Goal: Feedback & Contribution: Contribute content

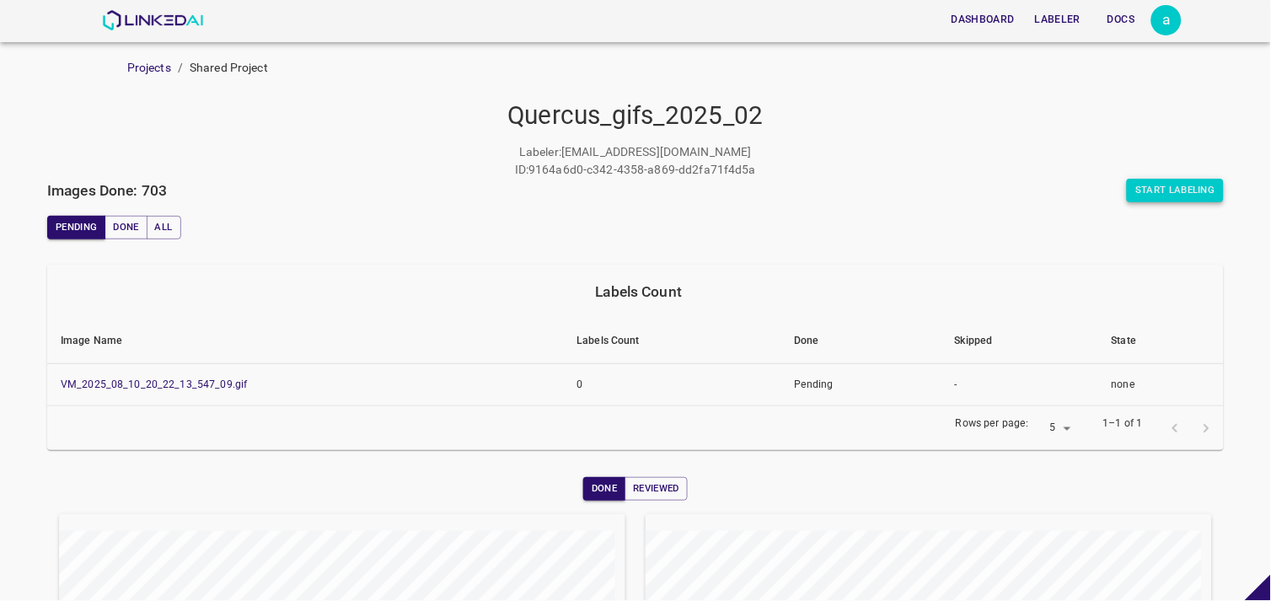
click at [1150, 187] on button "Start Labeling" at bounding box center [1175, 191] width 97 height 24
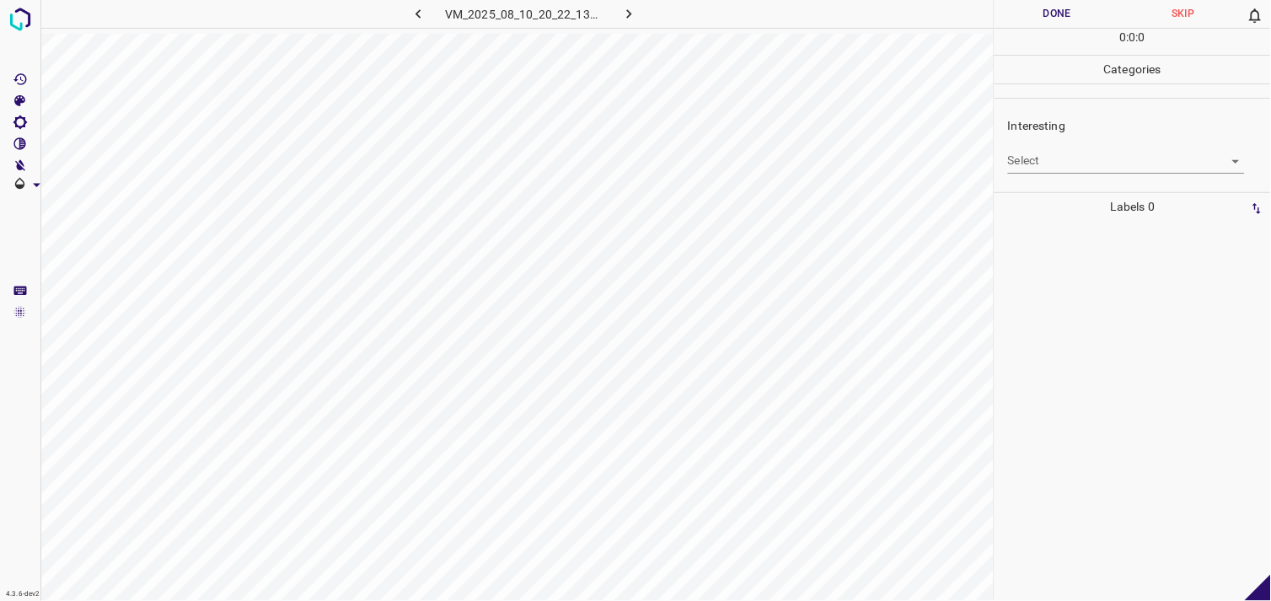
click at [1049, 164] on body "4.3.6-dev2 VM_2025_08_10_20_22_13_547_09.gif Done Skip 0 0 : 0 : 0 Categories I…" at bounding box center [635, 300] width 1271 height 601
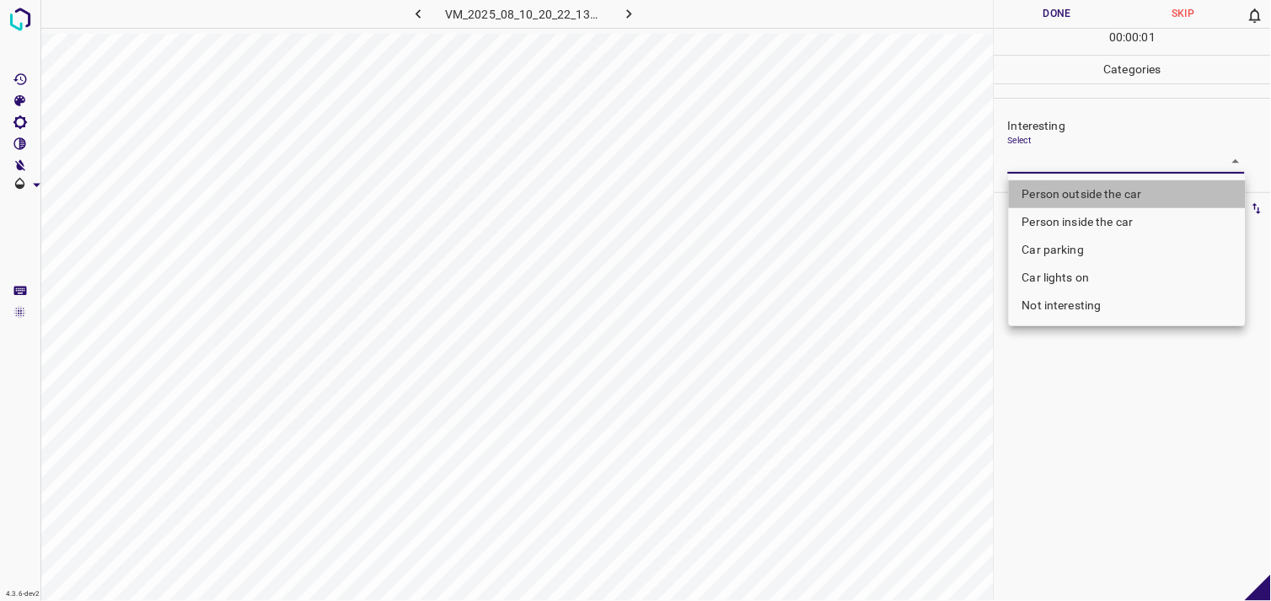
click at [1075, 183] on li "Person outside the car" at bounding box center [1127, 194] width 237 height 28
type input "Person outside the car"
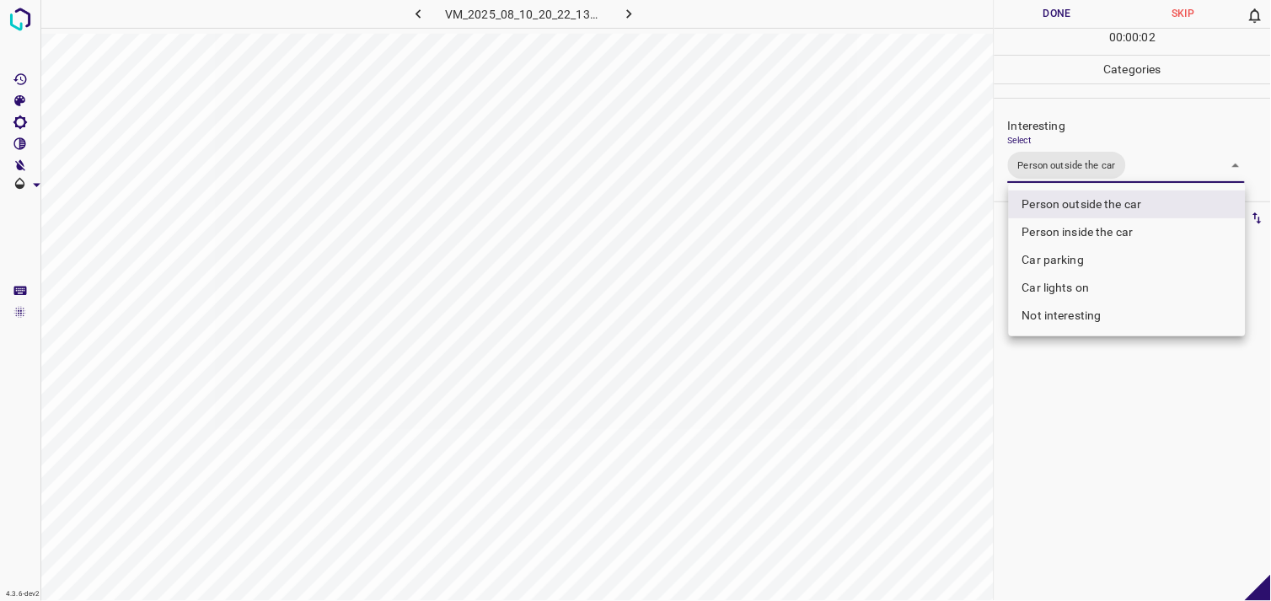
click at [1050, 506] on div at bounding box center [635, 300] width 1271 height 601
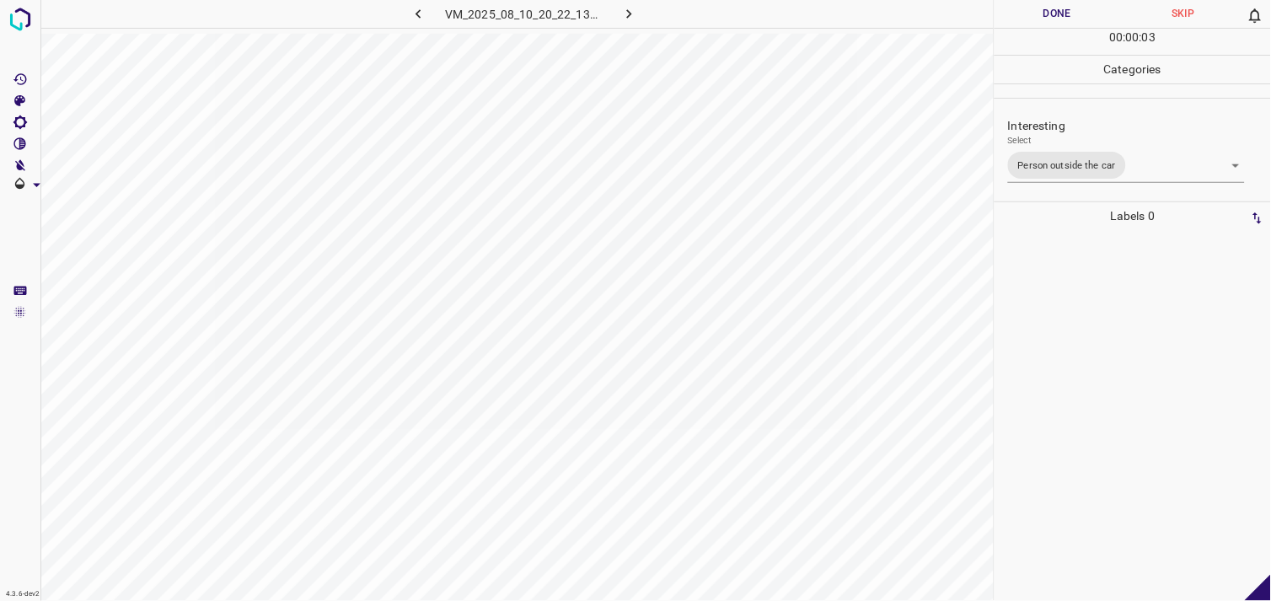
click at [1043, 360] on div at bounding box center [1133, 415] width 266 height 371
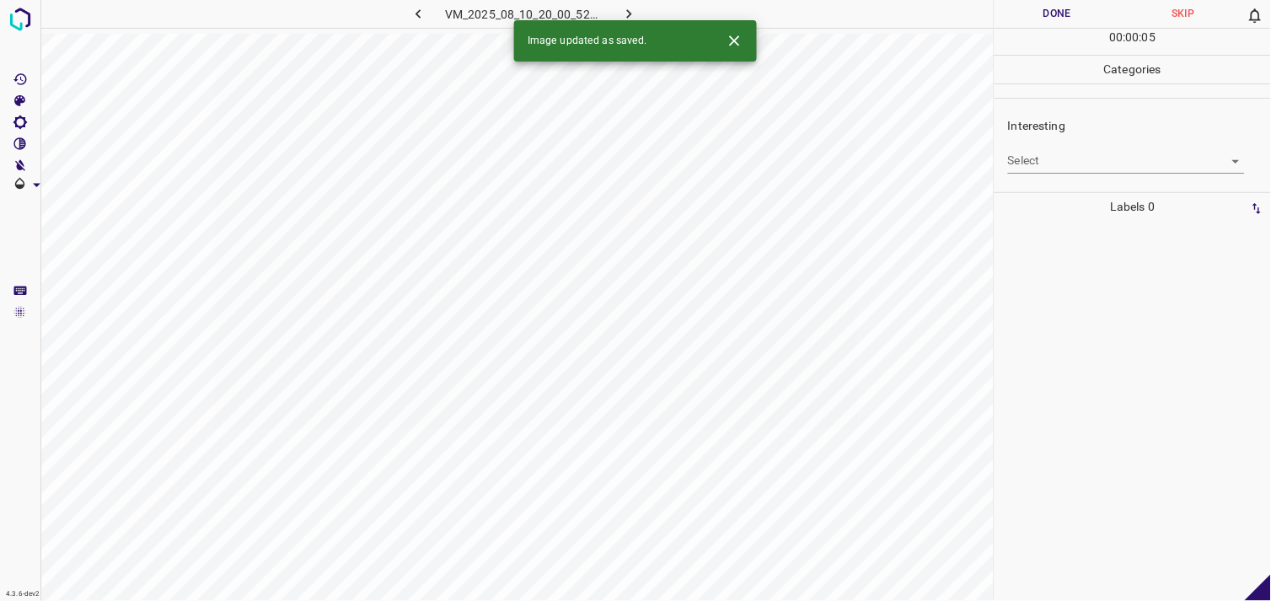
click at [1087, 179] on div "Interesting Select ​" at bounding box center [1133, 144] width 276 height 79
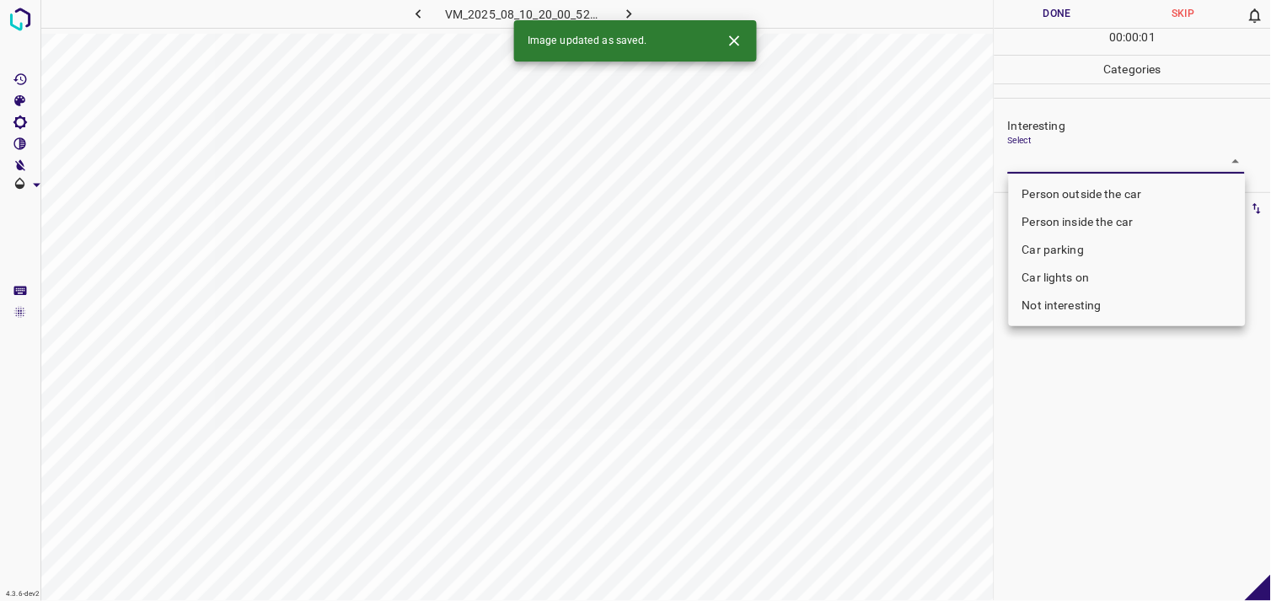
click at [1072, 170] on body "4.3.6-dev2 VM_2025_08_10_20_00_52_942_06.gif Done Skip 0 00 : 00 : 01 Categorie…" at bounding box center [635, 300] width 1271 height 601
click at [1089, 300] on li "Not interesting" at bounding box center [1127, 306] width 237 height 28
type input "Not interesting"
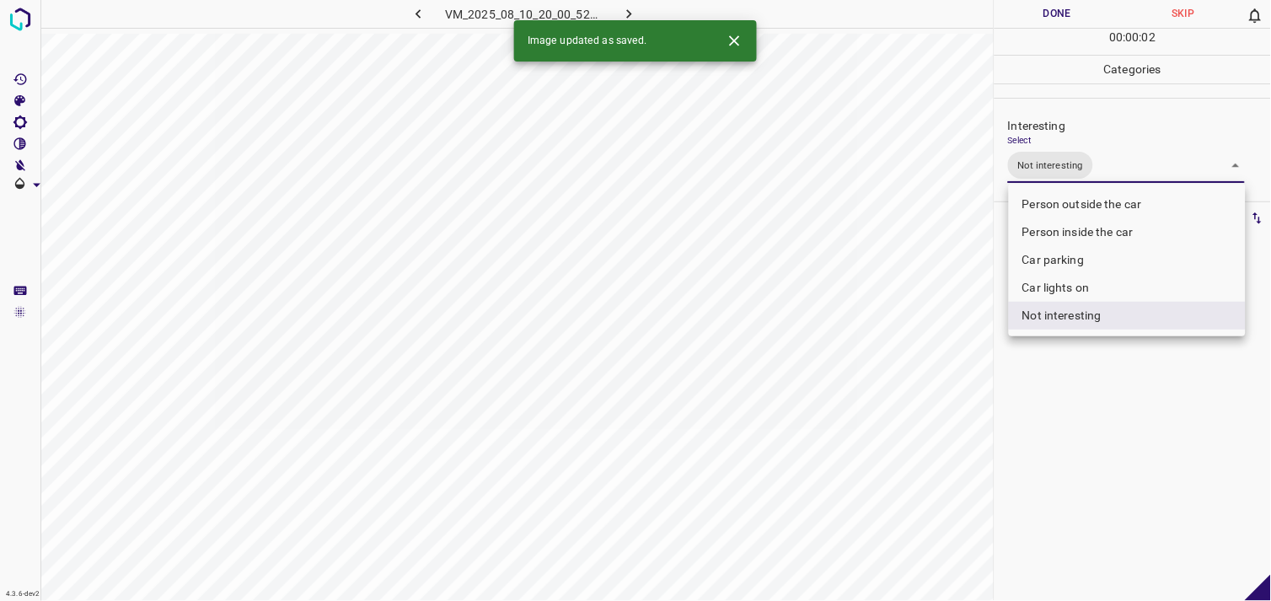
drag, startPoint x: 1066, startPoint y: 485, endPoint x: 1062, endPoint y: 367, distance: 117.2
click at [1066, 483] on div at bounding box center [635, 300] width 1271 height 601
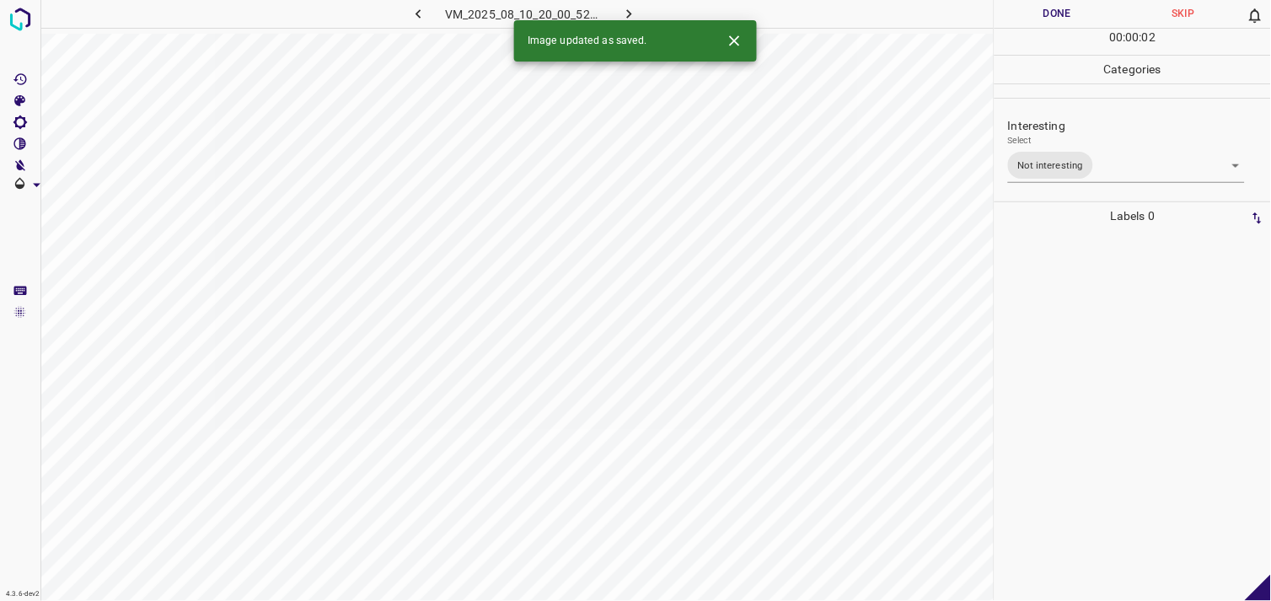
click at [1058, 331] on div at bounding box center [1133, 415] width 266 height 371
click at [1064, 160] on body "4.3.6-dev2 VM_2025_08_10_18_00_58_469_02.gif Done Skip 0 00 : 00 : 05 Categorie…" at bounding box center [635, 300] width 1271 height 601
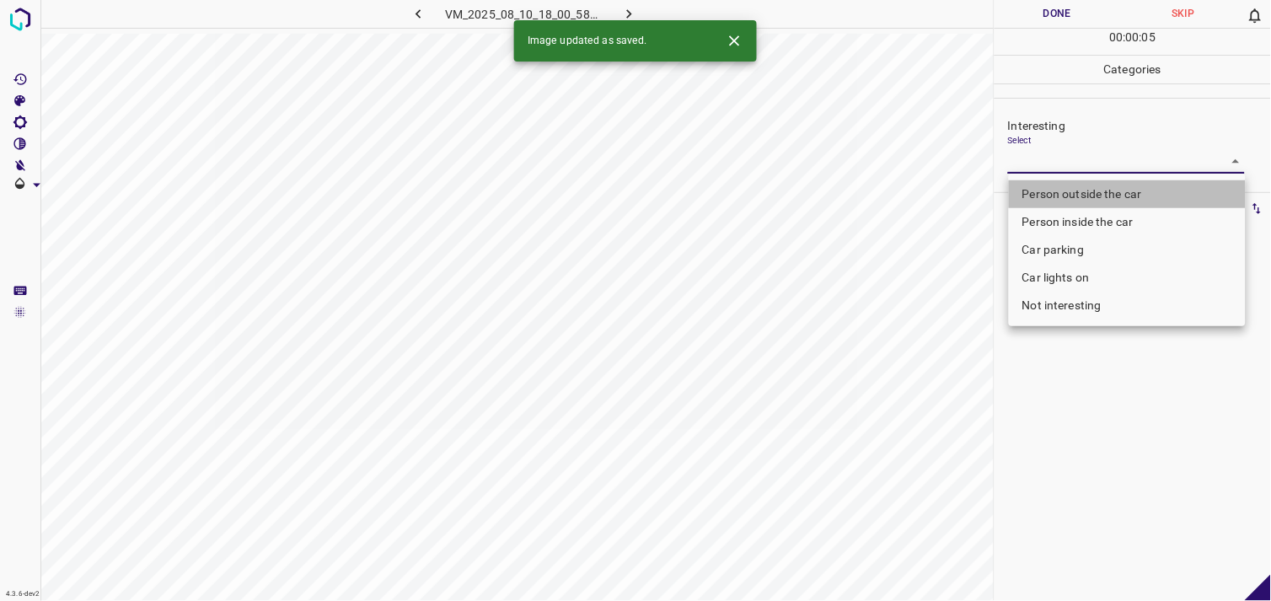
click at [1097, 188] on li "Person outside the car" at bounding box center [1127, 194] width 237 height 28
type input "Person outside the car"
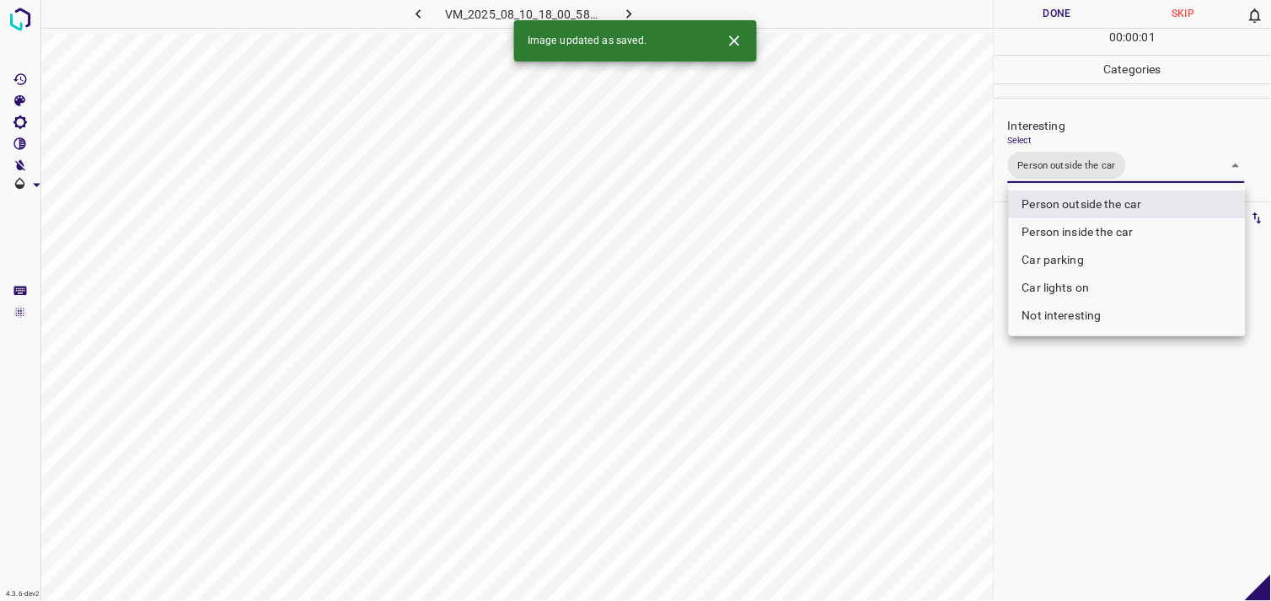
click at [1059, 495] on div at bounding box center [635, 300] width 1271 height 601
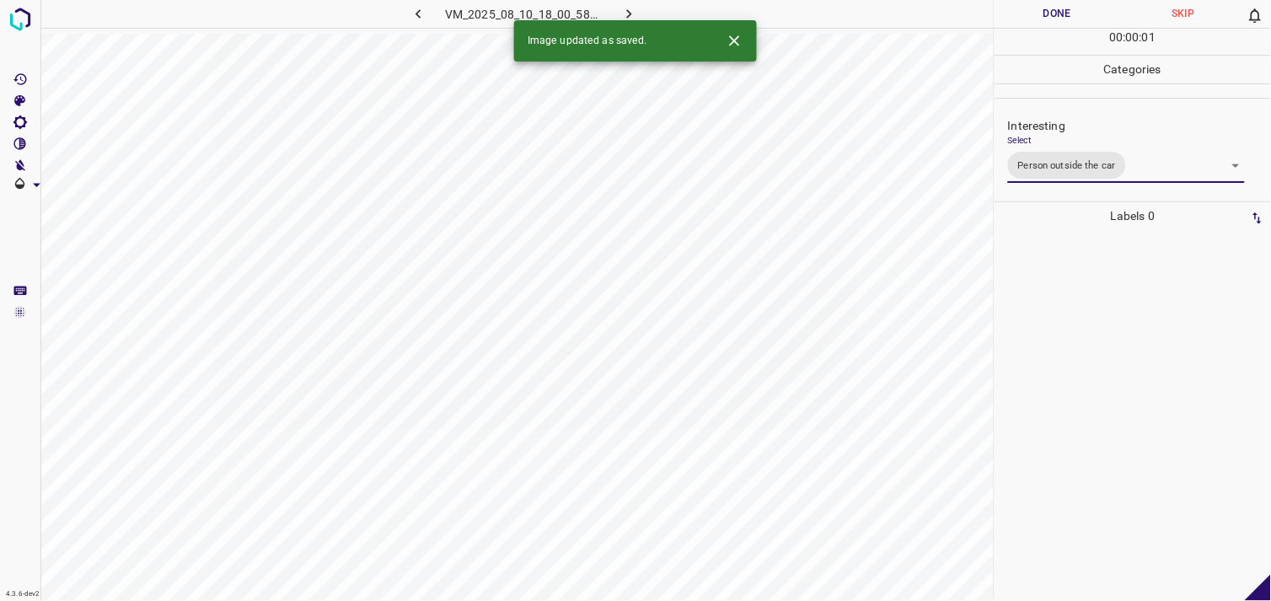
click at [1068, 394] on div at bounding box center [1133, 415] width 266 height 371
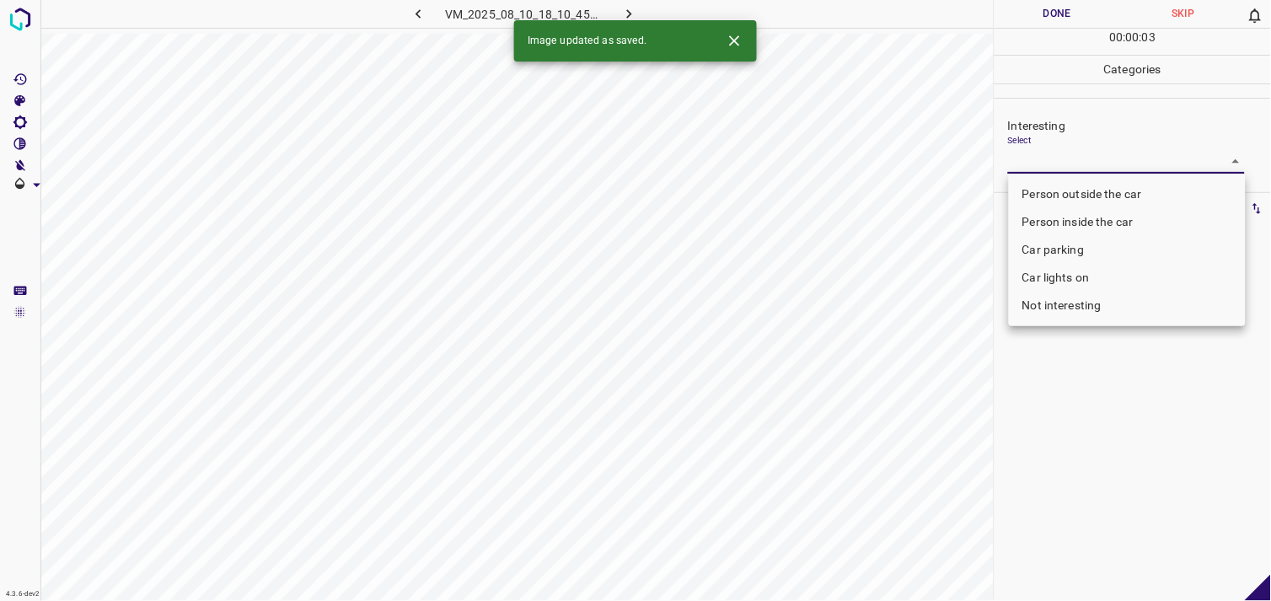
click at [1079, 158] on body "4.3.6-dev2 VM_2025_08_10_18_10_45_511_00.gif Done Skip 0 00 : 00 : 03 Categorie…" at bounding box center [635, 300] width 1271 height 601
click at [1079, 158] on div at bounding box center [635, 300] width 1271 height 601
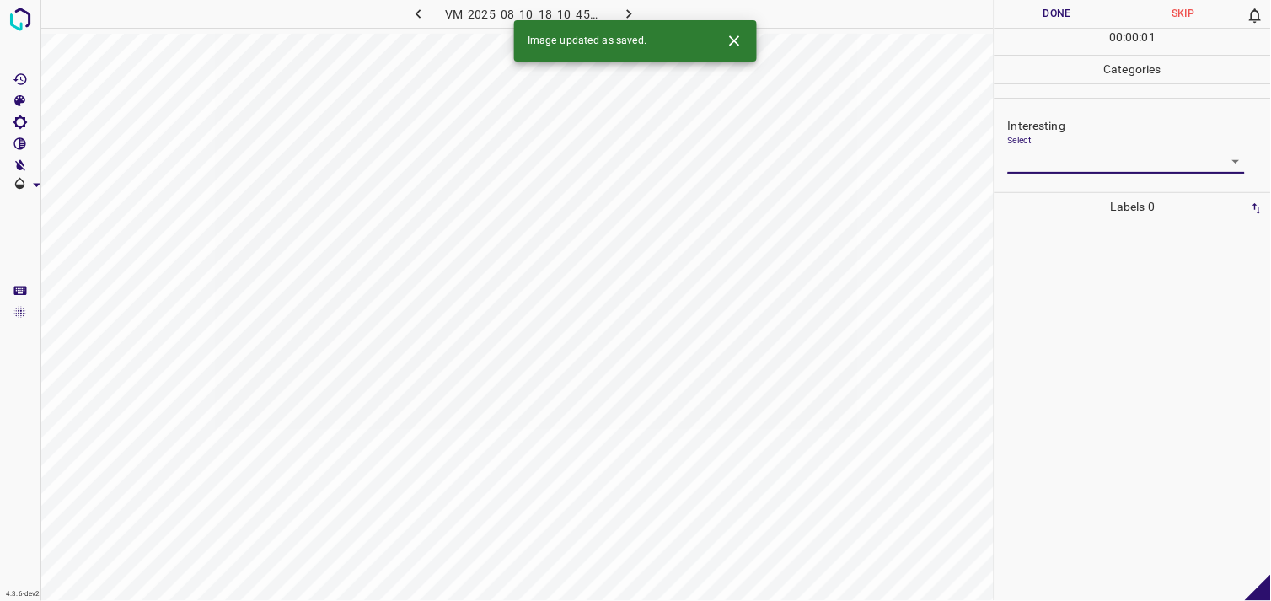
click at [1085, 167] on body "4.3.6-dev2 VM_2025_08_10_18_10_45_511_00.gif Done Skip 0 00 : 00 : 01 Categorie…" at bounding box center [635, 300] width 1271 height 601
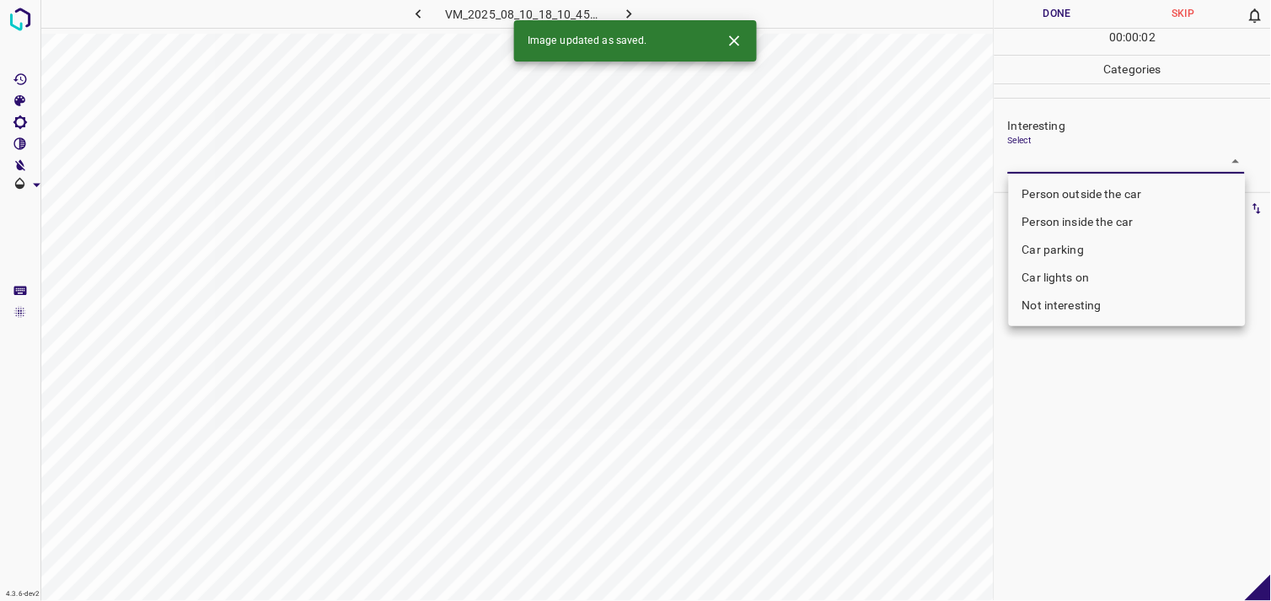
click at [1083, 169] on body "4.3.6-dev2 VM_2025_08_10_18_10_45_511_00.gif Done Skip 0 00 : 00 : 02 Categorie…" at bounding box center [635, 300] width 1271 height 601
click at [1083, 169] on div at bounding box center [635, 300] width 1271 height 601
click at [1100, 169] on body "4.3.6-dev2 VM_2025_08_10_18_10_45_511_00.gif Done Skip 0 00 : 00 : 03 Categorie…" at bounding box center [635, 300] width 1271 height 601
click at [1100, 169] on div at bounding box center [635, 300] width 1271 height 601
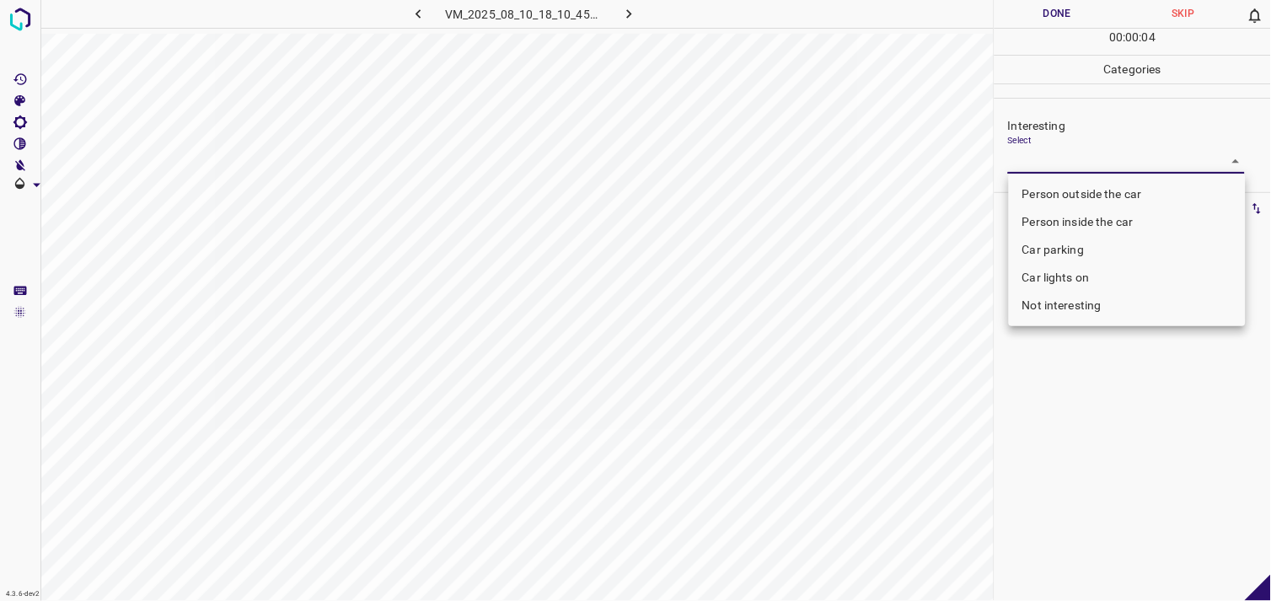
click at [1141, 162] on body "4.3.6-dev2 VM_2025_08_10_18_10_45_511_00.gif Done Skip 0 00 : 00 : 04 Categorie…" at bounding box center [635, 300] width 1271 height 601
click at [1088, 303] on li "Not interesting" at bounding box center [1127, 306] width 237 height 28
click at [1101, 405] on div at bounding box center [635, 300] width 1271 height 601
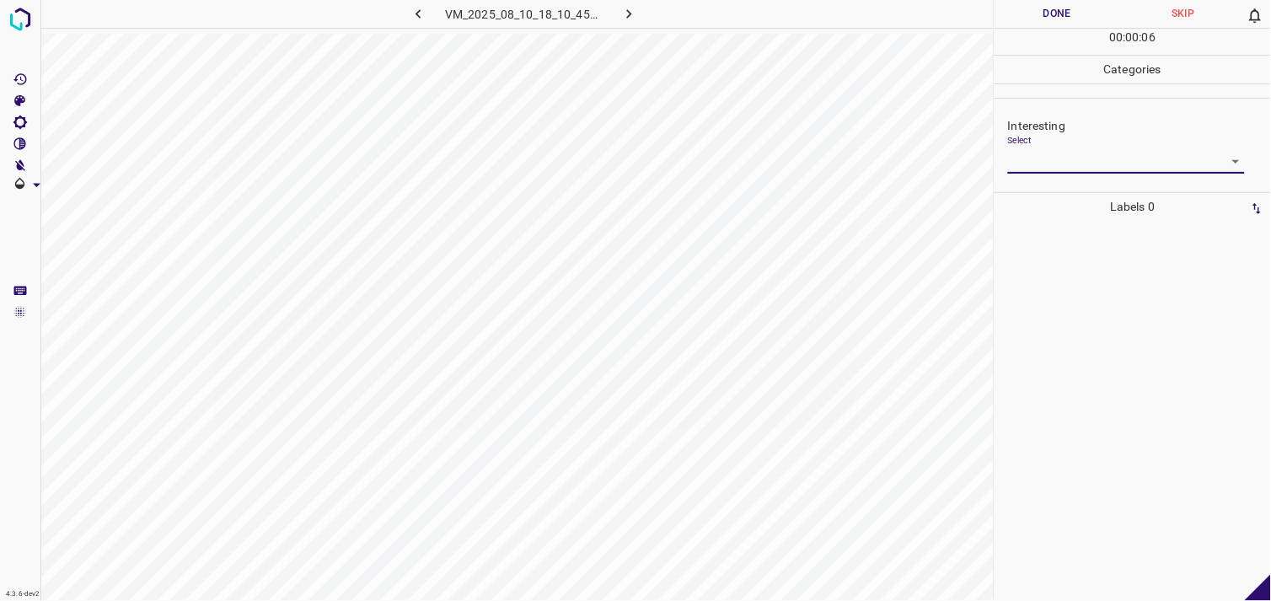
click at [1118, 162] on body "4.3.6-dev2 VM_2025_08_10_18_10_45_511_00.gif Done Skip 0 00 : 00 : 06 Categorie…" at bounding box center [635, 300] width 1271 height 601
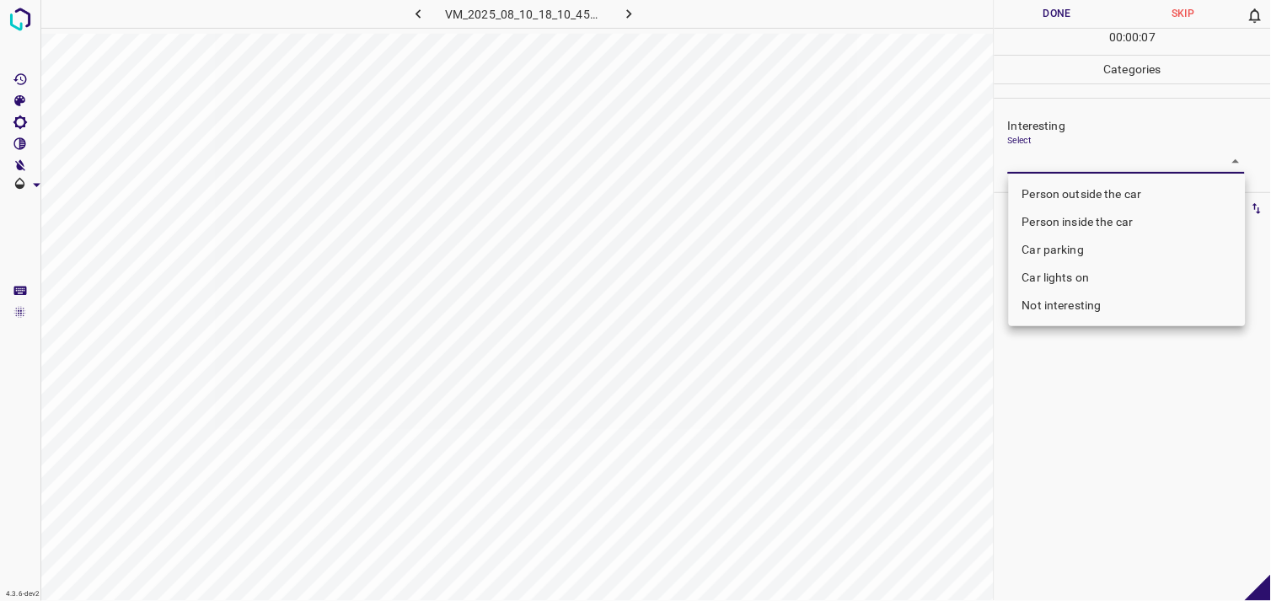
click at [1097, 308] on li "Not interesting" at bounding box center [1127, 306] width 237 height 28
click at [1075, 308] on li "Not interesting" at bounding box center [1127, 306] width 237 height 28
type input "Not interesting"
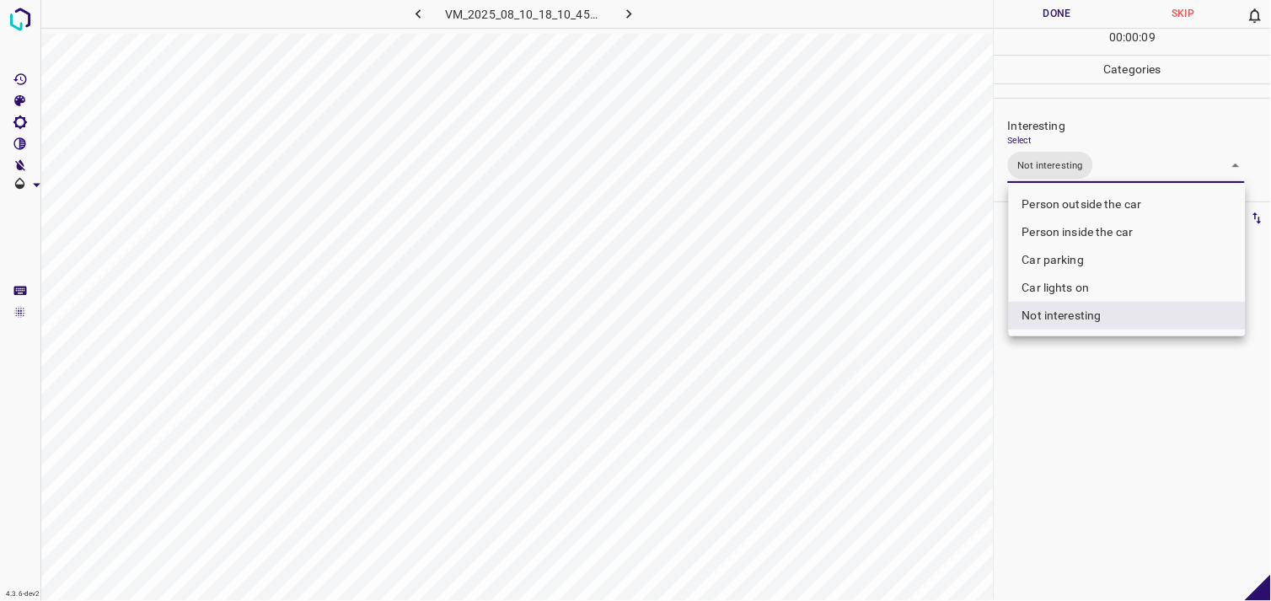
click at [1096, 383] on div at bounding box center [635, 300] width 1271 height 601
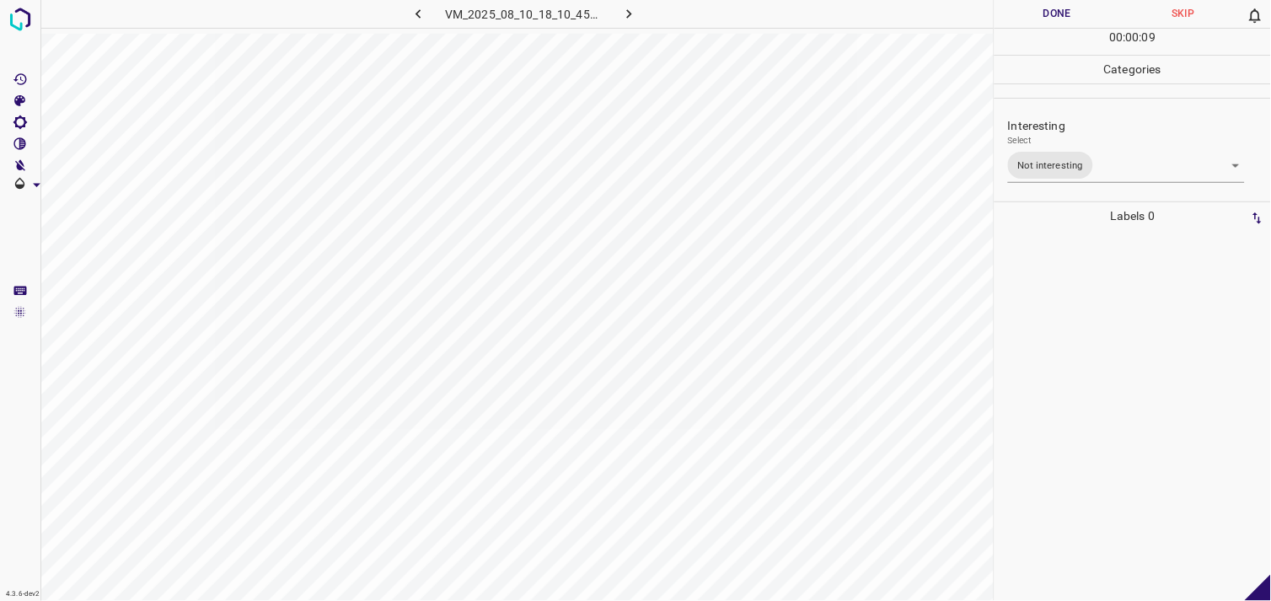
click at [1065, 295] on div at bounding box center [1133, 415] width 266 height 371
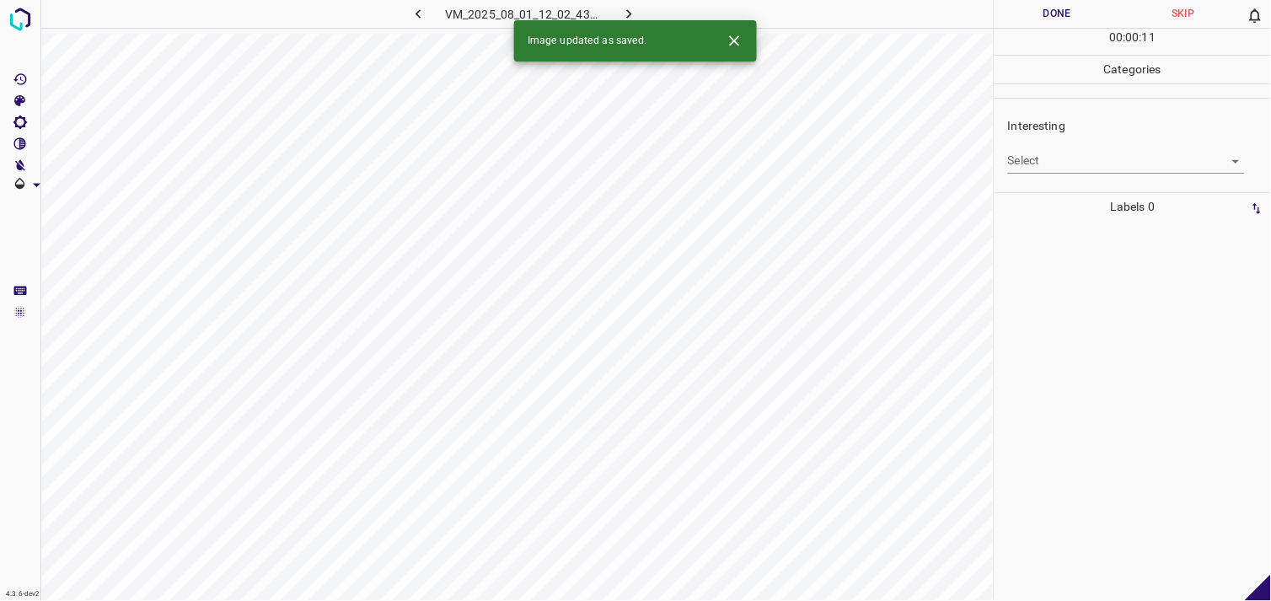
click at [1050, 165] on body "4.3.6-dev2 VM_2025_08_01_12_02_43_515_01.gif Done Skip 0 00 : 00 : 11 Categorie…" at bounding box center [635, 300] width 1271 height 601
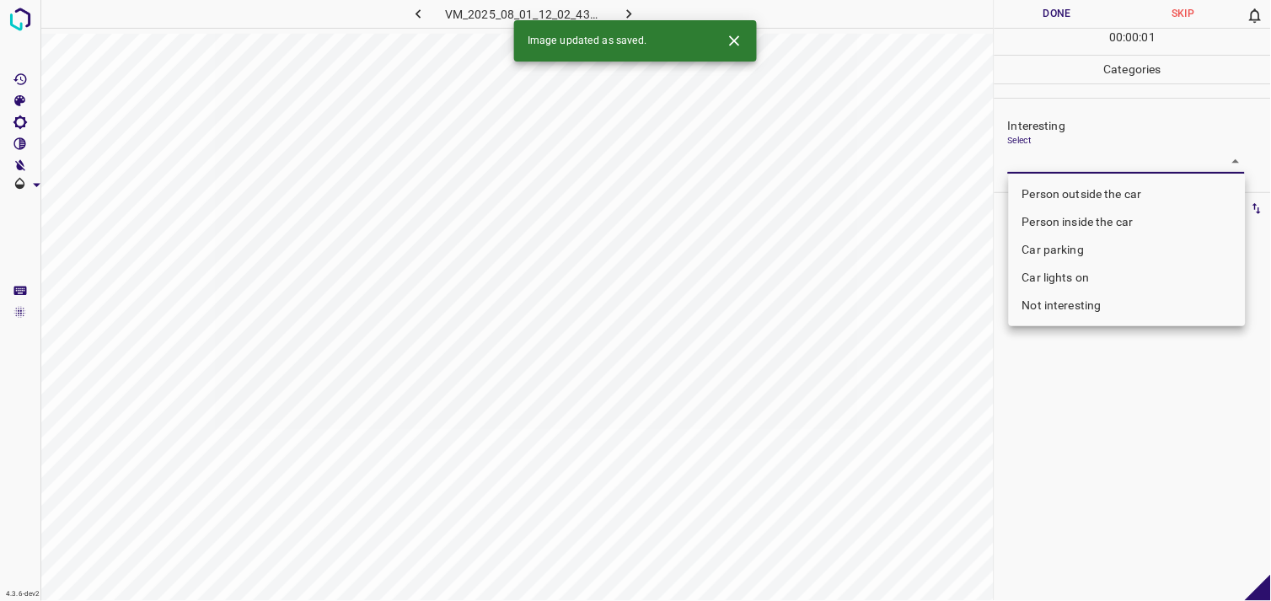
click at [1056, 172] on body "4.3.6-dev2 VM_2025_08_01_12_02_43_515_01.gif Done Skip 0 00 : 00 : 01 Categorie…" at bounding box center [635, 300] width 1271 height 601
click at [1056, 172] on div at bounding box center [635, 300] width 1271 height 601
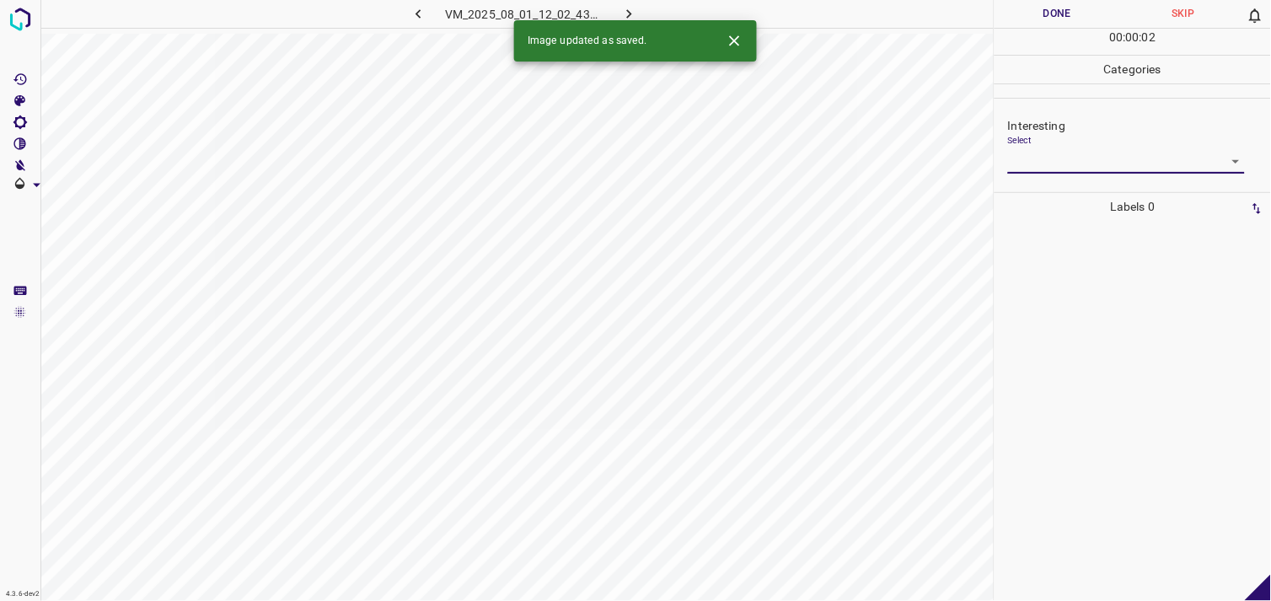
click at [1065, 167] on body "4.3.6-dev2 VM_2025_08_01_12_02_43_515_01.gif Done Skip 0 00 : 00 : 02 Categorie…" at bounding box center [635, 300] width 1271 height 601
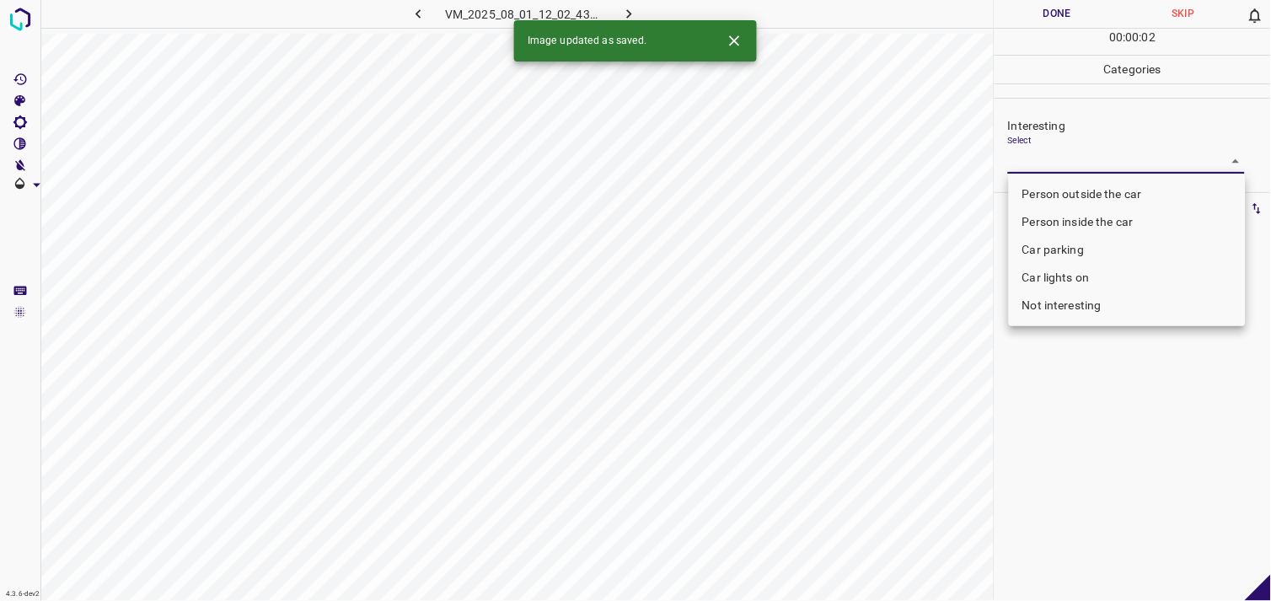
click at [1065, 167] on div at bounding box center [635, 300] width 1271 height 601
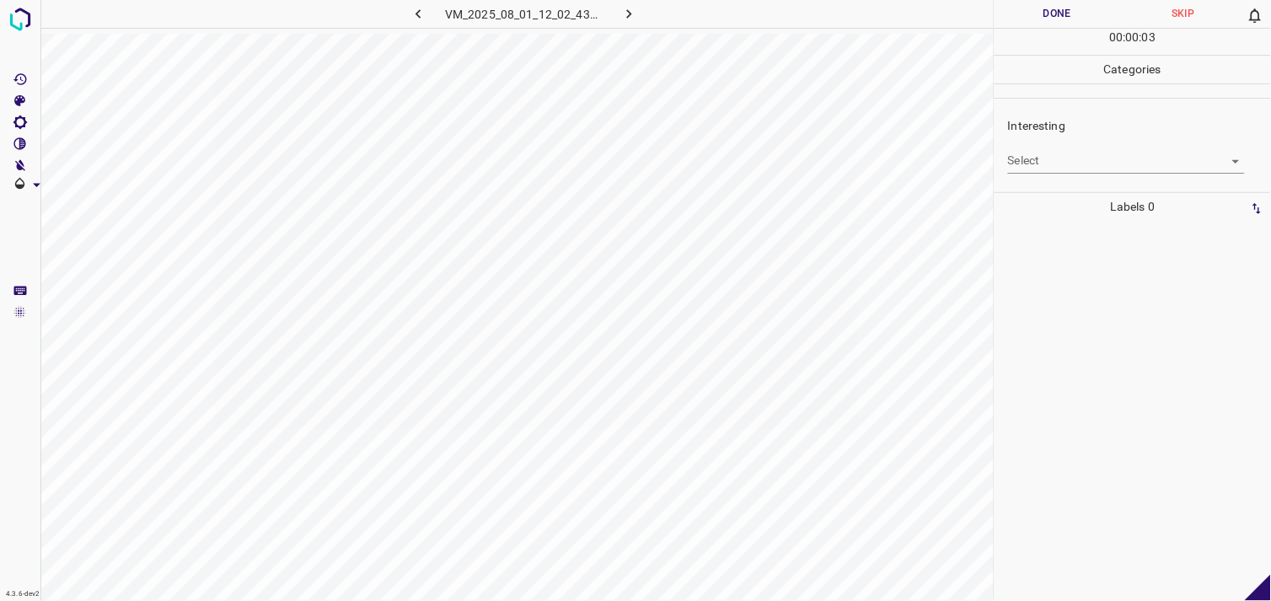
click at [1065, 167] on body "4.3.6-dev2 VM_2025_08_01_12_02_43_515_01.gif Done Skip 0 00 : 00 : 03 Categorie…" at bounding box center [635, 300] width 1271 height 601
click at [1155, 161] on body "4.3.6-dev2 VM_2025_08_01_12_02_43_515_01.gif Done Skip 0 00 : 00 : 04 Categorie…" at bounding box center [635, 300] width 1271 height 601
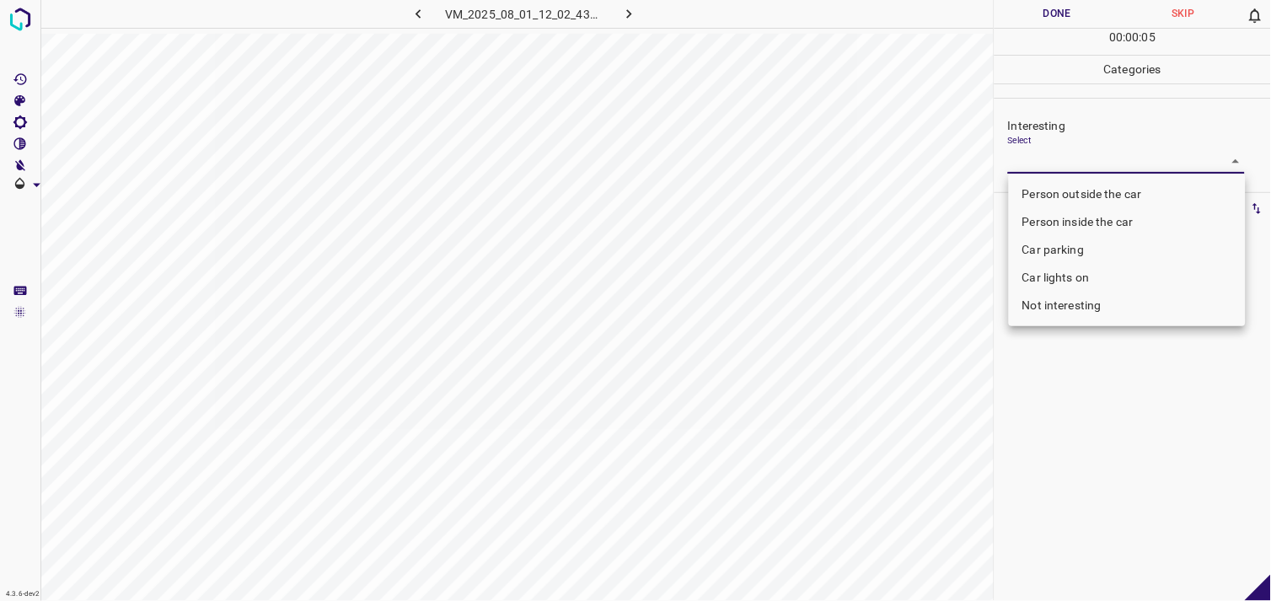
click at [1094, 197] on li "Person outside the car" at bounding box center [1127, 194] width 237 height 28
type input "Person outside the car"
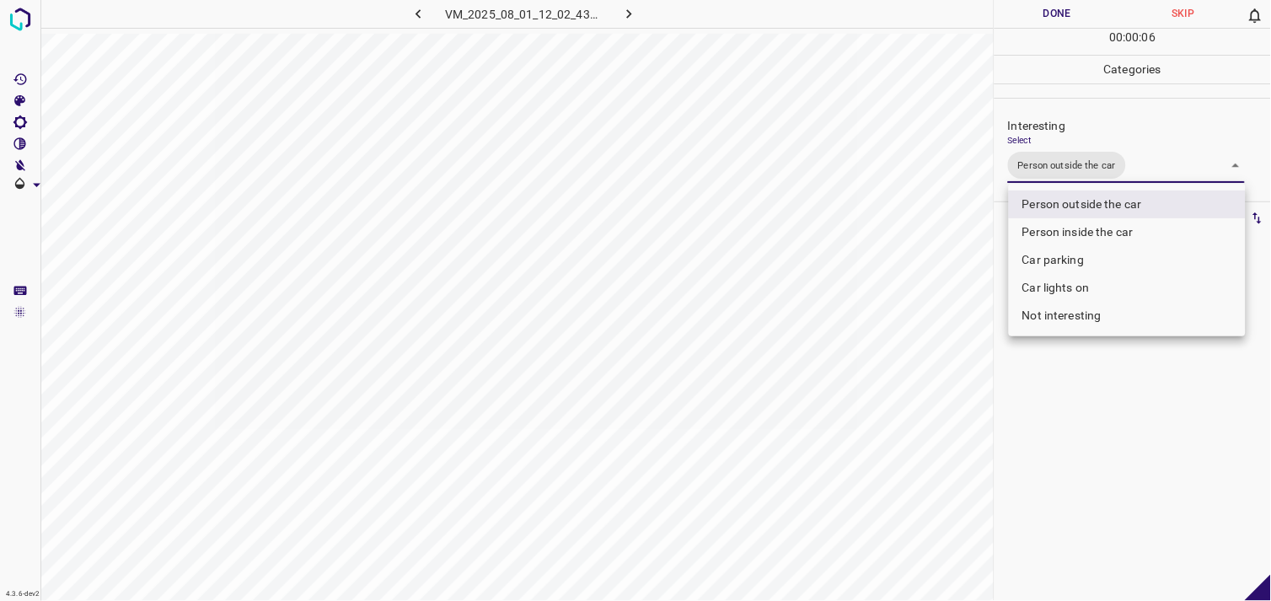
click at [1118, 400] on div at bounding box center [635, 300] width 1271 height 601
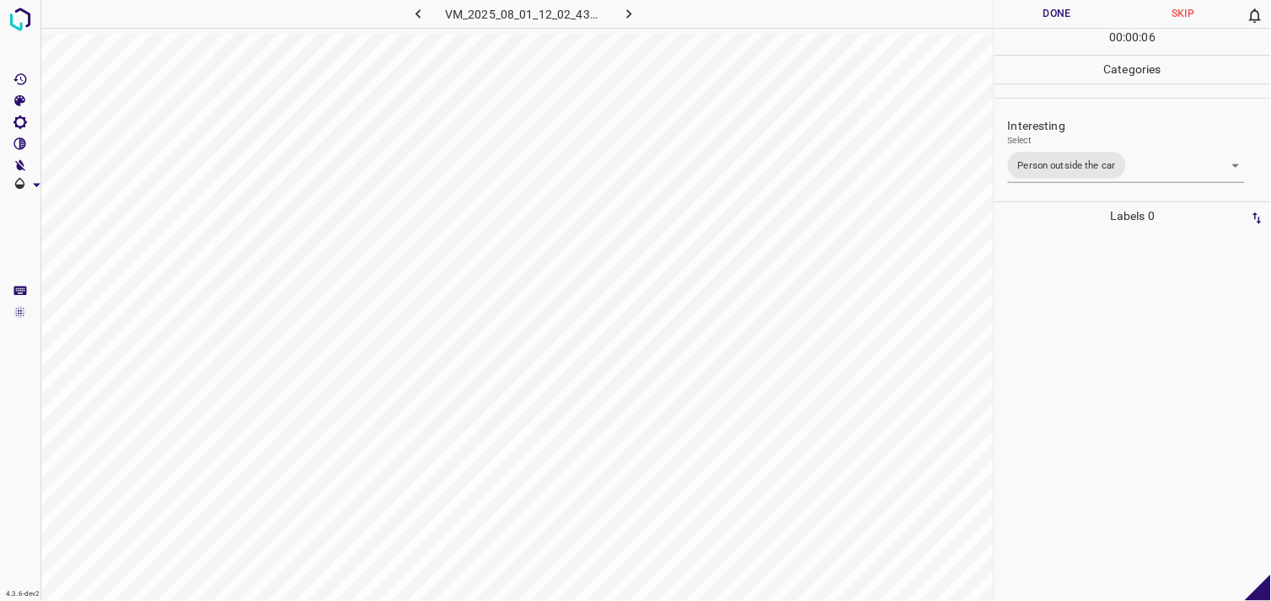
click at [1105, 309] on div at bounding box center [1133, 415] width 266 height 371
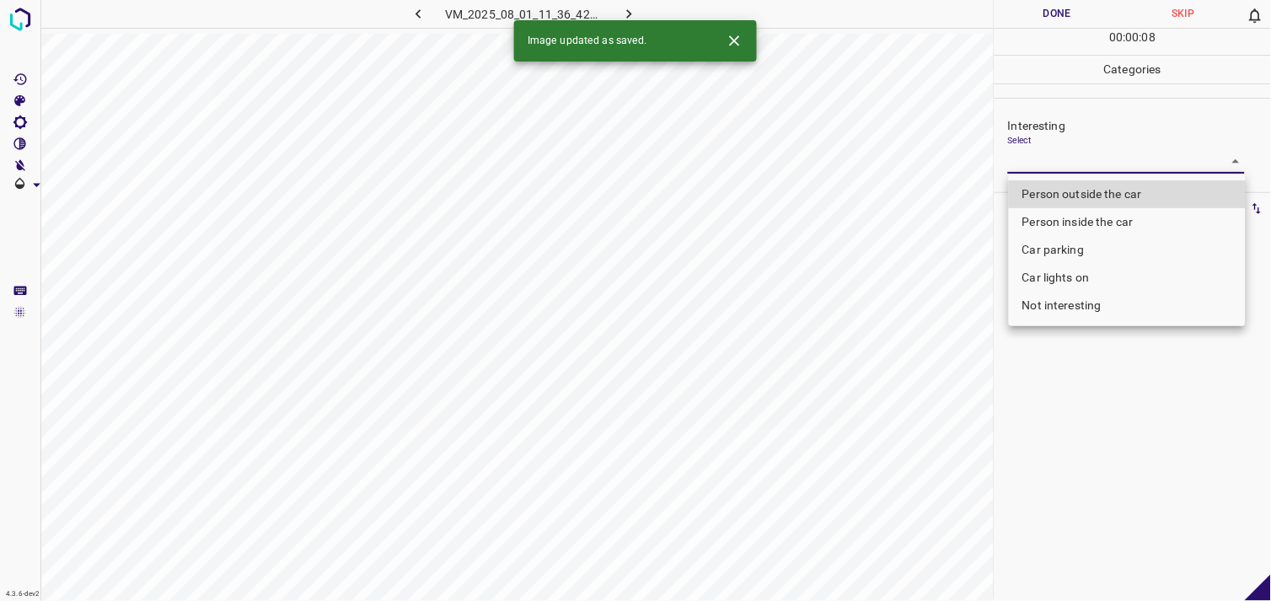
click at [1139, 160] on body "4.3.6-dev2 VM_2025_08_01_11_36_42_477_03.gif Done Skip 0 00 : 00 : 08 Categorie…" at bounding box center [635, 300] width 1271 height 601
click at [1116, 192] on li "Person outside the car" at bounding box center [1127, 194] width 237 height 28
click at [1060, 189] on li "Person outside the car" at bounding box center [1127, 194] width 237 height 28
type input "Person outside the car"
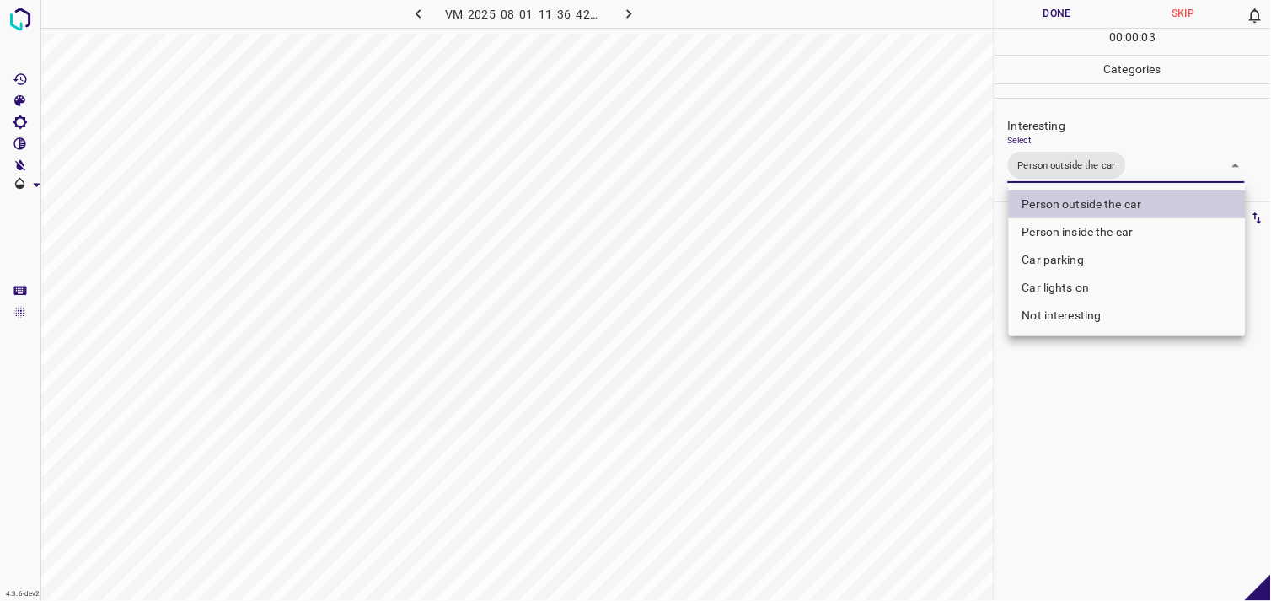
click at [1084, 359] on div at bounding box center [635, 300] width 1271 height 601
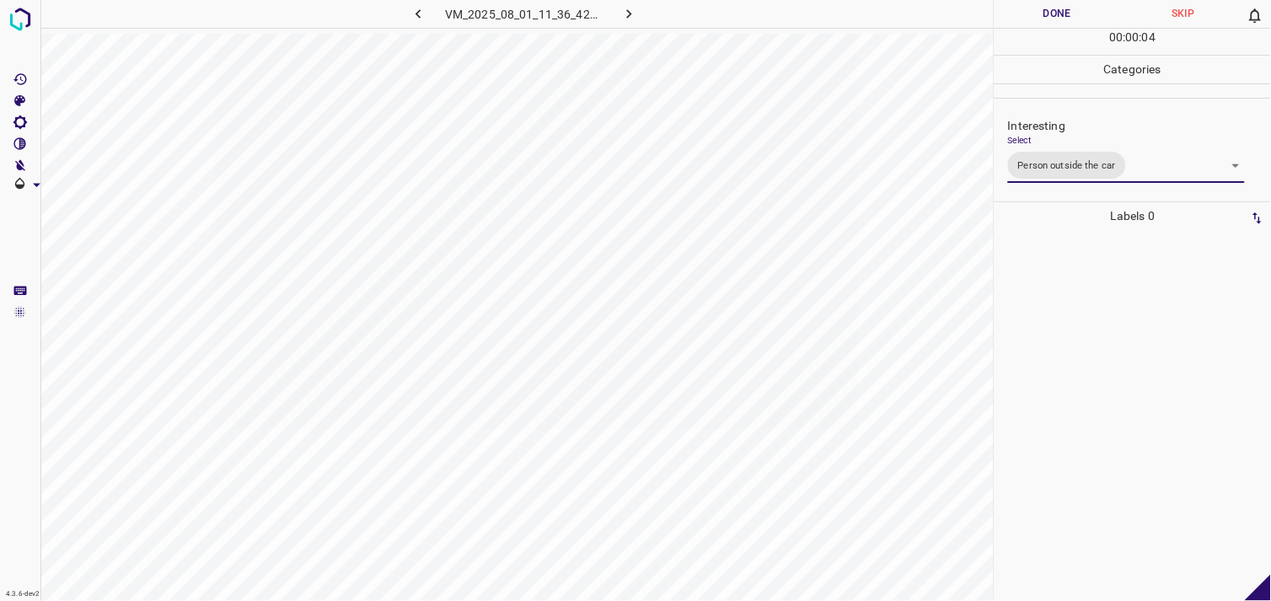
click at [1055, 307] on div at bounding box center [1133, 415] width 266 height 371
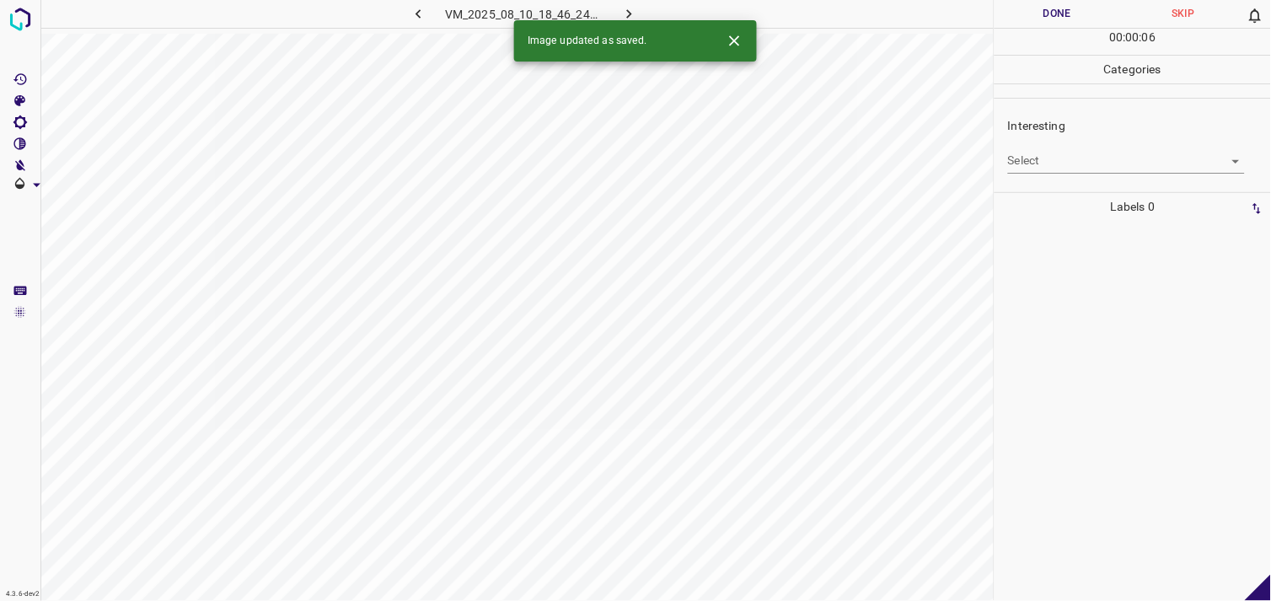
click at [1065, 167] on body "4.3.6-dev2 VM_2025_08_10_18_46_24_586_01.gif Done Skip 0 00 : 00 : 06 Categorie…" at bounding box center [635, 300] width 1271 height 601
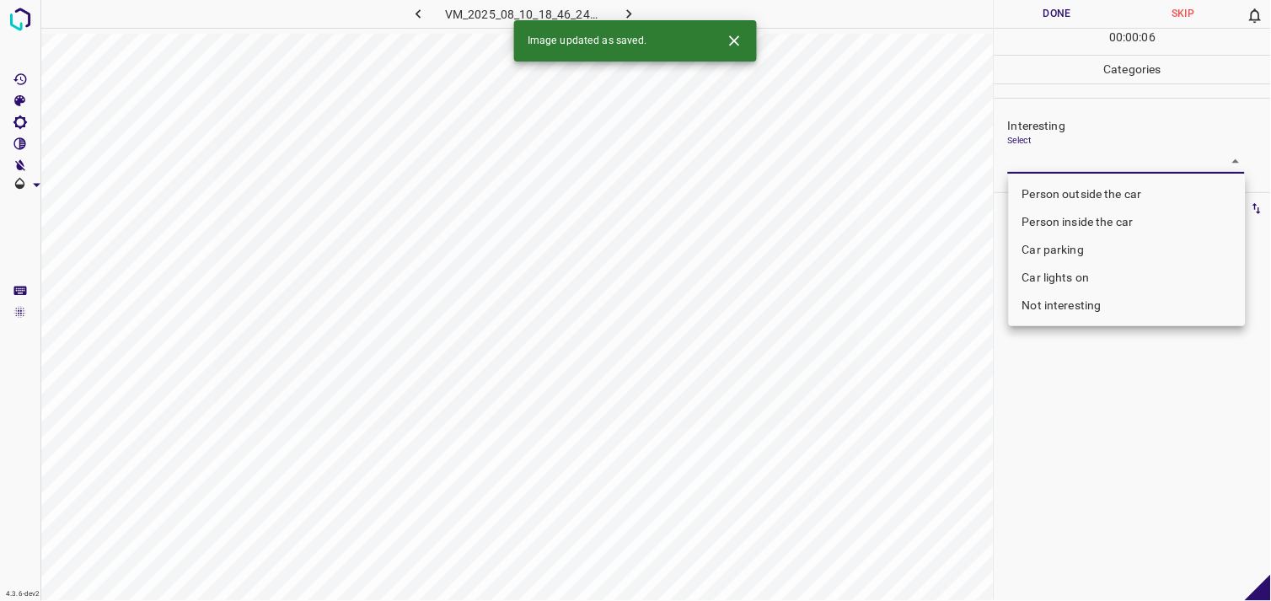
click at [1065, 167] on div at bounding box center [635, 300] width 1271 height 601
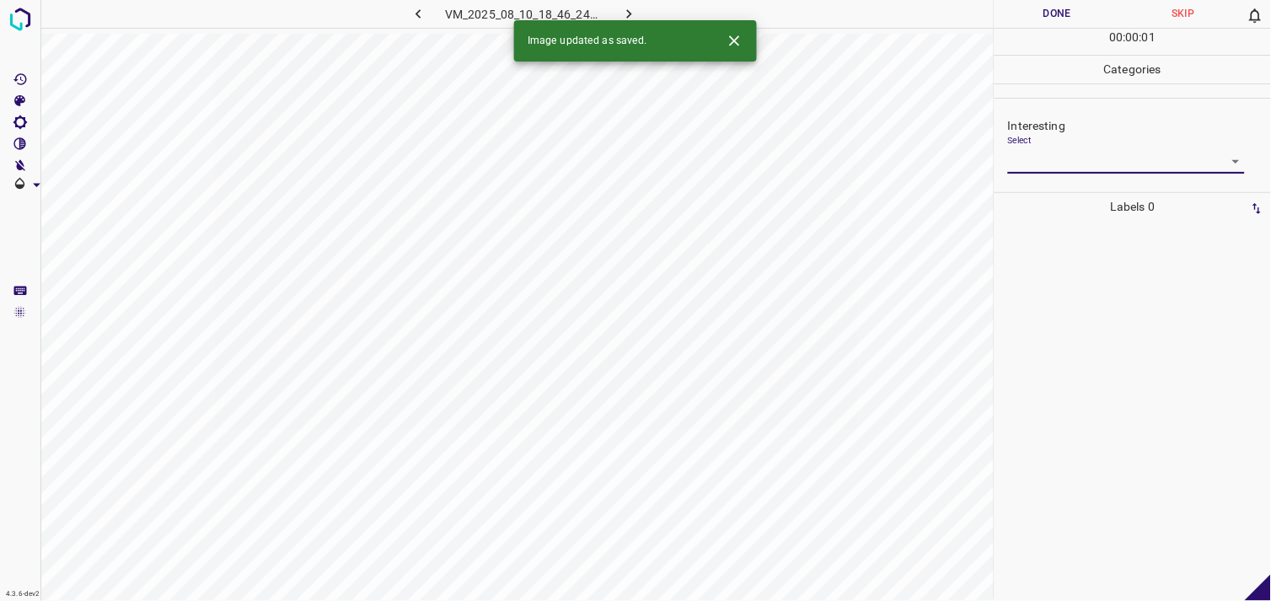
click at [1071, 163] on body "4.3.6-dev2 VM_2025_08_10_18_46_24_586_01.gif Done Skip 0 00 : 00 : 01 Categorie…" at bounding box center [635, 300] width 1271 height 601
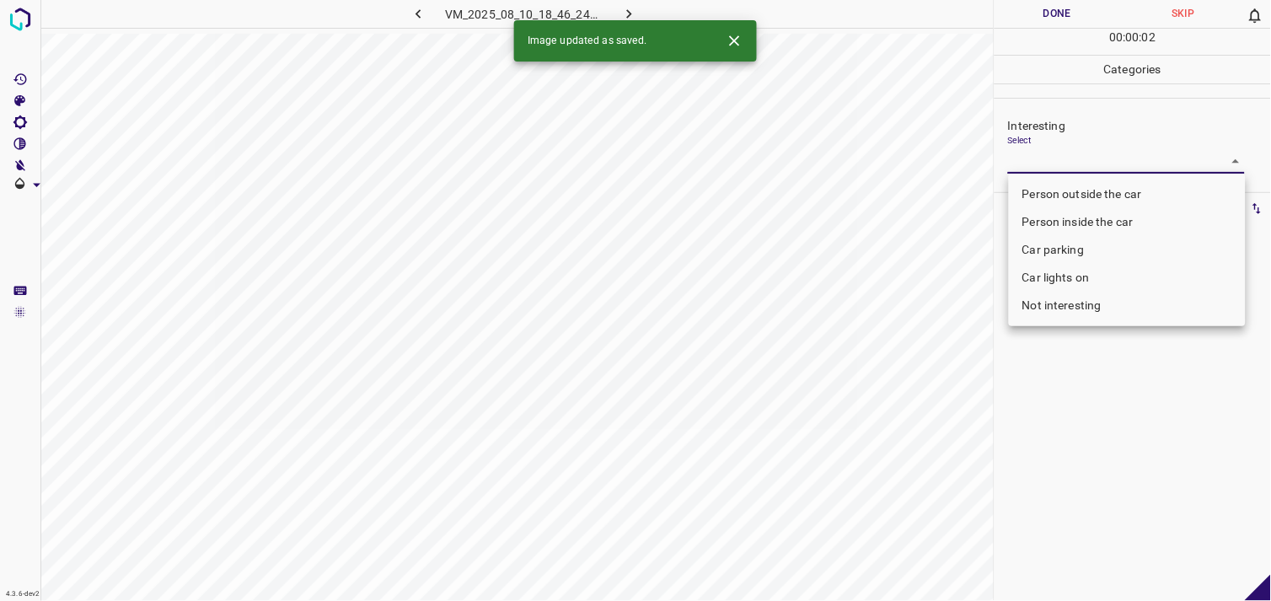
click at [1072, 191] on li "Person outside the car" at bounding box center [1127, 194] width 237 height 28
type input "Person outside the car"
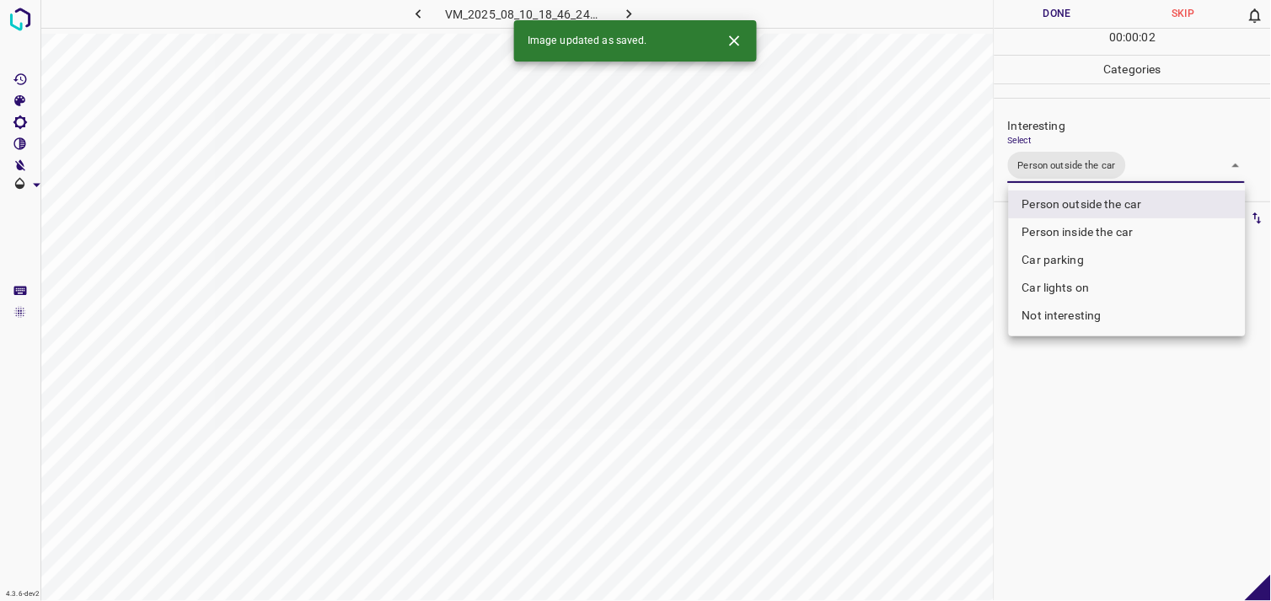
drag, startPoint x: 1098, startPoint y: 477, endPoint x: 1096, endPoint y: 407, distance: 70.0
click at [1094, 468] on div at bounding box center [635, 300] width 1271 height 601
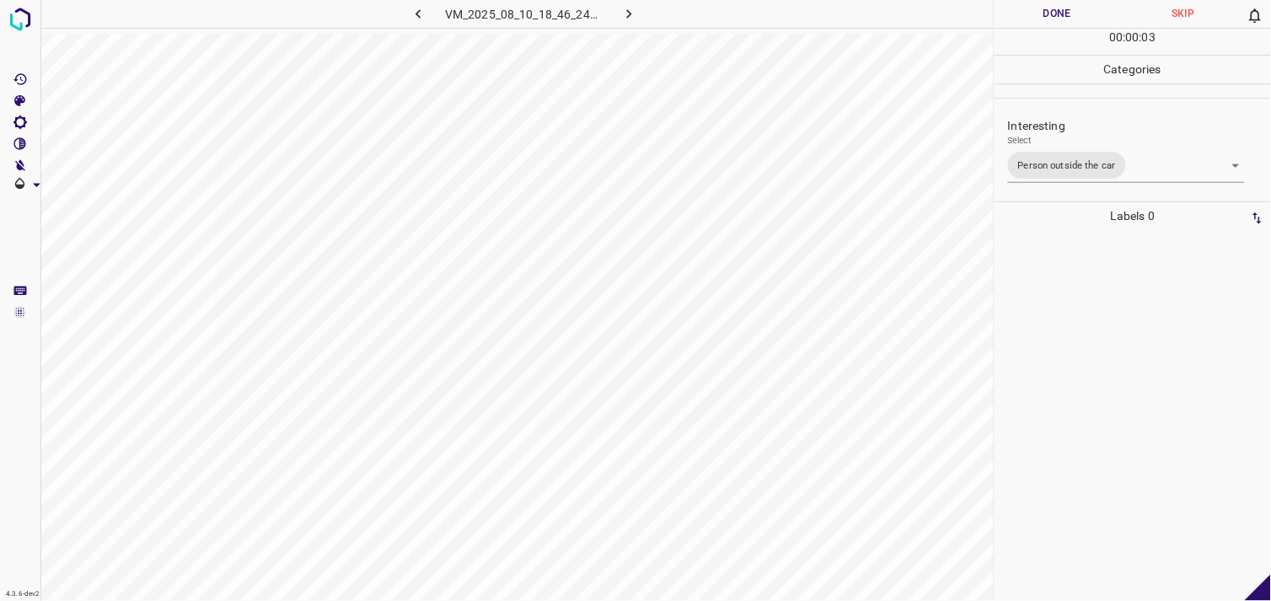
click at [1076, 341] on div at bounding box center [1133, 415] width 266 height 371
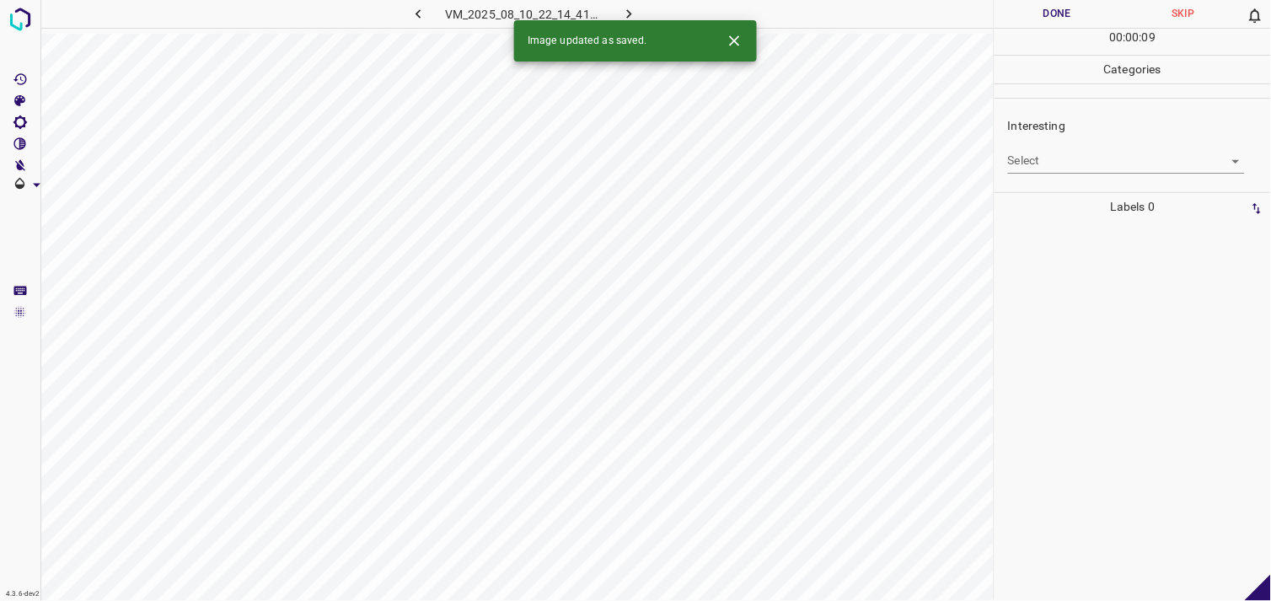
click at [1083, 156] on body "4.3.6-dev2 VM_2025_08_10_22_14_41_551_04.gif Done Skip 0 00 : 00 : 09 Categorie…" at bounding box center [635, 300] width 1271 height 601
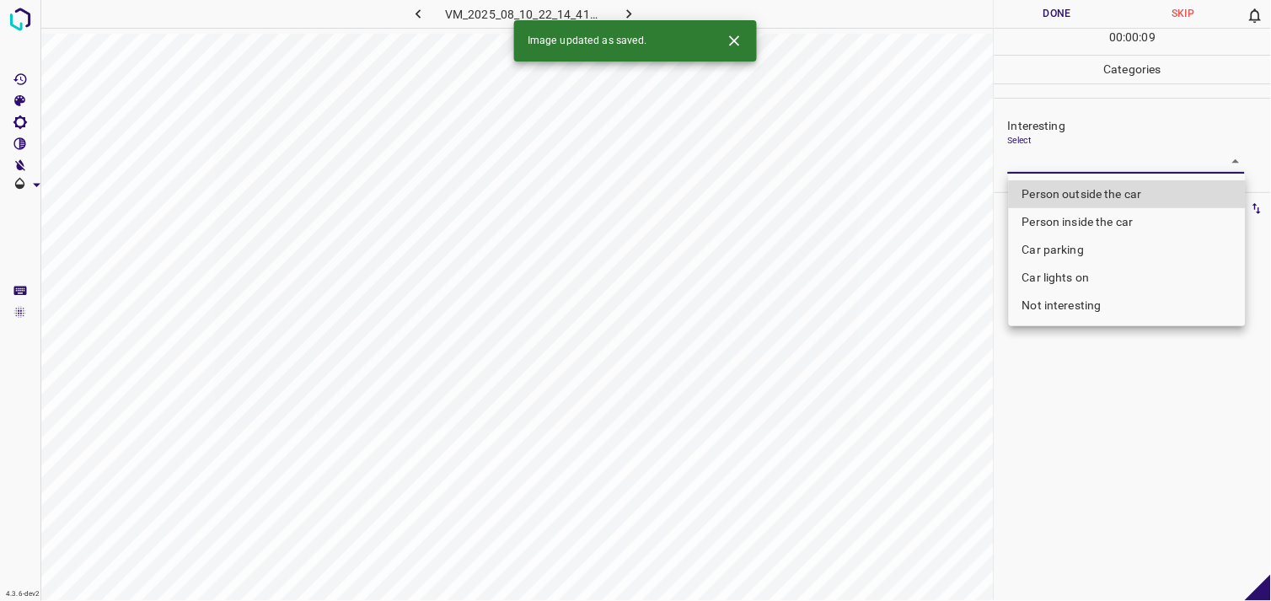
click at [1094, 304] on li "Not interesting" at bounding box center [1127, 306] width 237 height 28
type input "Not interesting"
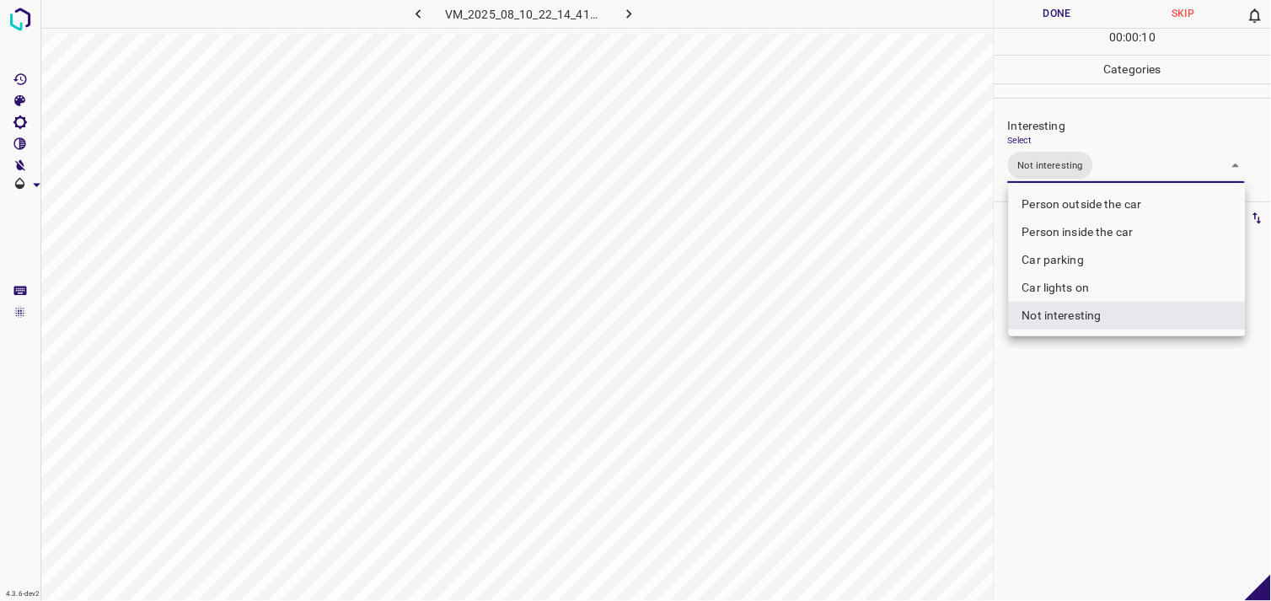
click at [1113, 393] on div at bounding box center [635, 300] width 1271 height 601
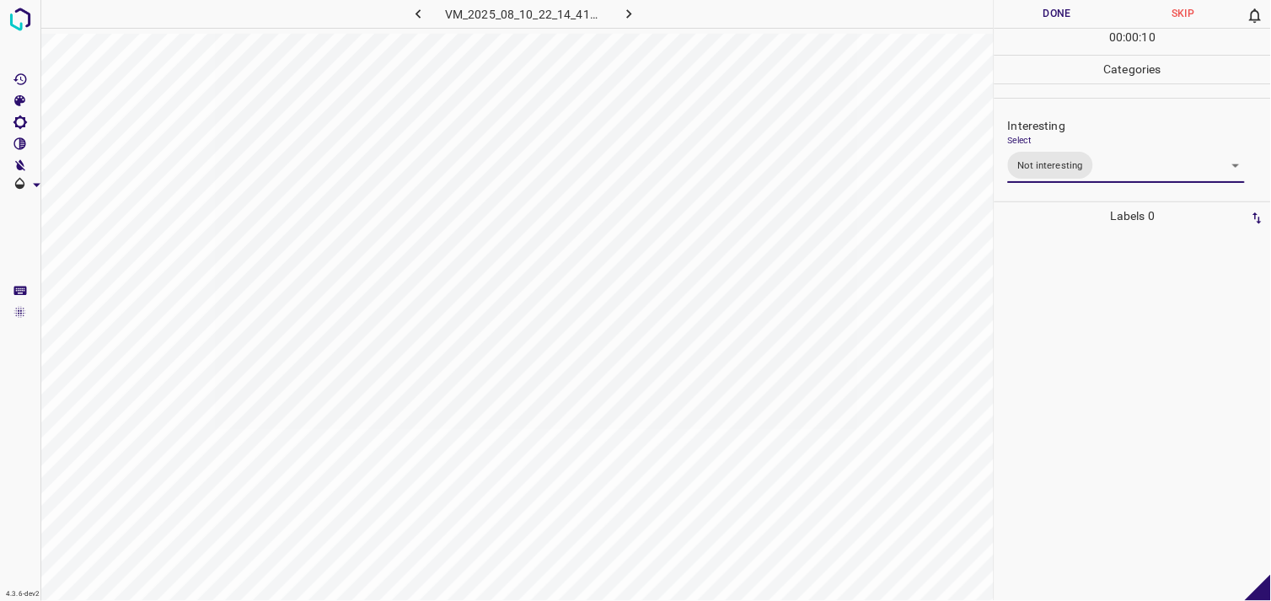
click at [1104, 325] on div at bounding box center [1133, 415] width 266 height 371
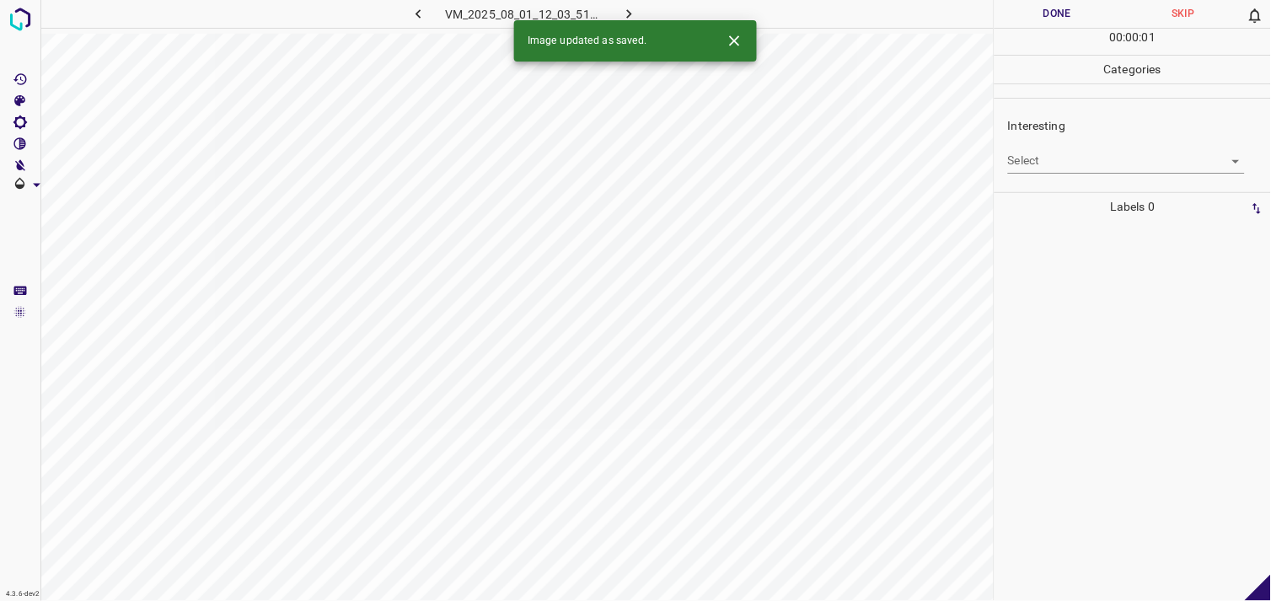
click at [1031, 165] on body "4.3.6-dev2 VM_2025_08_01_12_03_51_923_01.gif Done Skip 0 00 : 00 : 01 Categorie…" at bounding box center [635, 300] width 1271 height 601
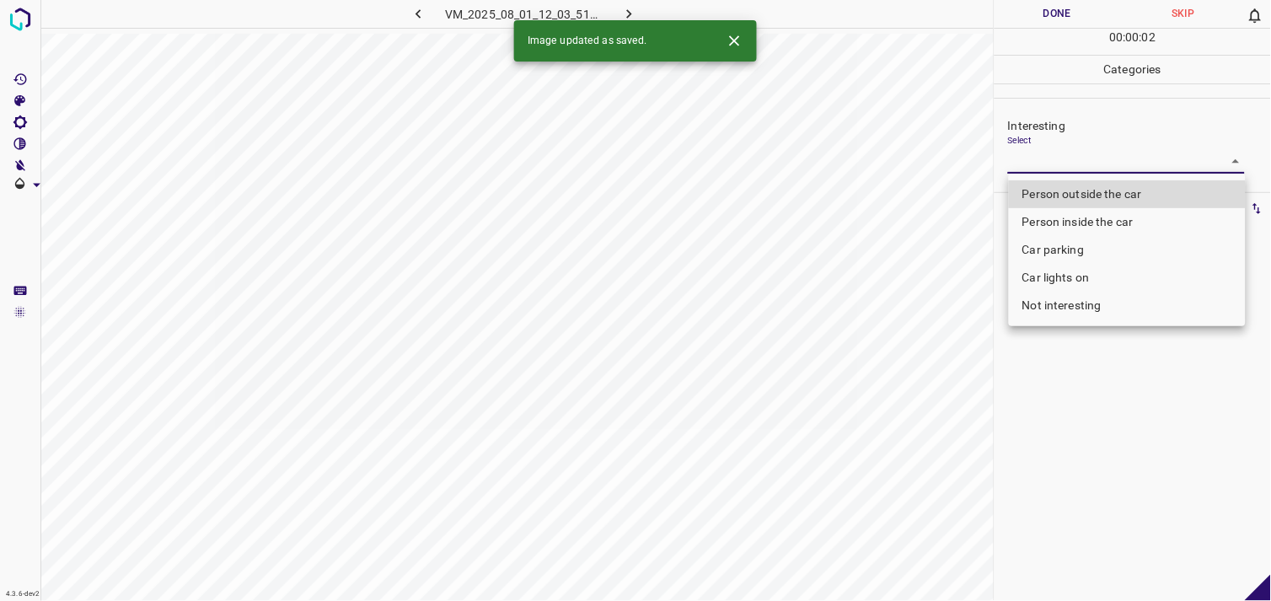
click at [1060, 191] on li "Person outside the car" at bounding box center [1127, 194] width 237 height 28
click at [1147, 194] on li "Person outside the car" at bounding box center [1127, 194] width 237 height 28
type input "Person outside the car"
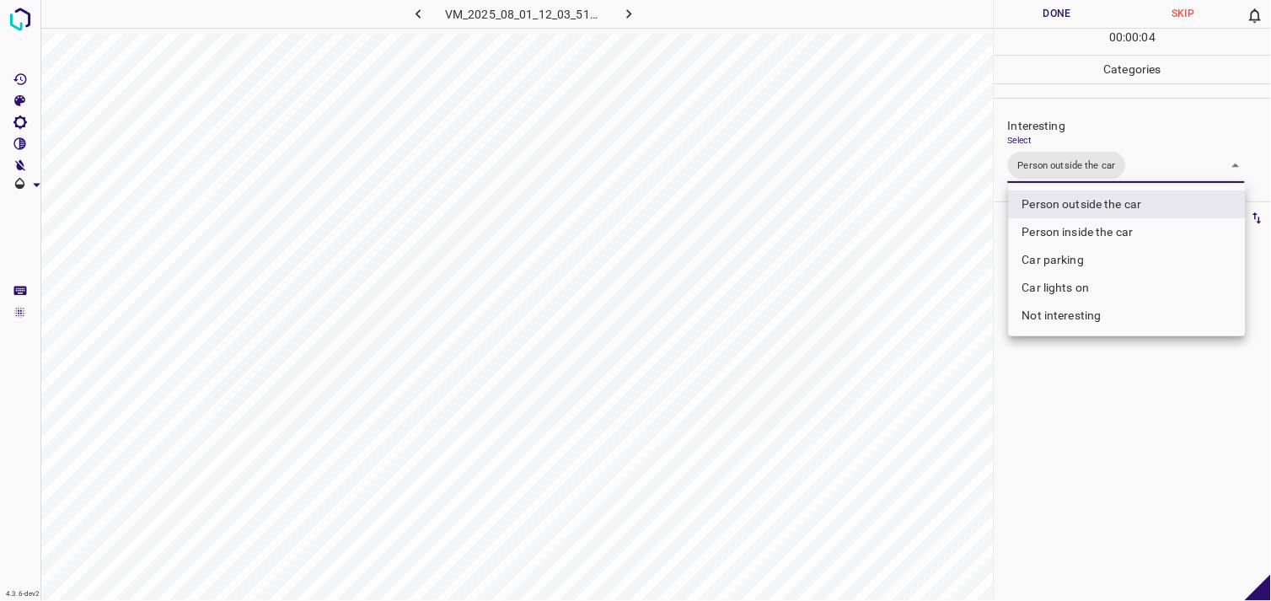
click at [1142, 474] on div at bounding box center [635, 300] width 1271 height 601
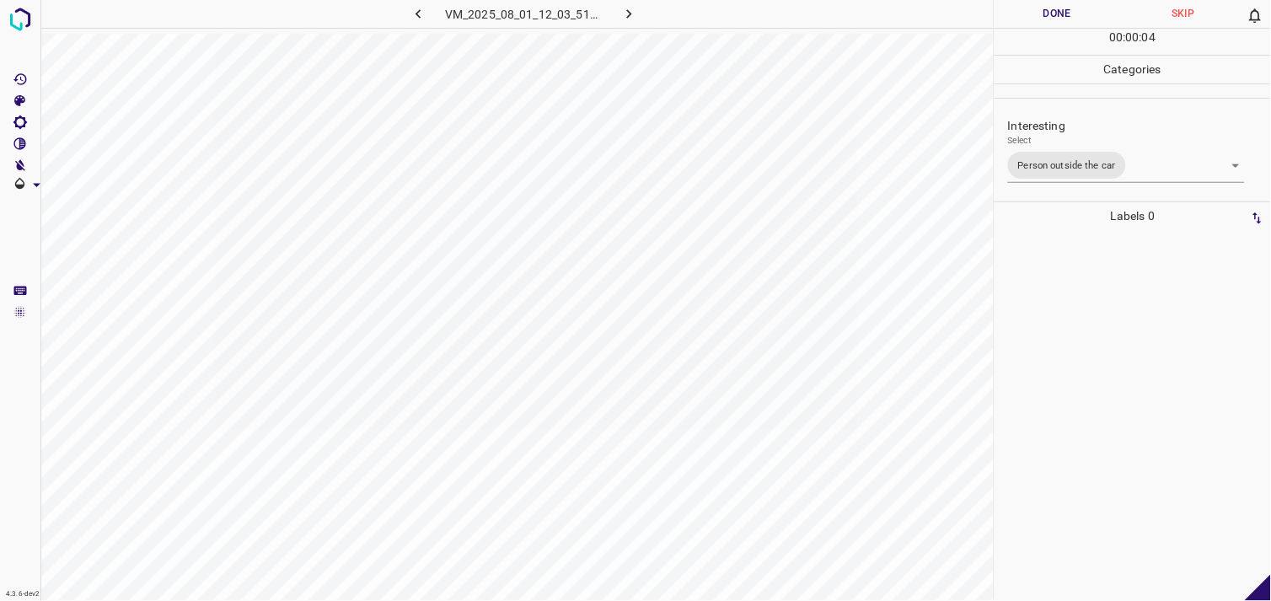
click at [1118, 340] on div at bounding box center [1133, 415] width 266 height 371
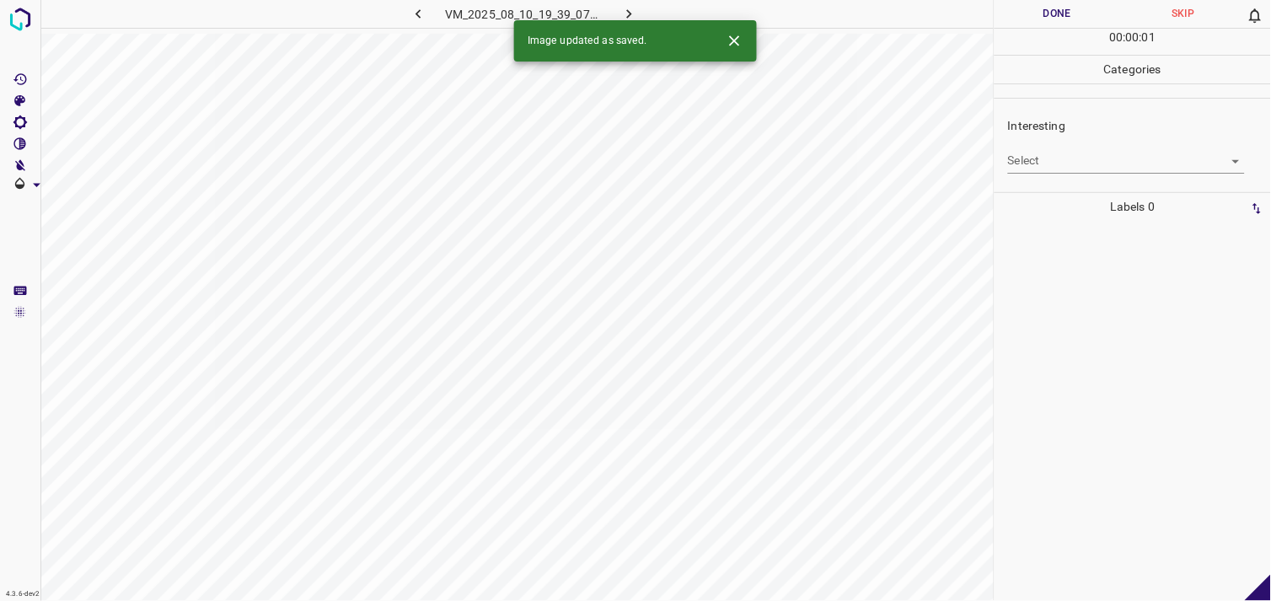
click at [1074, 163] on body "4.3.6-dev2 VM_2025_08_10_19_39_07_583_05.gif Done Skip 0 00 : 00 : 01 Categorie…" at bounding box center [635, 300] width 1271 height 601
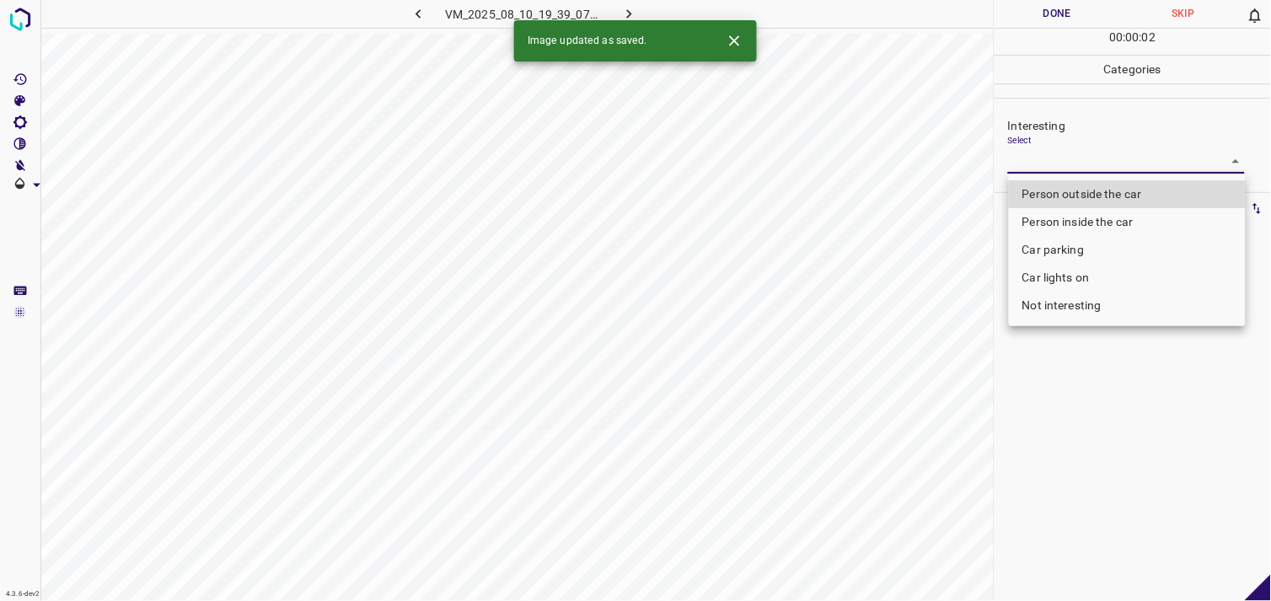
click at [1081, 220] on li "Person inside the car" at bounding box center [1127, 222] width 237 height 28
type input "Person inside the car"
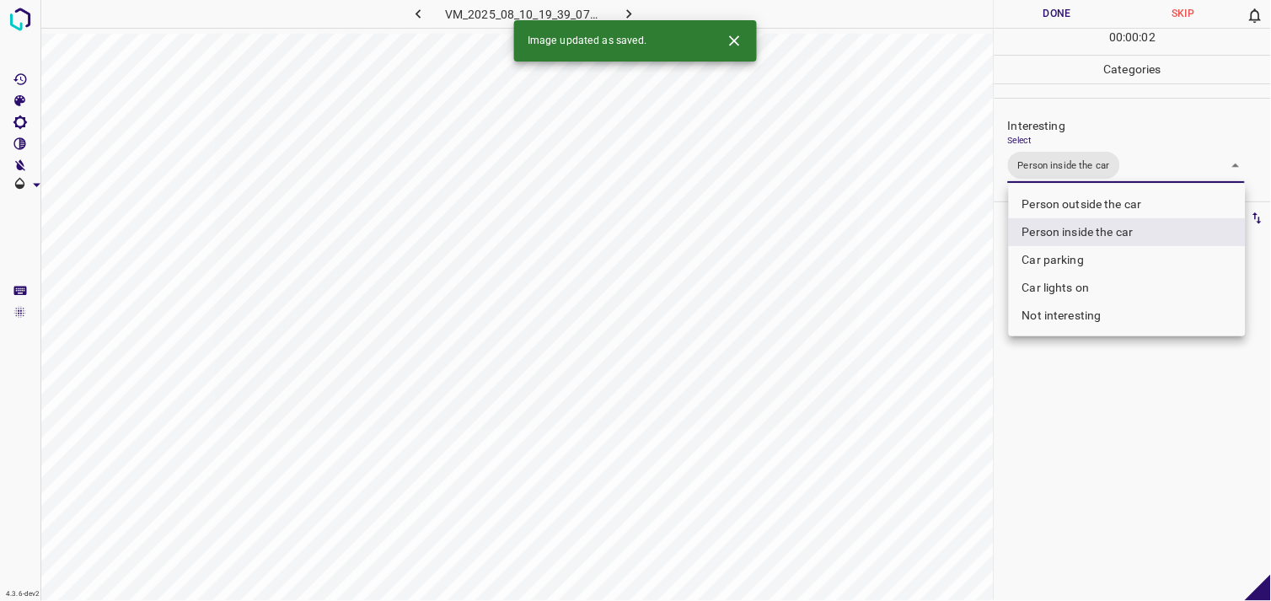
click at [1105, 422] on div at bounding box center [635, 300] width 1271 height 601
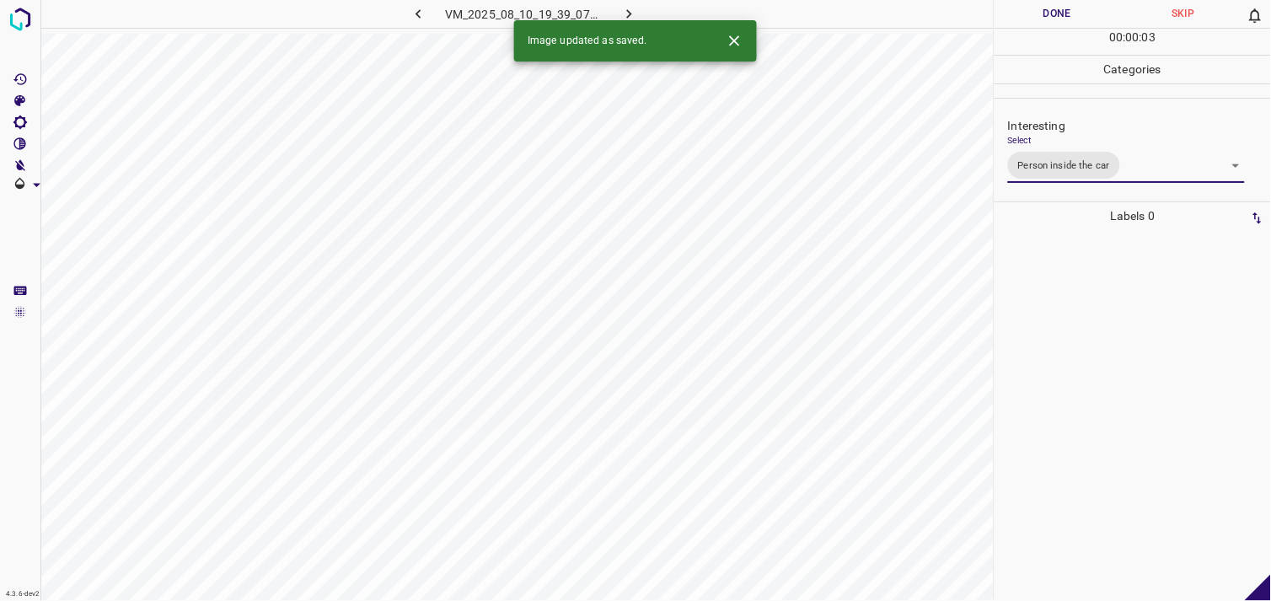
click at [1086, 351] on div at bounding box center [1133, 415] width 266 height 371
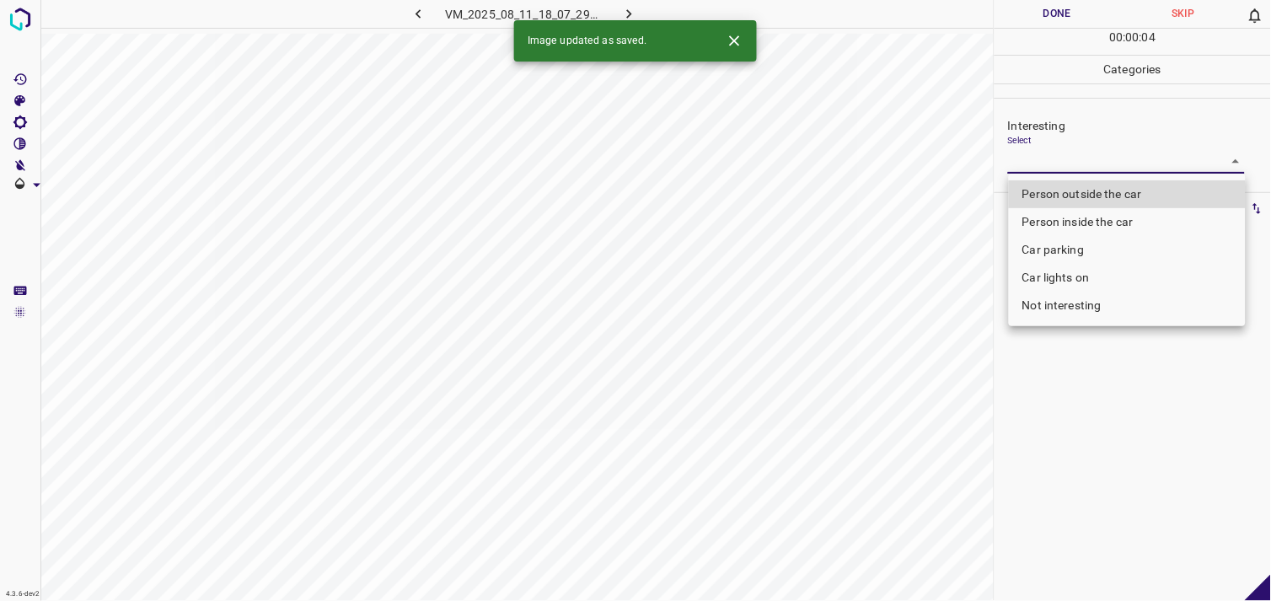
click at [1086, 156] on body "4.3.6-dev2 VM_2025_08_11_18_07_29_786_01.gif Done Skip 0 00 : 00 : 04 Categorie…" at bounding box center [635, 300] width 1271 height 601
click at [1084, 192] on li "Person outside the car" at bounding box center [1127, 194] width 237 height 28
type input "Person outside the car"
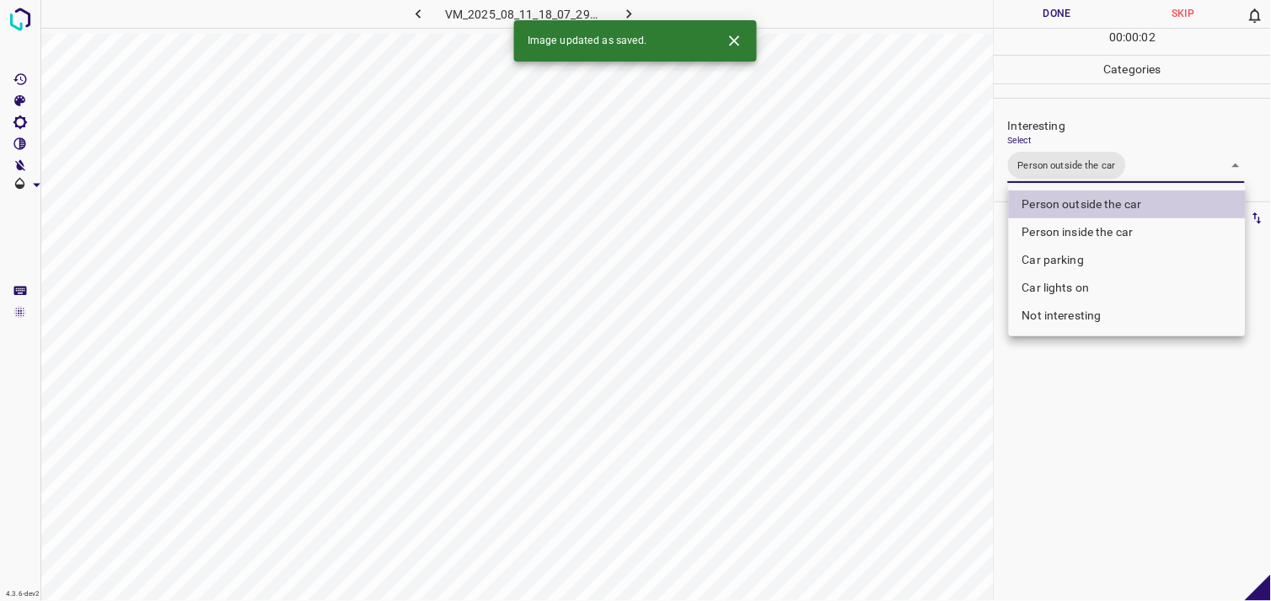
click at [1090, 434] on div at bounding box center [635, 300] width 1271 height 601
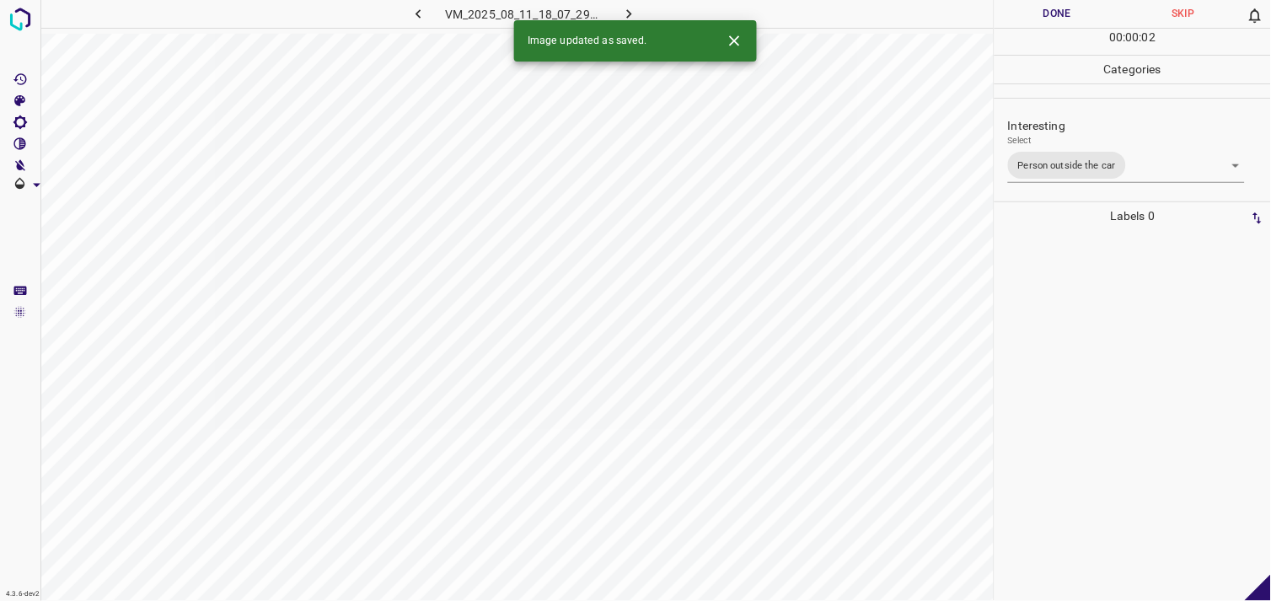
click at [1087, 339] on div at bounding box center [1133, 415] width 266 height 371
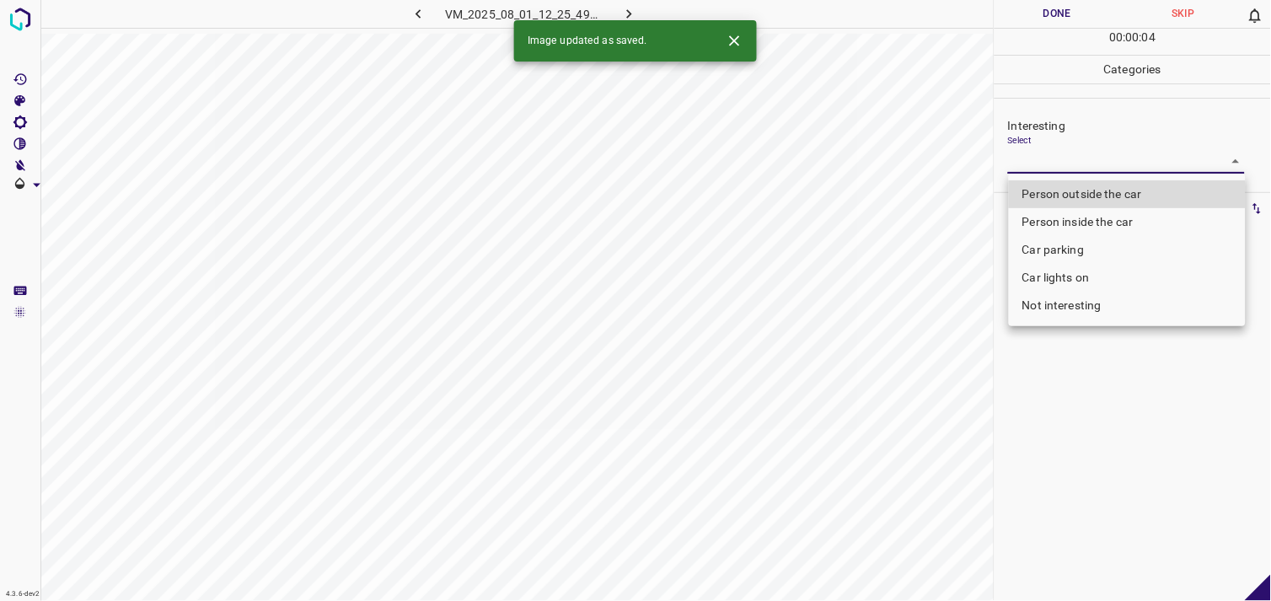
click at [1037, 162] on body "4.3.6-dev2 VM_2025_08_01_12_25_49_828_00.gif Done Skip 0 00 : 00 : 04 Categorie…" at bounding box center [635, 300] width 1271 height 601
click at [1069, 192] on li "Person outside the car" at bounding box center [1127, 194] width 237 height 28
type input "Person outside the car"
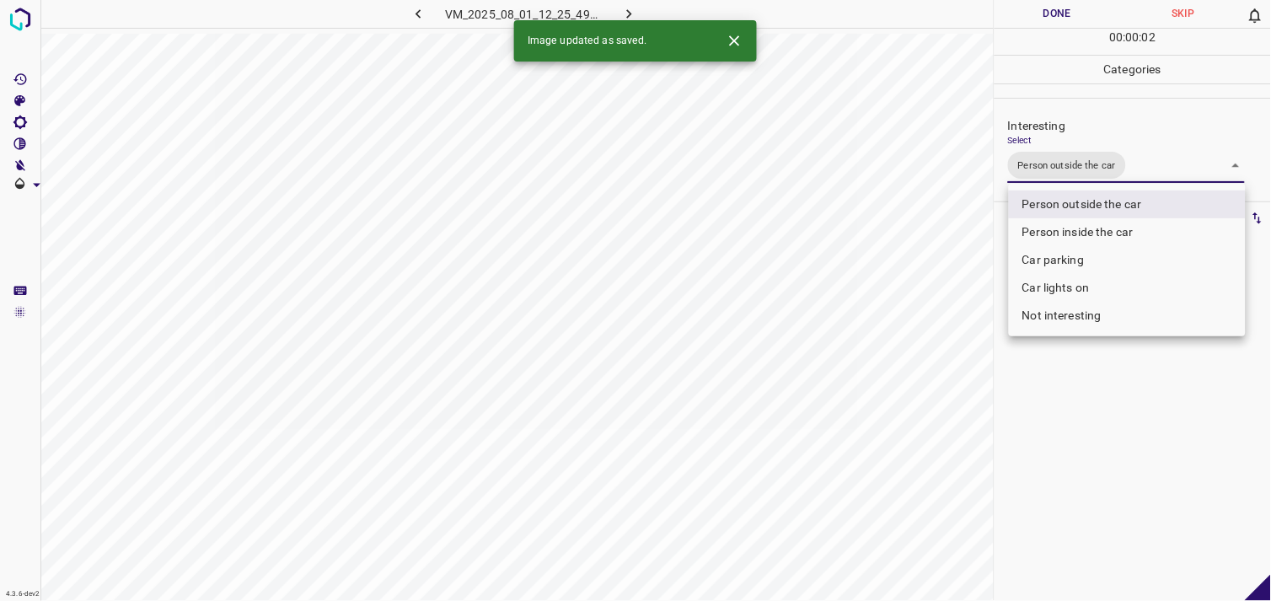
click at [1090, 351] on div at bounding box center [635, 300] width 1271 height 601
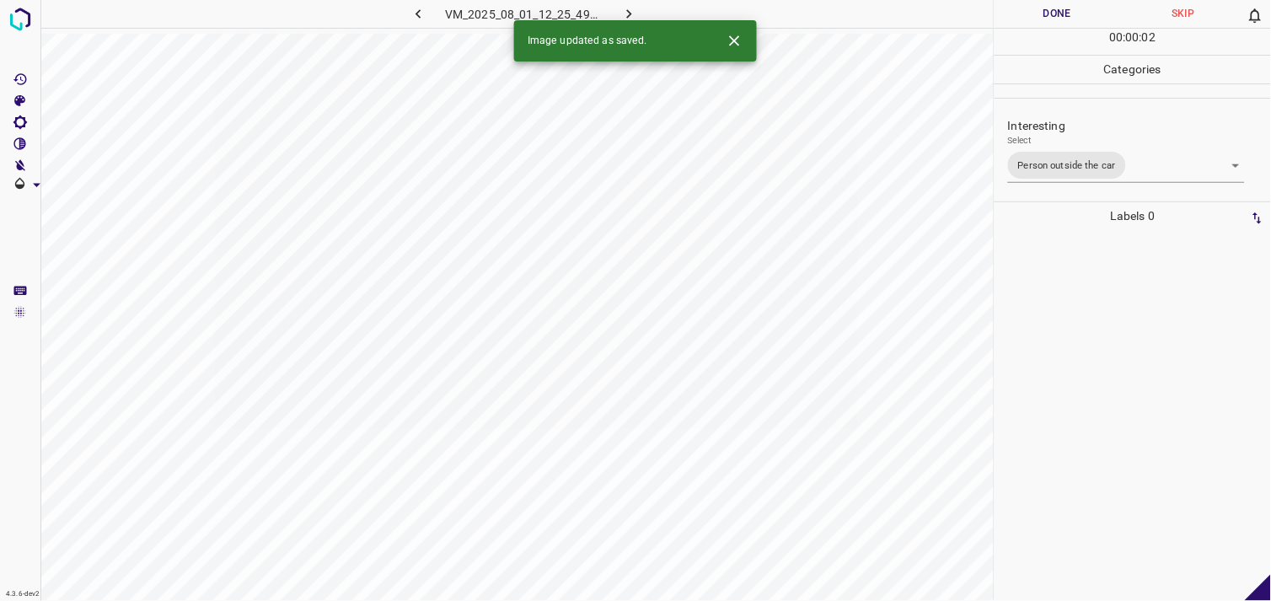
click at [1083, 322] on div at bounding box center [1133, 415] width 266 height 371
drag, startPoint x: 1083, startPoint y: 322, endPoint x: 1085, endPoint y: 310, distance: 11.9
click at [1083, 322] on div at bounding box center [1133, 415] width 266 height 371
click at [1101, 164] on body "4.3.6-dev2 VM_2025_08_10_17_28_43_213_01.gif Done Skip 0 00 : 00 : 04 Categorie…" at bounding box center [635, 300] width 1271 height 601
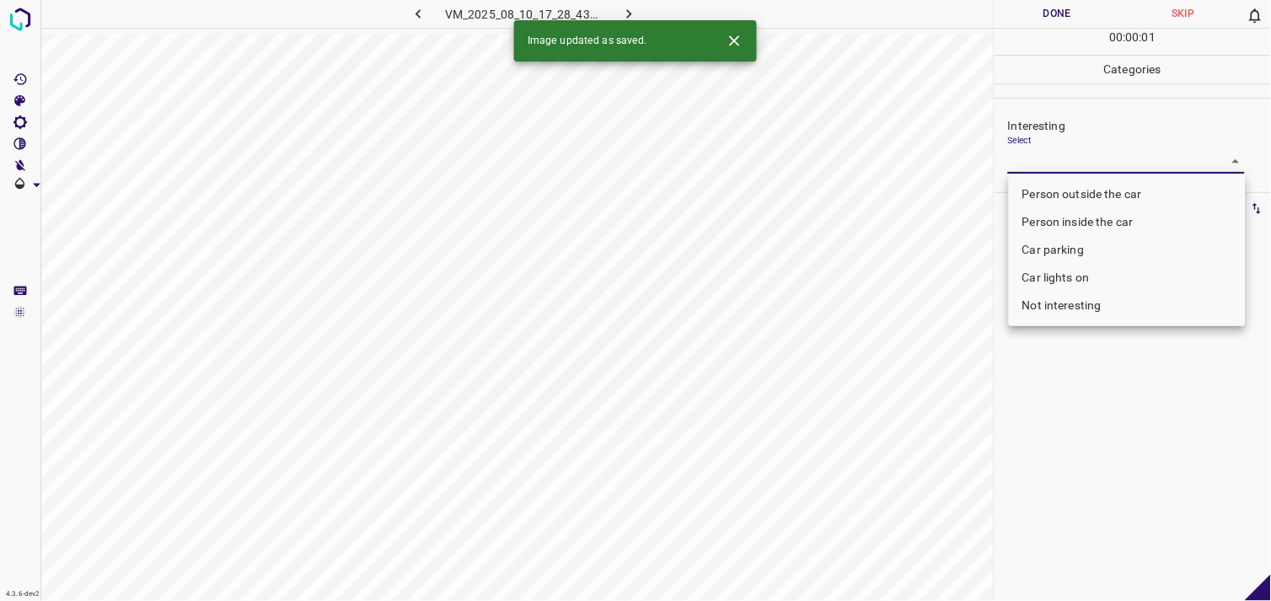
click at [1058, 158] on body "4.3.6-dev2 VM_2025_08_10_17_28_43_213_01.gif Done Skip 0 00 : 00 : 01 Categorie…" at bounding box center [635, 300] width 1271 height 601
click at [1066, 253] on li "Car parking" at bounding box center [1127, 250] width 237 height 28
type input "Car parking"
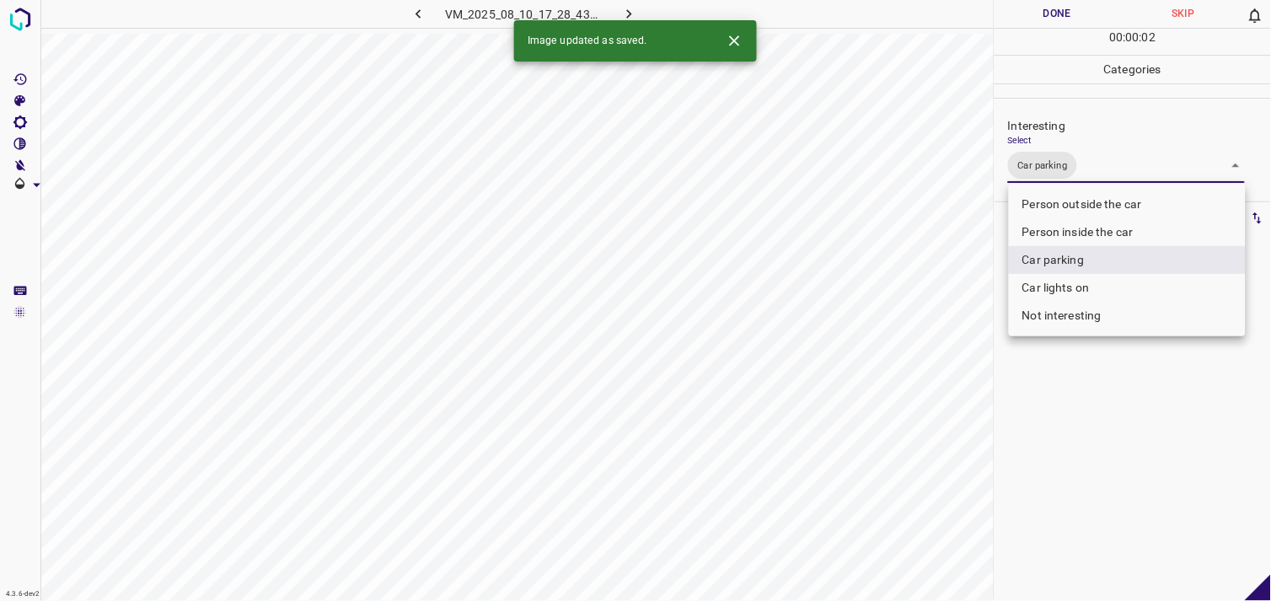
drag, startPoint x: 1046, startPoint y: 453, endPoint x: 1043, endPoint y: 362, distance: 91.1
click at [1043, 442] on div at bounding box center [635, 300] width 1271 height 601
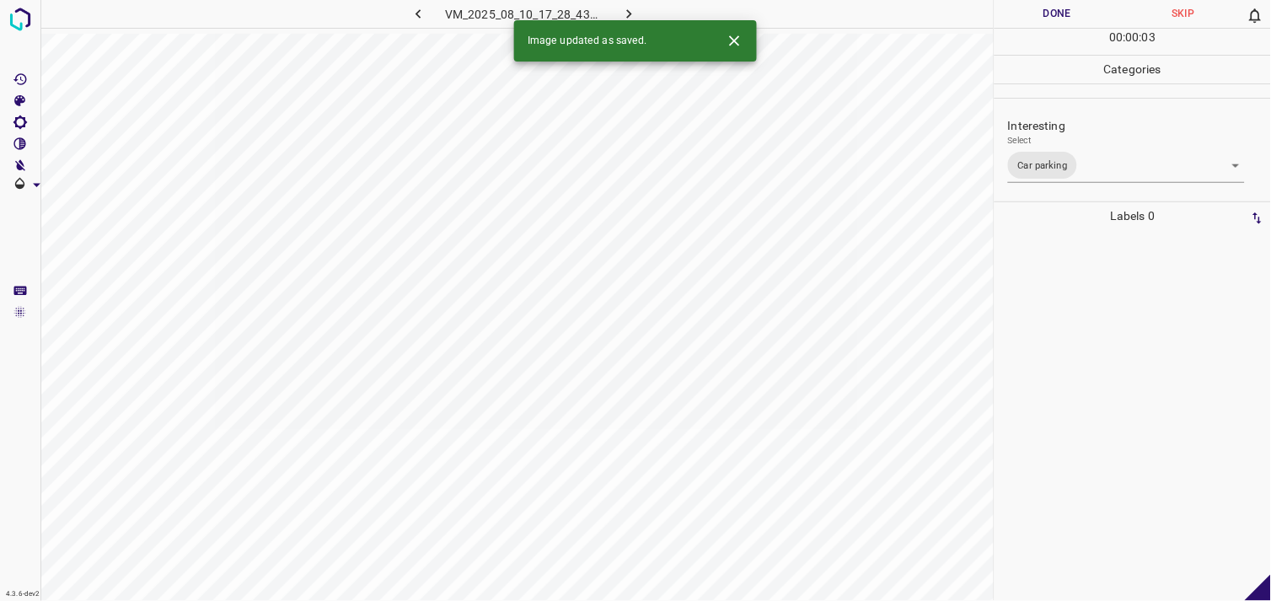
click at [1043, 320] on div at bounding box center [1133, 415] width 266 height 371
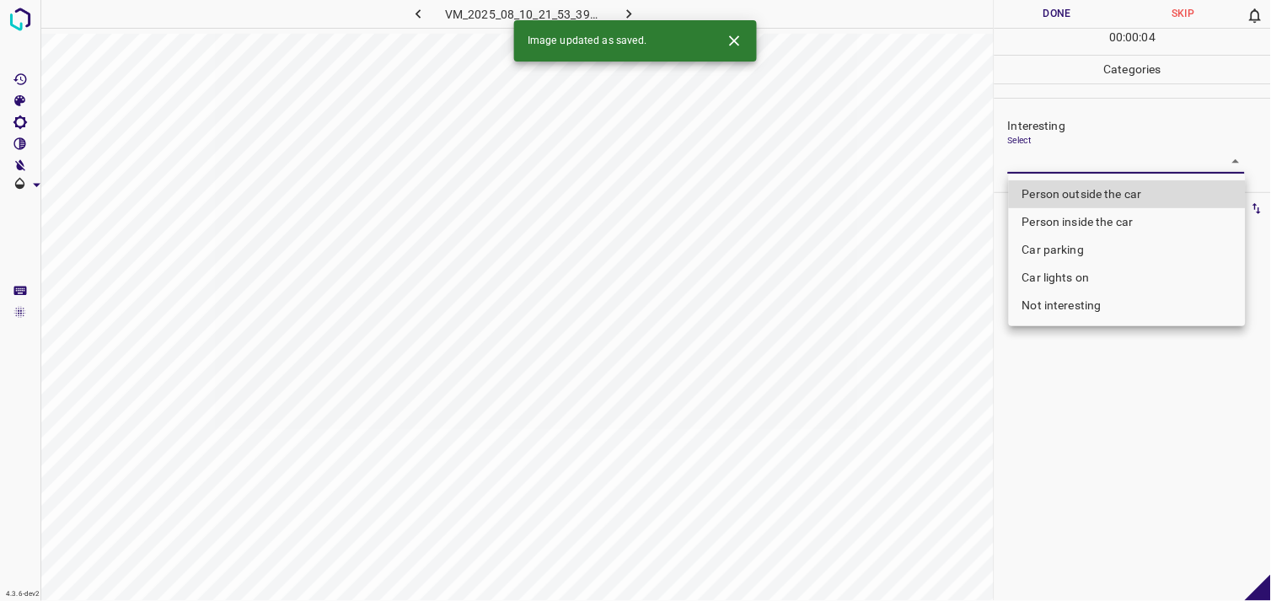
click at [1054, 172] on body "4.3.6-dev2 VM_2025_08_10_21_53_39_042_02.gif Done Skip 0 00 : 00 : 04 Categorie…" at bounding box center [635, 300] width 1271 height 601
click at [1054, 172] on div at bounding box center [635, 300] width 1271 height 601
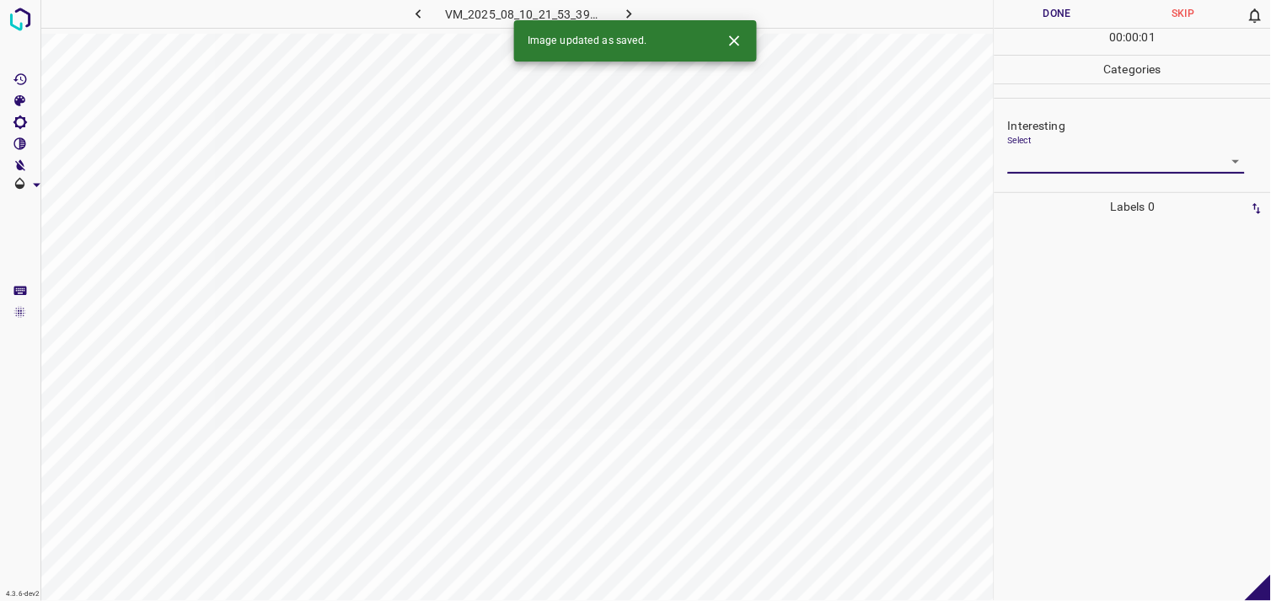
click at [1058, 162] on body "4.3.6-dev2 VM_2025_08_10_21_53_39_042_02.gif Done Skip 0 00 : 00 : 01 Categorie…" at bounding box center [635, 300] width 1271 height 601
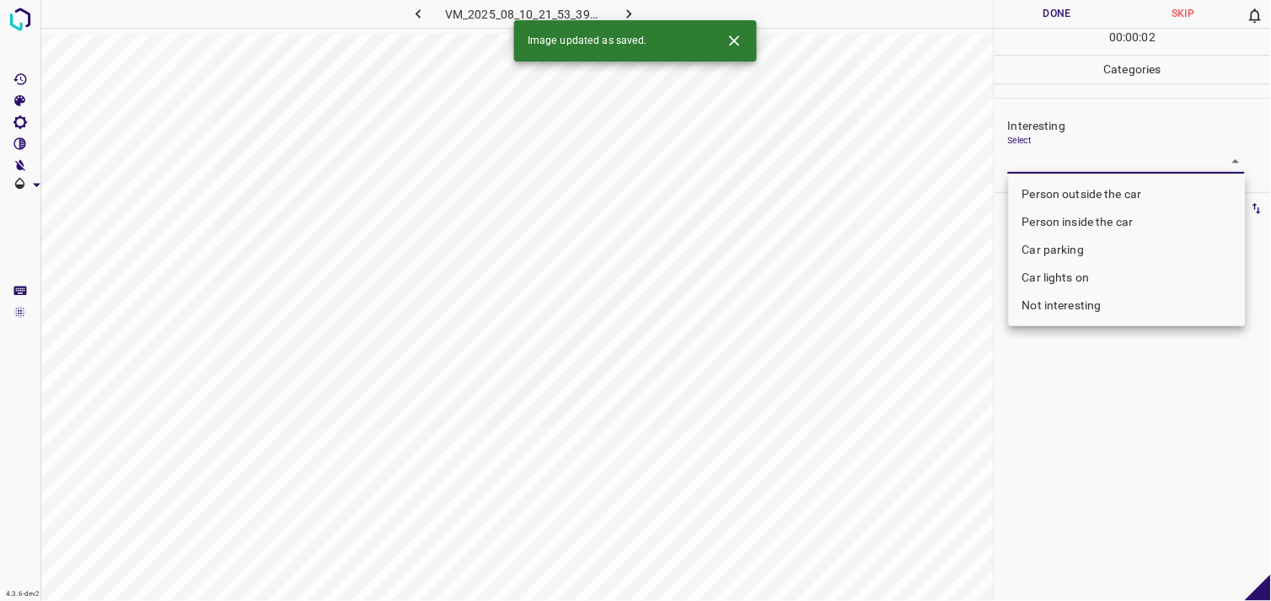
click at [1069, 308] on li "Not interesting" at bounding box center [1127, 306] width 237 height 28
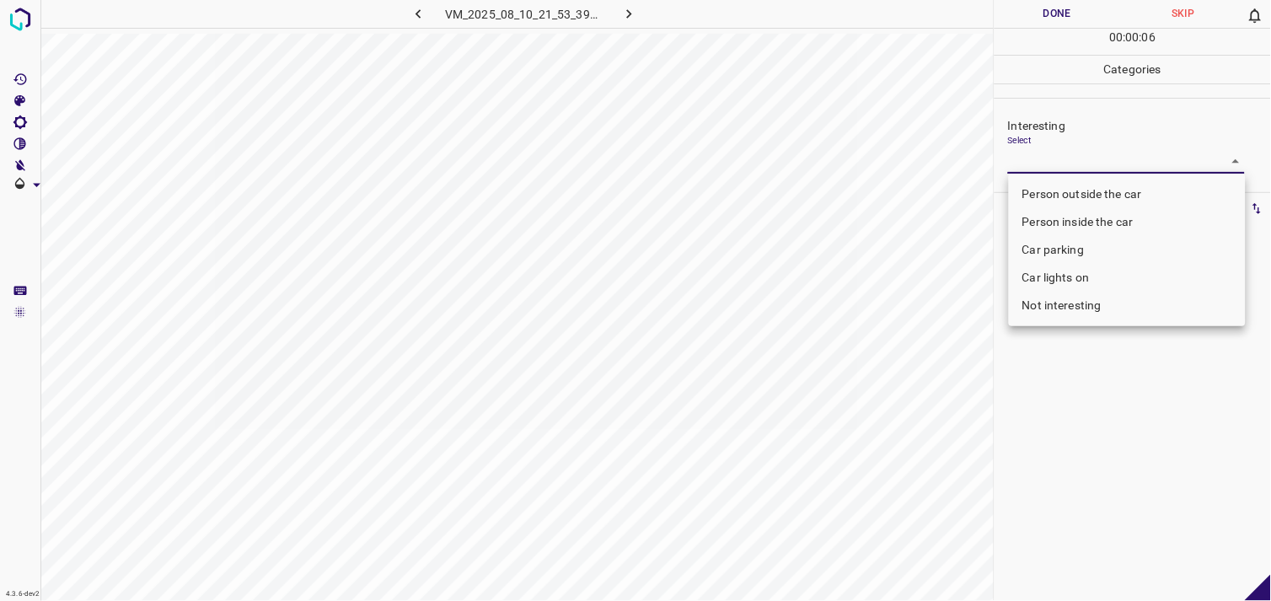
click at [1070, 275] on li "Car lights on" at bounding box center [1127, 278] width 237 height 28
type input "Car lights on"
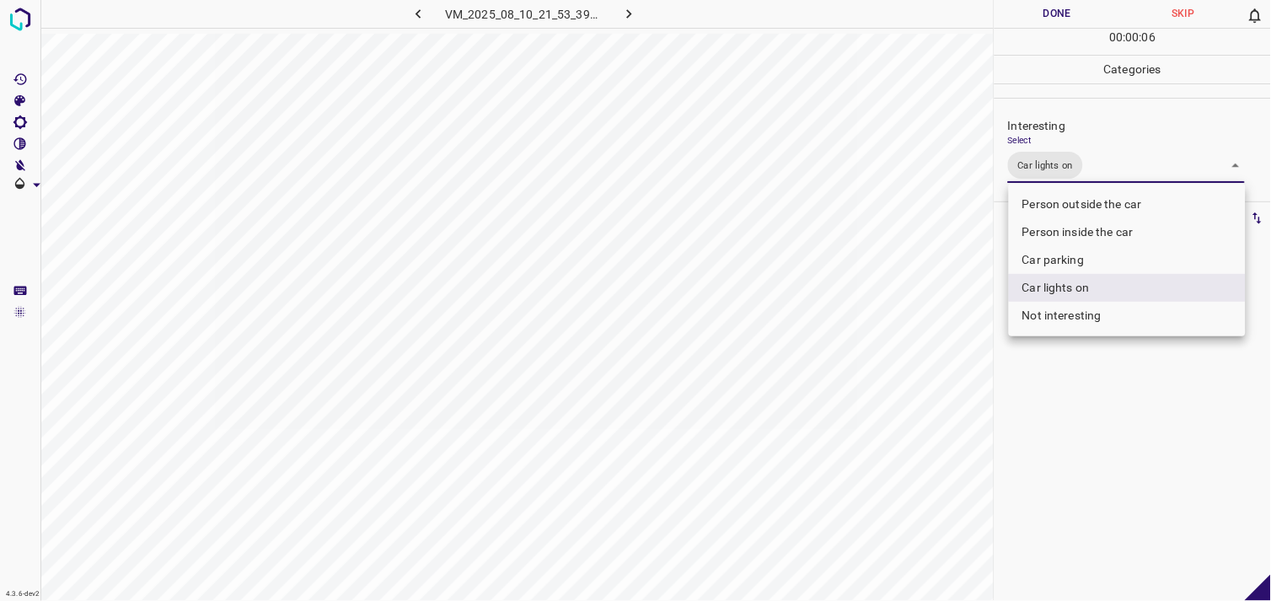
click at [1105, 410] on div at bounding box center [635, 300] width 1271 height 601
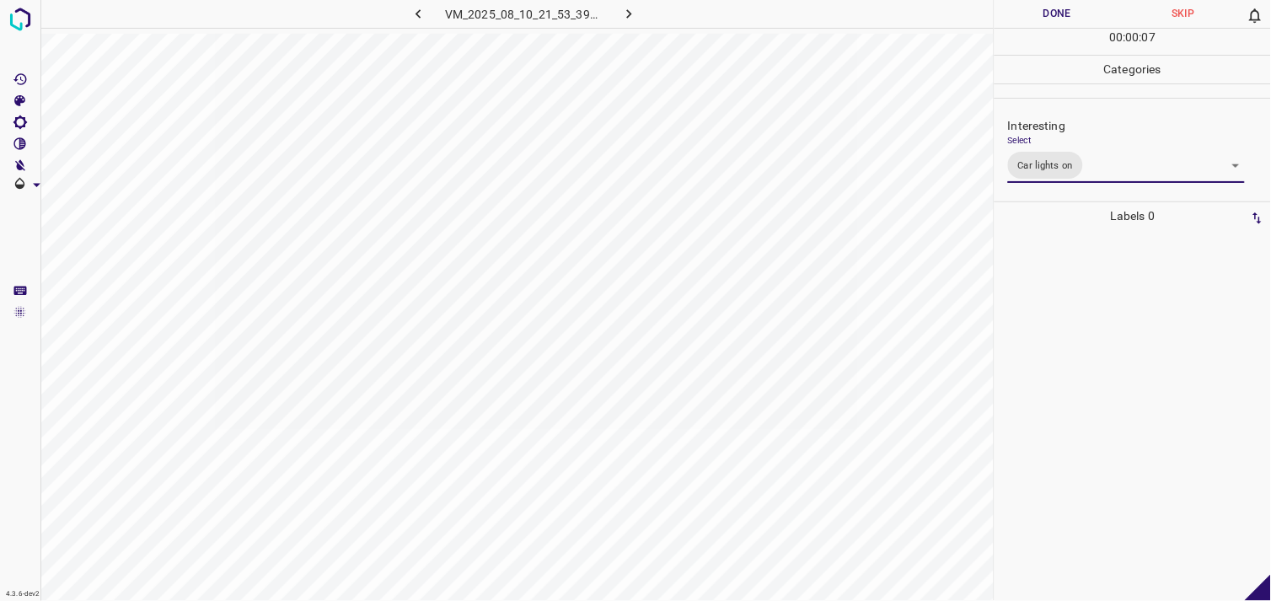
click at [1084, 330] on div at bounding box center [1133, 415] width 266 height 371
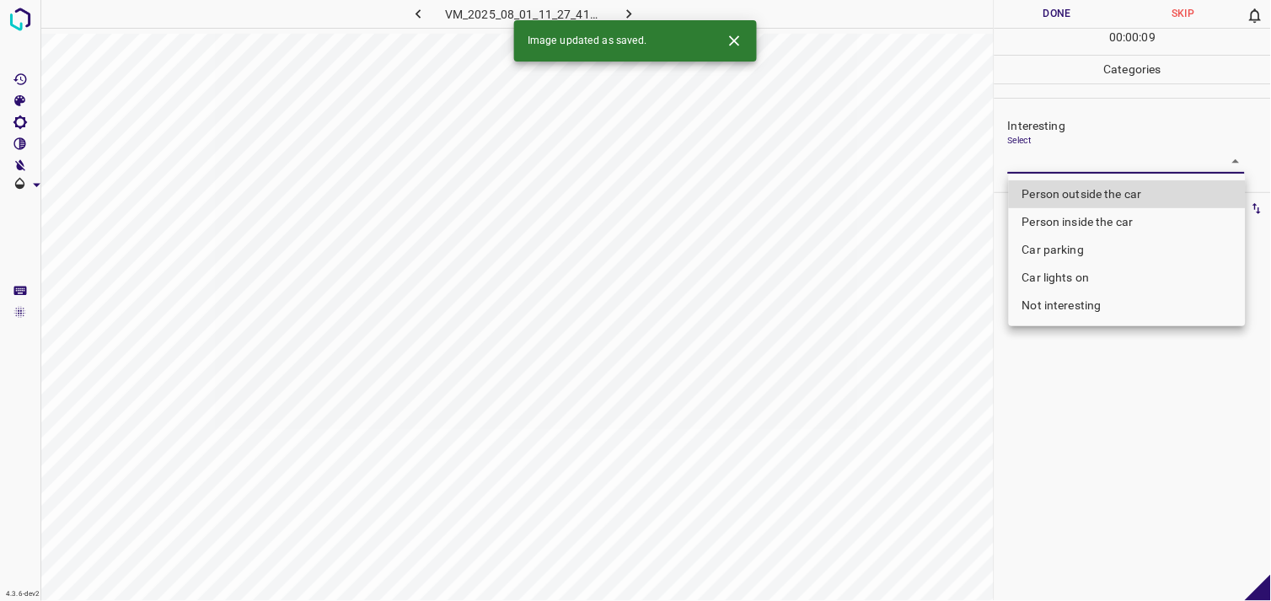
click at [1076, 158] on body "4.3.6-dev2 VM_2025_08_01_11_27_41_366_04.gif Done Skip 0 00 : 00 : 09 Categorie…" at bounding box center [635, 300] width 1271 height 601
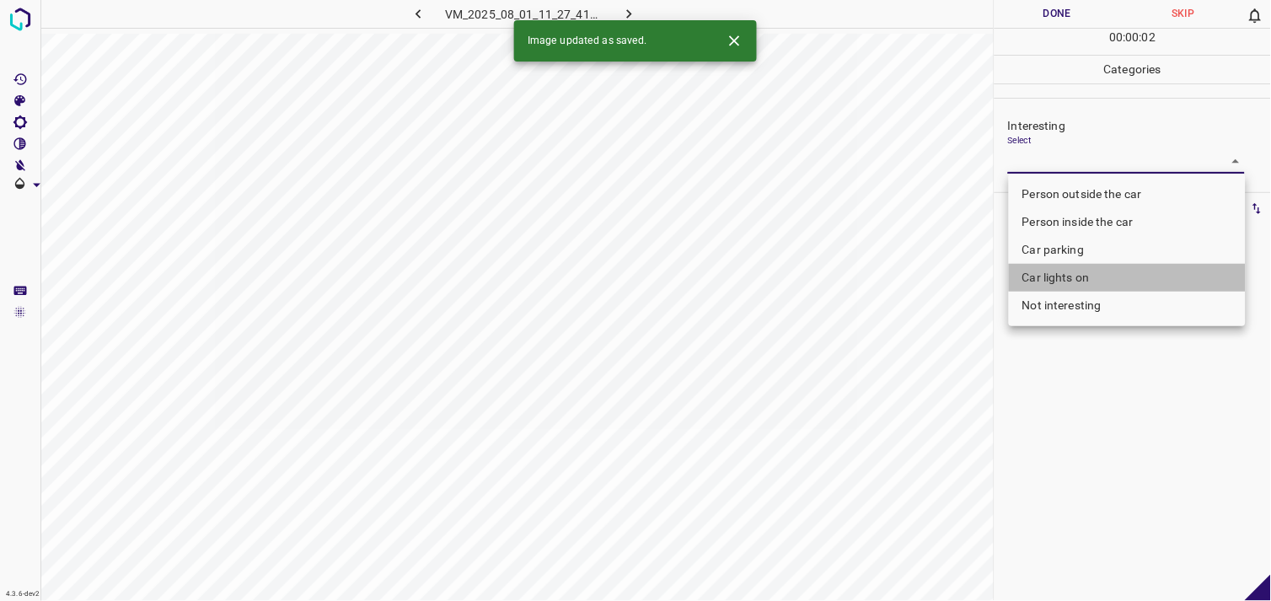
click at [1087, 276] on li "Car lights on" at bounding box center [1127, 278] width 237 height 28
type input "Car lights on"
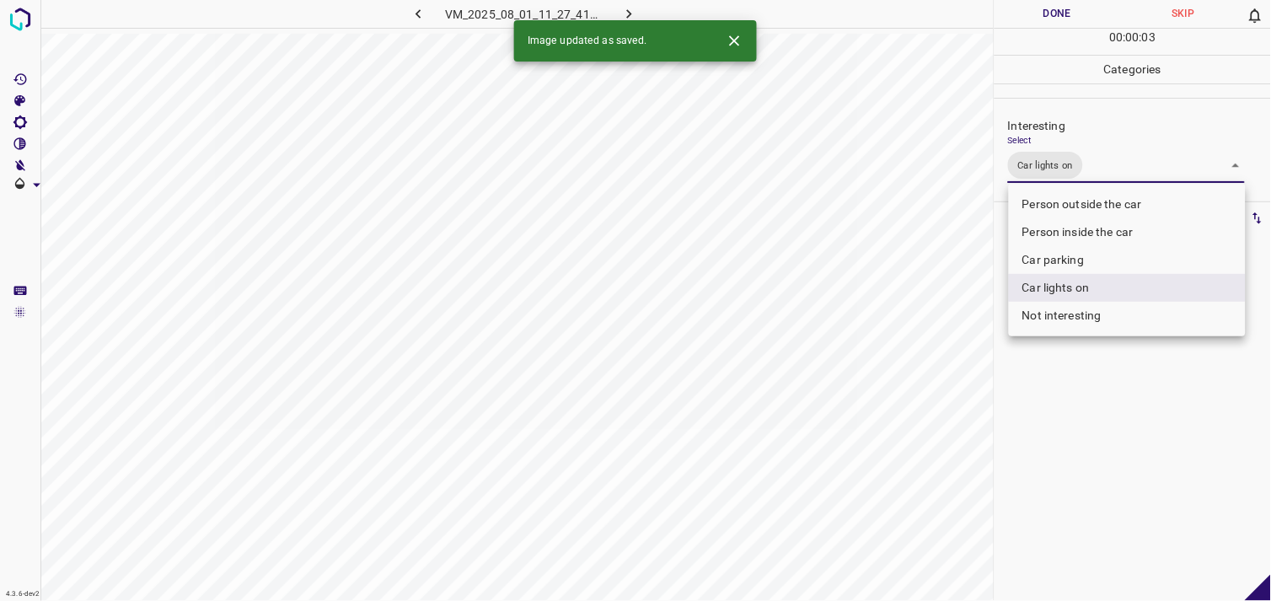
click at [1076, 410] on div at bounding box center [635, 300] width 1271 height 601
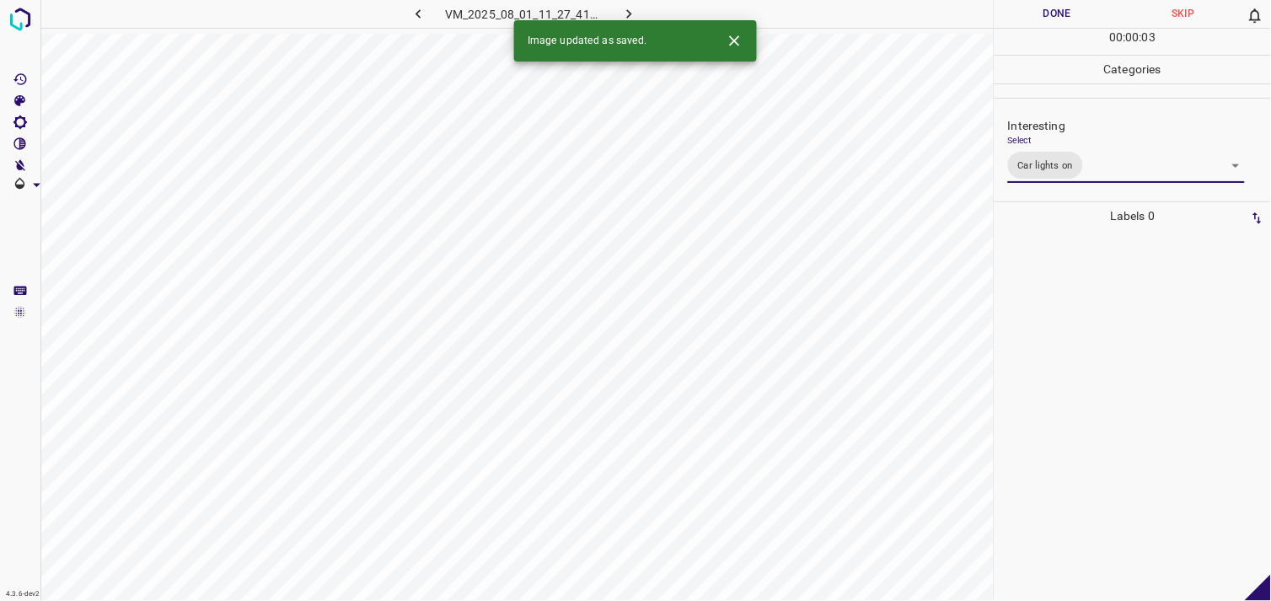
click at [1060, 332] on div at bounding box center [1133, 415] width 266 height 371
click at [1059, 165] on body "4.3.6-dev2 VM_2025_08_10_18_46_43_603_00.gif Done Skip 0 00 : 00 : 05 Categorie…" at bounding box center [635, 300] width 1271 height 601
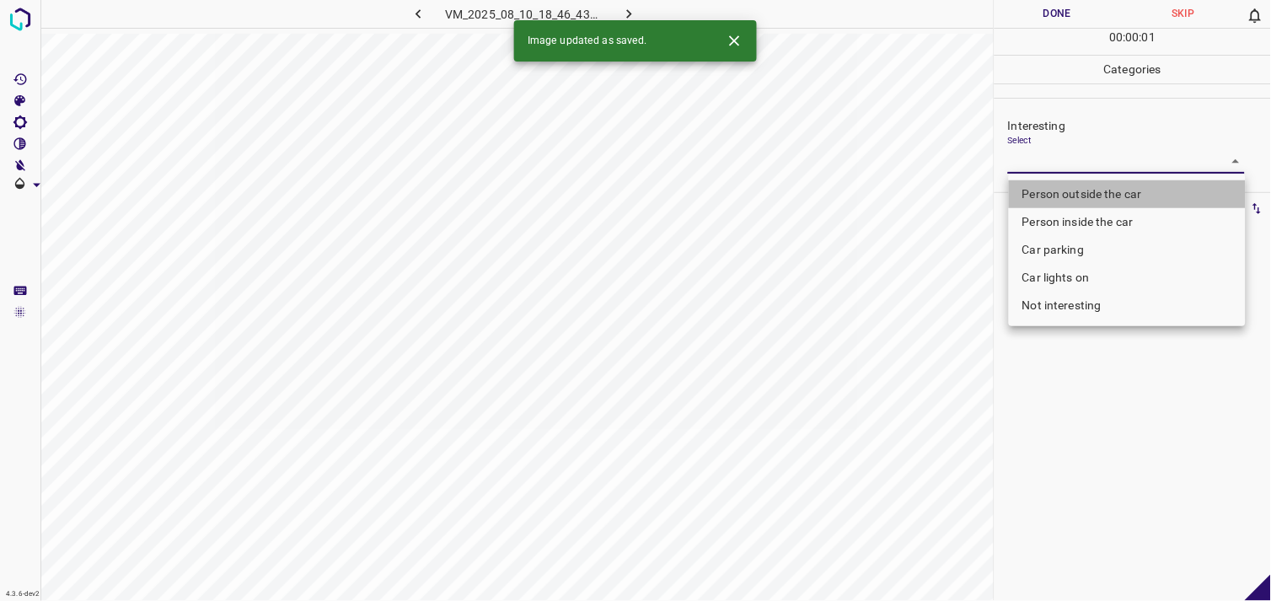
click at [1067, 186] on li "Person outside the car" at bounding box center [1127, 194] width 237 height 28
type input "Person outside the car"
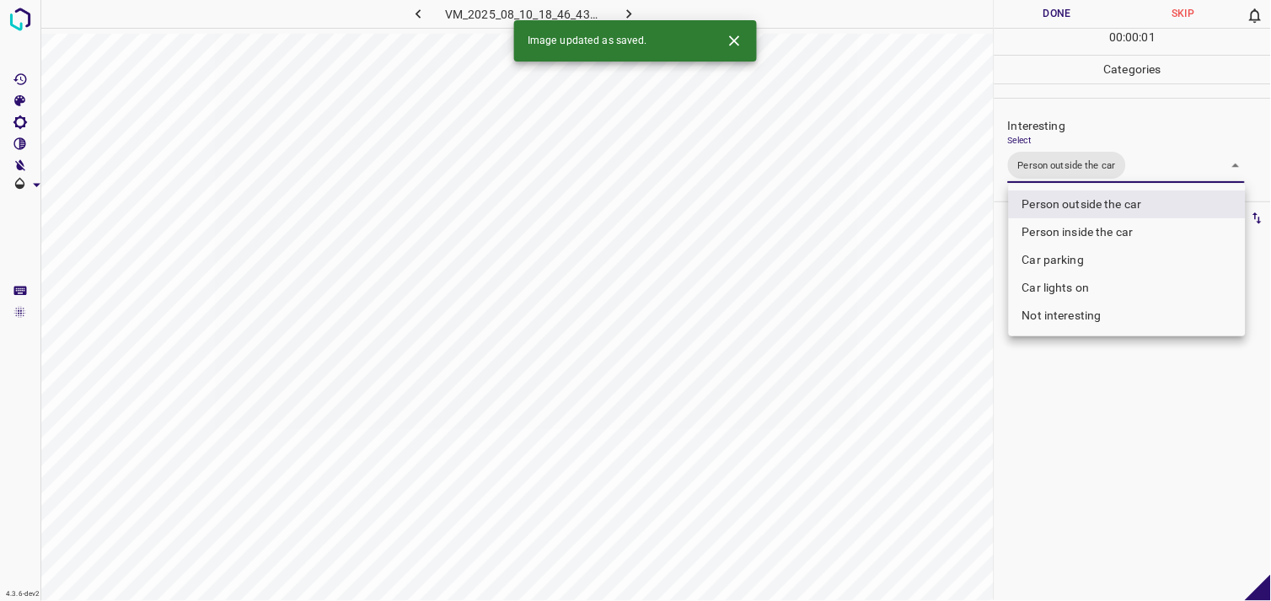
click at [1075, 418] on div at bounding box center [635, 300] width 1271 height 601
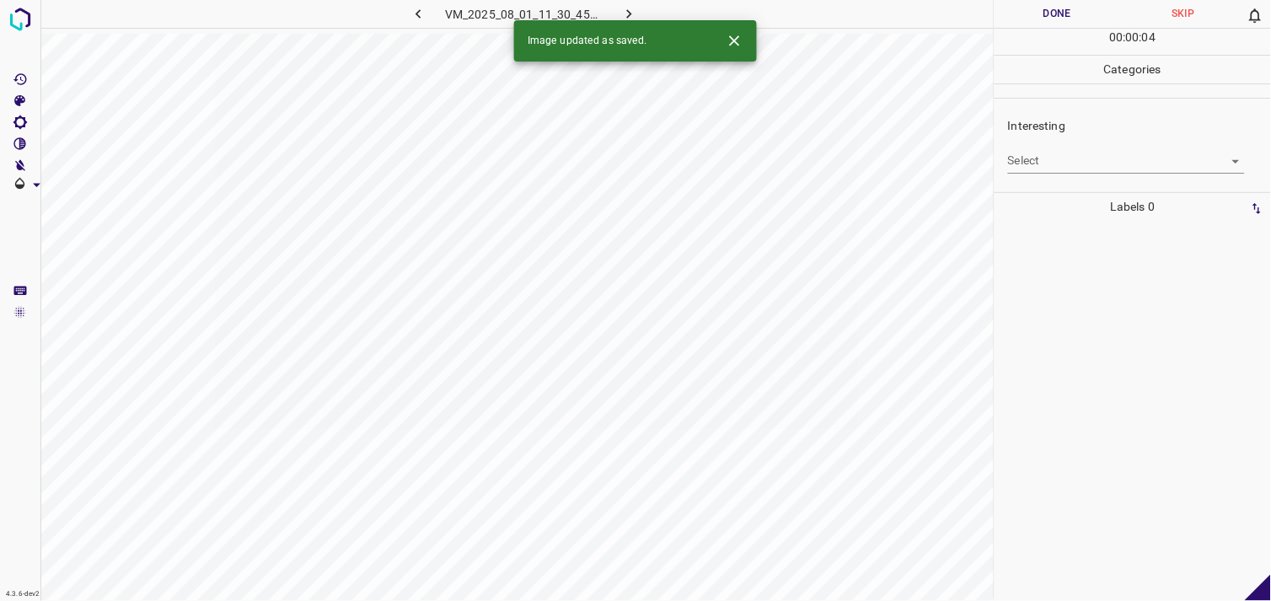
click at [1059, 162] on body "4.3.6-dev2 VM_2025_08_01_11_30_45_995_02.gif Done Skip 0 00 : 00 : 04 Categorie…" at bounding box center [635, 300] width 1271 height 601
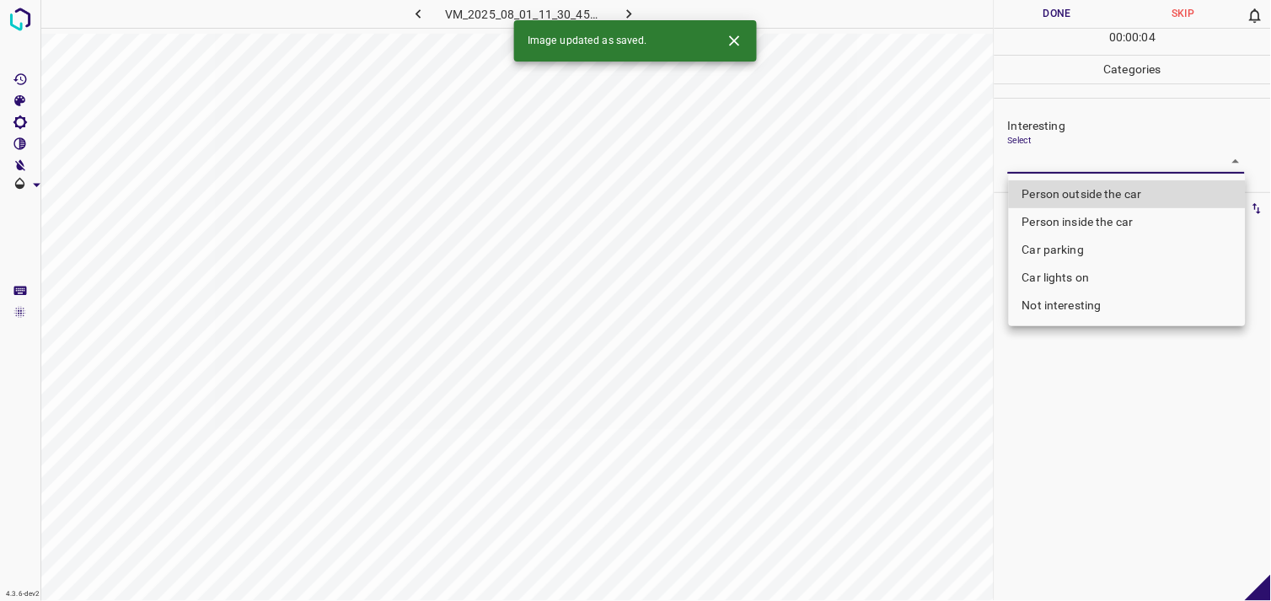
click at [1084, 192] on li "Person outside the car" at bounding box center [1127, 194] width 237 height 28
type input "Person outside the car"
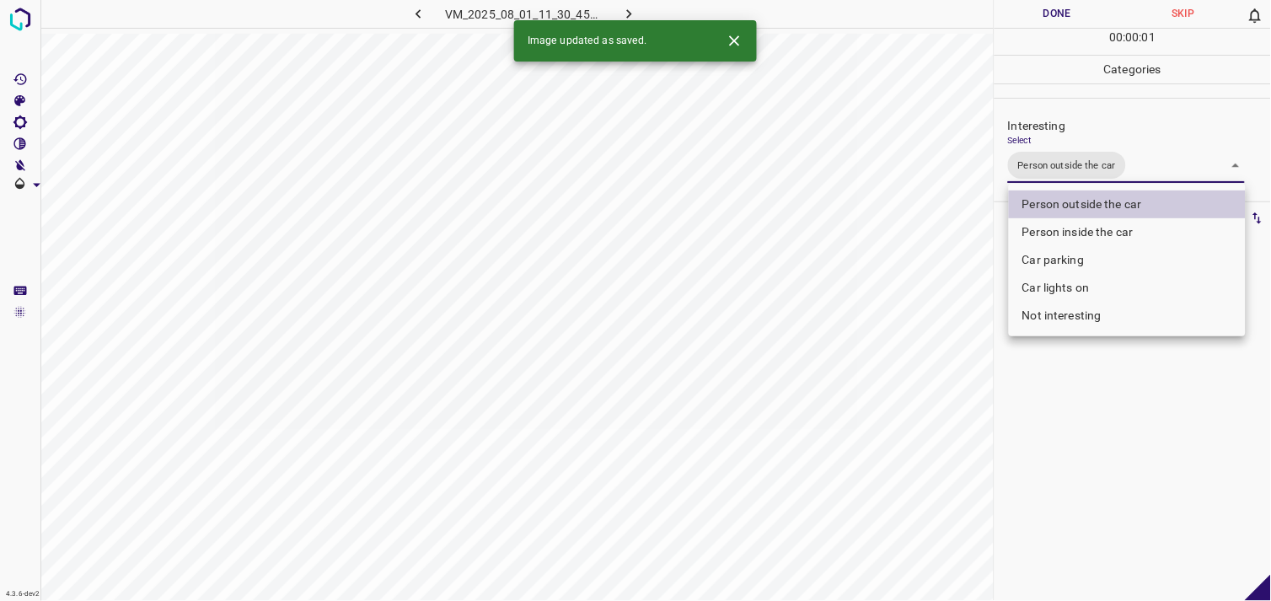
click at [1140, 493] on div at bounding box center [635, 300] width 1271 height 601
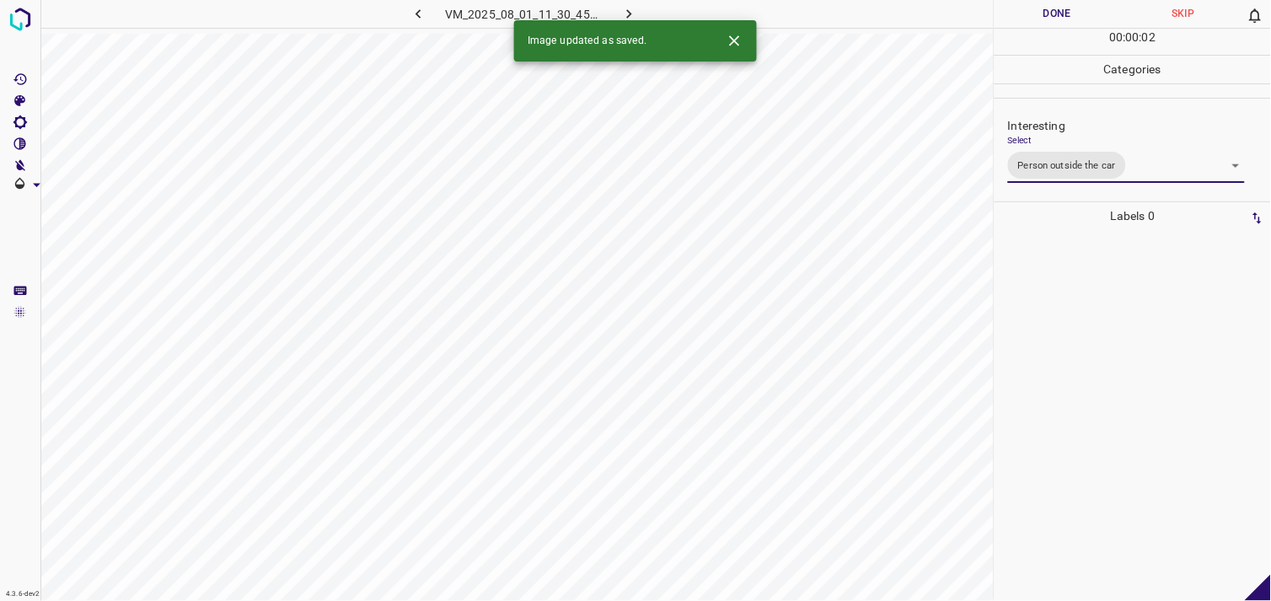
click at [1086, 352] on div at bounding box center [1133, 415] width 266 height 371
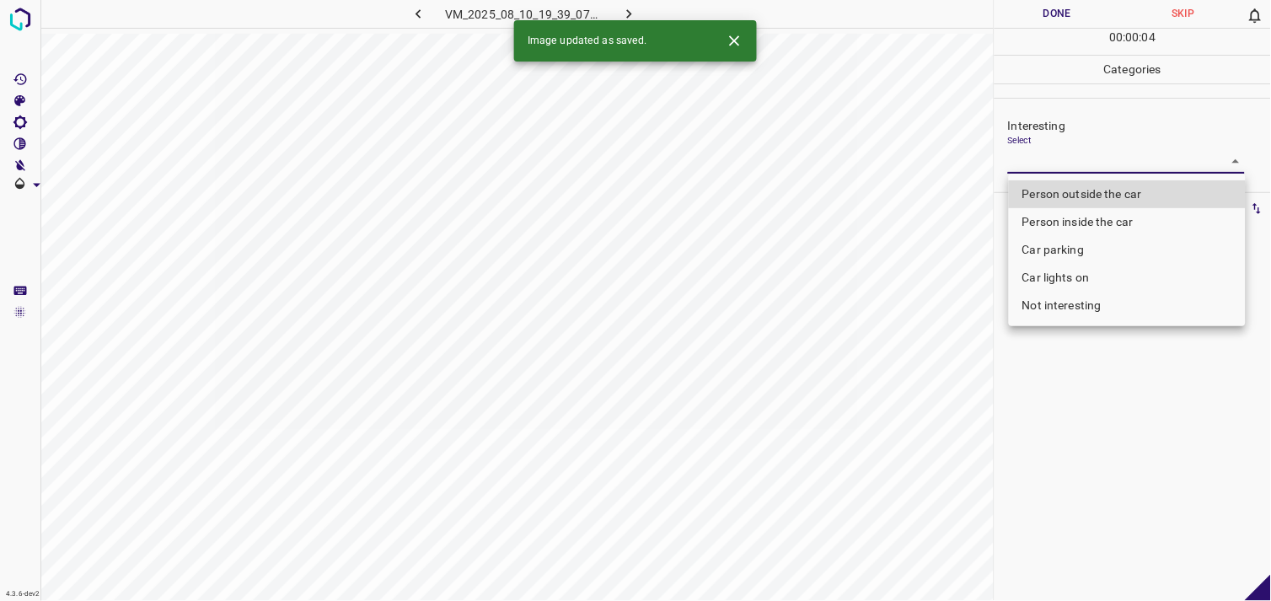
click at [1072, 153] on body "4.3.6-dev2 VM_2025_08_10_19_39_07_583_08.gif Done Skip 0 00 : 00 : 04 Categorie…" at bounding box center [635, 300] width 1271 height 601
click at [1087, 243] on li "Car parking" at bounding box center [1127, 250] width 237 height 28
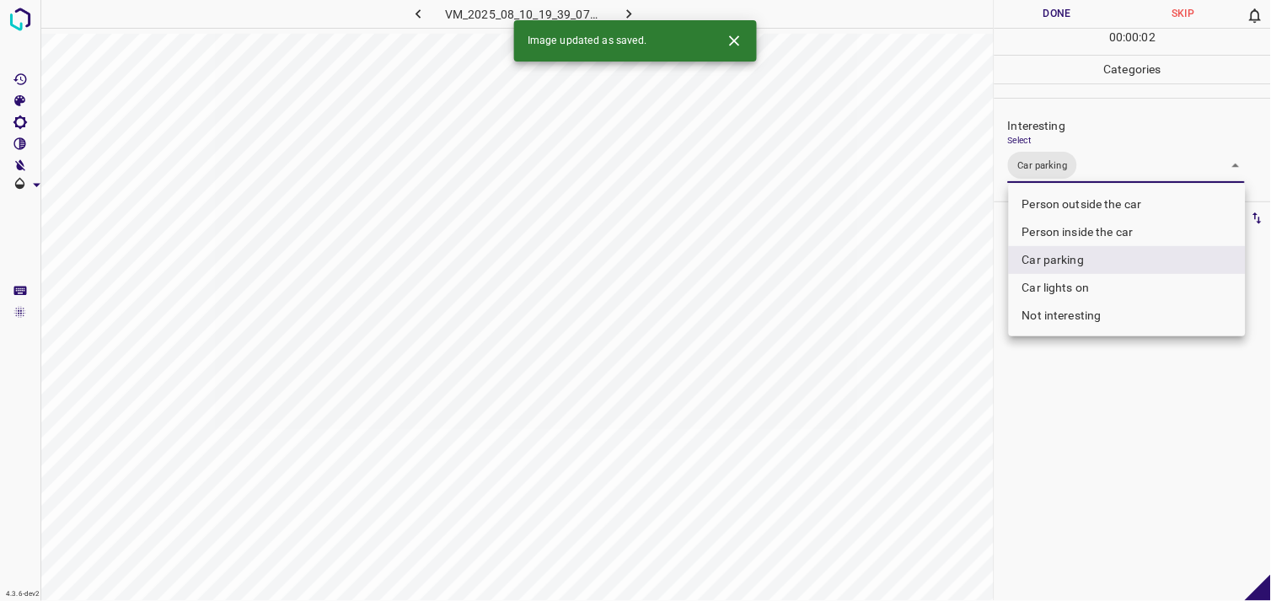
click at [1090, 231] on li "Person inside the car" at bounding box center [1127, 232] width 237 height 28
type input "Car parking,Person inside the car"
click at [1115, 374] on div at bounding box center [635, 300] width 1271 height 601
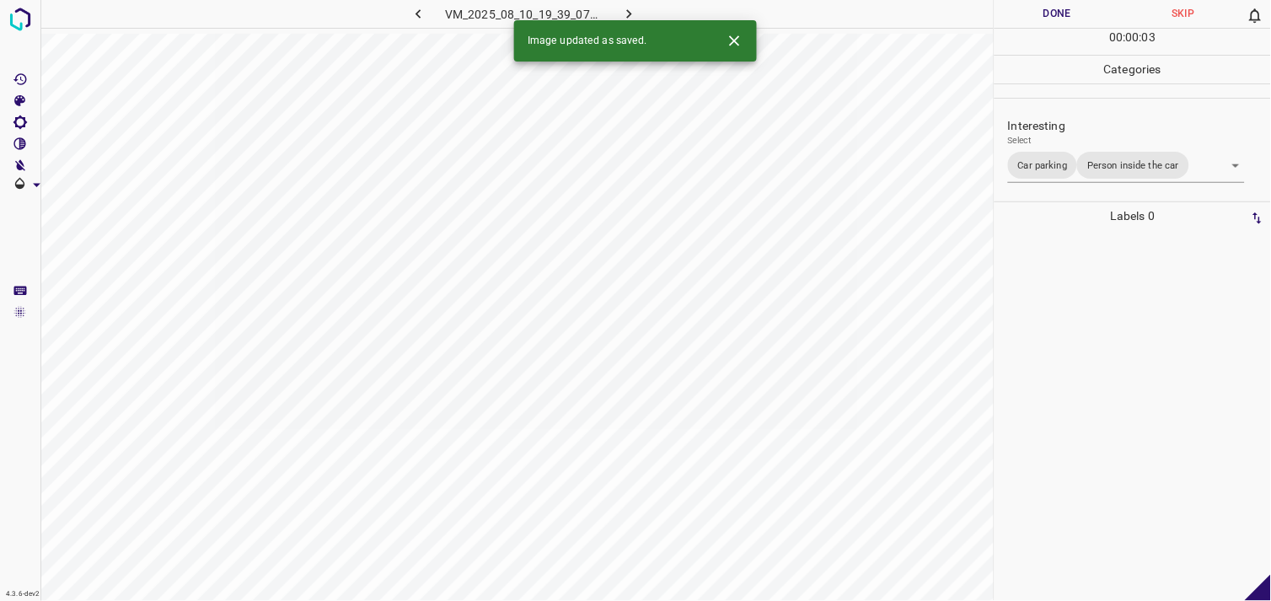
click at [1104, 323] on div at bounding box center [1133, 415] width 266 height 371
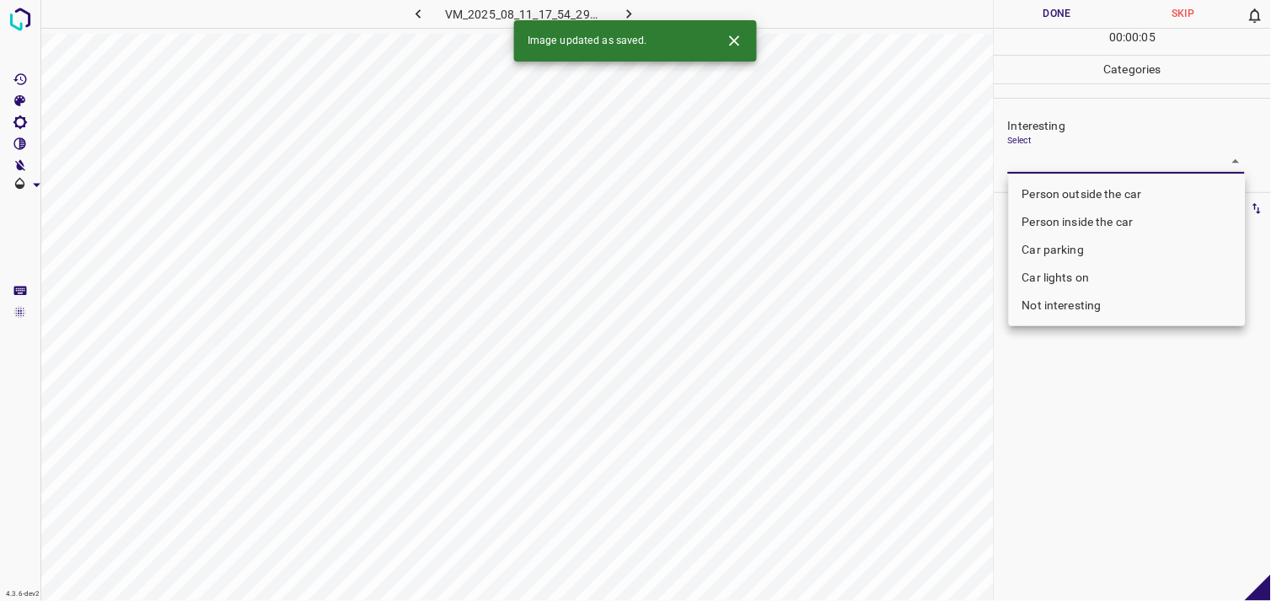
click at [1066, 164] on body "4.3.6-dev2 VM_2025_08_11_17_54_29_956_04.gif Done Skip 0 00 : 00 : 05 Categorie…" at bounding box center [635, 300] width 1271 height 601
click at [1075, 242] on li "Car parking" at bounding box center [1127, 250] width 237 height 28
type input "Car parking"
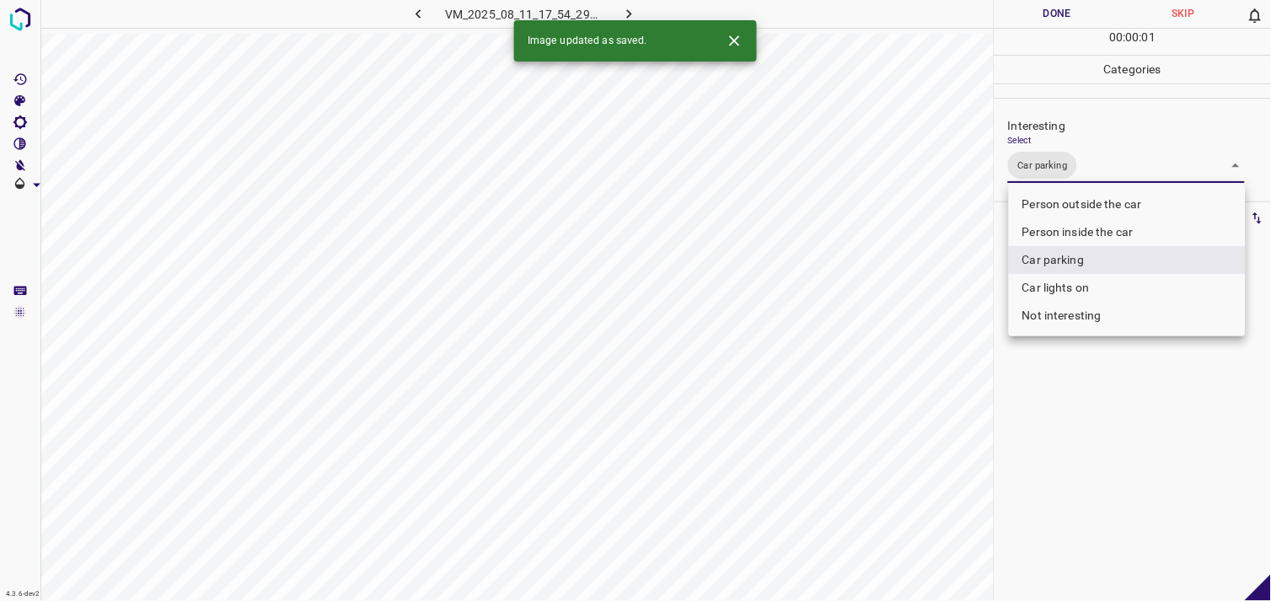
click at [1090, 408] on div at bounding box center [635, 300] width 1271 height 601
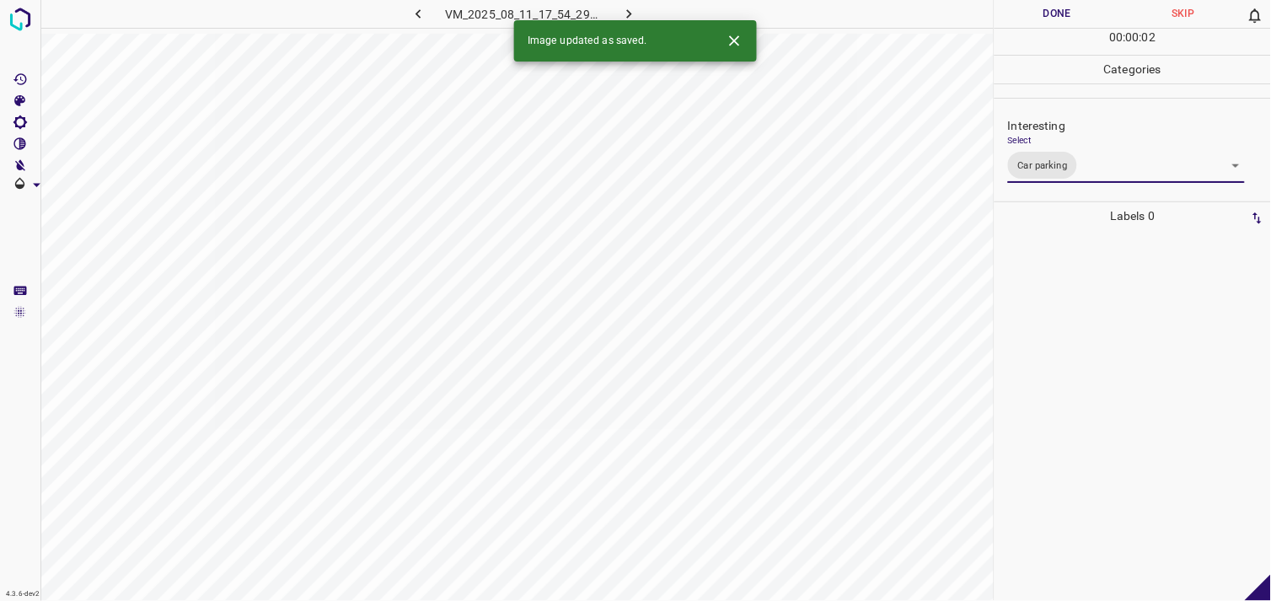
click at [1071, 330] on div at bounding box center [1133, 415] width 266 height 371
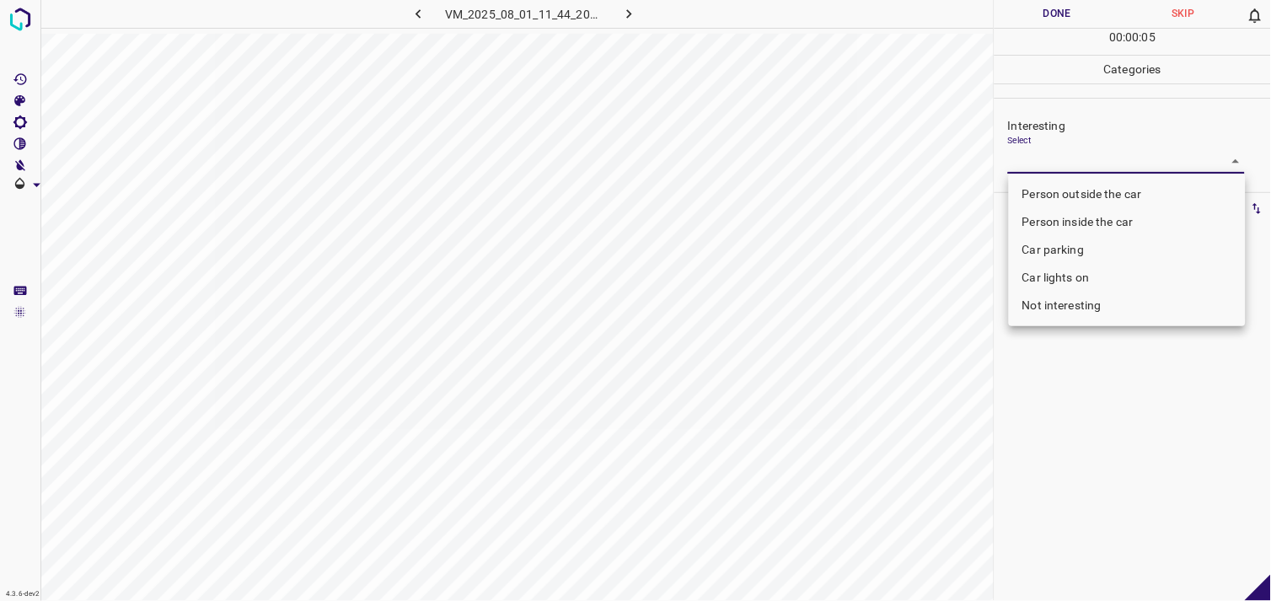
click at [1074, 158] on body "4.3.6-dev2 VM_2025_08_01_11_44_20_306_05.gif Done Skip 0 00 : 00 : 05 Categorie…" at bounding box center [635, 300] width 1271 height 601
click at [1081, 195] on li "Person outside the car" at bounding box center [1127, 194] width 237 height 28
type input "Person outside the car"
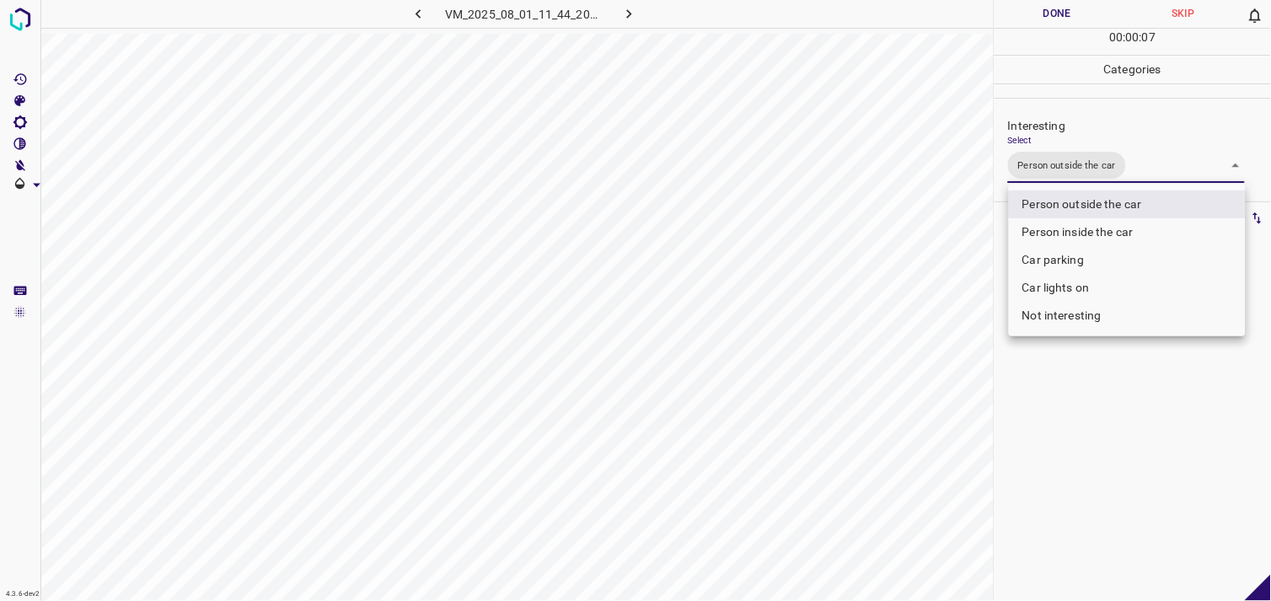
click at [1072, 485] on div at bounding box center [635, 300] width 1271 height 601
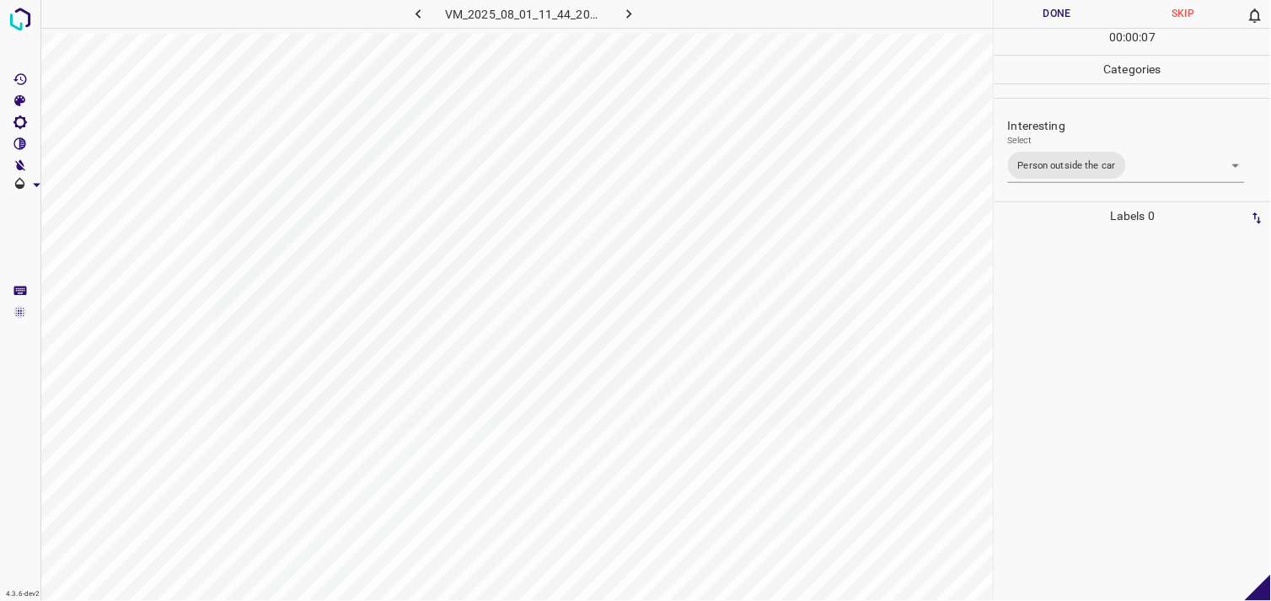
click at [1059, 401] on div at bounding box center [1133, 415] width 266 height 371
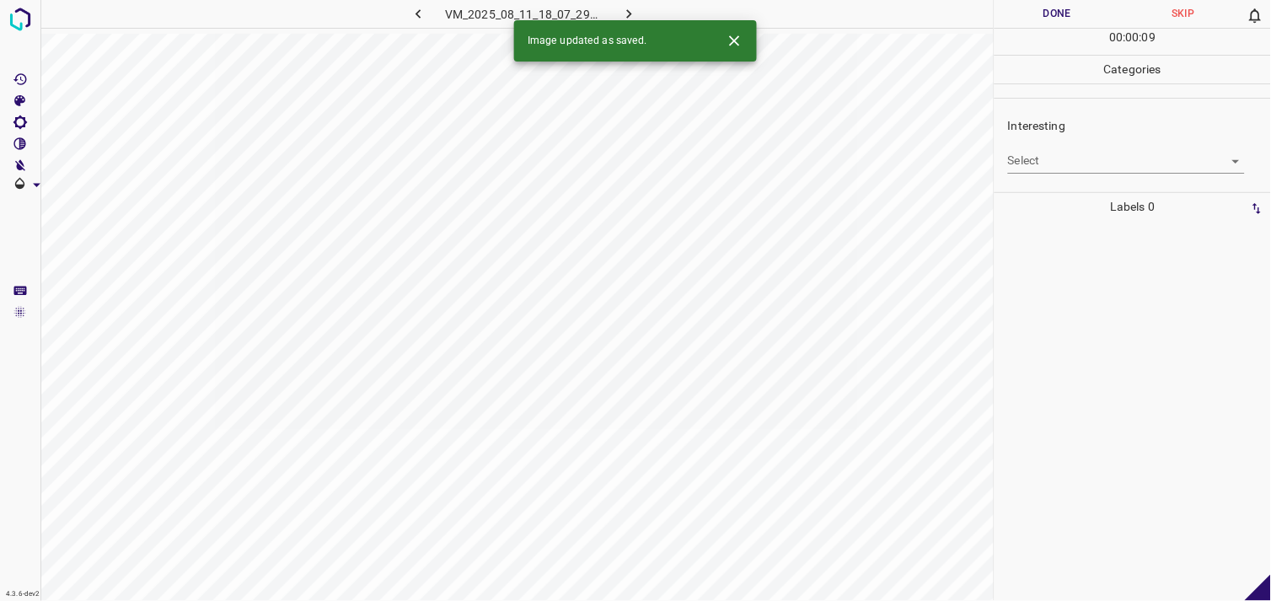
click at [1056, 164] on body "4.3.6-dev2 VM_2025_08_11_18_07_29_786_05.gif Done Skip 0 00 : 00 : 09 Categorie…" at bounding box center [635, 300] width 1271 height 601
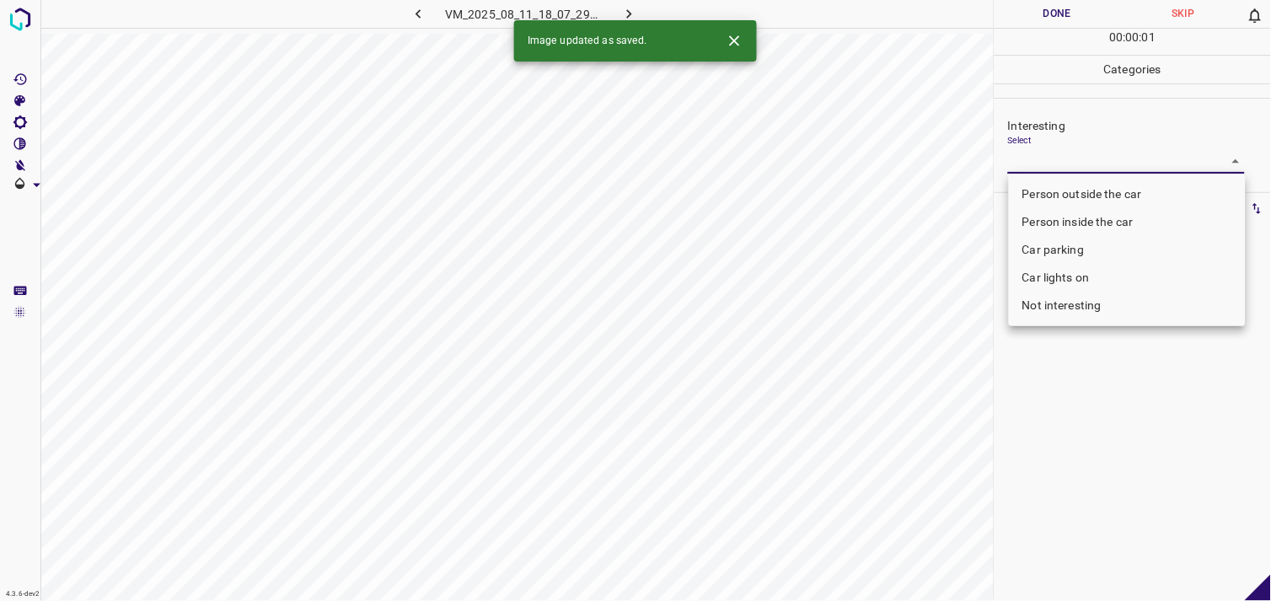
click at [1105, 167] on body "4.3.6-dev2 VM_2025_08_11_18_07_29_786_05.gif Done Skip 0 00 : 00 : 01 Categorie…" at bounding box center [635, 300] width 1271 height 601
click at [1105, 167] on div at bounding box center [635, 300] width 1271 height 601
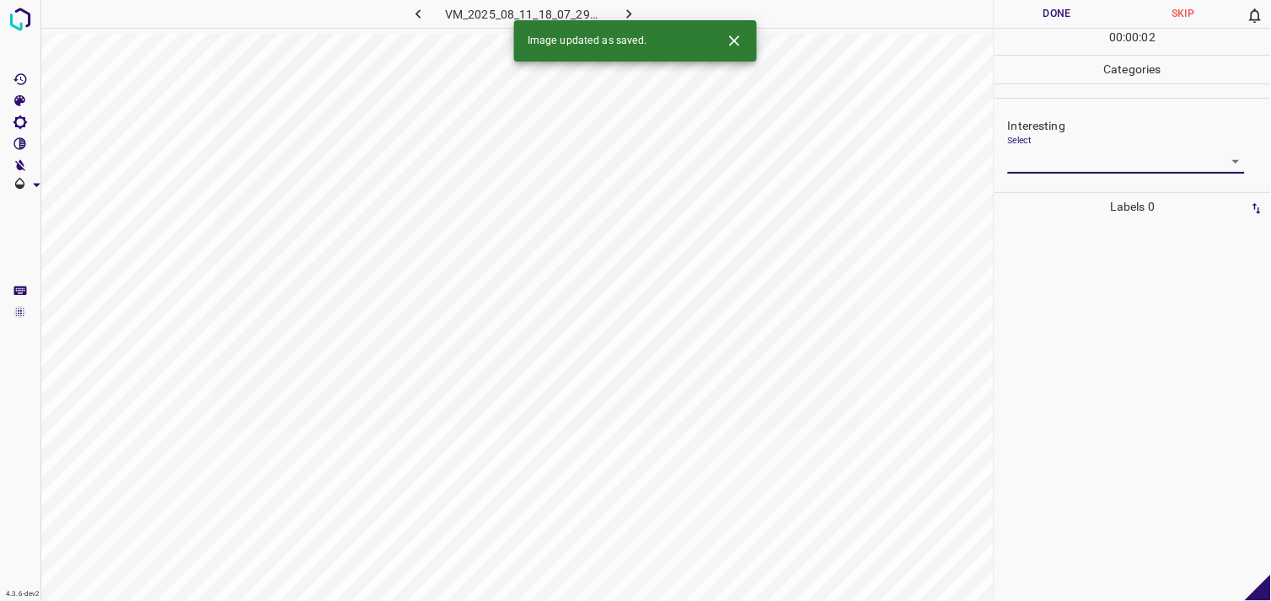
click at [1105, 167] on body "4.3.6-dev2 VM_2025_08_11_18_07_29_786_05.gif Done Skip 0 00 : 00 : 02 Categorie…" at bounding box center [635, 300] width 1271 height 601
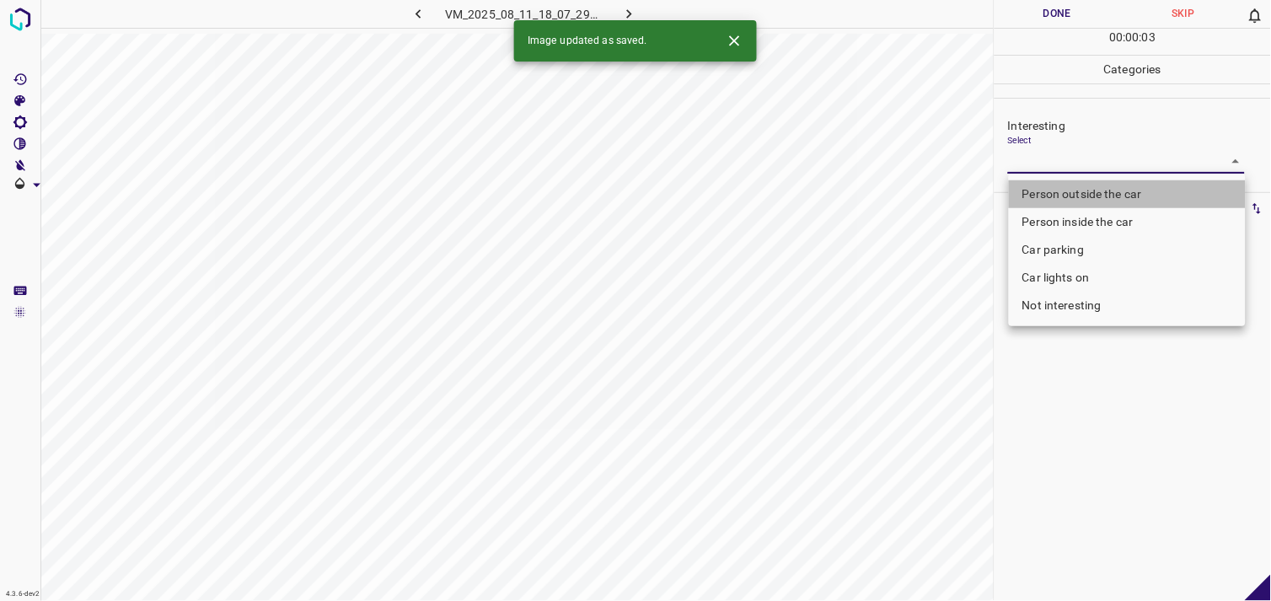
click at [1105, 190] on li "Person outside the car" at bounding box center [1127, 194] width 237 height 28
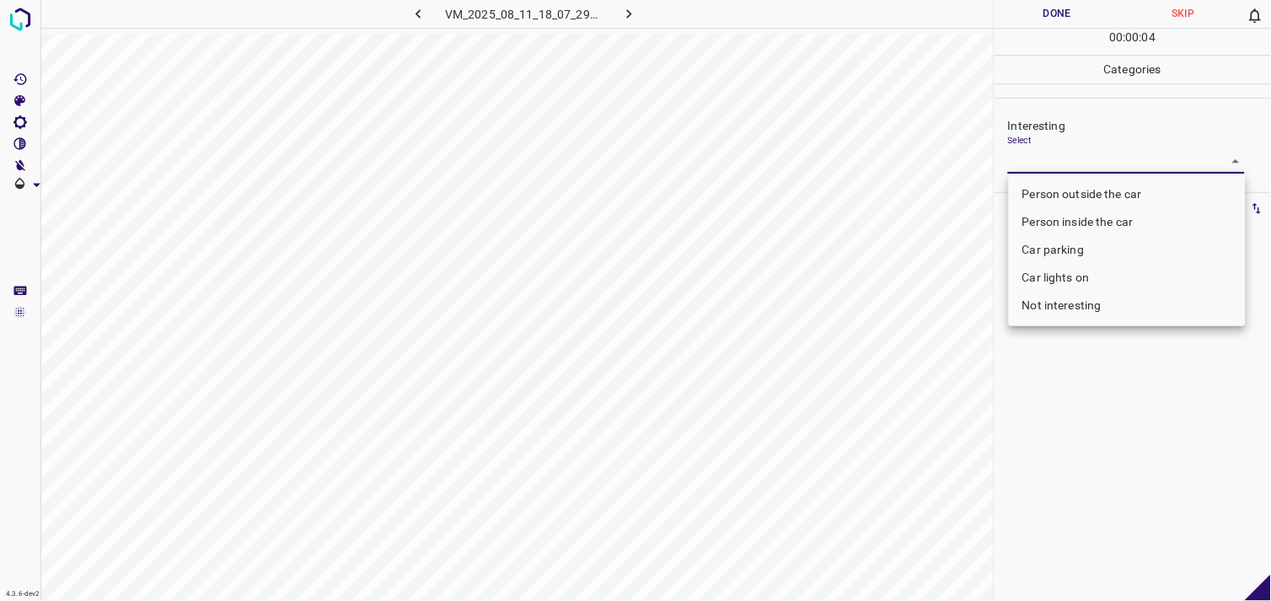
click at [1090, 198] on li "Person outside the car" at bounding box center [1127, 194] width 237 height 28
type input "Person outside the car"
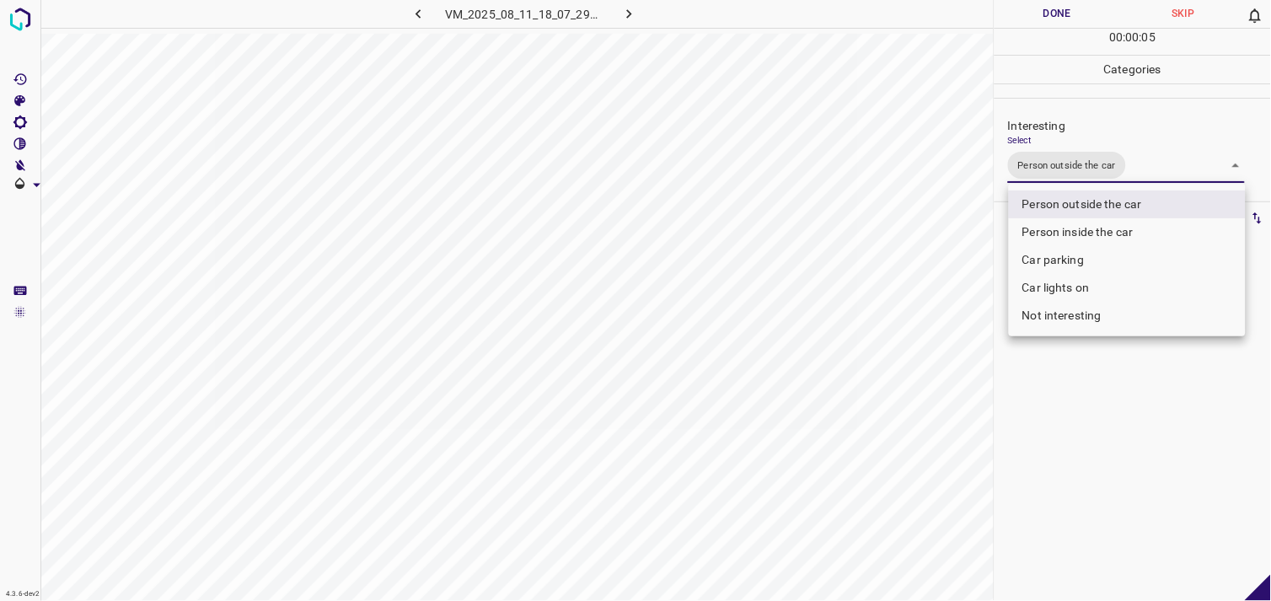
click at [1096, 402] on div at bounding box center [635, 300] width 1271 height 601
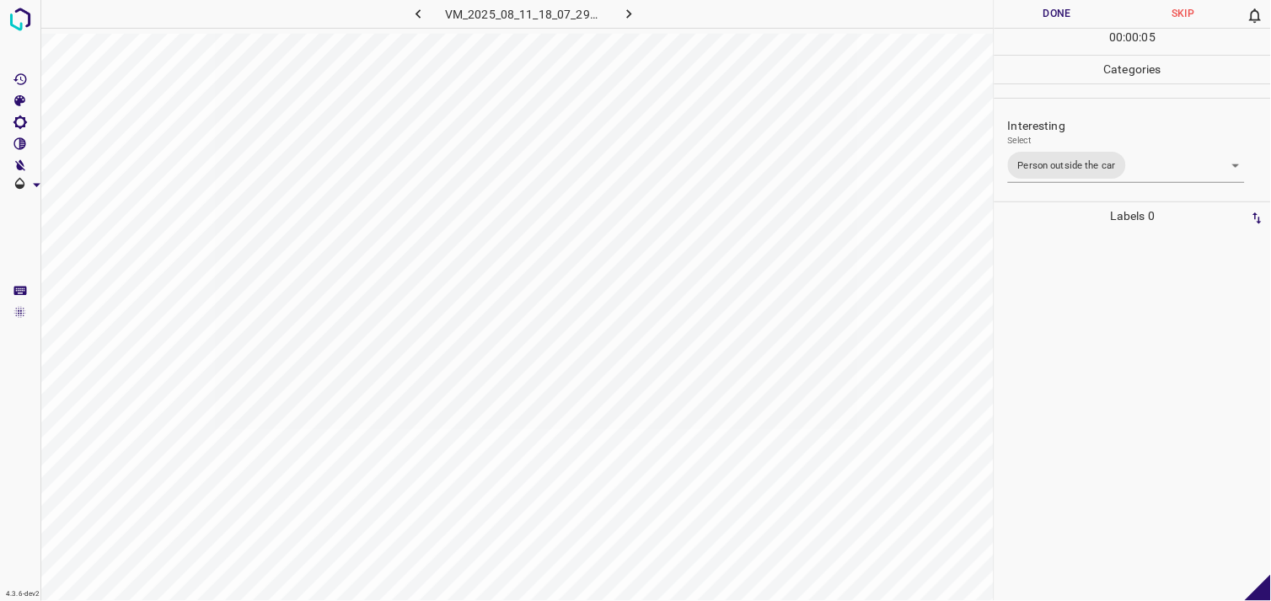
click at [1087, 318] on div at bounding box center [1133, 415] width 266 height 371
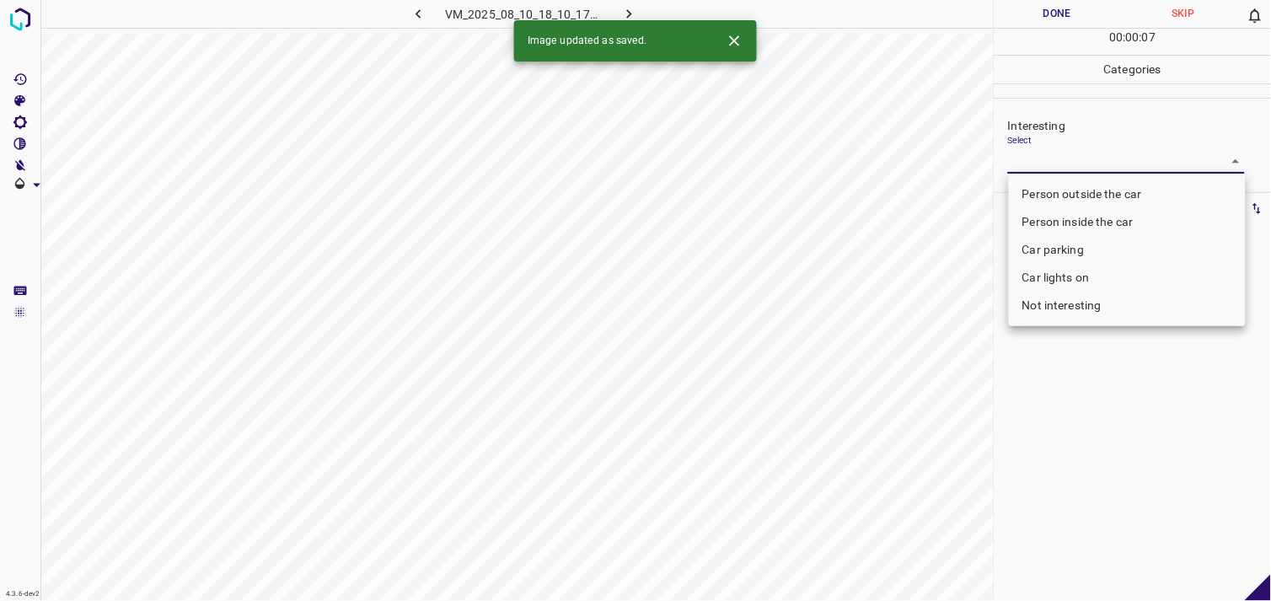
click at [1072, 165] on body "4.3.6-dev2 VM_2025_08_10_18_10_17_085_13.gif Done Skip 0 00 : 00 : 07 Categorie…" at bounding box center [635, 300] width 1271 height 601
click at [1081, 271] on li "Car lights on" at bounding box center [1127, 278] width 237 height 28
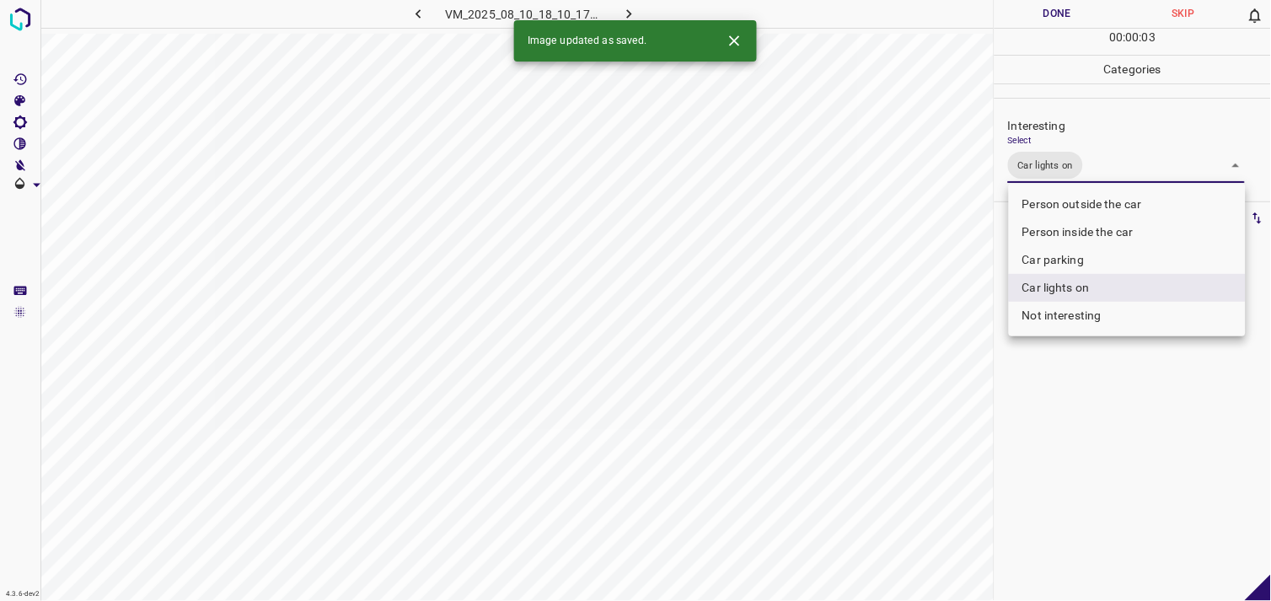
click at [1098, 234] on li "Person inside the car" at bounding box center [1127, 232] width 237 height 28
type input "Car lights on,Person inside the car"
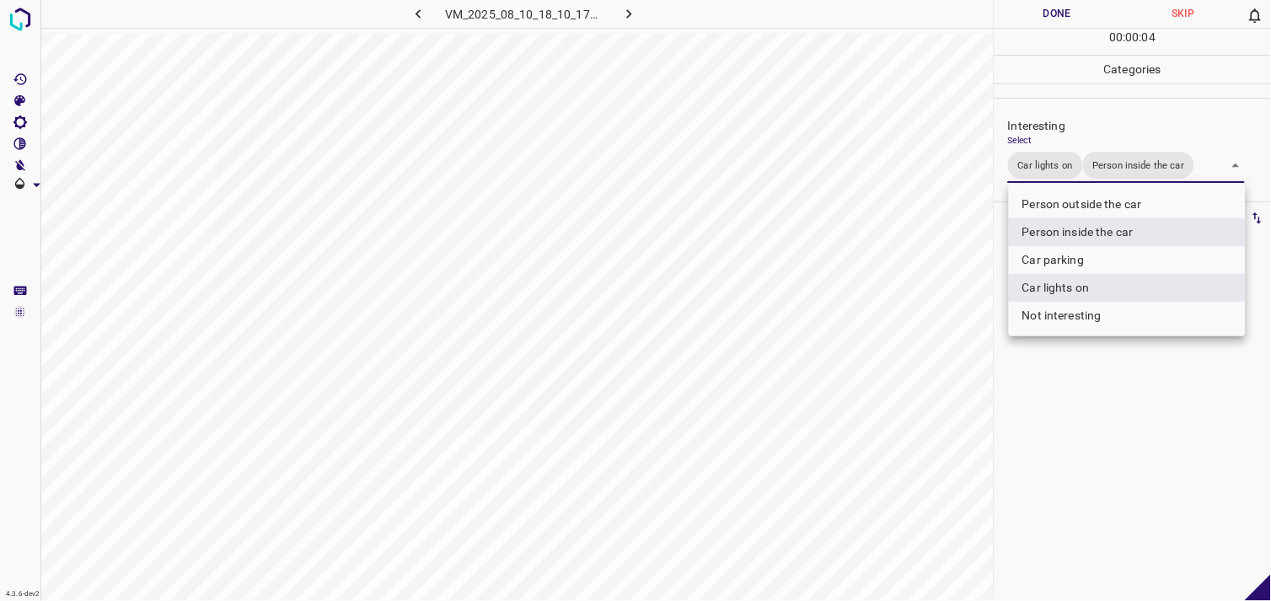
click at [1138, 419] on div at bounding box center [635, 300] width 1271 height 601
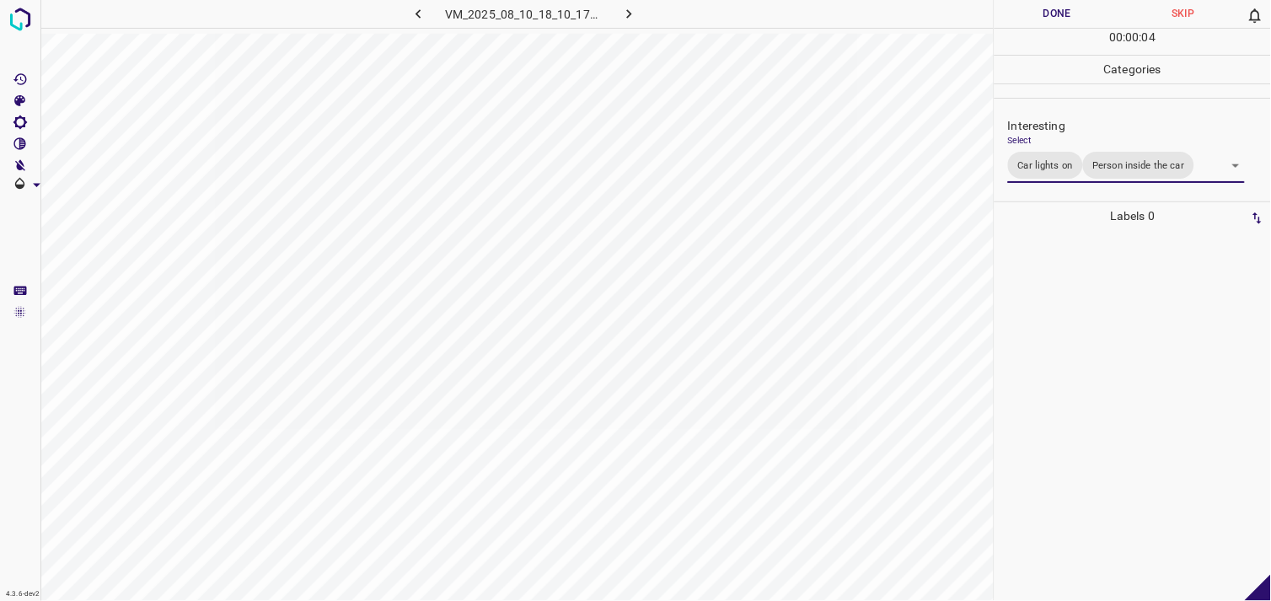
click at [1108, 351] on div at bounding box center [1133, 415] width 266 height 371
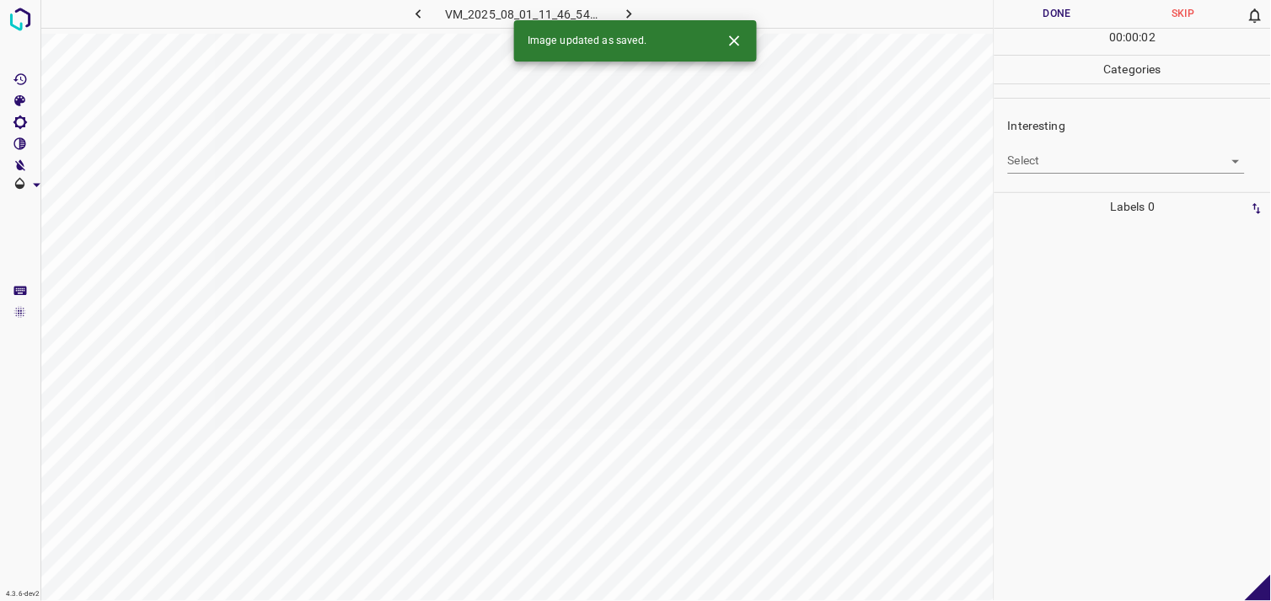
click at [1113, 175] on div "Interesting Select ​" at bounding box center [1133, 144] width 276 height 79
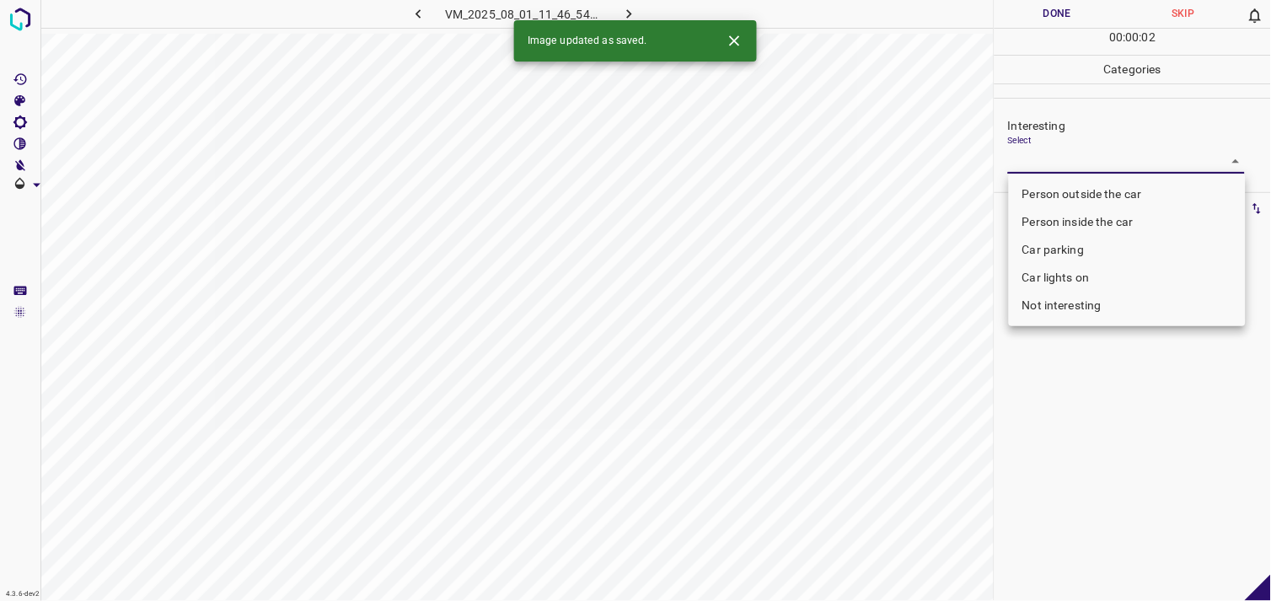
click at [1099, 169] on body "4.3.6-dev2 VM_2025_08_01_11_46_54_256_06.gif Done Skip 0 00 : 00 : 02 Categorie…" at bounding box center [635, 300] width 1271 height 601
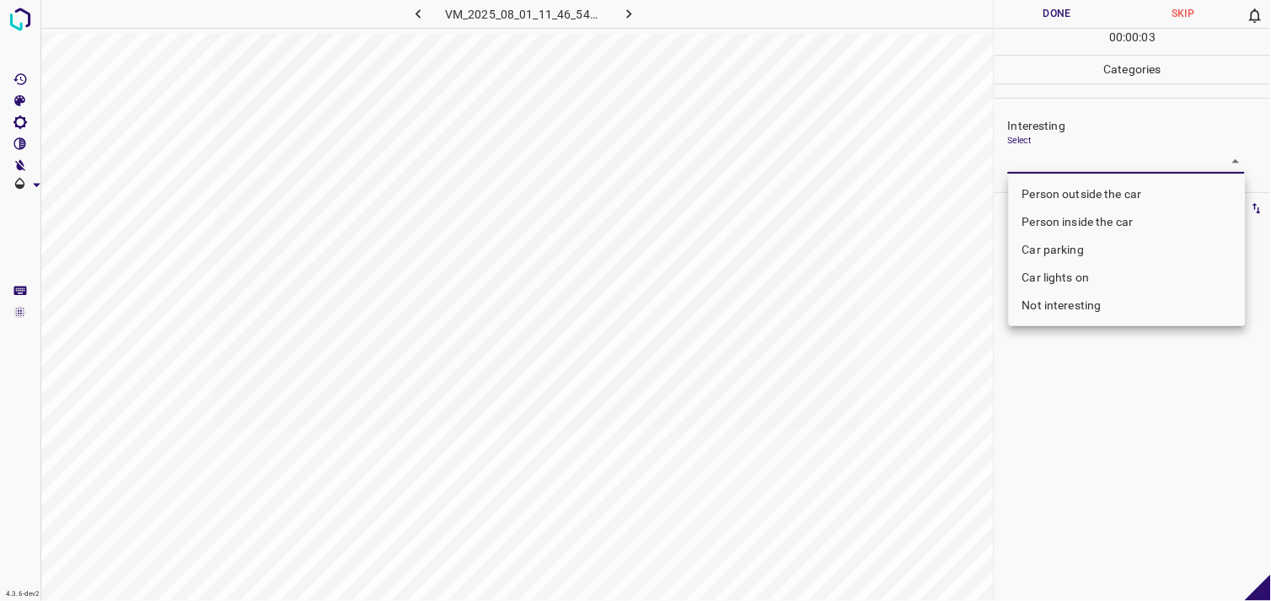
click at [1100, 190] on li "Person outside the car" at bounding box center [1127, 194] width 237 height 28
click at [1085, 186] on li "Person outside the car" at bounding box center [1127, 194] width 237 height 28
type input "Person outside the car"
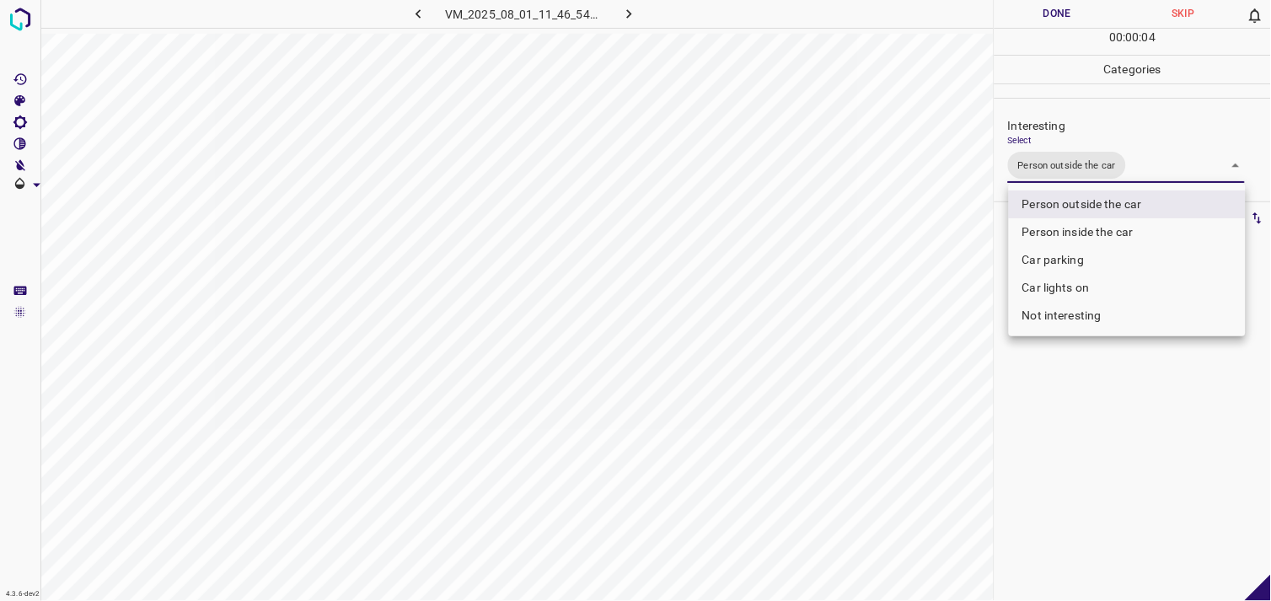
click at [1075, 343] on div at bounding box center [635, 300] width 1271 height 601
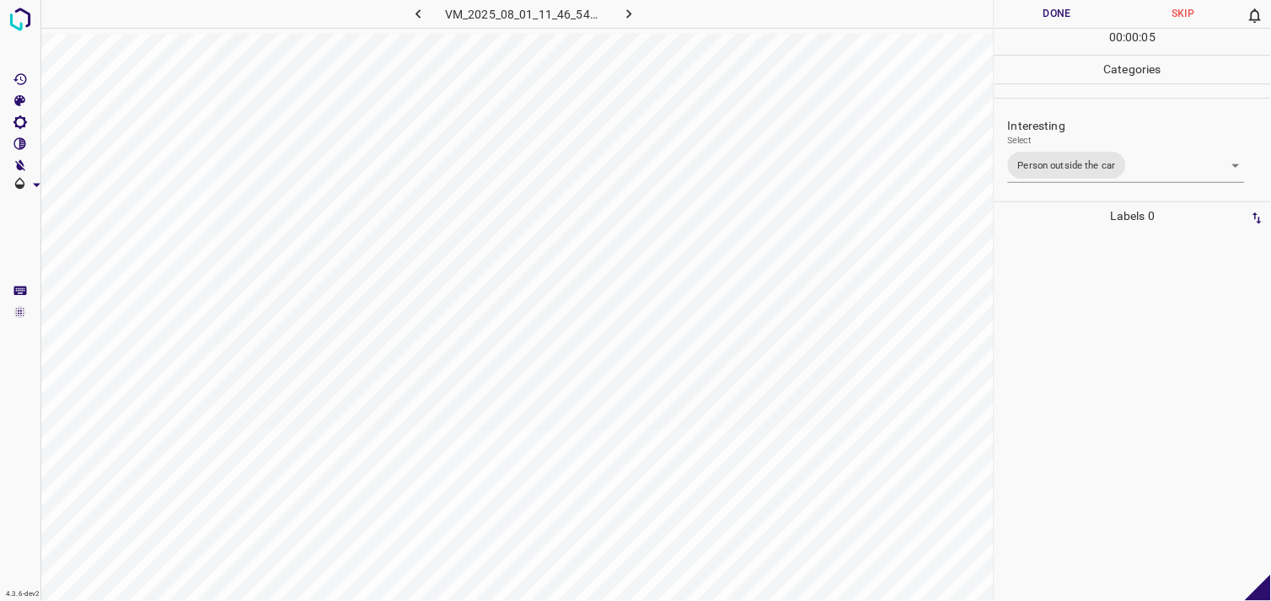
click at [1077, 293] on div at bounding box center [1133, 415] width 266 height 371
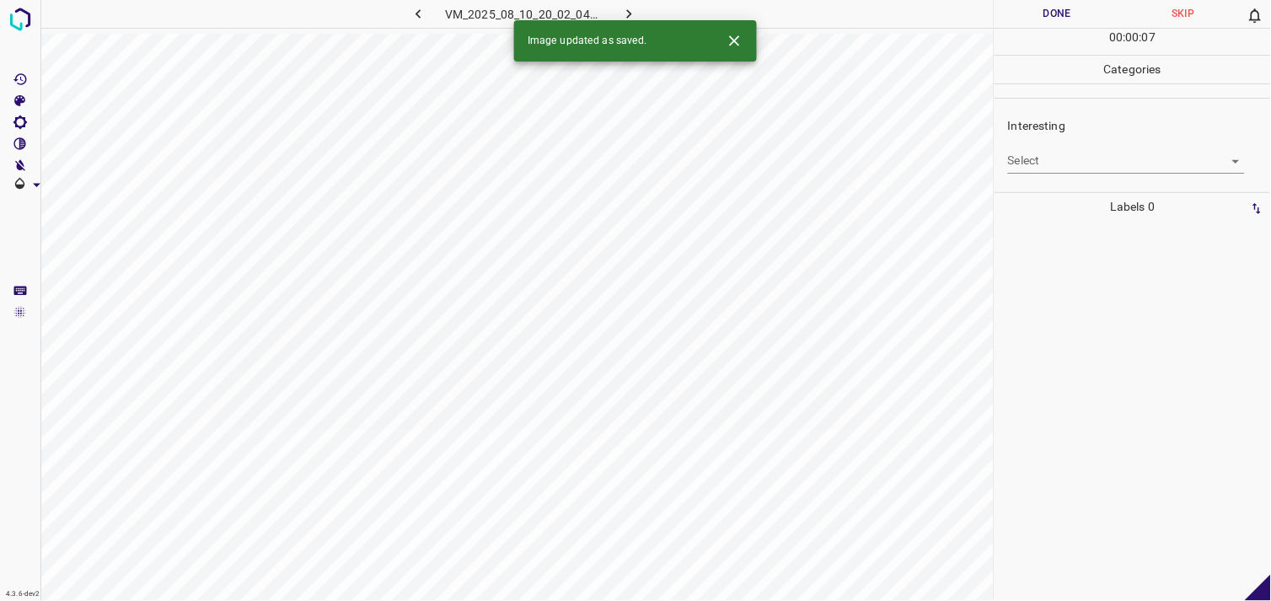
click at [1032, 163] on body "4.3.6-dev2 VM_2025_08_10_20_02_04_796_04.gif Done Skip 0 00 : 00 : 07 Categorie…" at bounding box center [635, 300] width 1271 height 601
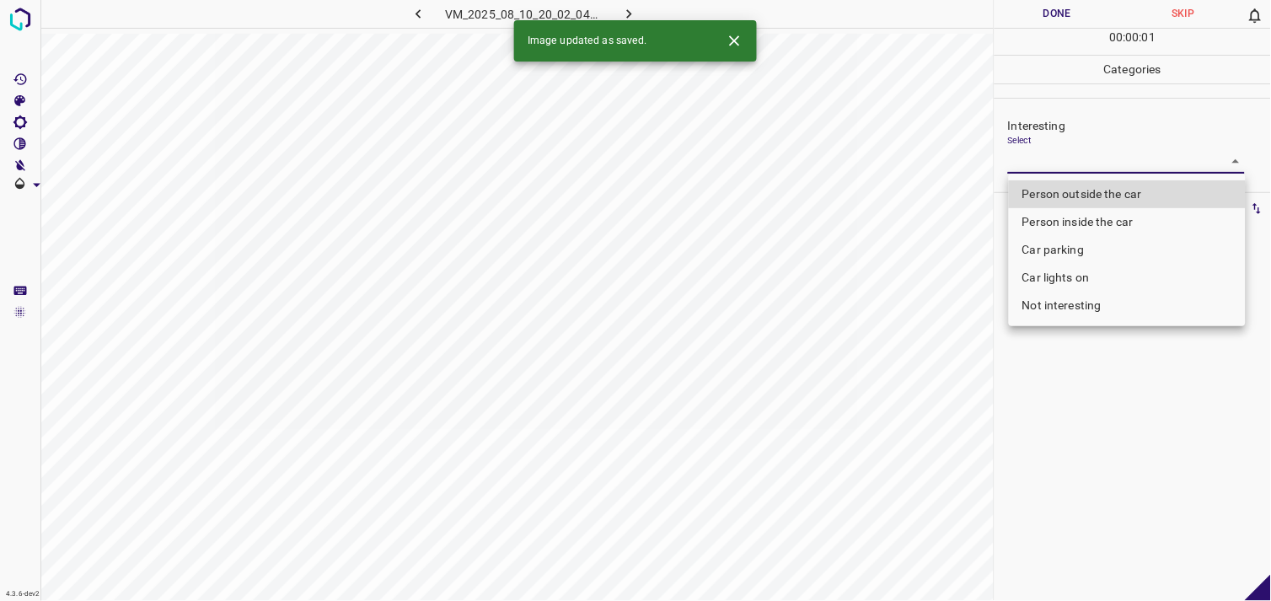
click at [1059, 307] on li "Not interesting" at bounding box center [1127, 306] width 237 height 28
type input "Not interesting"
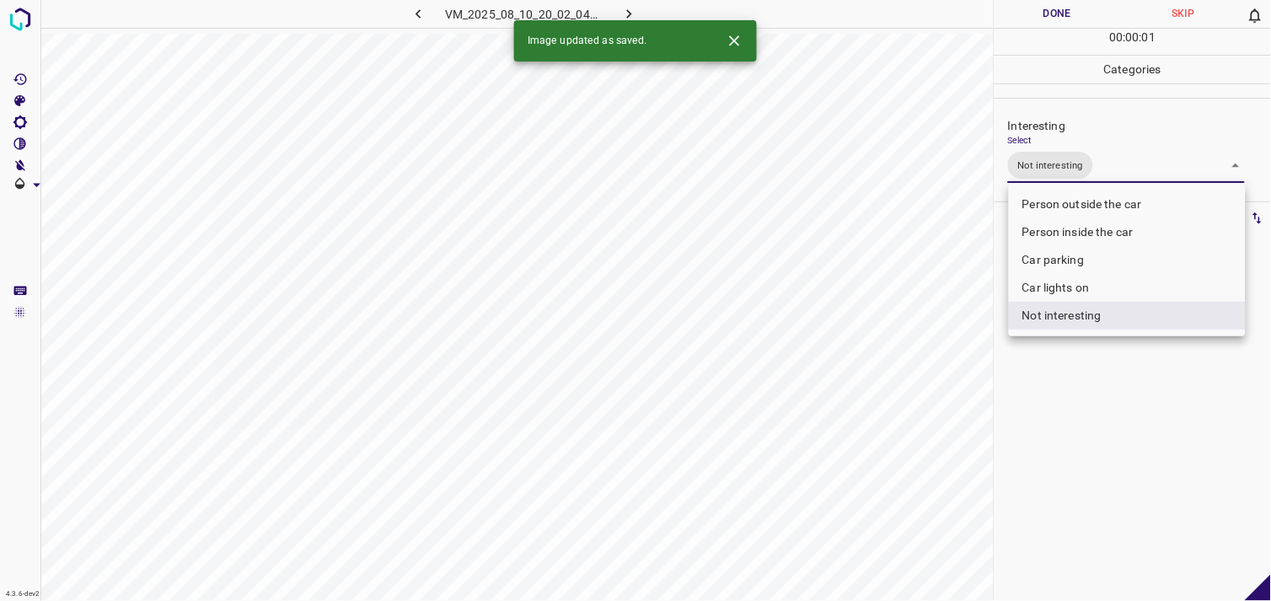
click at [1060, 394] on div at bounding box center [635, 300] width 1271 height 601
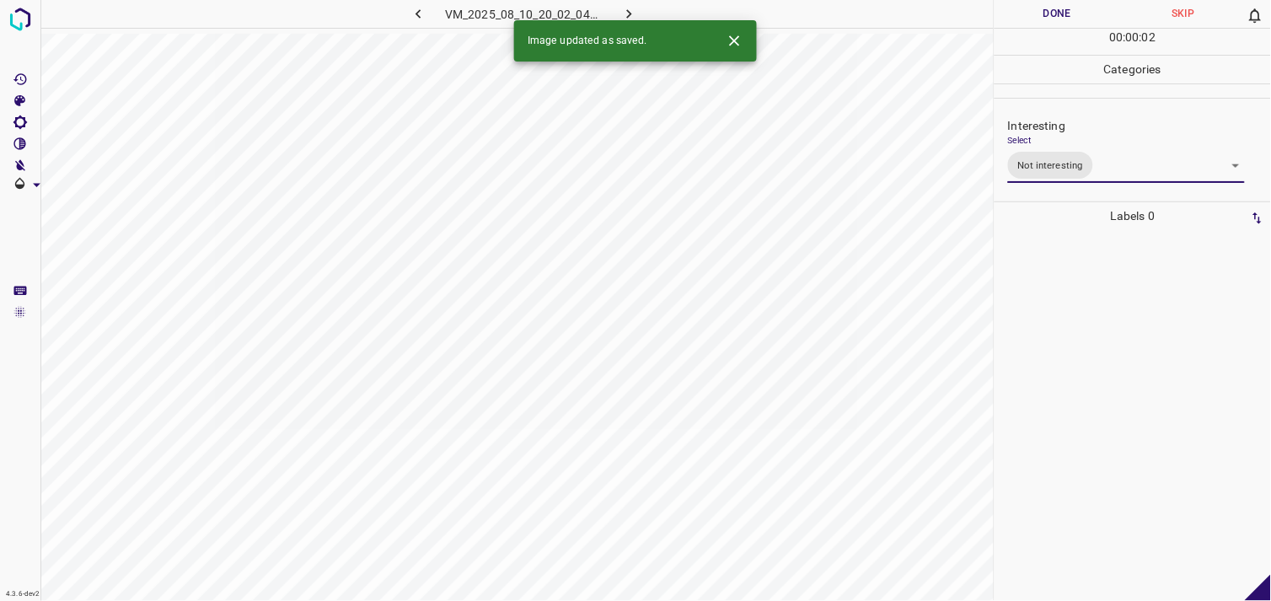
click at [1041, 305] on div at bounding box center [1133, 415] width 266 height 371
click at [1087, 178] on div "Interesting Select ​" at bounding box center [1133, 144] width 276 height 79
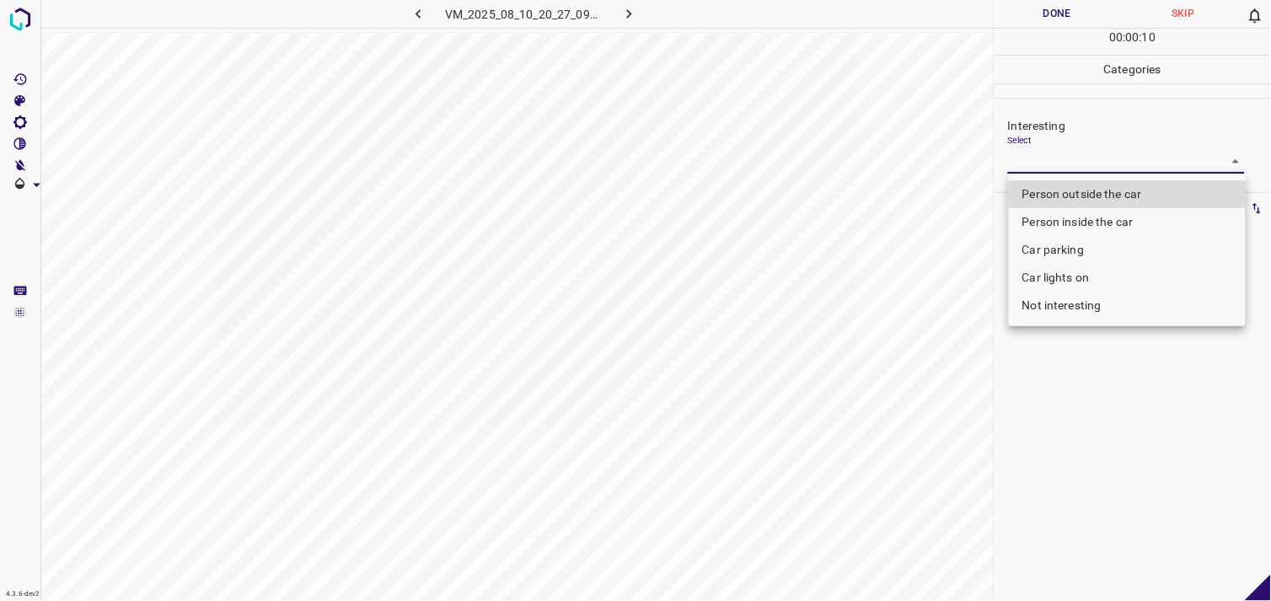
click at [1089, 166] on body "4.3.6-dev2 VM_2025_08_10_20_27_09_043_09.gif Done Skip 0 00 : 00 : 10 Categorie…" at bounding box center [635, 300] width 1271 height 601
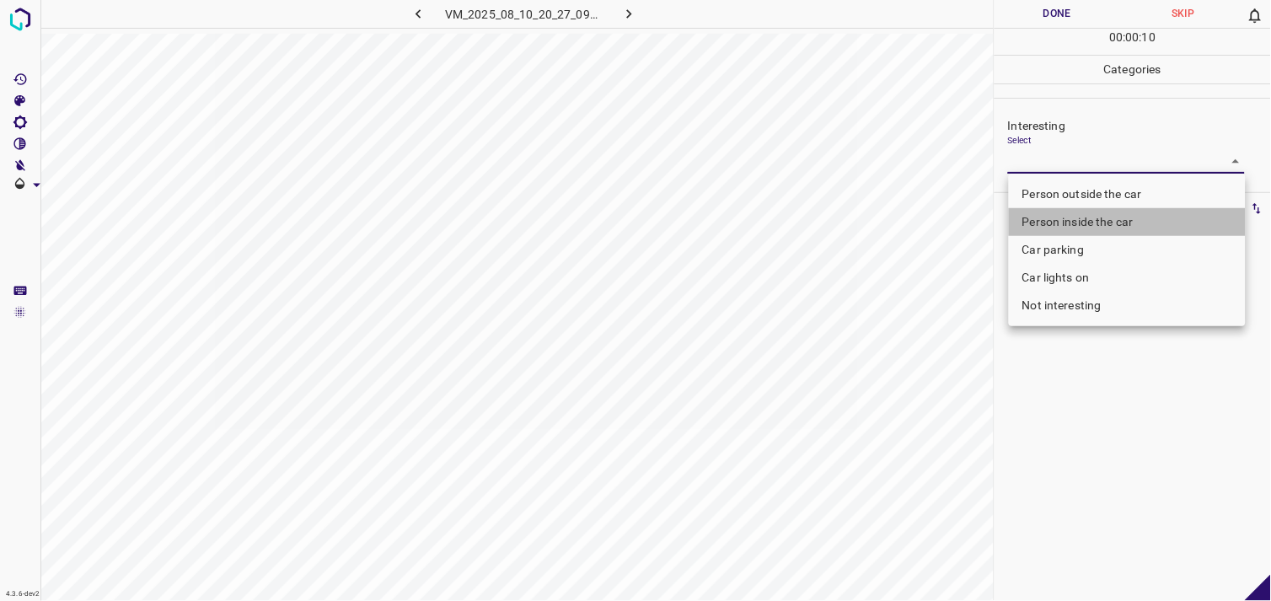
click at [1086, 213] on li "Person inside the car" at bounding box center [1127, 222] width 237 height 28
type input "Person inside the car"
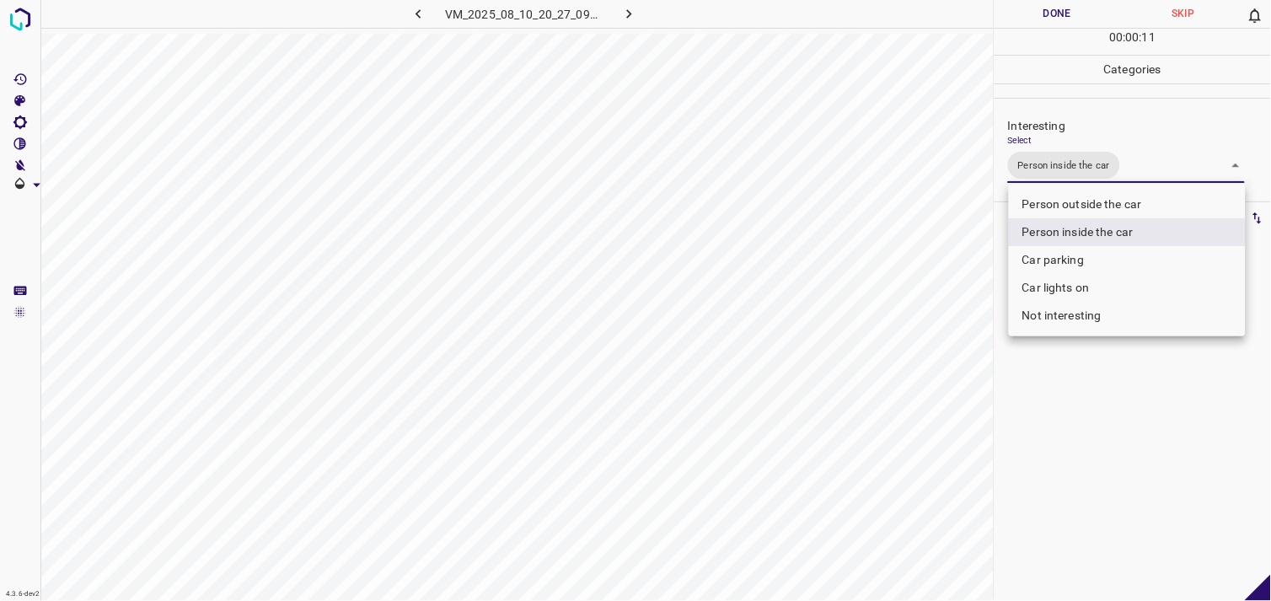
click at [1089, 435] on div at bounding box center [635, 300] width 1271 height 601
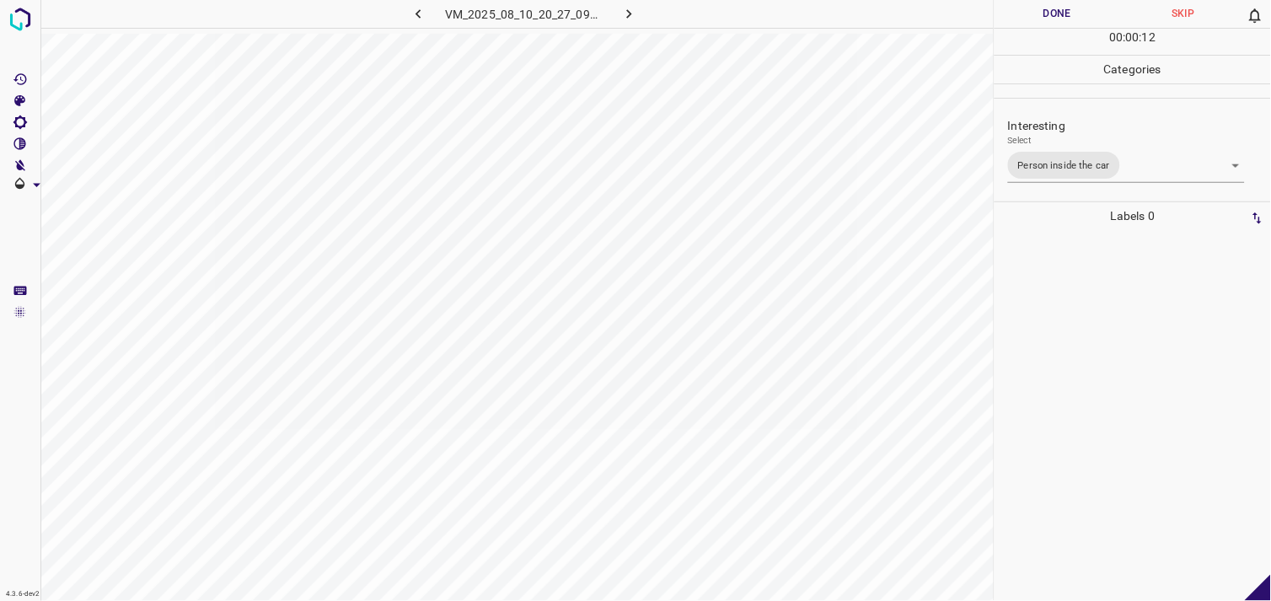
click at [1081, 342] on div at bounding box center [1133, 415] width 266 height 371
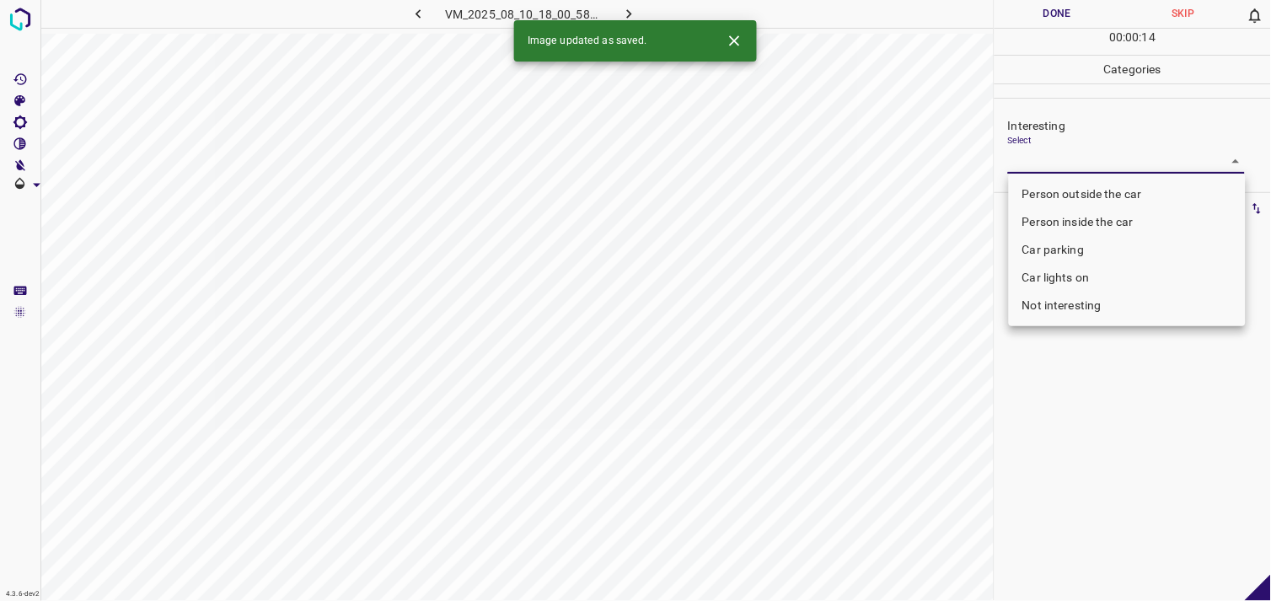
click at [1062, 157] on body "4.3.6-dev2 VM_2025_08_10_18_00_58_469_01.gif Done Skip 0 00 : 00 : 14 Categorie…" at bounding box center [635, 300] width 1271 height 601
click at [1062, 157] on div at bounding box center [635, 300] width 1271 height 601
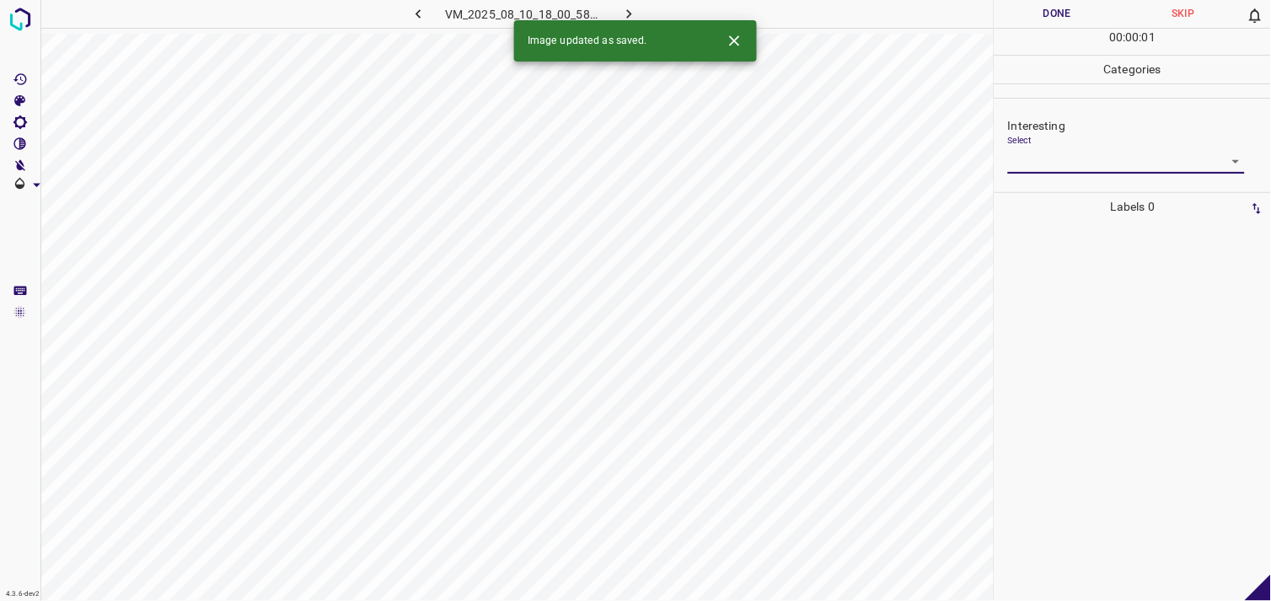
click at [1084, 174] on div "Interesting Select ​" at bounding box center [1133, 144] width 276 height 79
click at [1090, 163] on body "4.3.6-dev2 VM_2025_08_10_18_00_58_469_01.gif Done Skip 0 00 : 00 : 01 Categorie…" at bounding box center [635, 300] width 1271 height 601
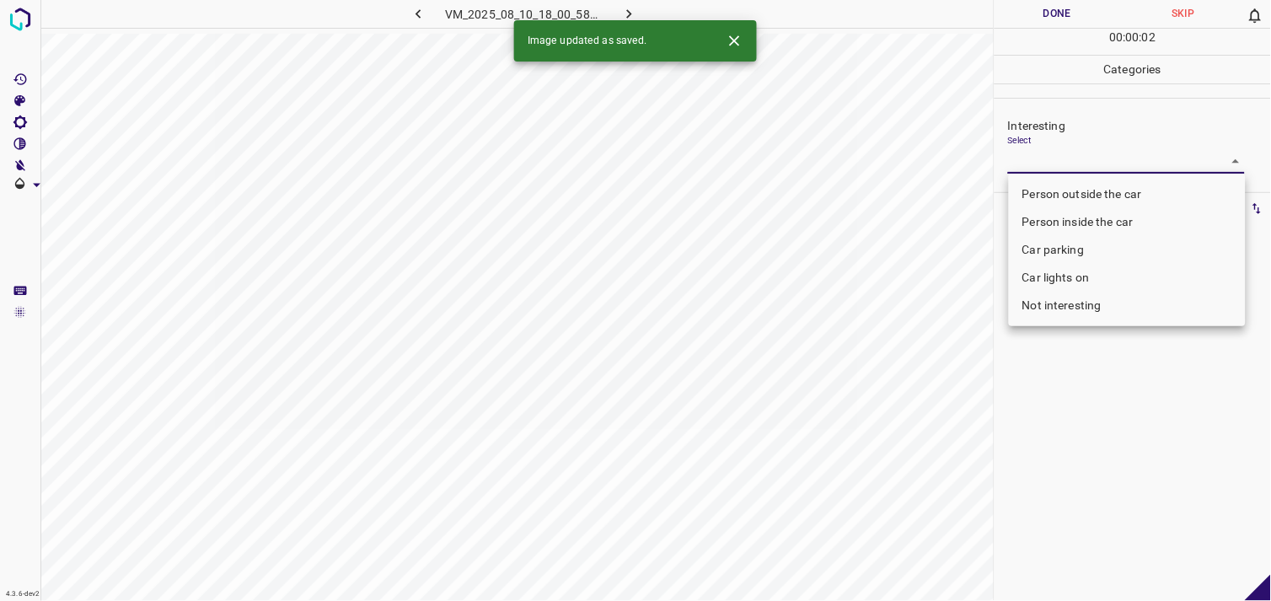
click at [1076, 301] on li "Not interesting" at bounding box center [1127, 306] width 237 height 28
type input "Not interesting"
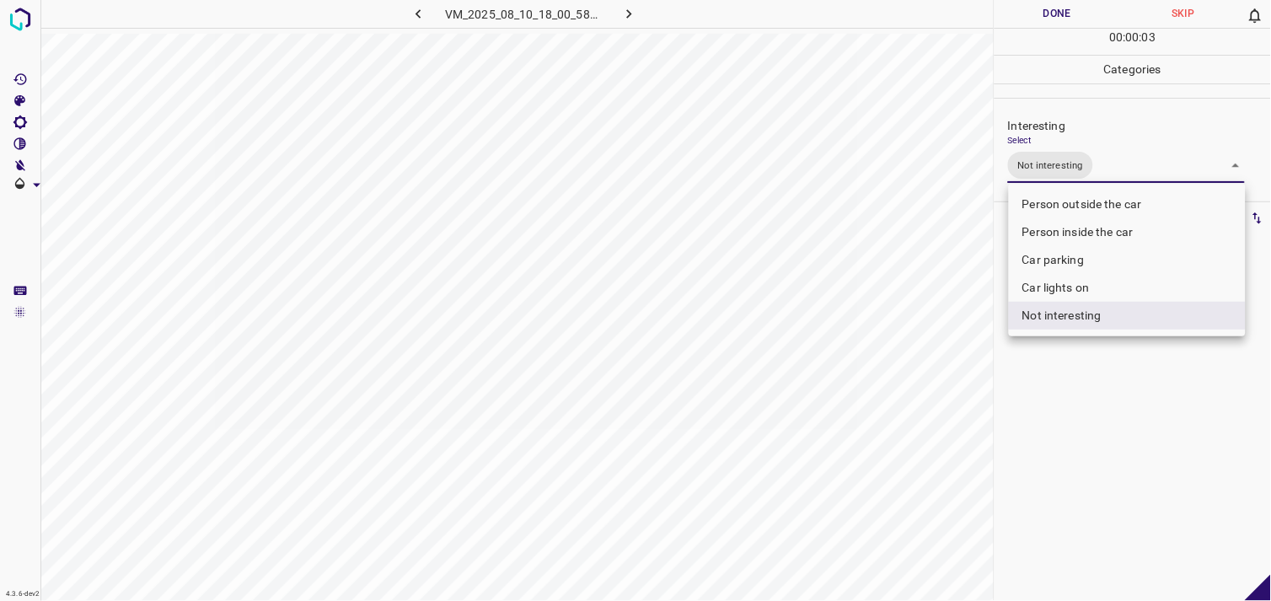
click at [1084, 388] on div at bounding box center [635, 300] width 1271 height 601
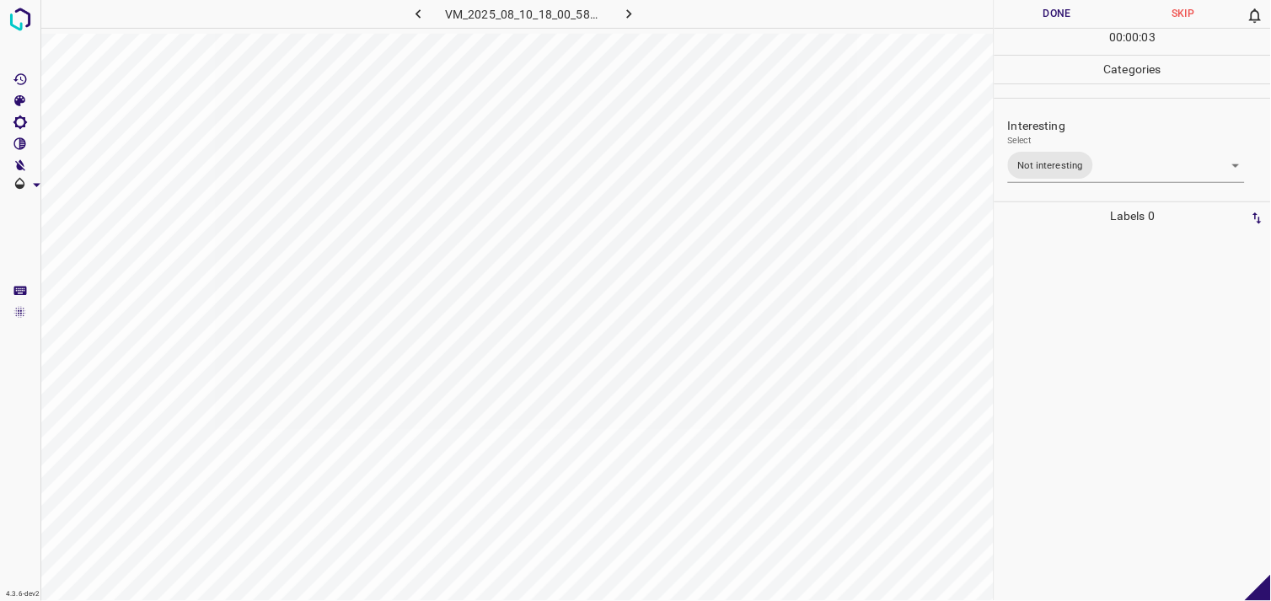
click at [1075, 313] on div at bounding box center [1133, 415] width 266 height 371
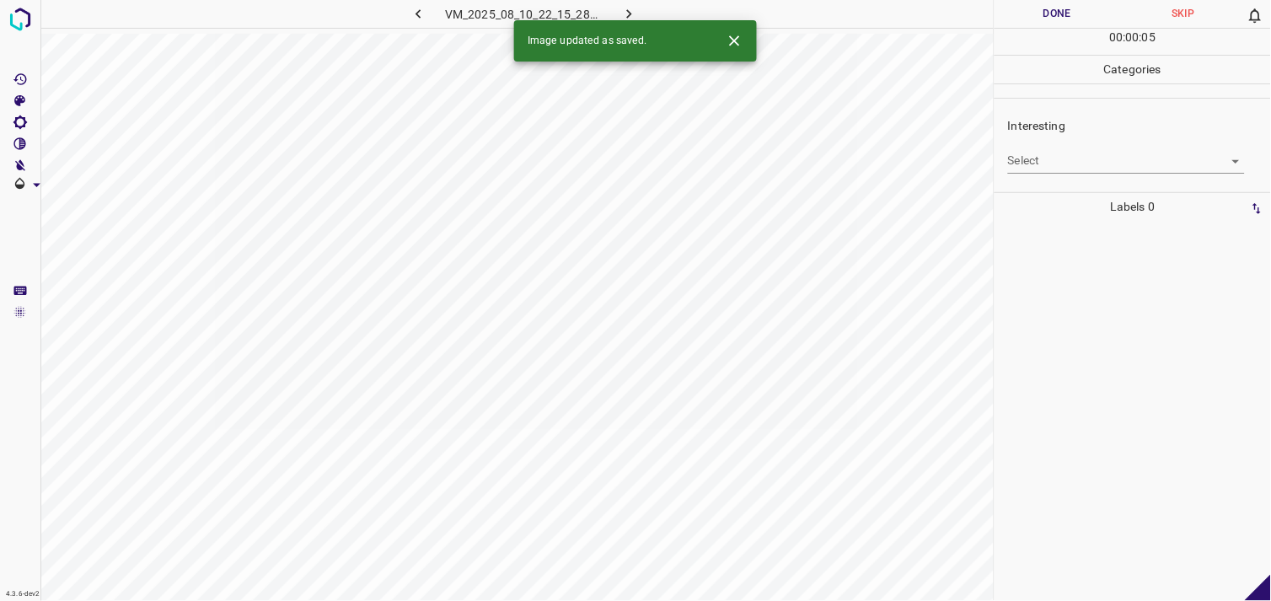
click at [1086, 157] on body "4.3.6-dev2 VM_2025_08_10_22_15_28_411_09.gif Done Skip 0 00 : 00 : 05 Categorie…" at bounding box center [635, 300] width 1271 height 601
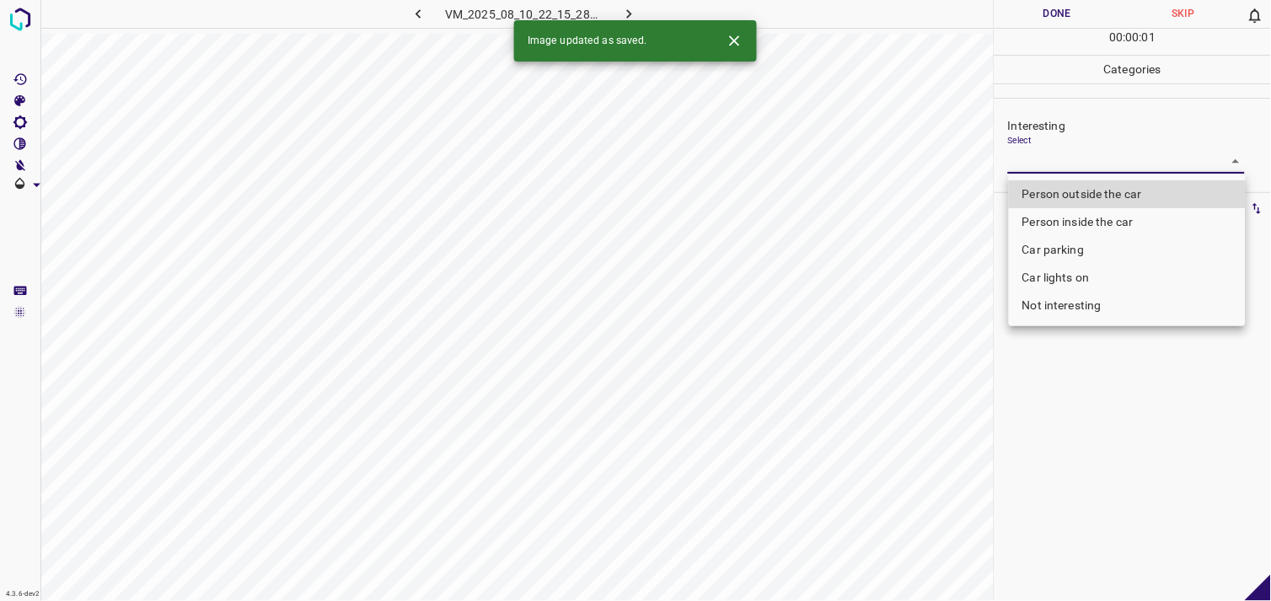
click at [1106, 188] on li "Person outside the car" at bounding box center [1127, 194] width 237 height 28
type input "Person outside the car"
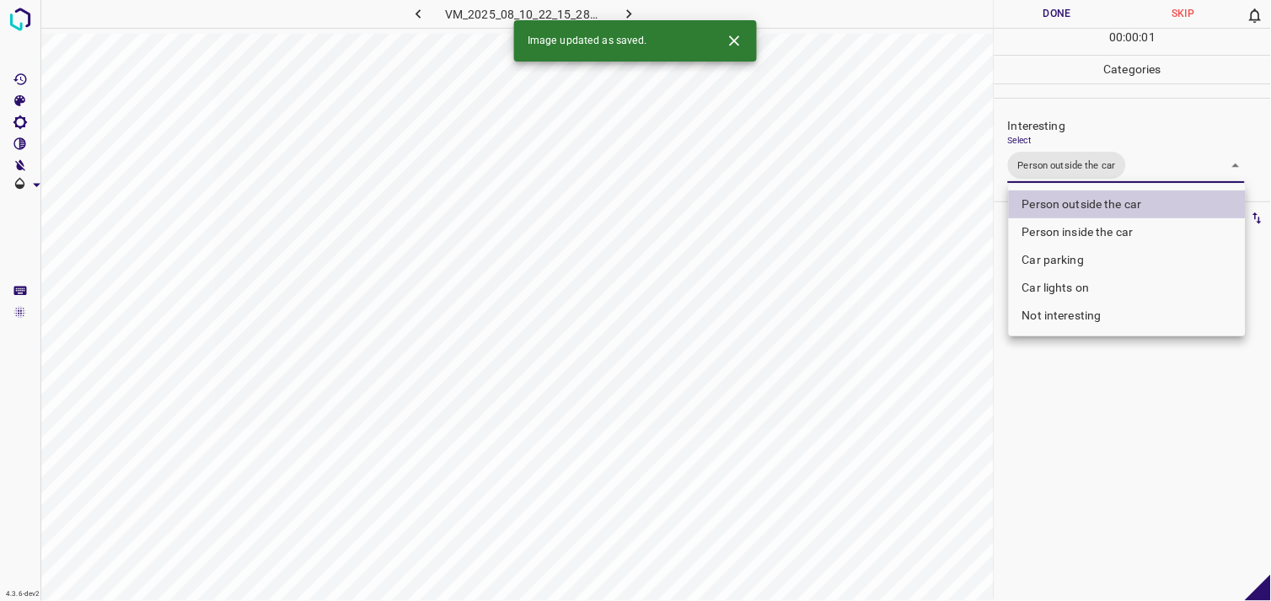
click at [1110, 401] on div at bounding box center [635, 300] width 1271 height 601
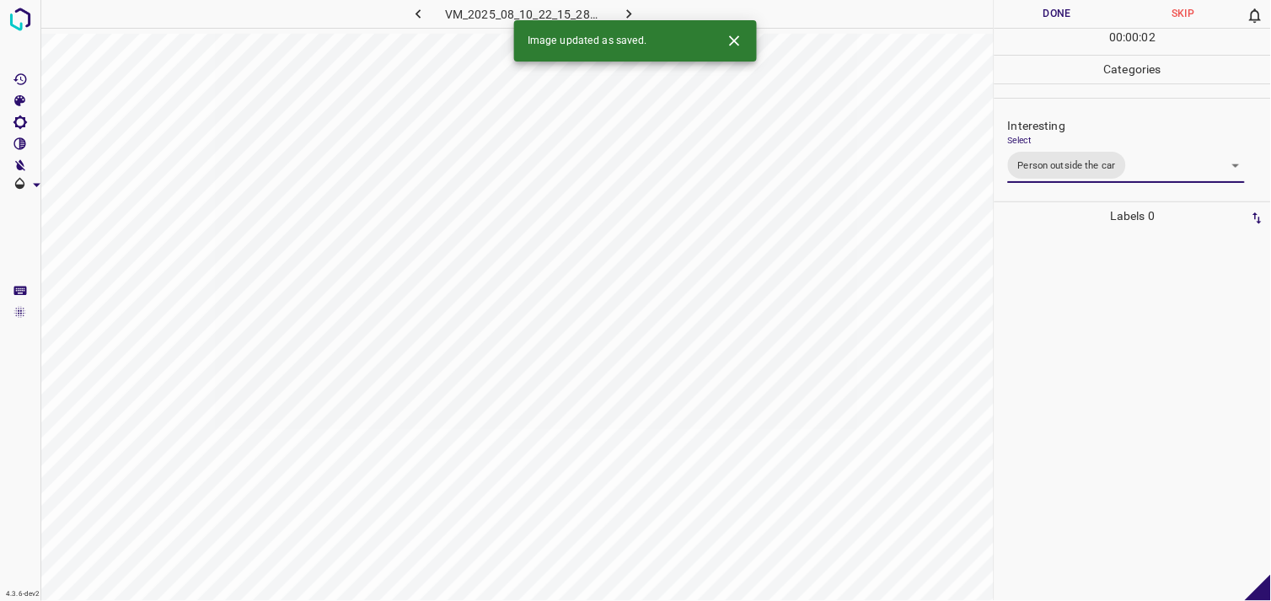
click at [1100, 308] on div at bounding box center [1133, 415] width 266 height 371
click at [1085, 153] on body "4.3.6-dev2 VM_2025_08_01_12_11_35_802_01.gif Done Skip 0 00 : 00 : 04 Categorie…" at bounding box center [635, 300] width 1271 height 601
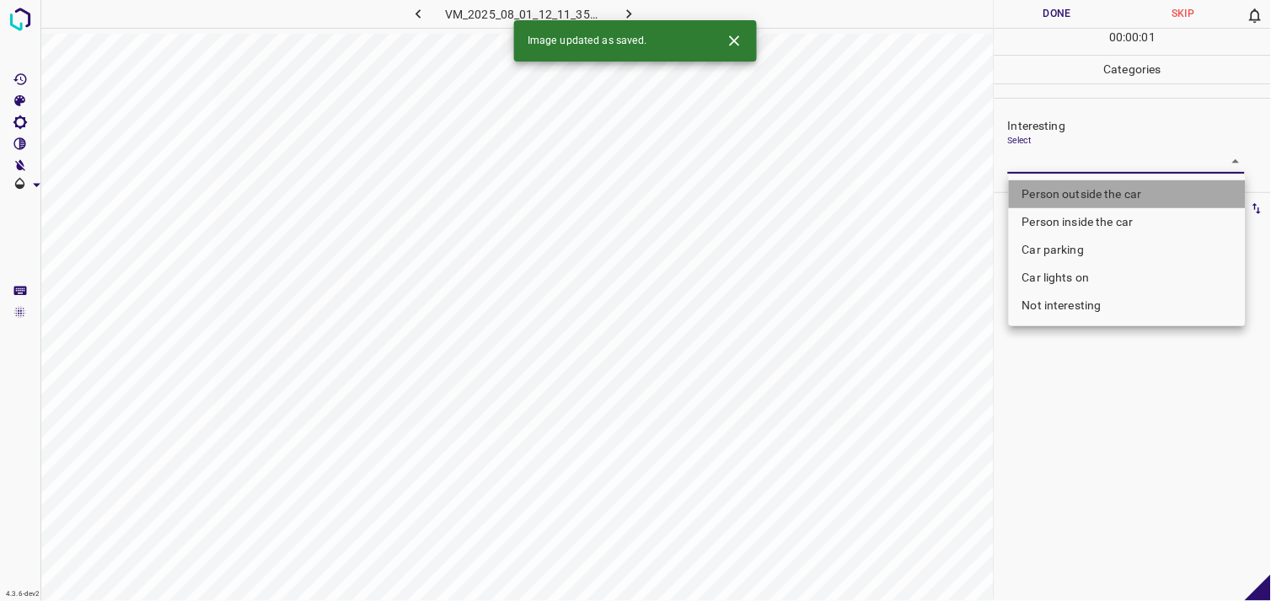
click at [1097, 190] on li "Person outside the car" at bounding box center [1127, 194] width 237 height 28
type input "Person outside the car"
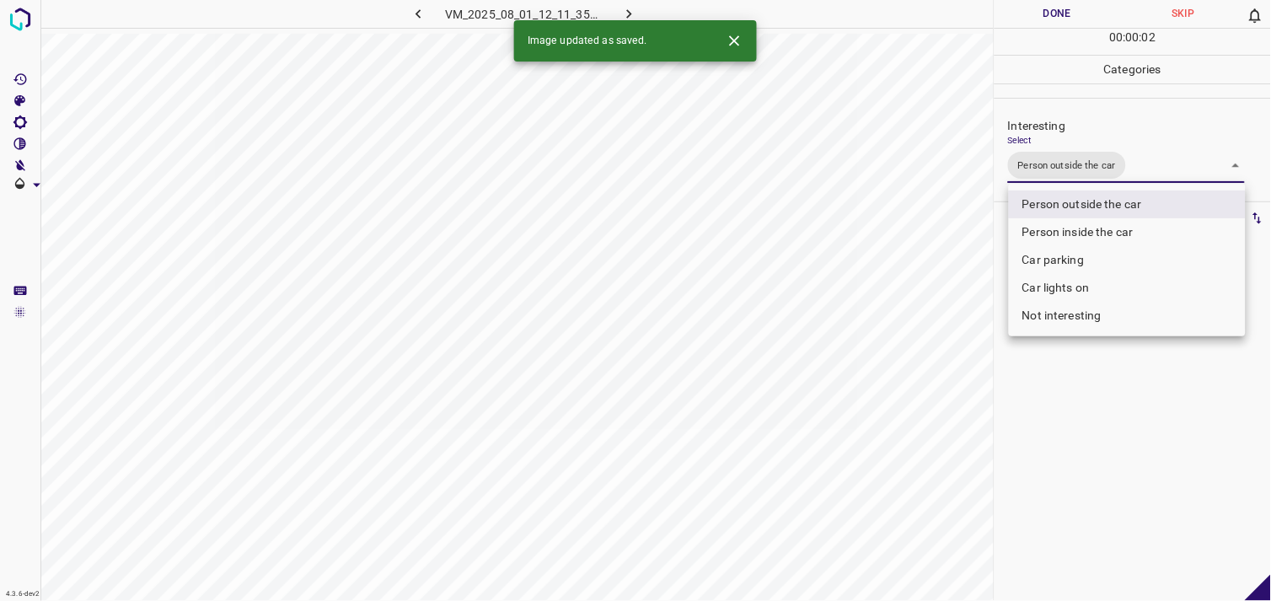
click at [1062, 405] on div at bounding box center [635, 300] width 1271 height 601
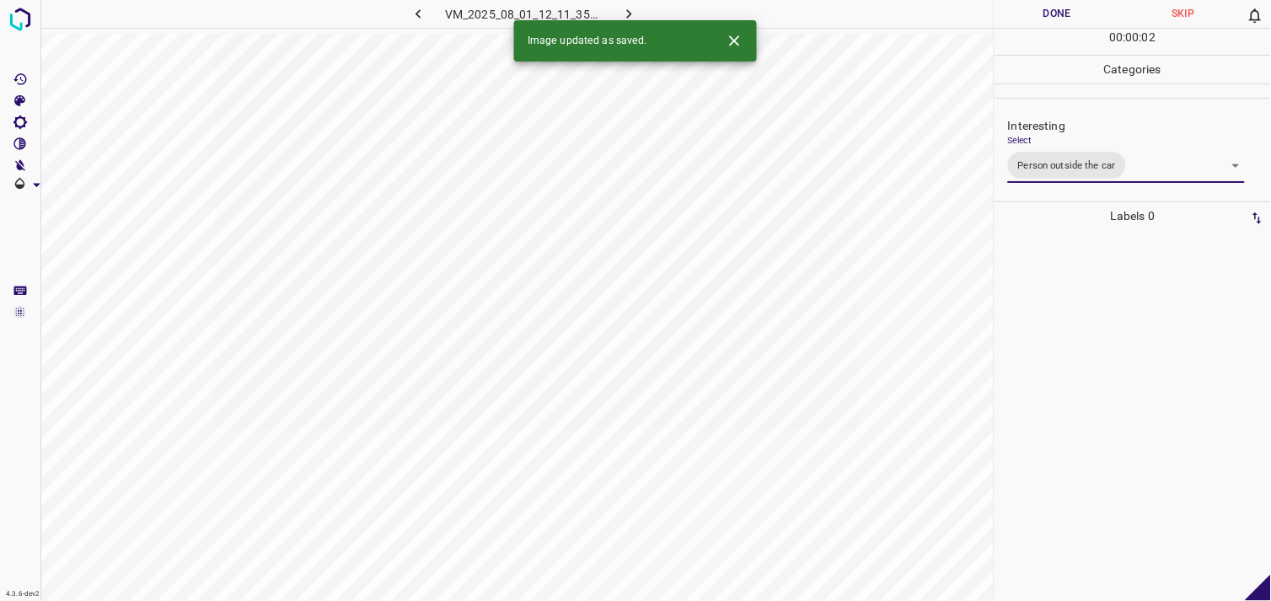
click at [1066, 329] on div at bounding box center [1133, 415] width 266 height 371
click at [1047, 162] on body "4.3.6-dev2 VM_2025_08_10_18_10_17_085_05.gif Done Skip 0 00 : 01 : 02 Categorie…" at bounding box center [635, 300] width 1271 height 601
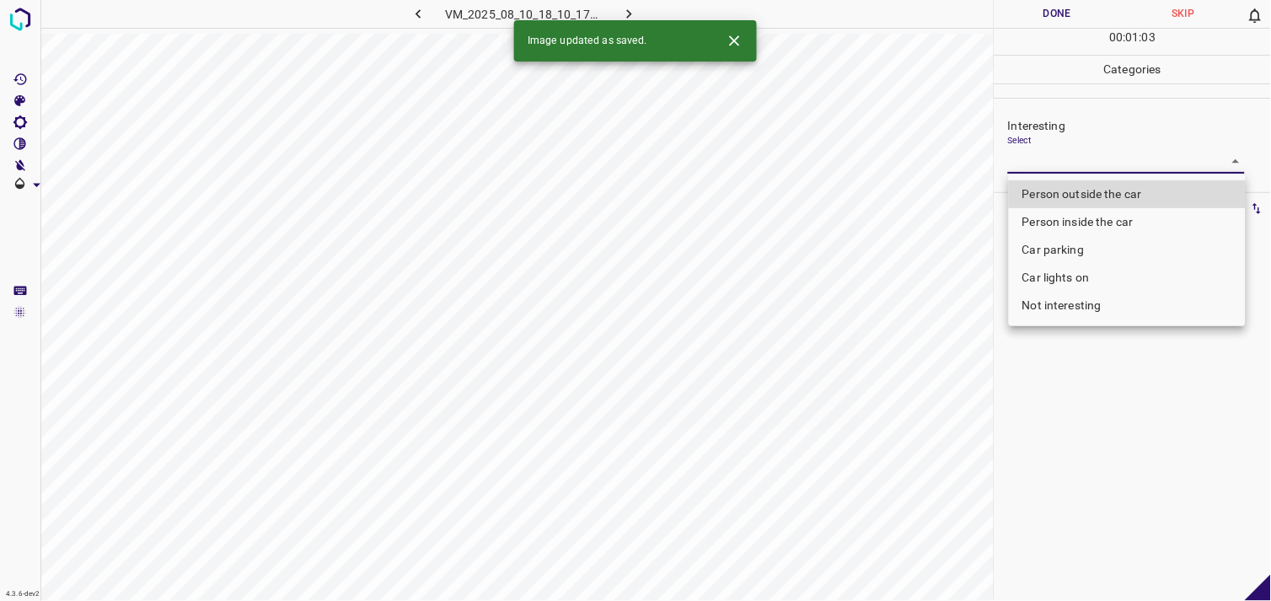
click at [1074, 228] on li "Person inside the car" at bounding box center [1127, 222] width 237 height 28
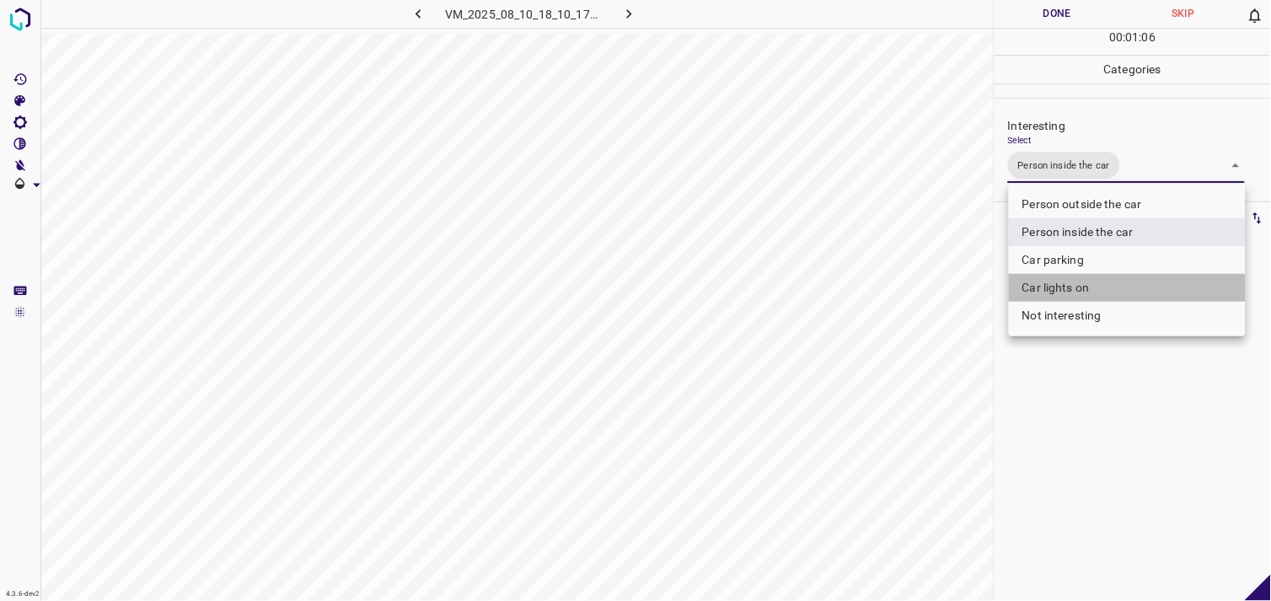
click at [1055, 290] on li "Car lights on" at bounding box center [1127, 288] width 237 height 28
type input "Person inside the car,Car lights on"
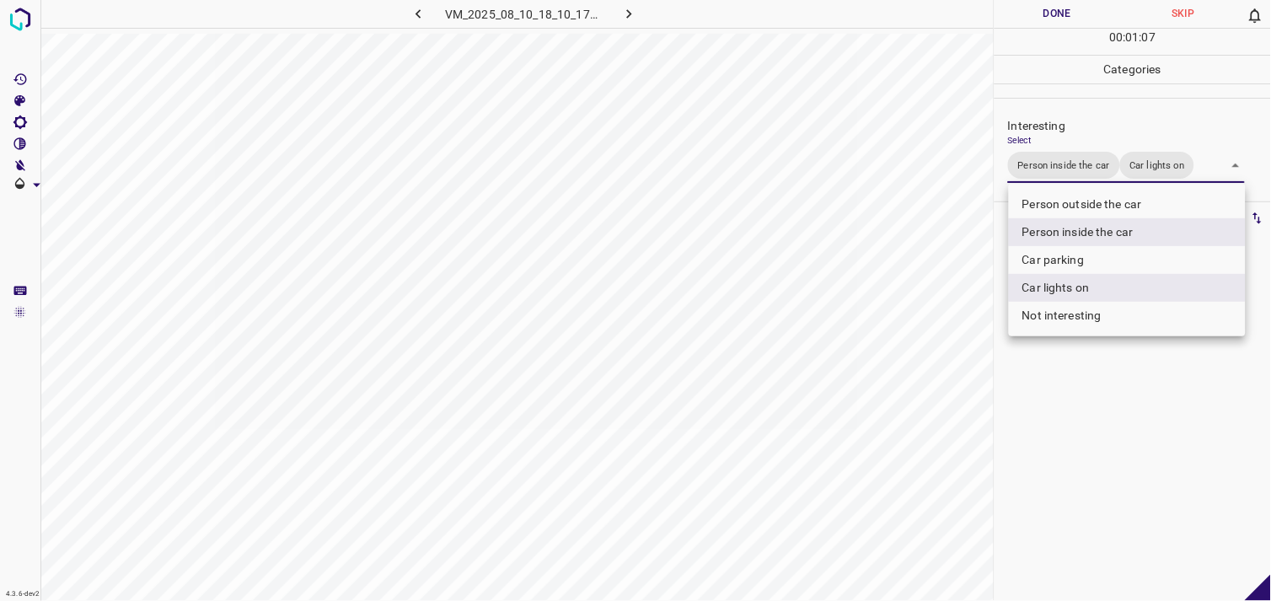
click at [1071, 426] on div at bounding box center [635, 300] width 1271 height 601
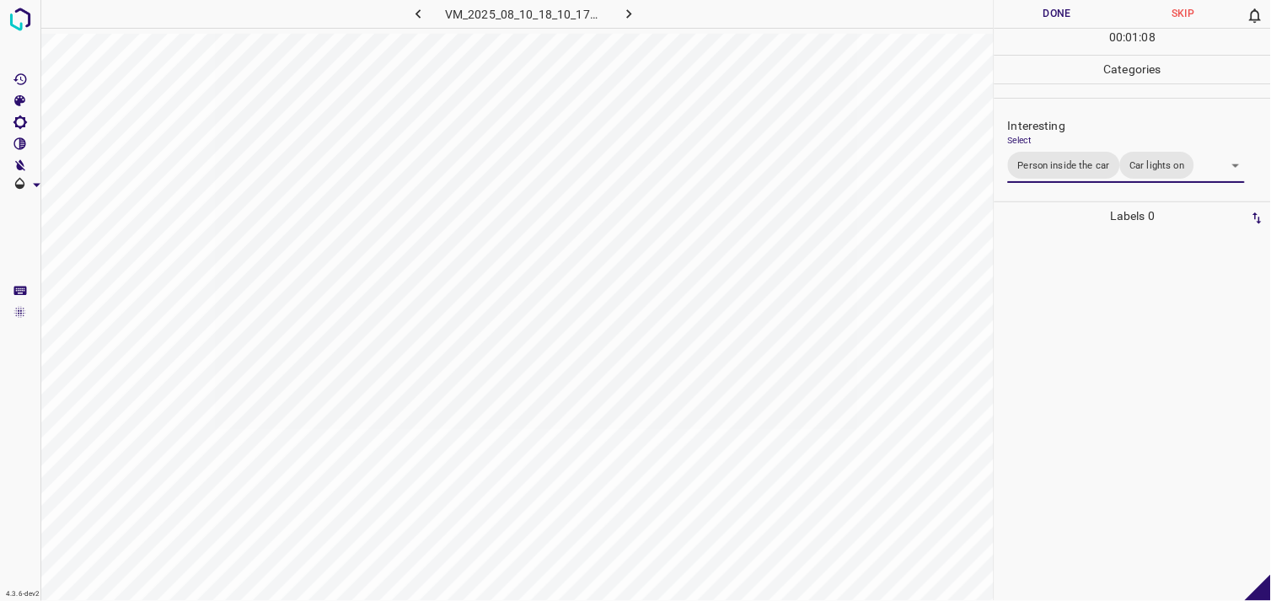
click at [1073, 290] on div at bounding box center [1133, 415] width 266 height 371
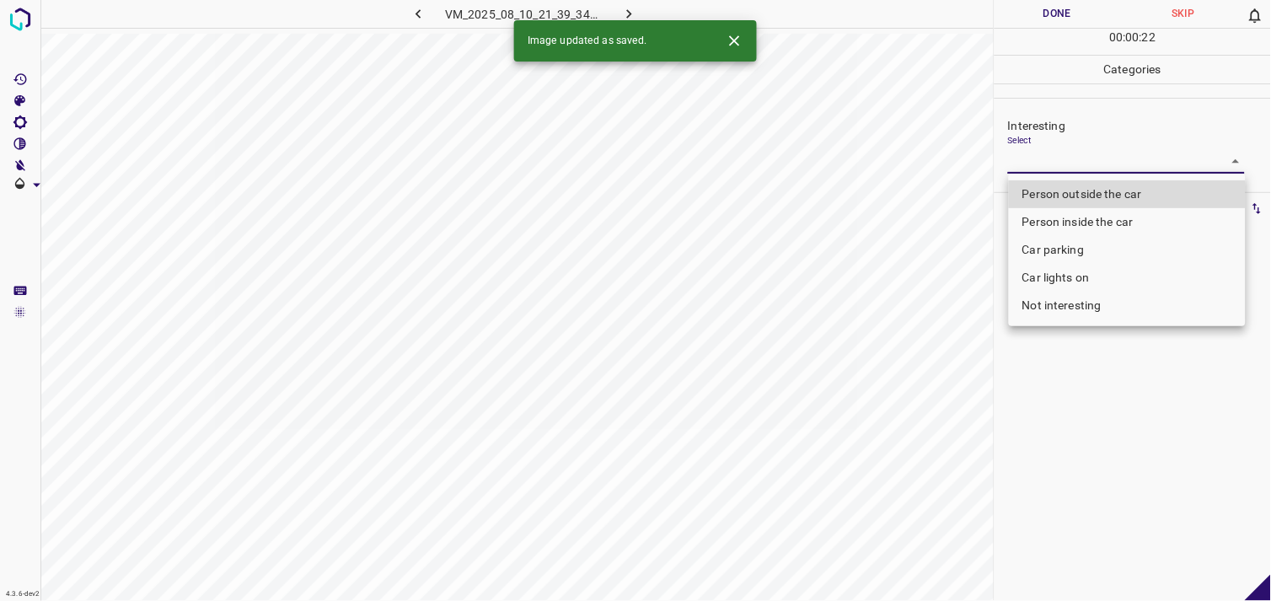
click at [1088, 170] on body "4.3.6-dev2 VM_2025_08_10_21_39_34_118_04.gif Done Skip 0 00 : 00 : 22 Categorie…" at bounding box center [635, 300] width 1271 height 601
click at [1104, 190] on li "Person outside the car" at bounding box center [1127, 194] width 237 height 28
type input "Person outside the car"
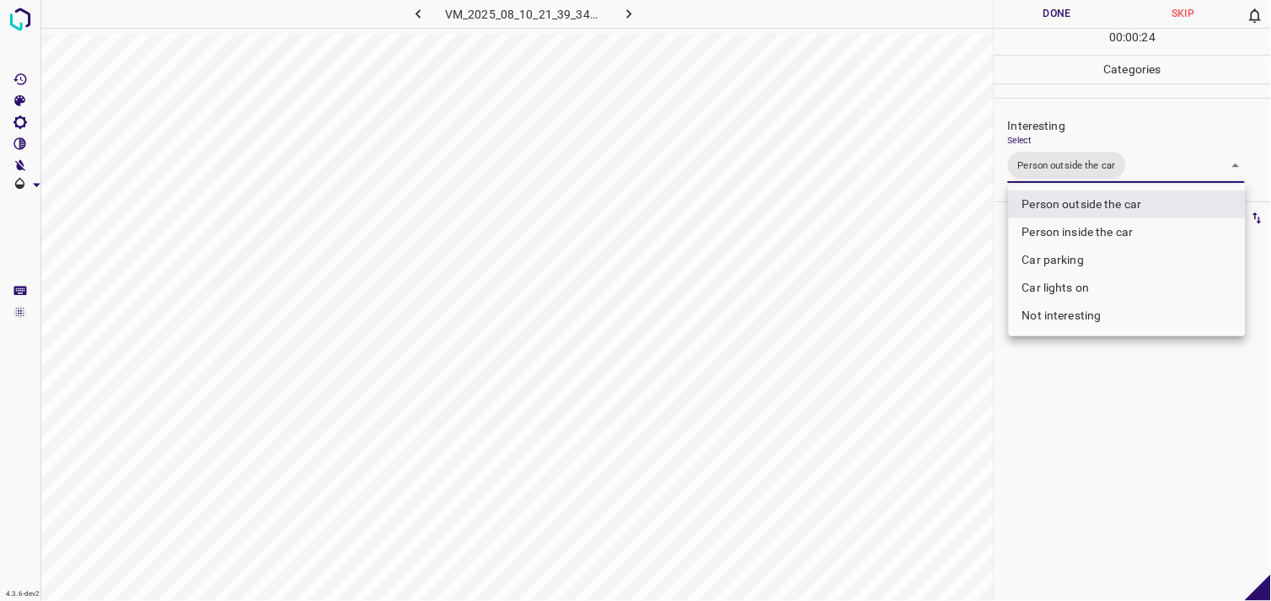
click at [1088, 389] on div at bounding box center [635, 300] width 1271 height 601
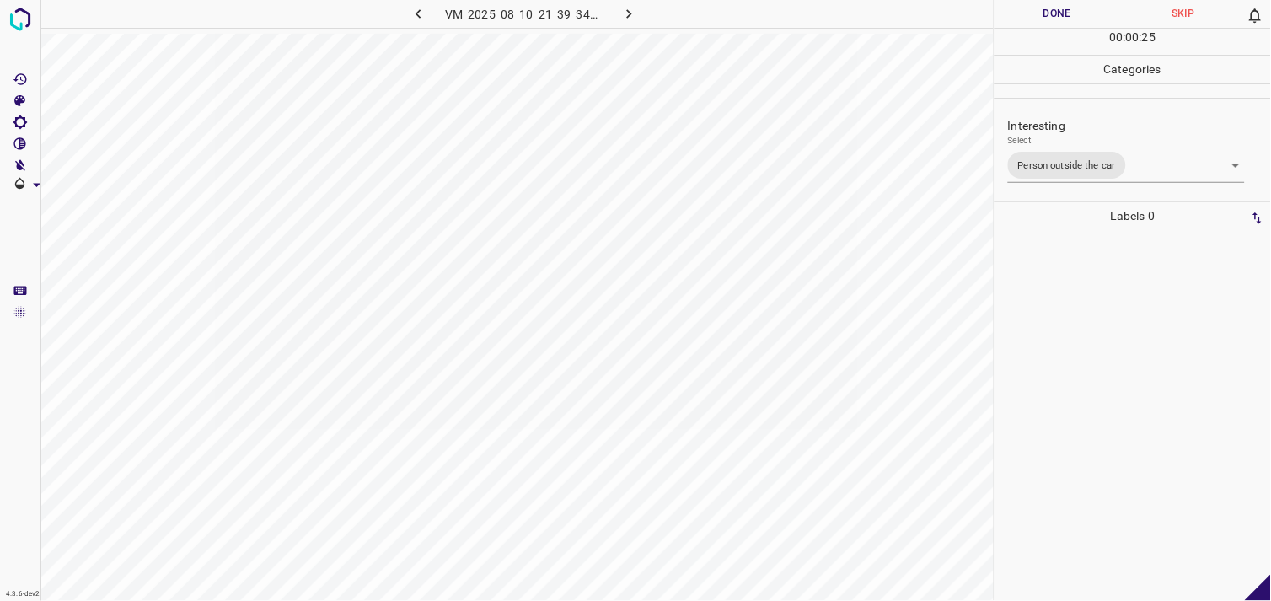
click at [1099, 298] on div at bounding box center [1133, 415] width 266 height 371
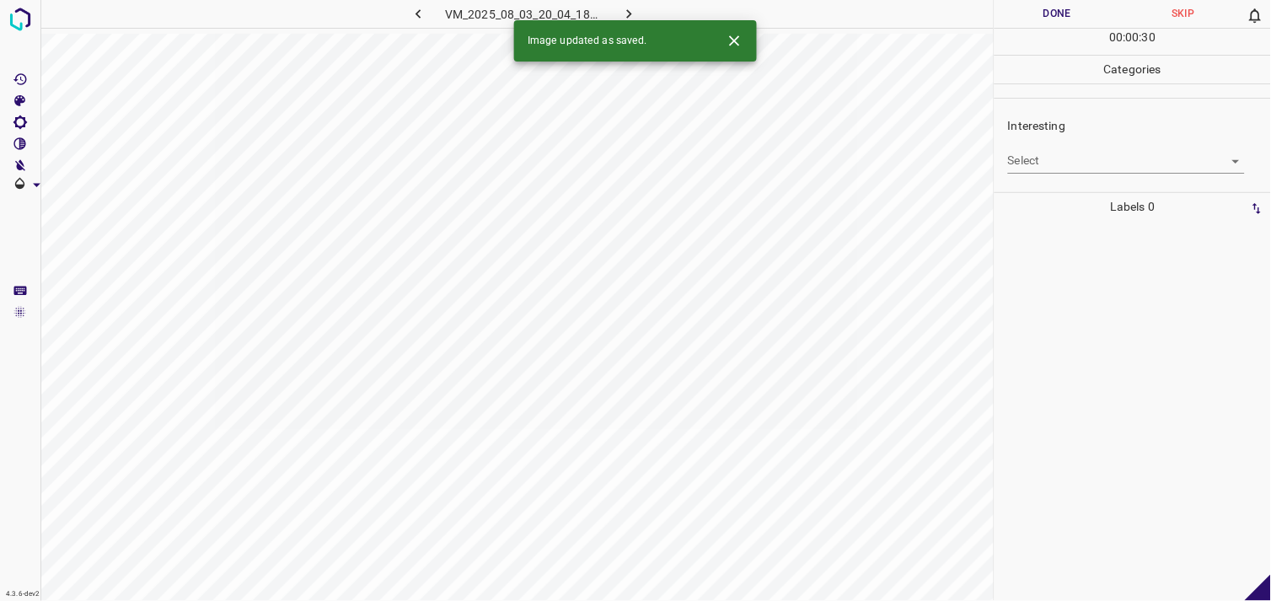
click at [1076, 157] on body "4.3.6-dev2 VM_2025_08_03_20_04_18_577_03.gif Done Skip 0 00 : 00 : 30 Categorie…" at bounding box center [635, 300] width 1271 height 601
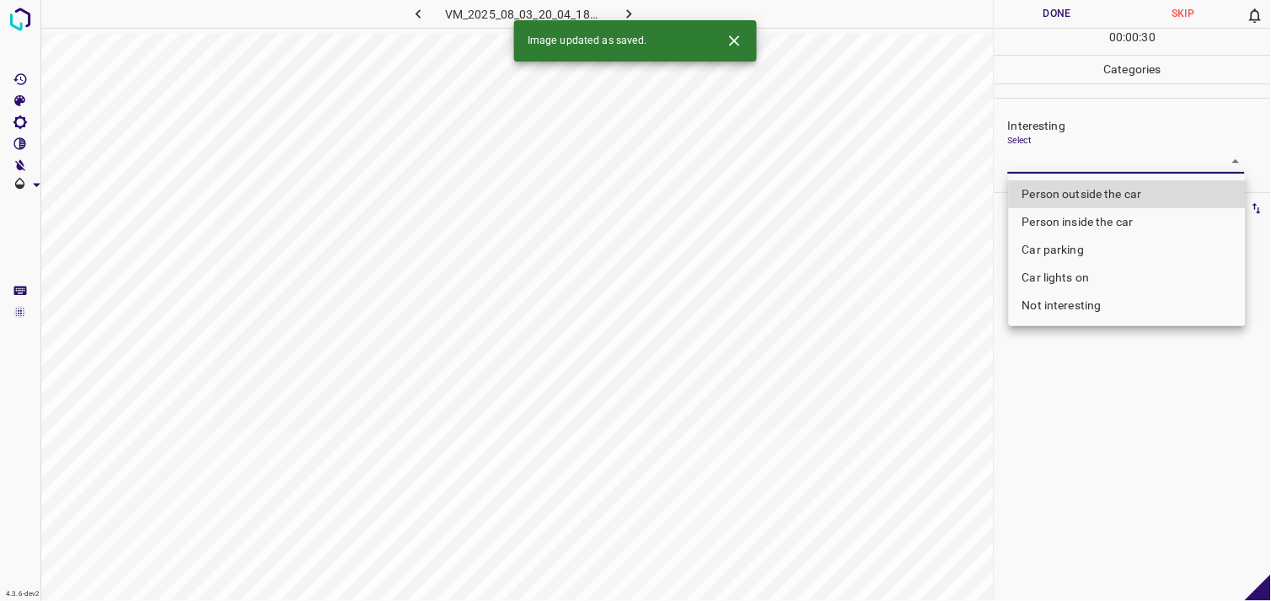
click at [1090, 194] on li "Person outside the car" at bounding box center [1127, 194] width 237 height 28
type input "Person outside the car"
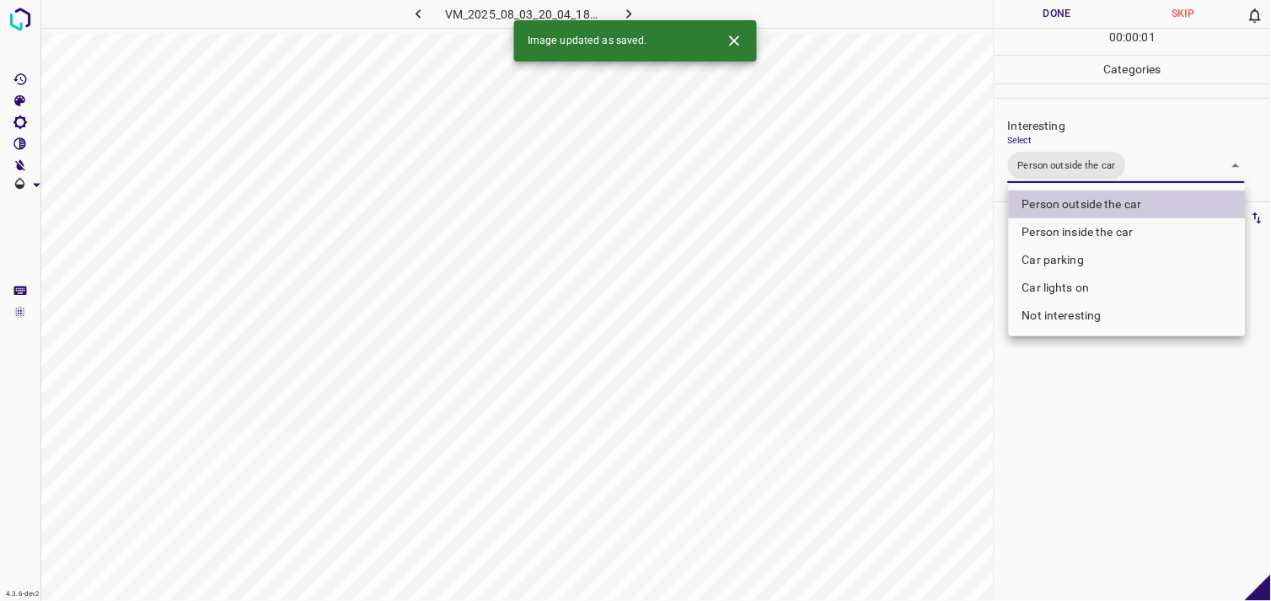
click at [1097, 368] on div at bounding box center [635, 300] width 1271 height 601
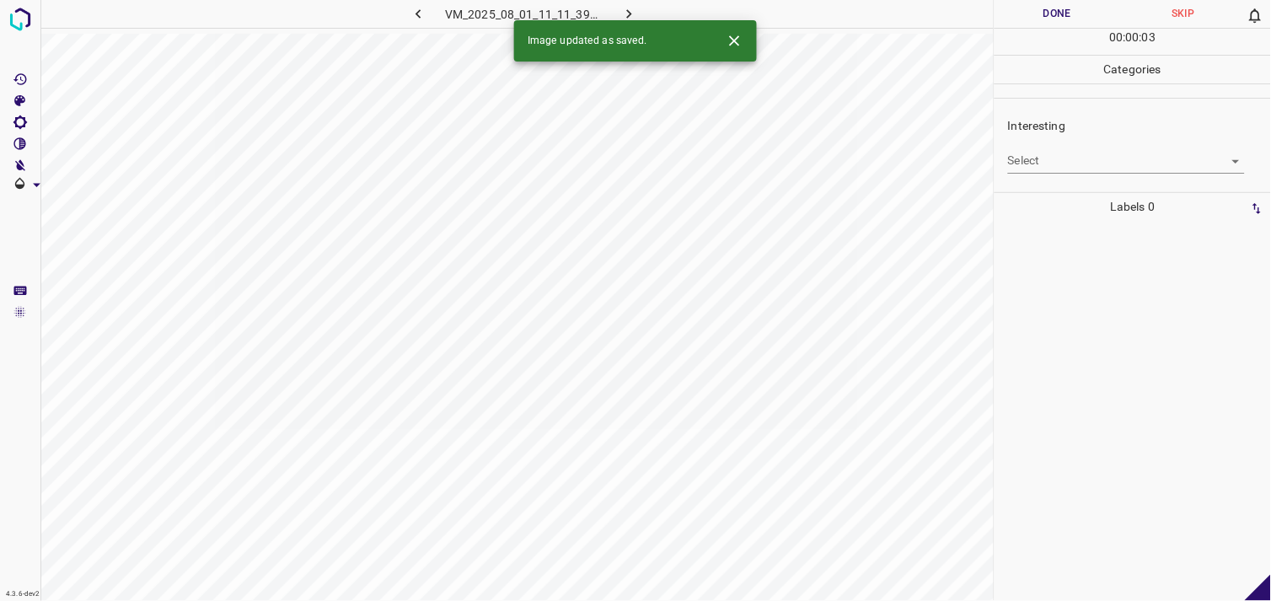
click at [1084, 167] on body "4.3.6-dev2 VM_2025_08_01_11_11_39_179_01.gif Done Skip 0 00 : 00 : 03 Categorie…" at bounding box center [635, 300] width 1271 height 601
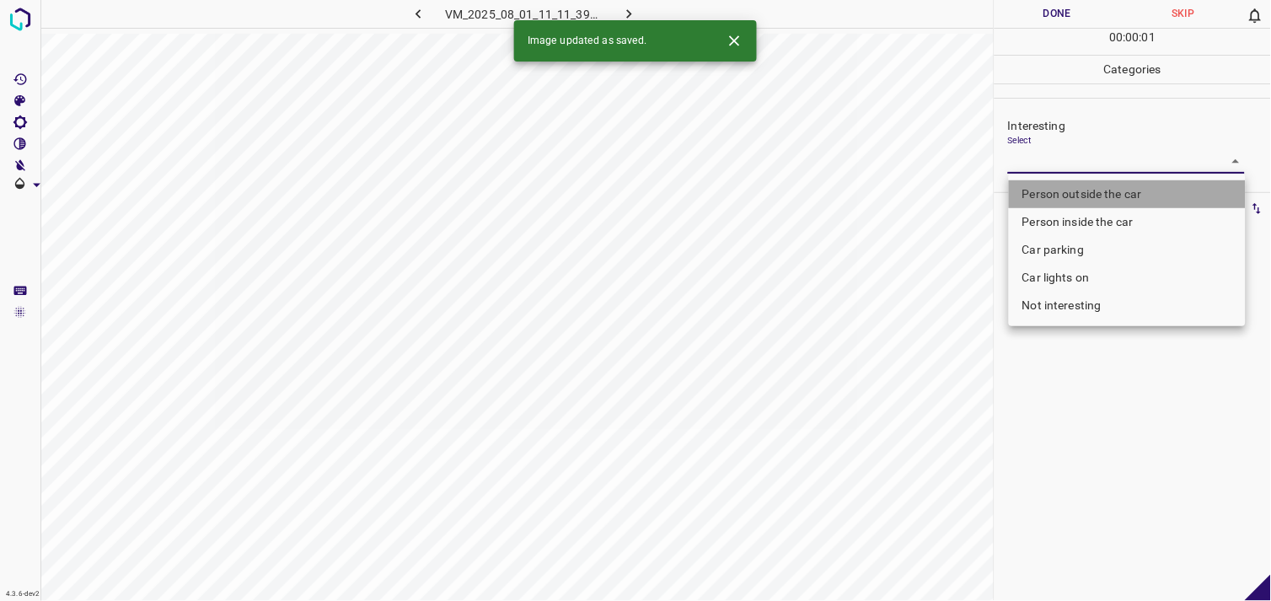
click at [1096, 187] on li "Person outside the car" at bounding box center [1127, 194] width 237 height 28
type input "Person outside the car"
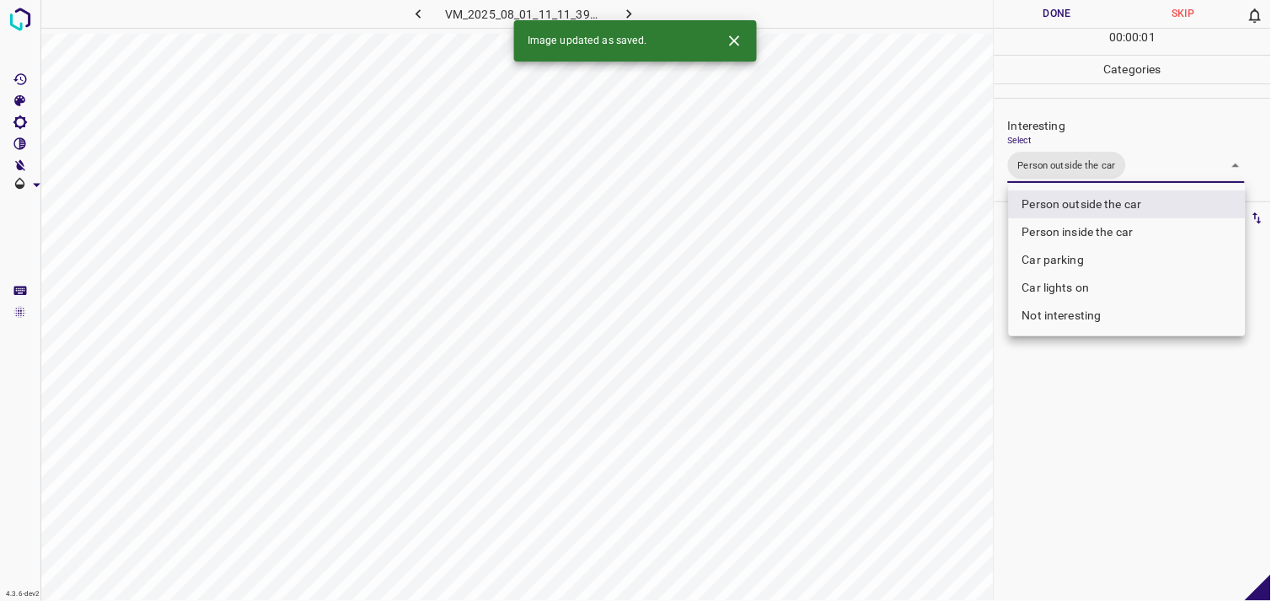
click at [1058, 414] on div at bounding box center [635, 300] width 1271 height 601
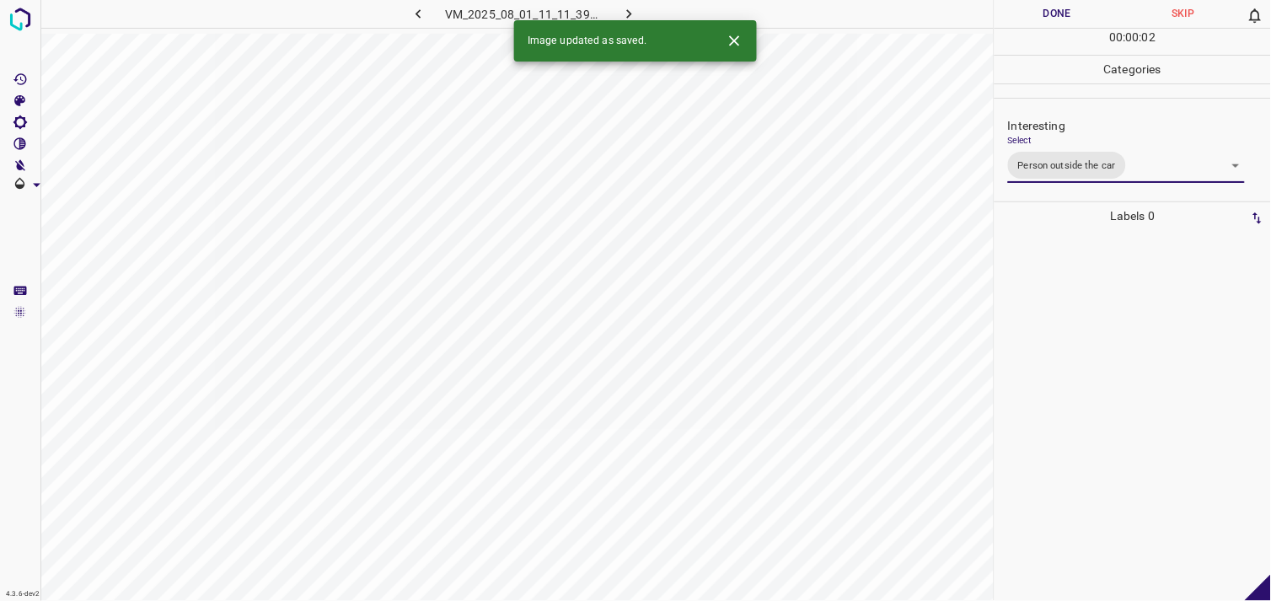
click at [1068, 334] on div at bounding box center [1133, 415] width 266 height 371
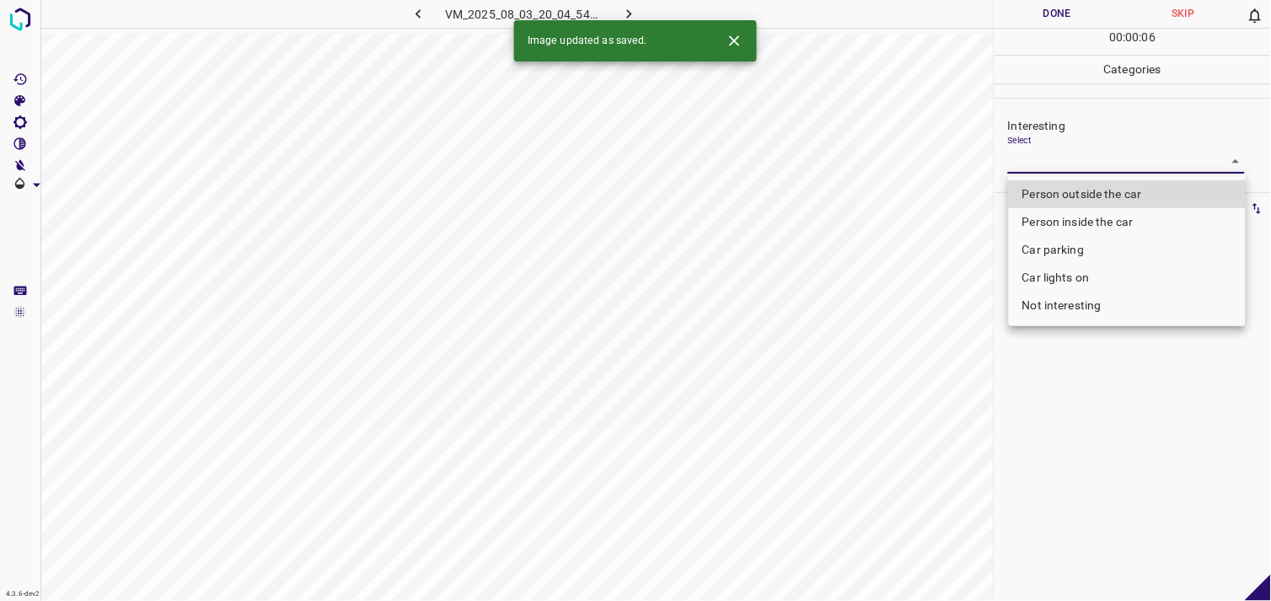
click at [1083, 170] on body "4.3.6-dev2 VM_2025_08_03_20_04_54_973_03.gif Done Skip 0 00 : 00 : 06 Categorie…" at bounding box center [635, 300] width 1271 height 601
click at [1098, 191] on li "Person outside the car" at bounding box center [1127, 194] width 237 height 28
type input "Person outside the car"
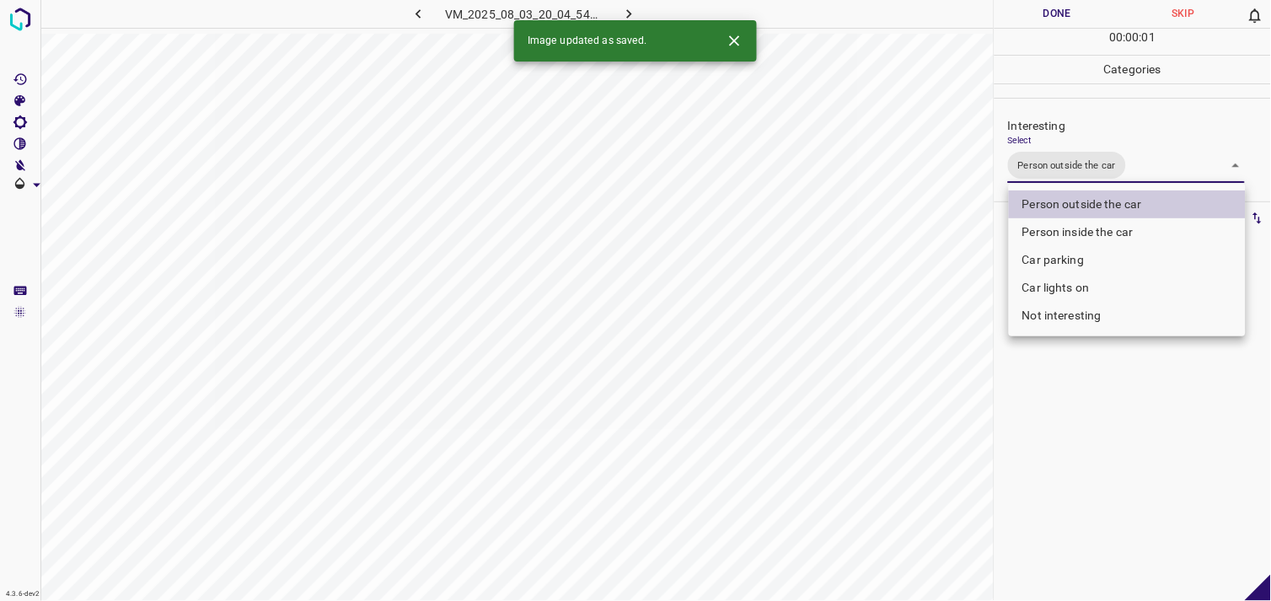
click at [1067, 397] on div at bounding box center [635, 300] width 1271 height 601
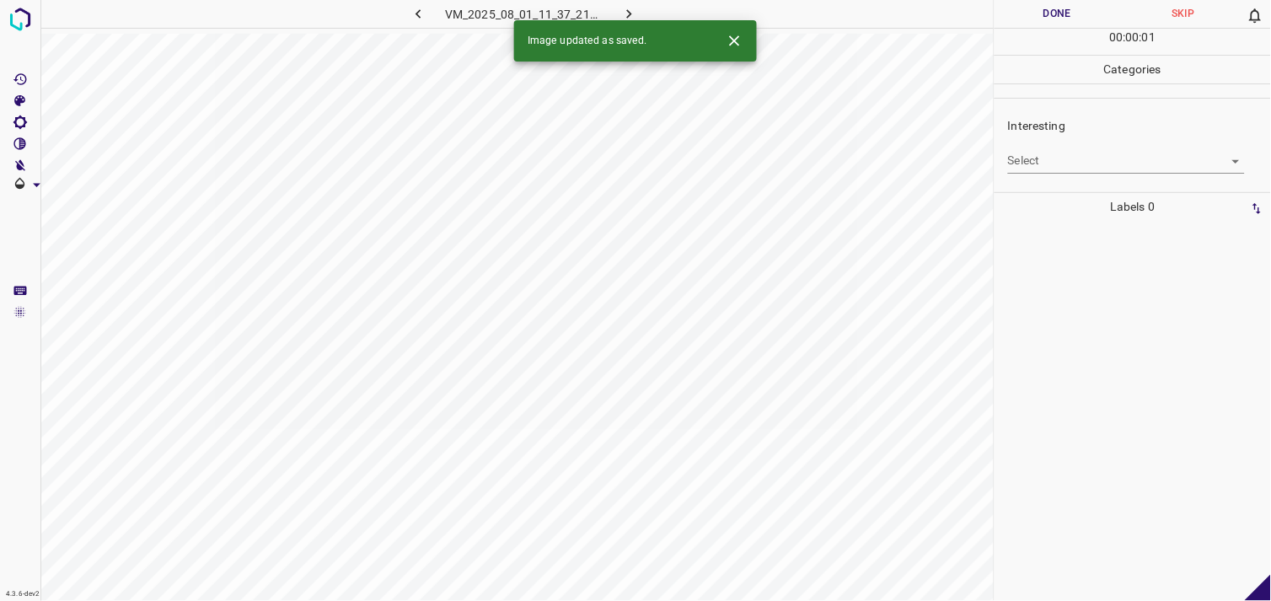
click at [1063, 162] on body "4.3.6-dev2 VM_2025_08_01_11_37_21_515_01.gif Done Skip 0 00 : 00 : 01 Categorie…" at bounding box center [635, 300] width 1271 height 601
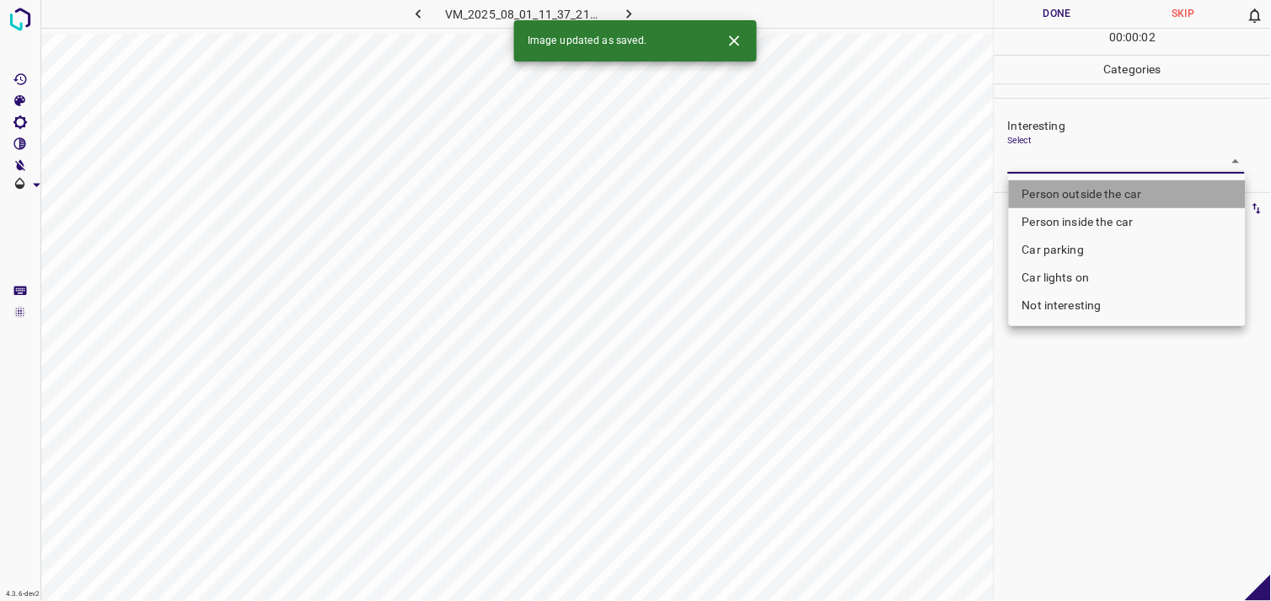
click at [1086, 187] on li "Person outside the car" at bounding box center [1127, 194] width 237 height 28
type input "Person outside the car"
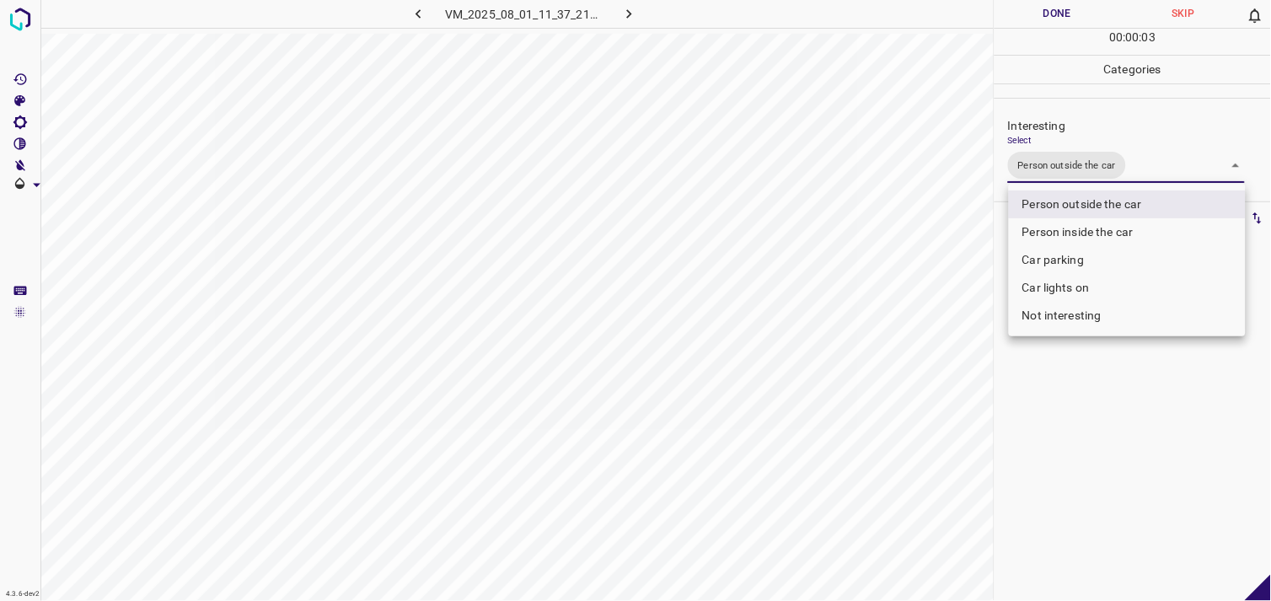
click at [1092, 418] on div at bounding box center [635, 300] width 1271 height 601
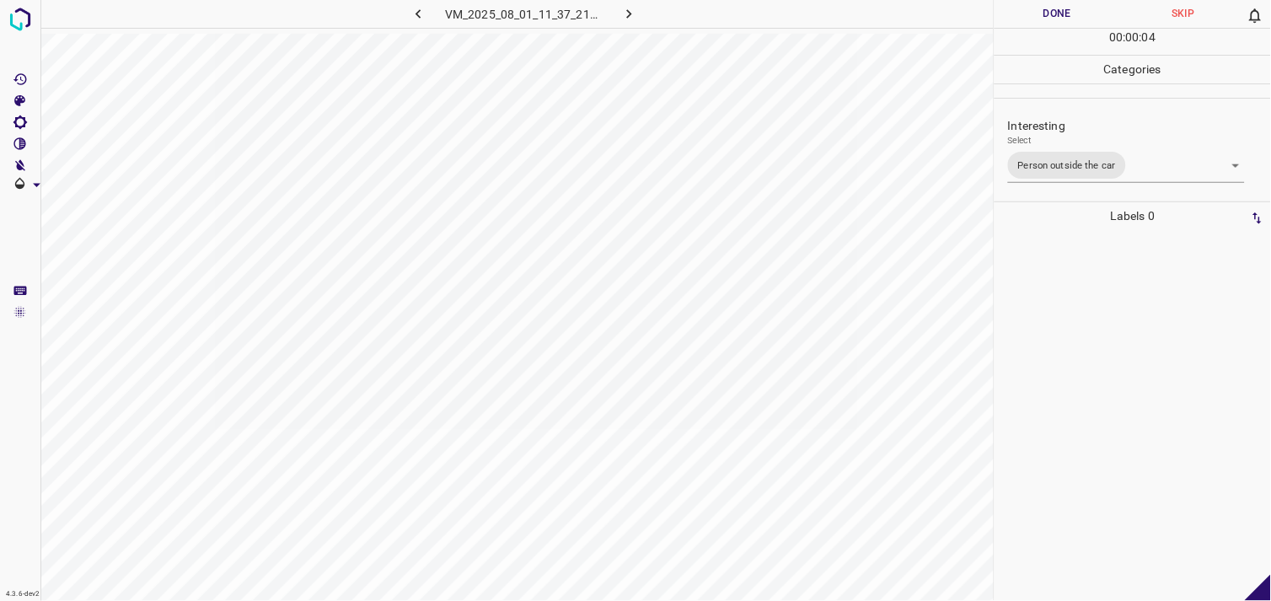
click at [1077, 340] on div at bounding box center [1133, 415] width 266 height 371
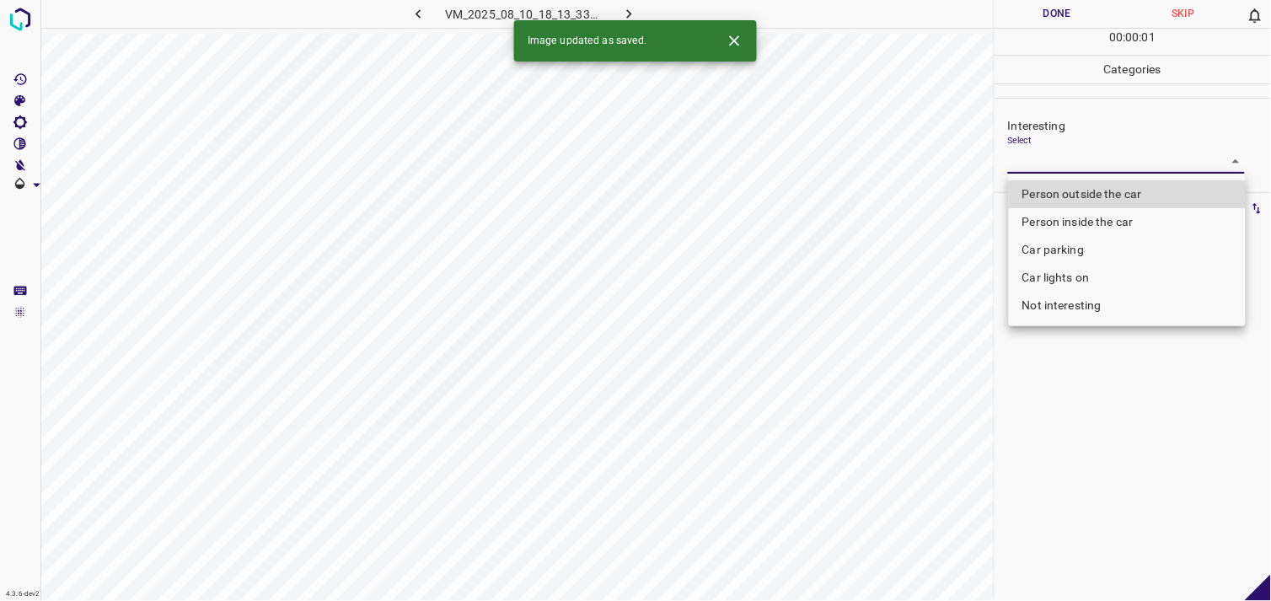
click at [1055, 161] on body "4.3.6-dev2 VM_2025_08_10_18_13_33_344_06.gif Done Skip 0 00 : 00 : 01 Categorie…" at bounding box center [635, 300] width 1271 height 601
click at [1055, 161] on div at bounding box center [635, 300] width 1271 height 601
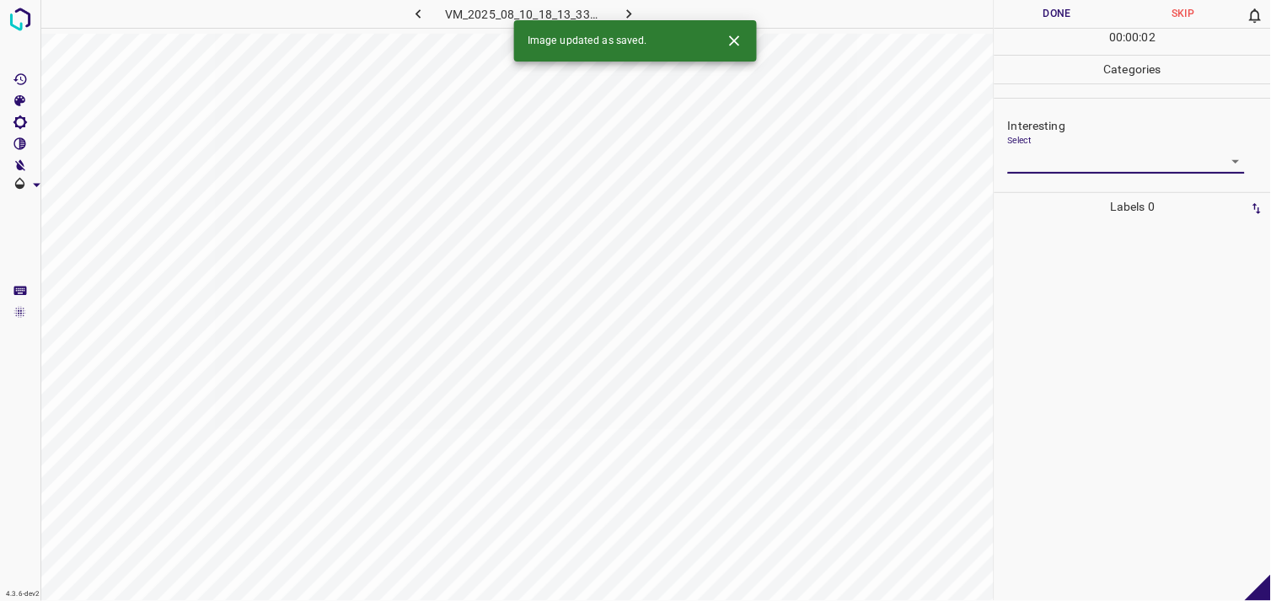
click at [1069, 166] on body "4.3.6-dev2 VM_2025_08_10_18_13_33_344_06.gif Done Skip 0 00 : 00 : 02 Categorie…" at bounding box center [635, 300] width 1271 height 601
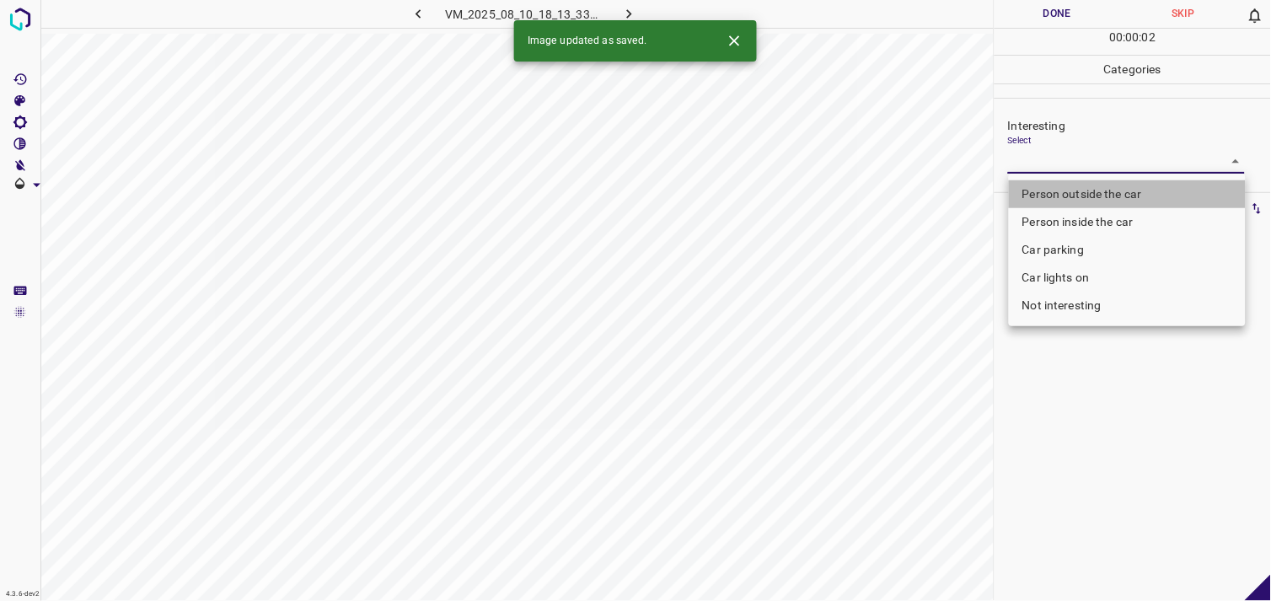
click at [1072, 192] on li "Person outside the car" at bounding box center [1127, 194] width 237 height 28
type input "Person outside the car"
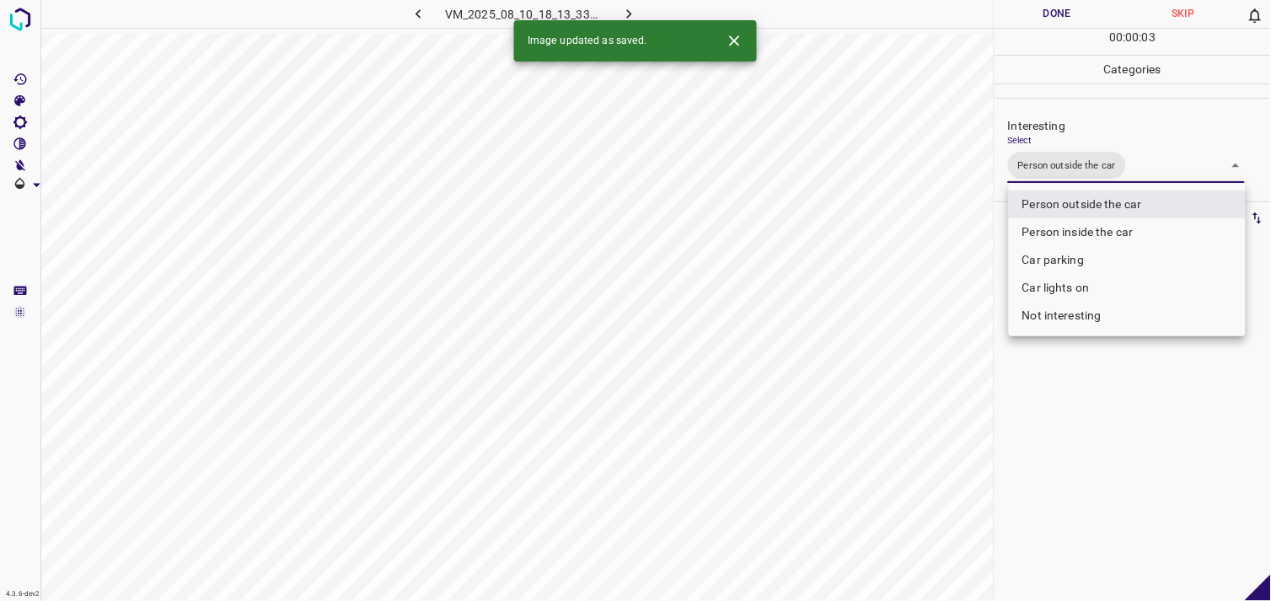
click at [1077, 422] on div at bounding box center [635, 300] width 1271 height 601
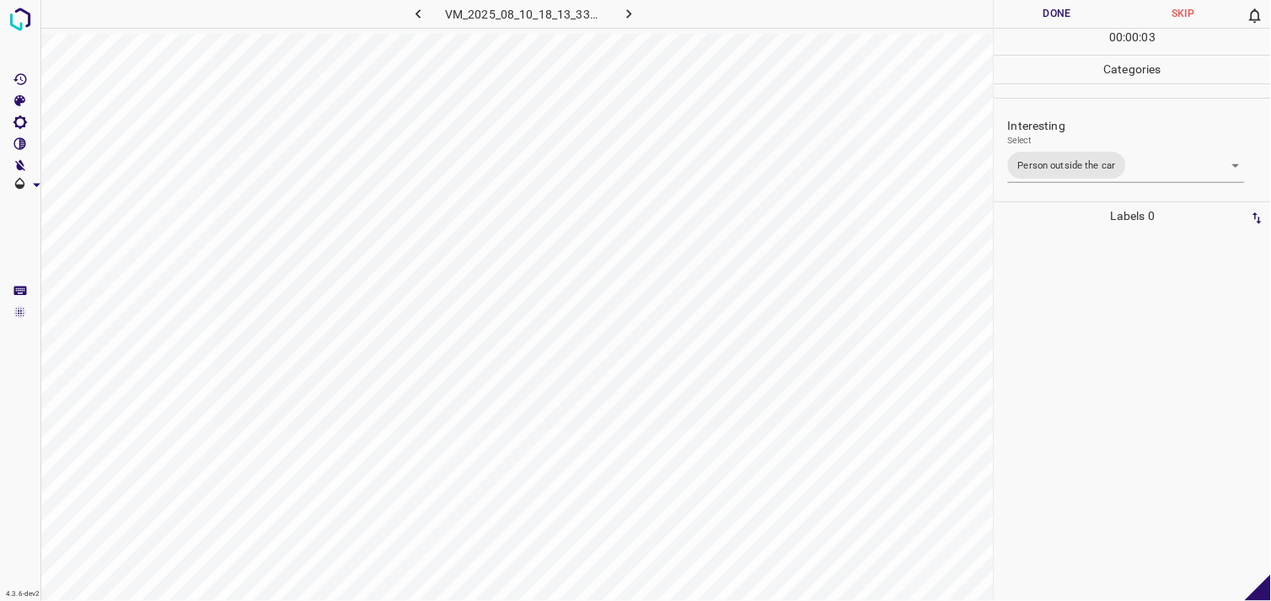
click at [1082, 352] on div at bounding box center [1133, 415] width 266 height 371
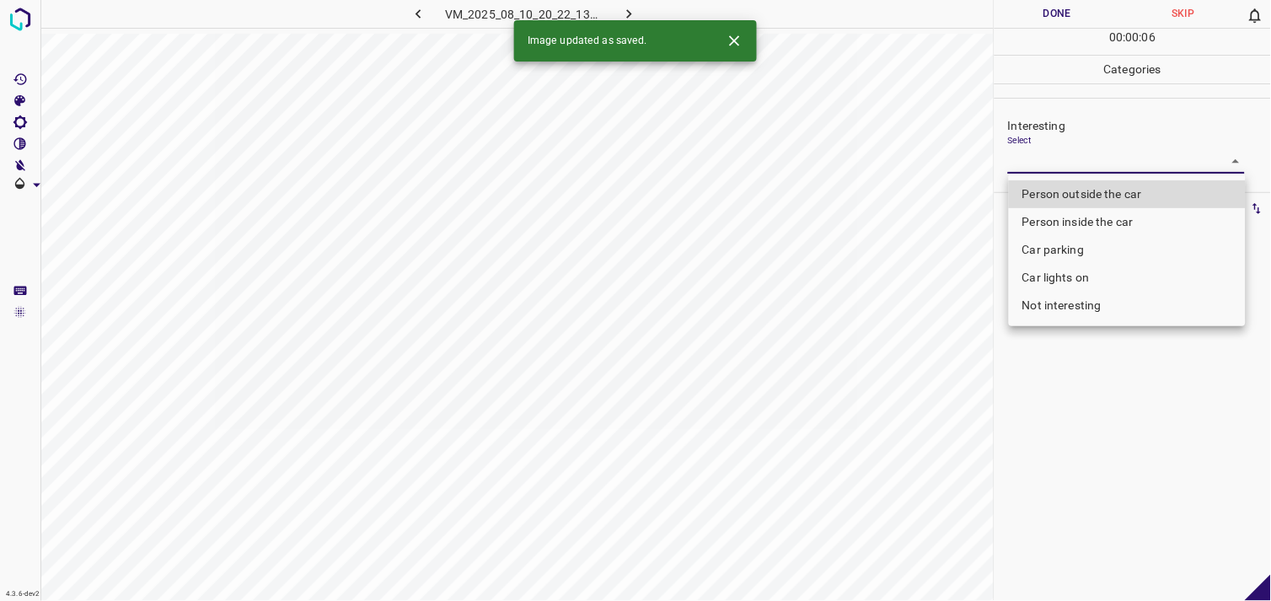
click at [1051, 173] on body "4.3.6-dev2 VM_2025_08_10_20_22_13_547_07.gif Done Skip 0 00 : 00 : 06 Categorie…" at bounding box center [635, 300] width 1271 height 601
click at [1051, 174] on ul "Person outside the car Person inside the car Car parking Car lights on Not inte…" at bounding box center [1127, 250] width 237 height 153
click at [1065, 191] on li "Person outside the car" at bounding box center [1127, 194] width 237 height 28
type input "Person outside the car"
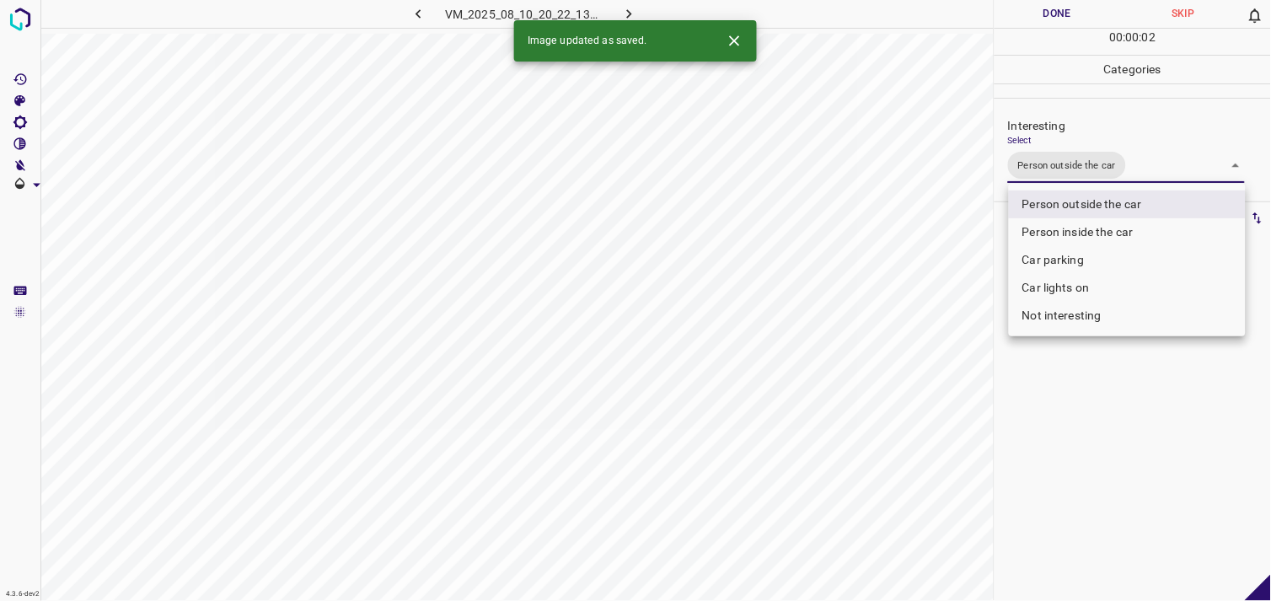
drag, startPoint x: 1138, startPoint y: 559, endPoint x: 1140, endPoint y: 550, distance: 8.8
click at [1135, 557] on div at bounding box center [635, 300] width 1271 height 601
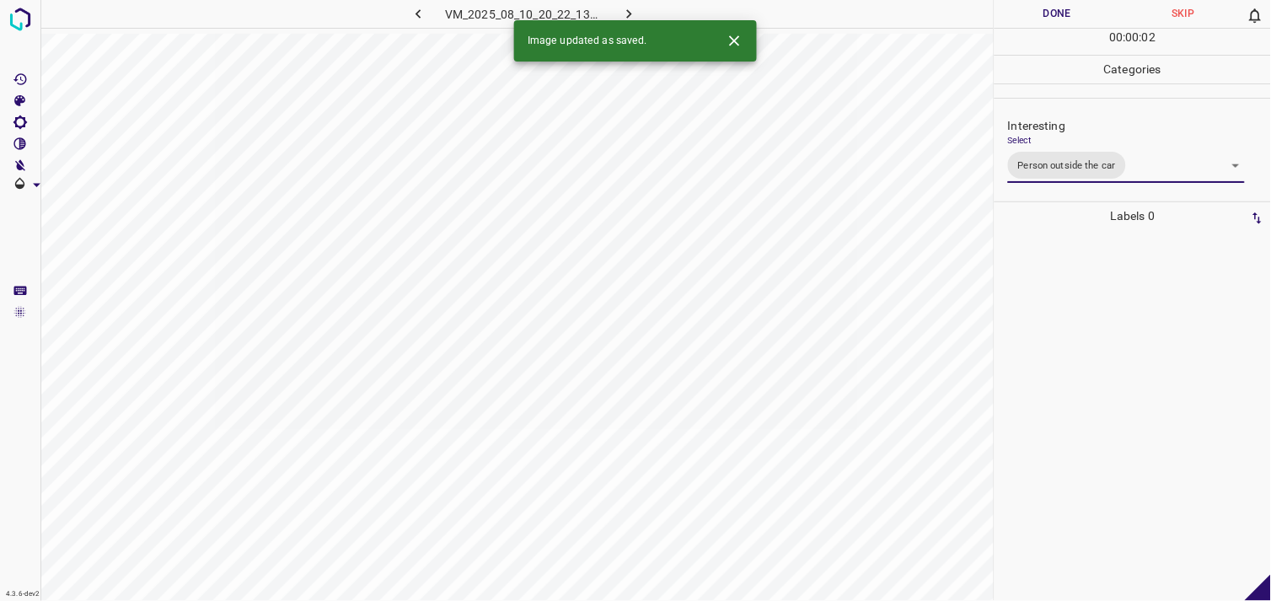
click at [1074, 349] on div at bounding box center [1133, 415] width 266 height 371
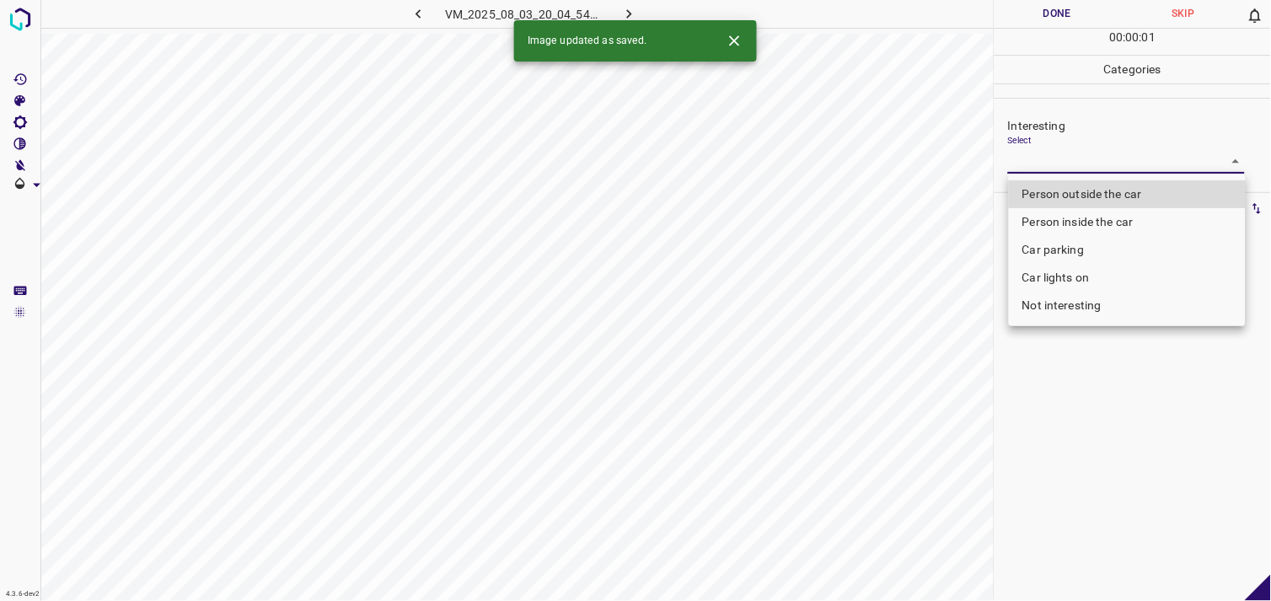
click at [1085, 167] on body "4.3.6-dev2 VM_2025_08_03_20_04_54_973_07.gif Done Skip 0 00 : 00 : 01 Categorie…" at bounding box center [635, 300] width 1271 height 601
click at [1087, 190] on li "Person outside the car" at bounding box center [1127, 194] width 237 height 28
type input "Person outside the car"
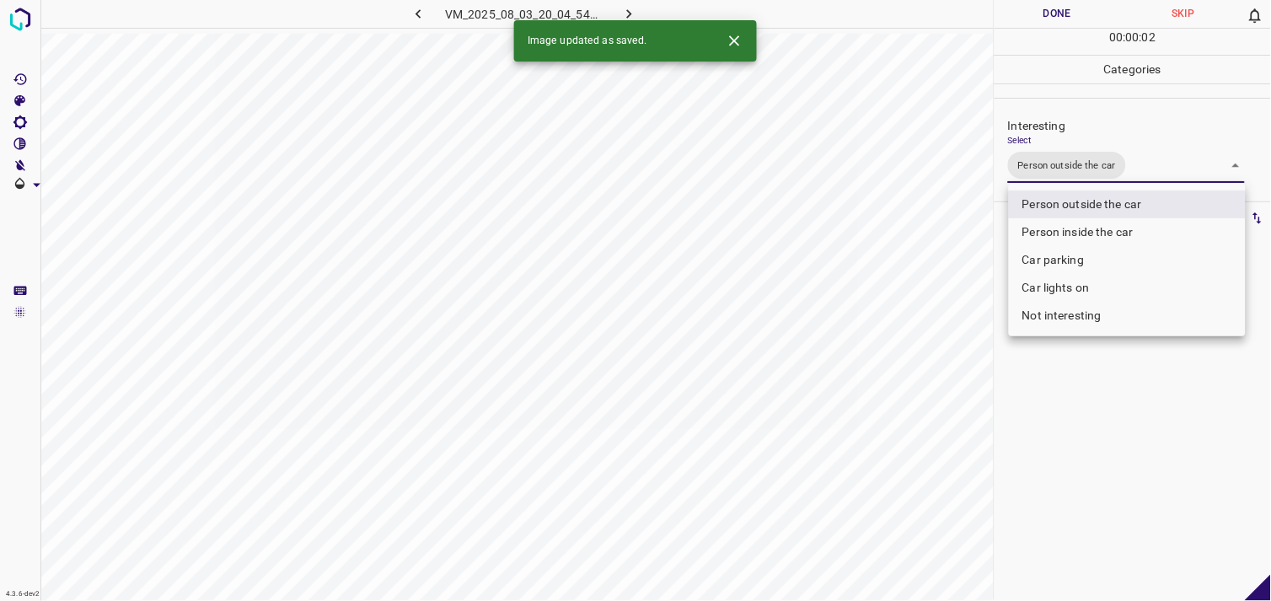
click at [1102, 401] on div at bounding box center [635, 300] width 1271 height 601
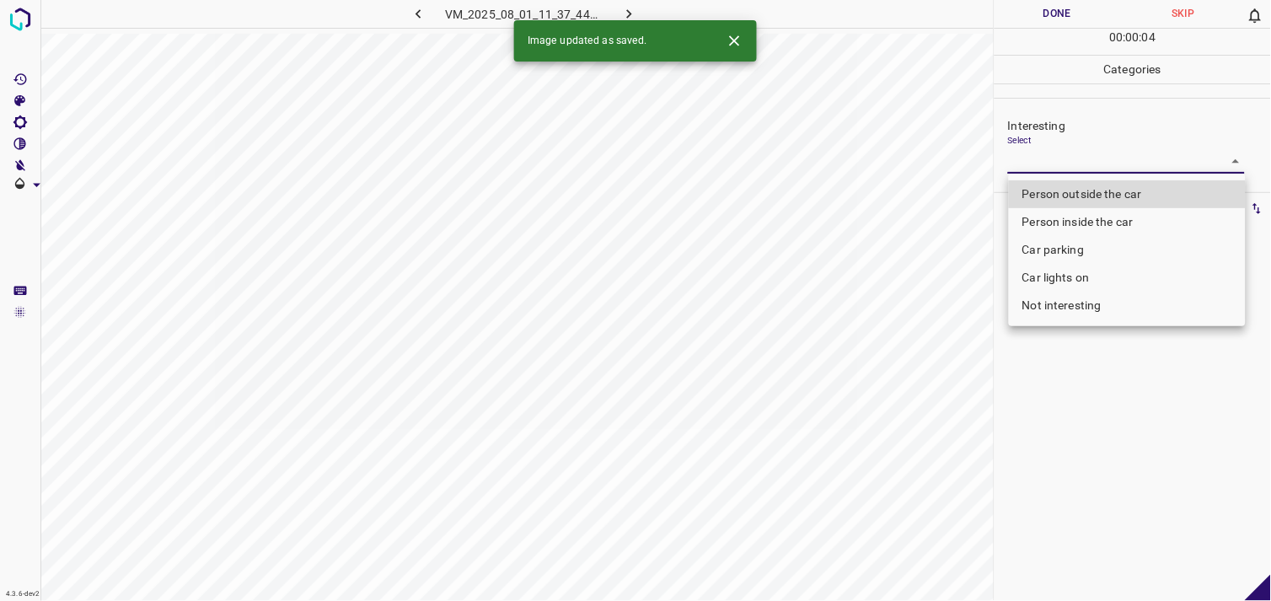
click at [1069, 164] on body "4.3.6-dev2 VM_2025_08_01_11_37_44_483_10.gif Done Skip 0 00 : 00 : 04 Categorie…" at bounding box center [635, 300] width 1271 height 601
click at [1080, 198] on li "Person outside the car" at bounding box center [1127, 194] width 237 height 28
type input "Person outside the car"
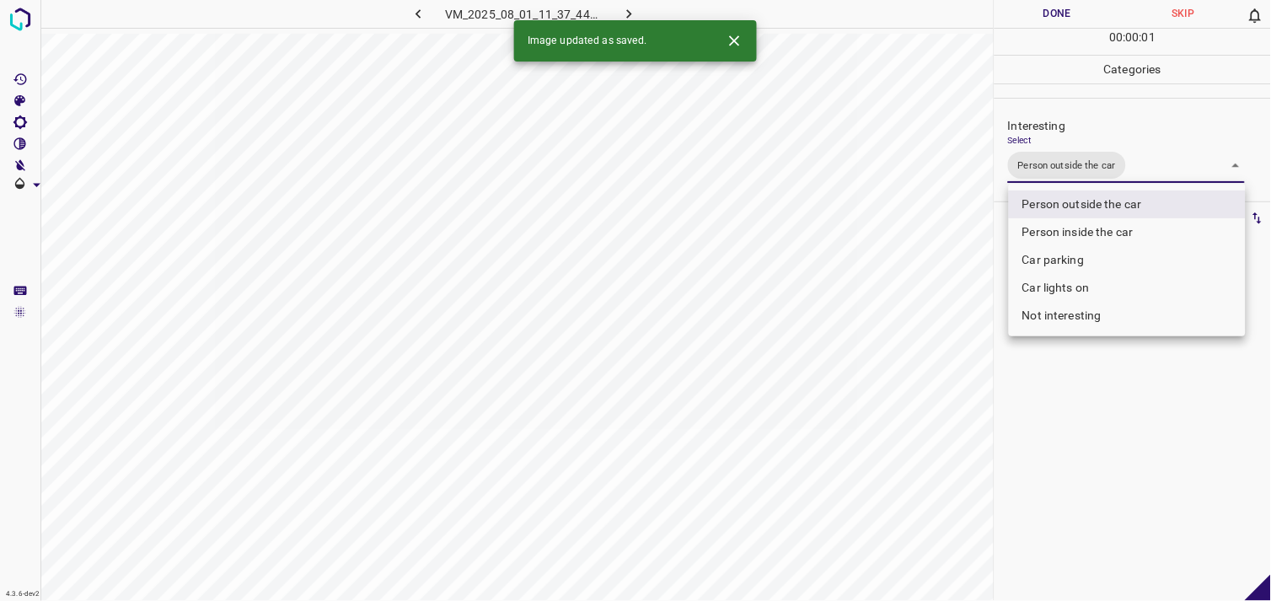
click at [1063, 362] on div at bounding box center [635, 300] width 1271 height 601
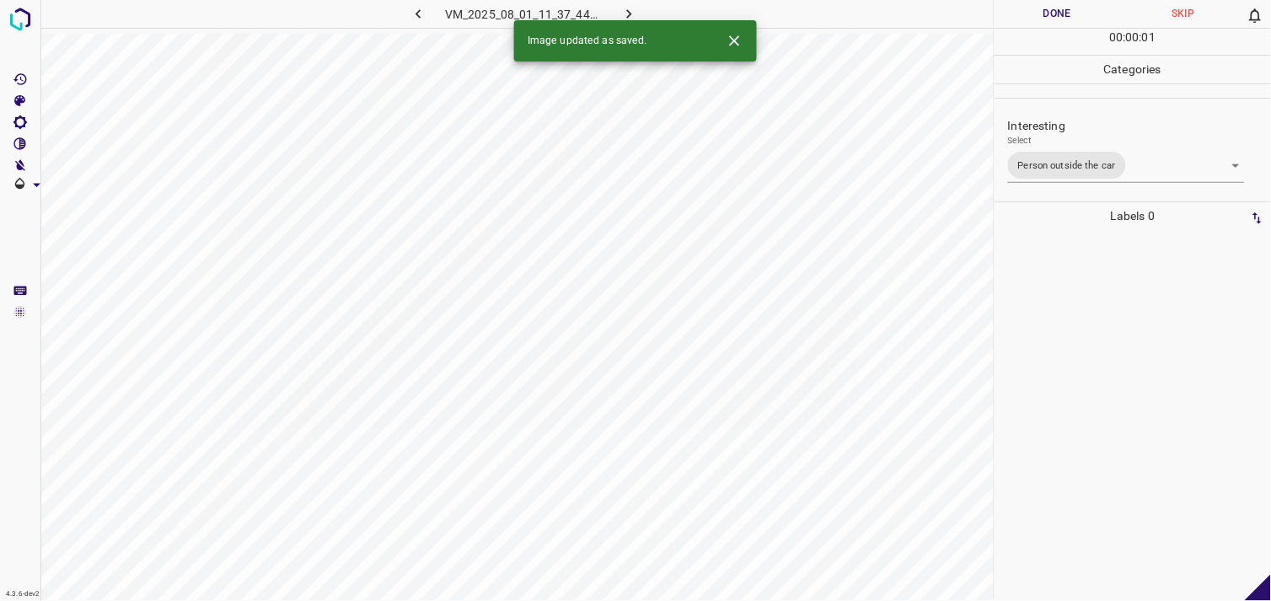
click at [1059, 304] on div at bounding box center [1133, 415] width 266 height 371
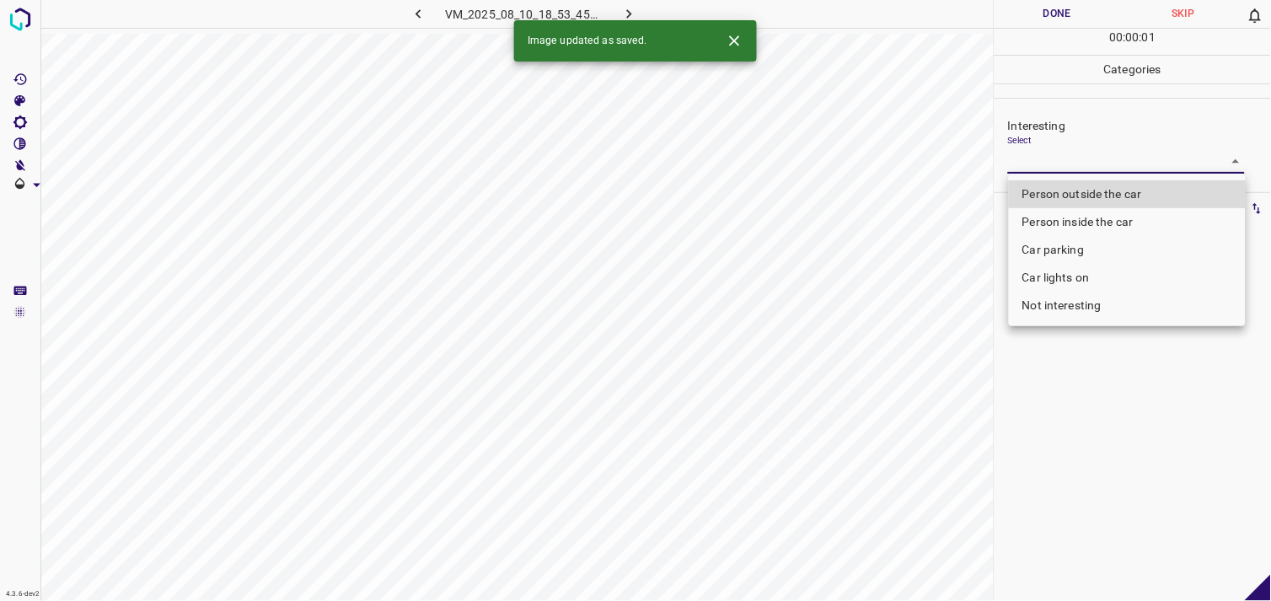
click at [1071, 160] on body "4.3.6-dev2 VM_2025_08_10_18_53_45_651_02.gif Done Skip 0 00 : 00 : 01 Categorie…" at bounding box center [635, 300] width 1271 height 601
click at [1109, 228] on li "Person inside the car" at bounding box center [1127, 222] width 237 height 28
type input "Person inside the car"
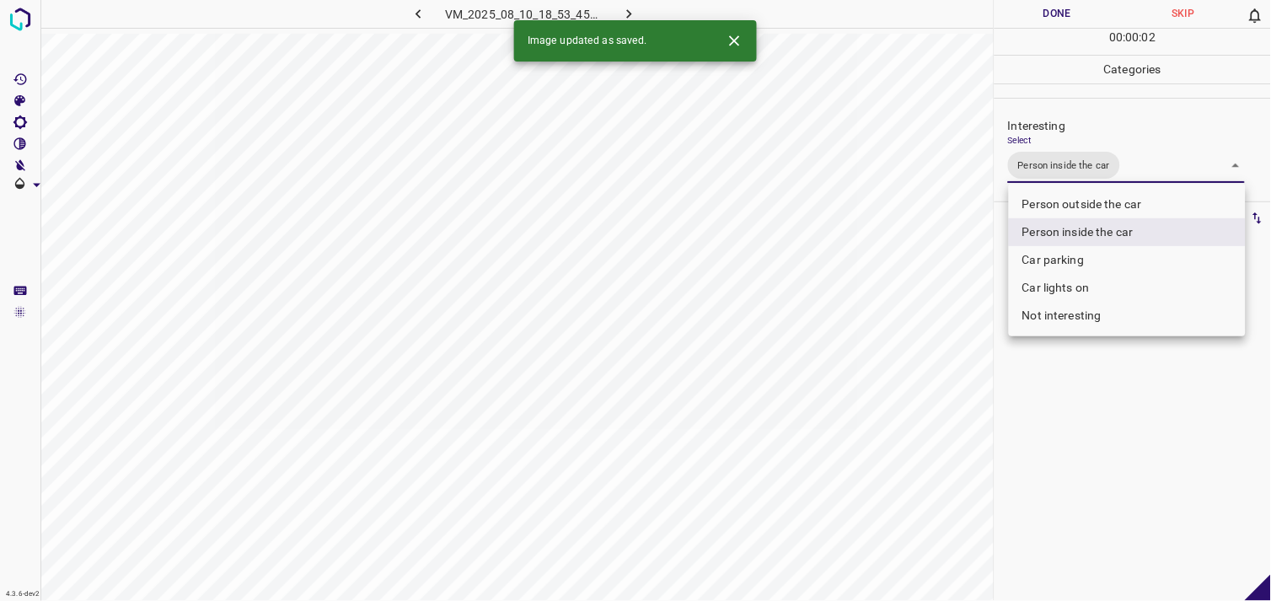
drag, startPoint x: 1101, startPoint y: 456, endPoint x: 1092, endPoint y: 426, distance: 31.5
click at [1097, 451] on div at bounding box center [635, 300] width 1271 height 601
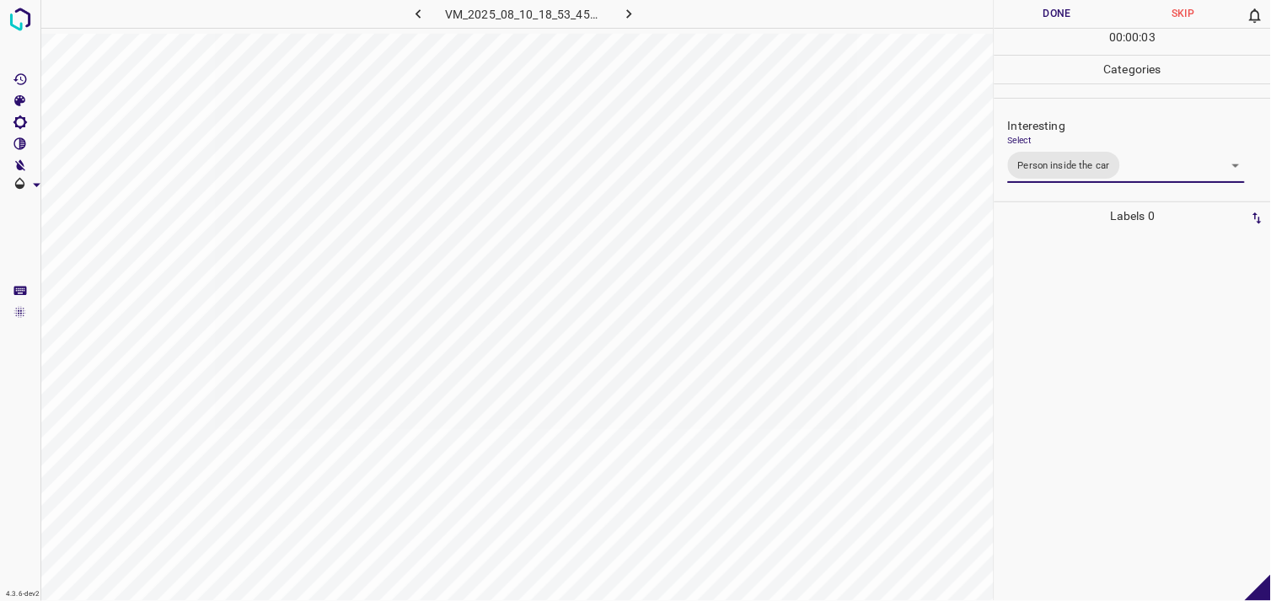
click at [1079, 322] on div at bounding box center [1133, 415] width 266 height 371
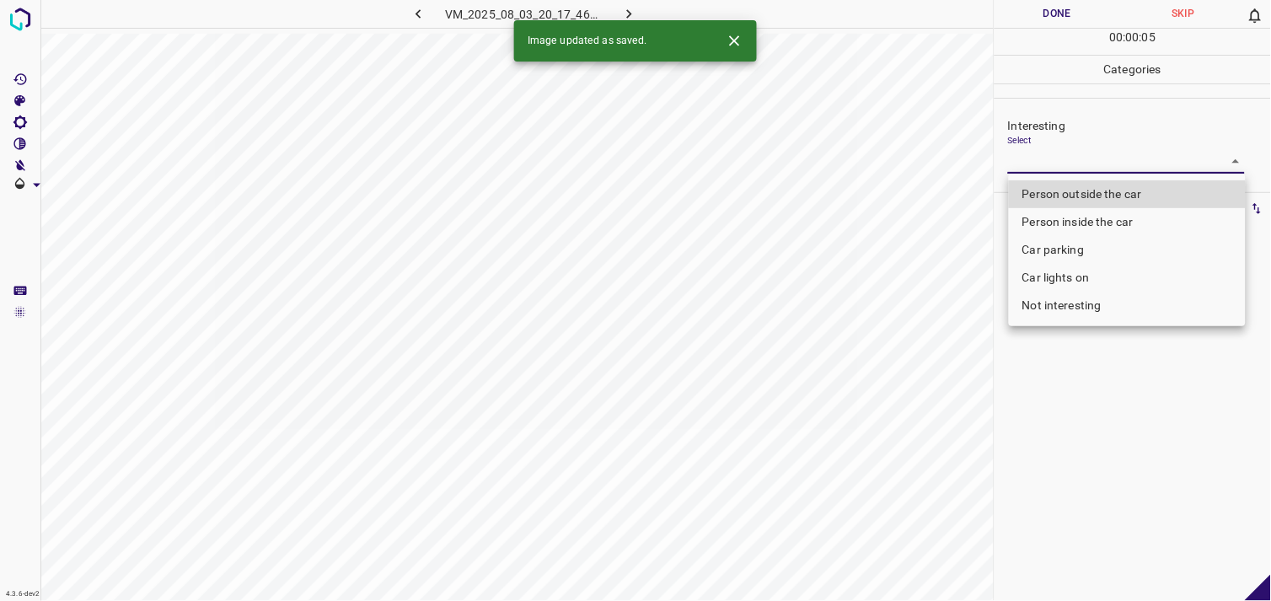
click at [1076, 154] on body "4.3.6-dev2 VM_2025_08_03_20_17_46_948_03.gif Done Skip 0 00 : 00 : 05 Categorie…" at bounding box center [635, 300] width 1271 height 601
click at [1098, 189] on li "Person outside the car" at bounding box center [1127, 194] width 237 height 28
type input "Person outside the car"
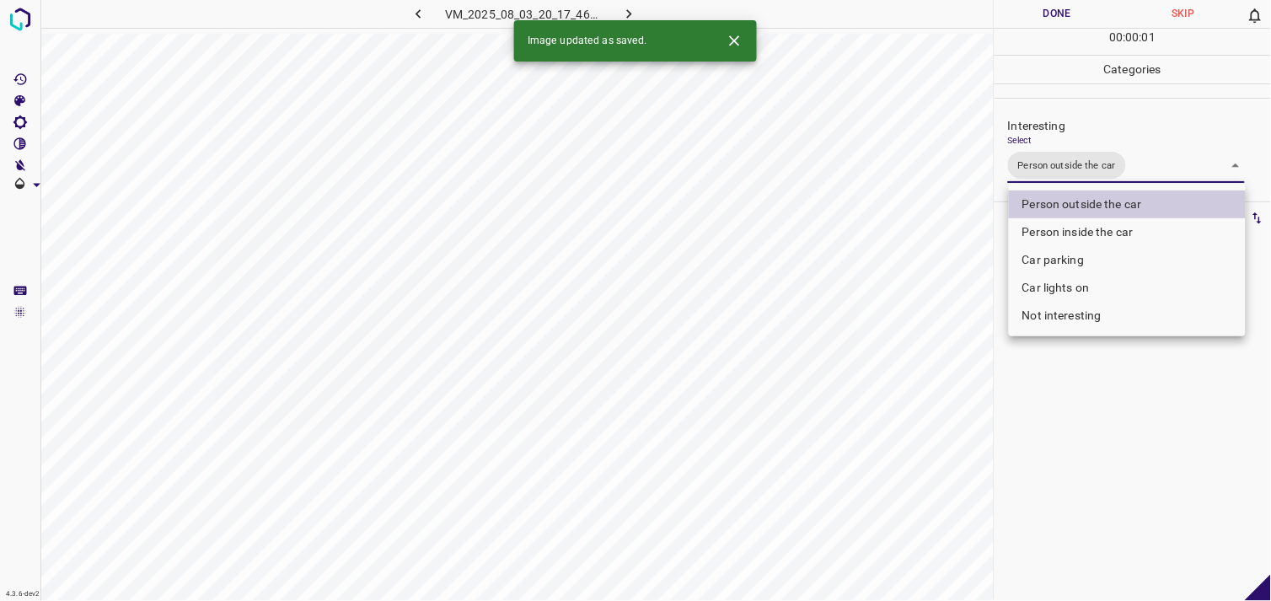
click at [1097, 375] on div at bounding box center [635, 300] width 1271 height 601
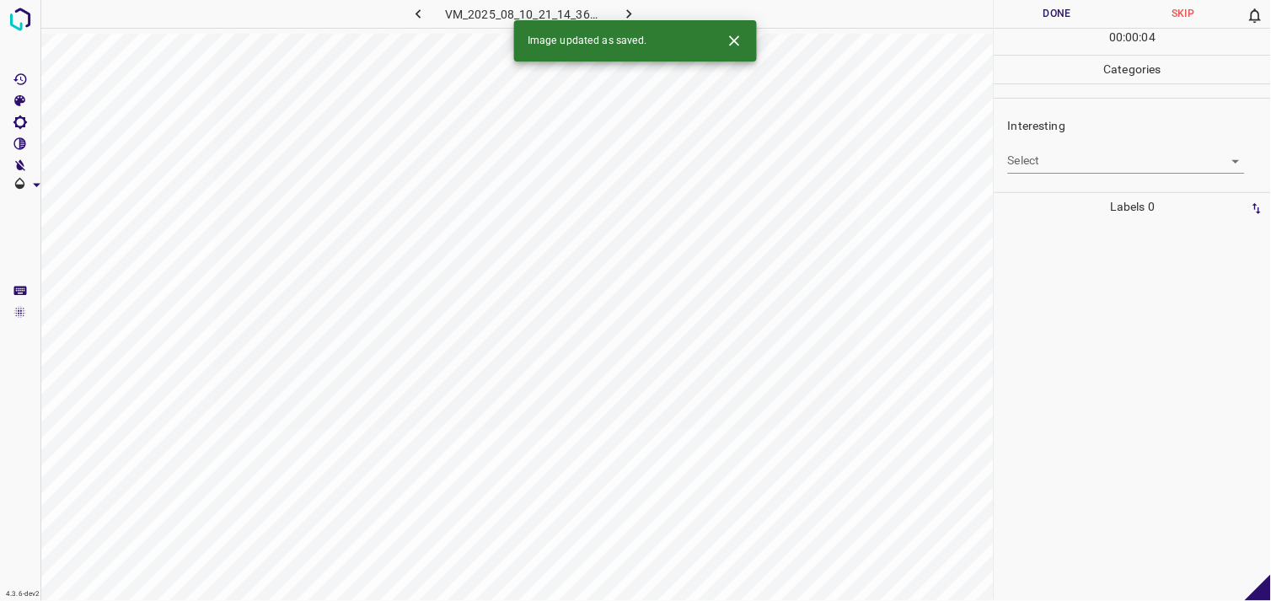
click at [1067, 164] on body "4.3.6-dev2 VM_2025_08_10_21_14_36_602_03.gif Done Skip 0 00 : 00 : 04 Categorie…" at bounding box center [635, 300] width 1271 height 601
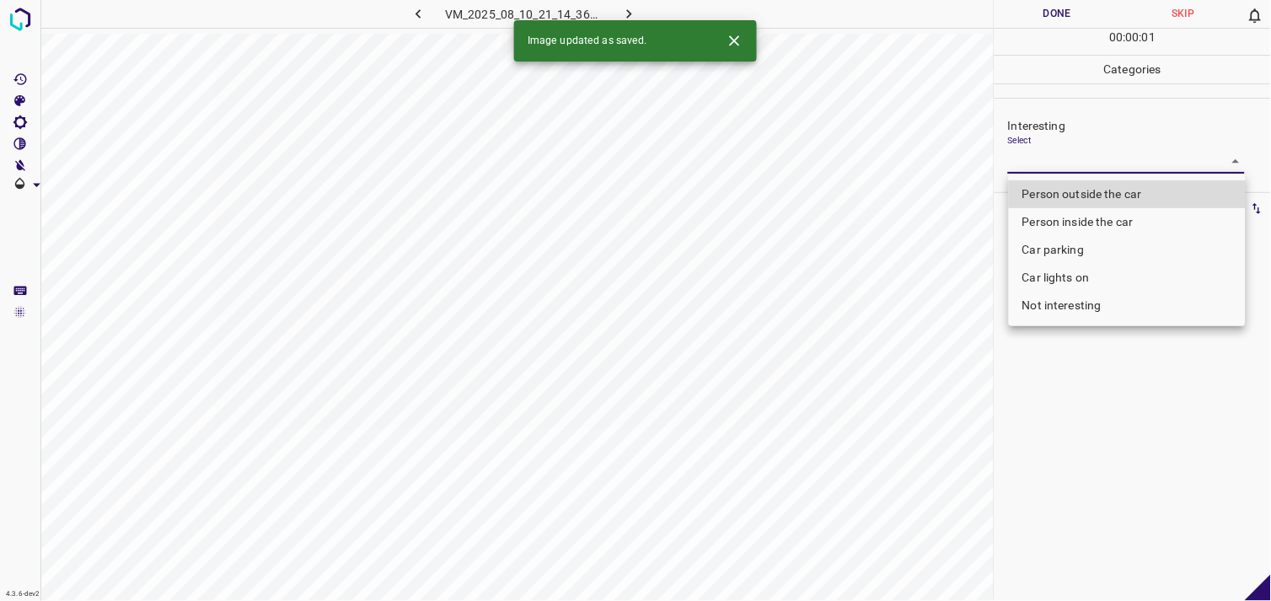
click at [1088, 190] on li "Person outside the car" at bounding box center [1127, 194] width 237 height 28
type input "Person outside the car"
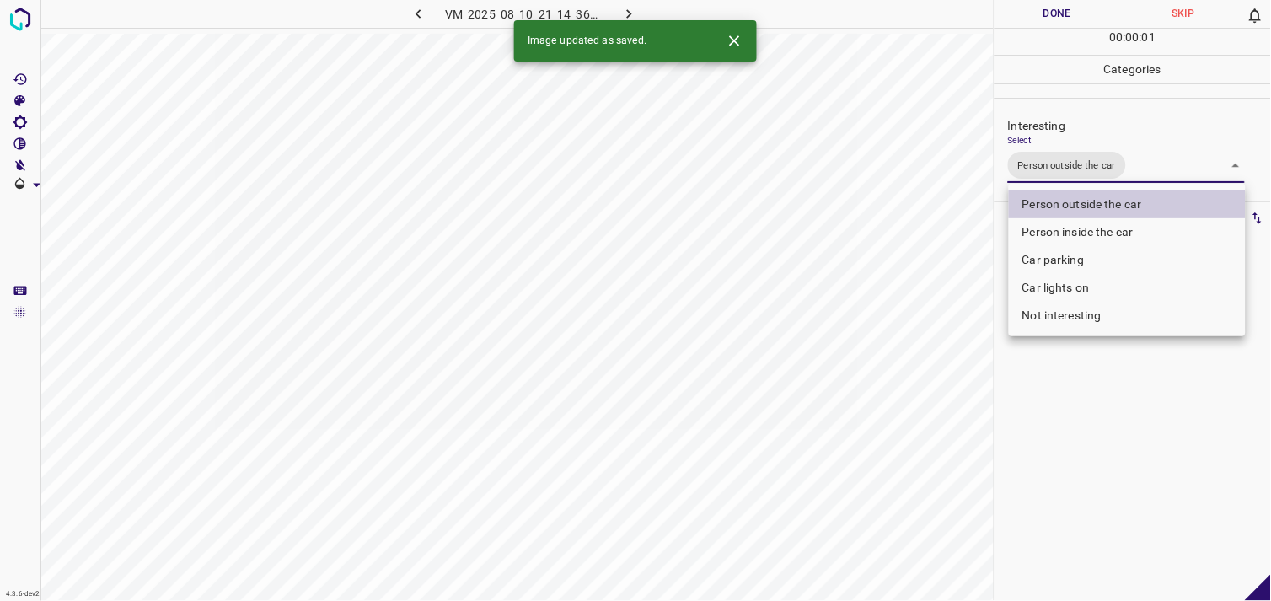
click at [1096, 392] on div at bounding box center [635, 300] width 1271 height 601
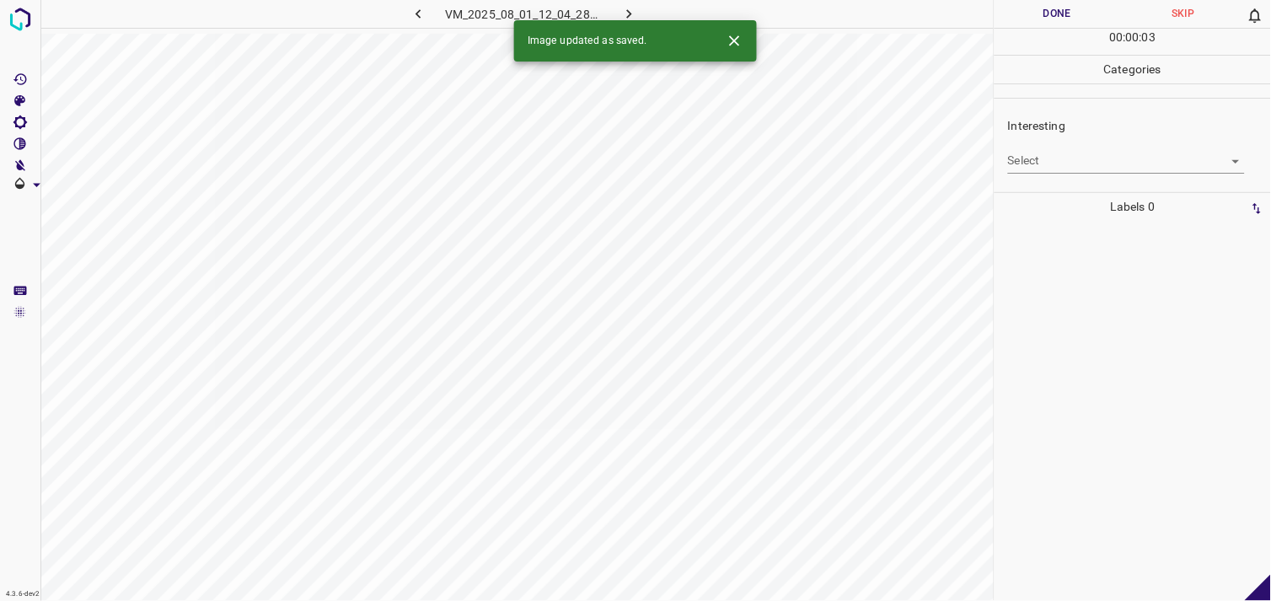
click at [1060, 158] on body "4.3.6-dev2 VM_2025_08_01_12_04_28_425_00.gif Done Skip 0 00 : 00 : 03 Categorie…" at bounding box center [635, 300] width 1271 height 601
click at [1071, 153] on body "4.3.6-dev2 VM_2025_08_01_12_04_28_425_00.gif Done Skip 0 00 : 00 : 01 Categorie…" at bounding box center [635, 300] width 1271 height 601
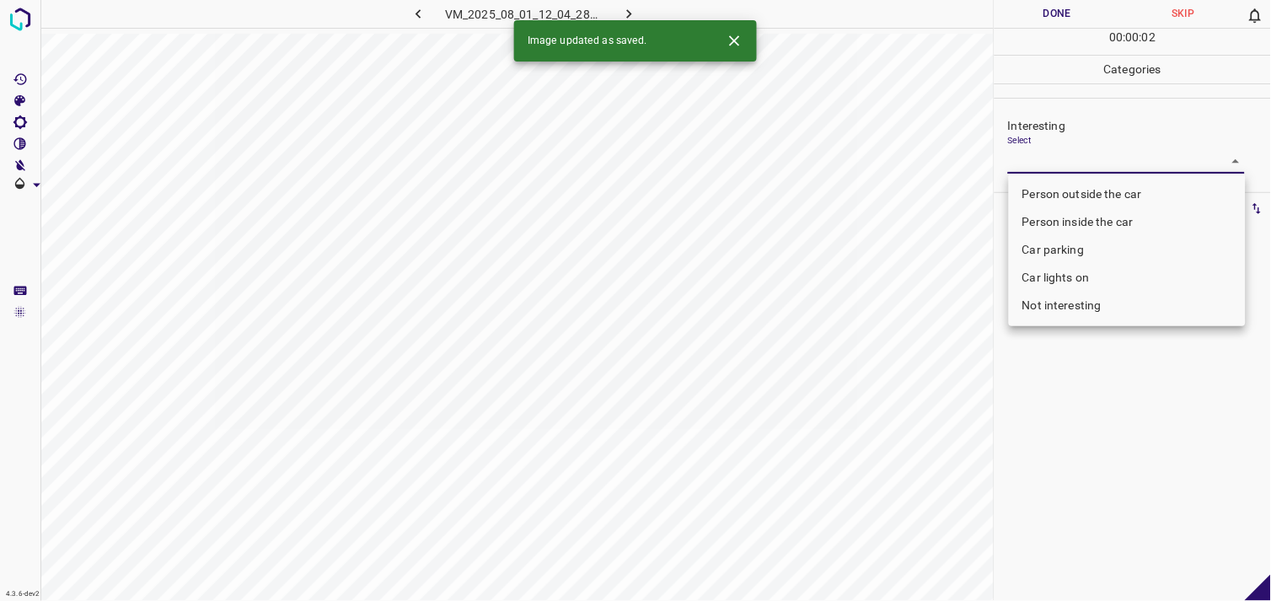
click at [1091, 212] on li "Person inside the car" at bounding box center [1127, 222] width 237 height 28
type input "Person inside the car"
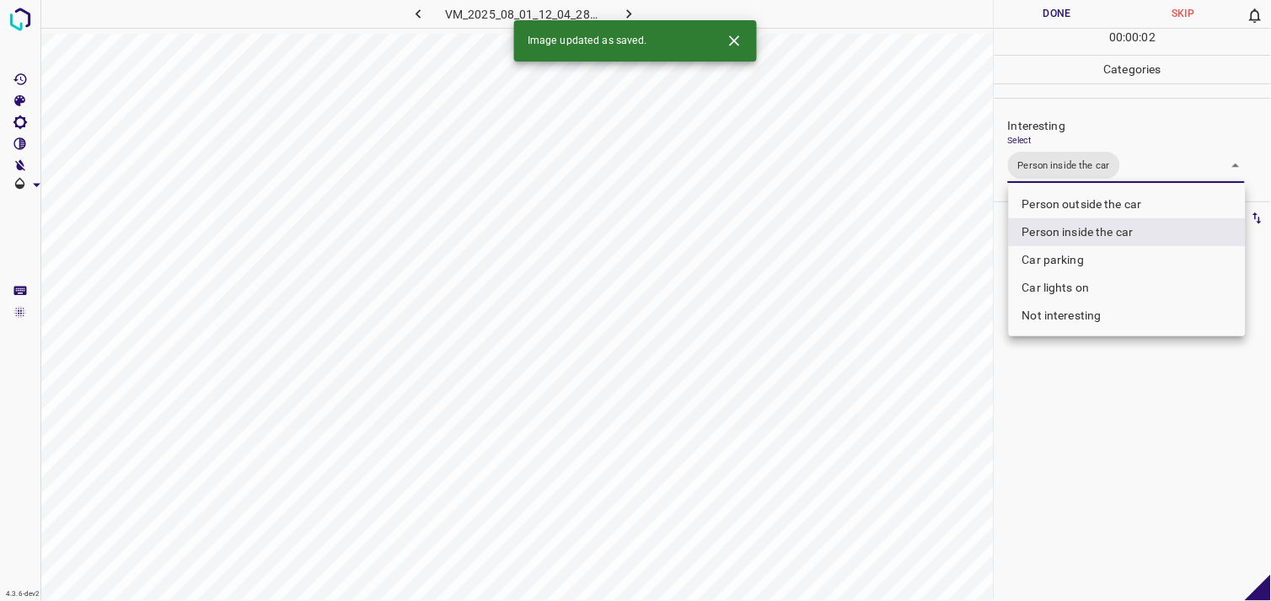
click at [1106, 407] on div at bounding box center [635, 300] width 1271 height 601
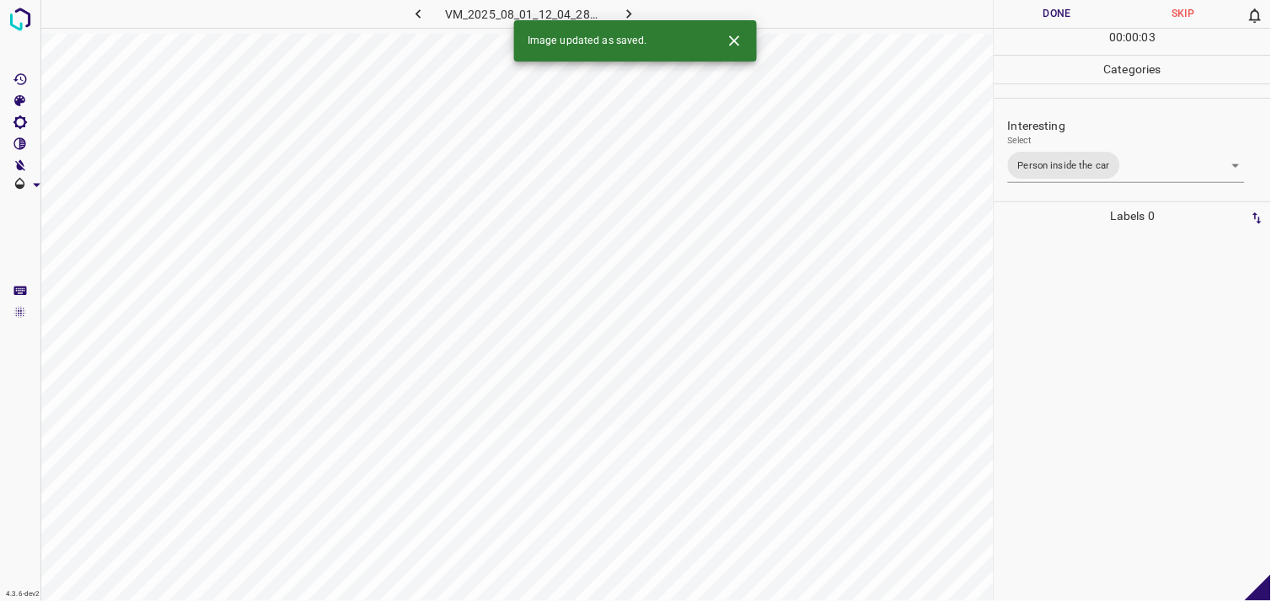
click at [1092, 322] on div at bounding box center [1133, 415] width 266 height 371
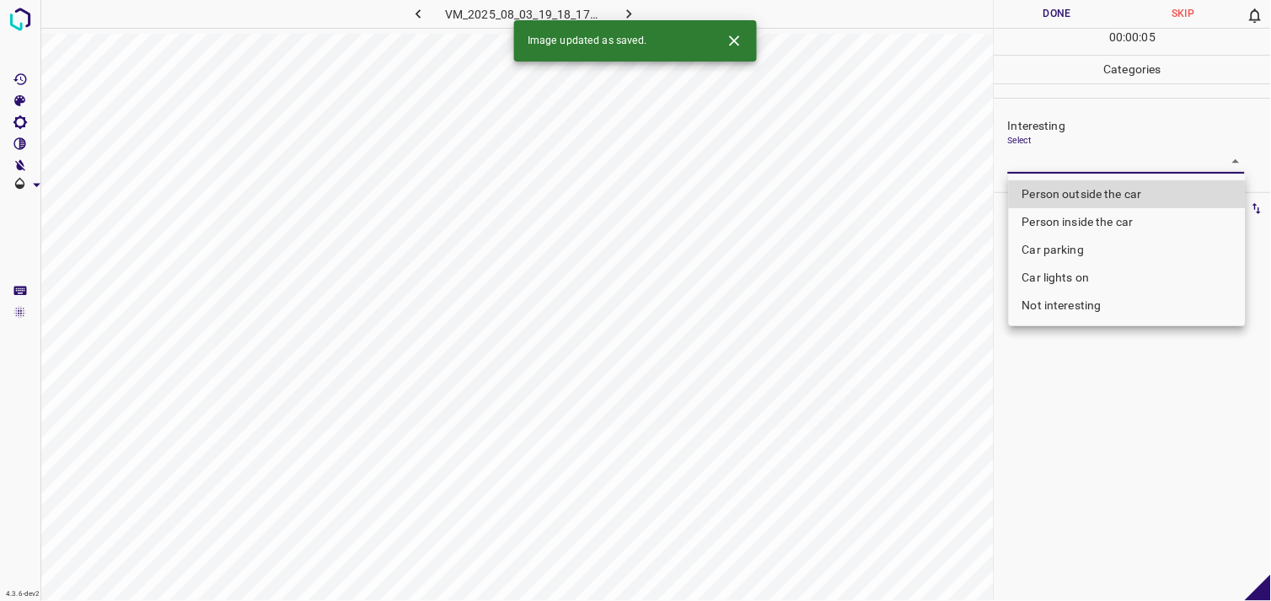
click at [1068, 149] on body "4.3.6-dev2 VM_2025_08_03_19_18_17_892_04.gif Done Skip 0 00 : 00 : 05 Categorie…" at bounding box center [635, 300] width 1271 height 601
click at [1089, 198] on li "Person outside the car" at bounding box center [1127, 194] width 237 height 28
type input "Person outside the car"
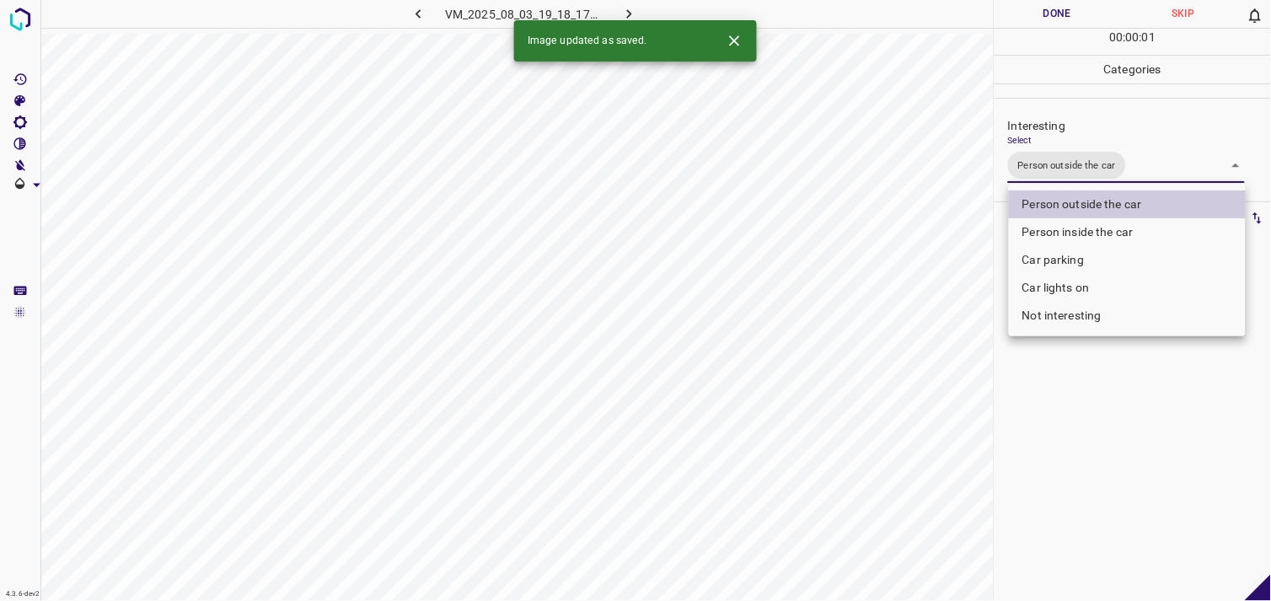
click at [1093, 346] on div at bounding box center [635, 300] width 1271 height 601
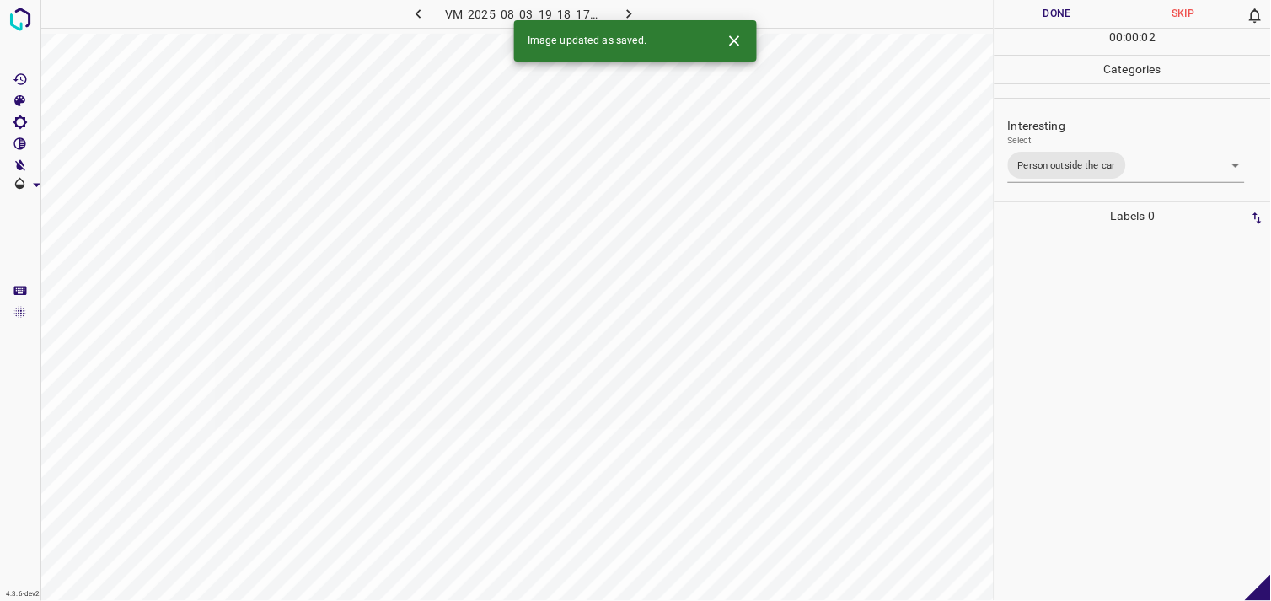
click at [1092, 316] on div at bounding box center [1133, 415] width 266 height 371
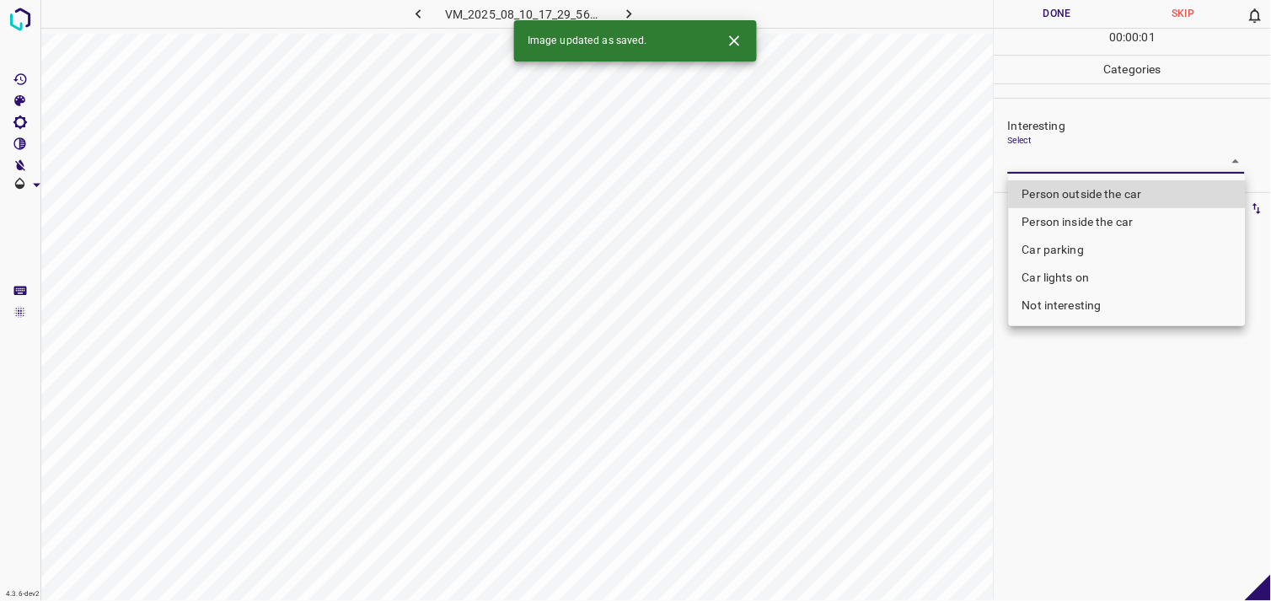
click at [1081, 164] on body "4.3.6-dev2 VM_2025_08_10_17_29_56_737_05.gif Done Skip 0 00 : 00 : 01 Categorie…" at bounding box center [635, 300] width 1271 height 601
drag, startPoint x: 1081, startPoint y: 164, endPoint x: 1084, endPoint y: 180, distance: 16.4
click at [1081, 164] on div at bounding box center [635, 300] width 1271 height 601
click at [1093, 166] on body "4.3.6-dev2 VM_2025_08_10_17_29_56_737_05.gif Done Skip 0 00 : 00 : 01 Categorie…" at bounding box center [635, 300] width 1271 height 601
click at [1094, 187] on li "Person outside the car" at bounding box center [1127, 194] width 237 height 28
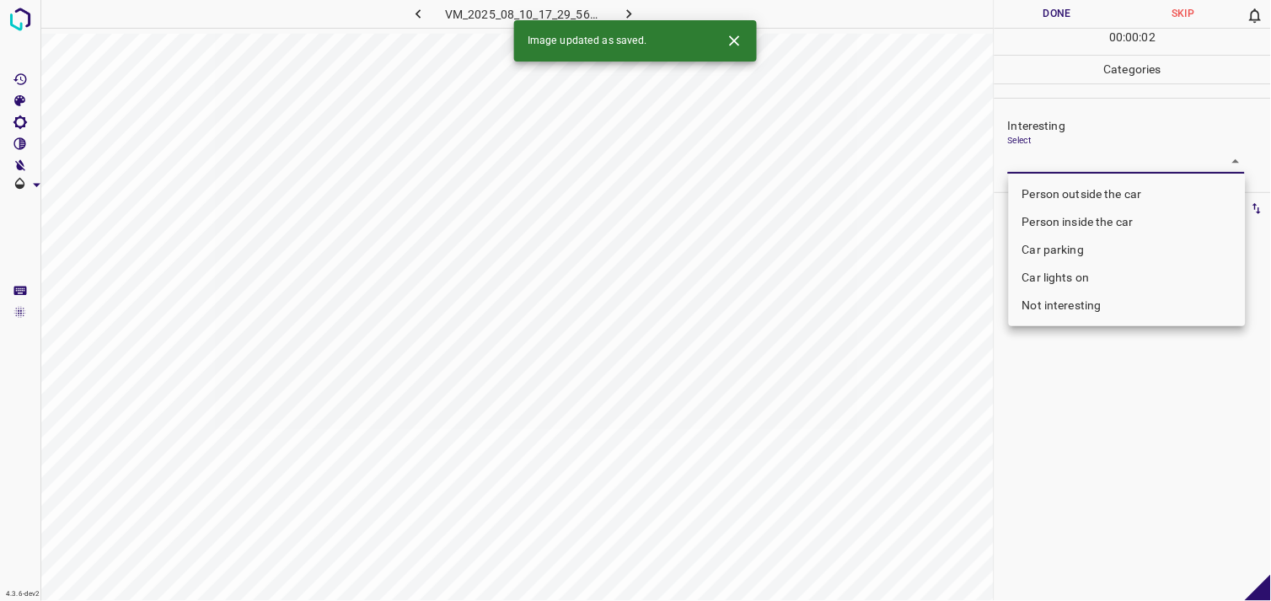
type input "Person outside the car"
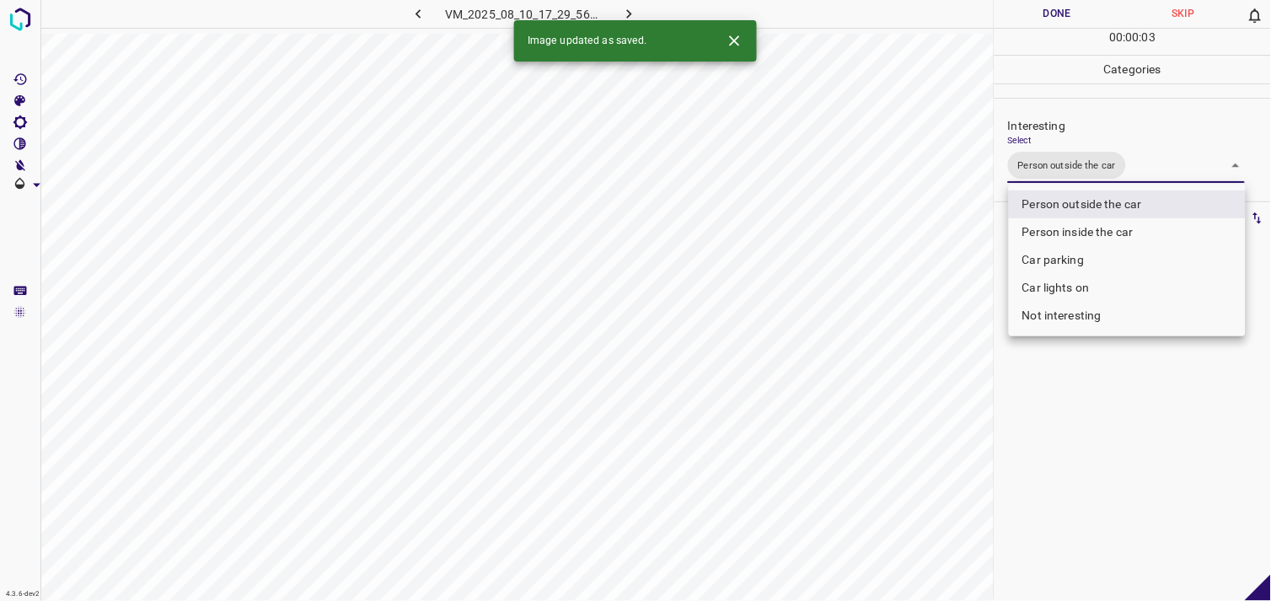
click at [1123, 378] on div at bounding box center [635, 300] width 1271 height 601
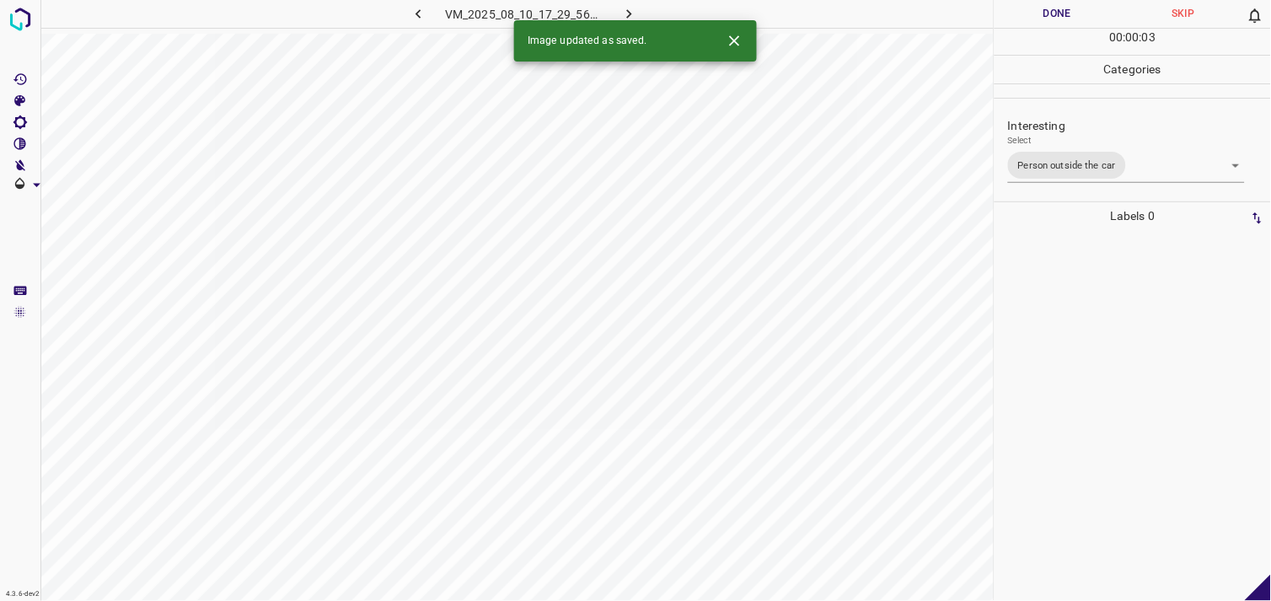
click at [1108, 305] on div at bounding box center [1133, 415] width 266 height 371
click at [1037, 150] on body "4.3.6-dev2 VM_2025_08_10_21_21_29_107_00.gif Done Skip 0 00 : 00 : 11 Categorie…" at bounding box center [635, 300] width 1271 height 601
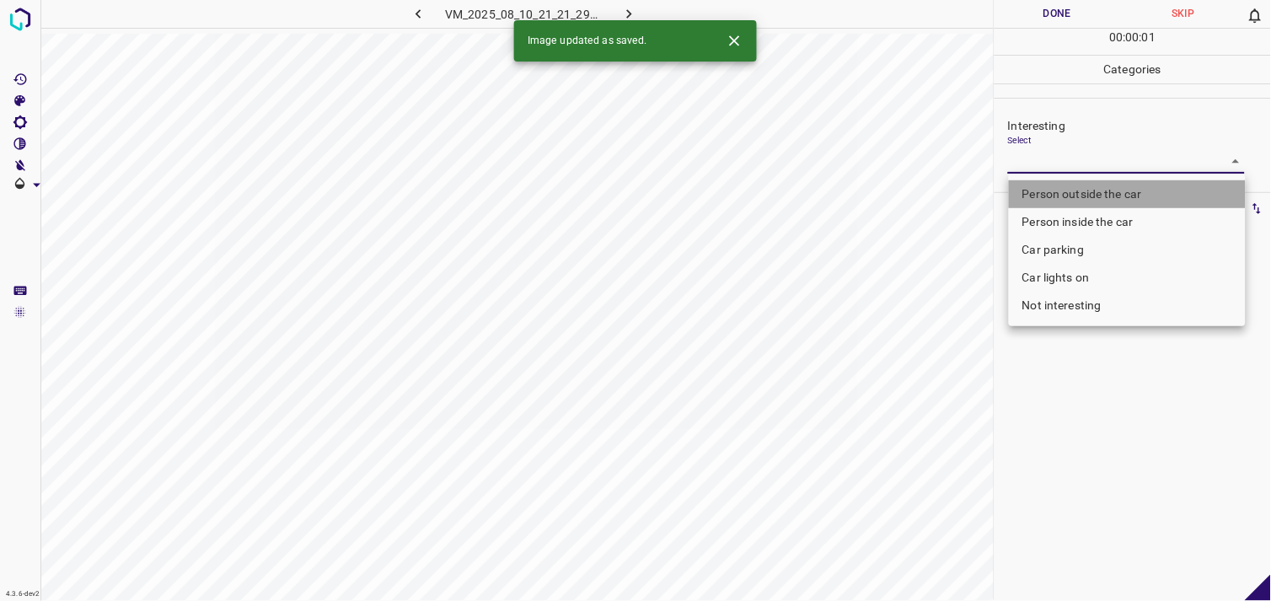
click at [1065, 192] on li "Person outside the car" at bounding box center [1127, 194] width 237 height 28
type input "Person outside the car"
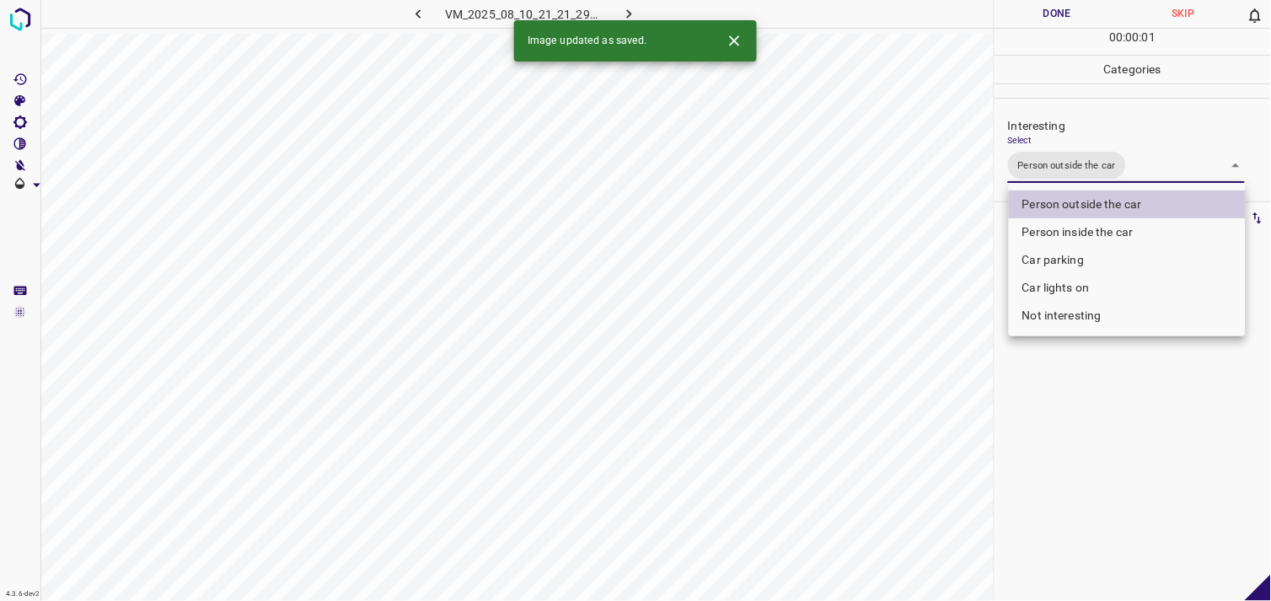
click at [1092, 420] on div at bounding box center [635, 300] width 1271 height 601
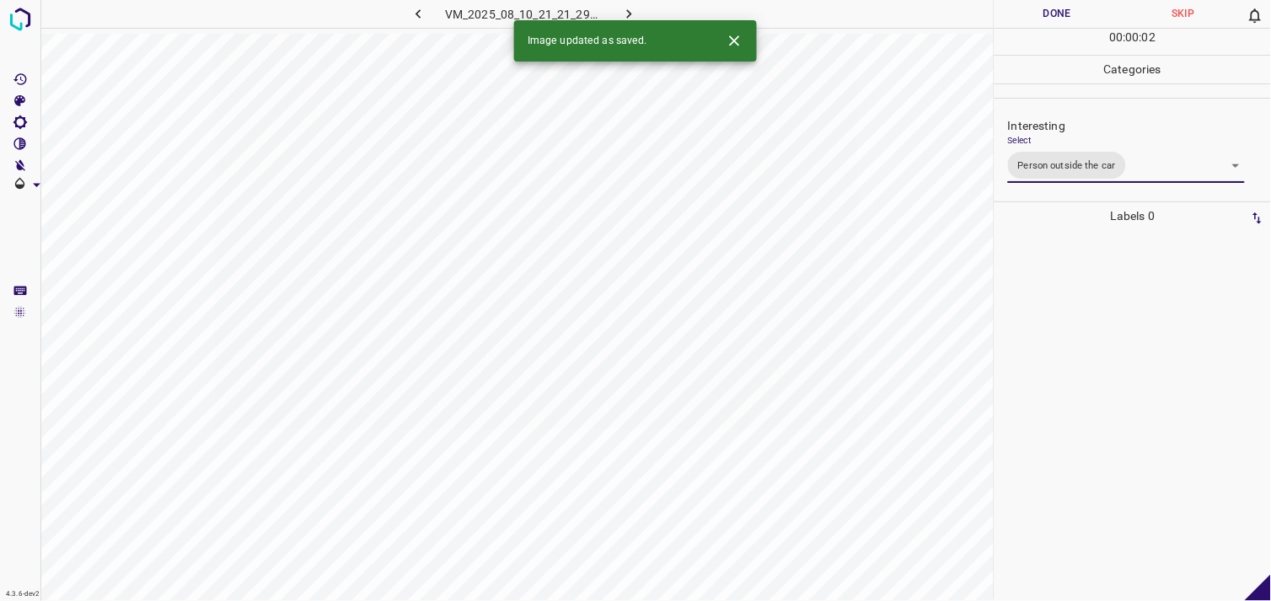
click at [1056, 305] on div at bounding box center [1133, 415] width 266 height 371
click at [1089, 156] on body "4.3.6-dev2 VM_2025_08_01_12_25_49_828_08.gif Done Skip 0 00 : 00 : 04 Categorie…" at bounding box center [635, 300] width 1271 height 601
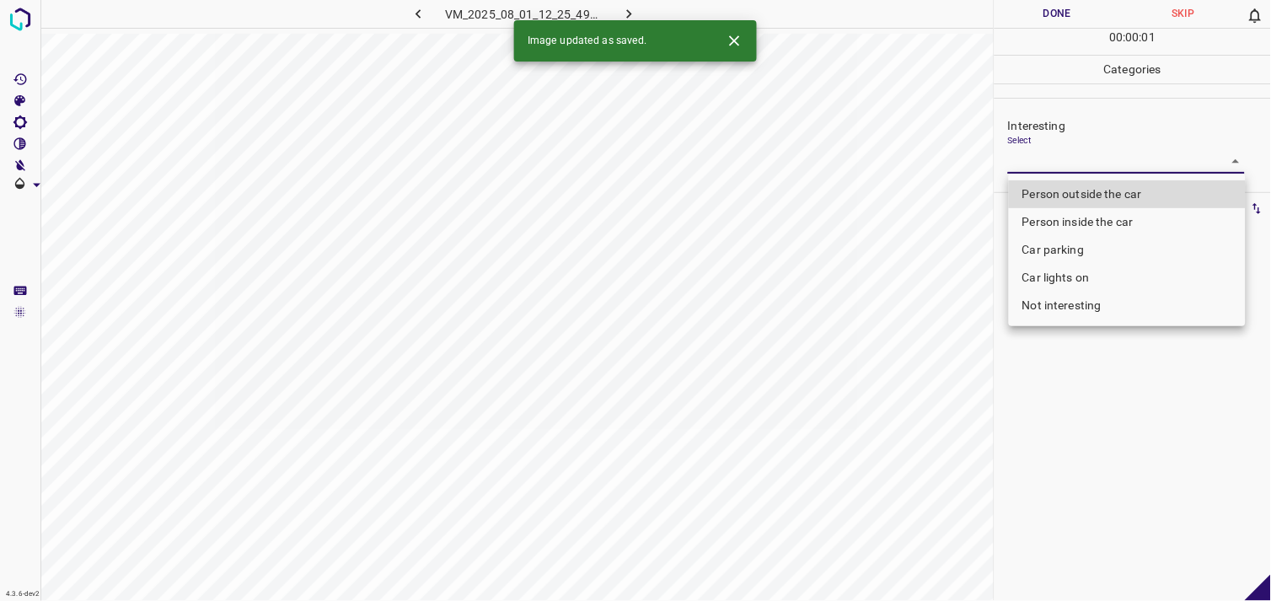
click at [1104, 198] on li "Person outside the car" at bounding box center [1127, 194] width 237 height 28
type input "Person outside the car"
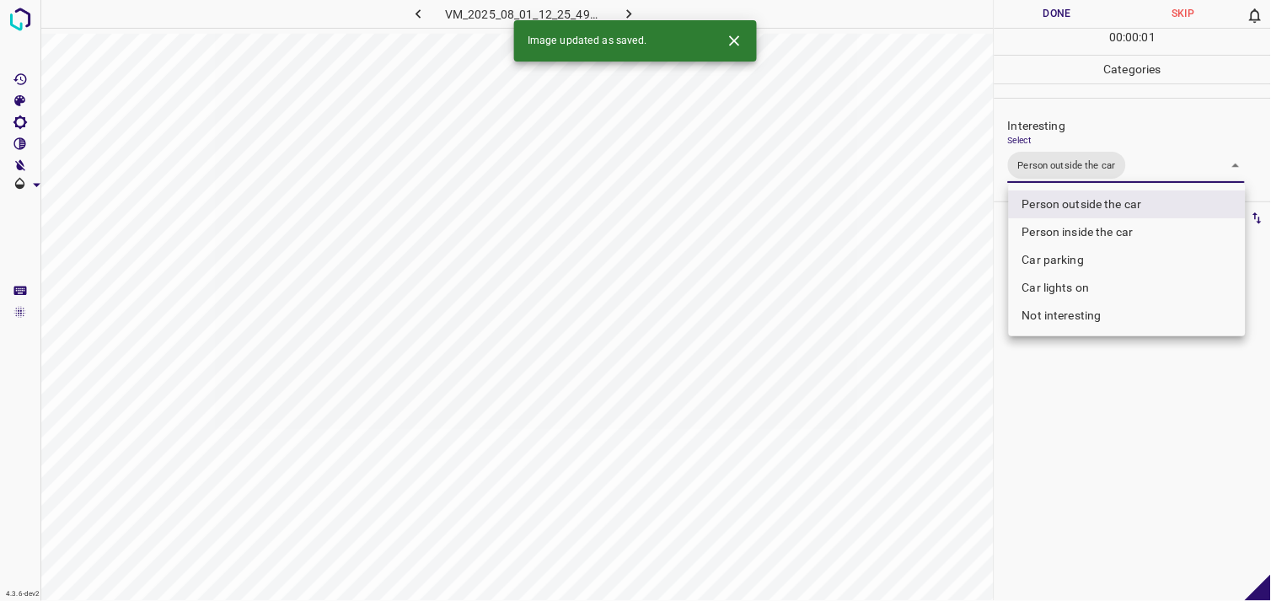
click at [1077, 432] on div at bounding box center [635, 300] width 1271 height 601
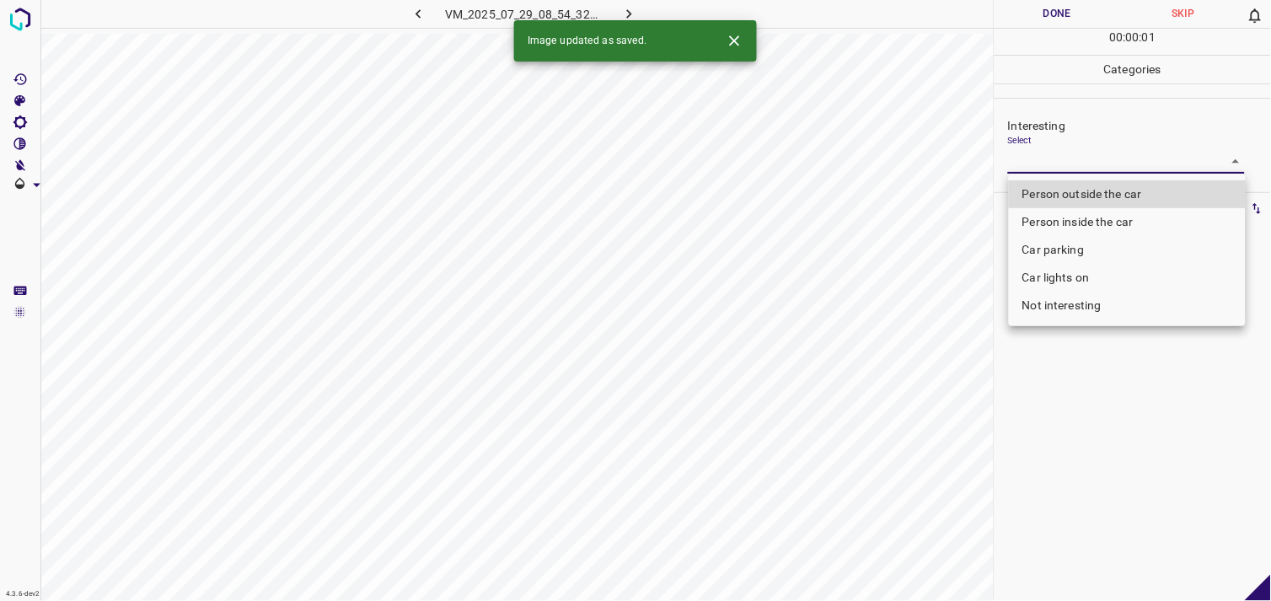
click at [1104, 161] on body "4.3.6-dev2 VM_2025_07_29_08_54_32_701_00.gif Done Skip 0 00 : 00 : 01 Categorie…" at bounding box center [635, 300] width 1271 height 601
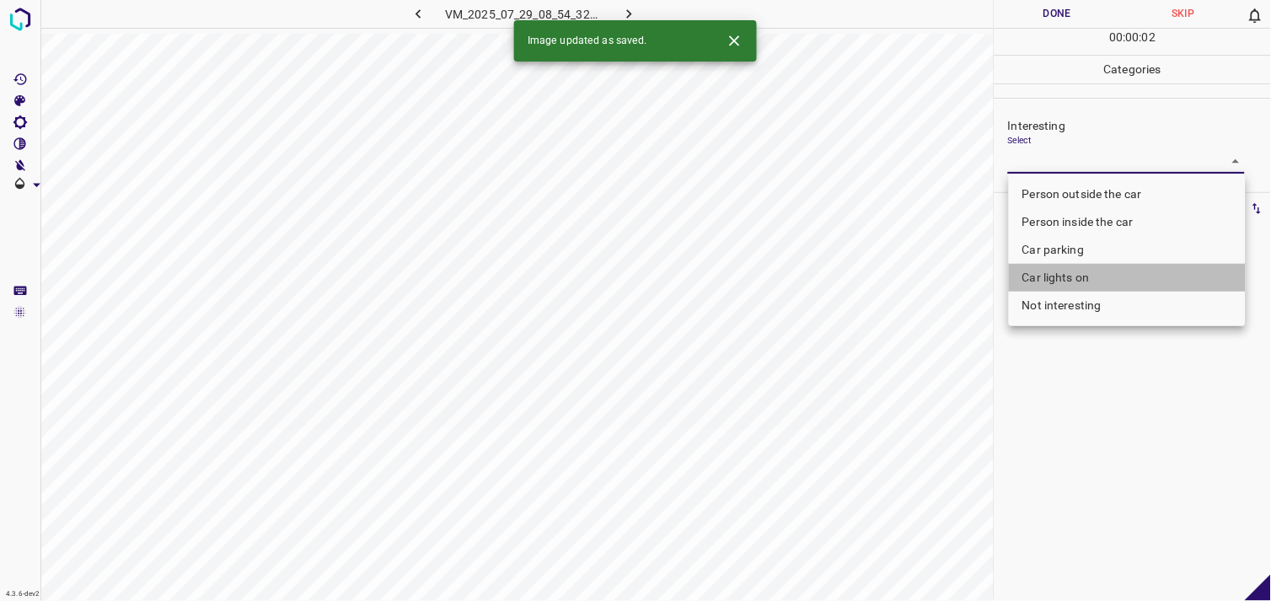
click at [1104, 268] on li "Car lights on" at bounding box center [1127, 278] width 237 height 28
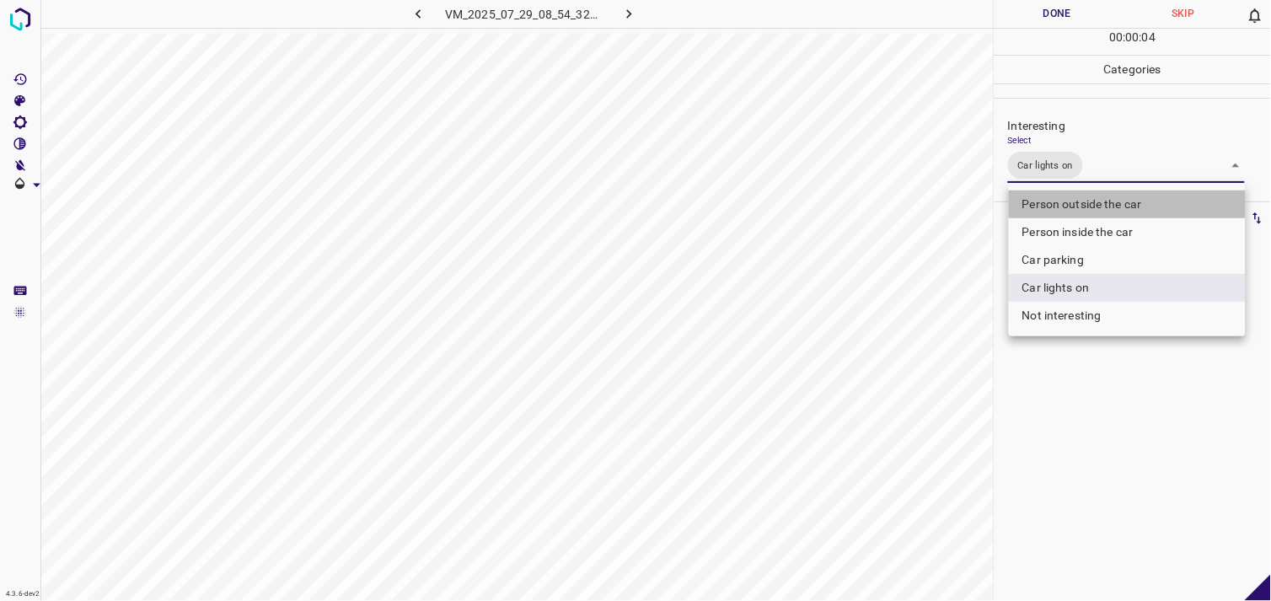
click at [1118, 200] on li "Person outside the car" at bounding box center [1127, 204] width 237 height 28
type input "Car lights on,Person outside the car"
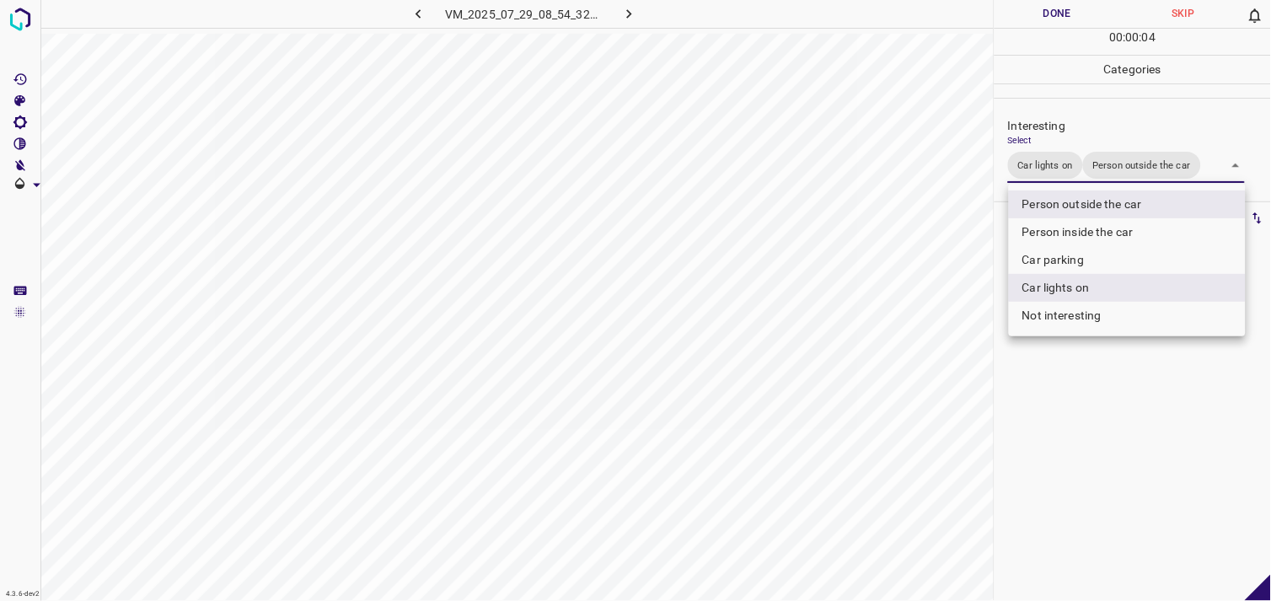
drag, startPoint x: 1129, startPoint y: 396, endPoint x: 1113, endPoint y: 335, distance: 63.8
click at [1128, 394] on div at bounding box center [635, 300] width 1271 height 601
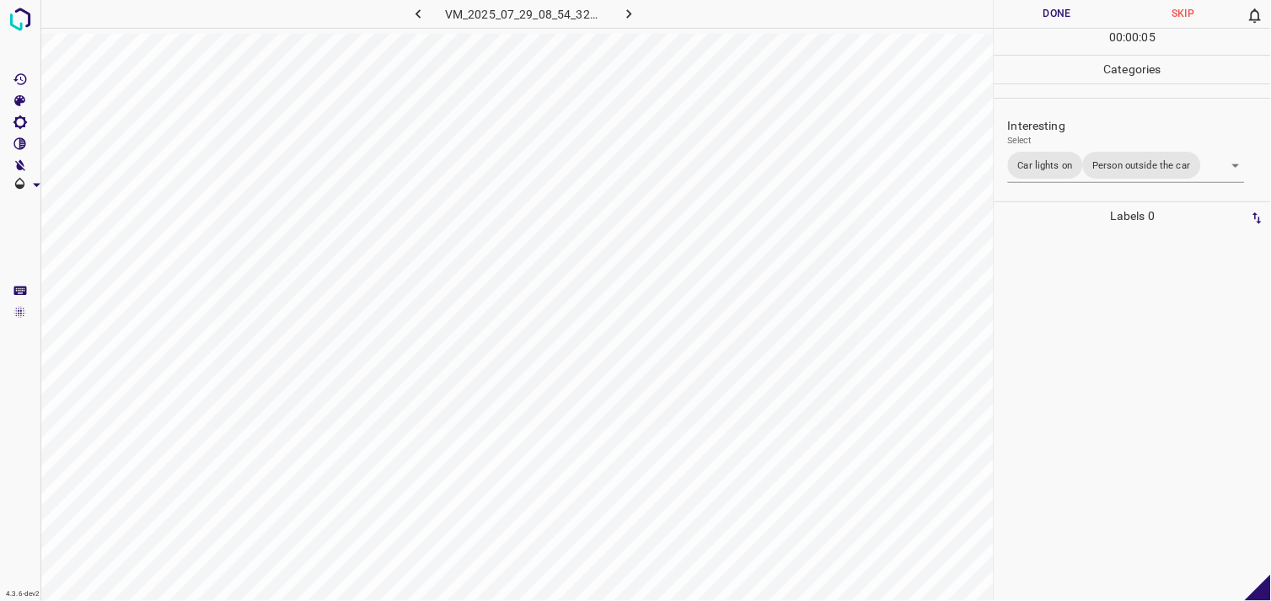
click at [1110, 314] on div at bounding box center [1133, 415] width 266 height 371
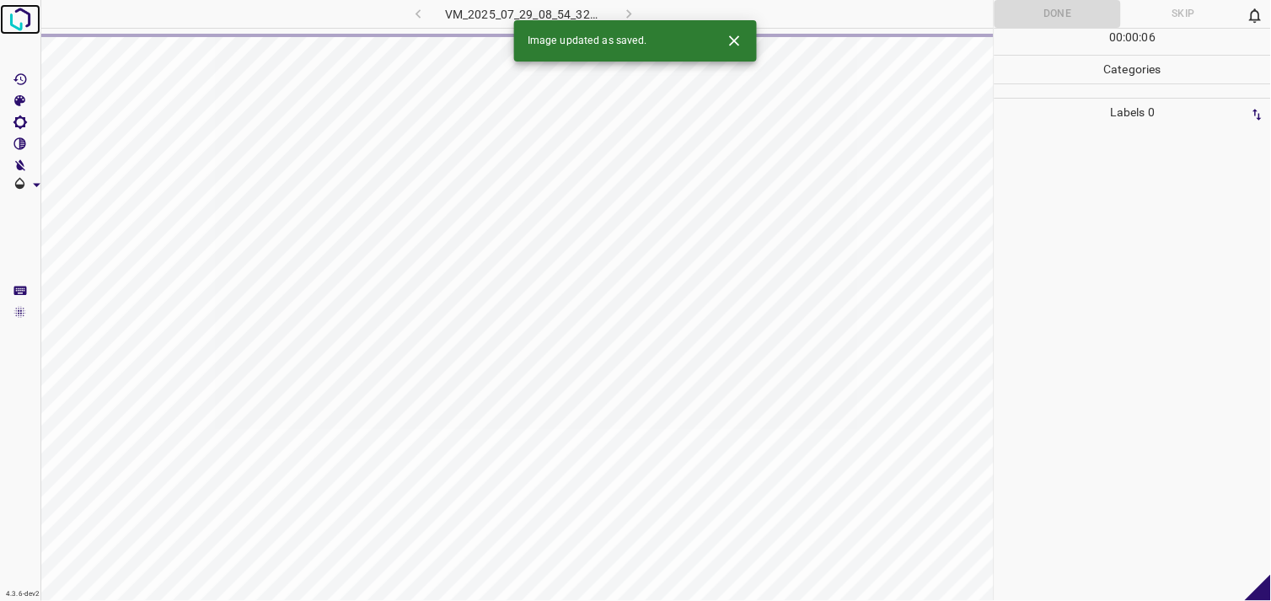
click at [24, 24] on img at bounding box center [20, 19] width 30 height 30
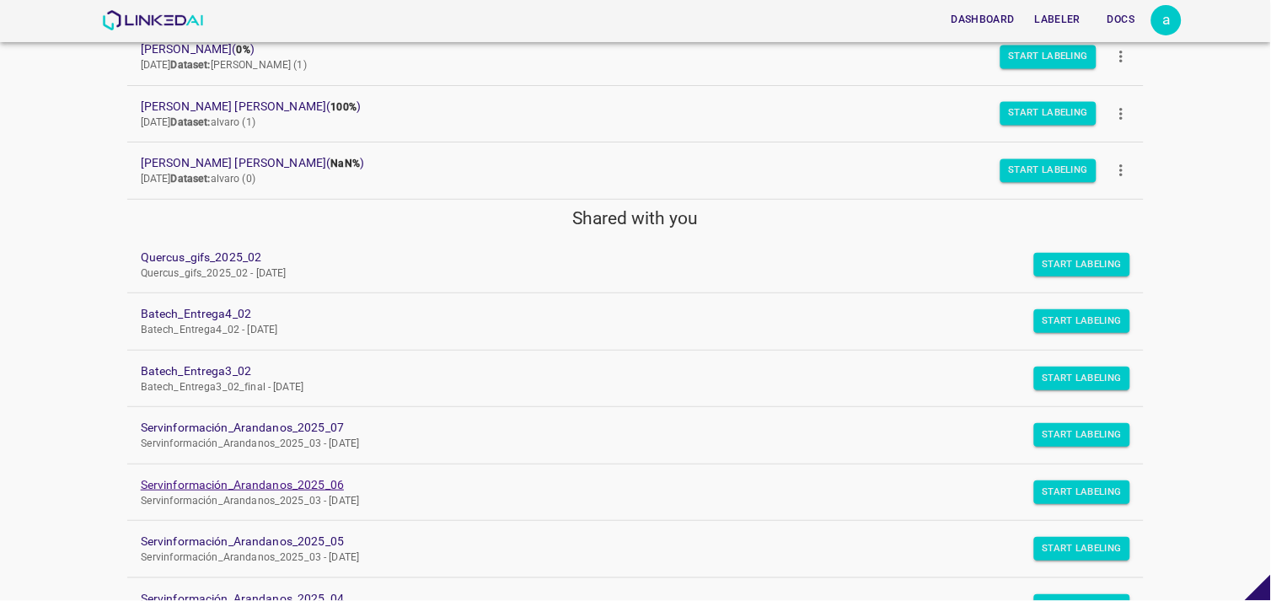
scroll to position [380, 0]
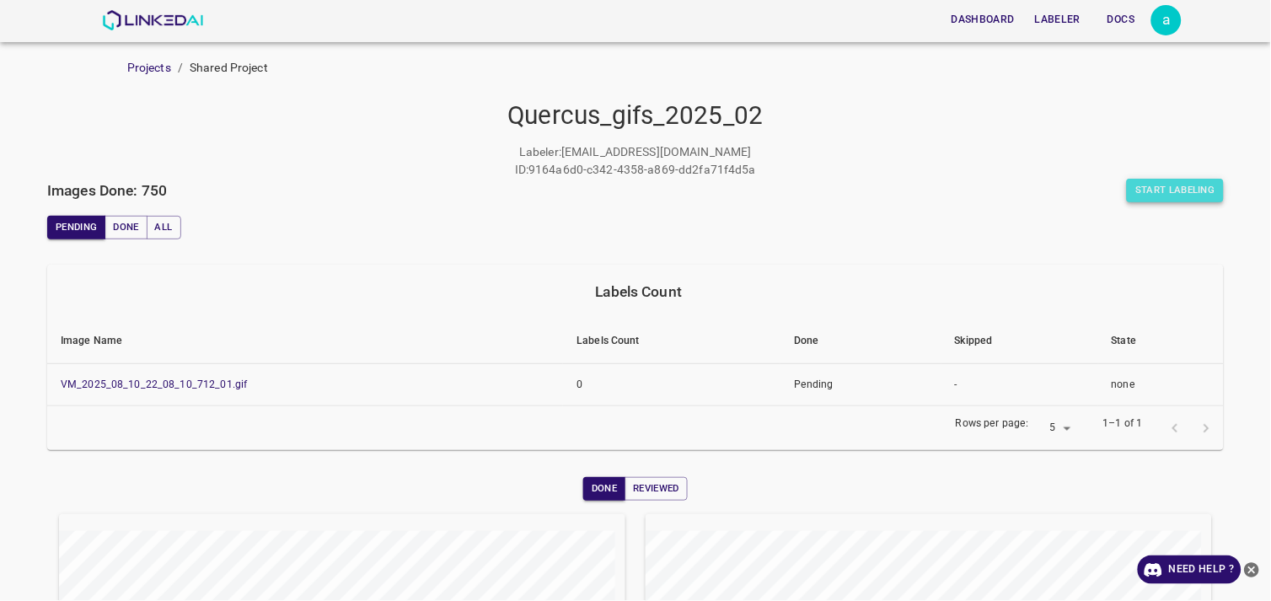
click at [1141, 187] on button "Start Labeling" at bounding box center [1175, 191] width 97 height 24
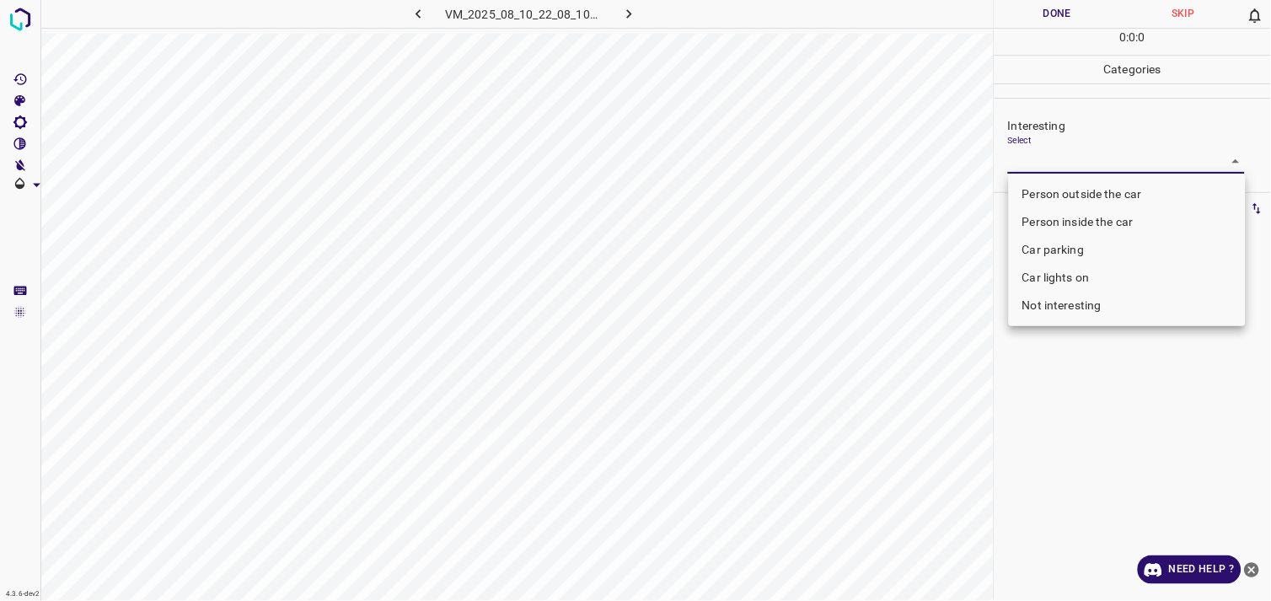
click at [1091, 158] on body "4.3.6-dev2 VM_2025_08_10_22_08_10_712_01.gif Done Skip 0 0 : 0 : 0 Categories I…" at bounding box center [635, 300] width 1271 height 601
click at [1109, 195] on li "Person outside the car" at bounding box center [1127, 194] width 237 height 28
type input "Person outside the car"
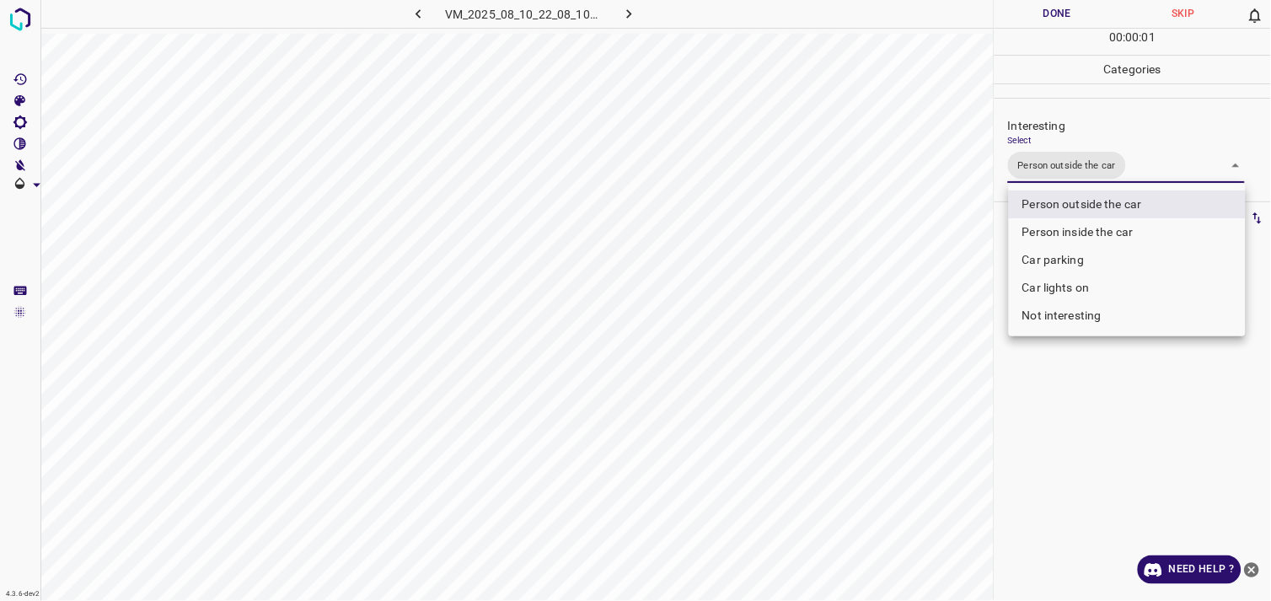
drag, startPoint x: 1102, startPoint y: 385, endPoint x: 1102, endPoint y: 322, distance: 63.2
click at [1102, 384] on div at bounding box center [635, 300] width 1271 height 601
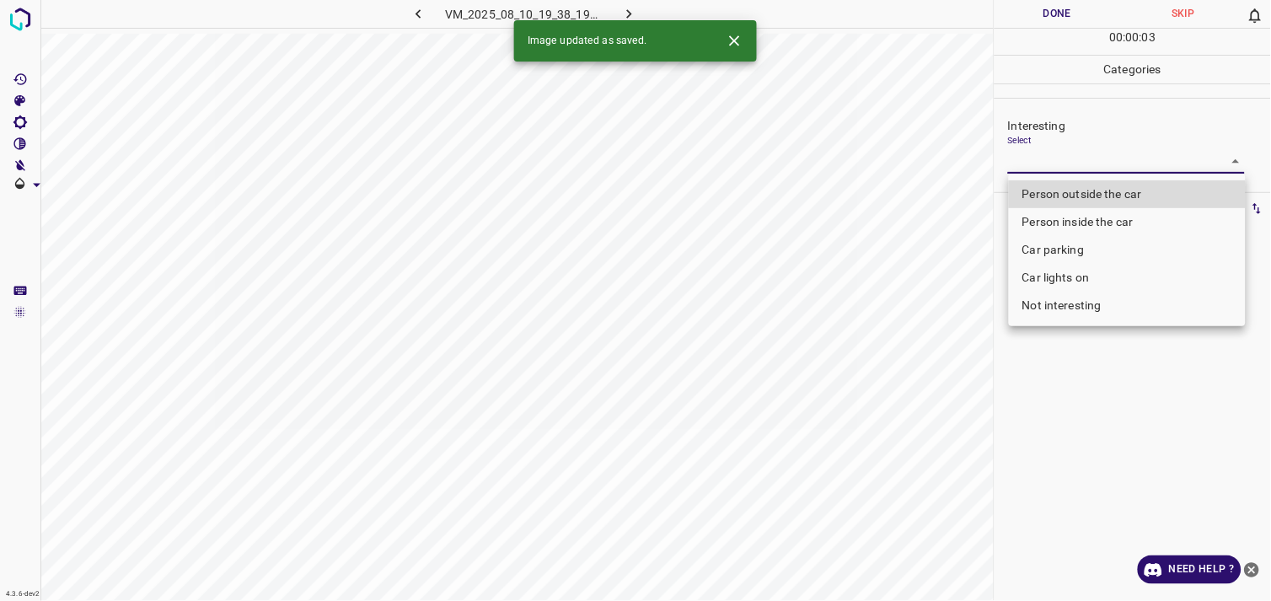
click at [1059, 169] on body "4.3.6-dev2 VM_2025_08_10_19_38_19_119_03.gif Done Skip 0 00 : 00 : 03 Categorie…" at bounding box center [635, 300] width 1271 height 601
click at [1065, 298] on li "Not interesting" at bounding box center [1127, 306] width 237 height 28
type input "Not interesting"
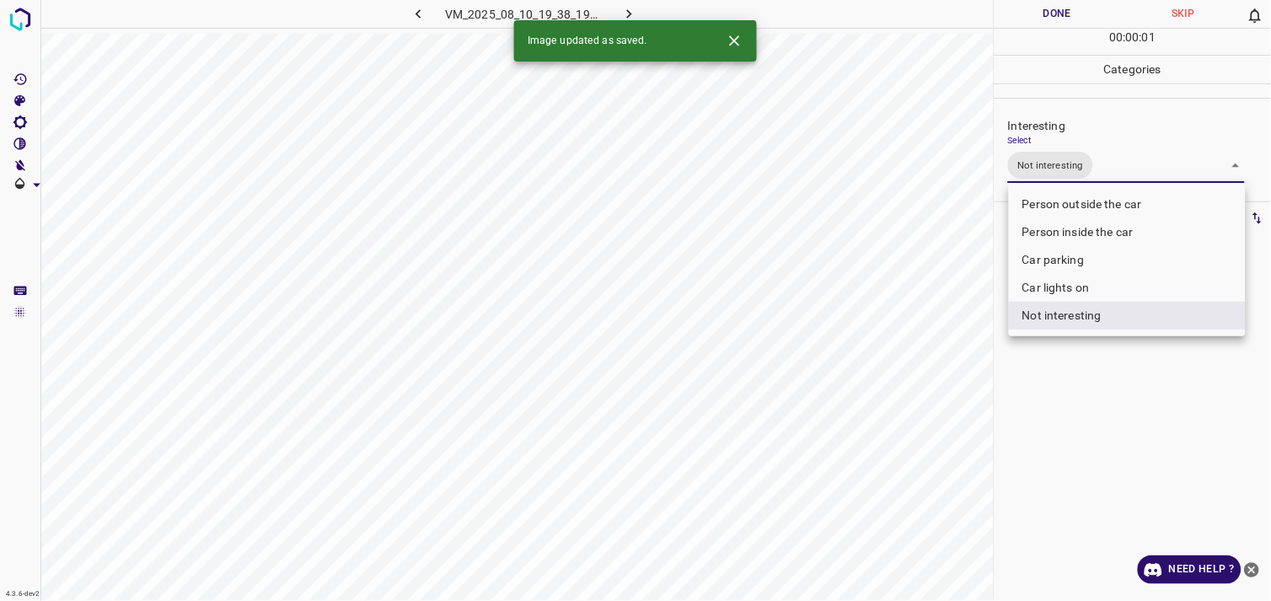
click at [1094, 384] on div at bounding box center [635, 300] width 1271 height 601
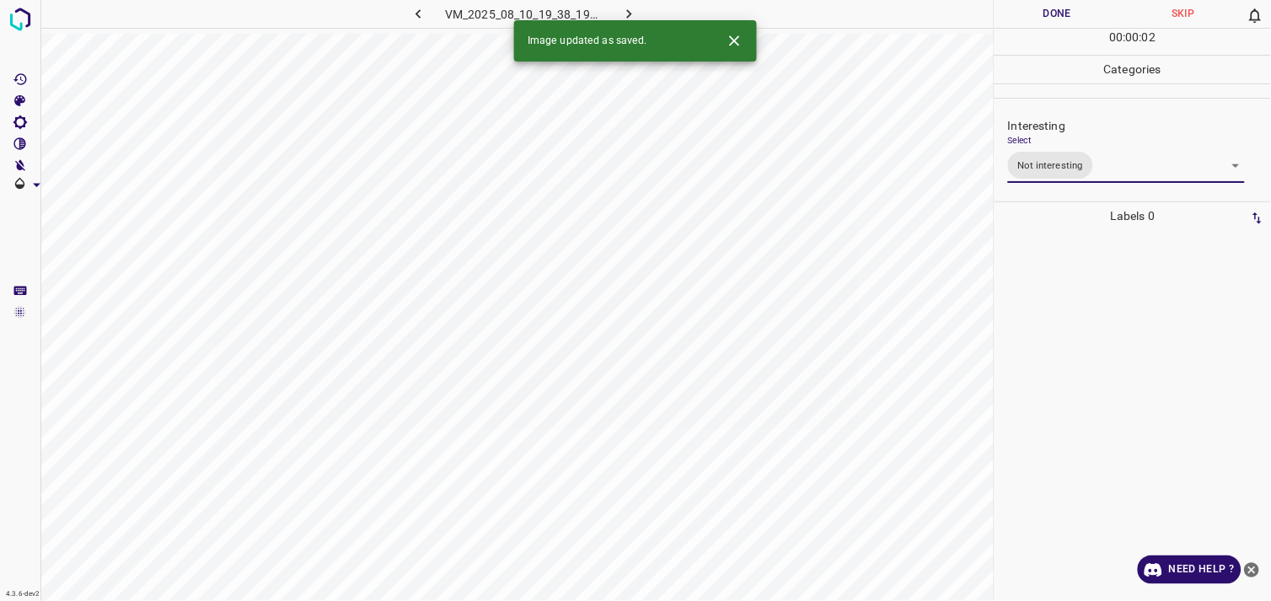
click at [1077, 308] on div at bounding box center [1133, 415] width 266 height 371
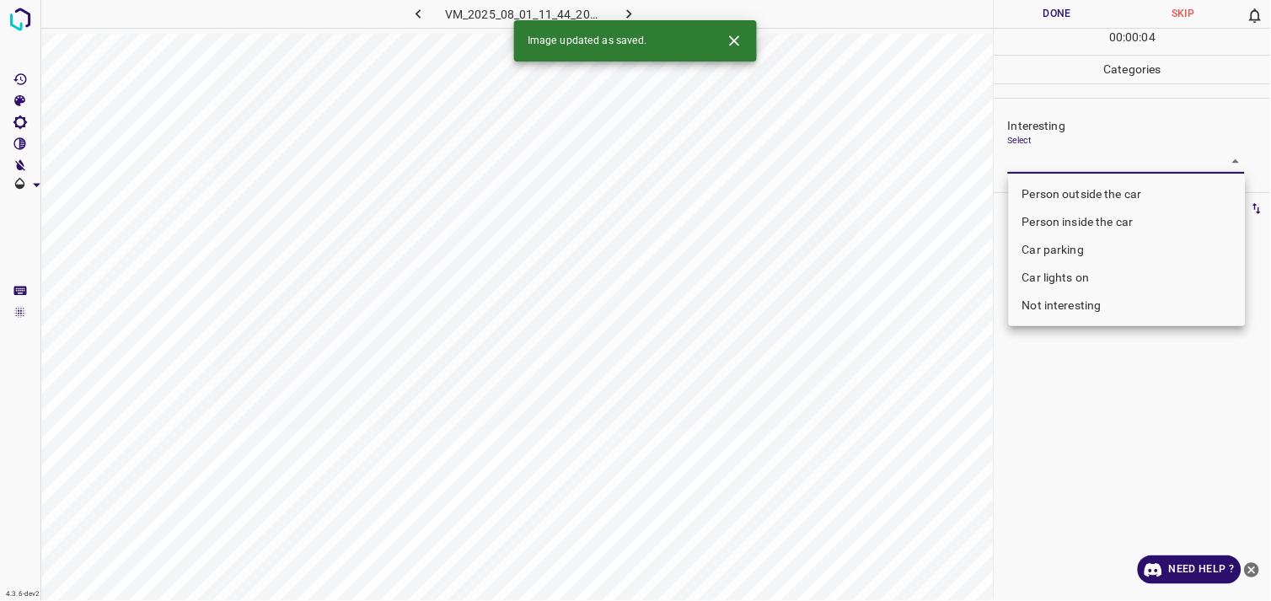
click at [1101, 155] on body "4.3.6-dev2 VM_2025_08_01_11_44_20_306_11.gif Done Skip 0 00 : 00 : 04 Categorie…" at bounding box center [635, 300] width 1271 height 601
click at [1096, 278] on li "Car lights on" at bounding box center [1127, 278] width 237 height 28
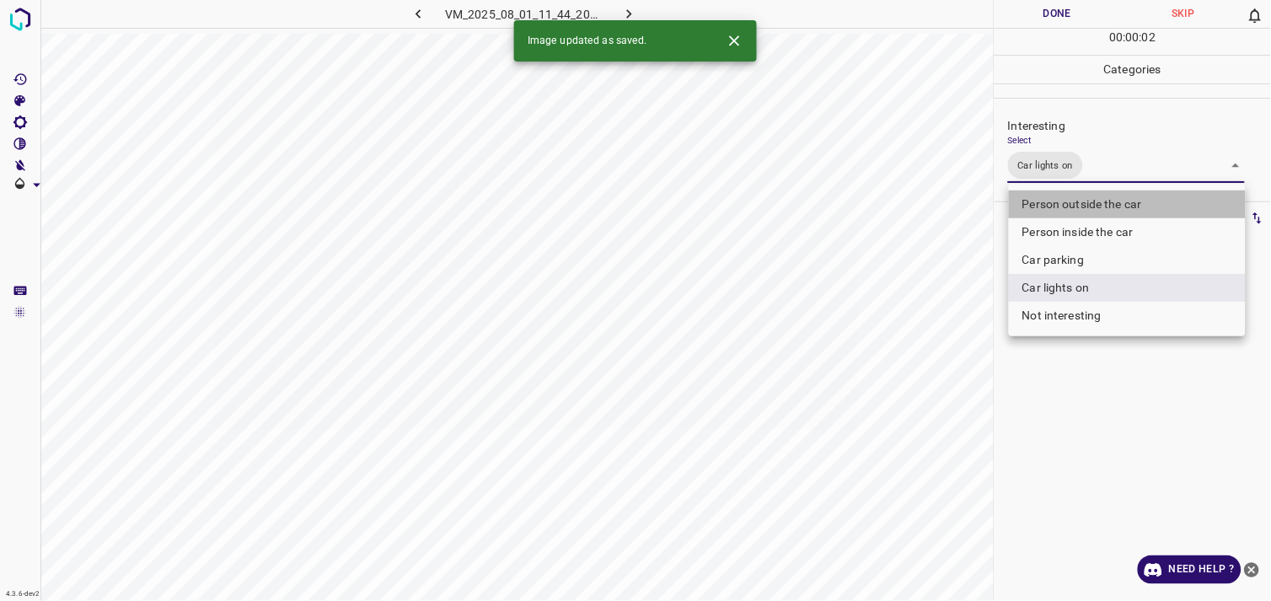
click at [1118, 209] on li "Person outside the car" at bounding box center [1127, 204] width 237 height 28
click at [1127, 398] on div at bounding box center [635, 300] width 1271 height 601
click at [1106, 164] on body "4.3.6-dev2 VM_2025_08_01_11_44_20_306_11.gif Done Skip 0 00 : 00 : 03 Categorie…" at bounding box center [635, 300] width 1271 height 601
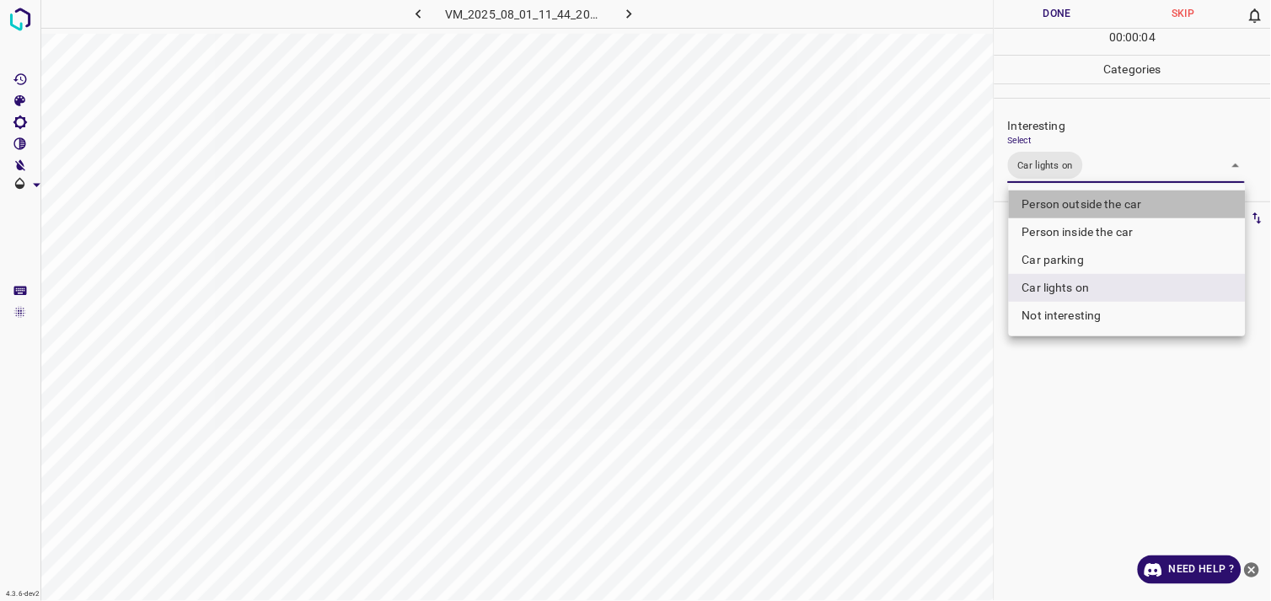
click at [1101, 203] on li "Person outside the car" at bounding box center [1127, 204] width 237 height 28
type input "Car lights on,Person outside the car"
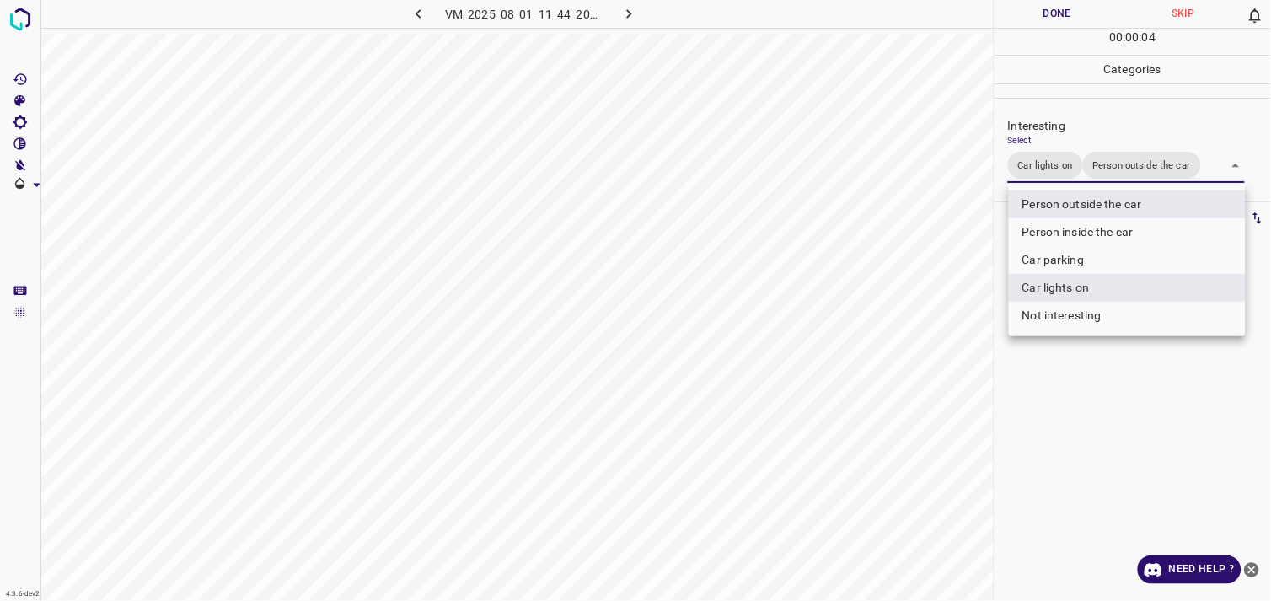
click at [1100, 379] on div at bounding box center [635, 300] width 1271 height 601
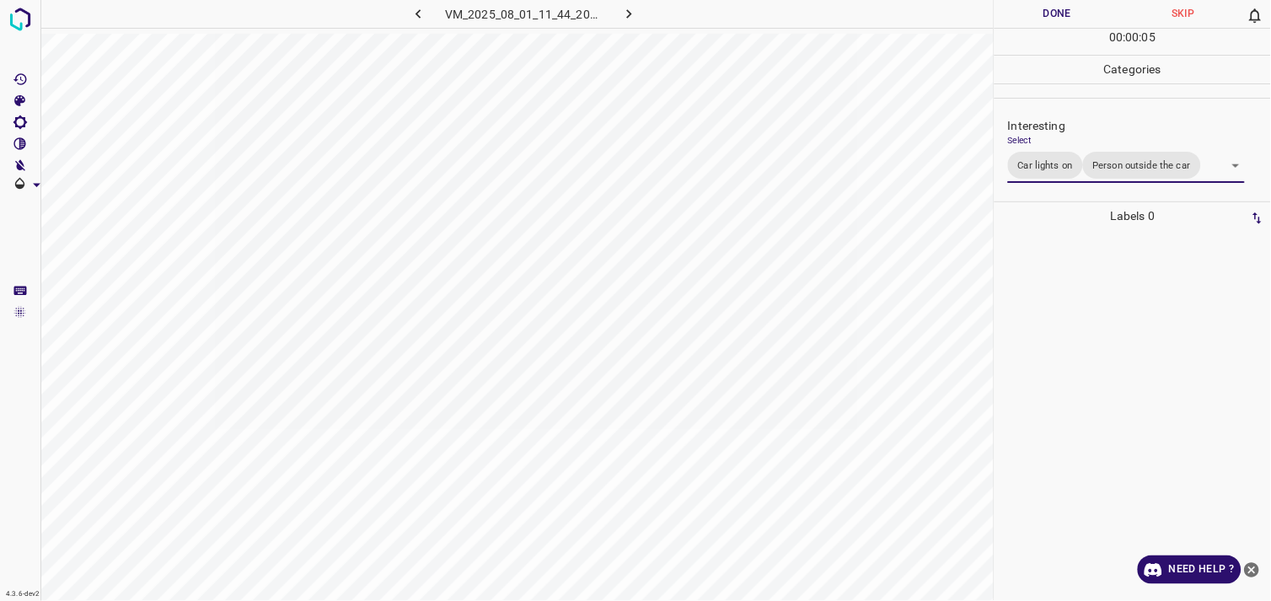
click at [1097, 310] on div at bounding box center [1133, 415] width 266 height 371
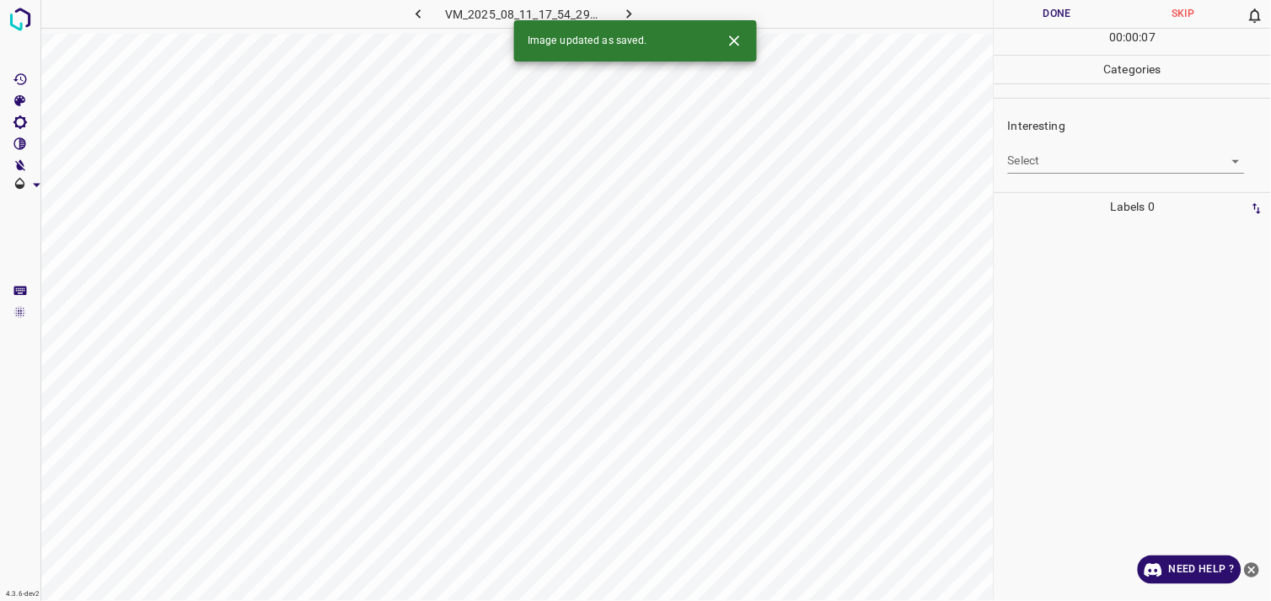
click at [1089, 167] on body "4.3.6-dev2 VM_2025_08_11_17_54_29_956_01.gif Done Skip 0 00 : 00 : 07 Categorie…" at bounding box center [635, 300] width 1271 height 601
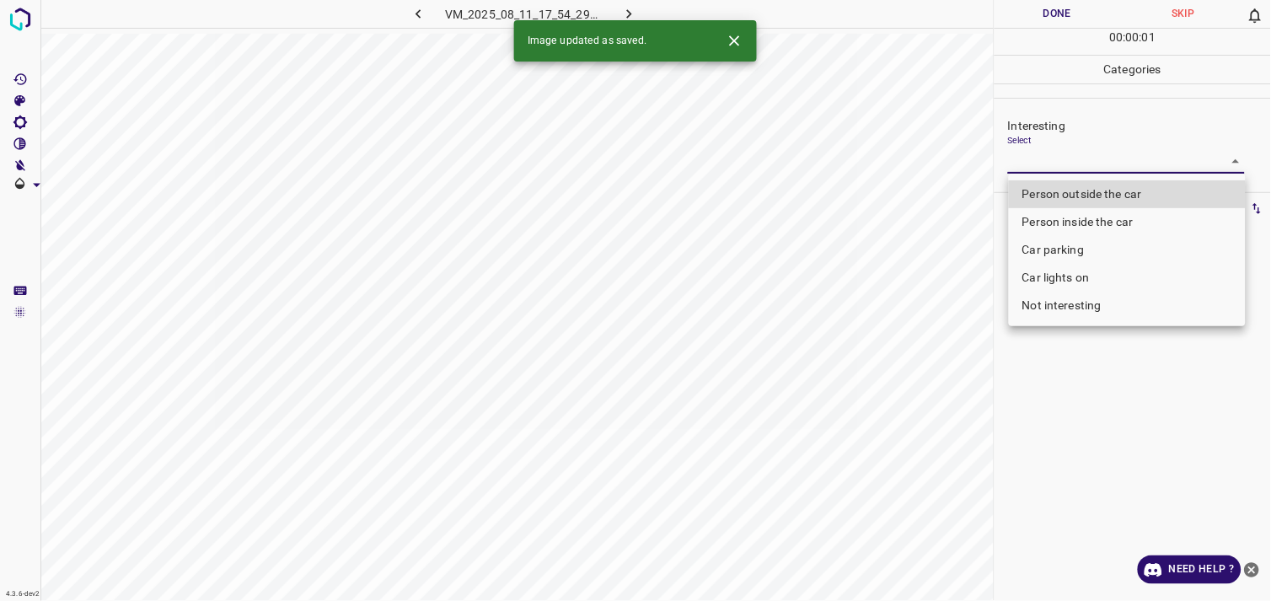
click at [1083, 242] on li "Car parking" at bounding box center [1127, 250] width 237 height 28
type input "Car parking"
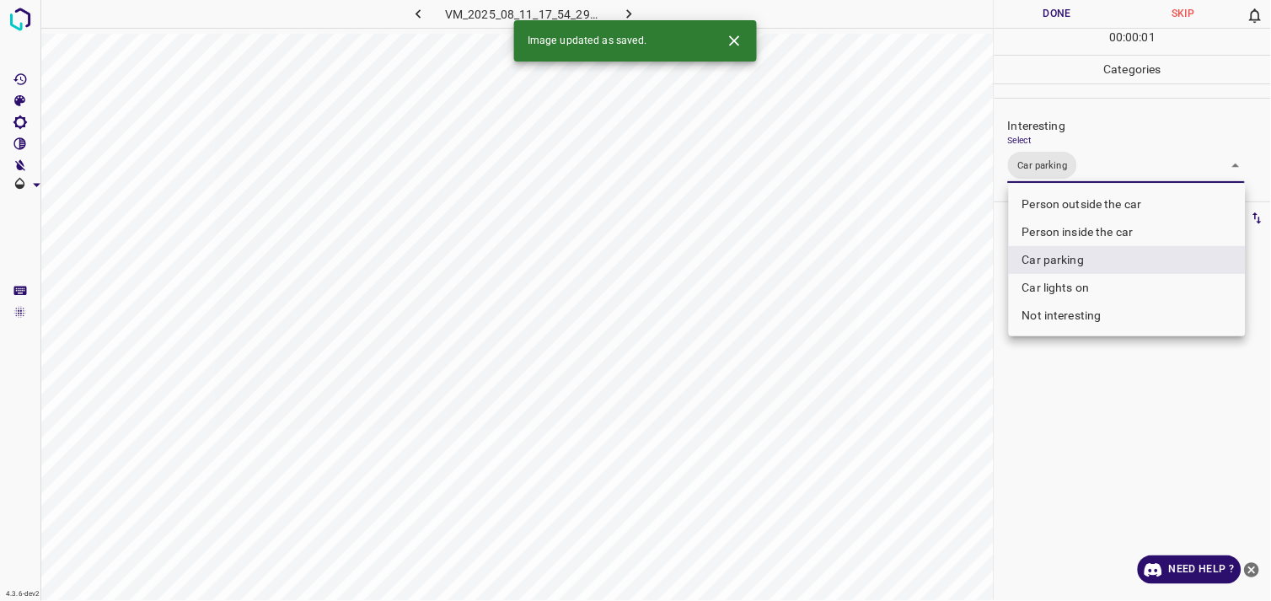
click at [1094, 398] on div at bounding box center [635, 300] width 1271 height 601
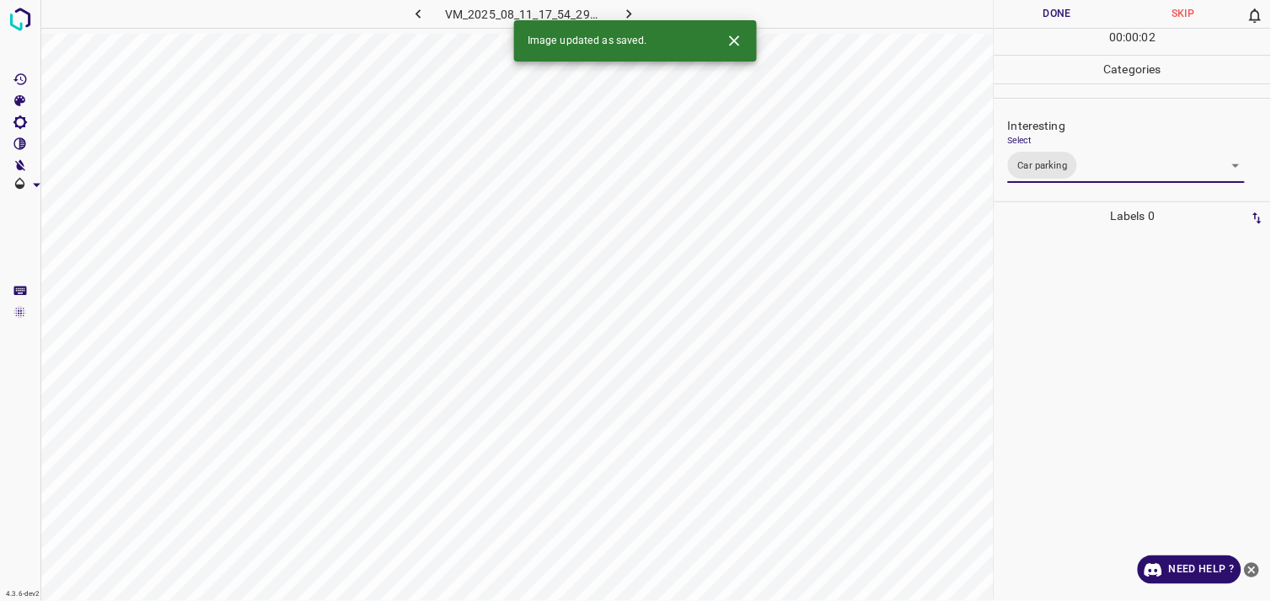
click at [1071, 344] on div at bounding box center [1133, 415] width 266 height 371
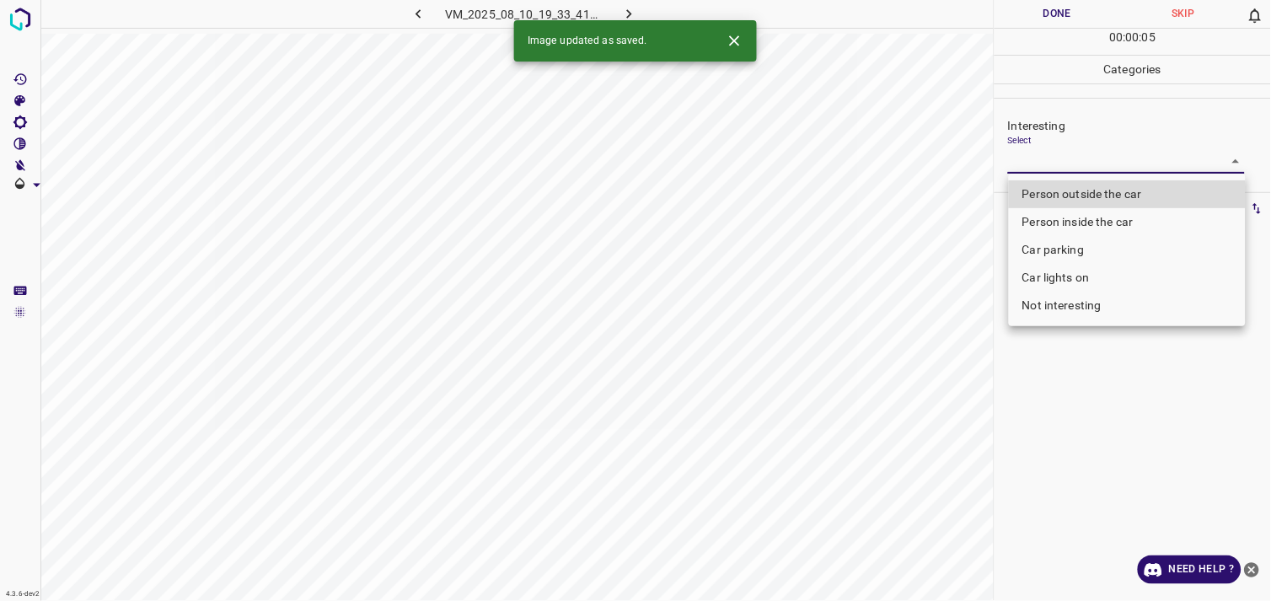
click at [1047, 163] on body "4.3.6-dev2 VM_2025_08_10_19_33_41_247_11.gif Done Skip 0 00 : 00 : 05 Categorie…" at bounding box center [635, 300] width 1271 height 601
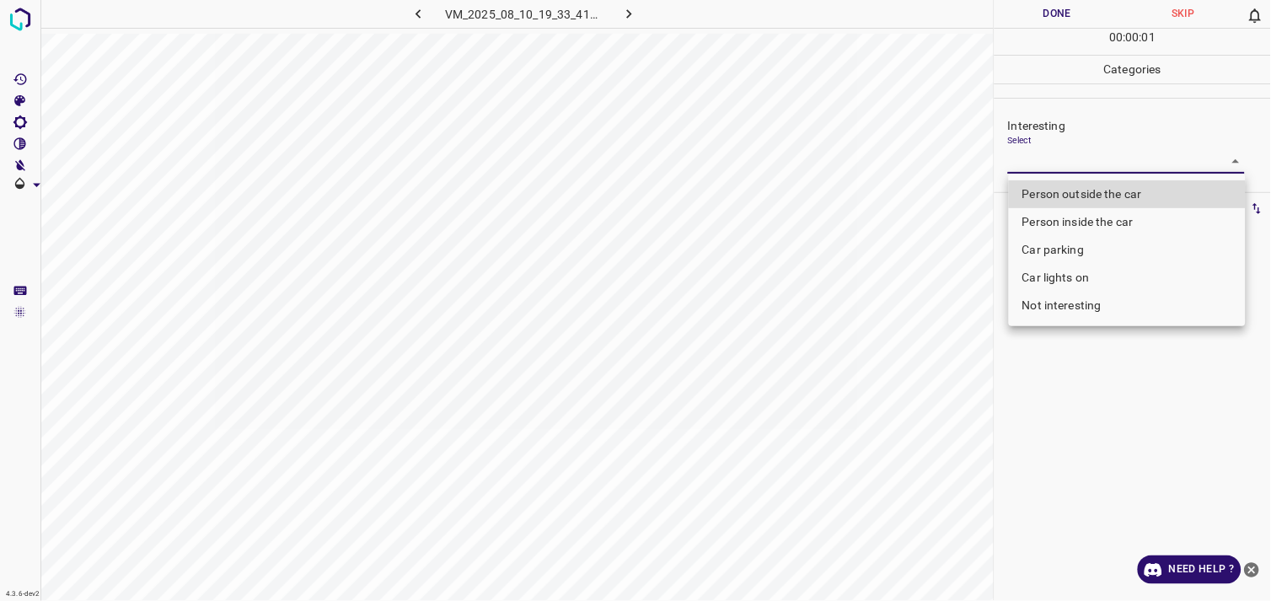
click at [1060, 194] on li "Person outside the car" at bounding box center [1127, 194] width 237 height 28
type input "Person outside the car"
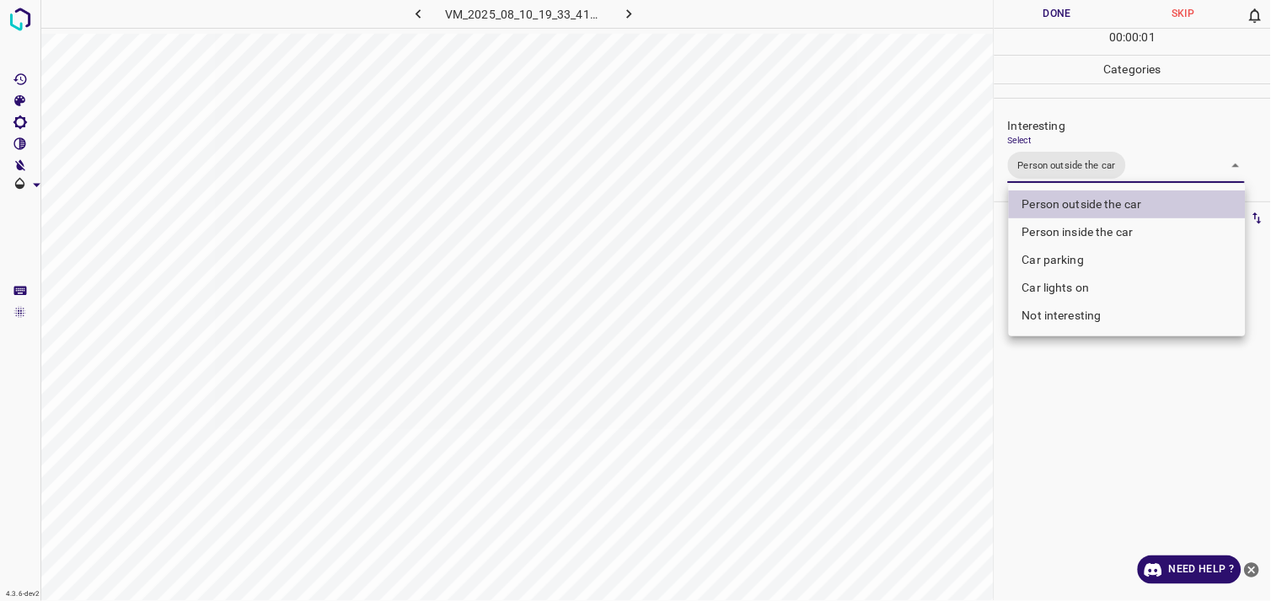
click at [1071, 375] on div at bounding box center [635, 300] width 1271 height 601
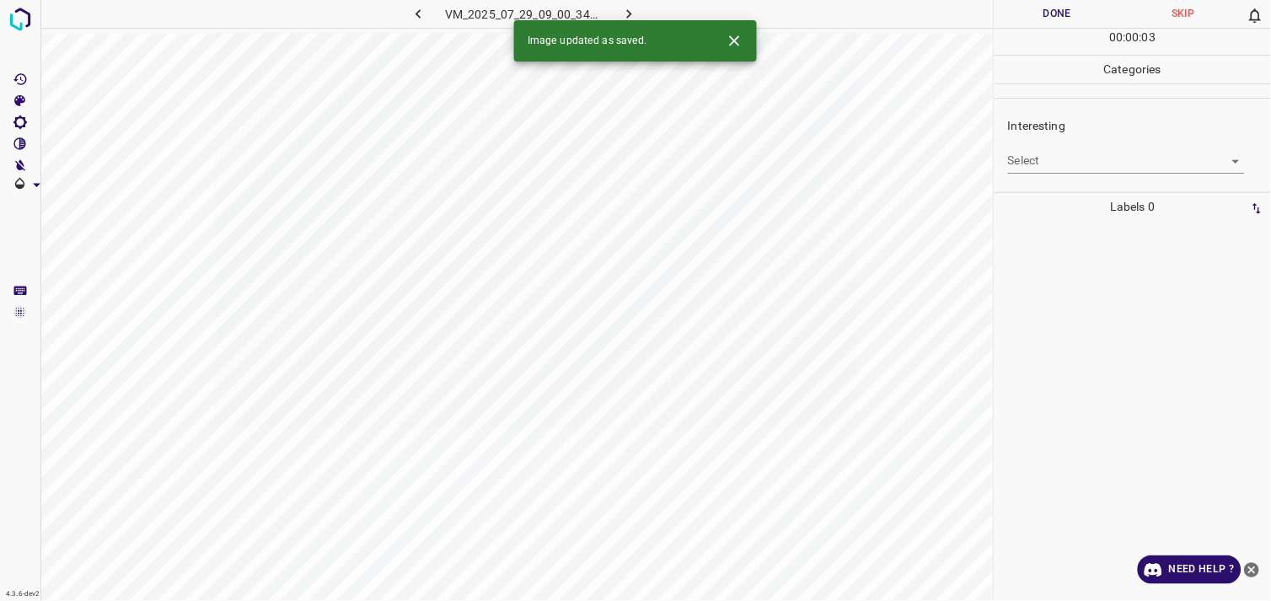
click at [1079, 160] on body "4.3.6-dev2 VM_2025_07_29_09_00_34_856_03.gif Done Skip 0 00 : 00 : 03 Categorie…" at bounding box center [635, 300] width 1271 height 601
click at [1075, 165] on body "4.3.6-dev2 VM_2025_07_29_09_00_34_856_03.gif Done Skip 0 00 : 00 : 01 Categorie…" at bounding box center [635, 300] width 1271 height 601
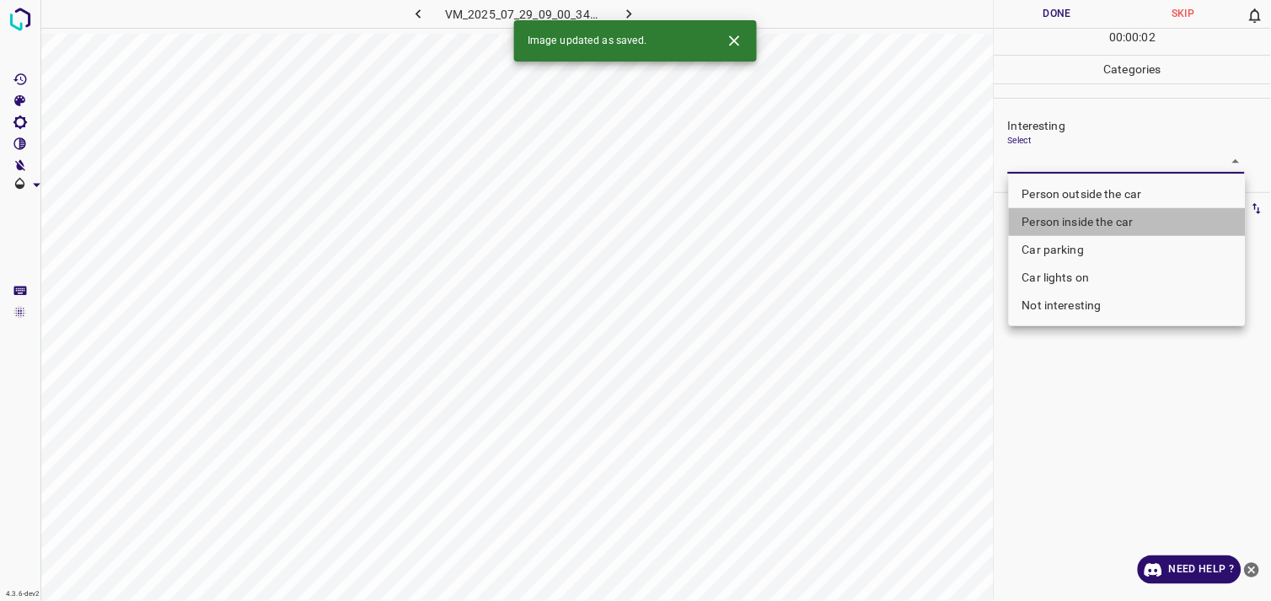
click at [1077, 212] on li "Person inside the car" at bounding box center [1127, 222] width 237 height 28
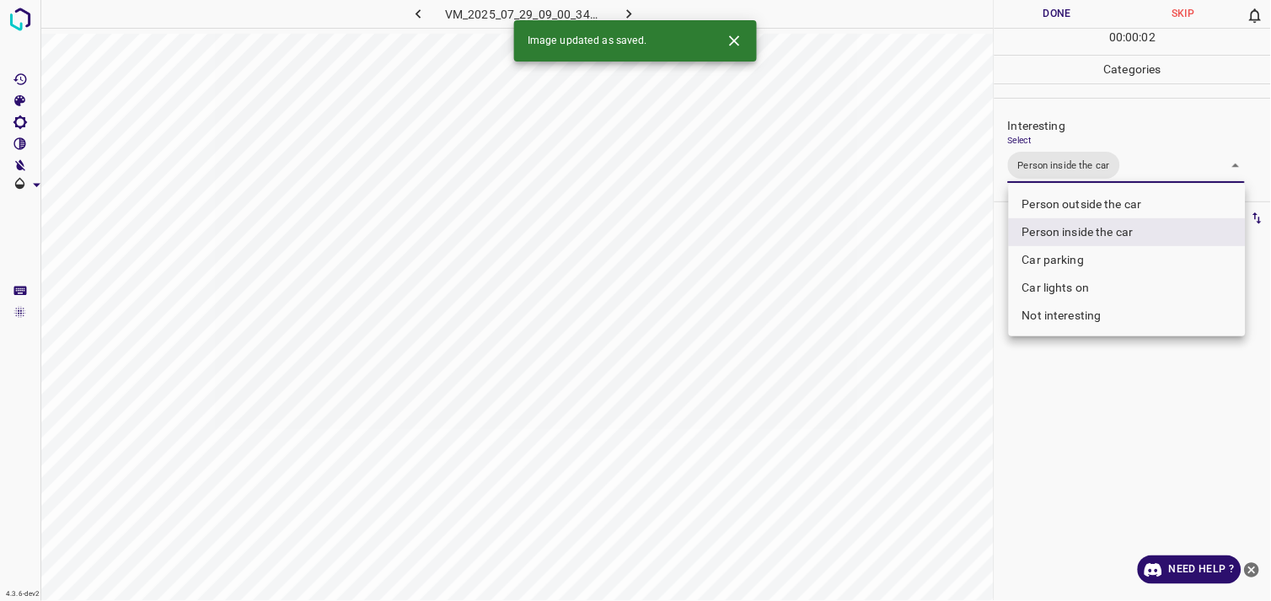
click at [1077, 251] on li "Car parking" at bounding box center [1127, 260] width 237 height 28
type input "Person inside the car,Car parking"
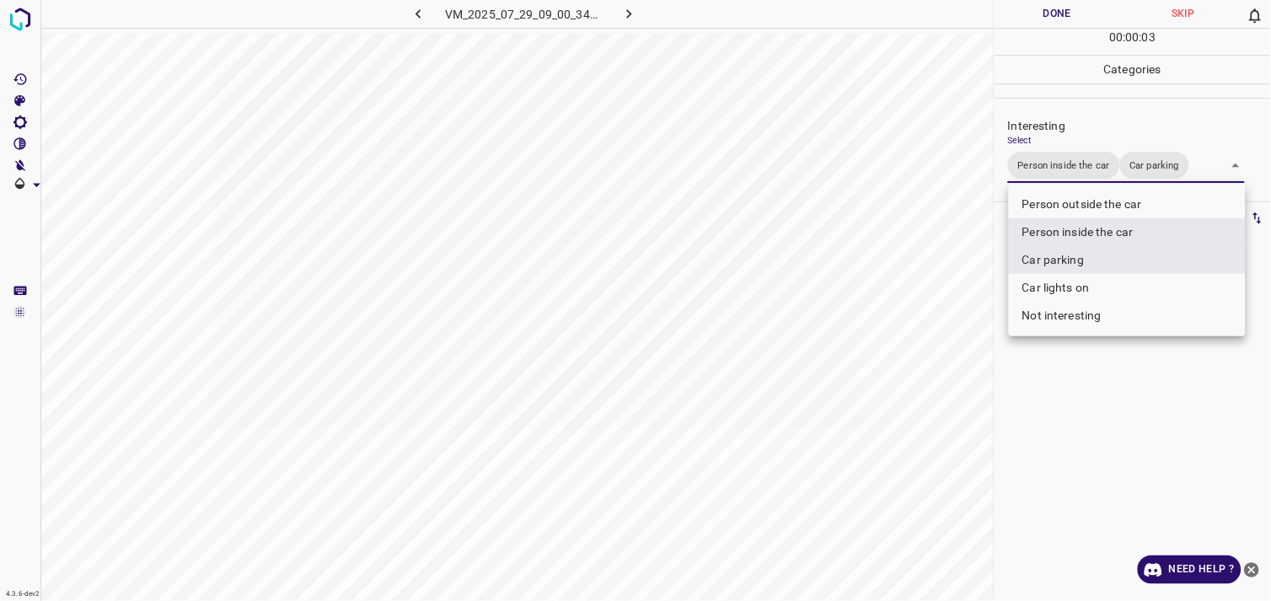
click at [1101, 389] on div at bounding box center [635, 300] width 1271 height 601
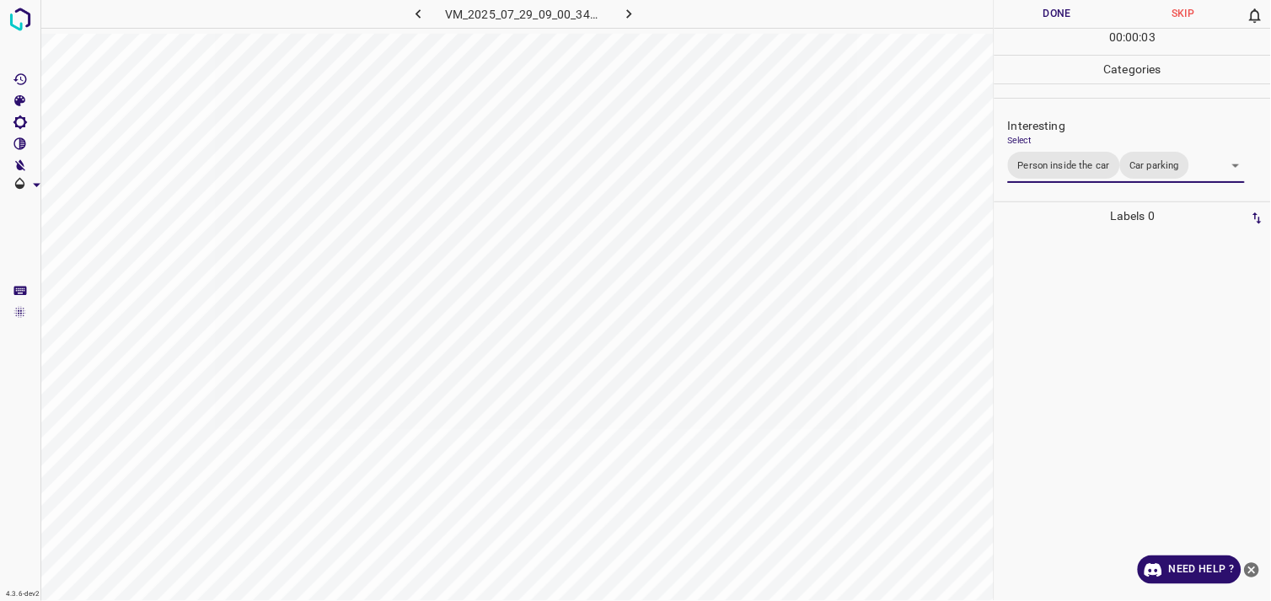
click at [1092, 341] on div at bounding box center [1133, 415] width 266 height 371
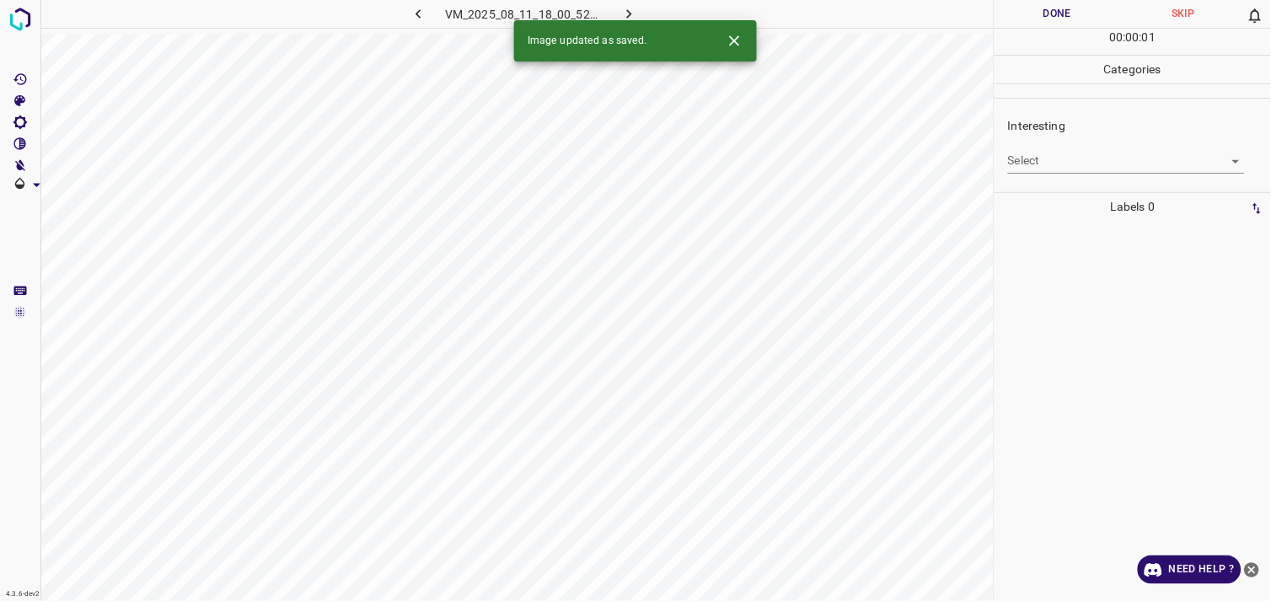
click at [1116, 174] on div "Interesting Select ​" at bounding box center [1133, 144] width 276 height 79
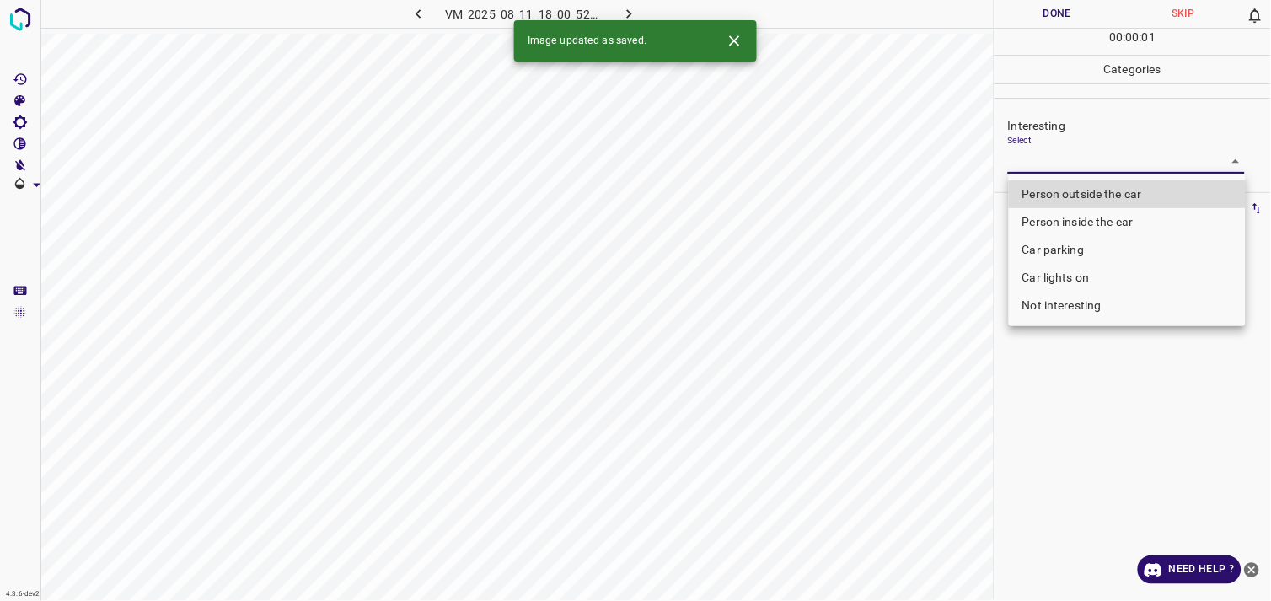
click at [1105, 167] on body "4.3.6-dev2 VM_2025_08_11_18_00_52_724_00.gif Done Skip 0 00 : 00 : 01 Categorie…" at bounding box center [635, 300] width 1271 height 601
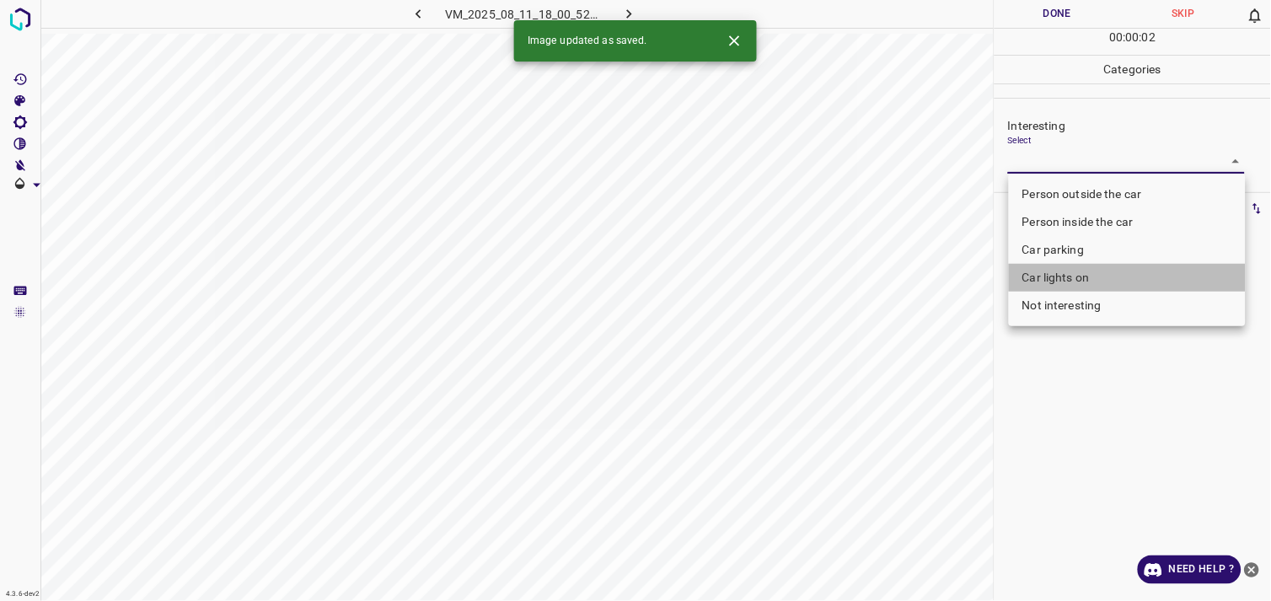
click at [1093, 273] on li "Car lights on" at bounding box center [1127, 278] width 237 height 28
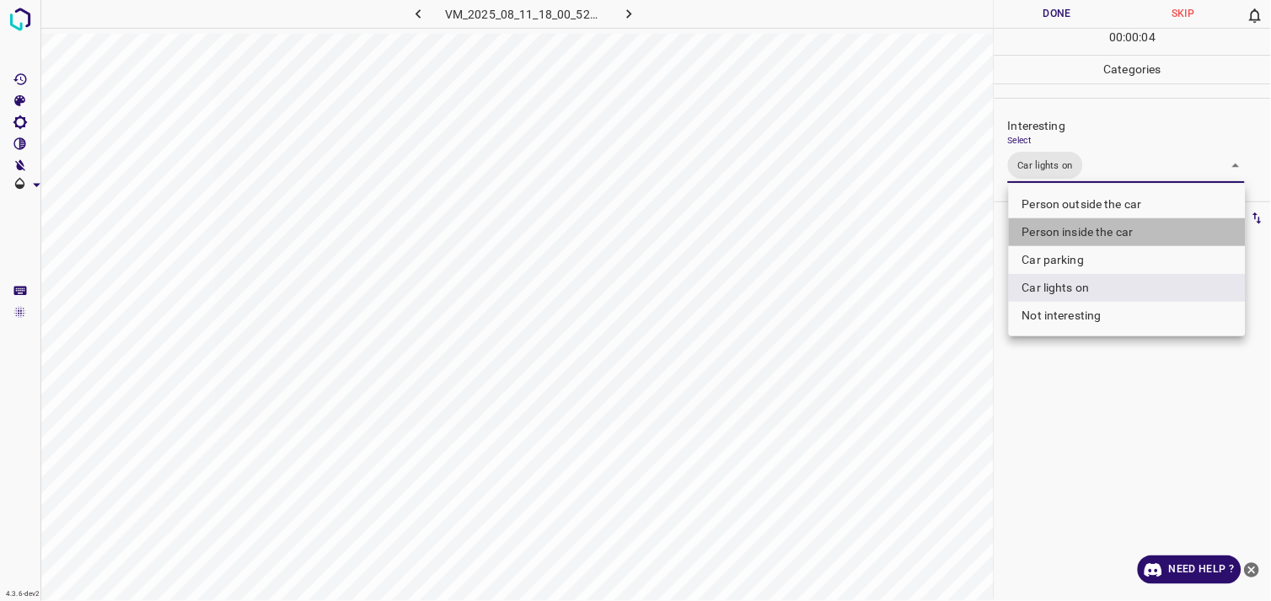
click at [1129, 230] on li "Person inside the car" at bounding box center [1127, 232] width 237 height 28
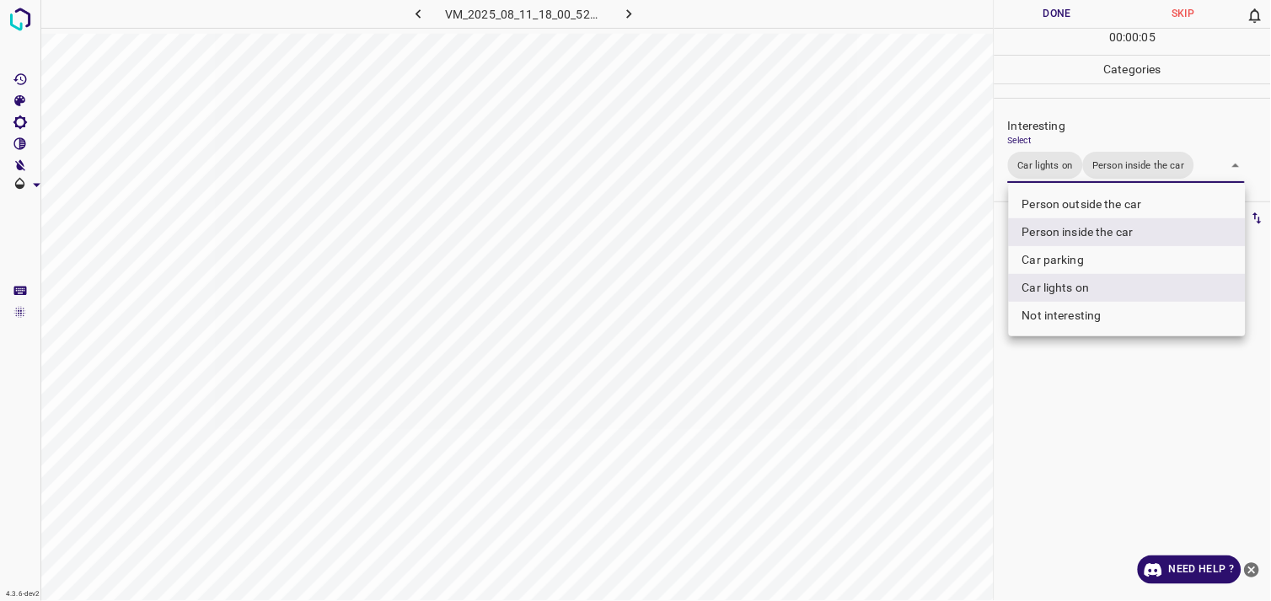
click at [1143, 405] on div at bounding box center [635, 300] width 1271 height 601
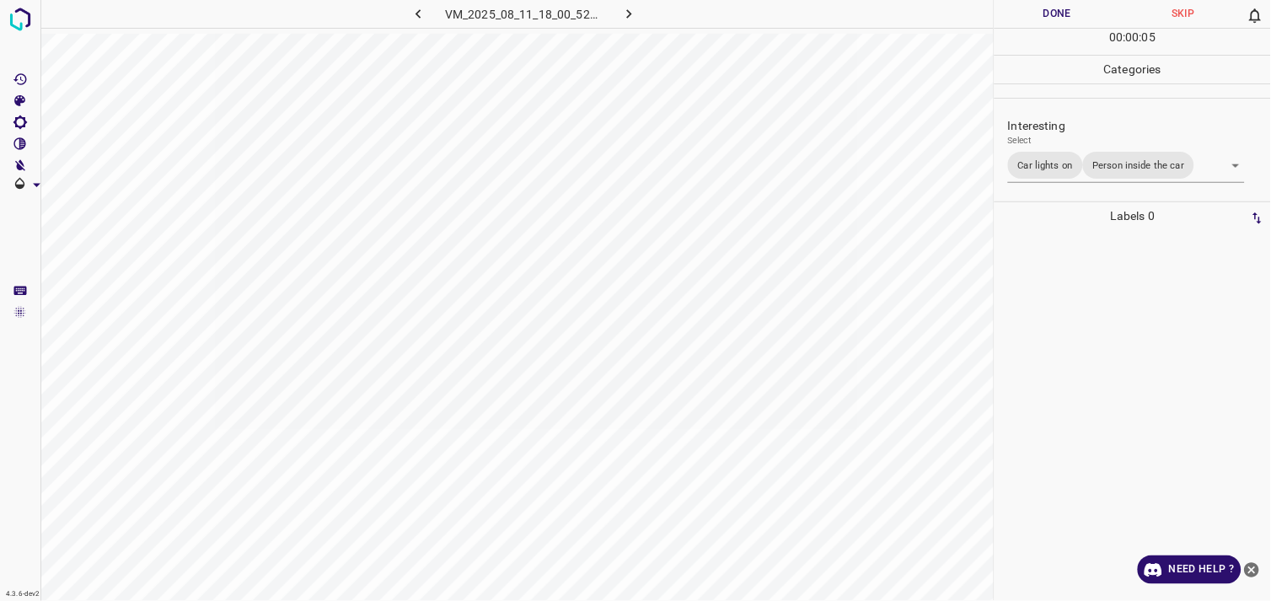
click at [1140, 335] on div at bounding box center [1133, 415] width 266 height 371
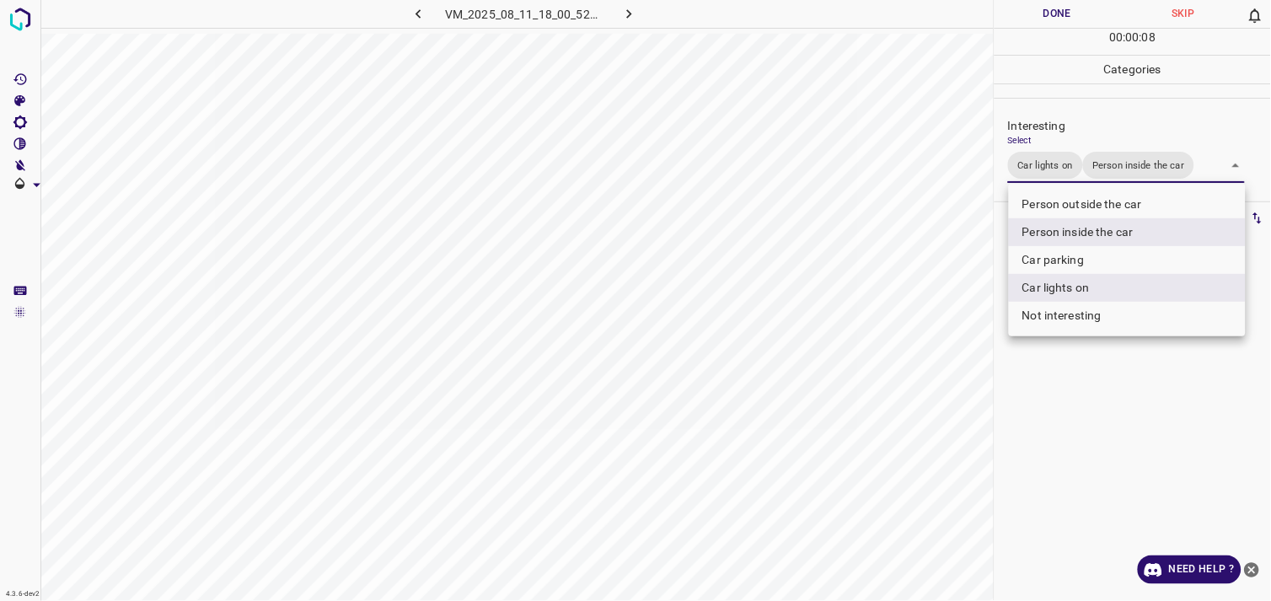
click at [1091, 161] on body "4.3.6-dev2 VM_2025_08_11_18_00_52_724_00.gif Done Skip 0 00 : 00 : 08 Categorie…" at bounding box center [635, 300] width 1271 height 601
click at [1084, 257] on li "Car parking" at bounding box center [1127, 260] width 237 height 28
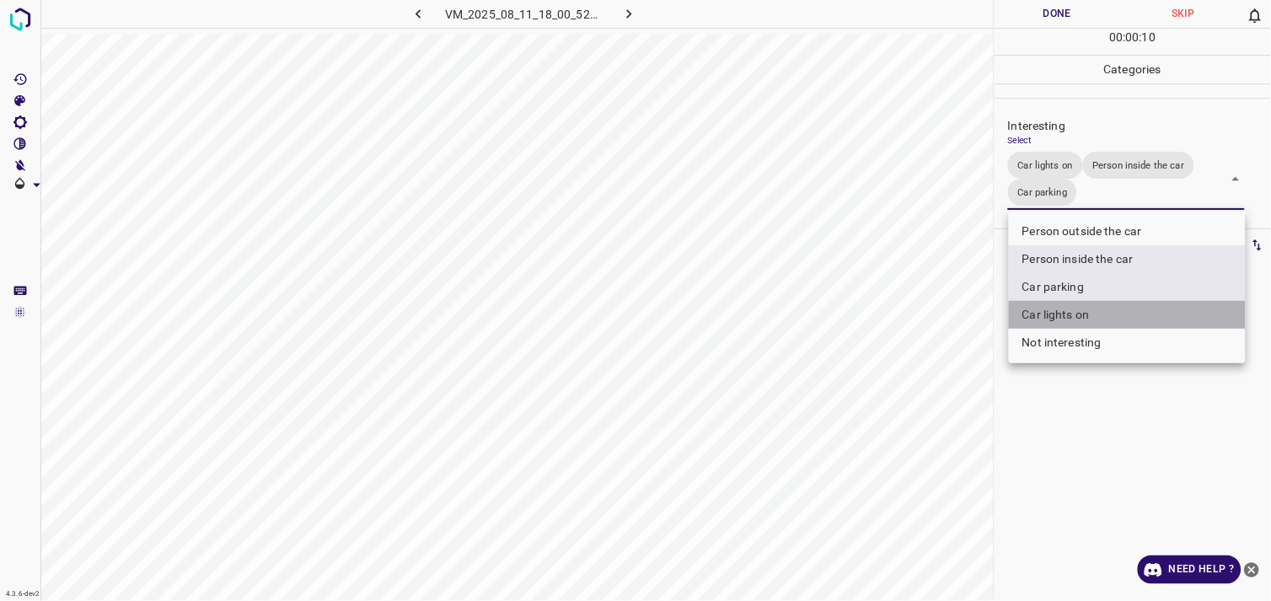
click at [1086, 308] on li "Car lights on" at bounding box center [1127, 315] width 237 height 28
type input "Person inside the car,Car parking"
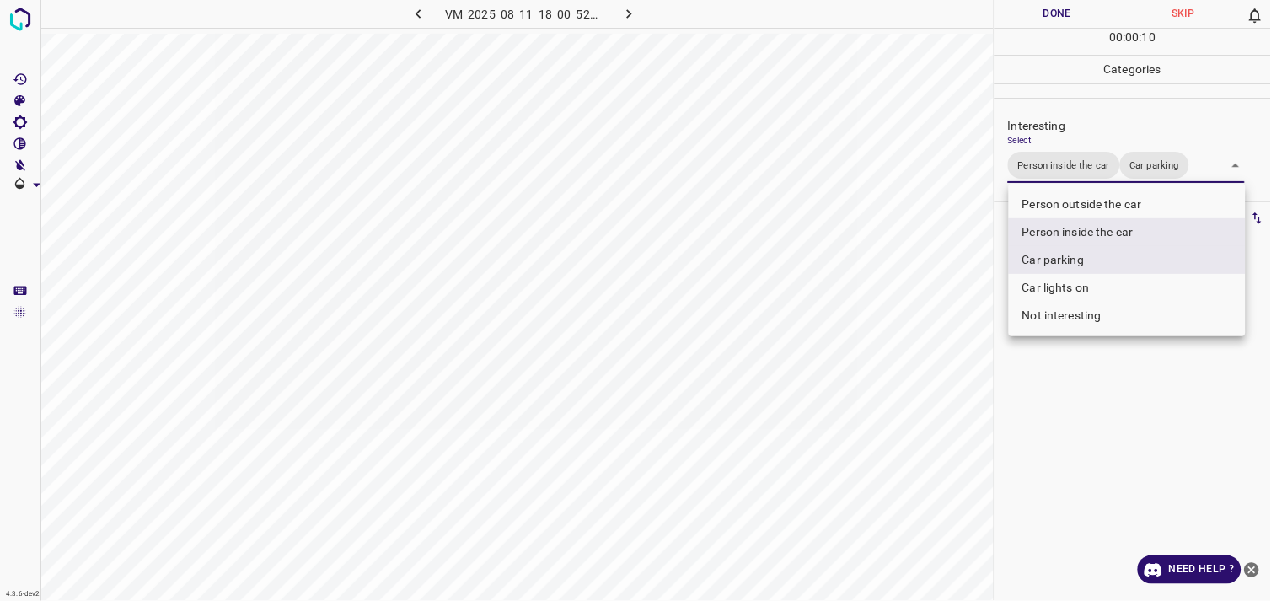
click at [1086, 419] on div at bounding box center [635, 300] width 1271 height 601
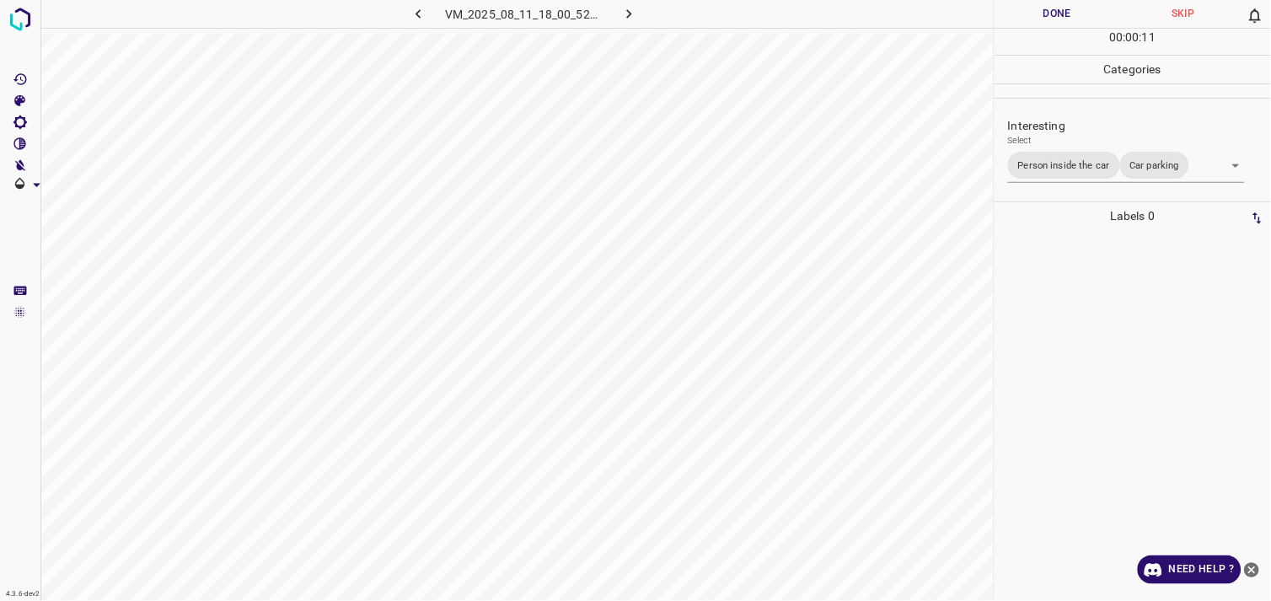
click at [1091, 335] on div at bounding box center [1133, 415] width 266 height 371
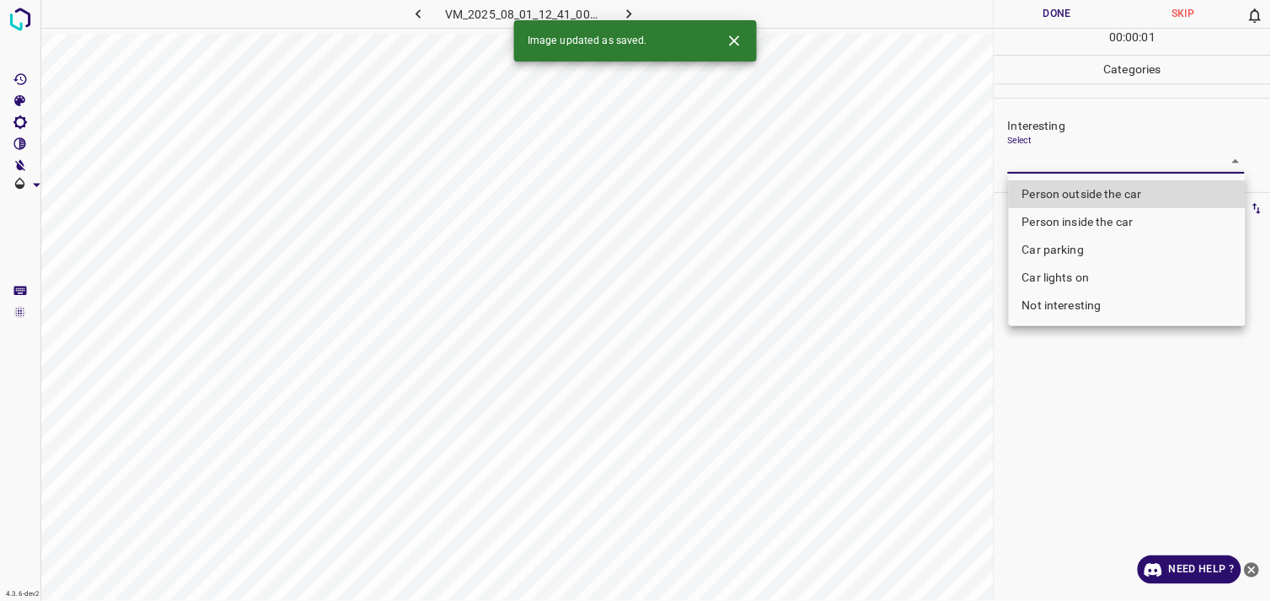
click at [1113, 170] on body "4.3.6-dev2 VM_2025_08_01_12_41_00_375_05.gif Done Skip 0 00 : 00 : 01 Categorie…" at bounding box center [635, 300] width 1271 height 601
click at [1106, 221] on li "Person inside the car" at bounding box center [1127, 222] width 237 height 28
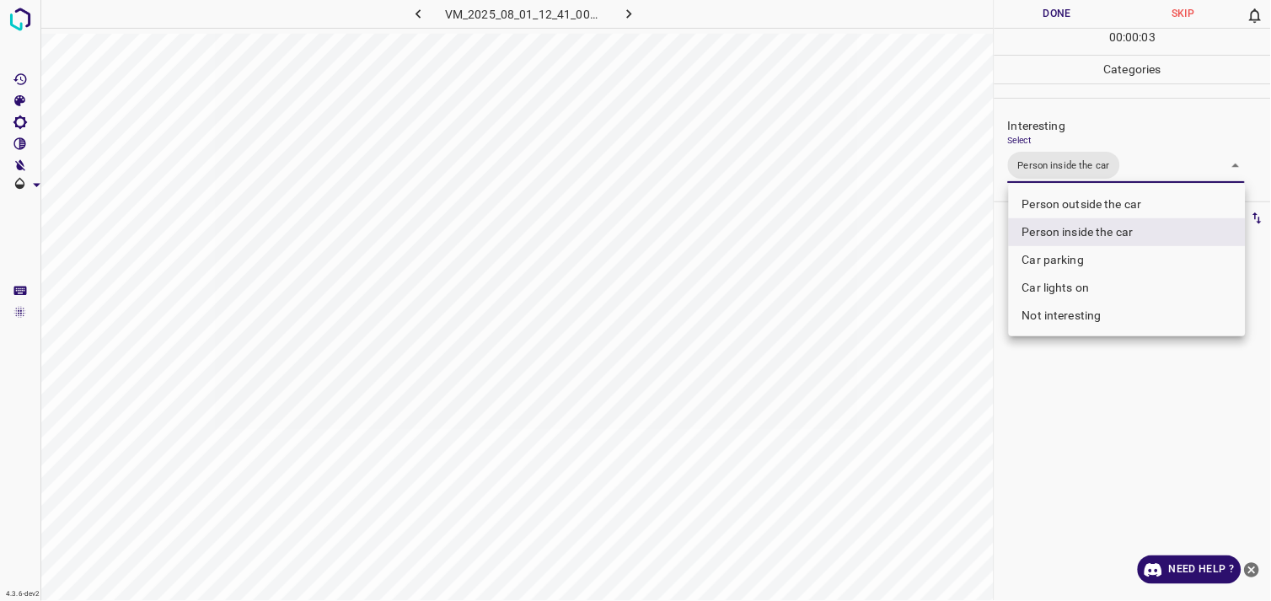
click at [1096, 282] on li "Car lights on" at bounding box center [1127, 288] width 237 height 28
type input "Person inside the car,Car lights on"
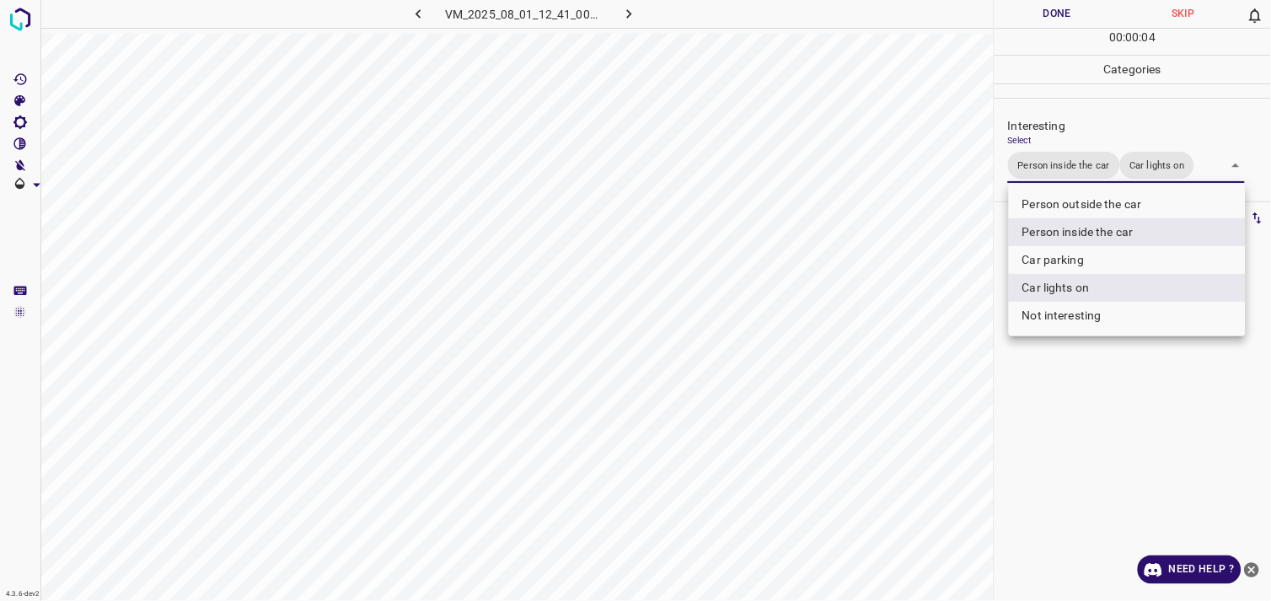
click at [1119, 390] on div at bounding box center [635, 300] width 1271 height 601
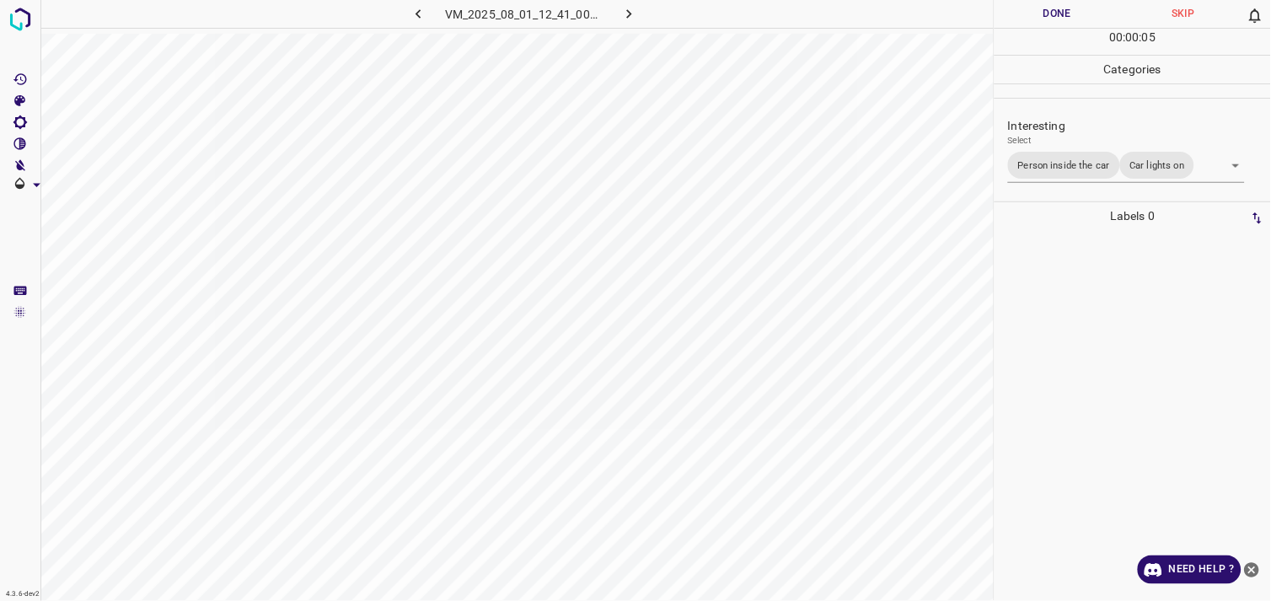
click at [1113, 344] on div at bounding box center [1133, 415] width 266 height 371
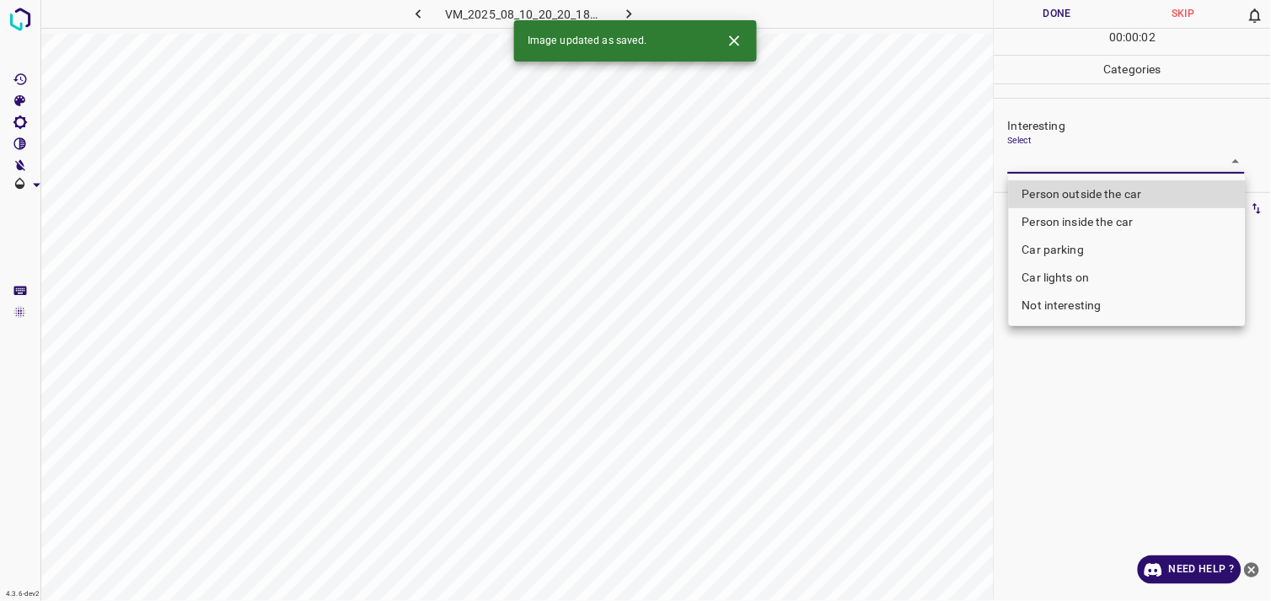
click at [1057, 170] on body "4.3.6-dev2 VM_2025_08_10_20_20_18_439_04.gif Done Skip 0 00 : 00 : 02 Categorie…" at bounding box center [635, 300] width 1271 height 601
click at [1077, 303] on li "Not interesting" at bounding box center [1127, 306] width 237 height 28
type input "Not interesting"
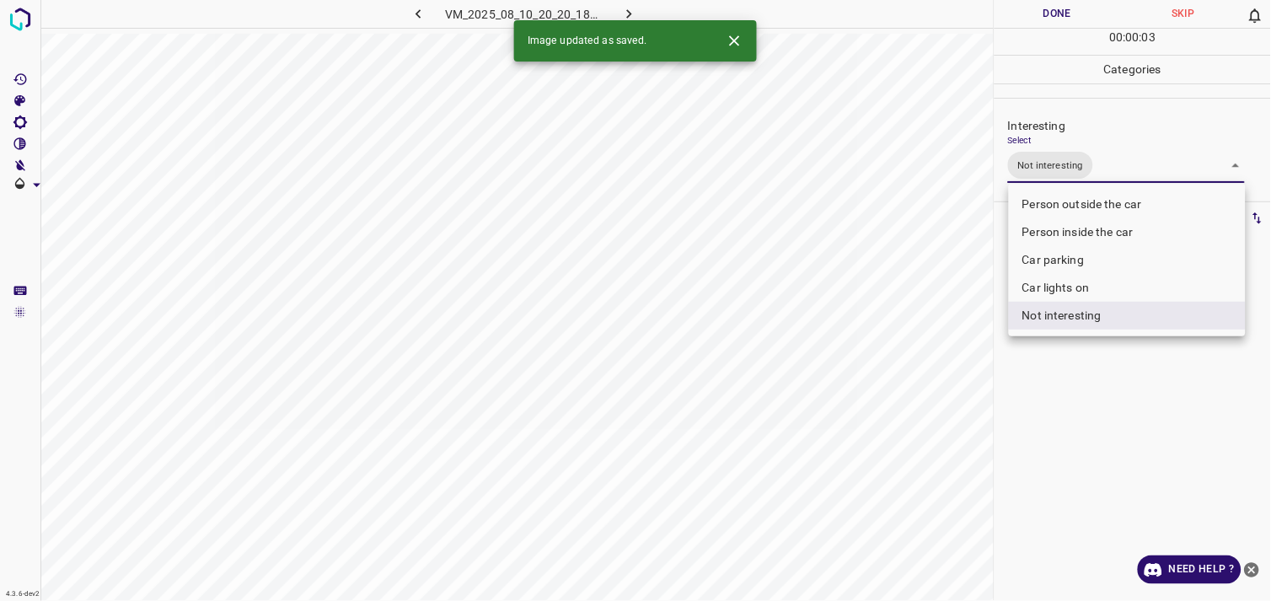
click at [1091, 378] on div at bounding box center [635, 300] width 1271 height 601
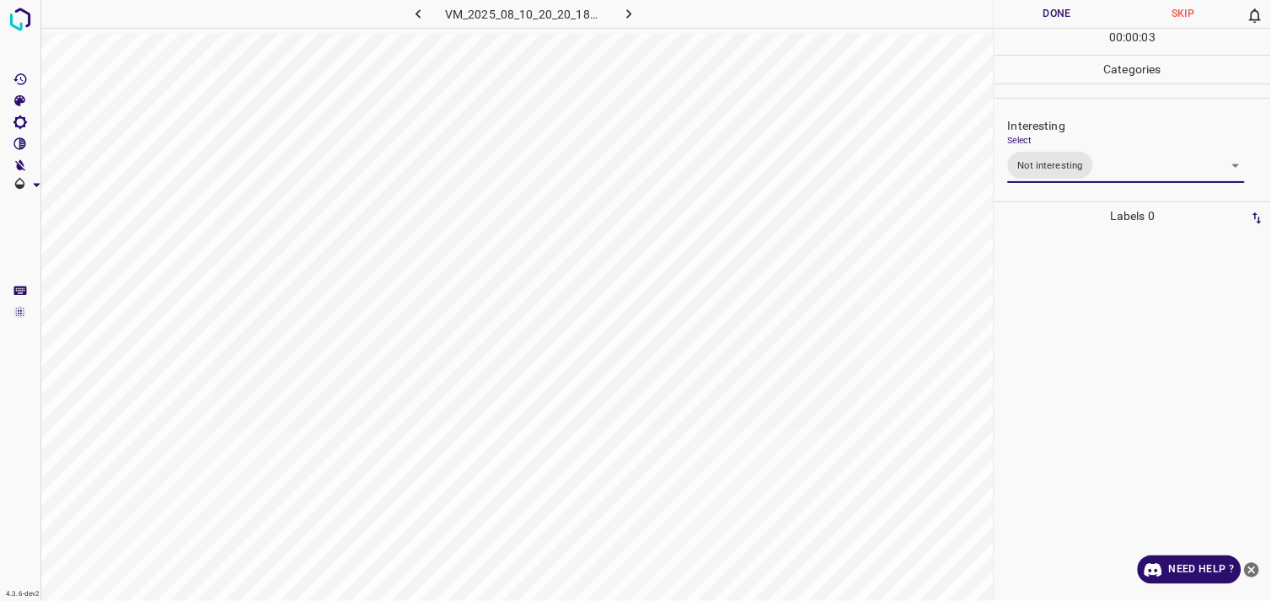
click at [1075, 317] on div at bounding box center [1133, 415] width 266 height 371
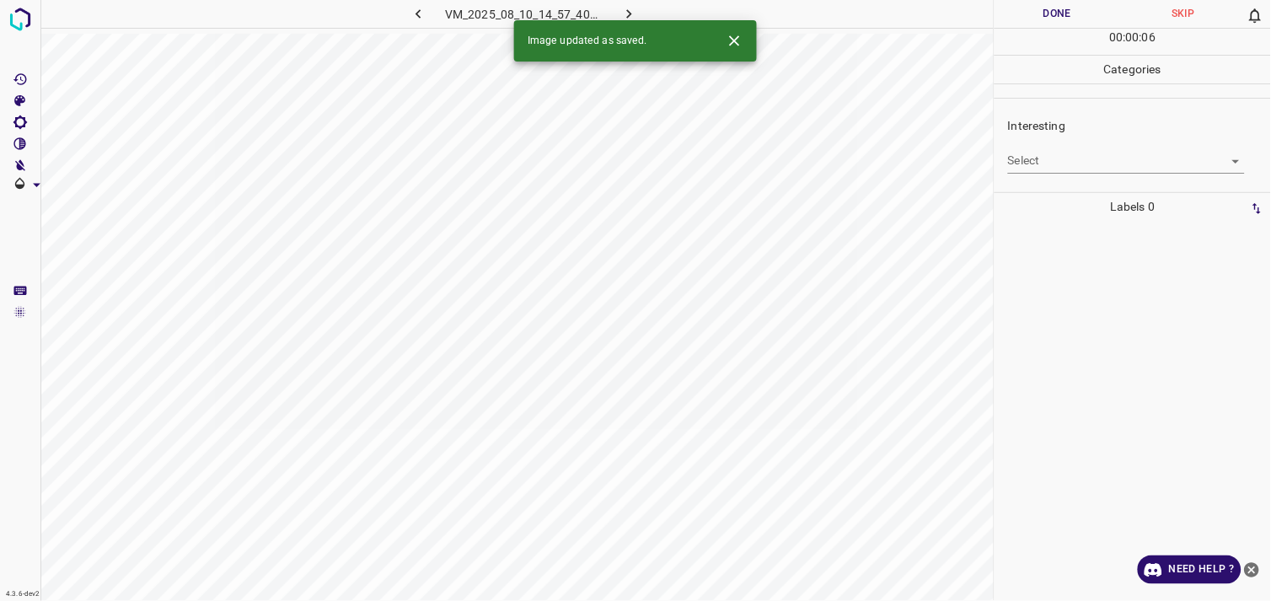
click at [1040, 153] on body "4.3.6-dev2 VM_2025_08_10_14_57_40_072_06.gif Done Skip 0 00 : 00 : 06 Categorie…" at bounding box center [635, 300] width 1271 height 601
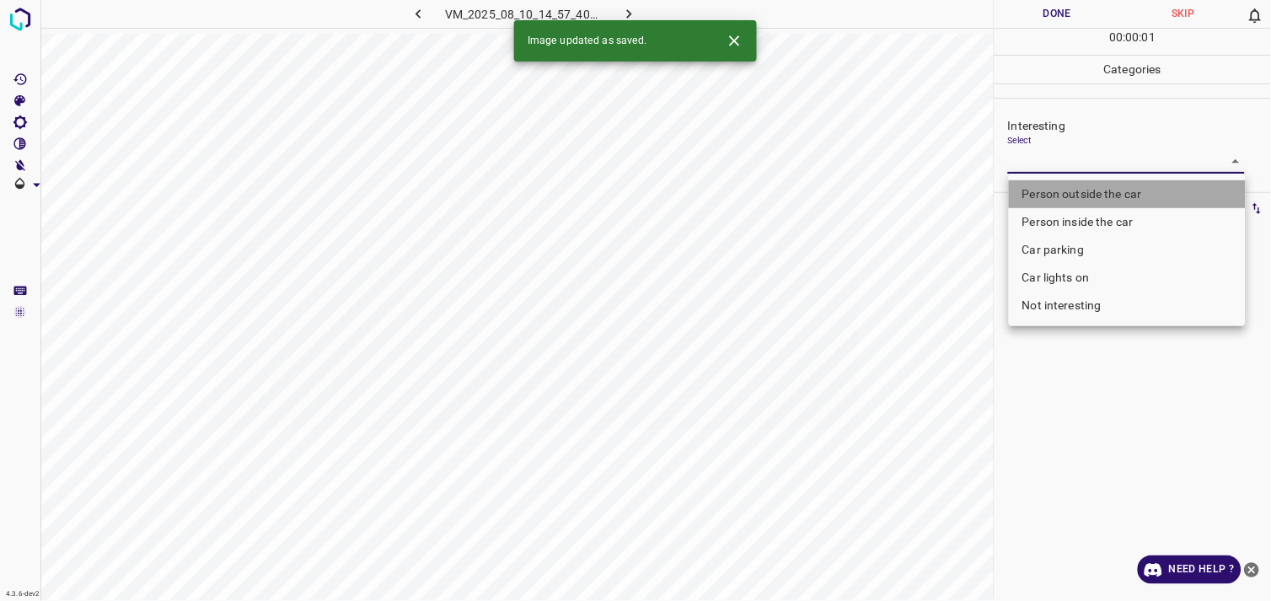
click at [1067, 189] on li "Person outside the car" at bounding box center [1127, 194] width 237 height 28
type input "Person outside the car"
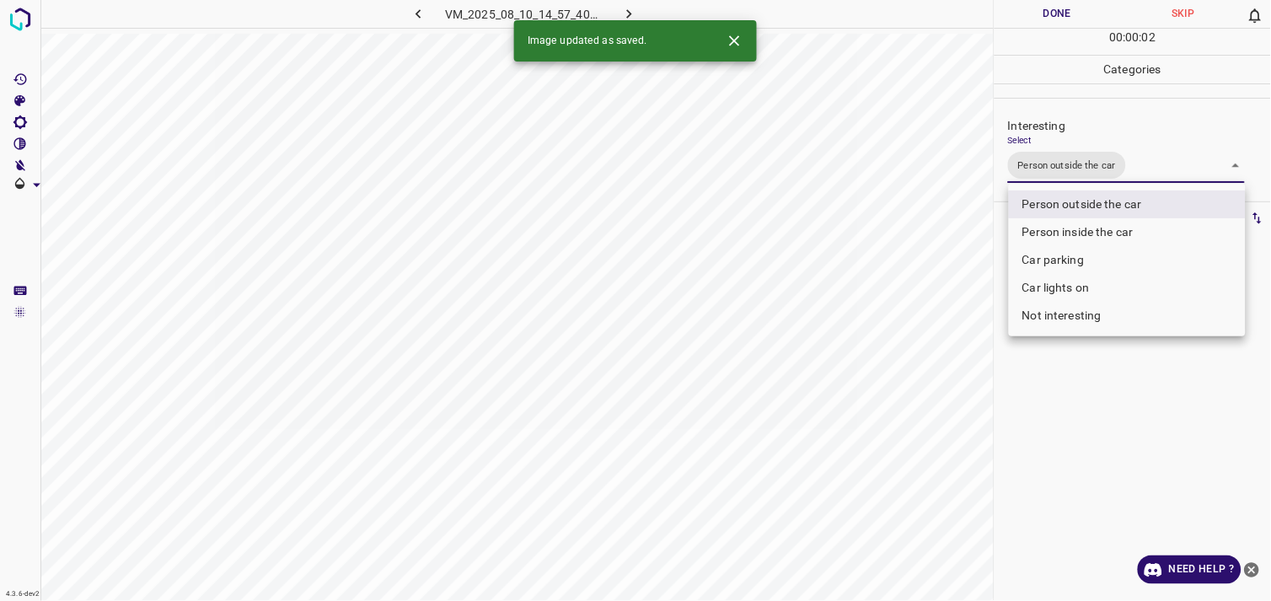
click at [1089, 367] on div at bounding box center [635, 300] width 1271 height 601
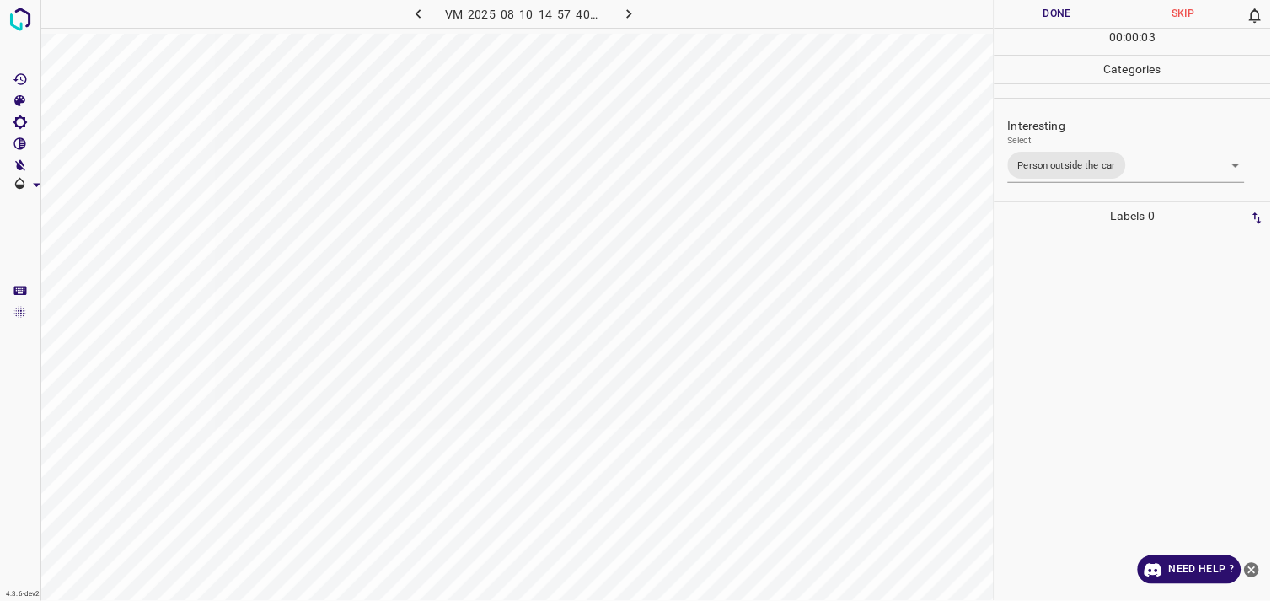
click at [1072, 308] on div at bounding box center [1133, 415] width 266 height 371
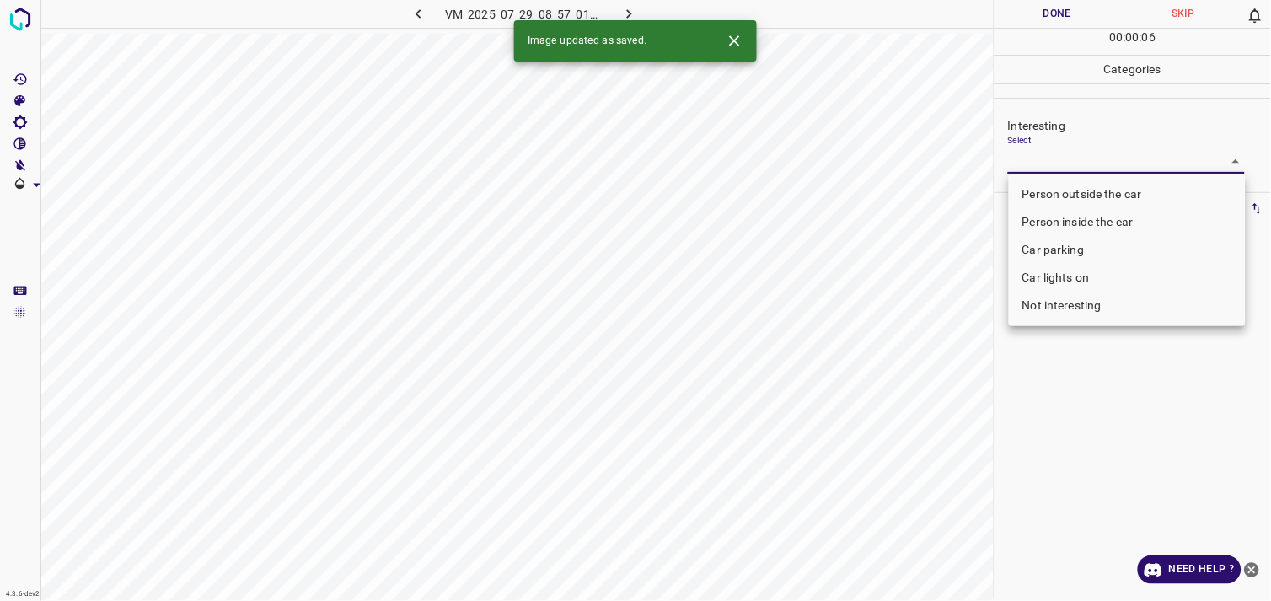
click at [1087, 166] on body "4.3.6-dev2 VM_2025_07_29_08_57_01_247_06.gif Done Skip 0 00 : 00 : 06 Categorie…" at bounding box center [635, 300] width 1271 height 601
click at [1090, 192] on li "Person outside the car" at bounding box center [1127, 194] width 237 height 28
type input "Person outside the car"
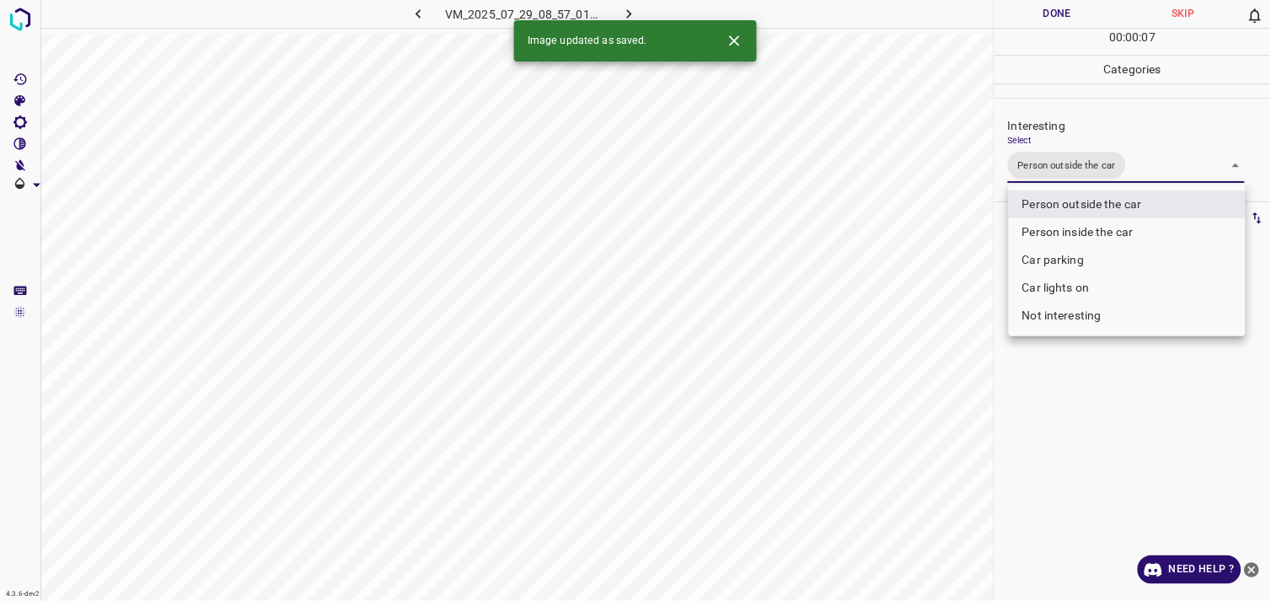
click at [1098, 411] on div at bounding box center [635, 300] width 1271 height 601
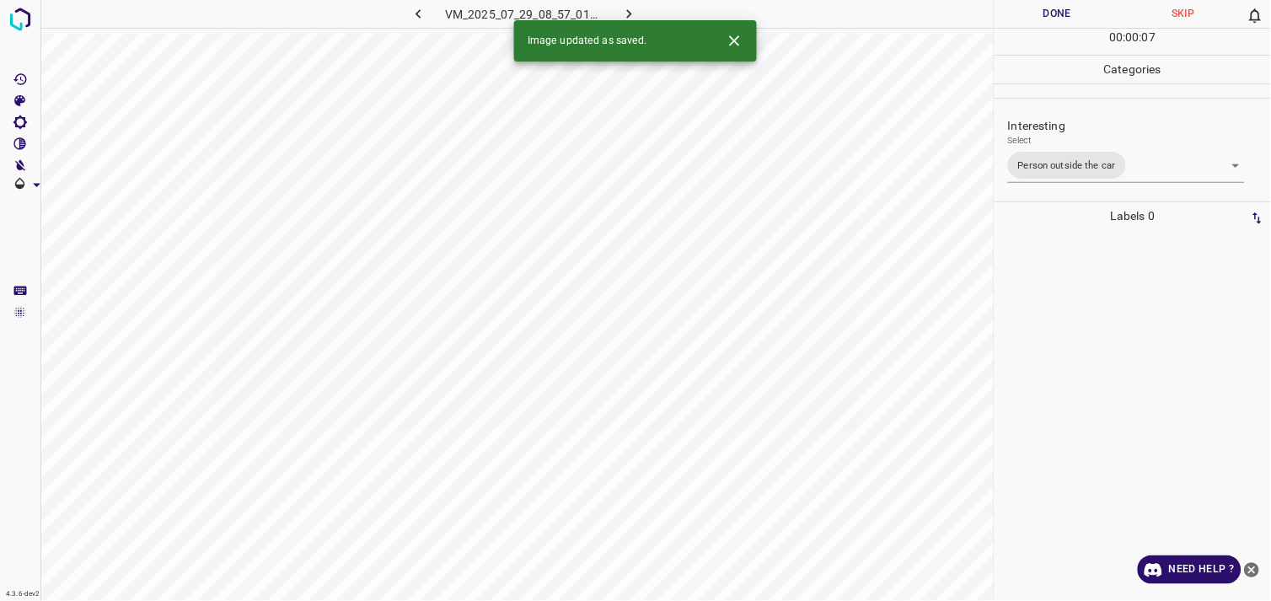
click at [1092, 354] on div at bounding box center [1133, 415] width 266 height 371
click at [1065, 169] on body "4.3.6-dev2 VM_2025_08_10_20_22_56_278_03.gif Done Skip 0 00 : 00 : 22 Categorie…" at bounding box center [635, 300] width 1271 height 601
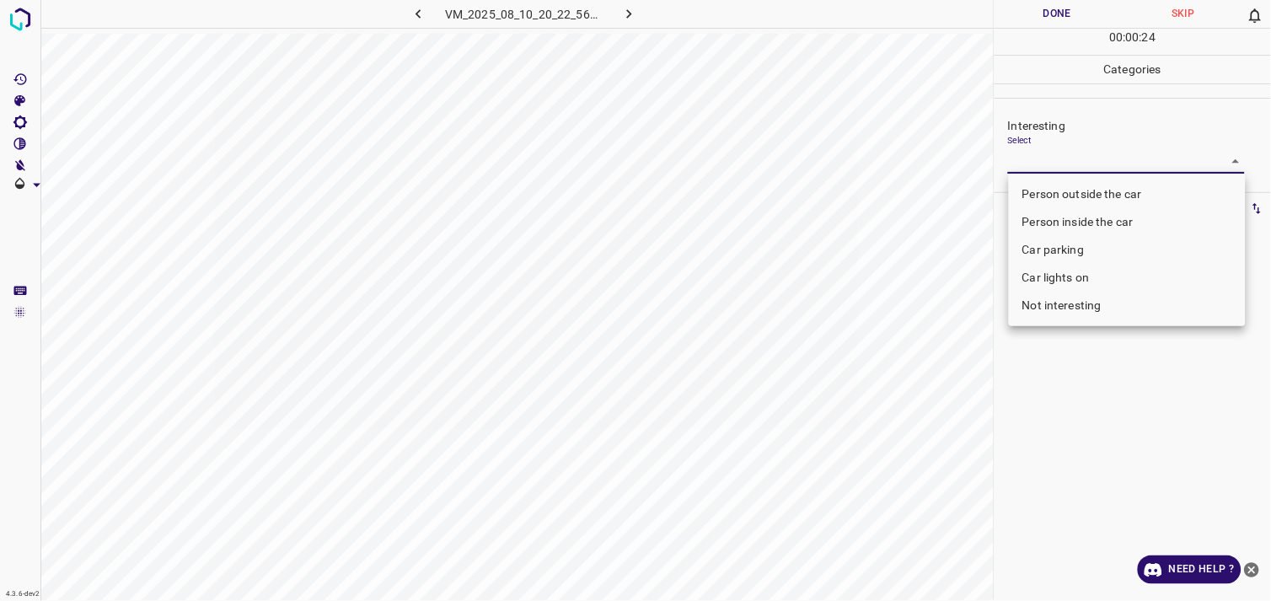
click at [1088, 162] on body "4.3.6-dev2 VM_2025_08_10_20_22_56_278_03.gif Done Skip 0 00 : 00 : 24 Categorie…" at bounding box center [635, 300] width 1271 height 601
click at [1089, 189] on li "Person outside the car" at bounding box center [1127, 194] width 237 height 28
type input "Person outside the car"
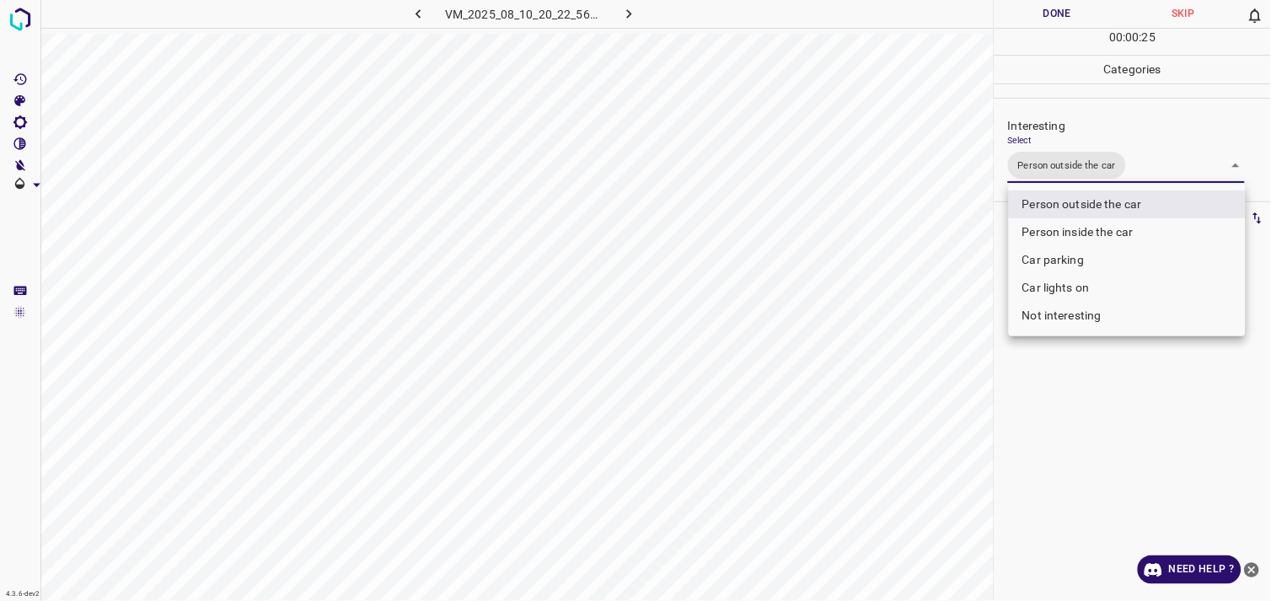
click at [1102, 388] on div at bounding box center [635, 300] width 1271 height 601
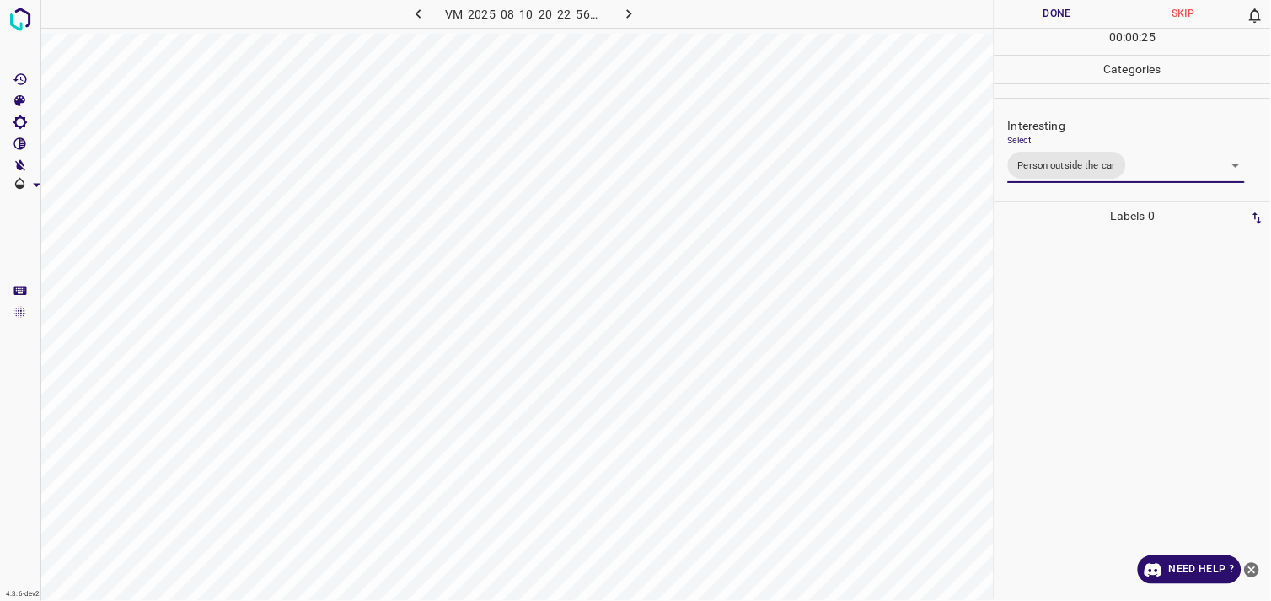
click at [1080, 322] on div at bounding box center [1133, 415] width 266 height 371
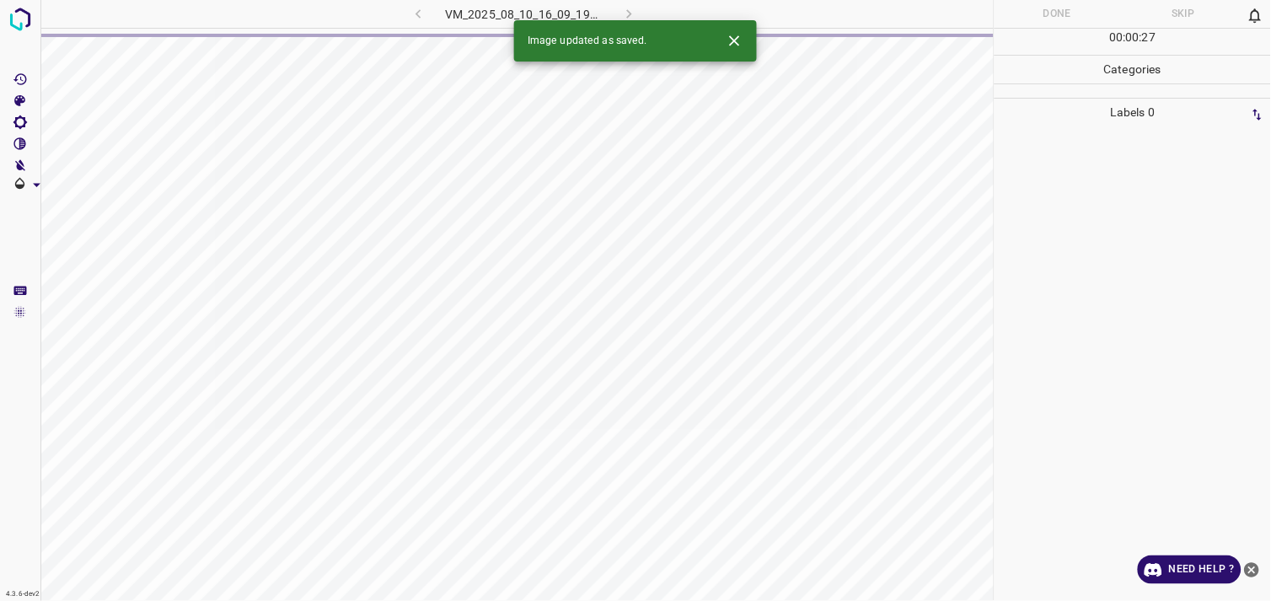
click at [1250, 569] on icon "close-help" at bounding box center [1252, 569] width 15 height 15
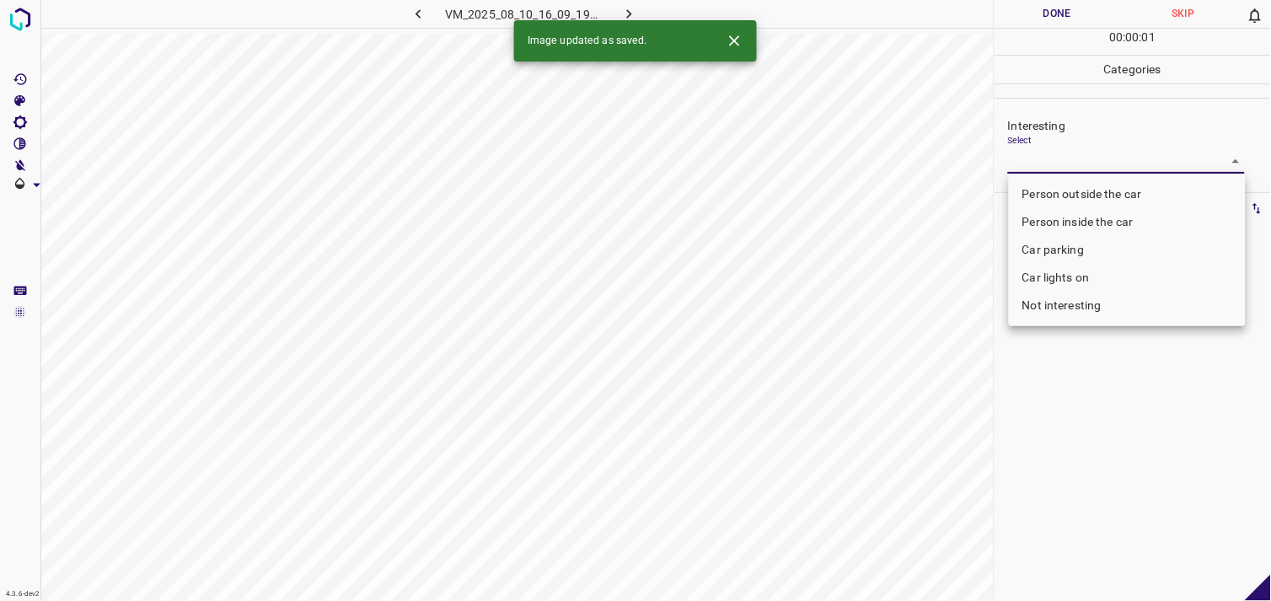
click at [1054, 150] on body "4.3.6-dev2 VM_2025_08_10_16_09_19_811_08.gif Done Skip 0 00 : 00 : 01 Categorie…" at bounding box center [635, 300] width 1271 height 601
click at [1087, 189] on li "Person outside the car" at bounding box center [1127, 194] width 237 height 28
type input "Person outside the car"
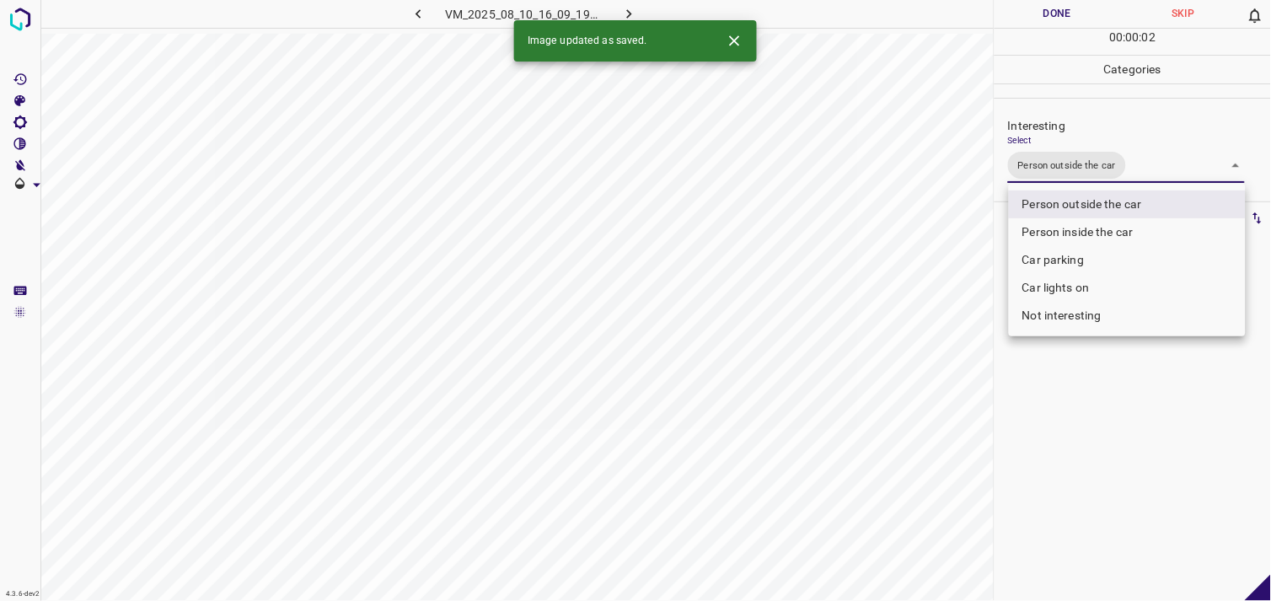
click at [1109, 400] on div at bounding box center [635, 300] width 1271 height 601
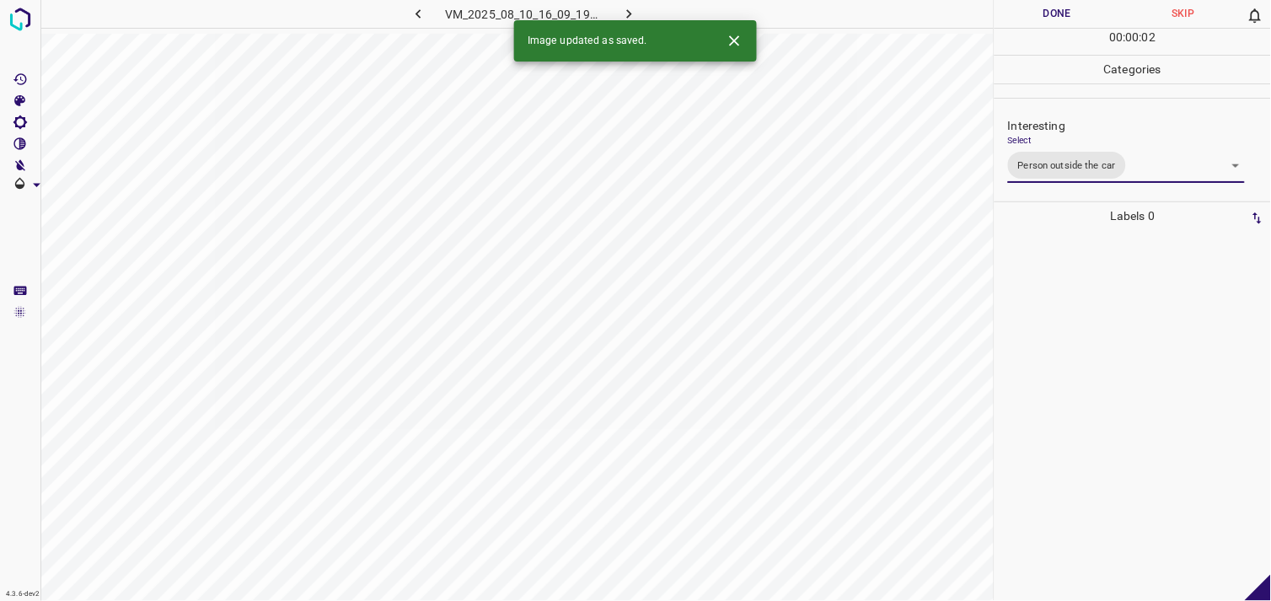
click at [1089, 339] on div at bounding box center [1133, 415] width 266 height 371
click at [1050, 153] on body "4.3.6-dev2 VM_2025_08_01_12_02_43_515_02.gif Done Skip 0 00 : 00 : 04 Categorie…" at bounding box center [635, 300] width 1271 height 601
click at [1092, 173] on body "4.3.6-dev2 VM_2025_08_01_12_02_43_515_02.gif Done Skip 0 00 : 00 : 01 Categorie…" at bounding box center [635, 300] width 1271 height 601
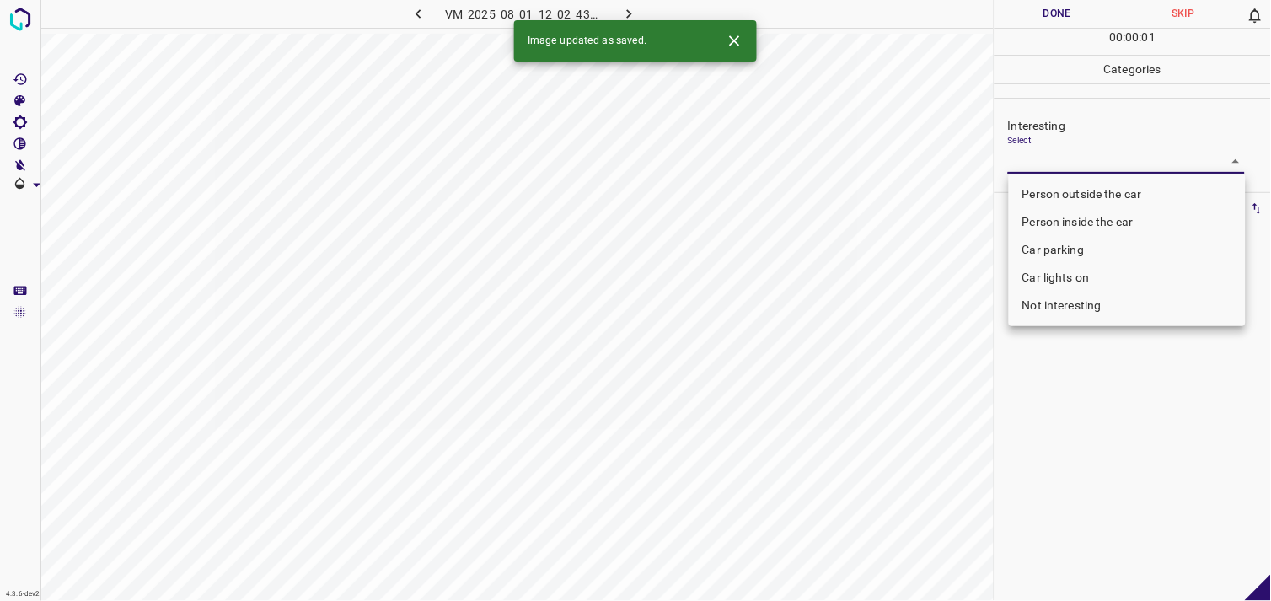
click at [1094, 190] on li "Person outside the car" at bounding box center [1127, 194] width 237 height 28
click at [1089, 194] on li "Person outside the car" at bounding box center [1127, 194] width 237 height 28
type input "Person outside the car"
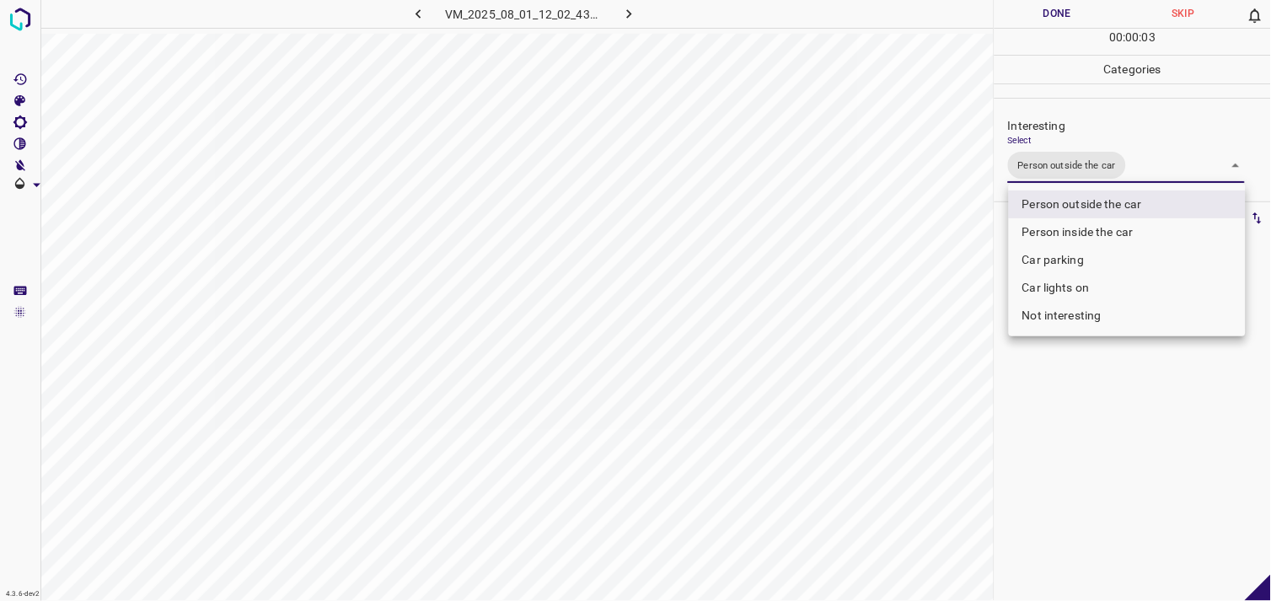
click at [1099, 415] on div at bounding box center [635, 300] width 1271 height 601
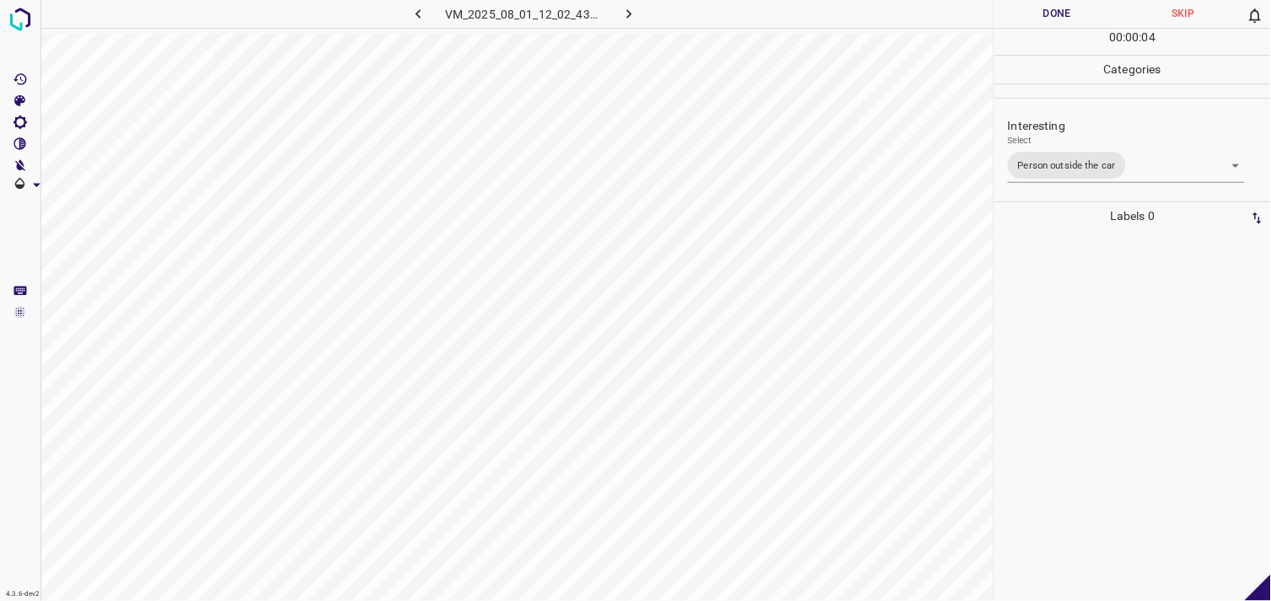
click at [1084, 316] on div at bounding box center [1133, 415] width 266 height 371
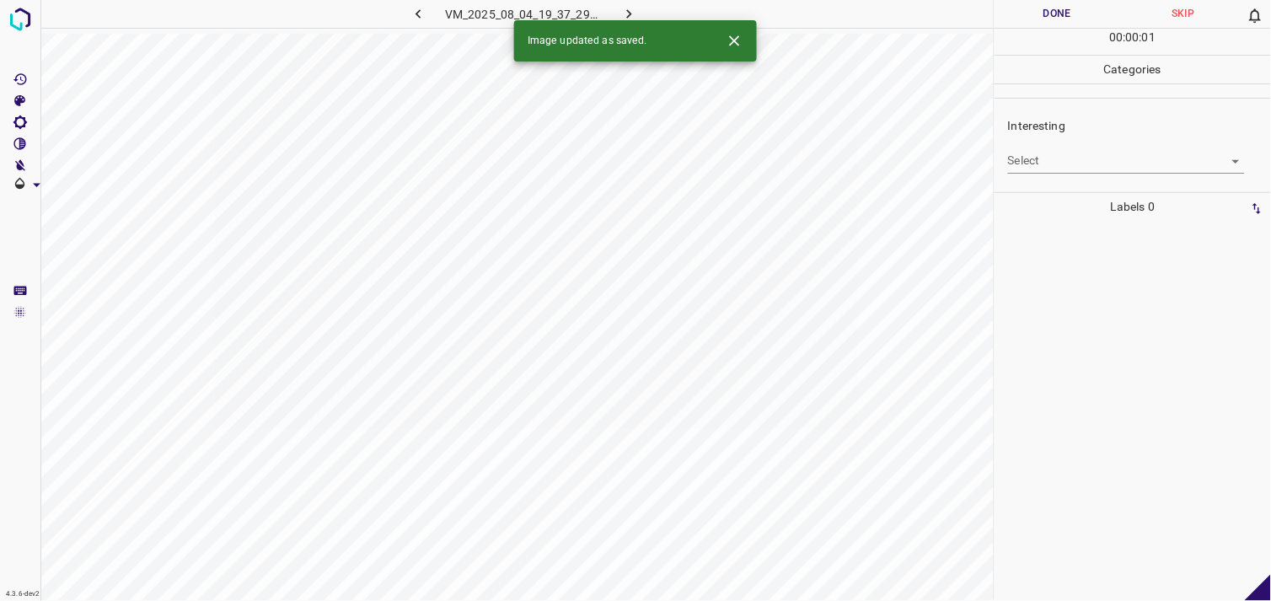
click at [1054, 169] on body "4.3.6-dev2 VM_2025_08_04_19_37_29_351_05.gif Done Skip 0 00 : 00 : 01 Categorie…" at bounding box center [635, 300] width 1271 height 601
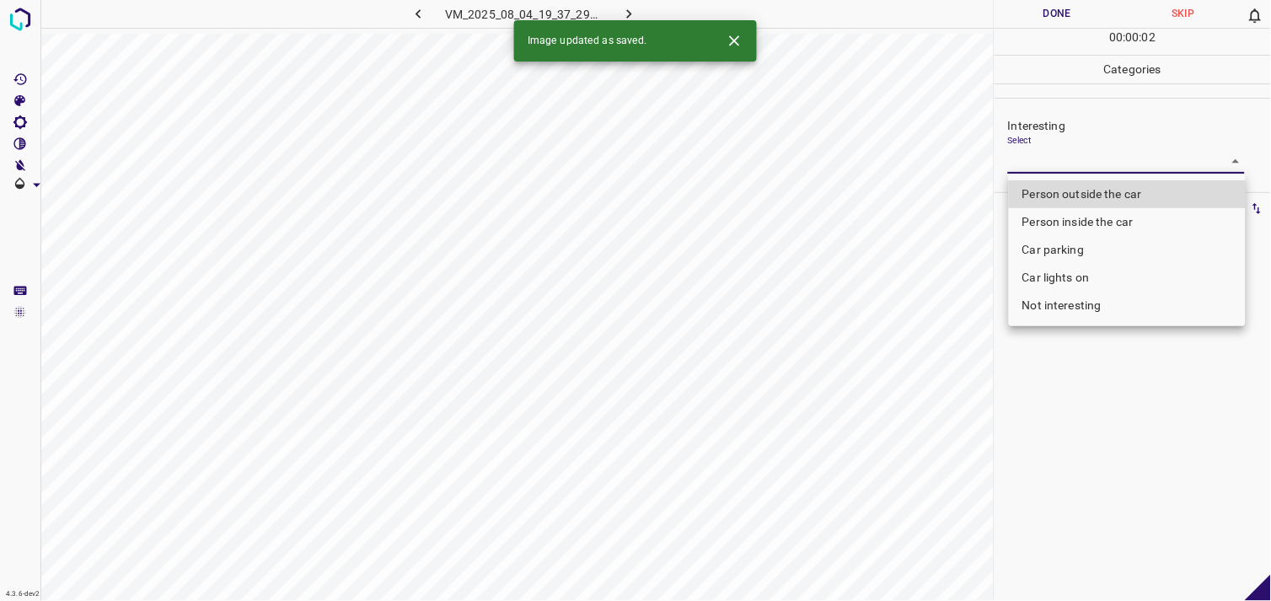
click at [1057, 250] on li "Car parking" at bounding box center [1127, 250] width 237 height 28
type input "Car parking"
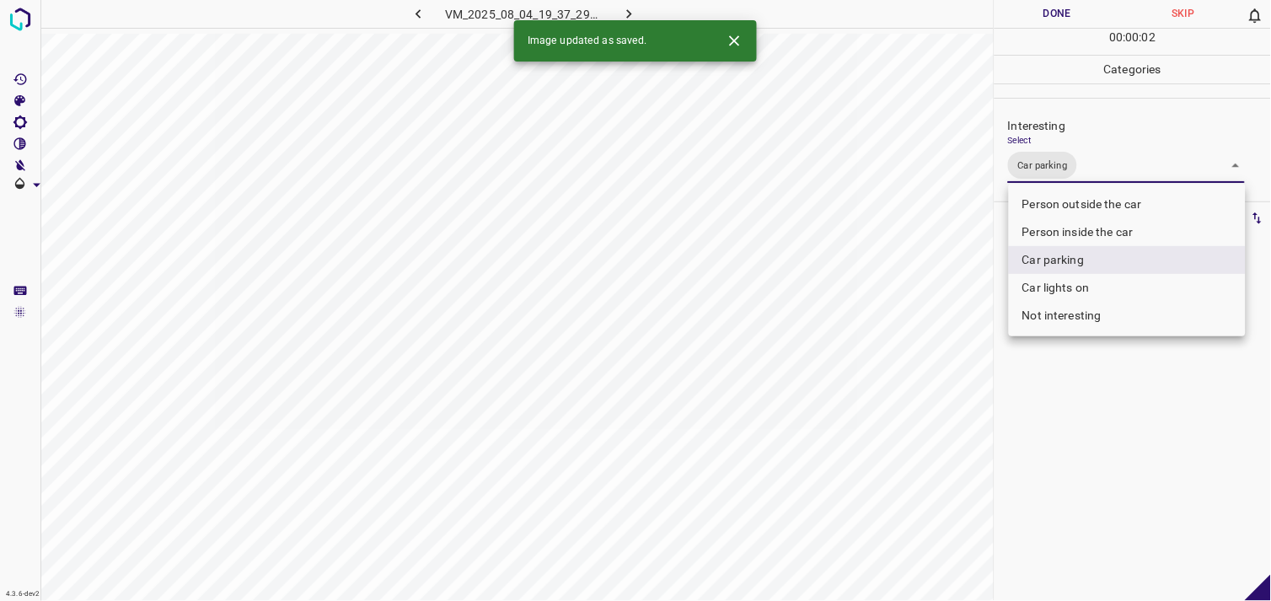
click at [1073, 414] on div at bounding box center [635, 300] width 1271 height 601
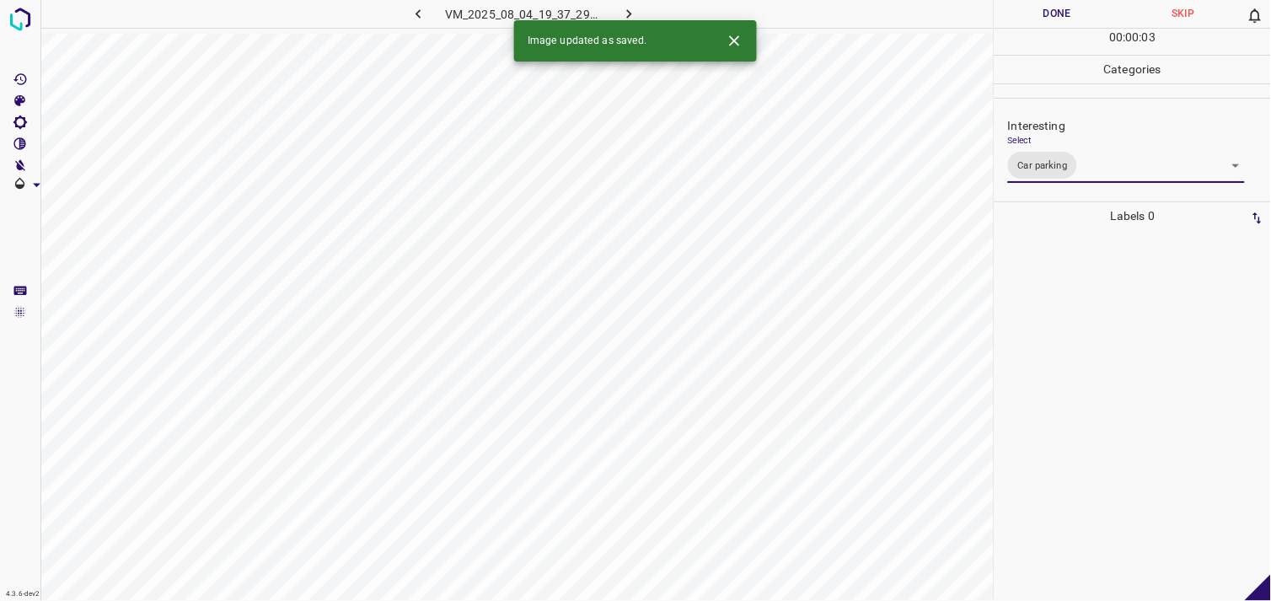
click at [1072, 349] on div at bounding box center [1133, 415] width 266 height 371
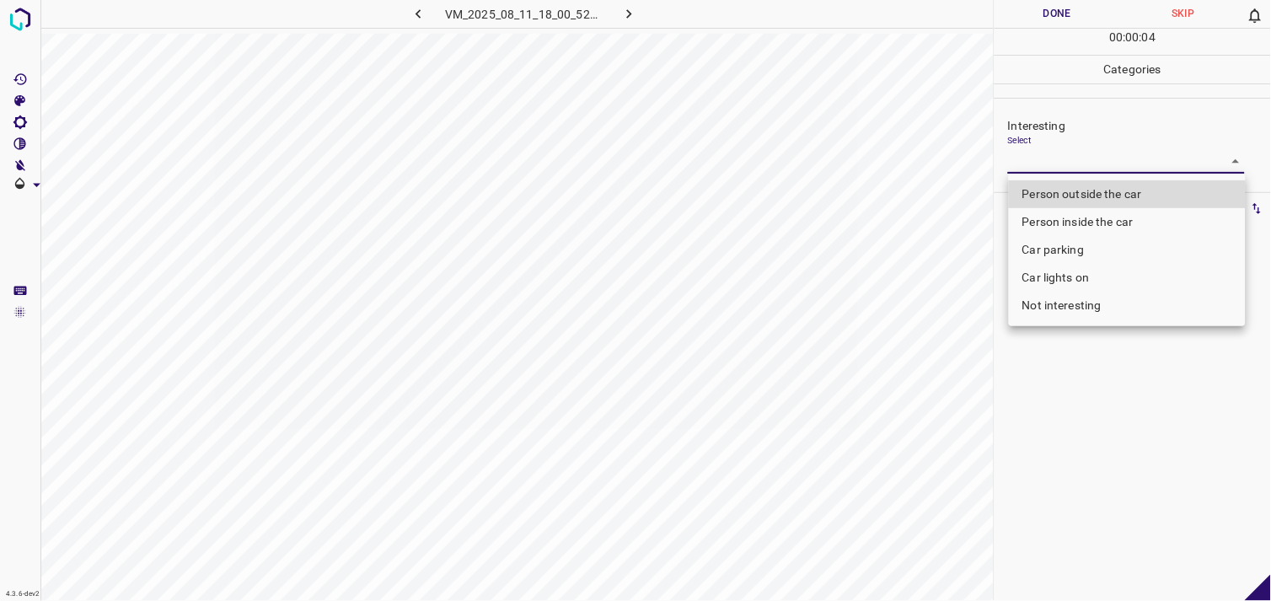
click at [1047, 162] on body "4.3.6-dev2 VM_2025_08_11_18_00_52_724_12.gif Done Skip 0 00 : 00 : 04 Categorie…" at bounding box center [635, 300] width 1271 height 601
click at [1047, 162] on div at bounding box center [635, 300] width 1271 height 601
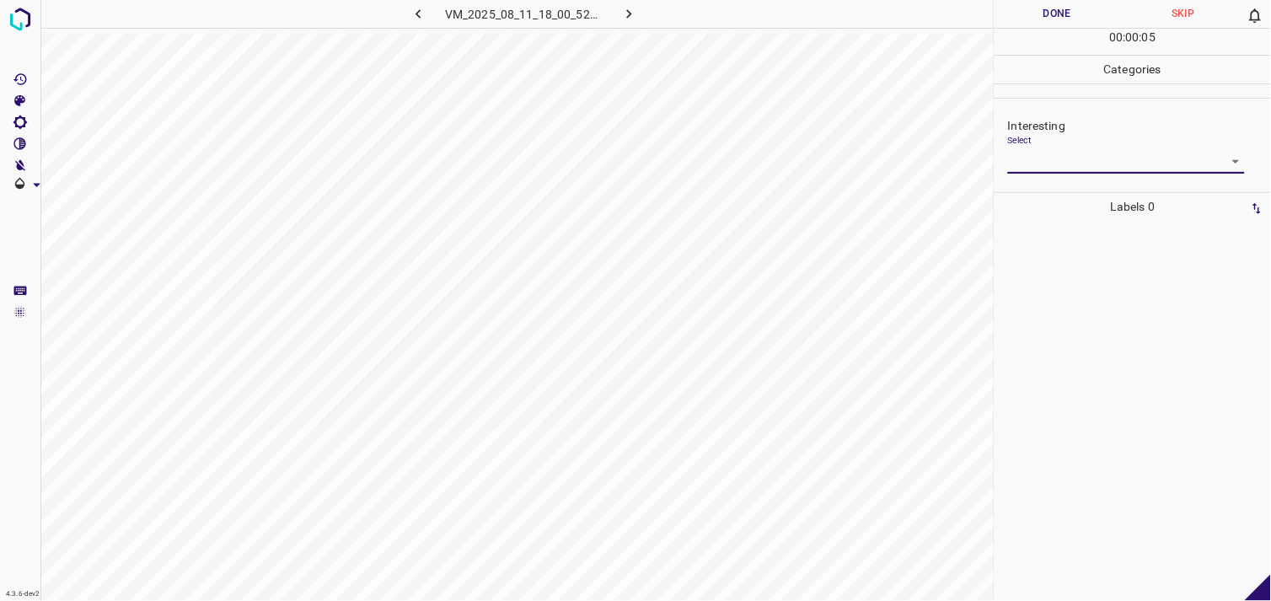
click at [1065, 165] on body "4.3.6-dev2 VM_2025_08_11_18_00_52_724_12.gif Done Skip 0 00 : 00 : 05 Categorie…" at bounding box center [635, 300] width 1271 height 601
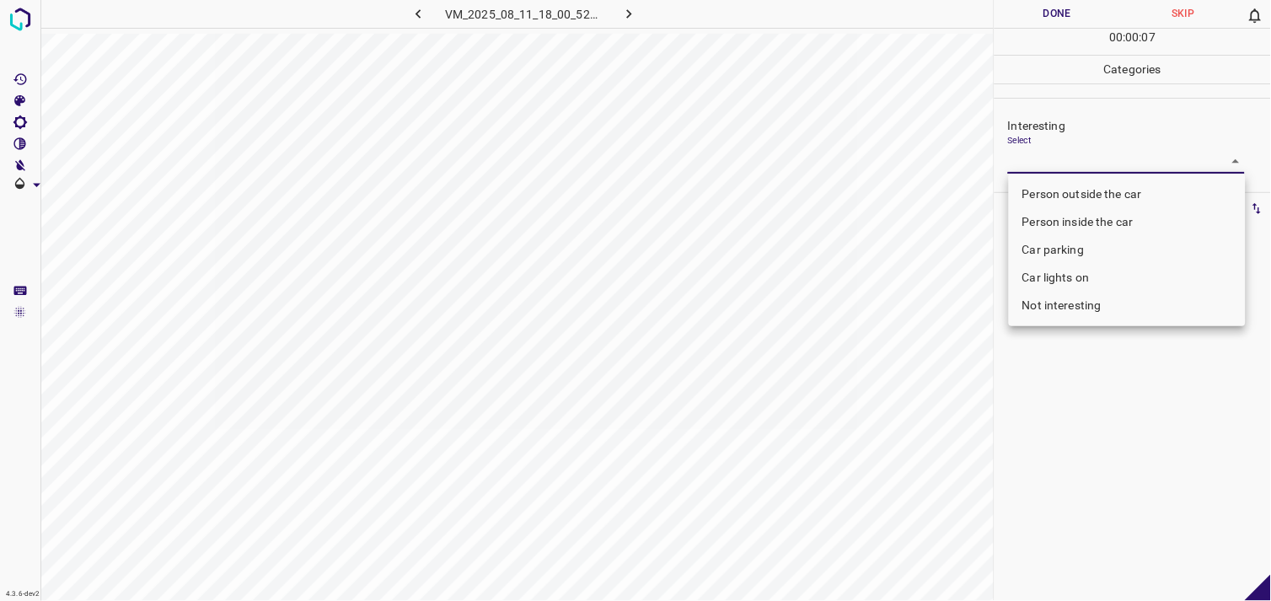
click at [1052, 309] on li "Not interesting" at bounding box center [1127, 306] width 237 height 28
click at [1081, 312] on li "Not interesting" at bounding box center [1127, 306] width 237 height 28
type input "Not interesting"
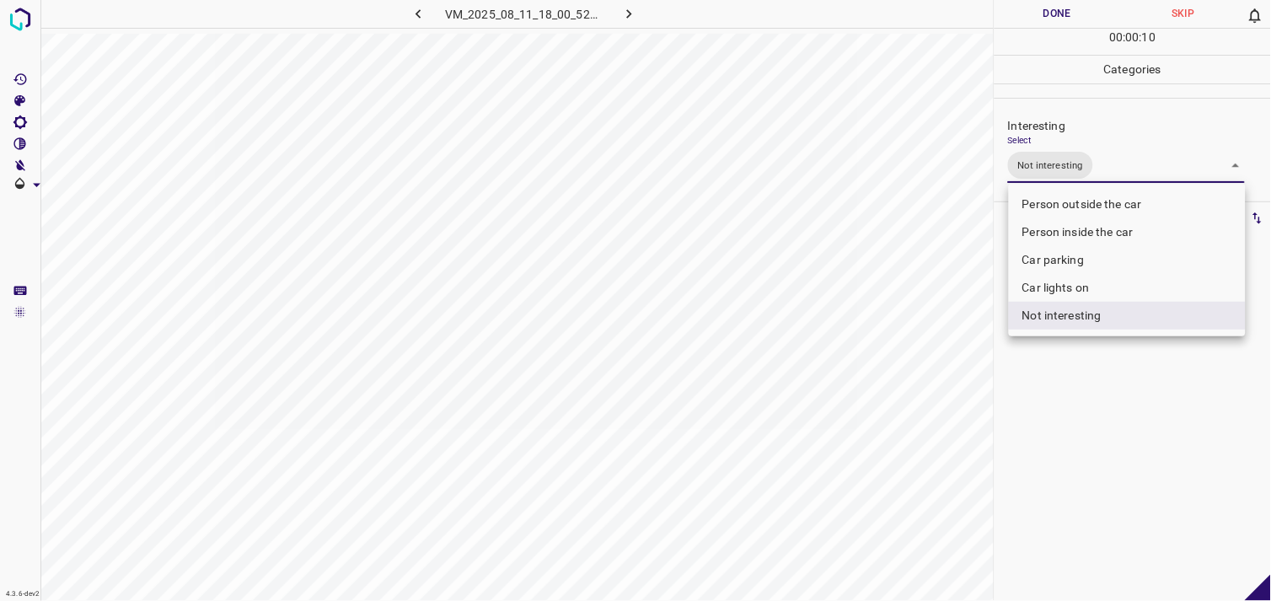
click at [1086, 407] on div at bounding box center [635, 300] width 1271 height 601
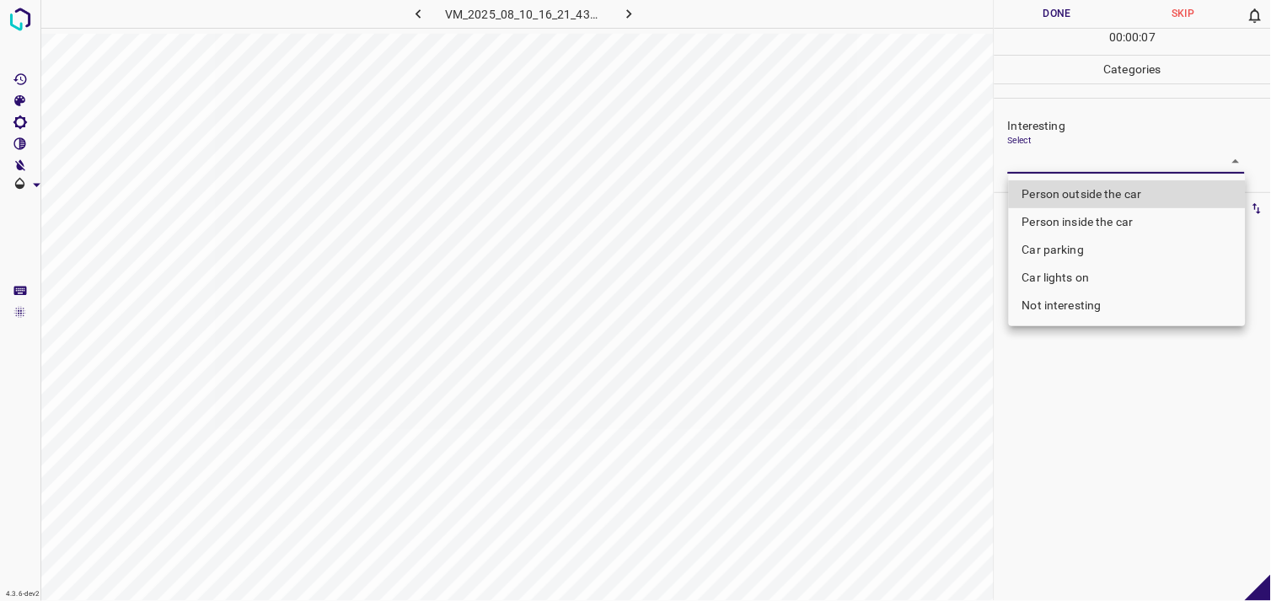
click at [1115, 162] on body "4.3.6-dev2 VM_2025_08_10_16_21_43_334_03.gif Done Skip 0 00 : 00 : 07 Categorie…" at bounding box center [635, 300] width 1271 height 601
click at [1102, 299] on li "Not interesting" at bounding box center [1127, 306] width 237 height 28
type input "Not interesting"
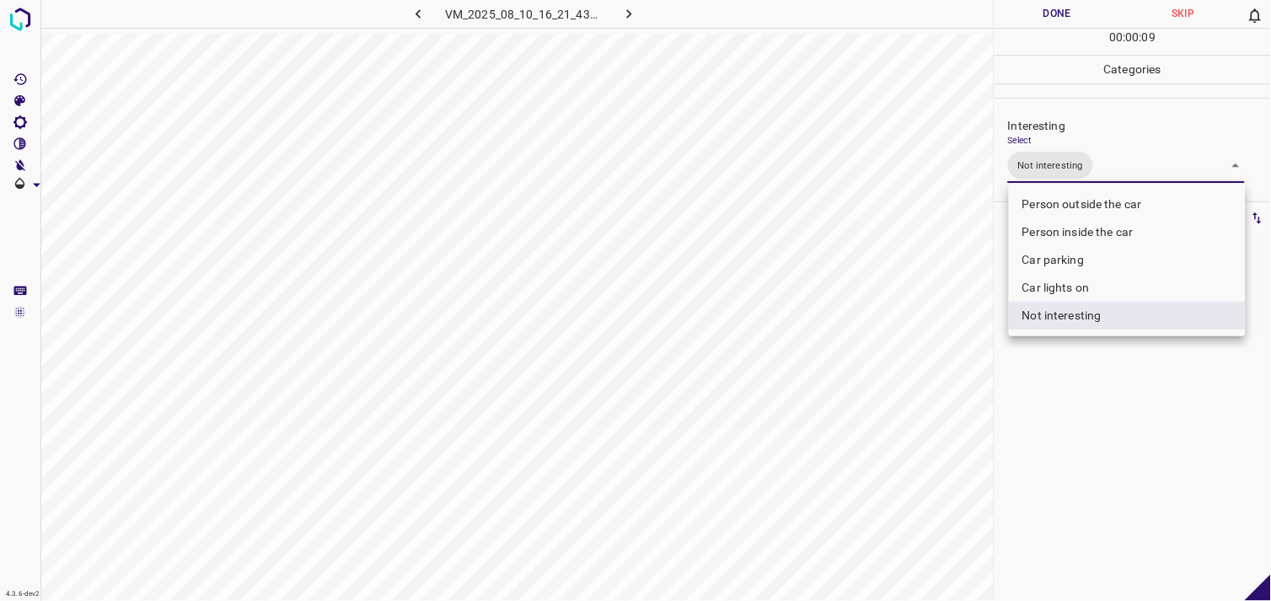
click at [1128, 375] on div at bounding box center [635, 300] width 1271 height 601
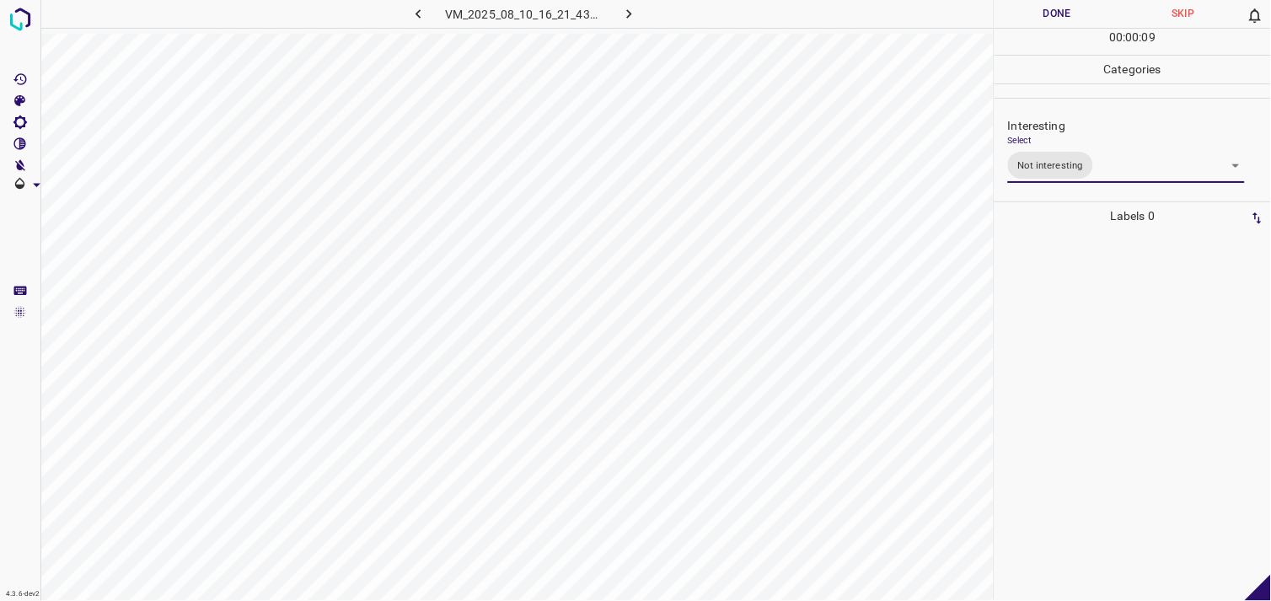
click at [1092, 297] on div at bounding box center [1133, 415] width 266 height 371
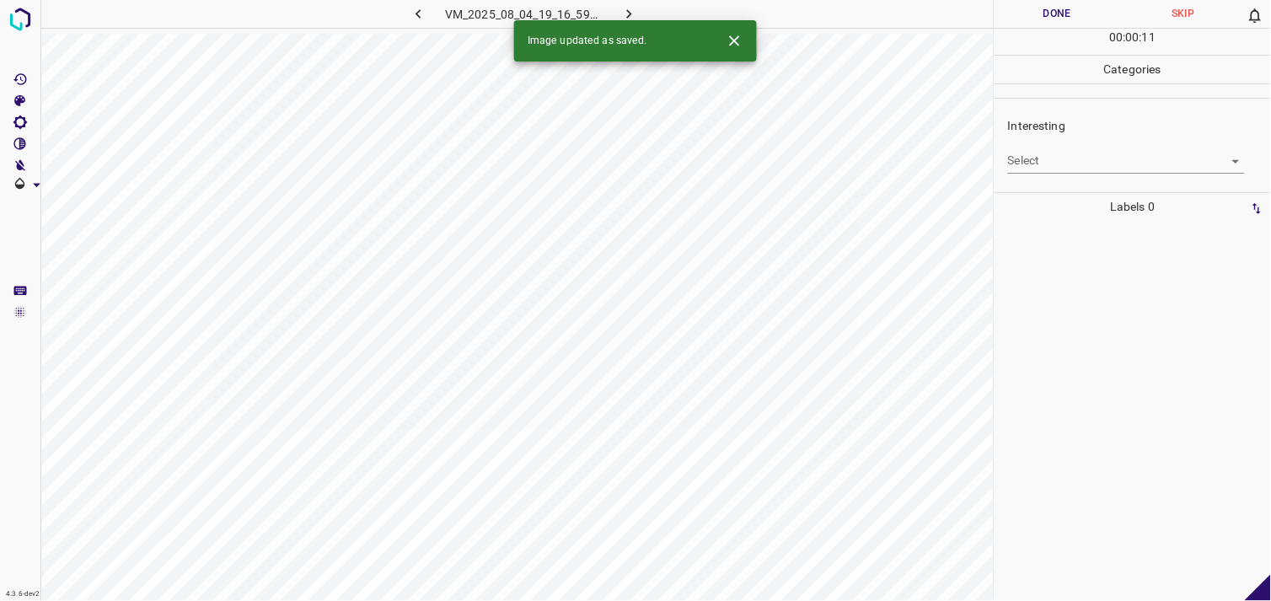
click at [1083, 167] on body "4.3.6-dev2 VM_2025_08_04_19_16_59_854_09.gif Done Skip 0 00 : 00 : 11 Categorie…" at bounding box center [635, 300] width 1271 height 601
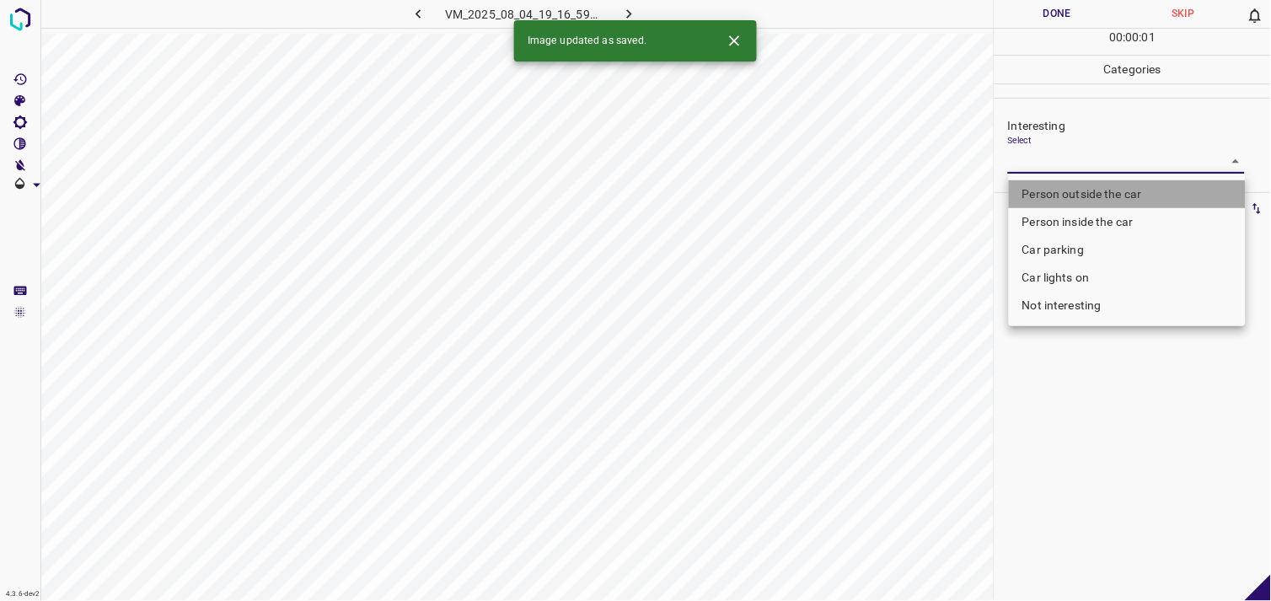
click at [1092, 192] on li "Person outside the car" at bounding box center [1127, 194] width 237 height 28
type input "Person outside the car"
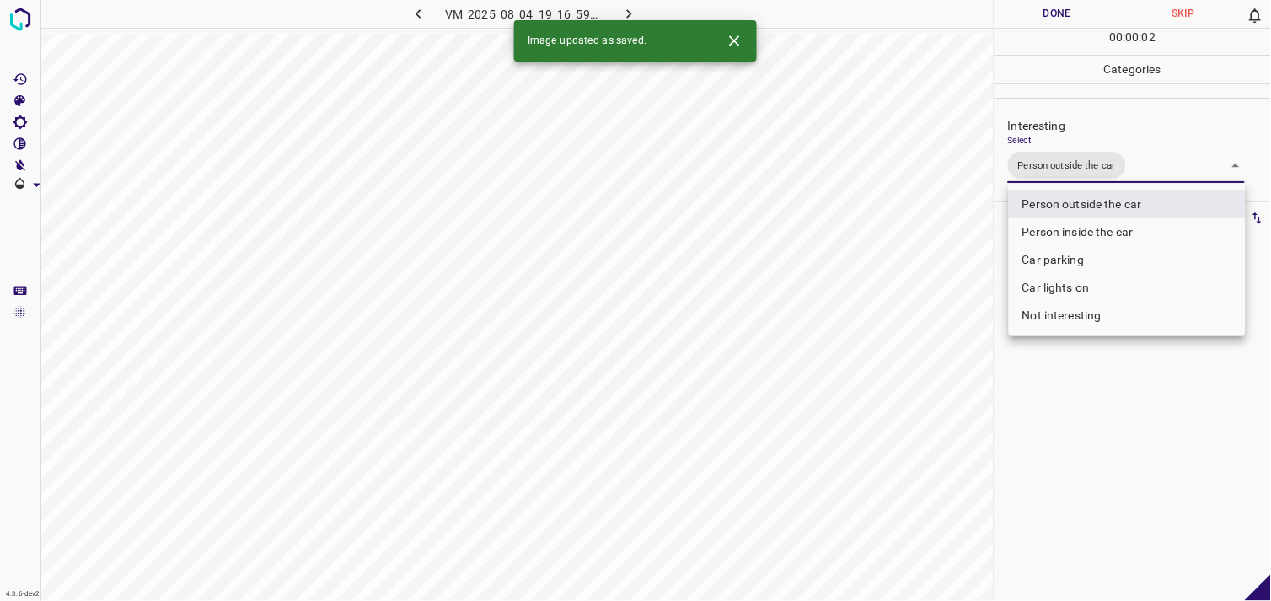
drag, startPoint x: 1074, startPoint y: 460, endPoint x: 1077, endPoint y: 439, distance: 21.3
click at [1074, 455] on div at bounding box center [635, 300] width 1271 height 601
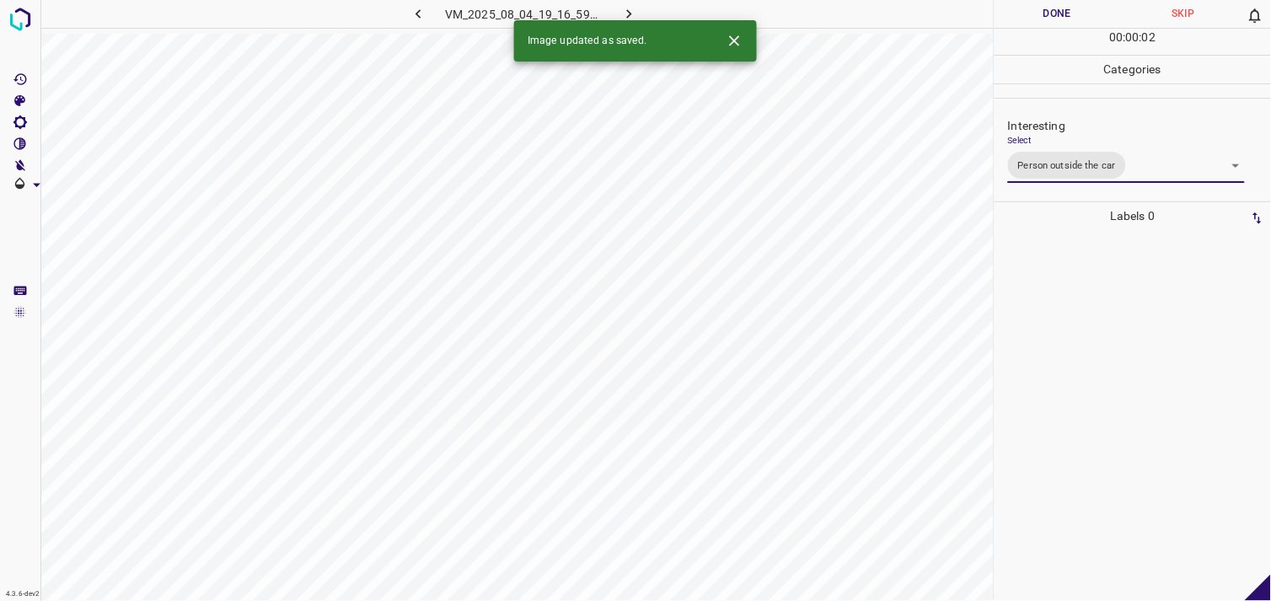
click at [1083, 348] on div at bounding box center [1133, 415] width 266 height 371
click at [1077, 171] on body "4.3.6-dev2 VM_2025_08_01_12_42_05_983_03.gif Done Skip 0 00 : 00 : 01 Categorie…" at bounding box center [635, 300] width 1271 height 601
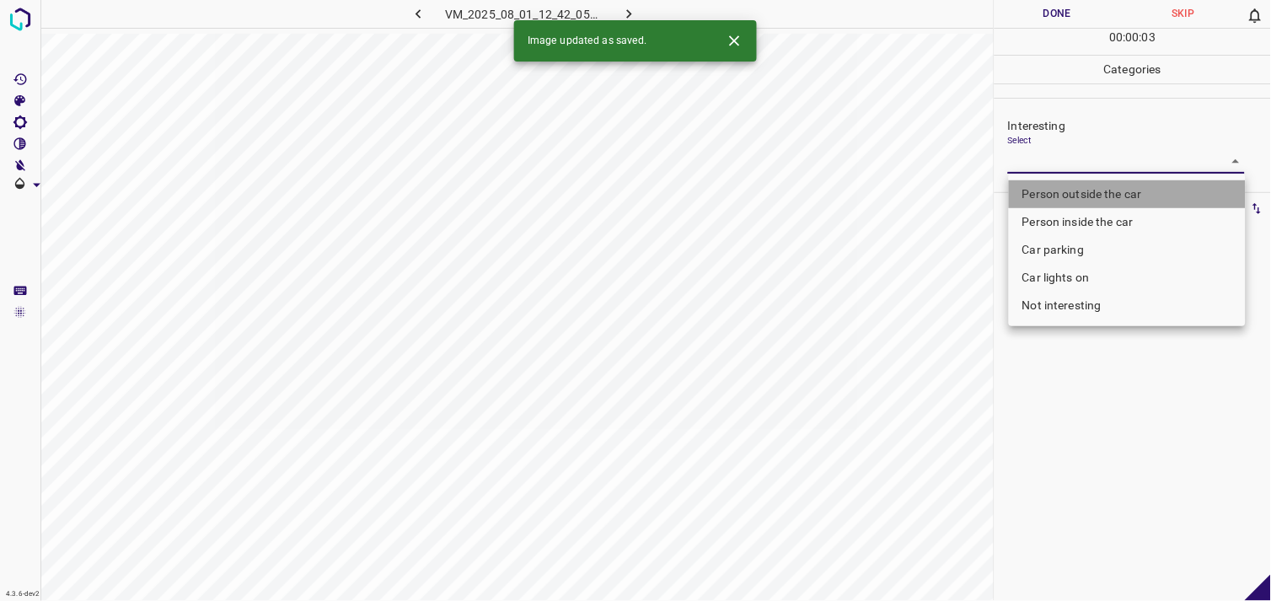
click at [1093, 196] on li "Person outside the car" at bounding box center [1127, 194] width 237 height 28
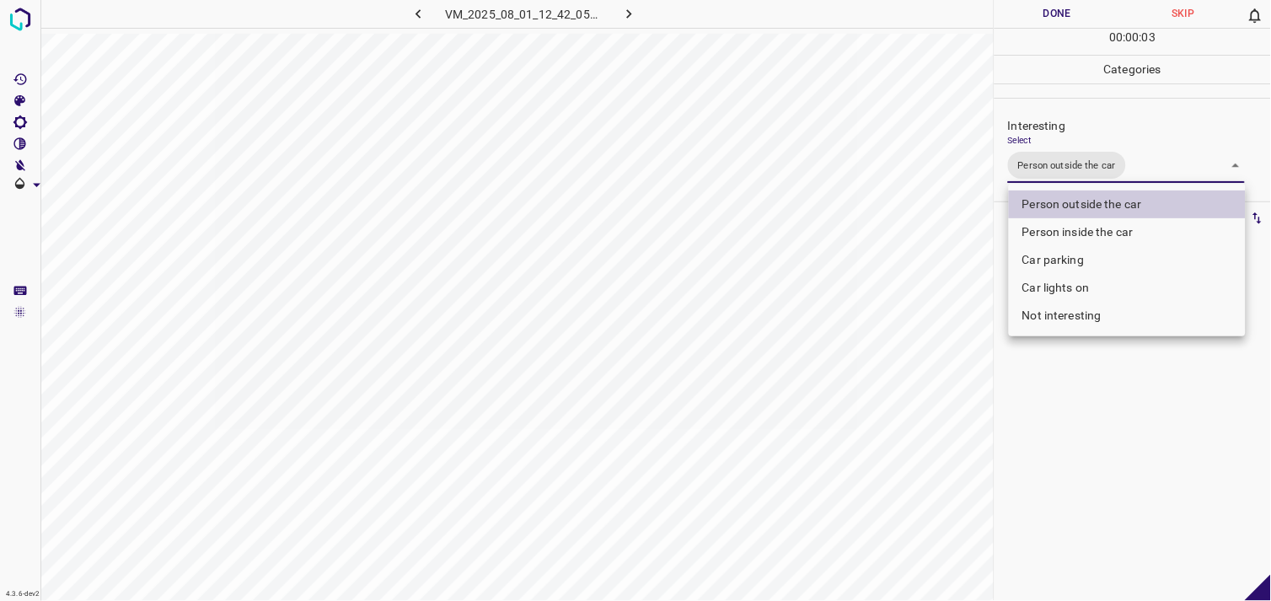
click at [1098, 437] on div at bounding box center [635, 300] width 1271 height 601
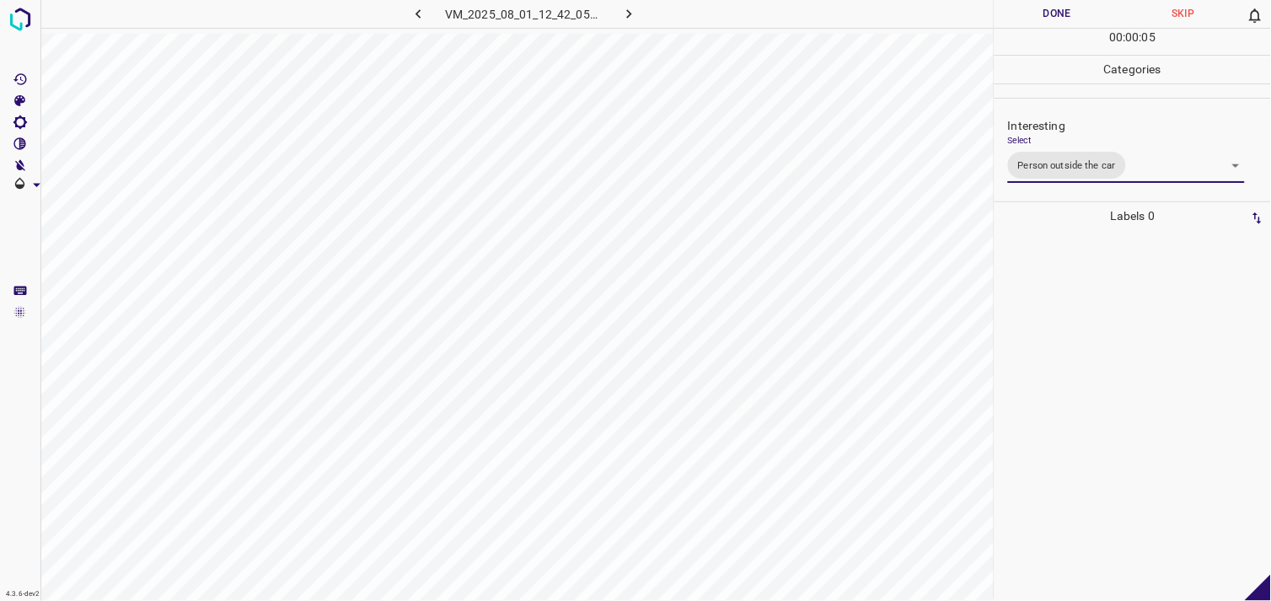
click at [1097, 180] on body "4.3.6-dev2 VM_2025_08_01_12_42_05_983_03.gif Done Skip 0 00 : 00 : 05 Categorie…" at bounding box center [635, 300] width 1271 height 601
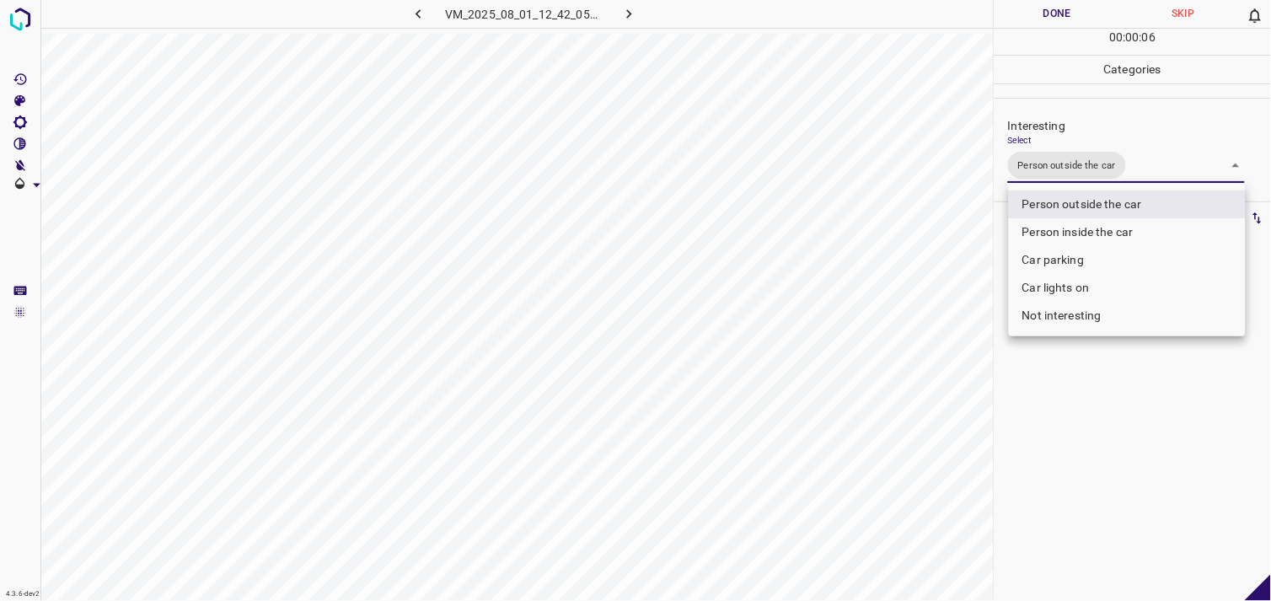
drag, startPoint x: 1091, startPoint y: 324, endPoint x: 1097, endPoint y: 262, distance: 62.6
click at [1091, 324] on li "Not interesting" at bounding box center [1127, 316] width 237 height 28
type input "Person outside the car"
click at [1108, 205] on li "Person outside the car" at bounding box center [1127, 204] width 237 height 28
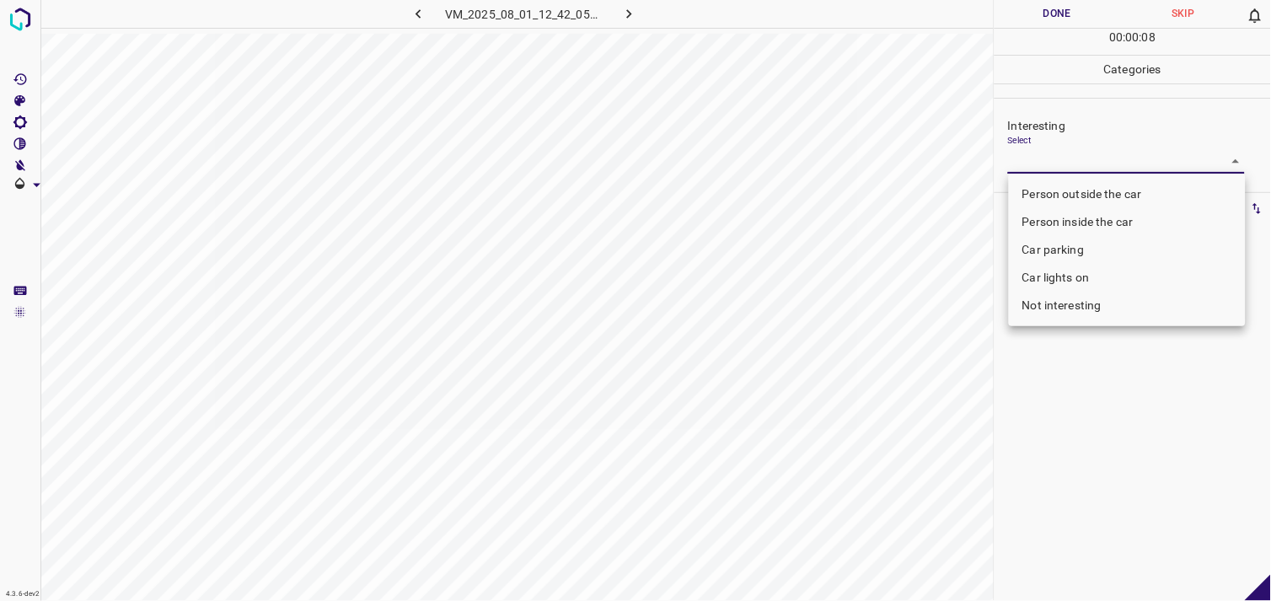
click at [1102, 315] on li "Not interesting" at bounding box center [1127, 306] width 237 height 28
click at [1100, 303] on li "Not interesting" at bounding box center [1127, 306] width 237 height 28
type input "Not interesting"
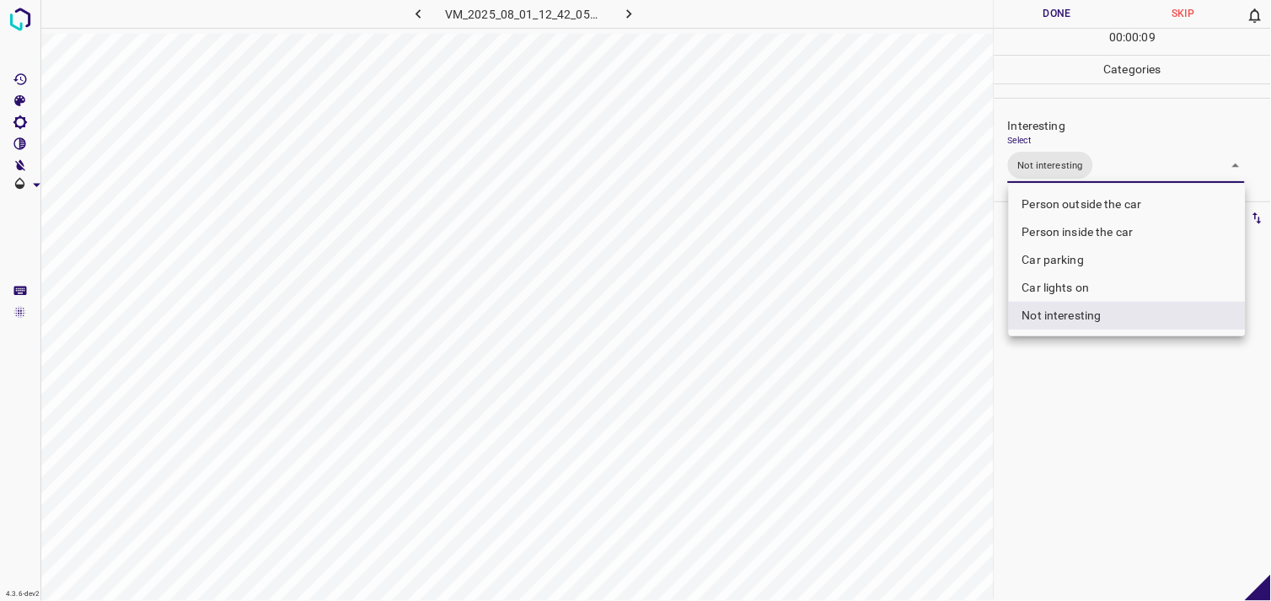
click at [1115, 424] on div at bounding box center [635, 300] width 1271 height 601
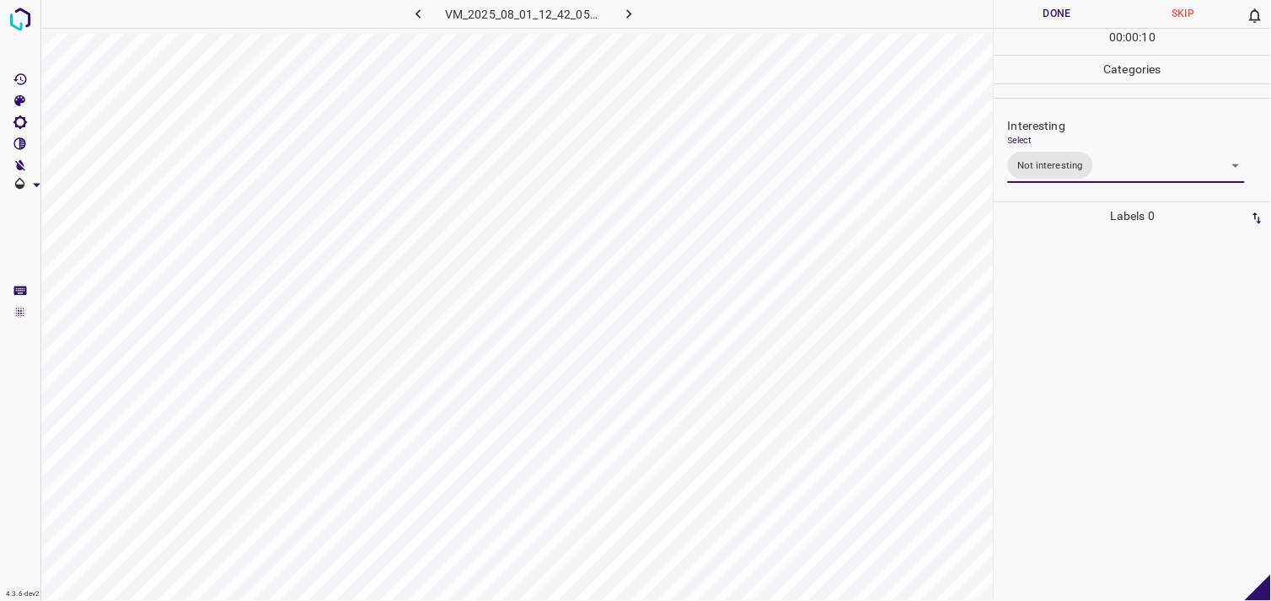
click at [1118, 363] on div at bounding box center [1133, 415] width 266 height 371
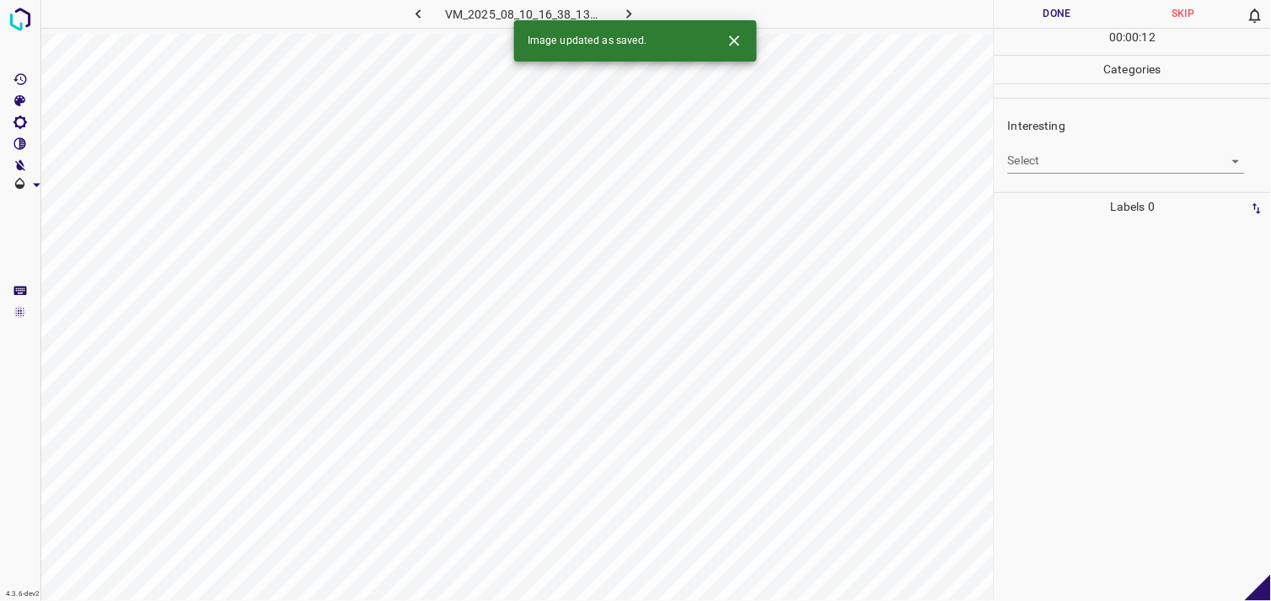
click at [1110, 167] on body "4.3.6-dev2 VM_2025_08_10_16_38_13_723_06.gif Done Skip 0 00 : 00 : 12 Categorie…" at bounding box center [635, 300] width 1271 height 601
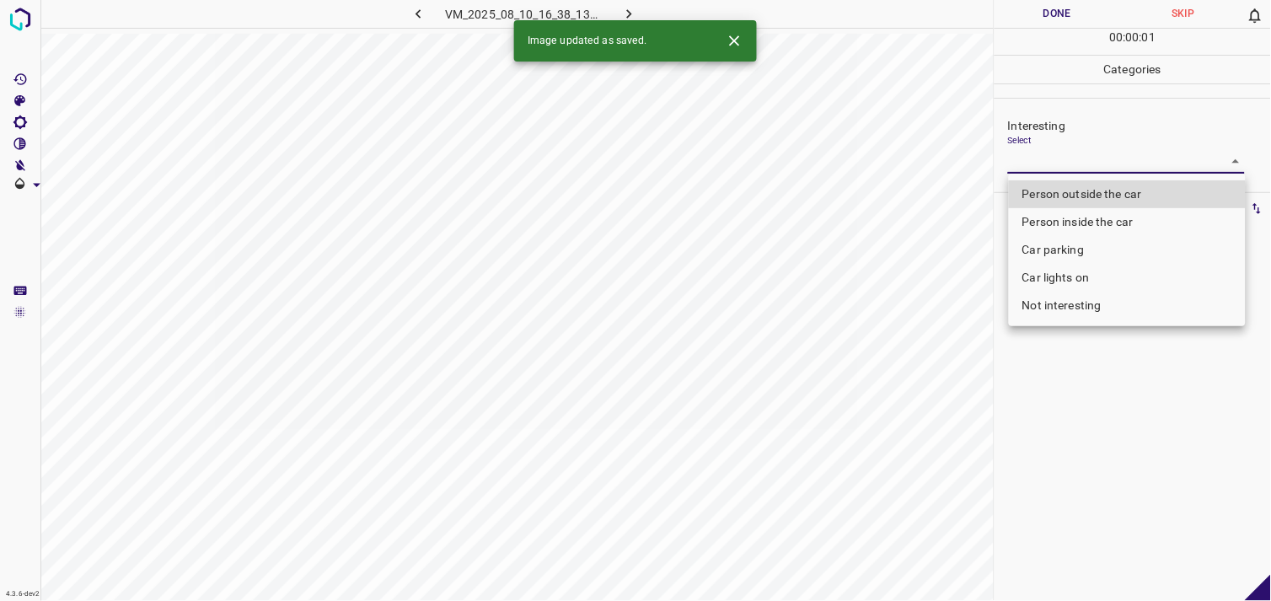
click at [1114, 189] on li "Person outside the car" at bounding box center [1127, 194] width 237 height 28
type input "Person outside the car"
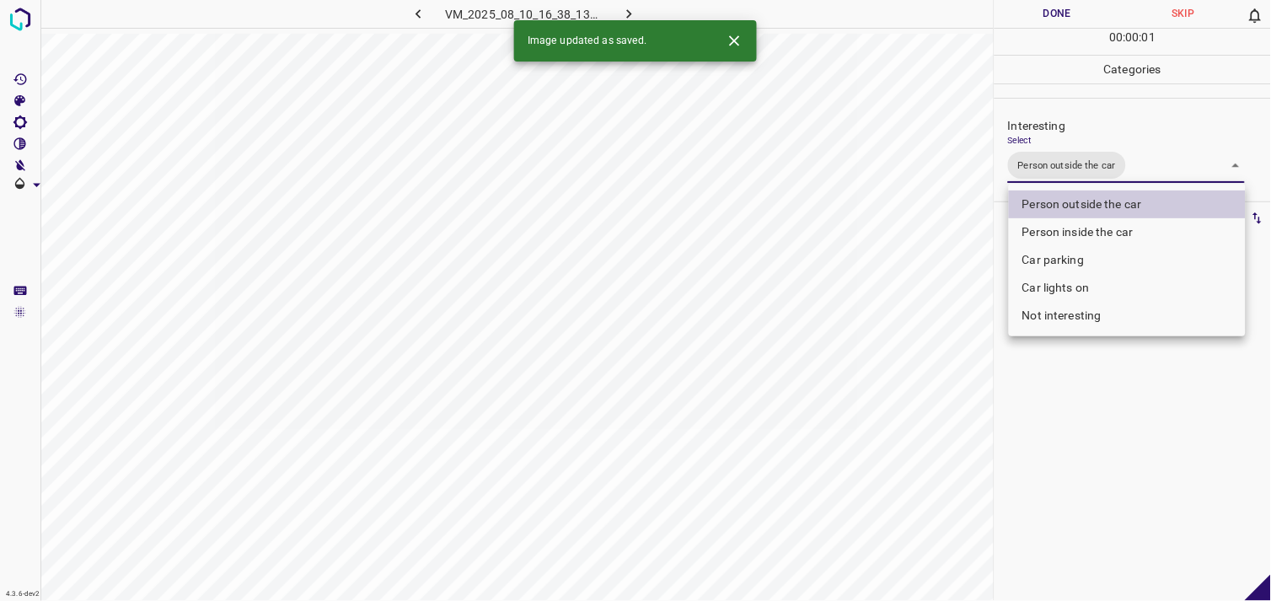
drag, startPoint x: 1102, startPoint y: 433, endPoint x: 1113, endPoint y: 397, distance: 38.1
click at [1102, 434] on div at bounding box center [635, 300] width 1271 height 601
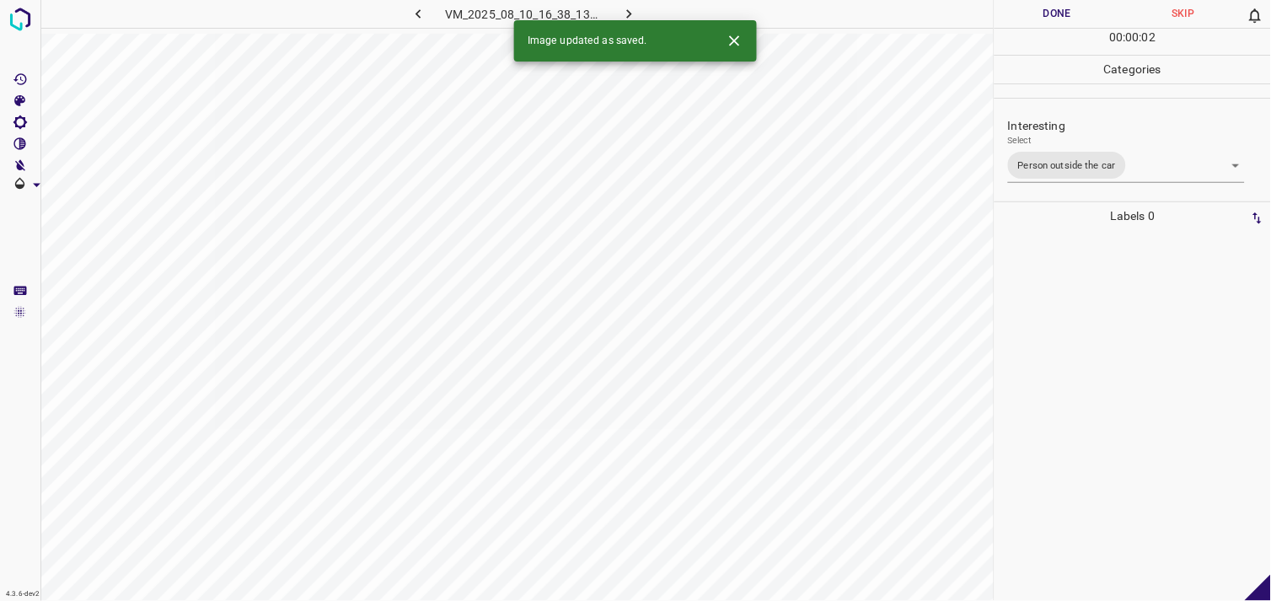
click at [1107, 351] on div at bounding box center [1133, 415] width 266 height 371
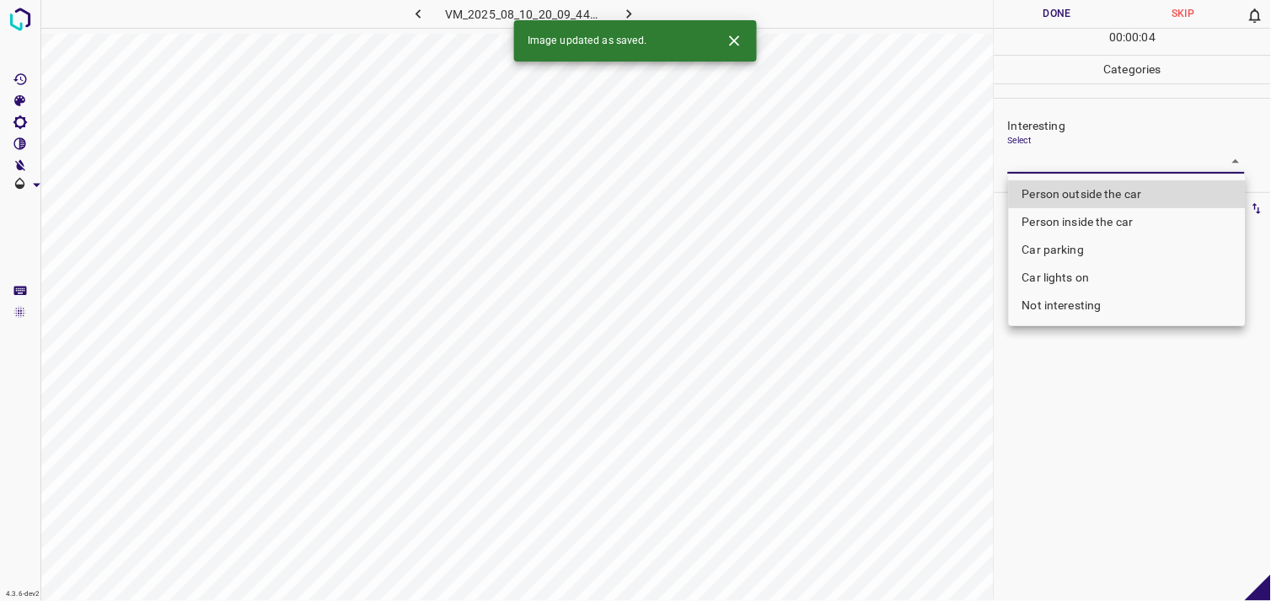
click at [1063, 162] on body "4.3.6-dev2 VM_2025_08_10_20_09_44_497_00.gif Done Skip 0 00 : 00 : 04 Categorie…" at bounding box center [635, 300] width 1271 height 601
click at [1083, 189] on li "Person outside the car" at bounding box center [1127, 194] width 237 height 28
type input "Person outside the car"
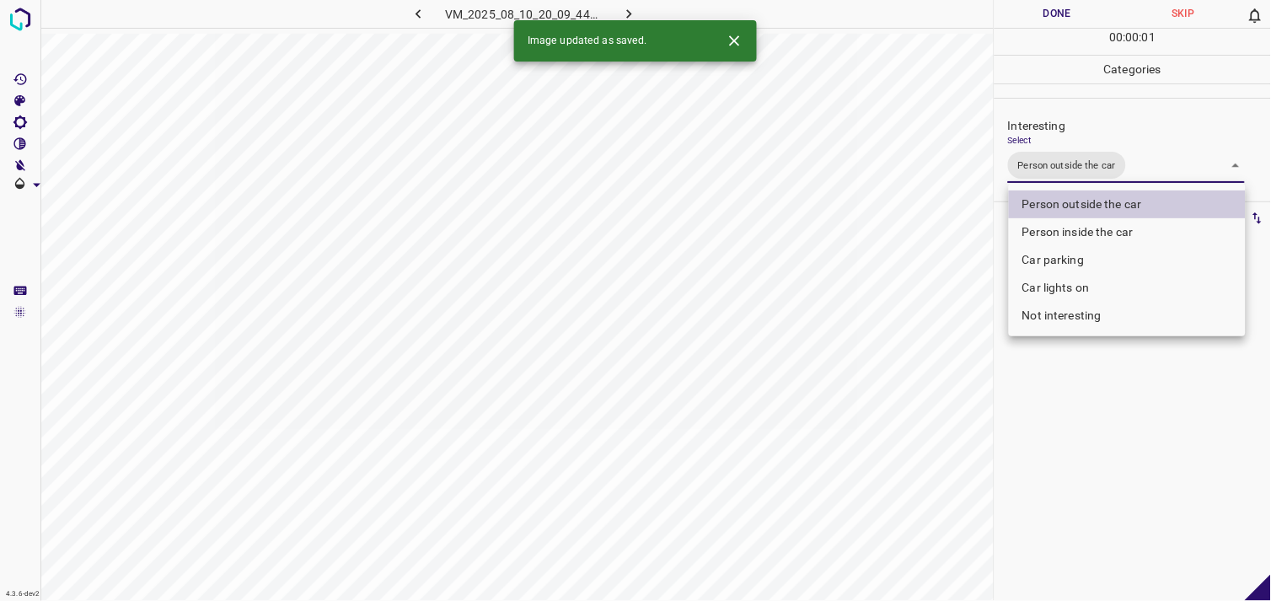
click at [1062, 440] on div at bounding box center [635, 300] width 1271 height 601
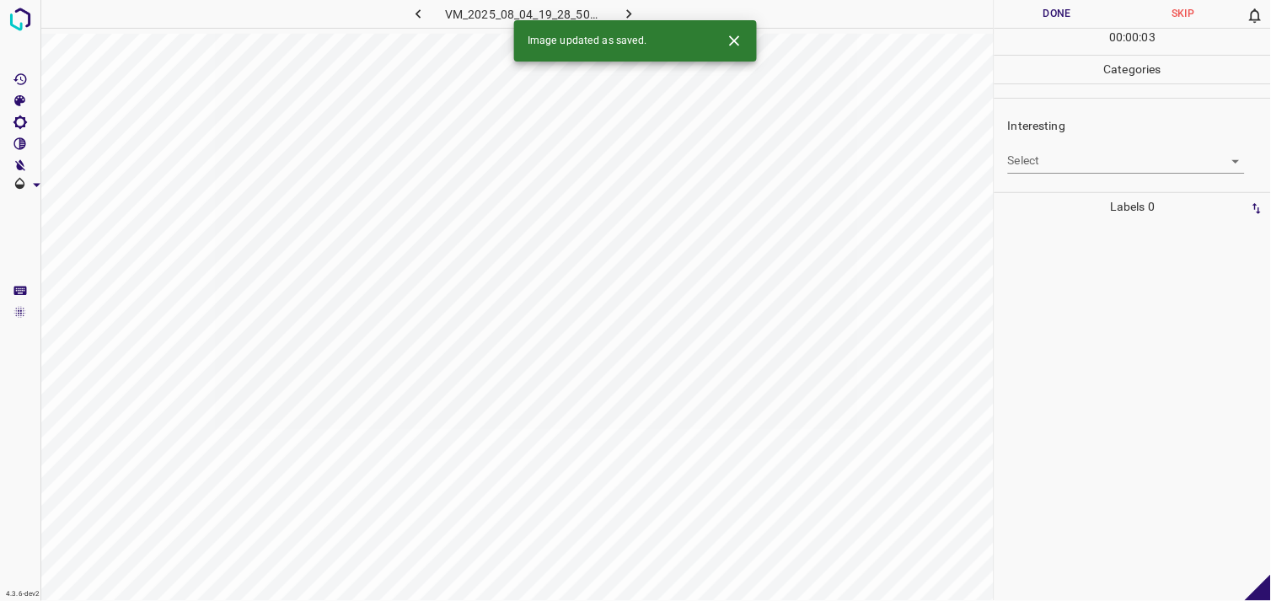
click at [1058, 155] on body "4.3.6-dev2 VM_2025_08_04_19_28_50_578_13.gif Done Skip 0 00 : 00 : 03 Categorie…" at bounding box center [635, 300] width 1271 height 601
click at [1062, 157] on body "4.3.6-dev2 VM_2025_08_04_19_28_50_578_13.gif Done Skip 0 00 : 00 : 01 Categorie…" at bounding box center [635, 300] width 1271 height 601
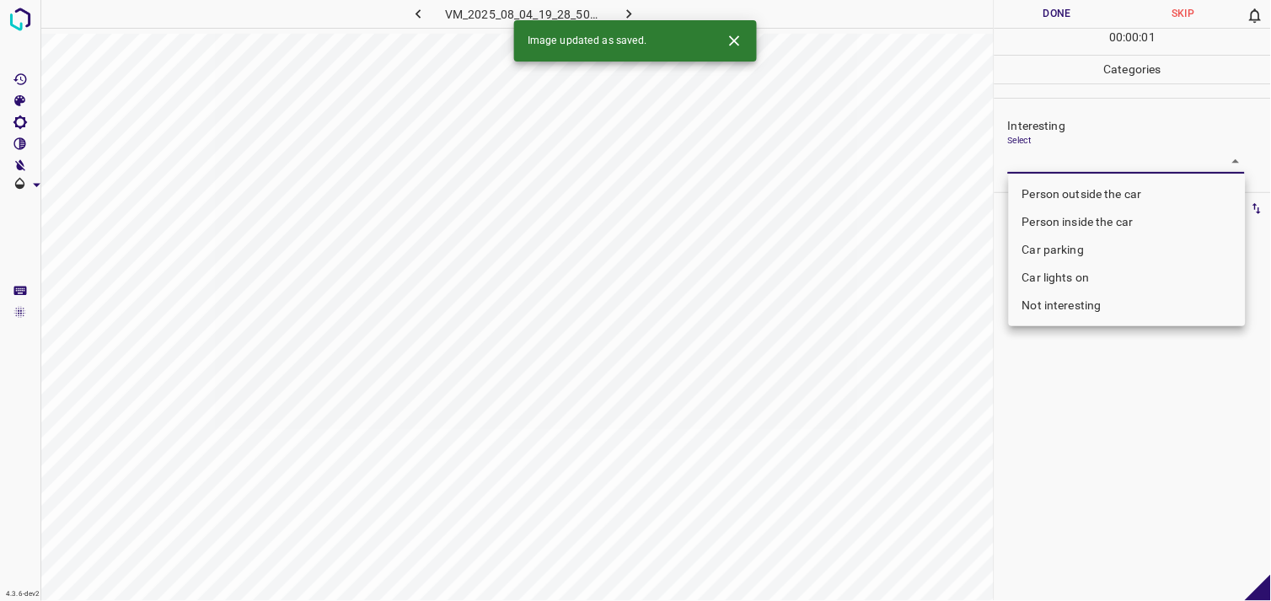
click at [1062, 164] on body "4.3.6-dev2 VM_2025_08_04_19_28_50_578_13.gif Done Skip 0 00 : 00 : 01 Categorie…" at bounding box center [635, 300] width 1271 height 601
click at [1062, 214] on li "Person inside the car" at bounding box center [1127, 222] width 237 height 28
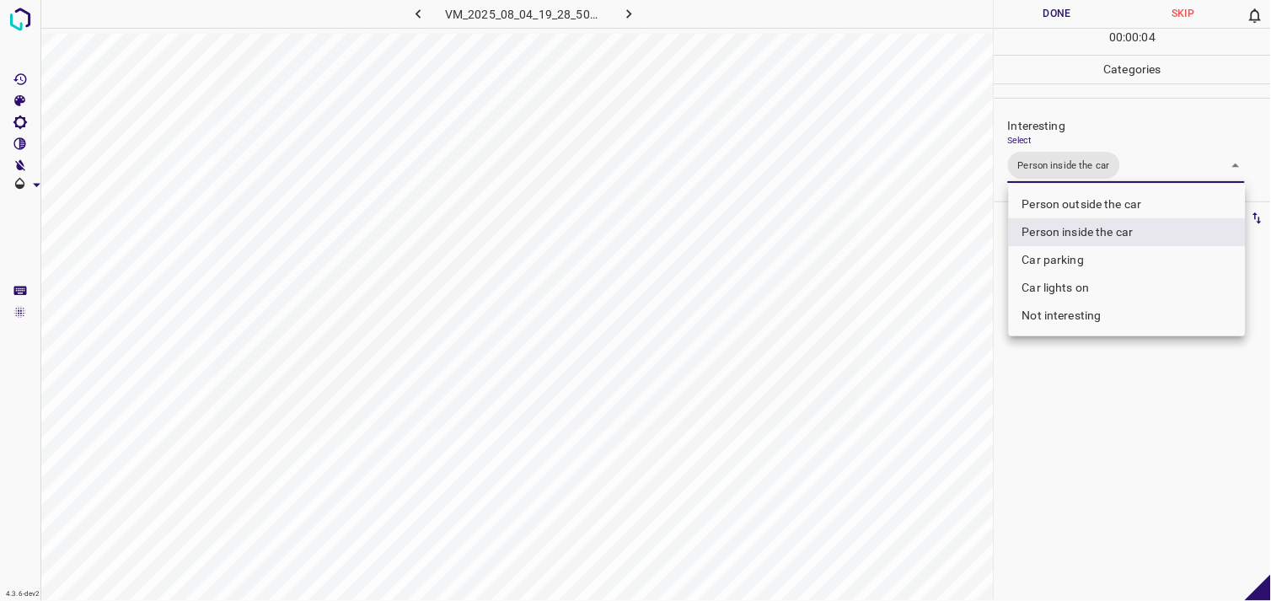
click at [1074, 261] on li "Car parking" at bounding box center [1127, 260] width 237 height 28
type input "Person inside the car,Car parking"
click at [1108, 405] on div at bounding box center [635, 300] width 1271 height 601
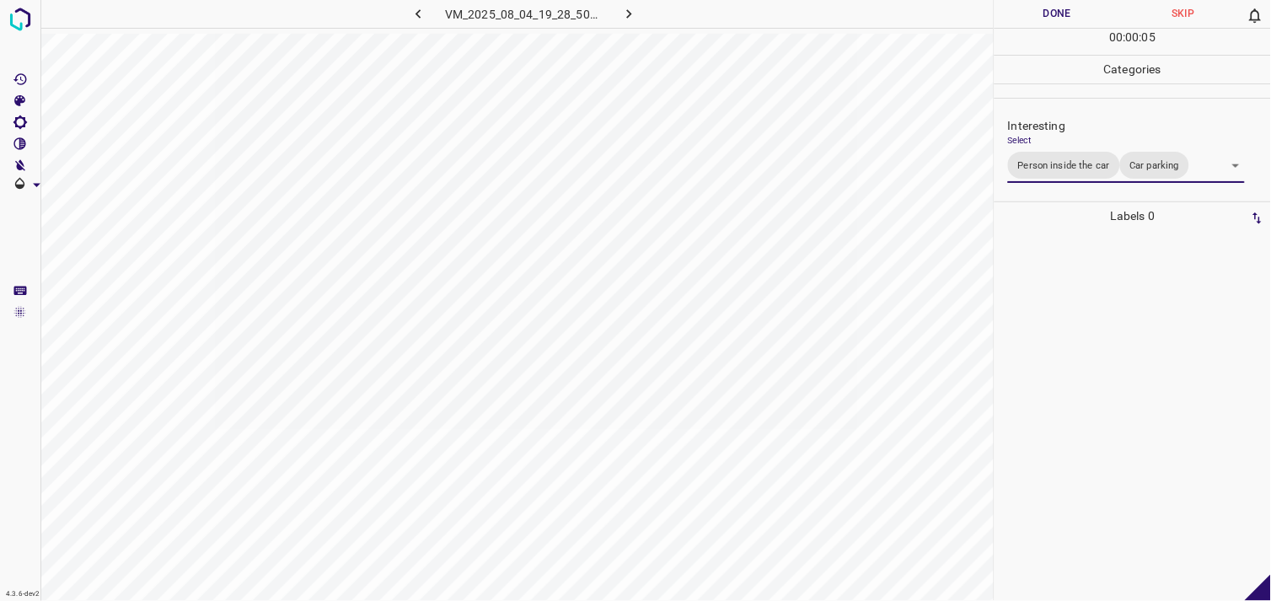
click at [1109, 309] on div at bounding box center [1133, 415] width 266 height 371
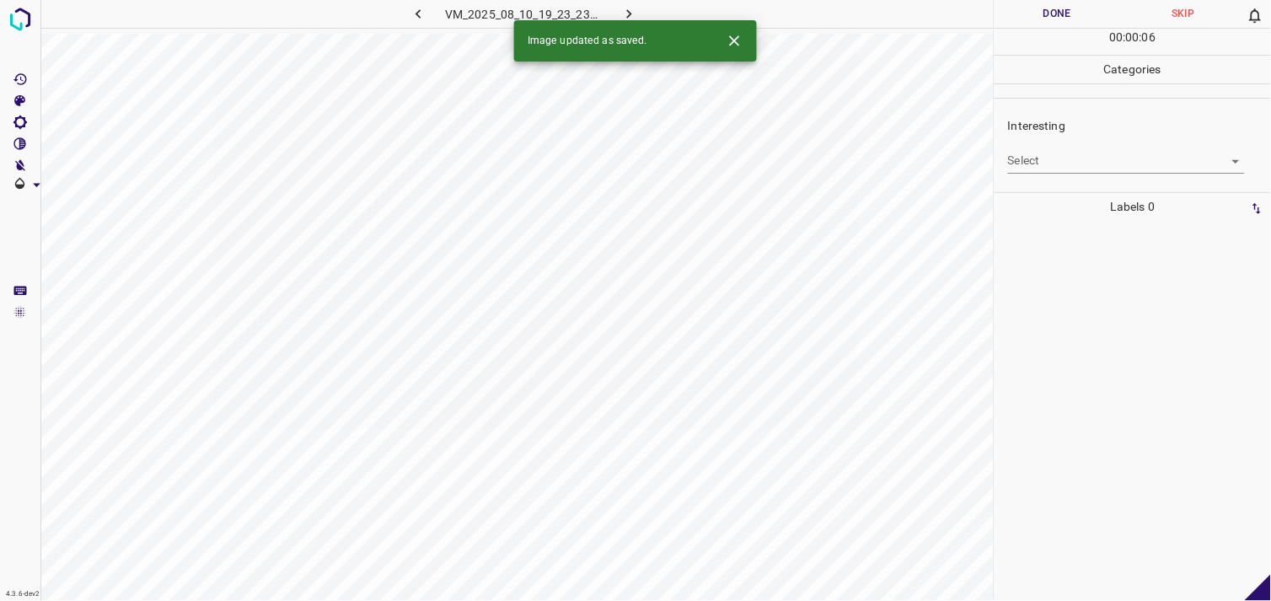
click at [1130, 166] on body "4.3.6-dev2 VM_2025_08_10_19_23_23_459_01.gif Done Skip 0 00 : 00 : 06 Categorie…" at bounding box center [635, 300] width 1271 height 601
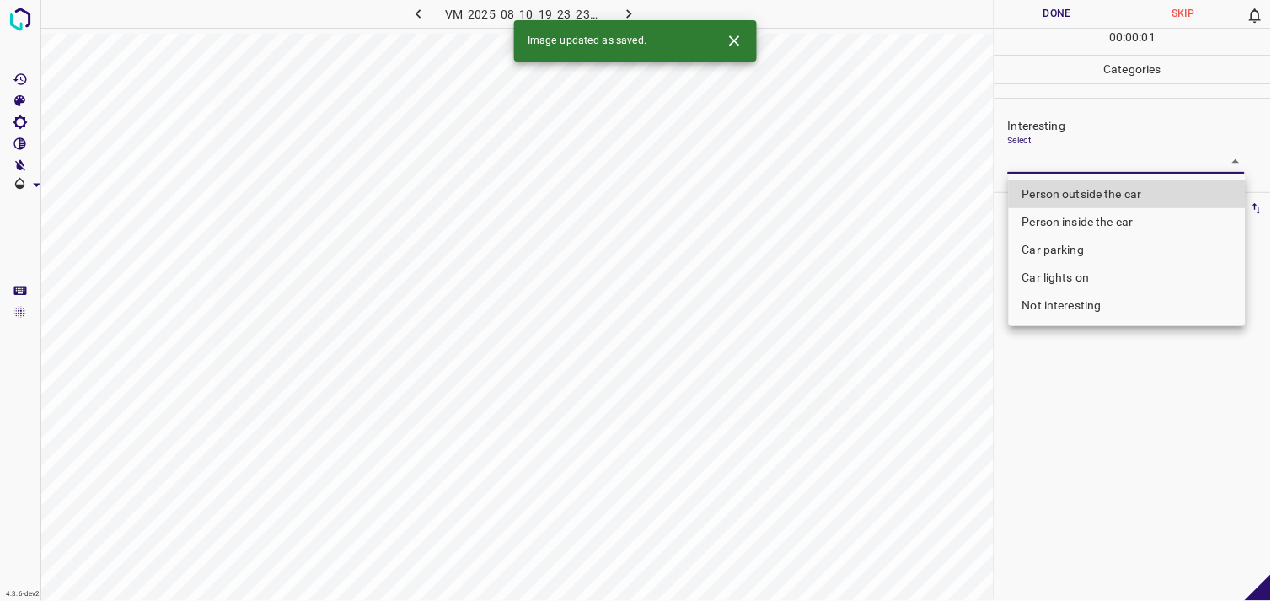
click at [1097, 276] on li "Car lights on" at bounding box center [1127, 278] width 237 height 28
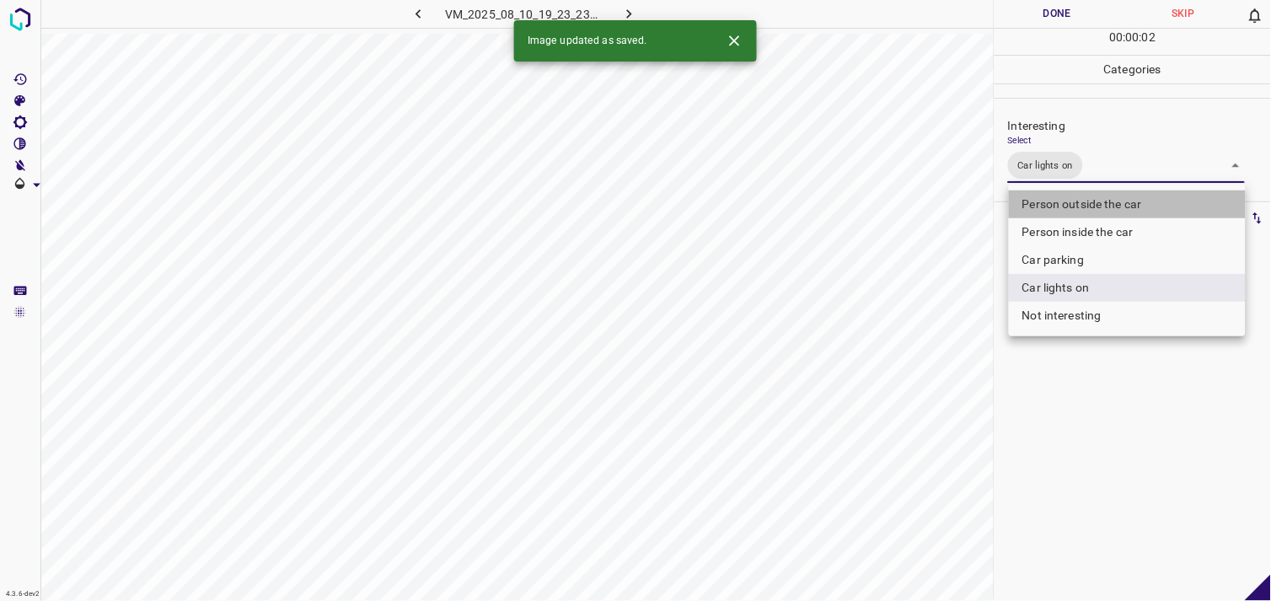
click at [1115, 202] on li "Person outside the car" at bounding box center [1127, 204] width 237 height 28
type input "Car lights on,Person outside the car"
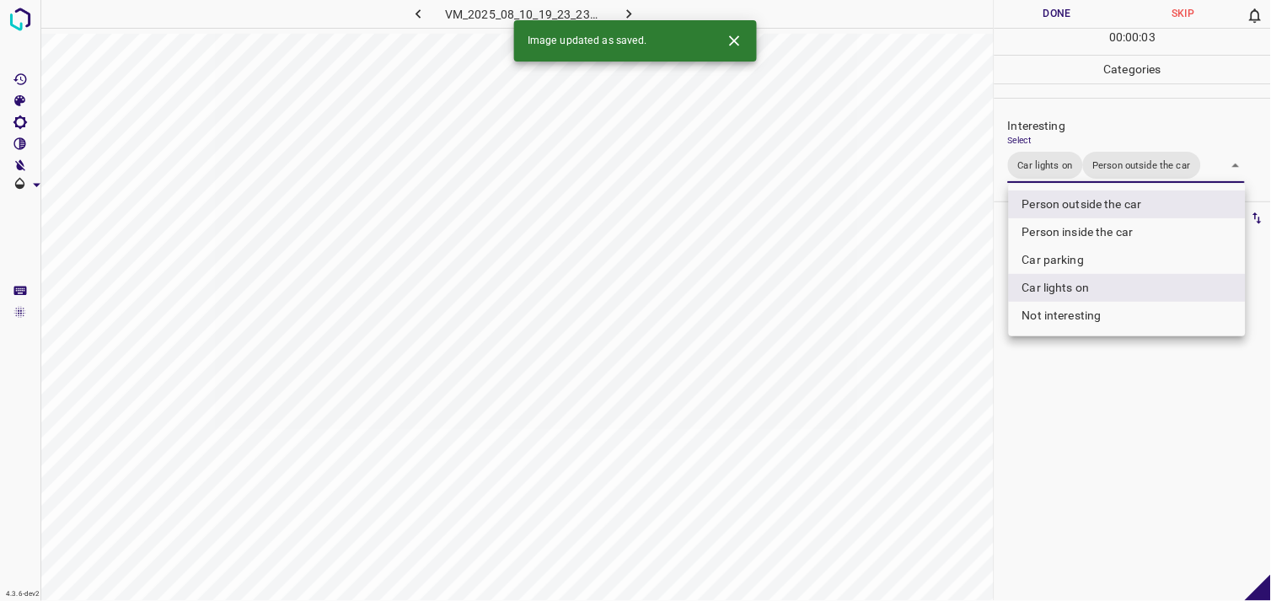
click at [1125, 447] on div at bounding box center [635, 300] width 1271 height 601
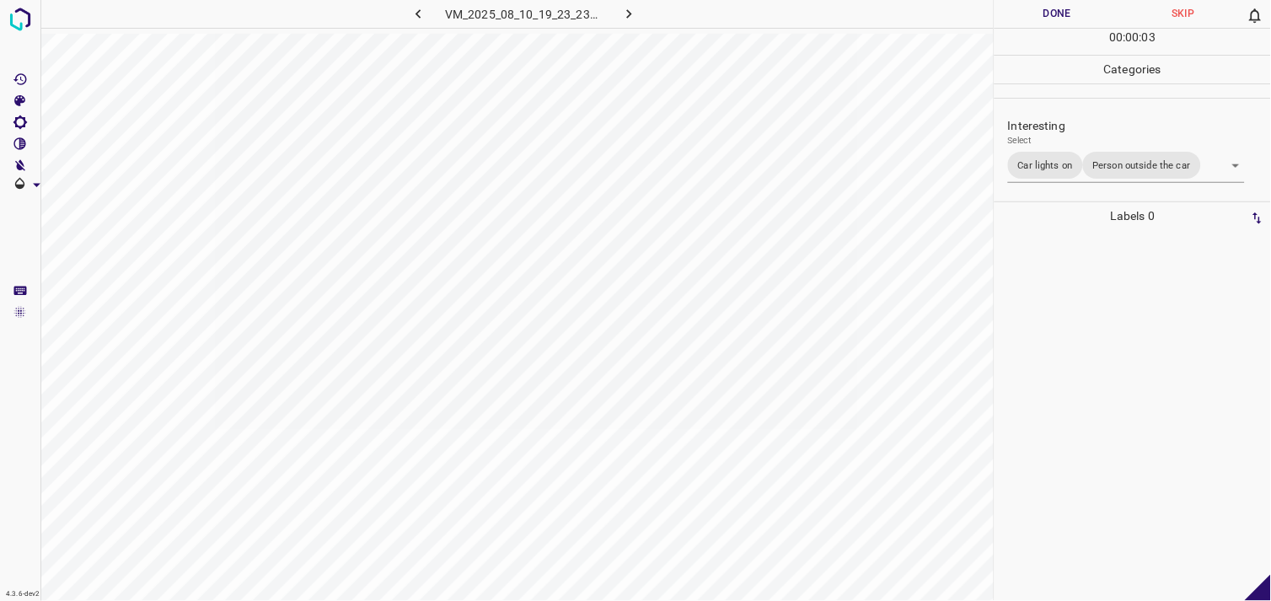
click at [1140, 359] on div at bounding box center [1133, 415] width 266 height 371
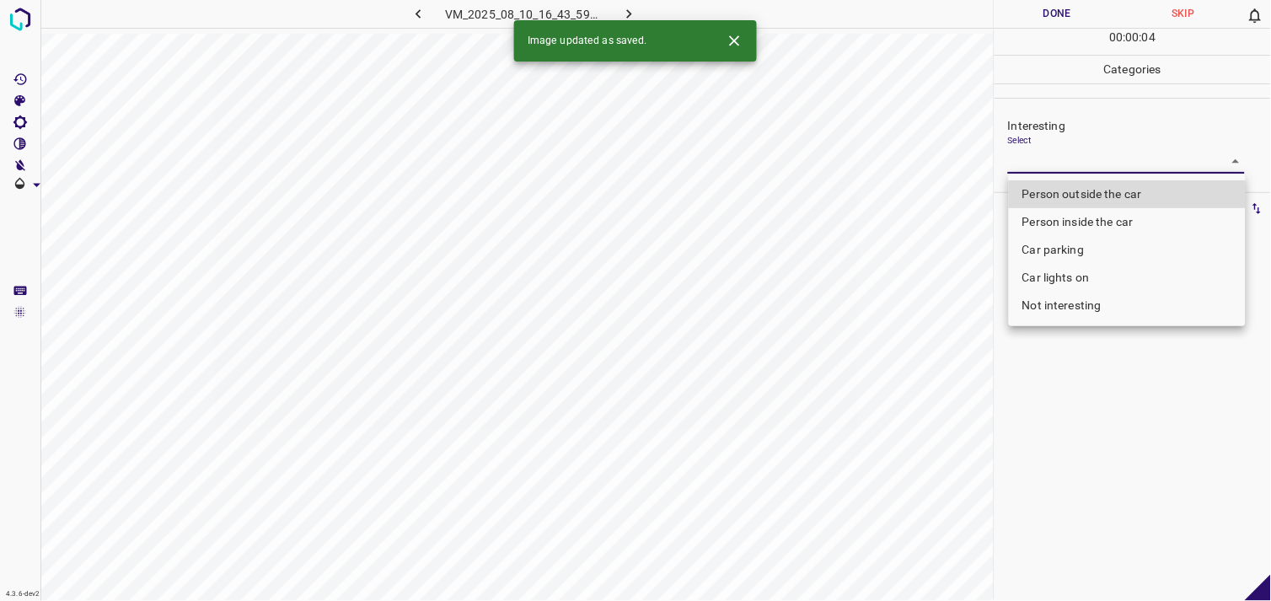
click at [1037, 164] on body "4.3.6-dev2 VM_2025_08_10_16_43_59_453_04.gif Done Skip 0 00 : 00 : 04 Categorie…" at bounding box center [635, 300] width 1271 height 601
click at [1051, 282] on li "Car lights on" at bounding box center [1127, 278] width 237 height 28
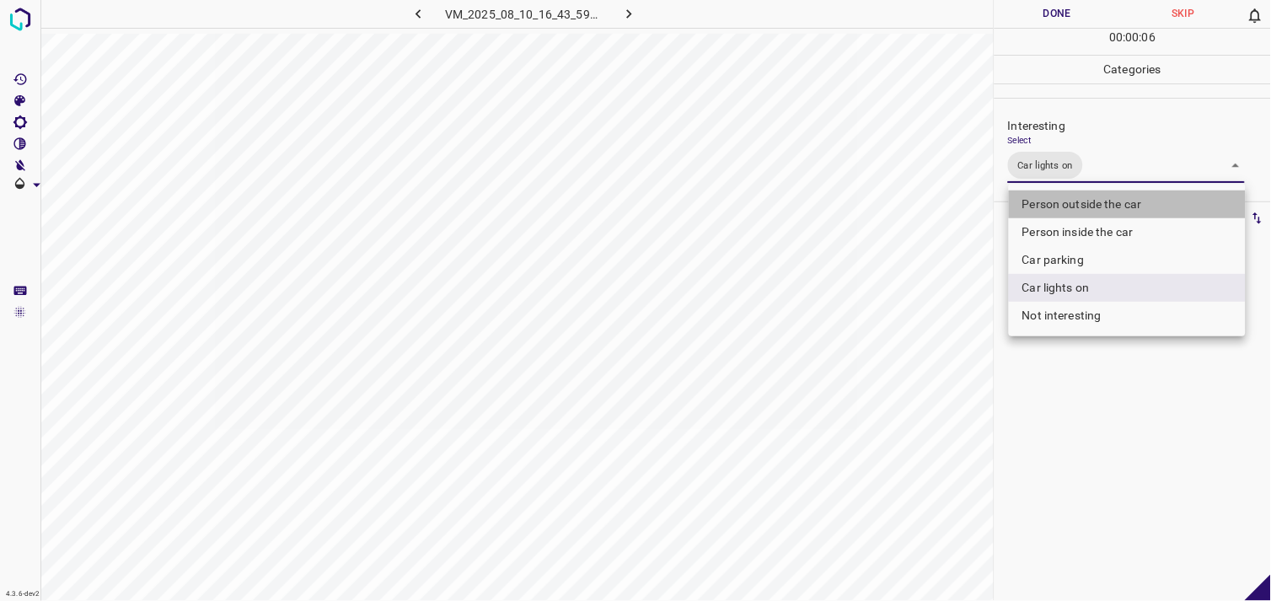
click at [1089, 201] on li "Person outside the car" at bounding box center [1127, 204] width 237 height 28
type input "Car lights on,Person outside the car"
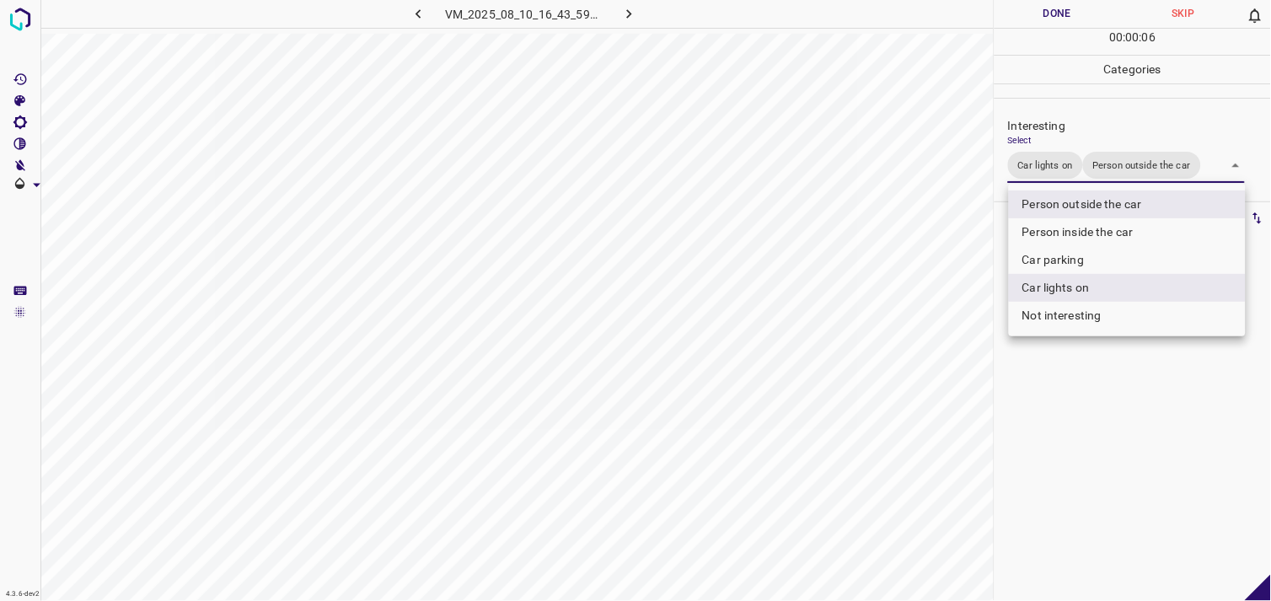
click at [1081, 431] on div at bounding box center [635, 300] width 1271 height 601
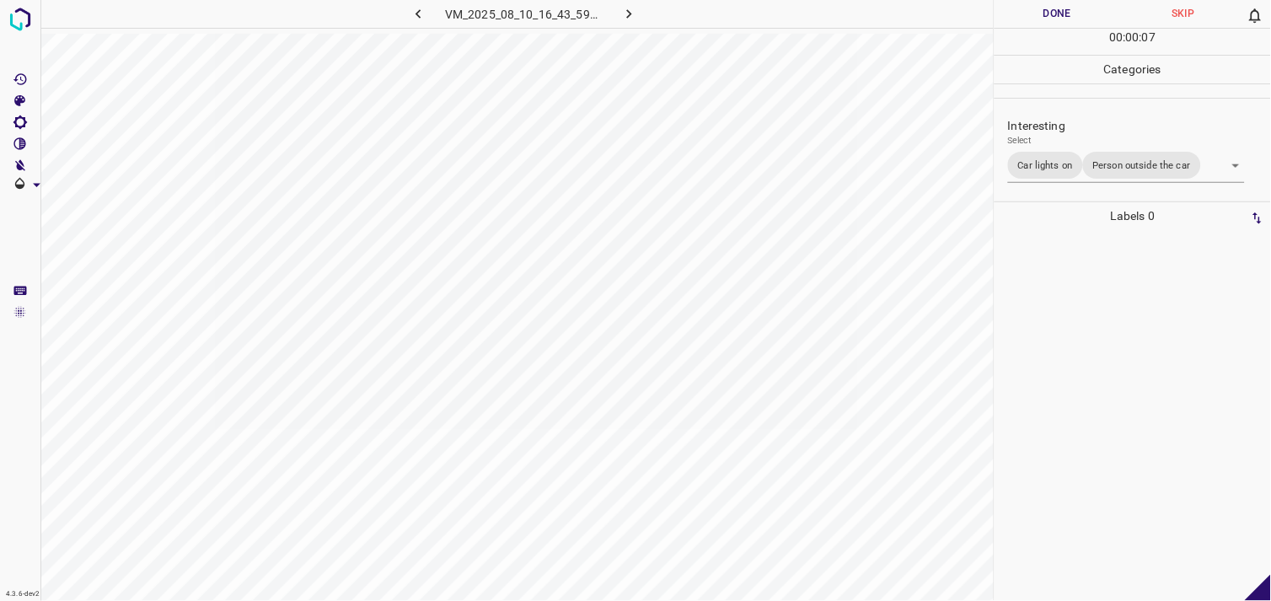
click at [1085, 298] on div at bounding box center [1133, 415] width 266 height 371
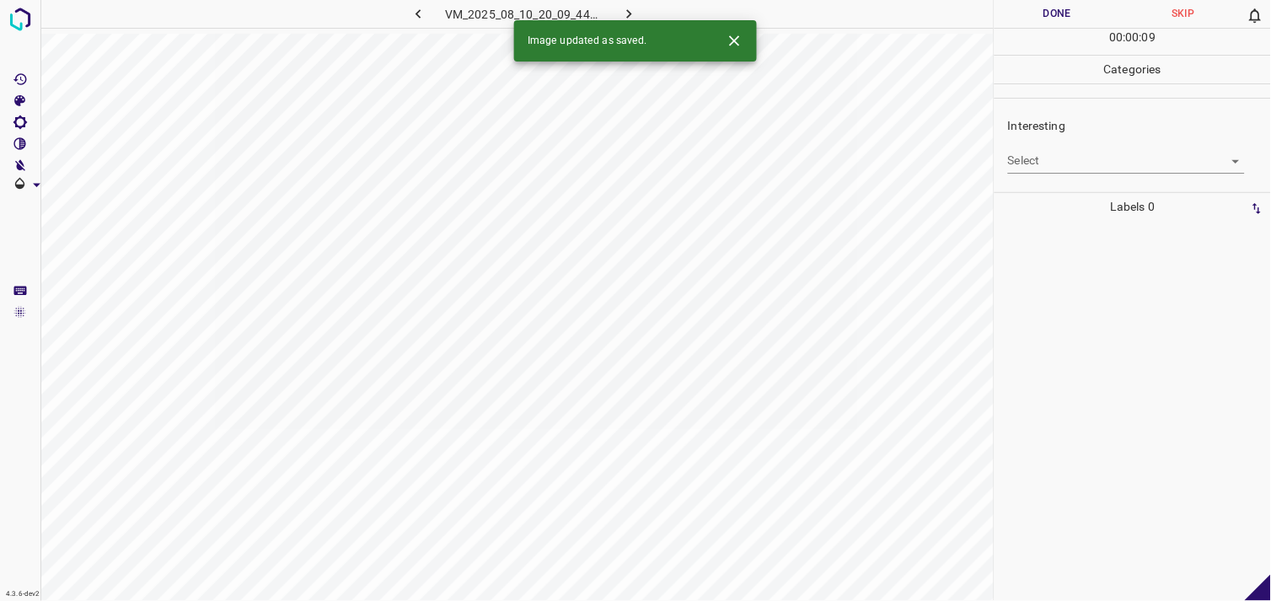
click at [1079, 160] on body "4.3.6-dev2 VM_2025_08_10_20_09_44_497_02.gif Done Skip 0 00 : 00 : 09 Categorie…" at bounding box center [635, 300] width 1271 height 601
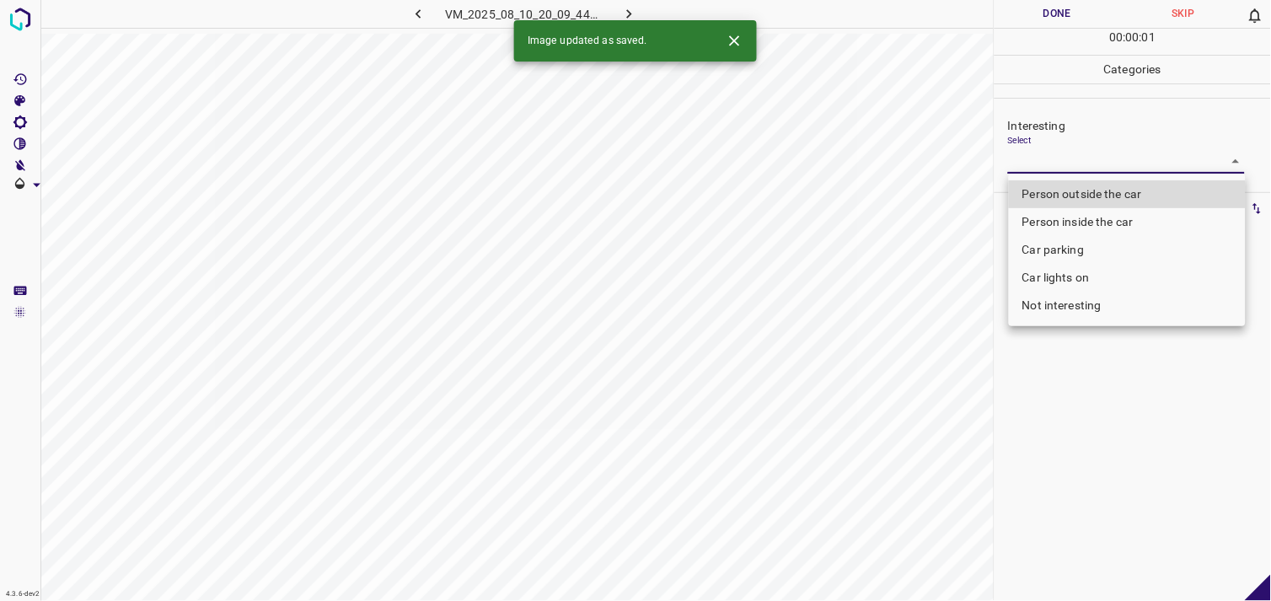
click at [1102, 189] on li "Person outside the car" at bounding box center [1127, 194] width 237 height 28
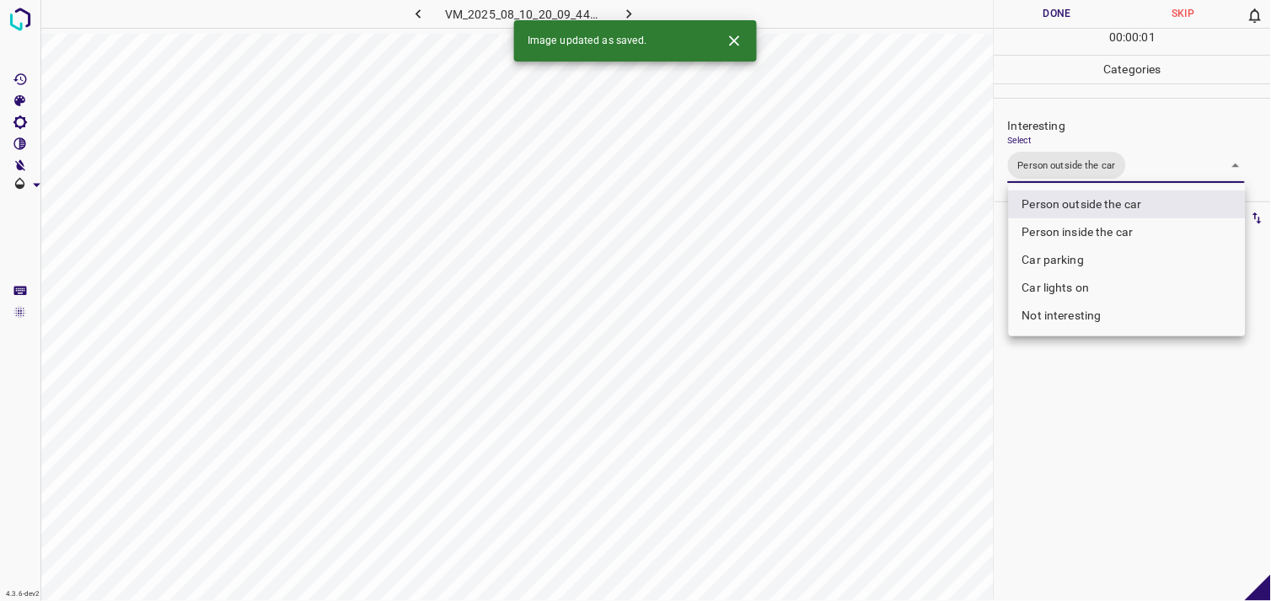
type input "Person outside the car"
click at [1141, 391] on div at bounding box center [635, 300] width 1271 height 601
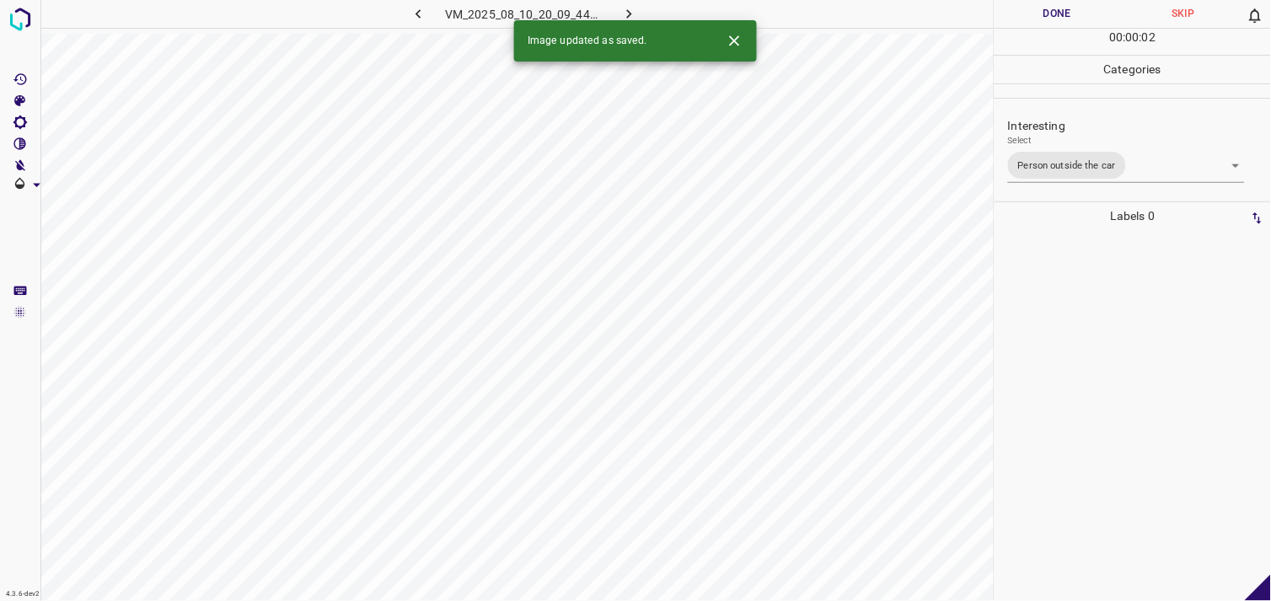
click at [1125, 349] on div at bounding box center [1133, 415] width 266 height 371
click at [1113, 178] on div "Interesting Select ​" at bounding box center [1133, 144] width 276 height 79
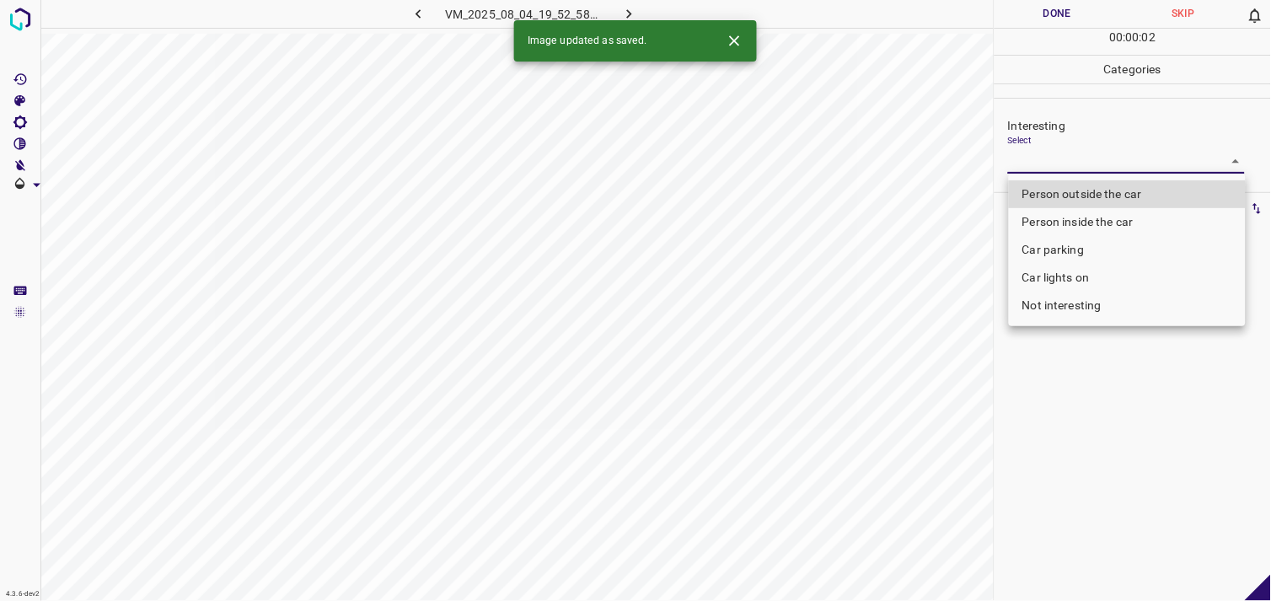
click at [1111, 169] on body "4.3.6-dev2 VM_2025_08_04_19_52_58_374_08.gif Done Skip 0 00 : 00 : 02 Categorie…" at bounding box center [635, 300] width 1271 height 601
click at [1102, 188] on li "Person outside the car" at bounding box center [1127, 194] width 237 height 28
type input "Person outside the car"
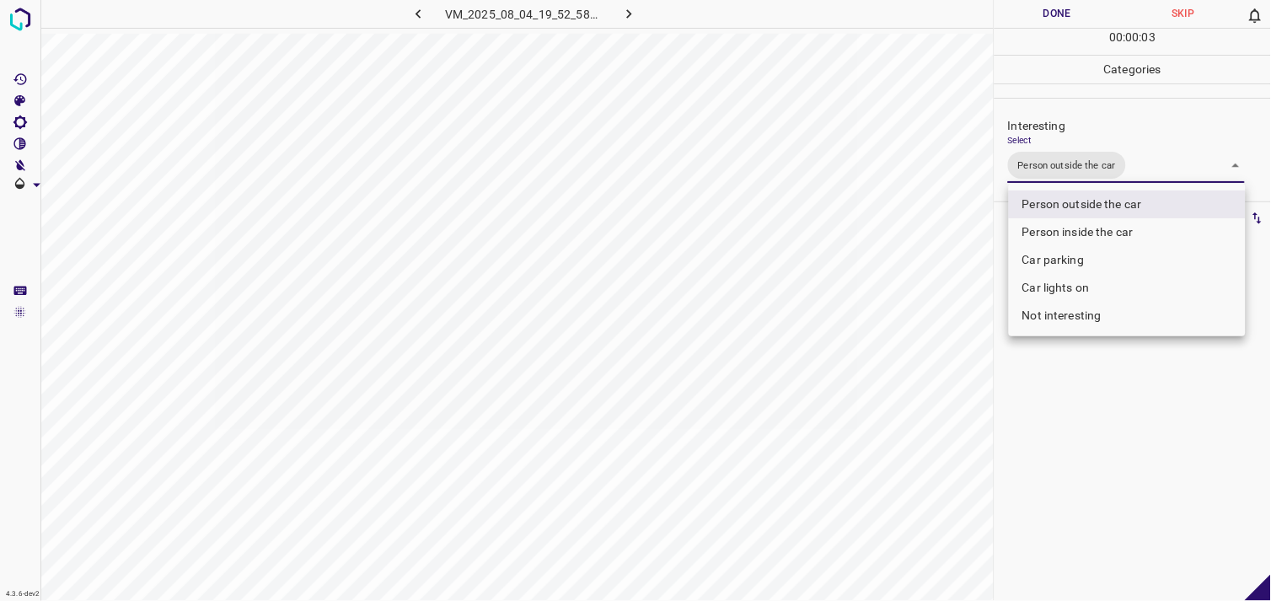
click at [1085, 388] on div at bounding box center [635, 300] width 1271 height 601
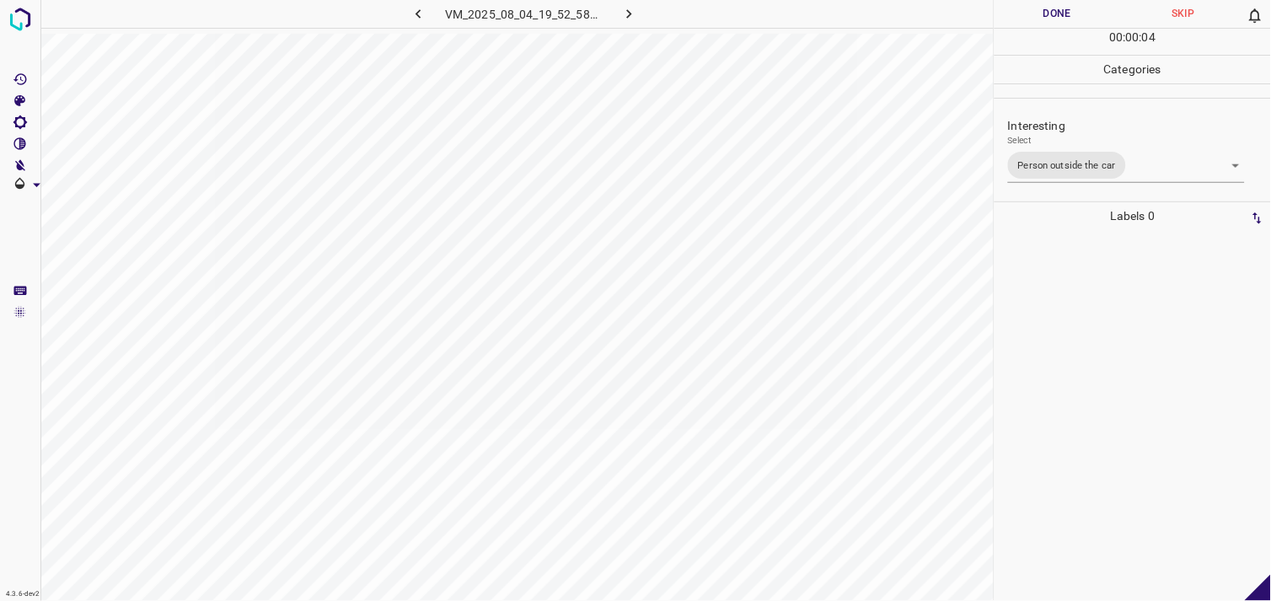
click at [1079, 319] on div at bounding box center [1133, 415] width 266 height 371
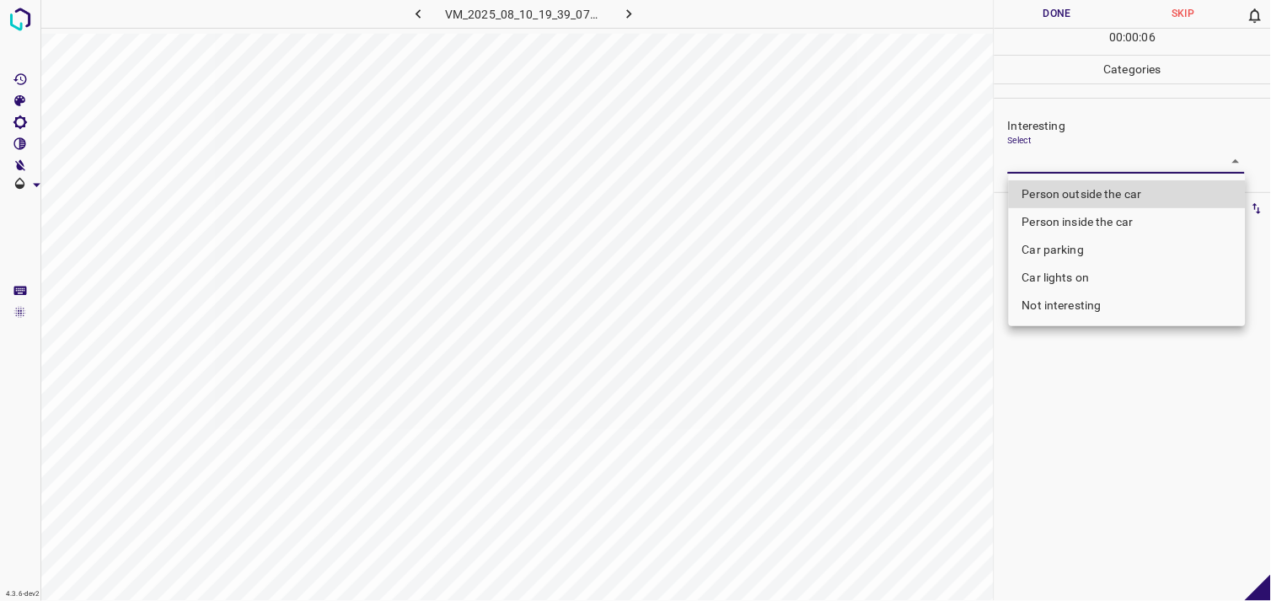
click at [1091, 166] on body "4.3.6-dev2 VM_2025_08_10_19_39_07_583_03.gif Done Skip 0 00 : 00 : 06 Categorie…" at bounding box center [635, 300] width 1271 height 601
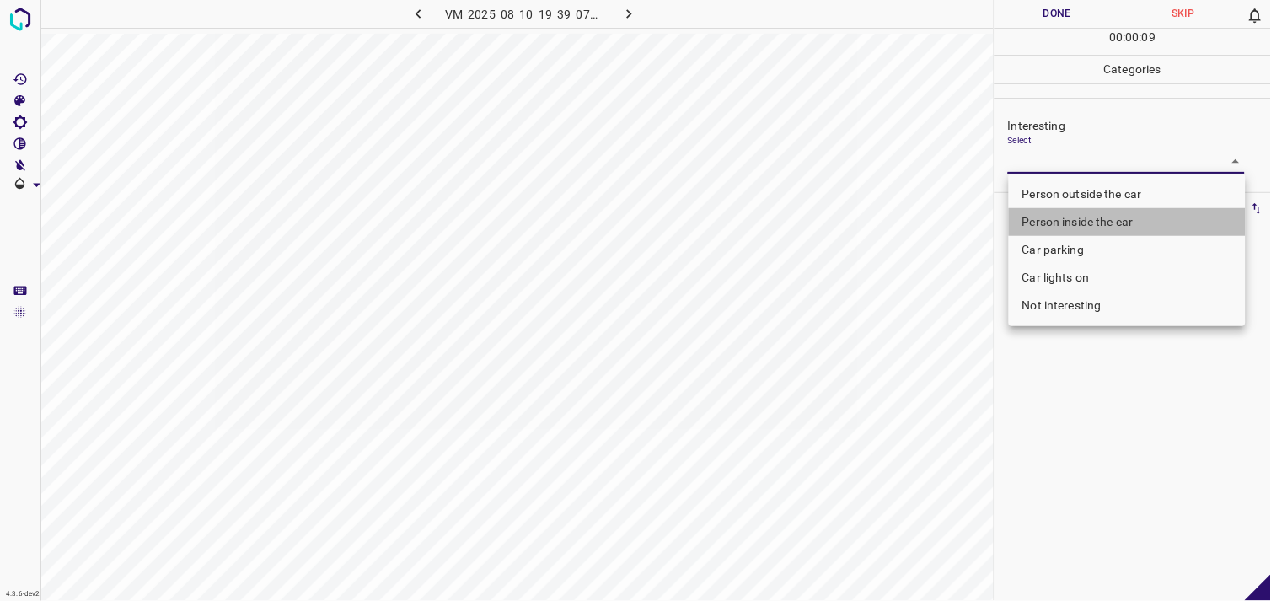
click at [1088, 224] on li "Person inside the car" at bounding box center [1127, 222] width 237 height 28
type input "Person inside the car"
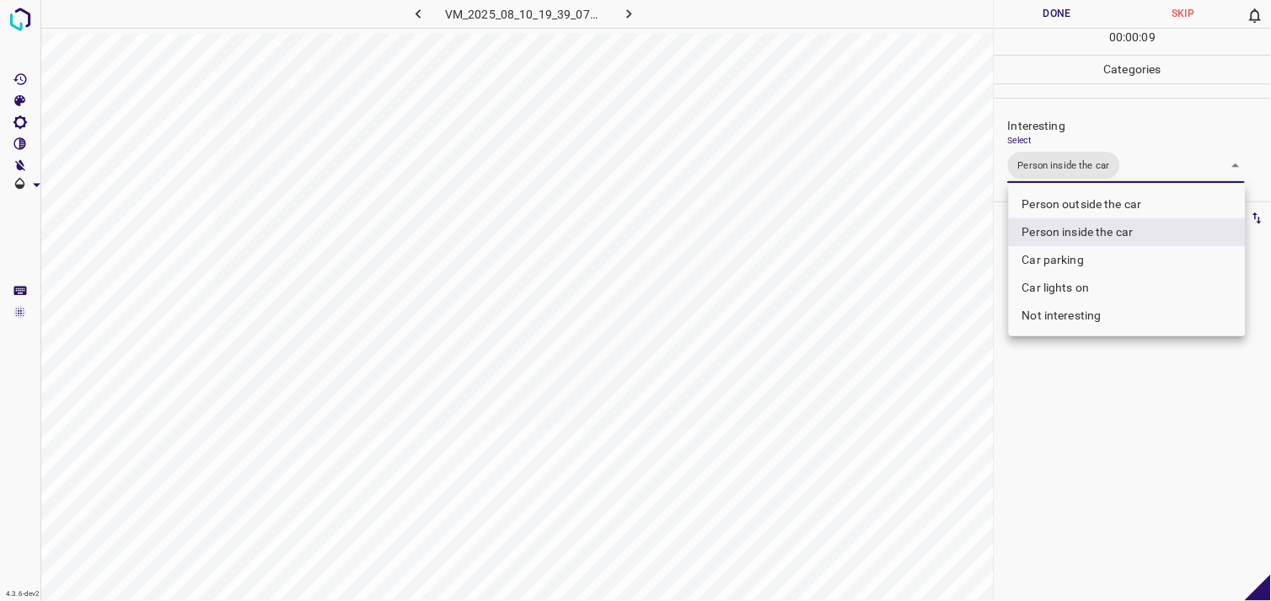
click at [1113, 436] on div at bounding box center [635, 300] width 1271 height 601
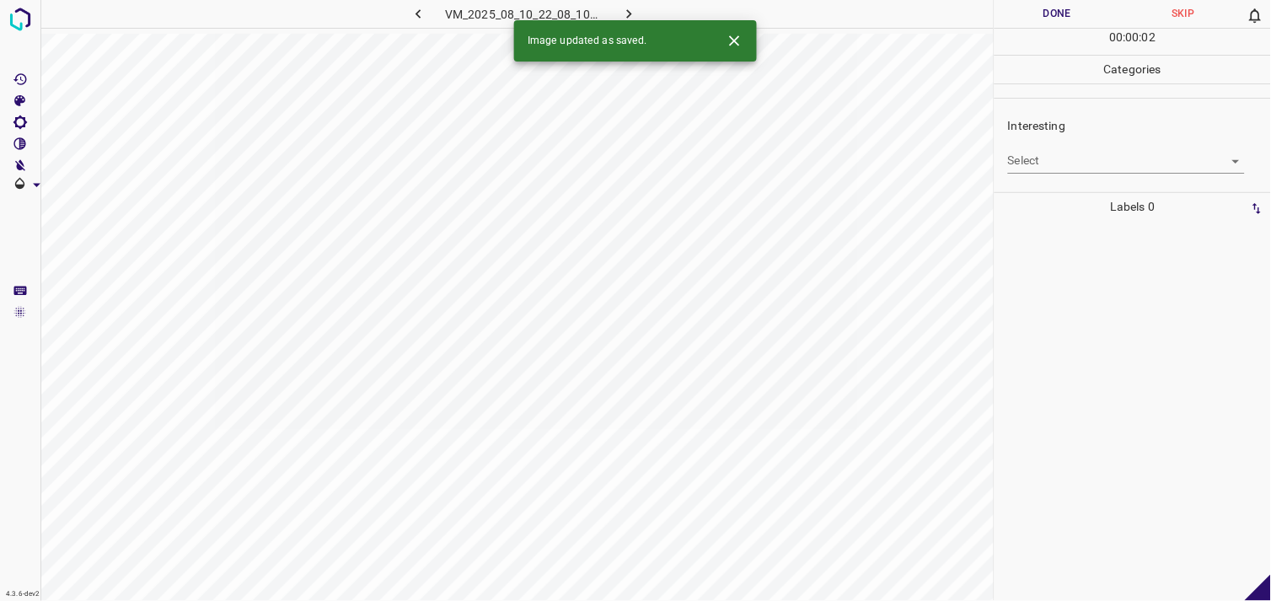
click at [1089, 171] on body "4.3.6-dev2 VM_2025_08_10_22_08_10_712_02.gif Done Skip 0 00 : 00 : 02 Categorie…" at bounding box center [635, 300] width 1271 height 601
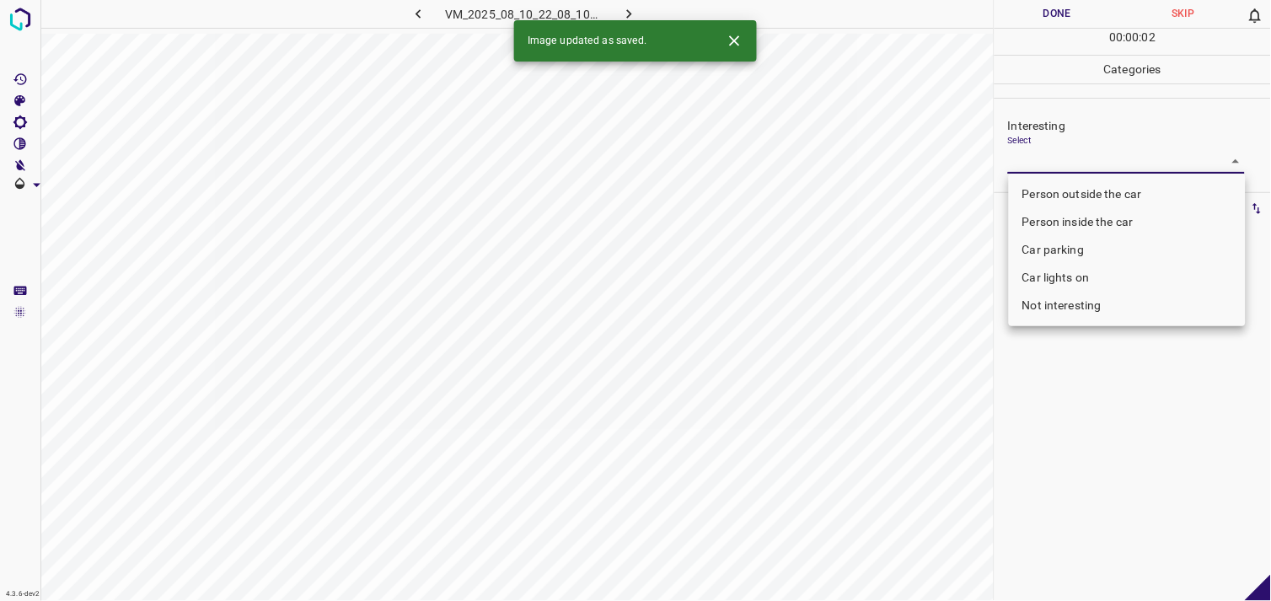
click at [1089, 171] on div at bounding box center [635, 300] width 1271 height 601
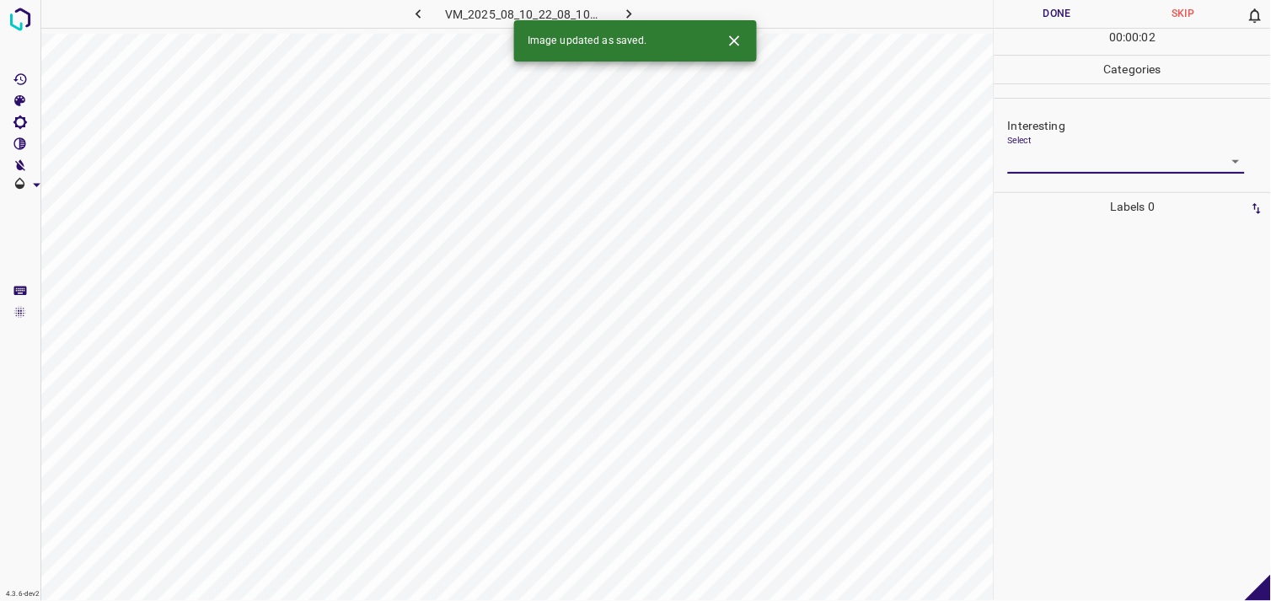
click at [1097, 164] on body "4.3.6-dev2 VM_2025_08_10_22_08_10_712_02.gif Done Skip 0 00 : 00 : 02 Categorie…" at bounding box center [635, 300] width 1271 height 601
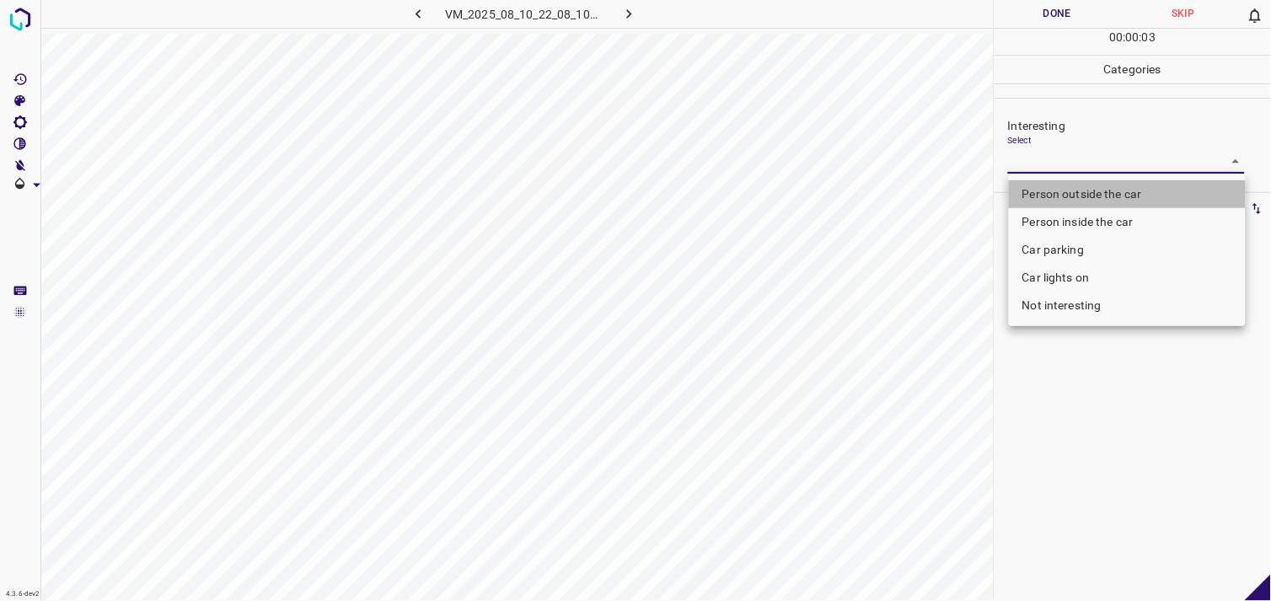
click at [1097, 183] on li "Person outside the car" at bounding box center [1127, 194] width 237 height 28
type input "Person outside the car"
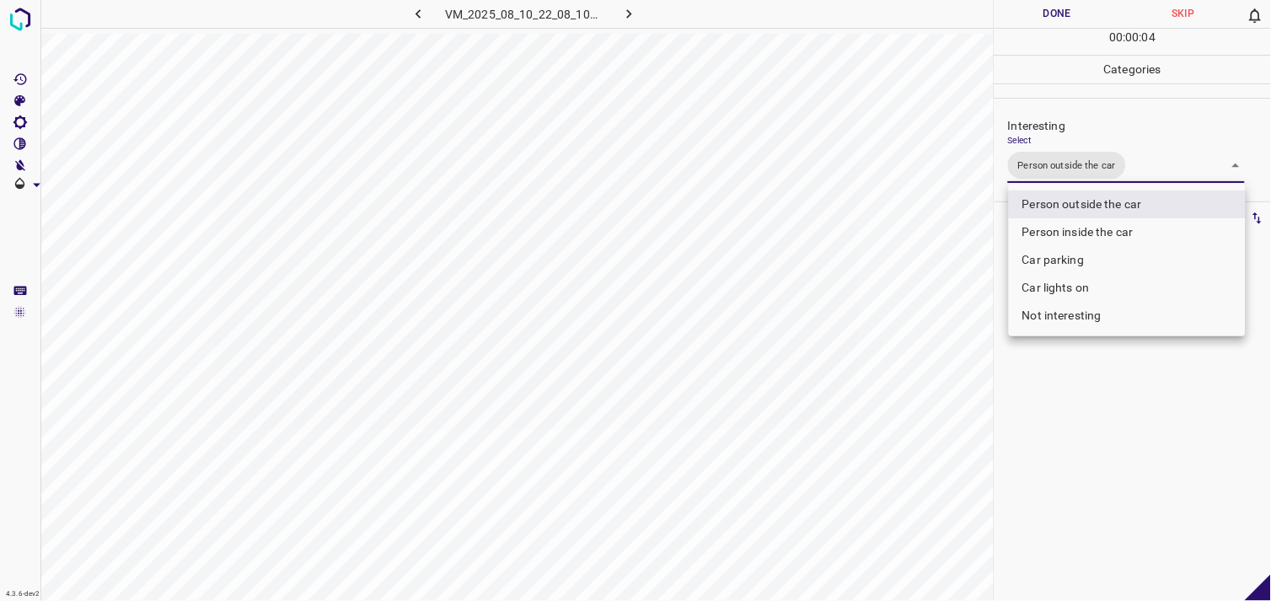
click at [1087, 418] on div at bounding box center [635, 300] width 1271 height 601
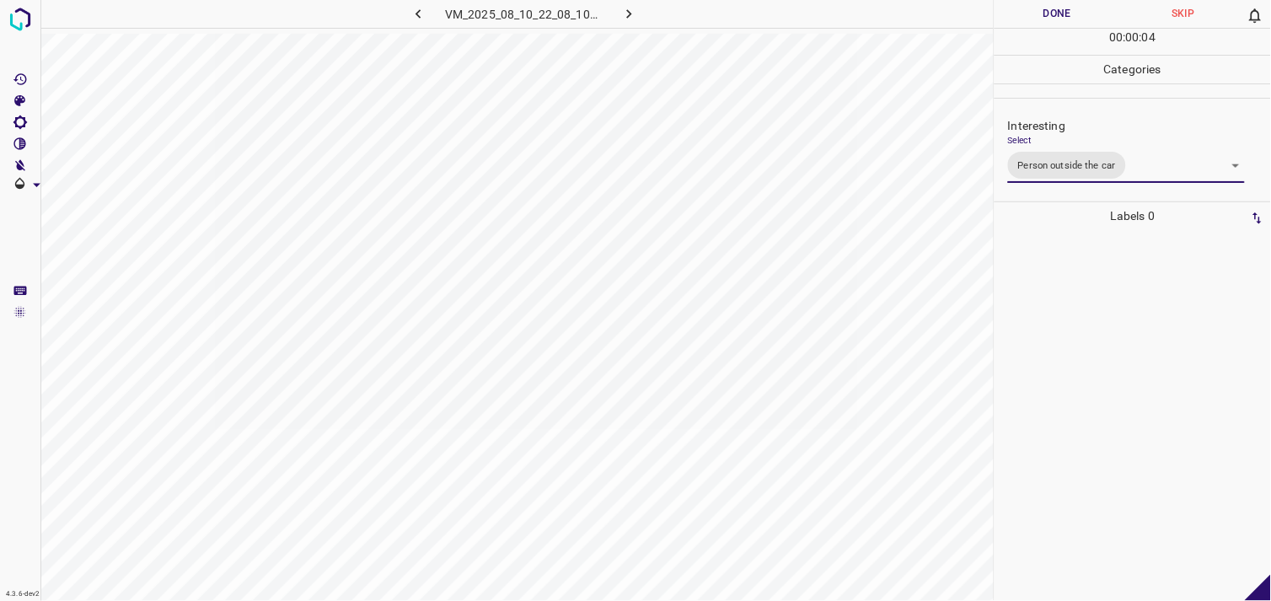
click at [1068, 348] on div at bounding box center [1133, 415] width 266 height 371
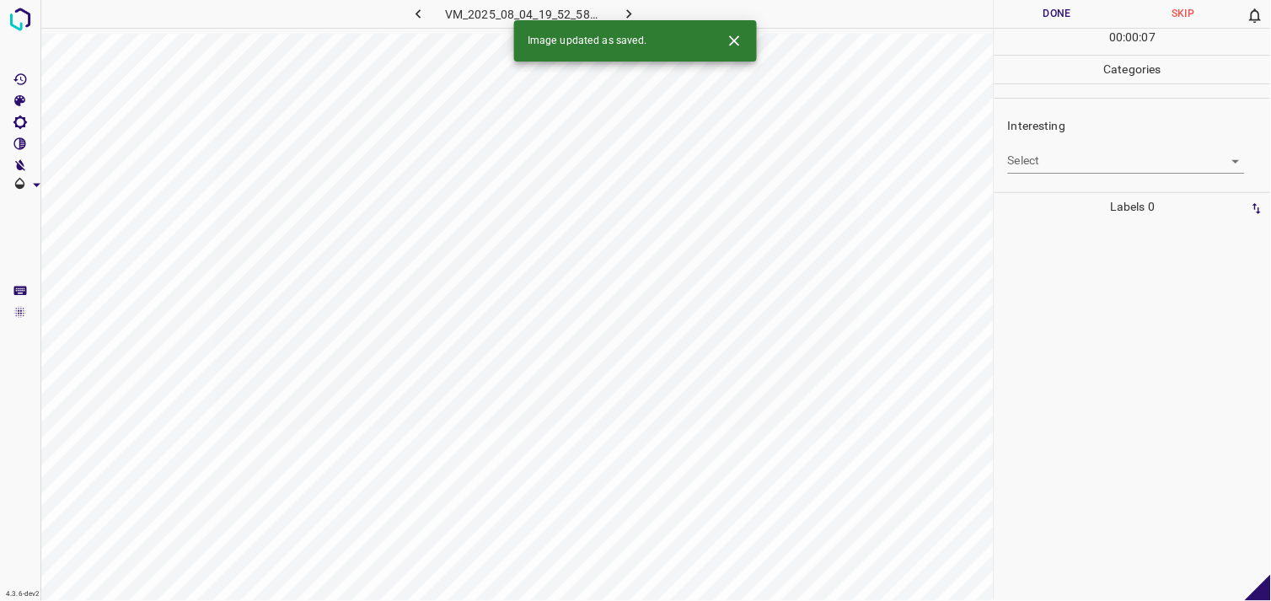
click at [1091, 163] on body "4.3.6-dev2 VM_2025_08_04_19_52_58_374_06.gif Done Skip 0 00 : 00 : 07 Categorie…" at bounding box center [635, 300] width 1271 height 601
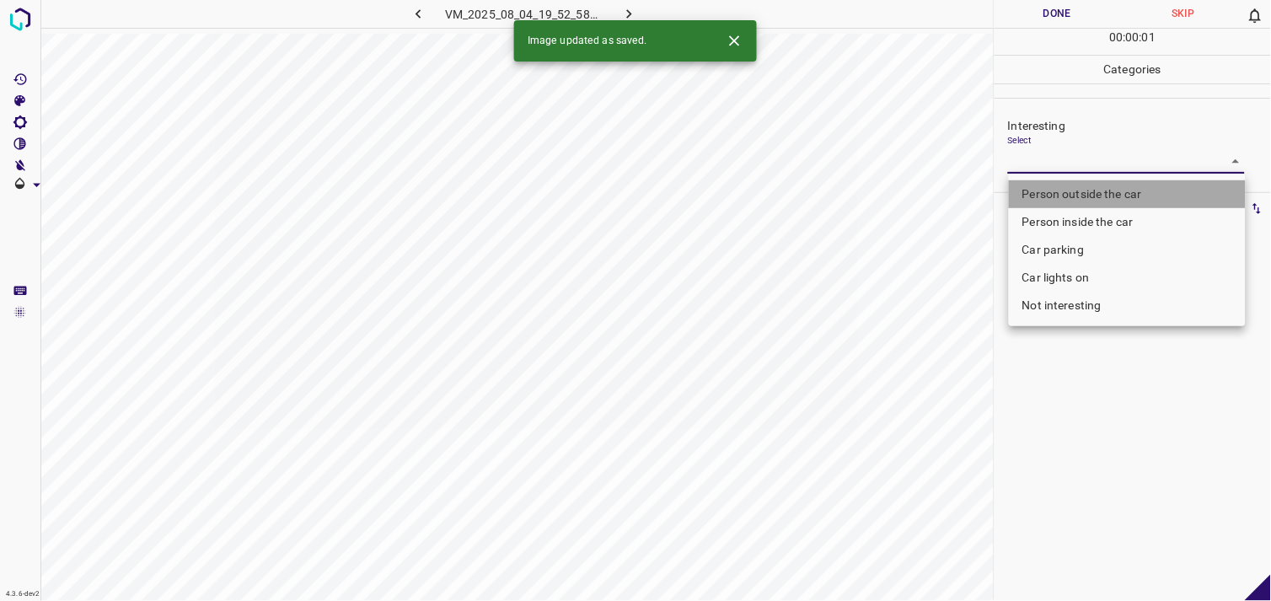
click at [1106, 186] on li "Person outside the car" at bounding box center [1127, 194] width 237 height 28
type input "Person outside the car"
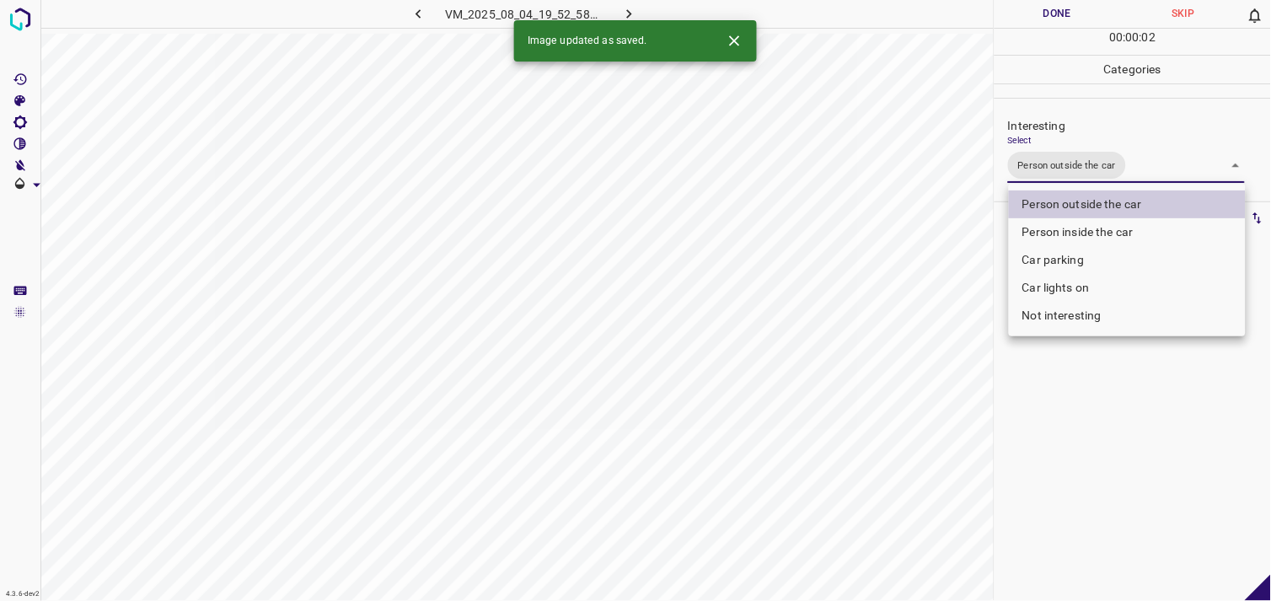
click at [1133, 405] on div at bounding box center [635, 300] width 1271 height 601
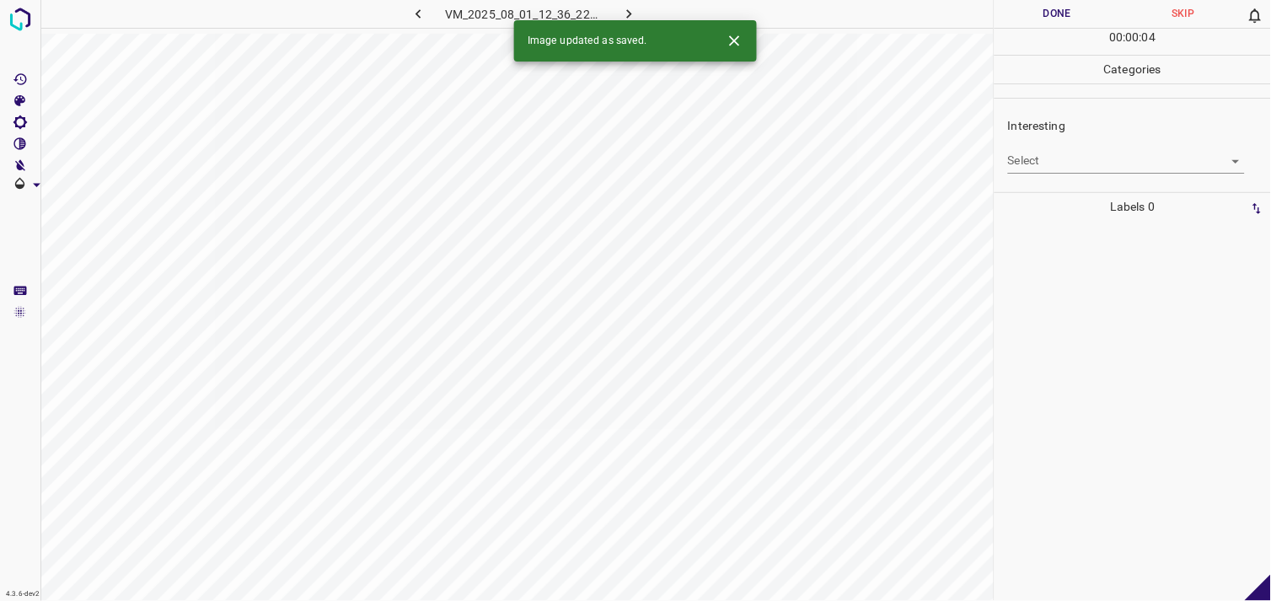
click at [1063, 155] on body "4.3.6-dev2 VM_2025_08_01_12_36_22_526_05.gif Done Skip 0 00 : 00 : 04 Categorie…" at bounding box center [635, 300] width 1271 height 601
click at [1082, 169] on body "4.3.6-dev2 VM_2025_08_01_12_36_22_526_05.gif Done Skip 0 00 : 00 : 01 Categorie…" at bounding box center [635, 300] width 1271 height 601
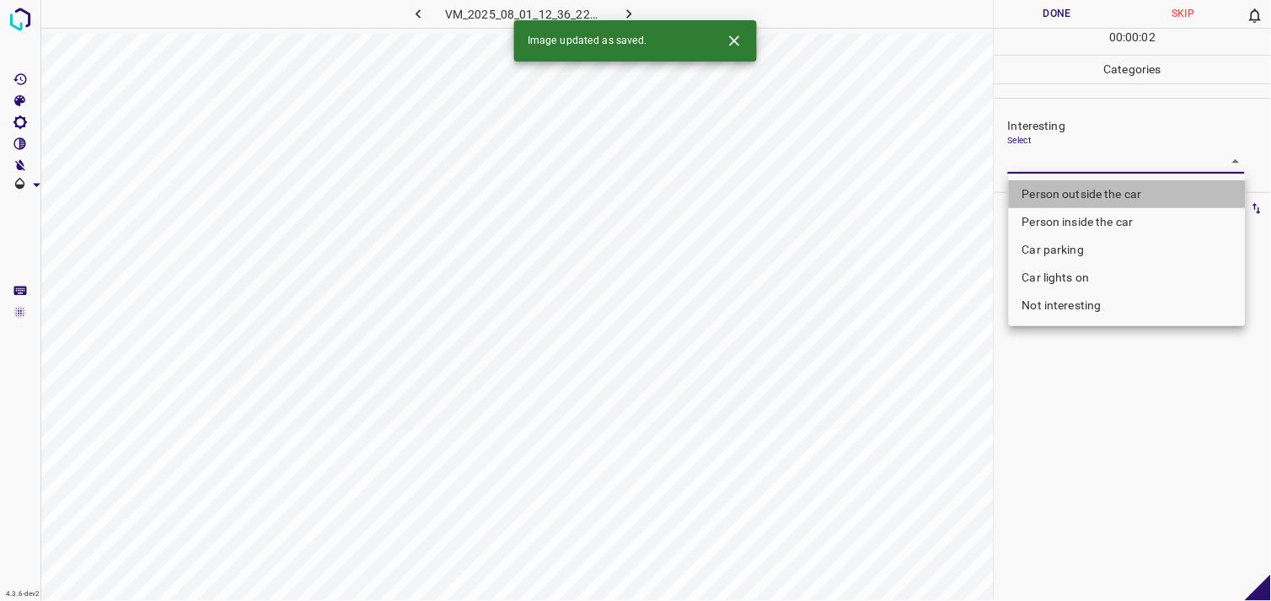
click at [1089, 192] on li "Person outside the car" at bounding box center [1127, 194] width 237 height 28
click at [1088, 191] on li "Person outside the car" at bounding box center [1127, 194] width 237 height 28
type input "Person outside the car"
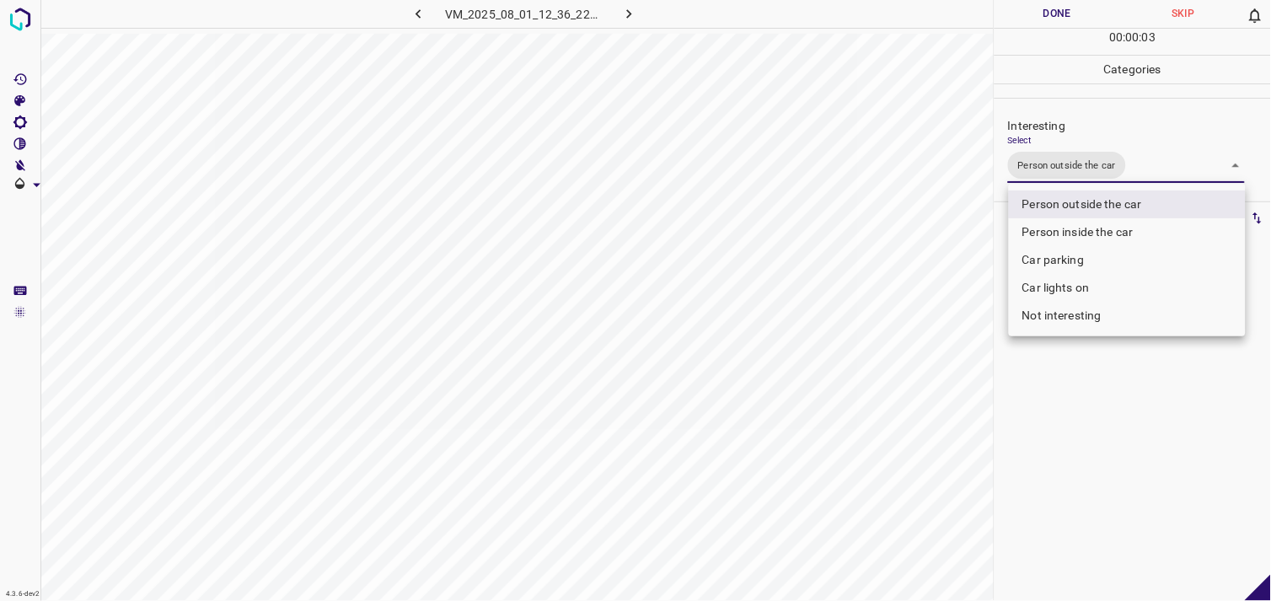
click at [1113, 400] on div at bounding box center [635, 300] width 1271 height 601
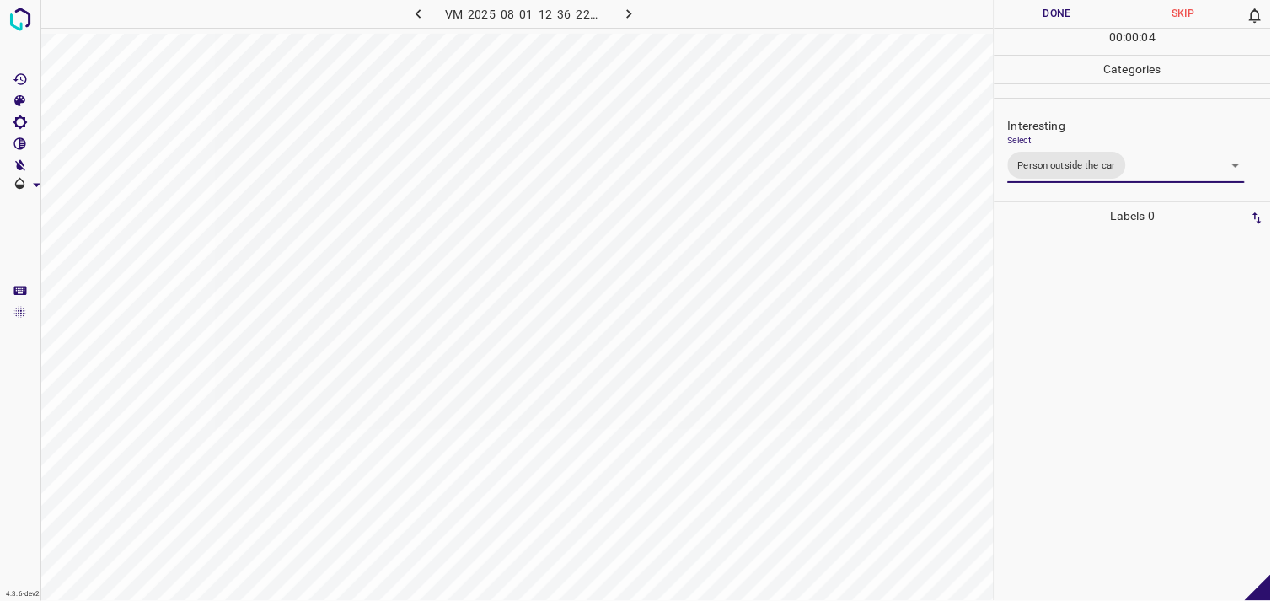
click at [1091, 308] on div at bounding box center [1133, 415] width 266 height 371
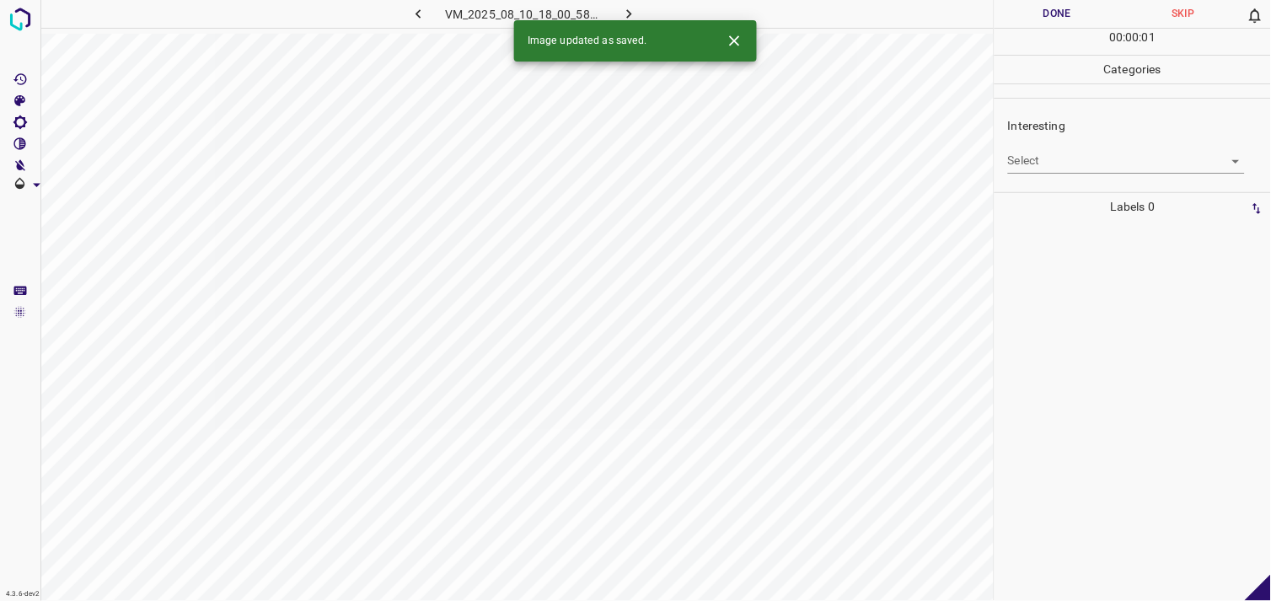
click at [1055, 158] on body "4.3.6-dev2 VM_2025_08_10_18_00_58_469_06.gif Done Skip 0 00 : 00 : 01 Categorie…" at bounding box center [635, 300] width 1271 height 601
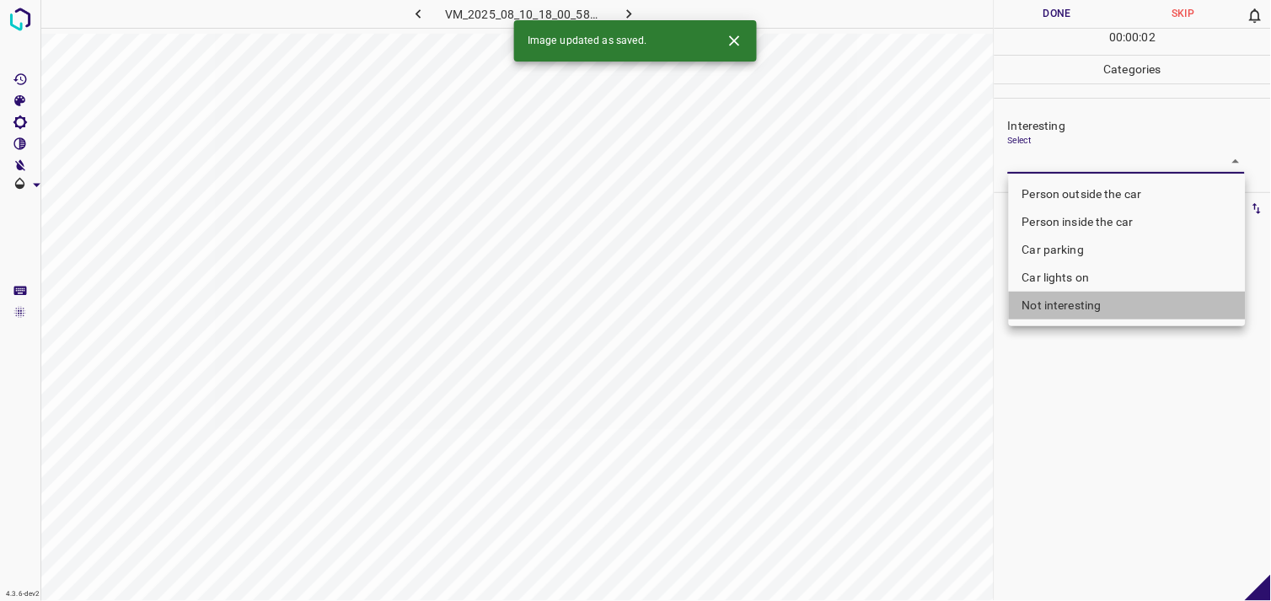
click at [1090, 298] on li "Not interesting" at bounding box center [1127, 306] width 237 height 28
type input "Not interesting"
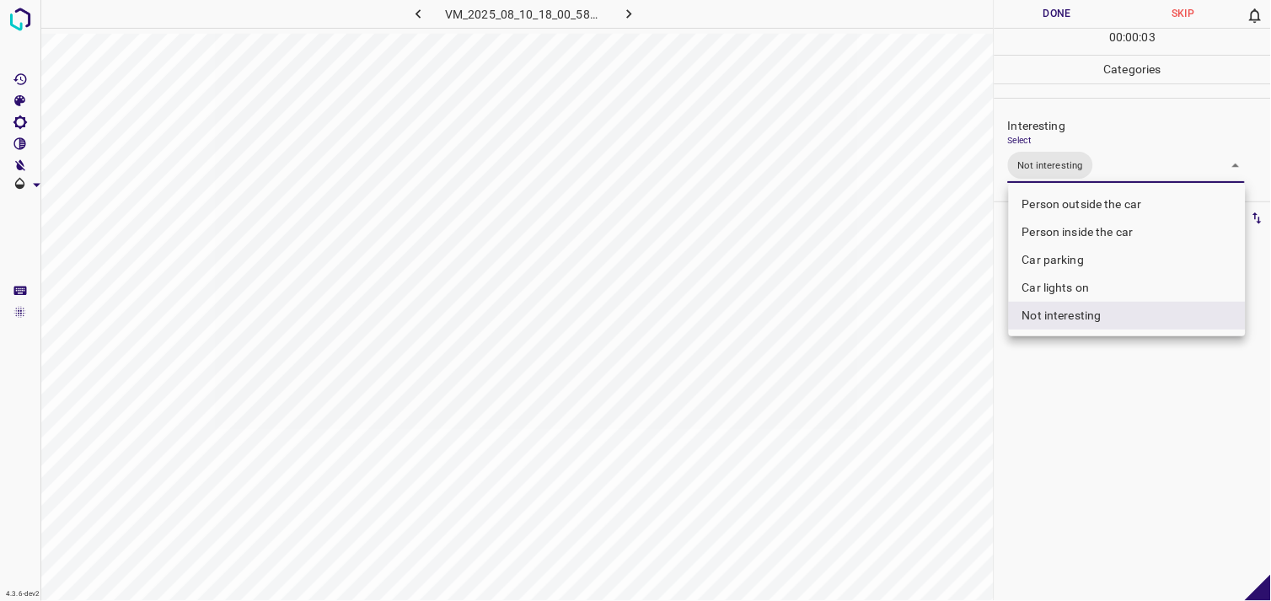
click at [1073, 390] on div at bounding box center [635, 300] width 1271 height 601
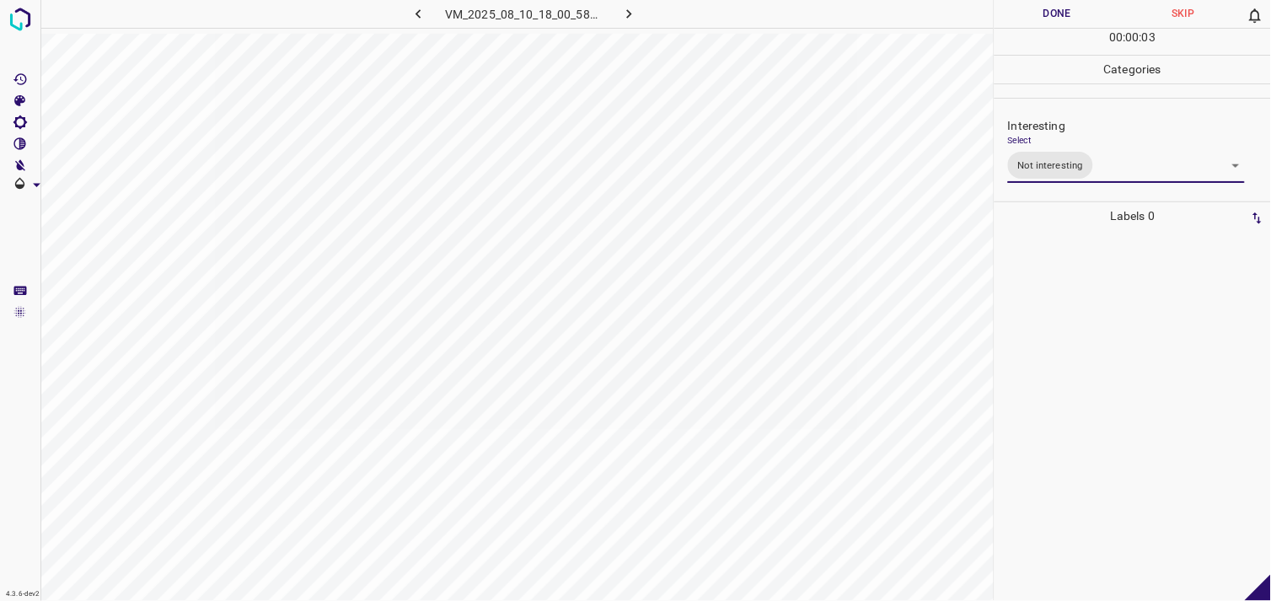
click at [1049, 304] on div at bounding box center [1133, 415] width 266 height 371
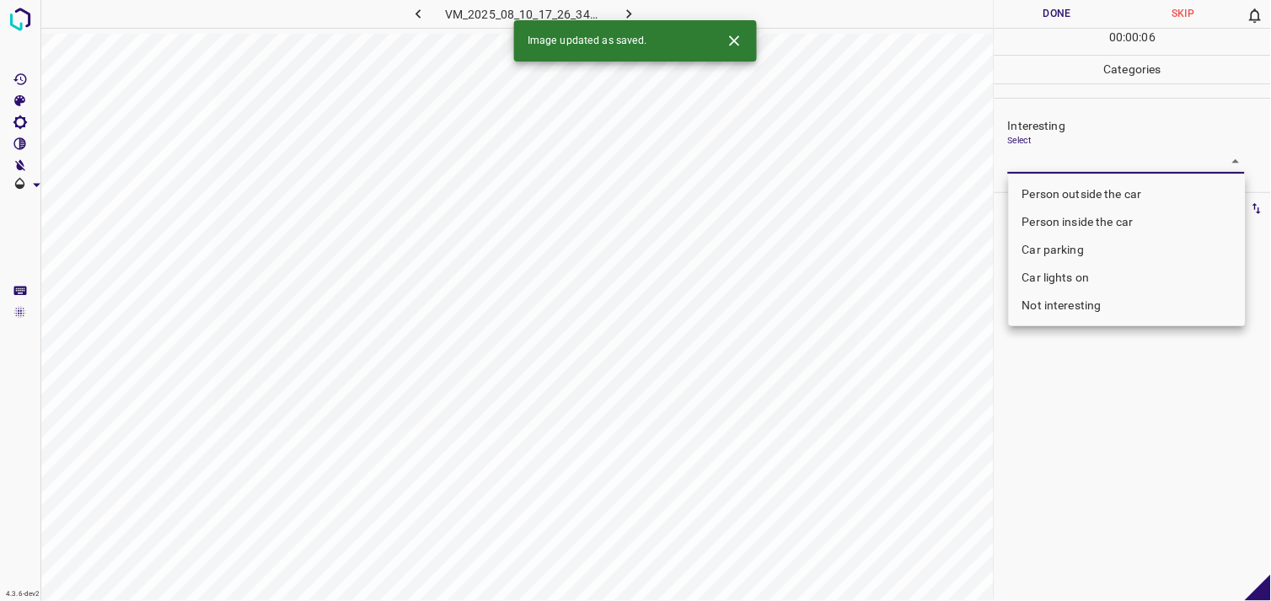
click at [1090, 169] on body "4.3.6-dev2 VM_2025_08_10_17_26_34_445_03.gif Done Skip 0 00 : 00 : 06 Categorie…" at bounding box center [635, 300] width 1271 height 601
click at [1090, 169] on div at bounding box center [635, 300] width 1271 height 601
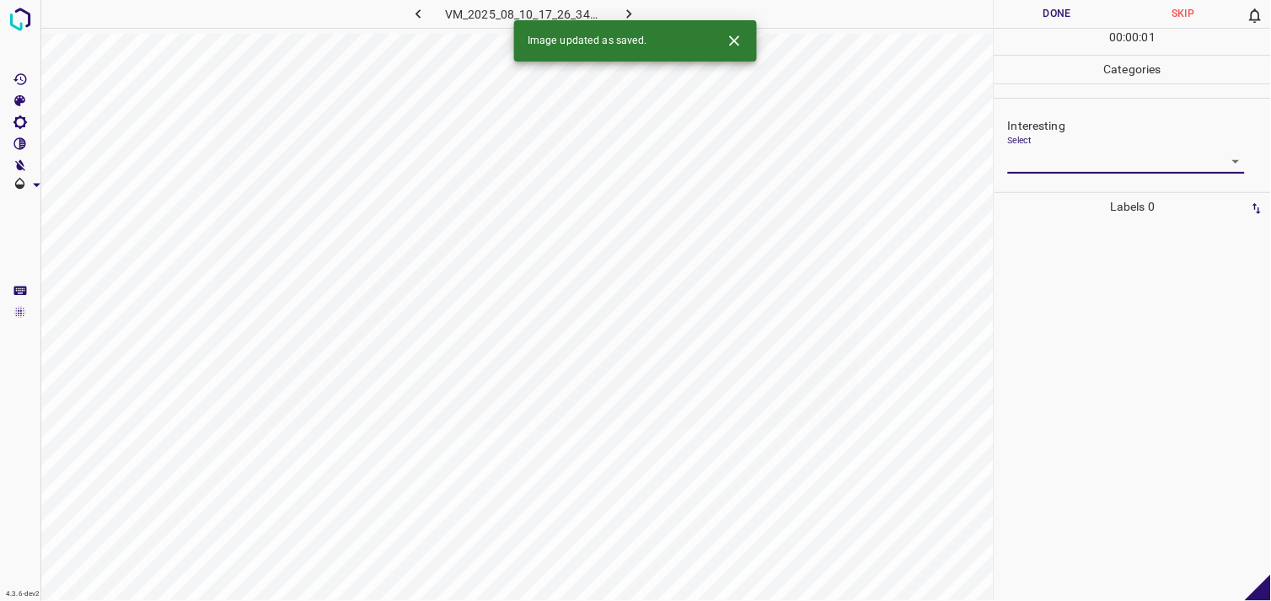
click at [1094, 158] on body "4.3.6-dev2 VM_2025_08_10_17_26_34_445_03.gif Done Skip 0 00 : 00 : 01 Categorie…" at bounding box center [635, 300] width 1271 height 601
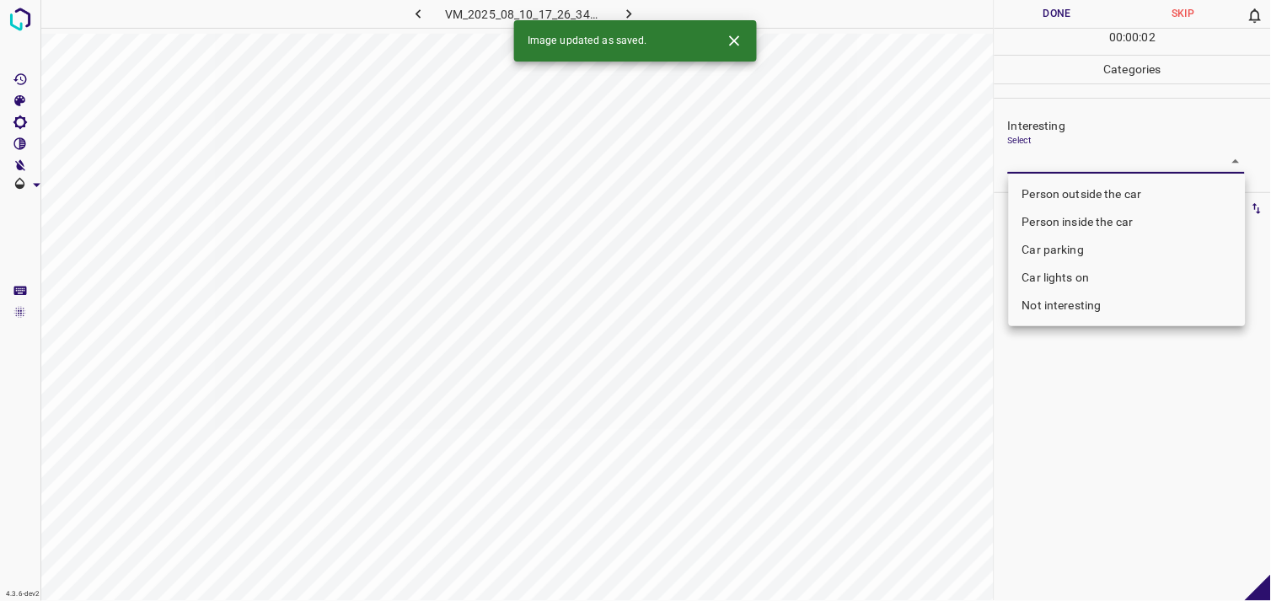
click at [1093, 217] on li "Person inside the car" at bounding box center [1127, 222] width 237 height 28
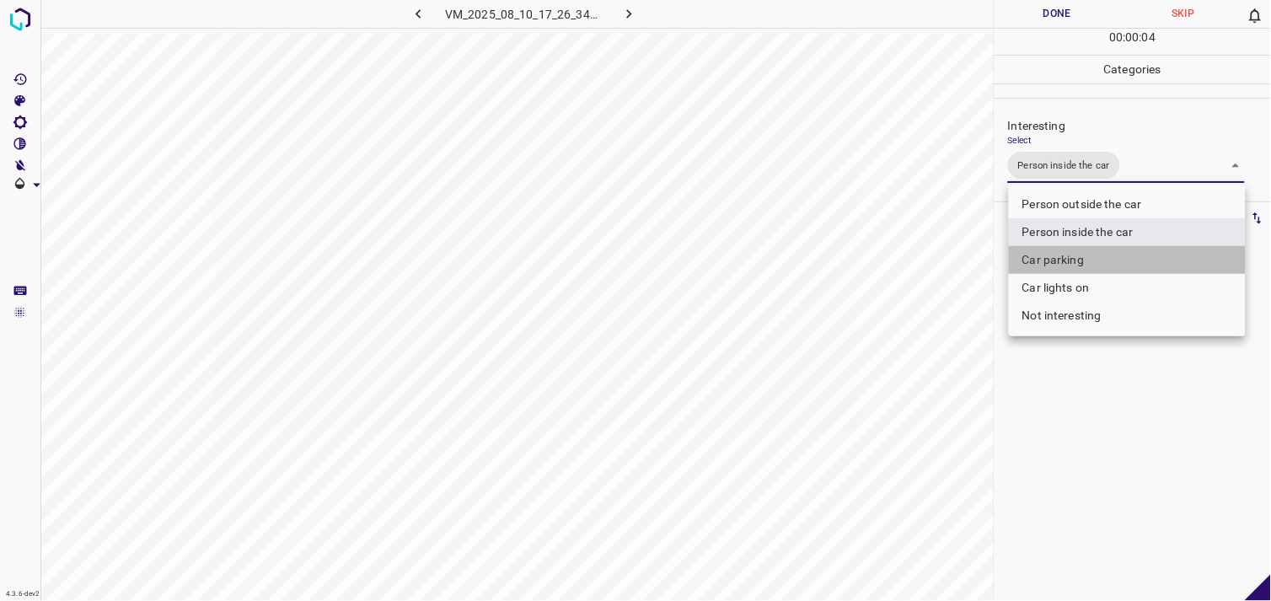
click at [1071, 263] on li "Car parking" at bounding box center [1127, 260] width 237 height 28
type input "Person inside the car,Car parking"
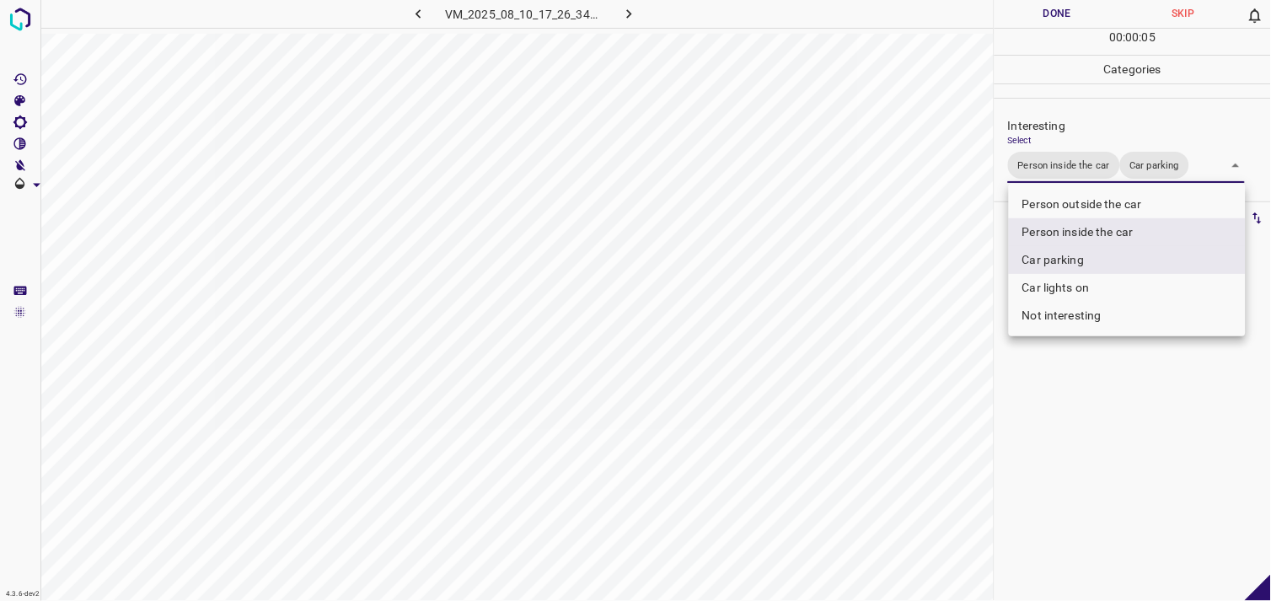
click at [1097, 420] on div at bounding box center [635, 300] width 1271 height 601
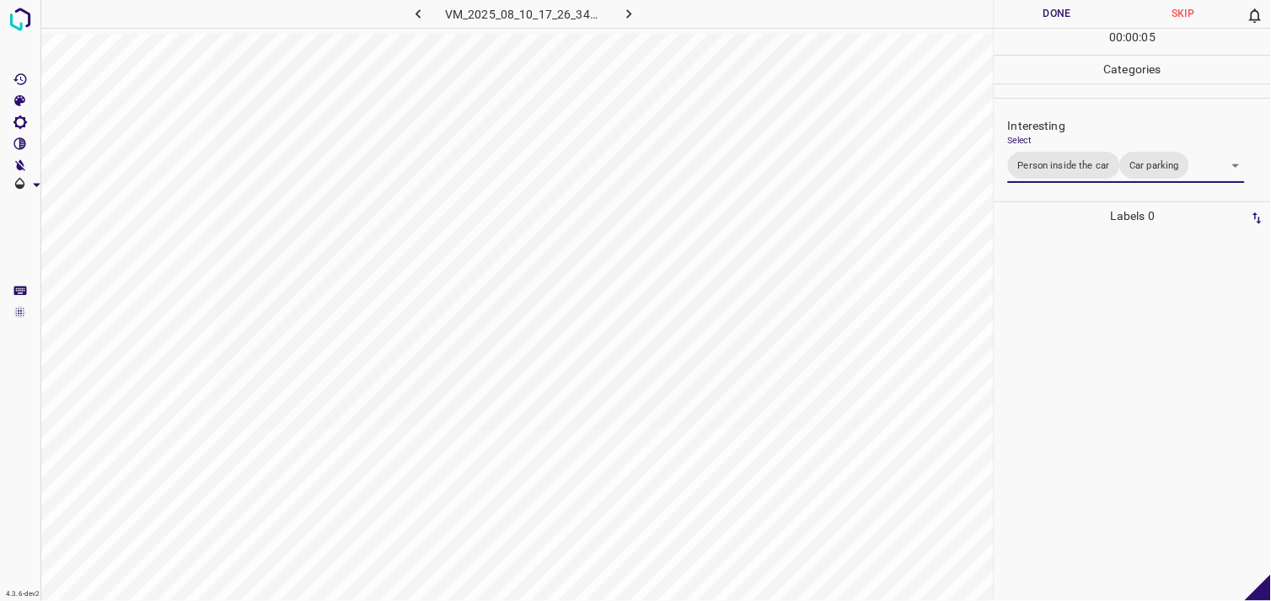
click at [1084, 343] on div at bounding box center [1133, 415] width 266 height 371
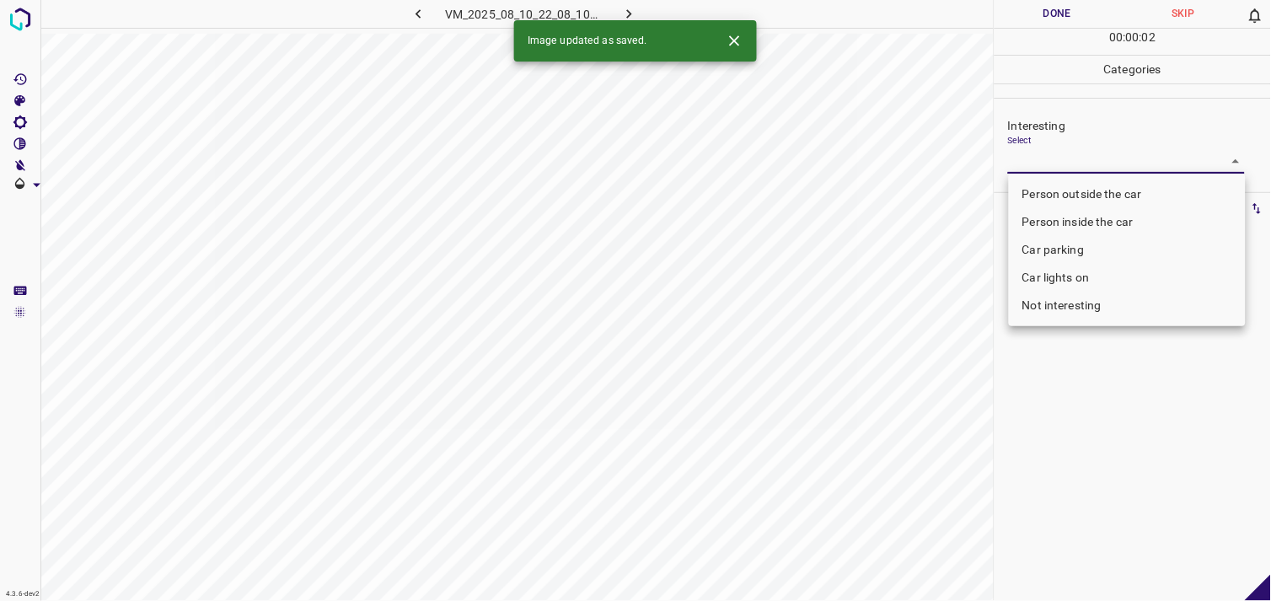
click at [1045, 160] on body "4.3.6-dev2 VM_2025_08_10_22_08_10_712_05.gif Done Skip 0 00 : 00 : 02 Categorie…" at bounding box center [635, 300] width 1271 height 601
click at [1067, 267] on li "Car lights on" at bounding box center [1127, 278] width 237 height 28
type input "Car lights on"
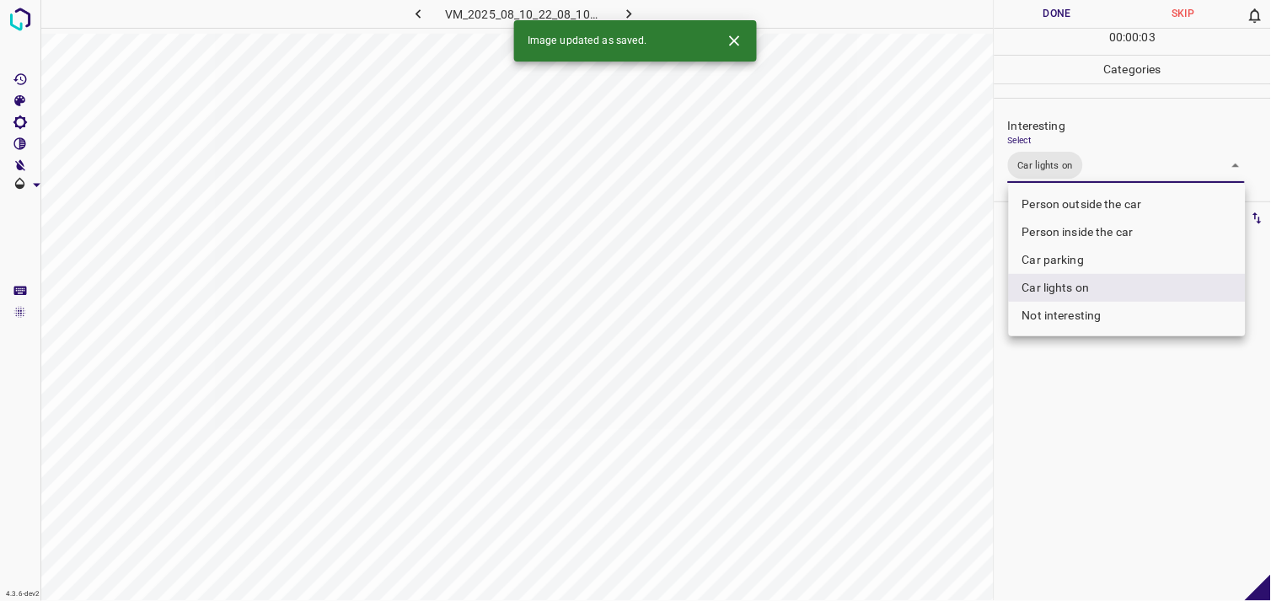
click at [1109, 438] on div at bounding box center [635, 300] width 1271 height 601
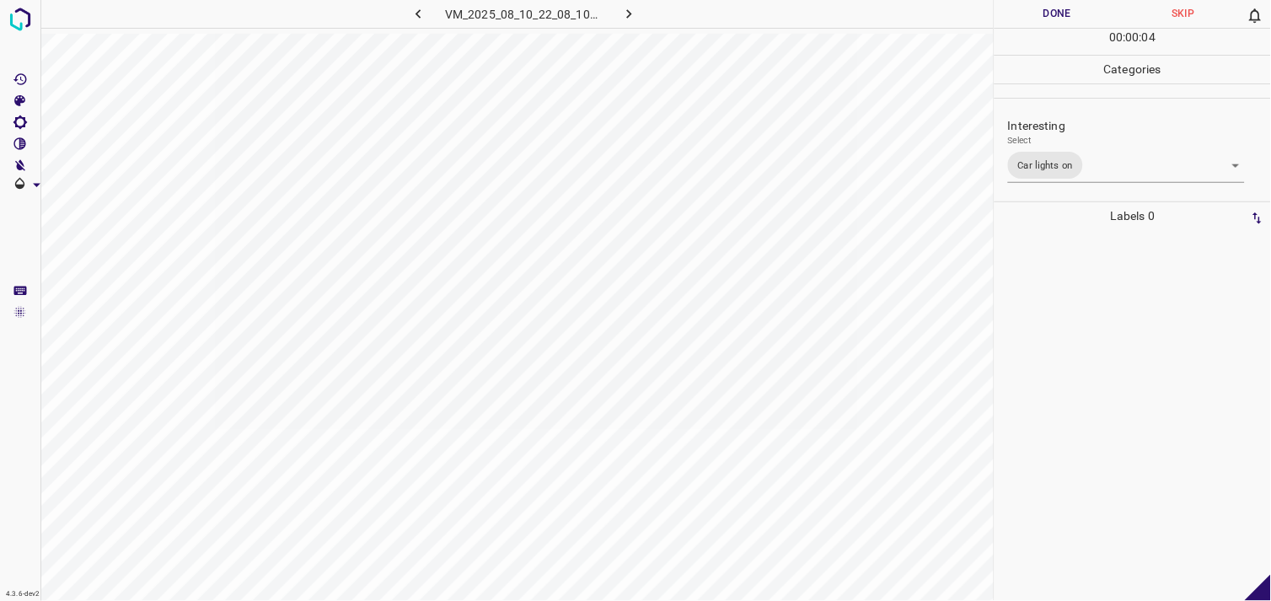
click at [1091, 333] on div at bounding box center [1133, 415] width 266 height 371
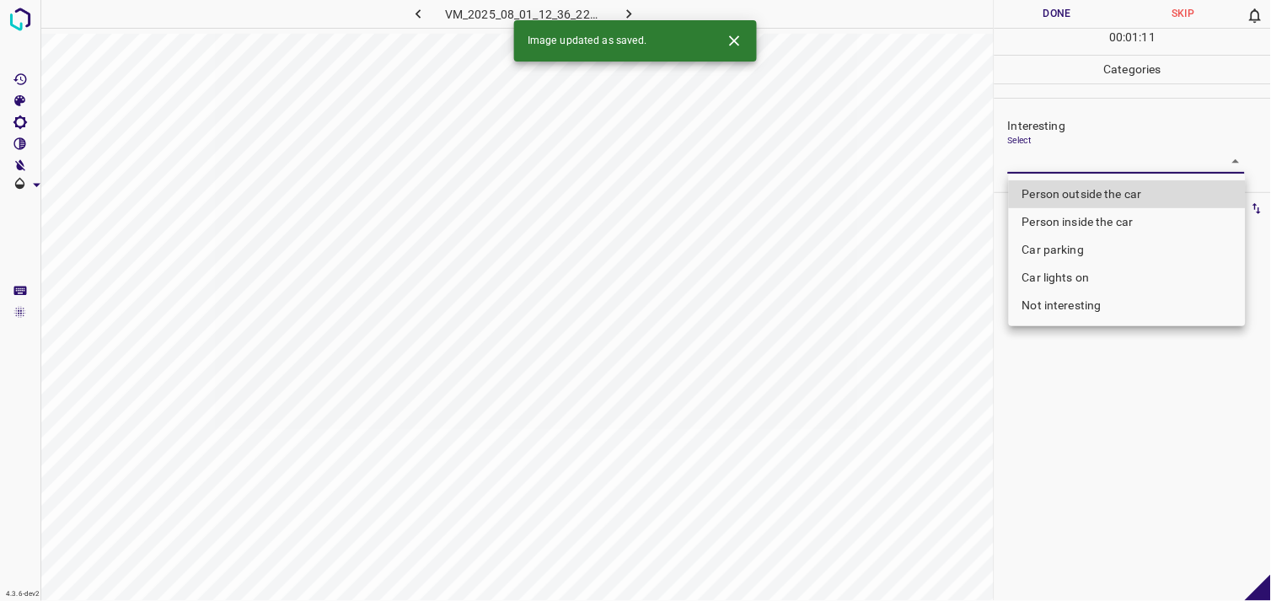
click at [1097, 161] on body "4.3.6-dev2 VM_2025_08_01_12_36_22_526_00.gif Done Skip 0 00 : 01 : 11 Categorie…" at bounding box center [635, 300] width 1271 height 601
click at [1116, 198] on li "Person outside the car" at bounding box center [1127, 194] width 237 height 28
type input "Person outside the car"
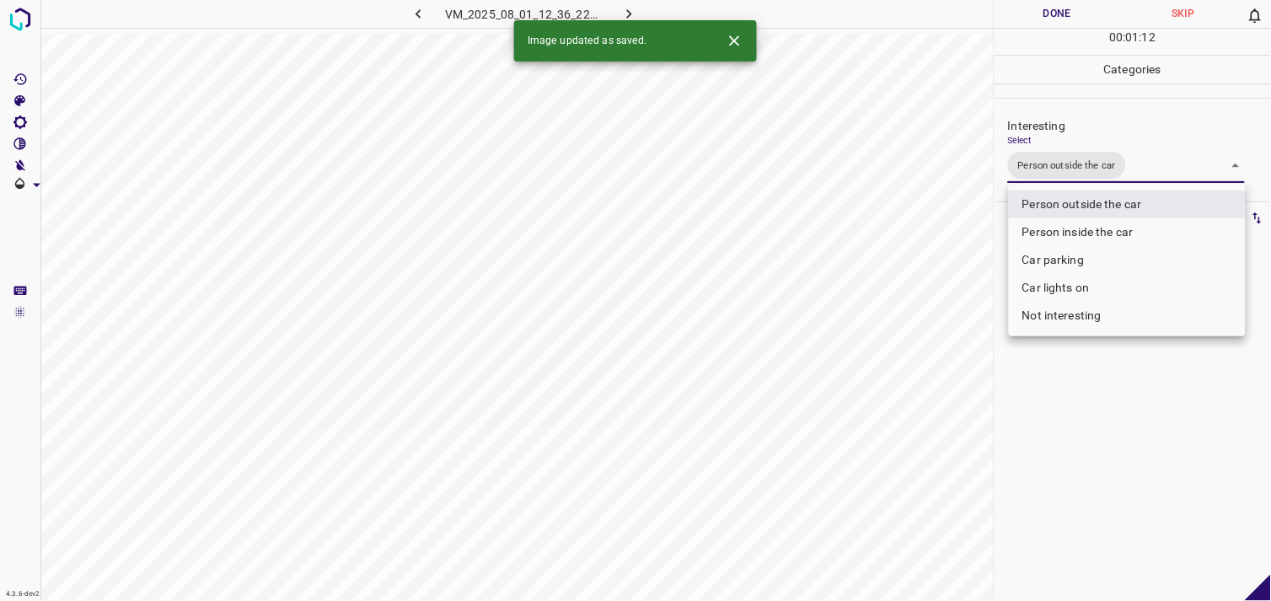
click at [1085, 413] on div at bounding box center [635, 300] width 1271 height 601
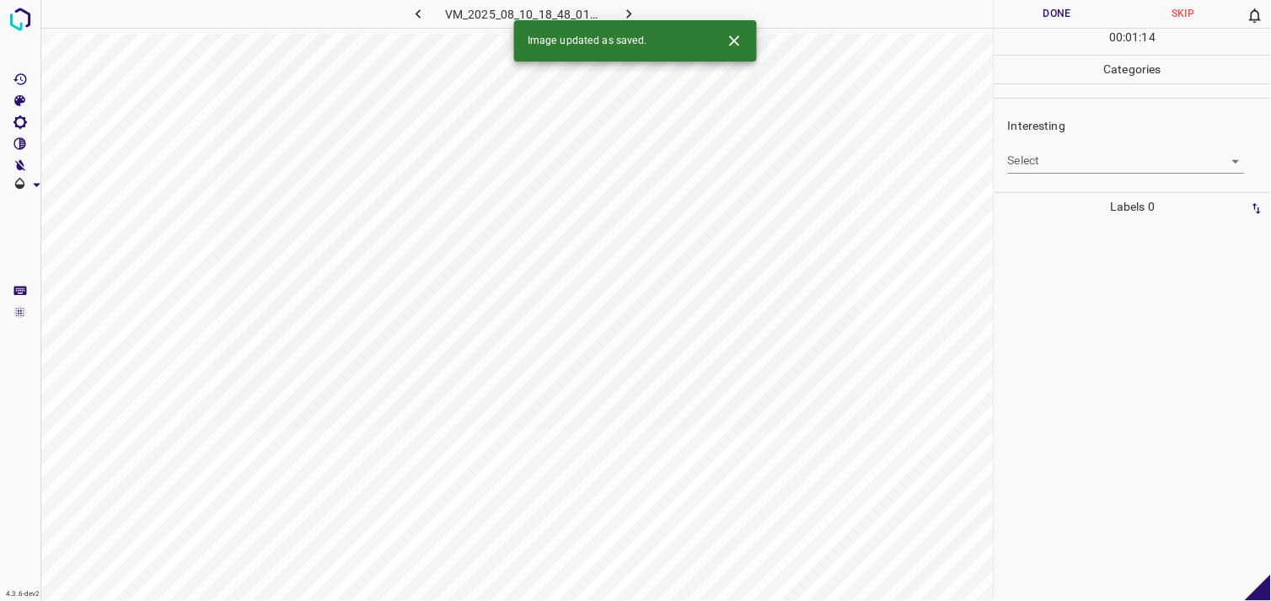
click at [1080, 158] on body "4.3.6-dev2 VM_2025_08_10_18_48_01_446_01.gif Done Skip 0 00 : 01 : 14 Categorie…" at bounding box center [635, 300] width 1271 height 601
click at [1097, 158] on body "4.3.6-dev2 VM_2025_08_10_18_48_01_446_01.gif Done Skip 0 00 : 00 : 01 Categorie…" at bounding box center [635, 300] width 1271 height 601
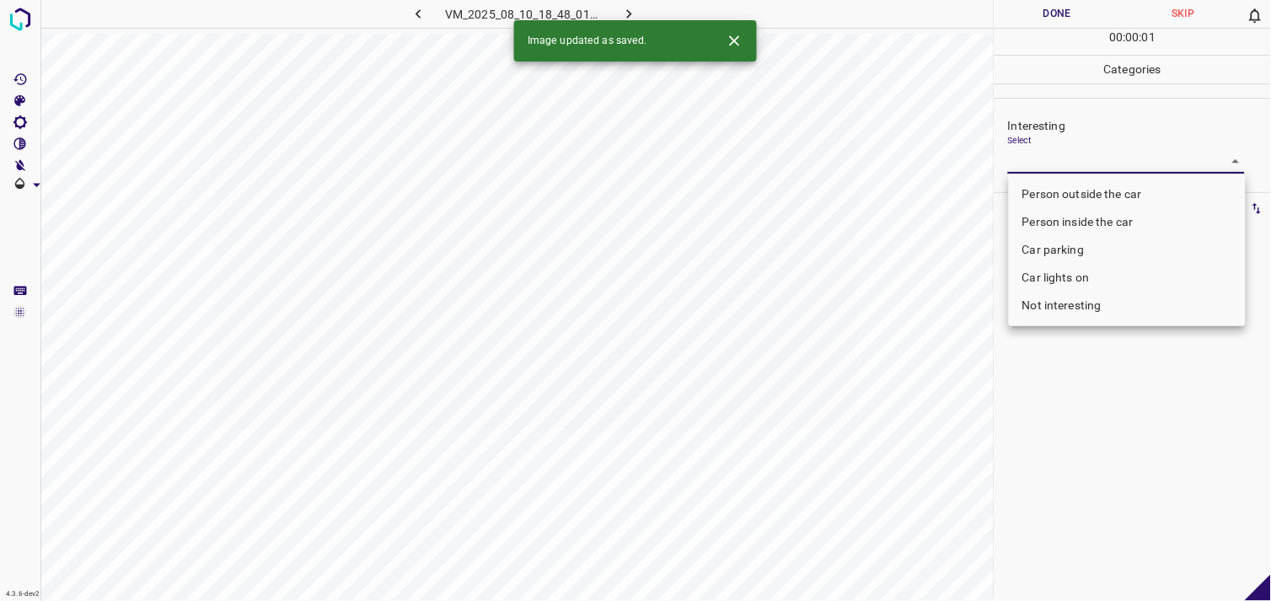
click at [1100, 197] on li "Person outside the car" at bounding box center [1127, 194] width 237 height 28
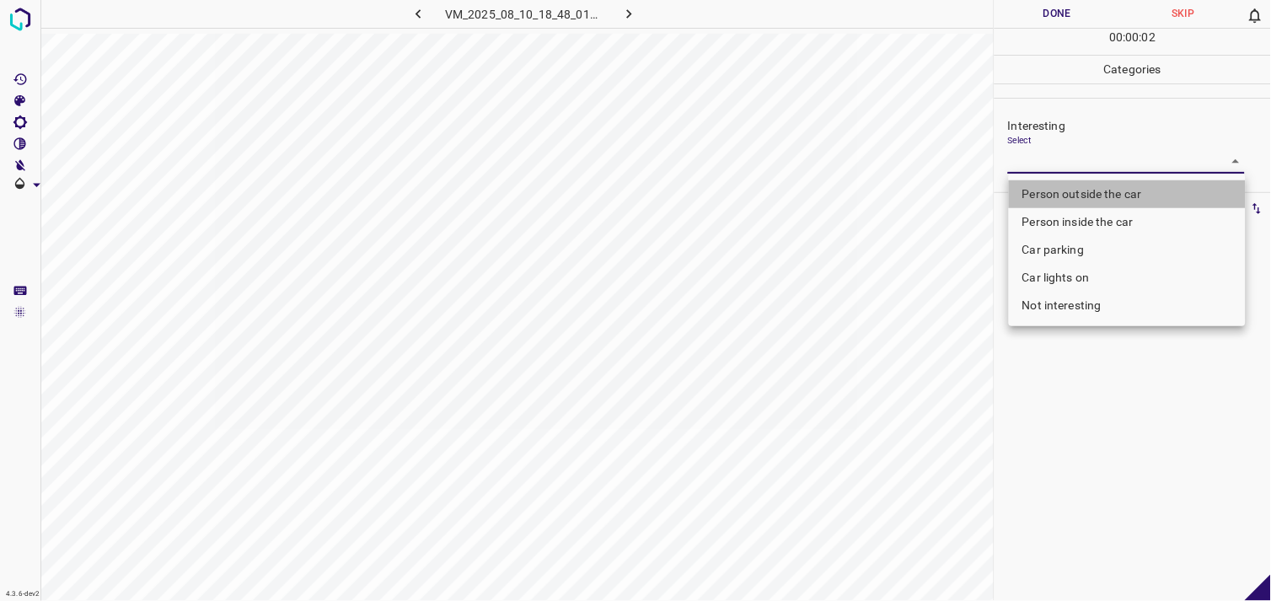
click at [1109, 196] on li "Person outside the car" at bounding box center [1127, 194] width 237 height 28
type input "Person outside the car"
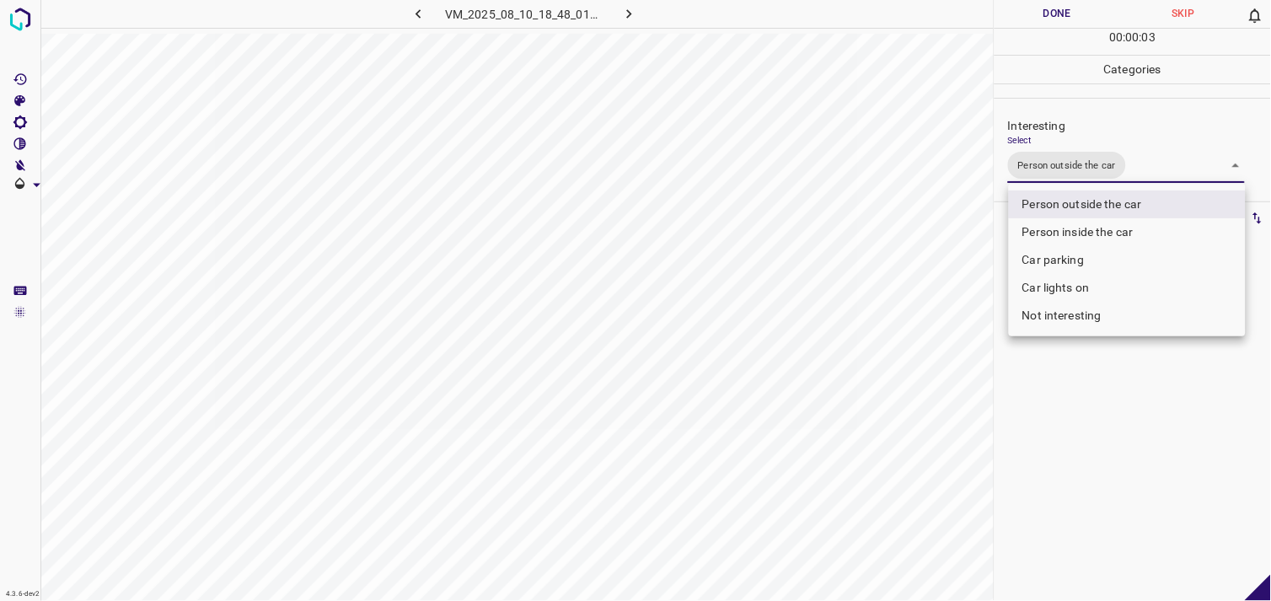
click at [1111, 448] on div at bounding box center [635, 300] width 1271 height 601
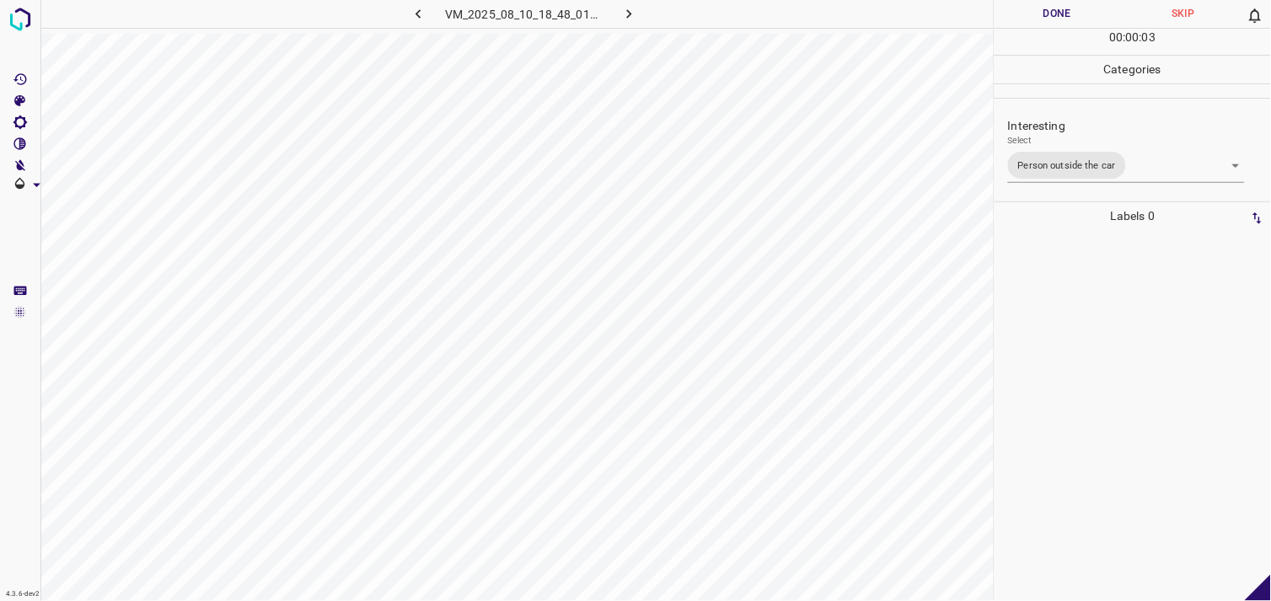
click at [1090, 334] on div at bounding box center [1133, 415] width 266 height 371
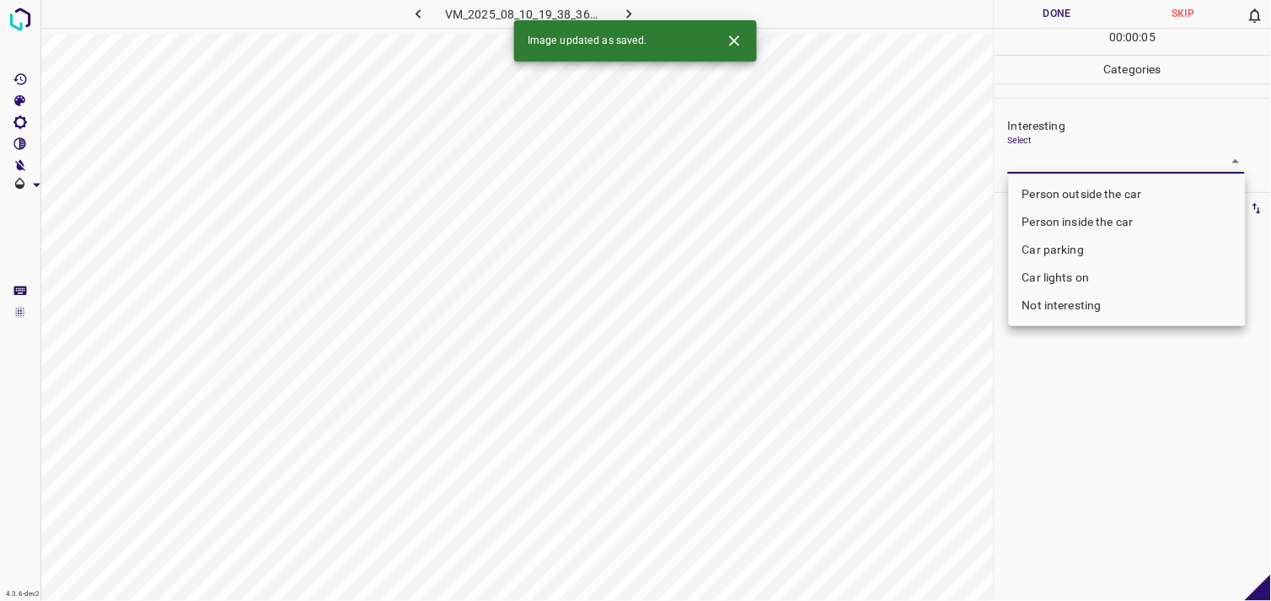
click at [1086, 155] on body "4.3.6-dev2 VM_2025_08_10_19_38_36_837_04.gif Done Skip 0 00 : 00 : 05 Categorie…" at bounding box center [635, 300] width 1271 height 601
click at [1098, 190] on li "Person outside the car" at bounding box center [1127, 194] width 237 height 28
type input "Person outside the car"
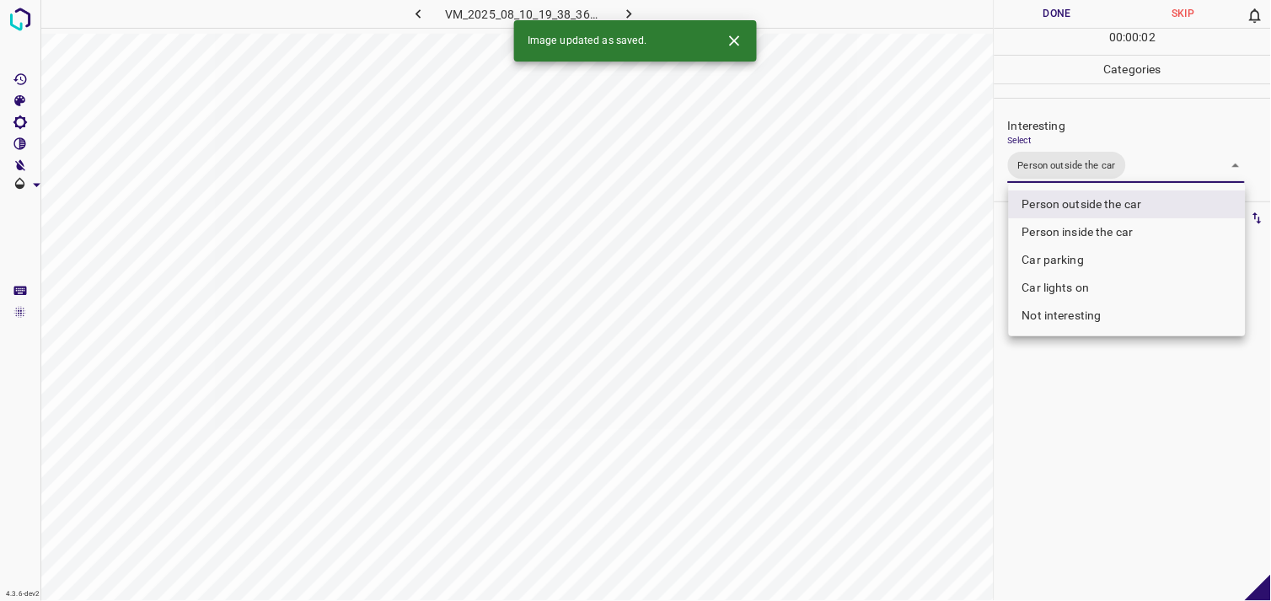
click at [1089, 421] on div at bounding box center [635, 300] width 1271 height 601
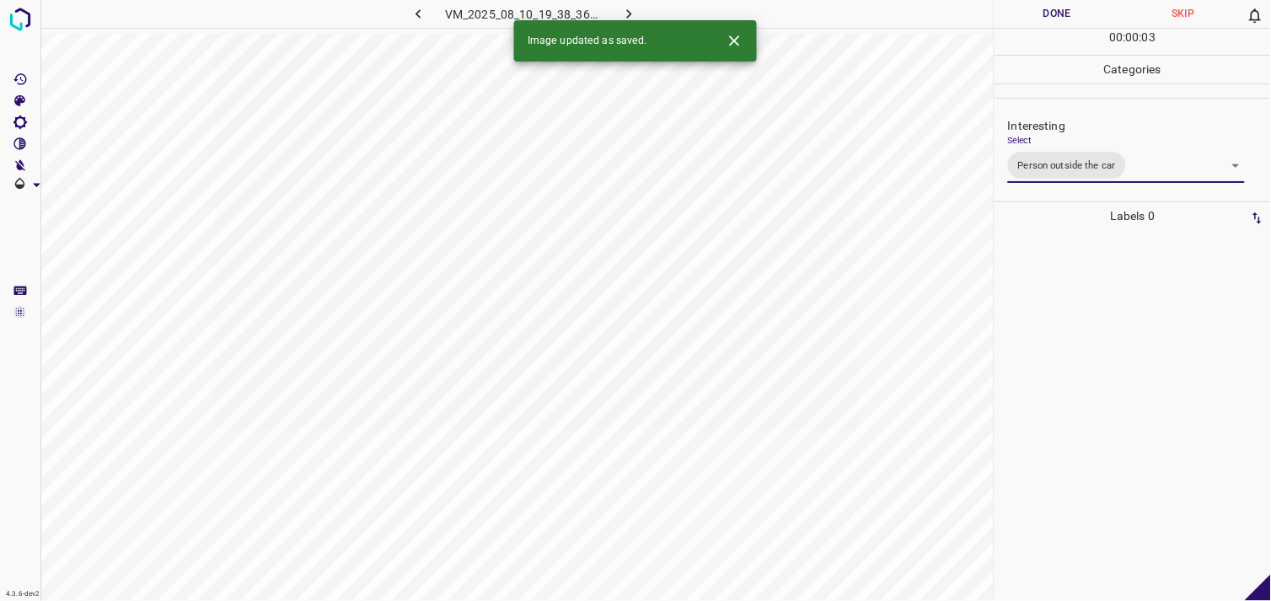
click at [1087, 332] on div at bounding box center [1133, 415] width 266 height 371
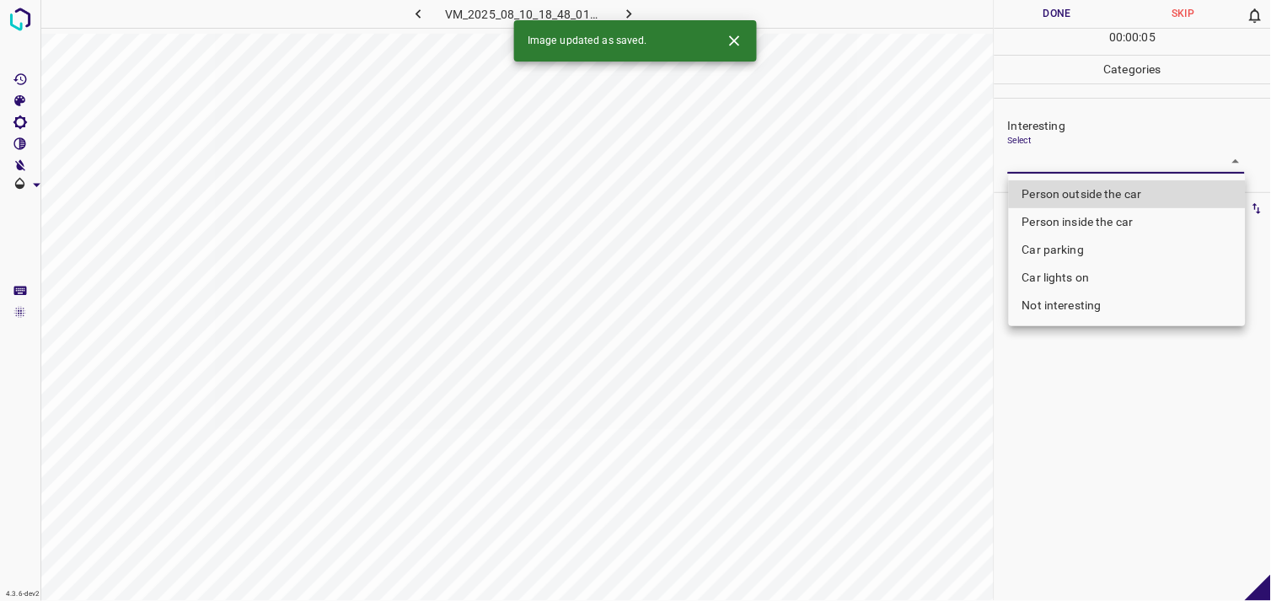
click at [1091, 161] on body "4.3.6-dev2 VM_2025_08_10_18_48_01_446_02.gif Done Skip 0 00 : 00 : 05 Categorie…" at bounding box center [635, 300] width 1271 height 601
click at [1106, 191] on li "Person outside the car" at bounding box center [1127, 194] width 237 height 28
type input "Person outside the car"
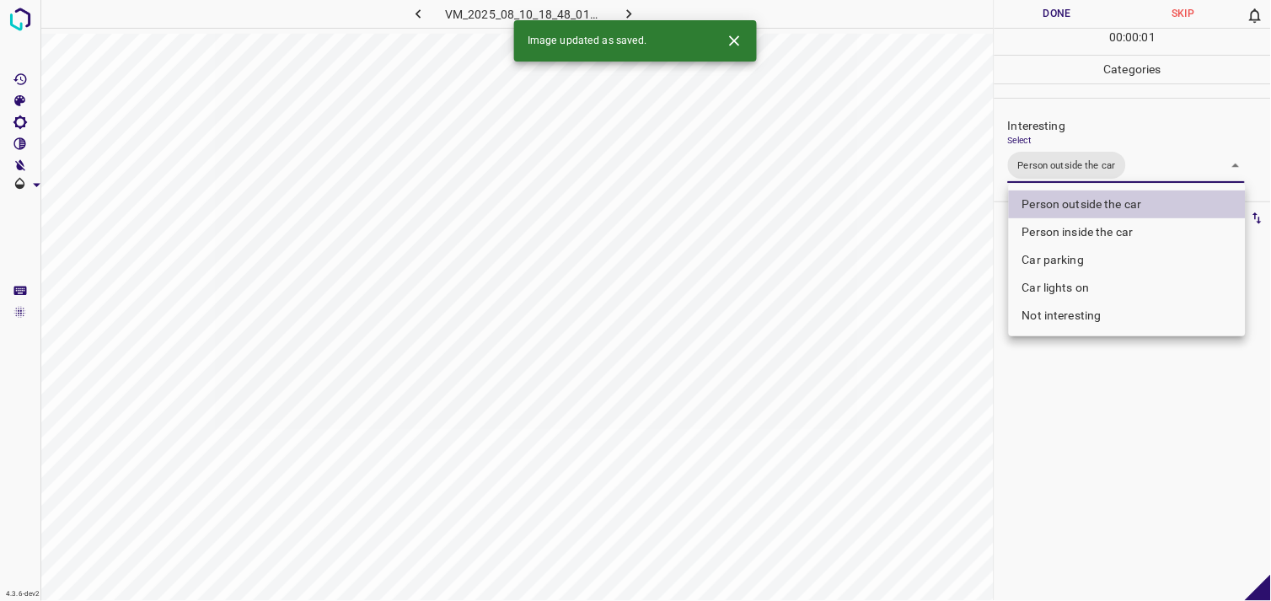
click at [1079, 469] on div at bounding box center [635, 300] width 1271 height 601
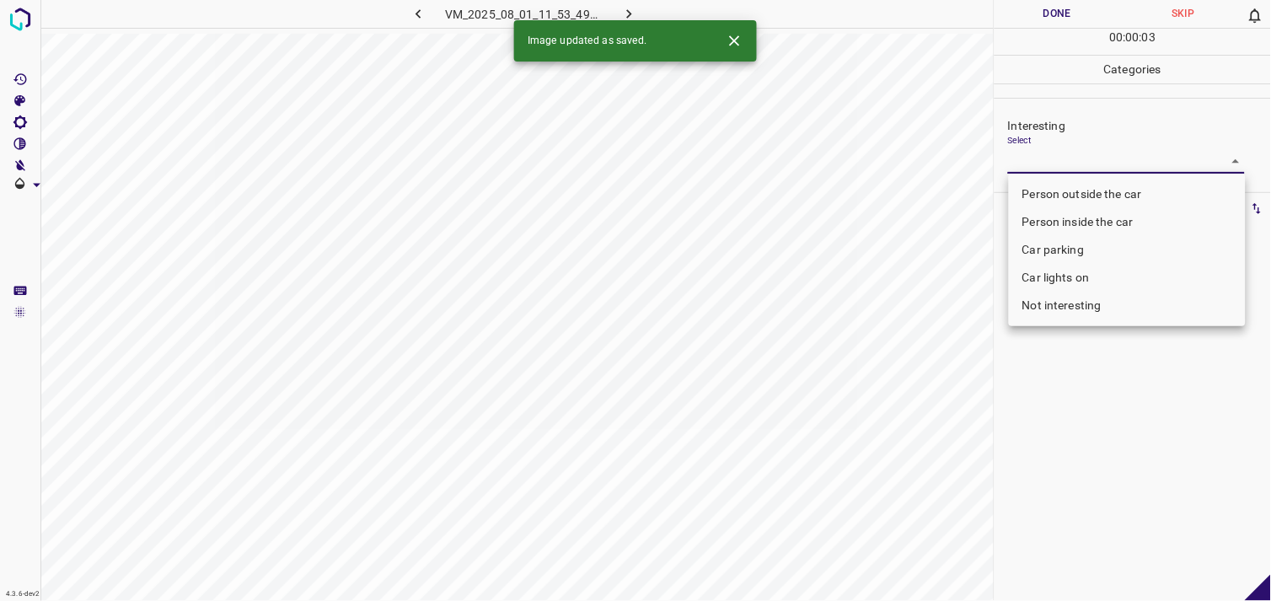
click at [1077, 164] on body "4.3.6-dev2 VM_2025_08_01_11_53_49_145_01.gif Done Skip 0 00 : 00 : 03 Categorie…" at bounding box center [635, 300] width 1271 height 601
click at [1086, 192] on li "Person outside the car" at bounding box center [1127, 194] width 237 height 28
type input "Person outside the car"
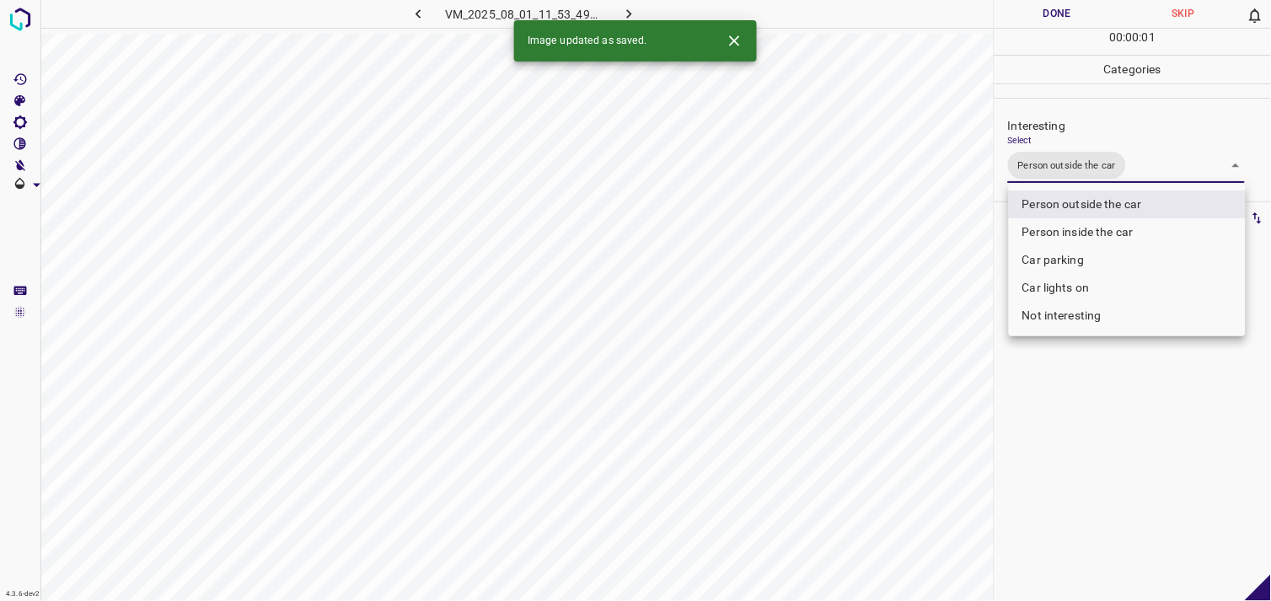
click at [1085, 425] on div at bounding box center [635, 300] width 1271 height 601
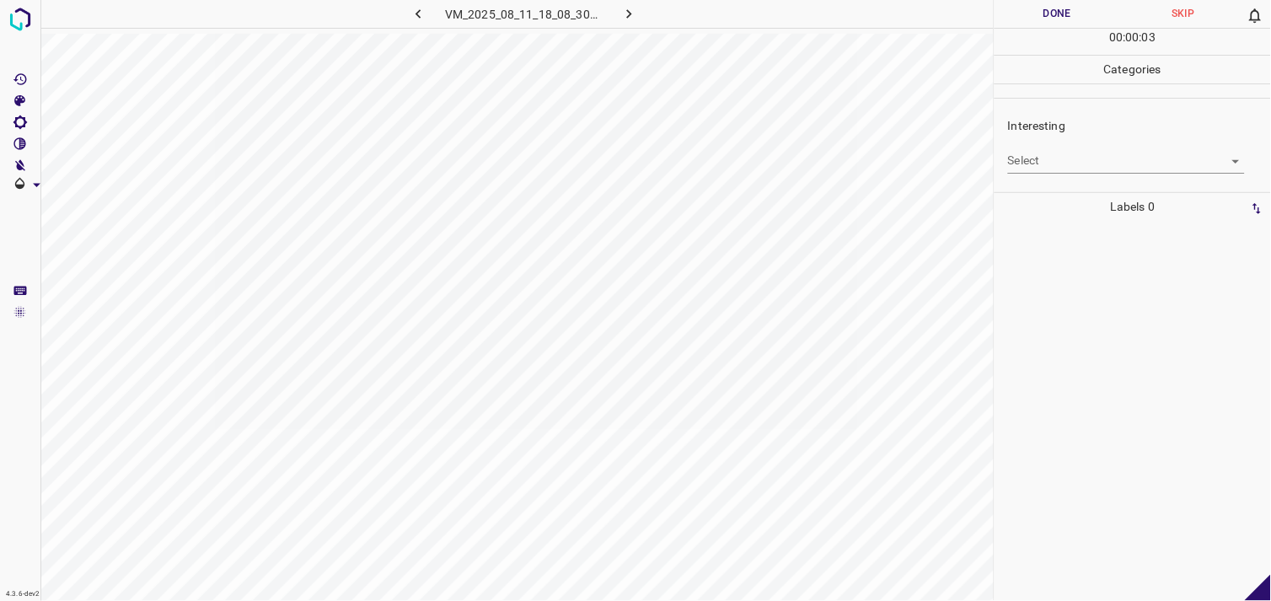
click at [1087, 160] on body "4.3.6-dev2 VM_2025_08_11_18_08_30_759_05.gif Done Skip 0 00 : 00 : 03 Categorie…" at bounding box center [635, 300] width 1271 height 601
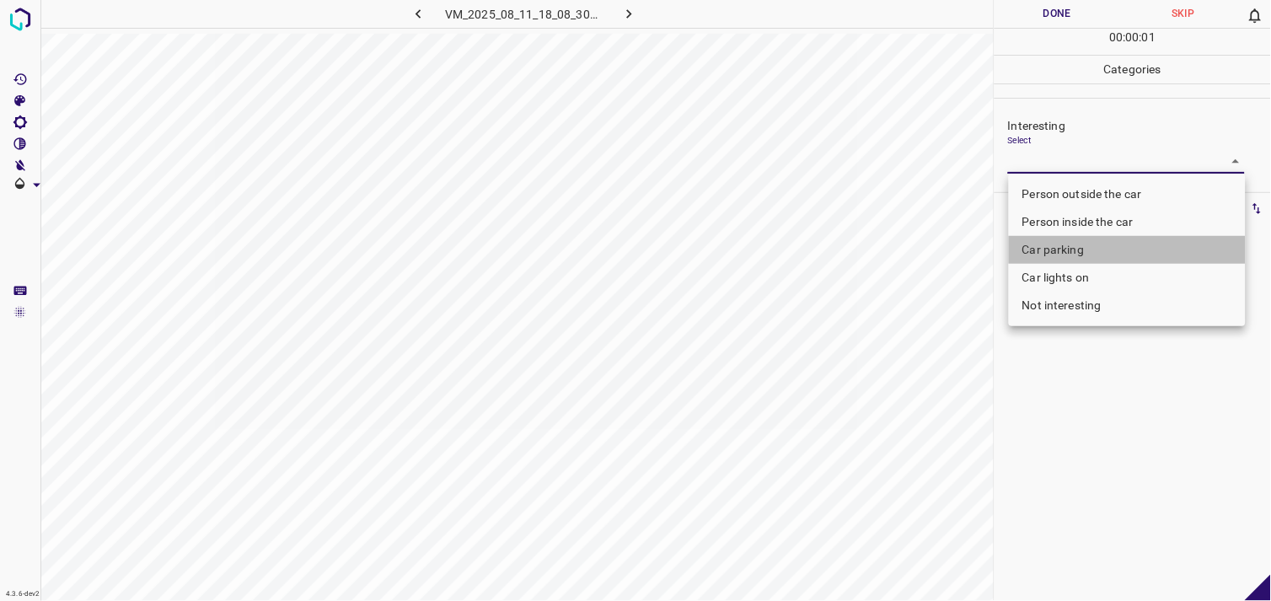
click at [1084, 254] on li "Car parking" at bounding box center [1127, 250] width 237 height 28
type input "Car parking"
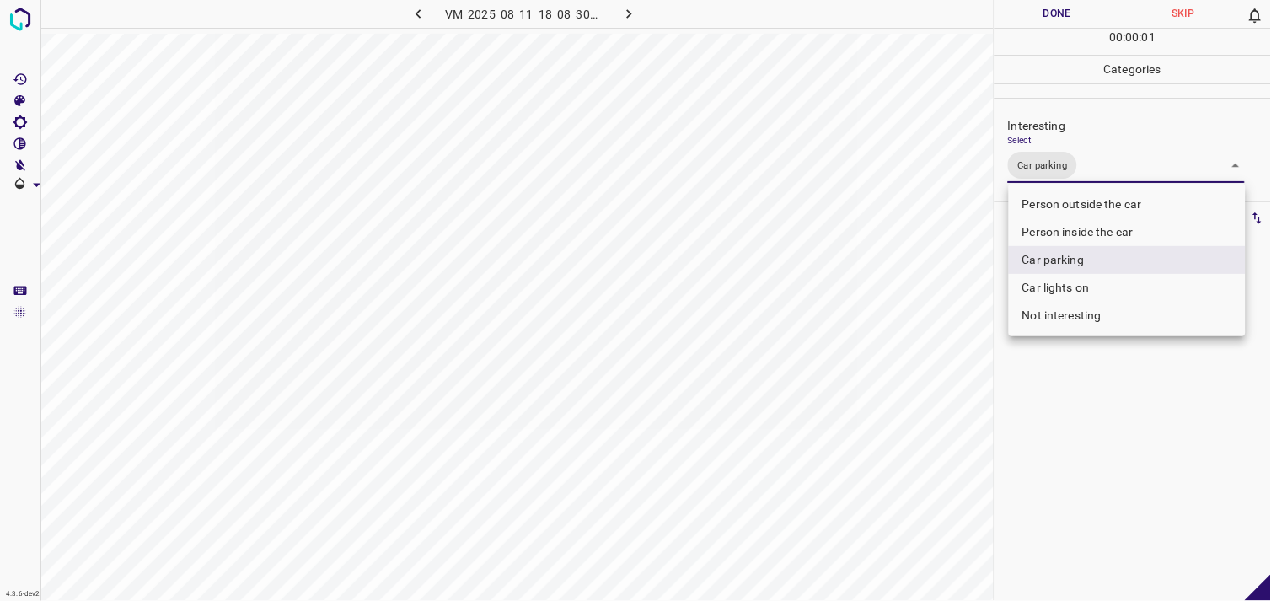
click at [1091, 416] on div at bounding box center [635, 300] width 1271 height 601
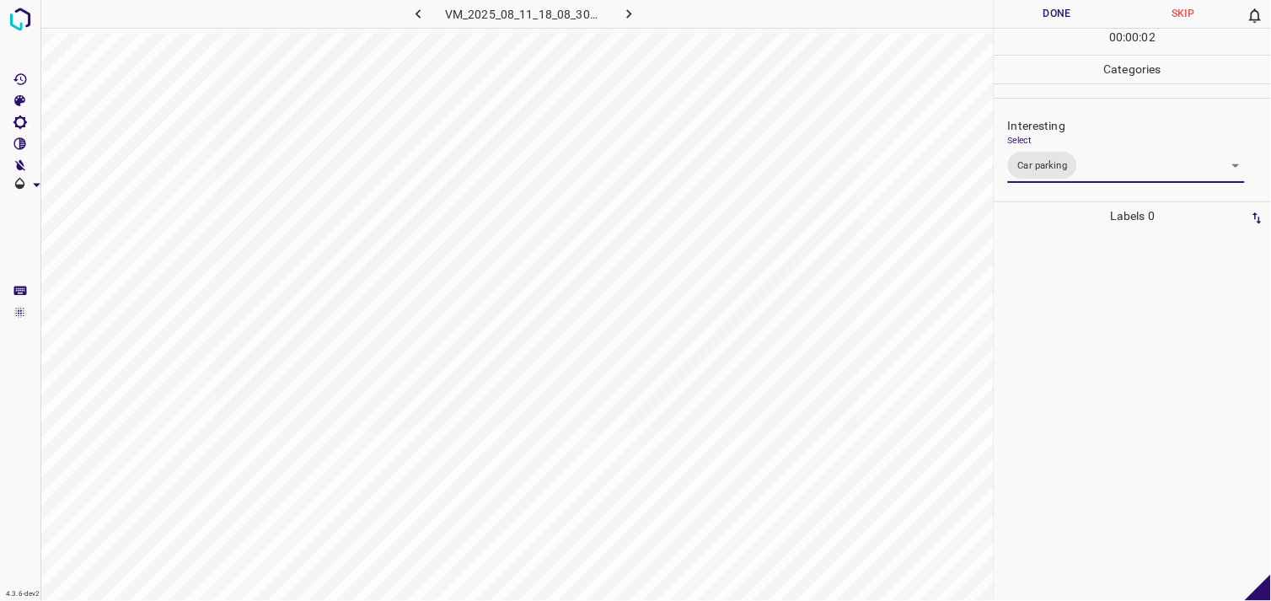
click at [1075, 357] on div at bounding box center [1133, 415] width 266 height 371
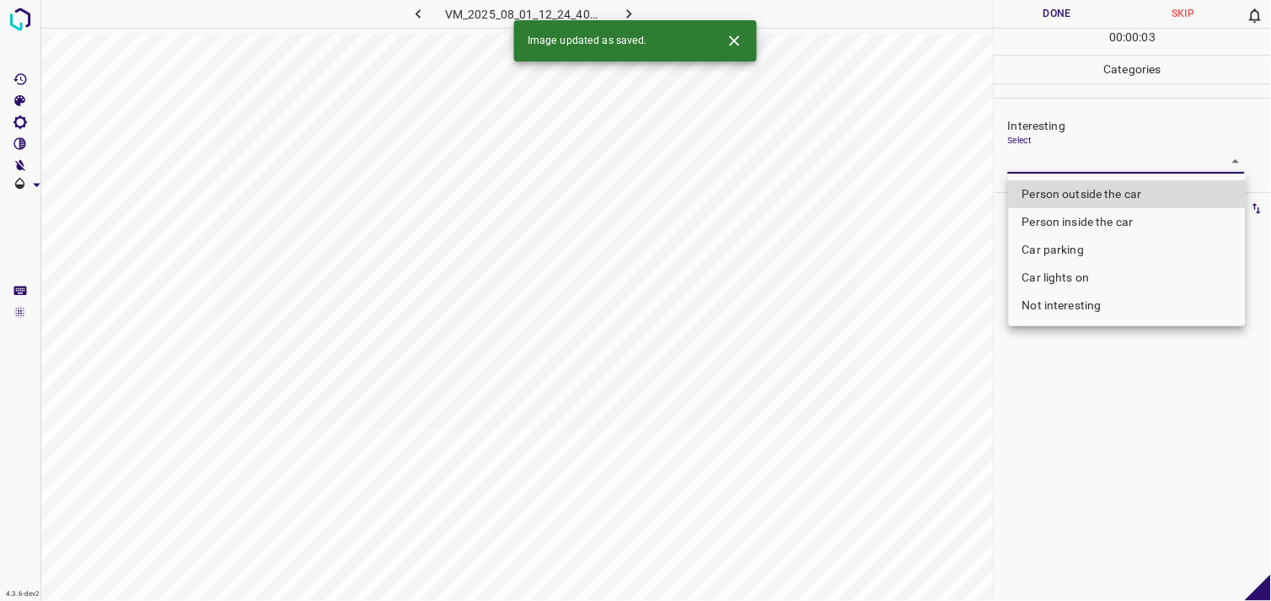
click at [1102, 164] on body "4.3.6-dev2 VM_2025_08_01_12_24_40_183_00.gif Done Skip 0 00 : 00 : 03 Categorie…" at bounding box center [635, 300] width 1271 height 601
click at [1102, 164] on div at bounding box center [635, 300] width 1271 height 601
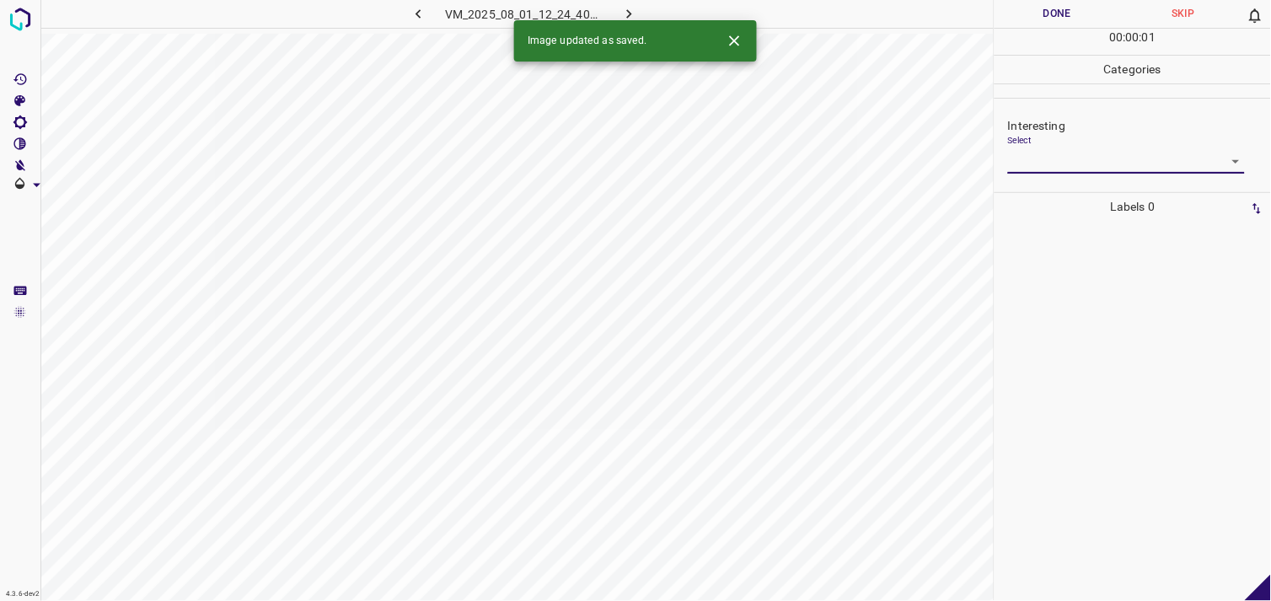
click at [1094, 160] on body "4.3.6-dev2 VM_2025_08_01_12_24_40_183_00.gif Done Skip 0 00 : 00 : 01 Categorie…" at bounding box center [635, 300] width 1271 height 601
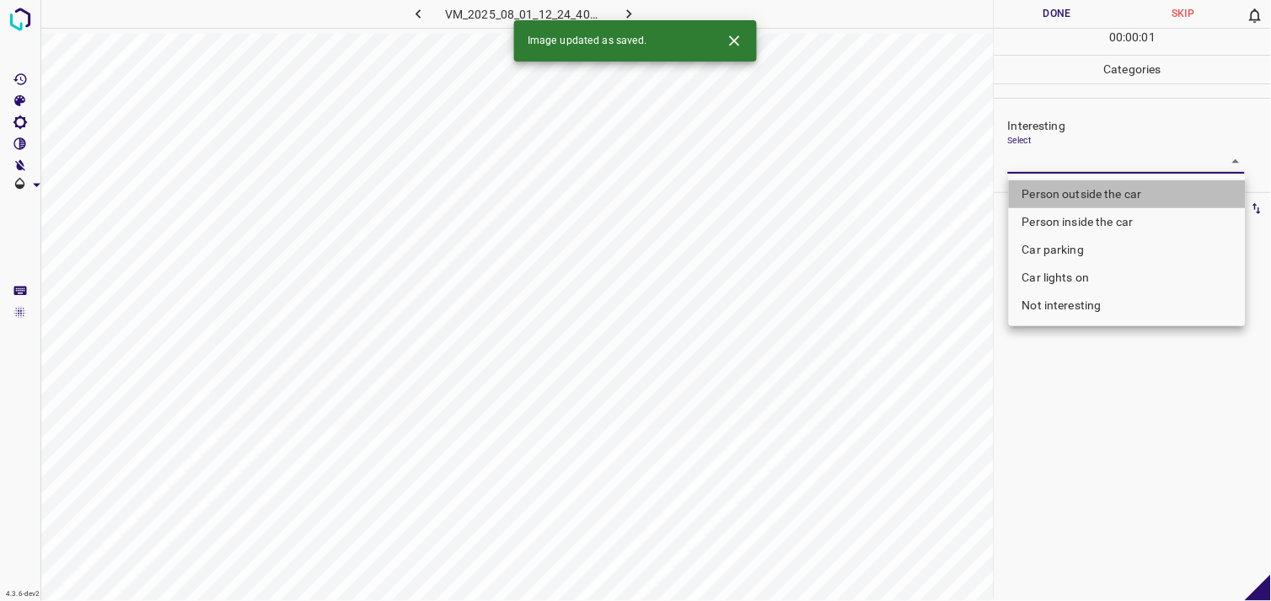
click at [1098, 187] on li "Person outside the car" at bounding box center [1127, 194] width 237 height 28
type input "Person outside the car"
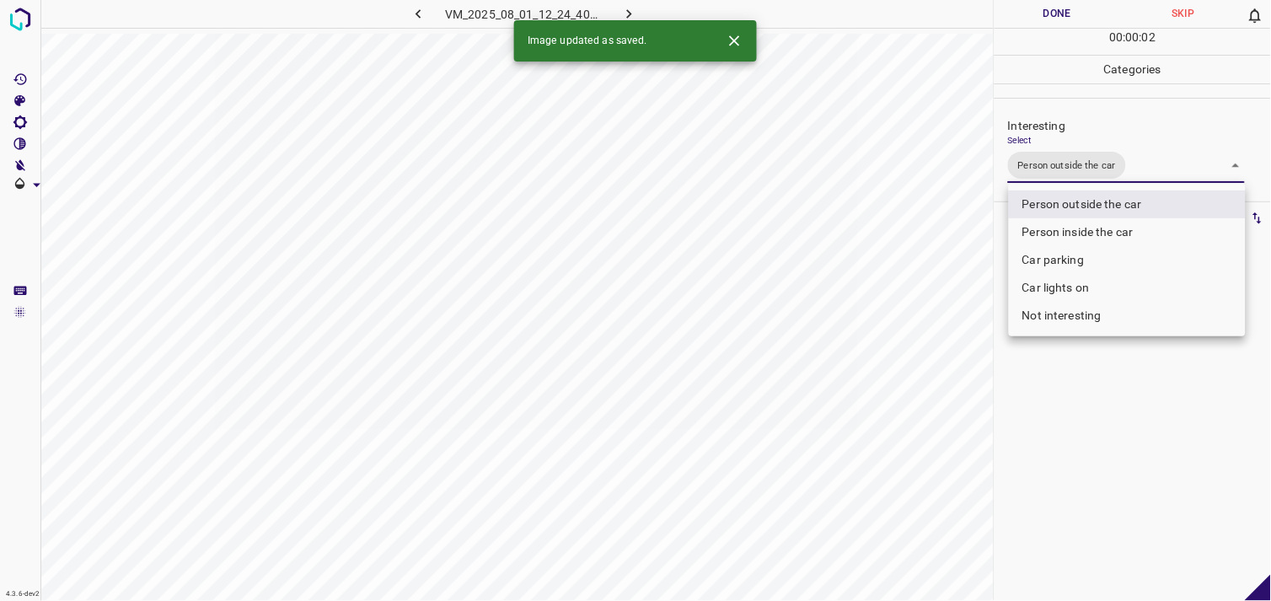
click at [1119, 400] on div at bounding box center [635, 300] width 1271 height 601
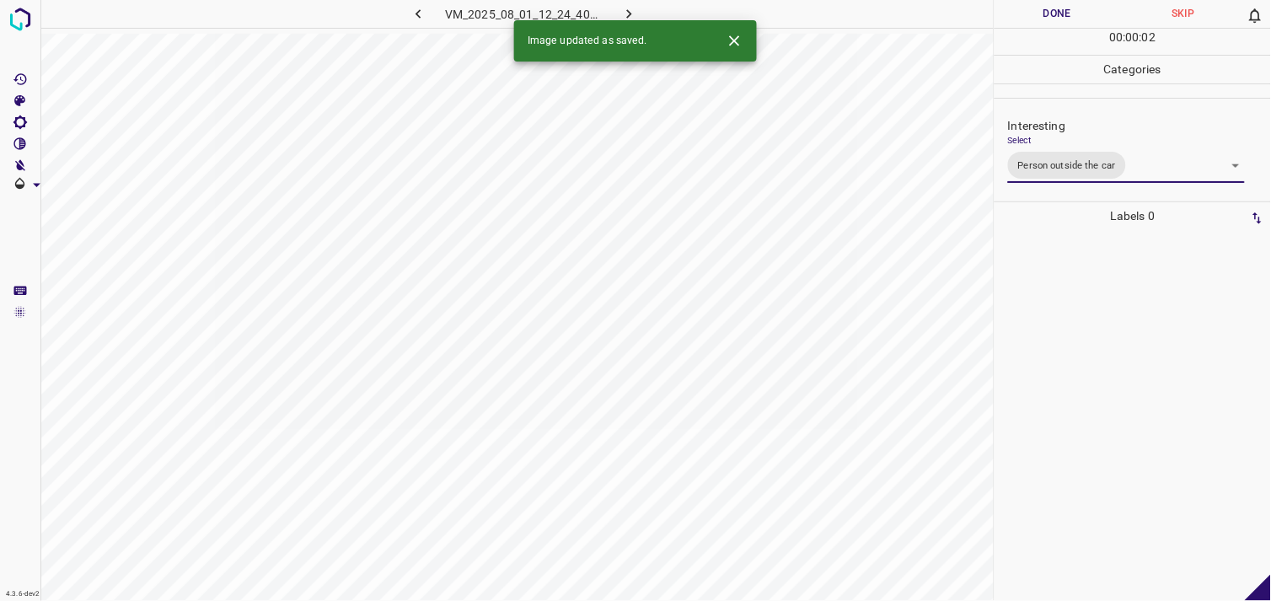
click at [1084, 333] on div at bounding box center [1133, 415] width 266 height 371
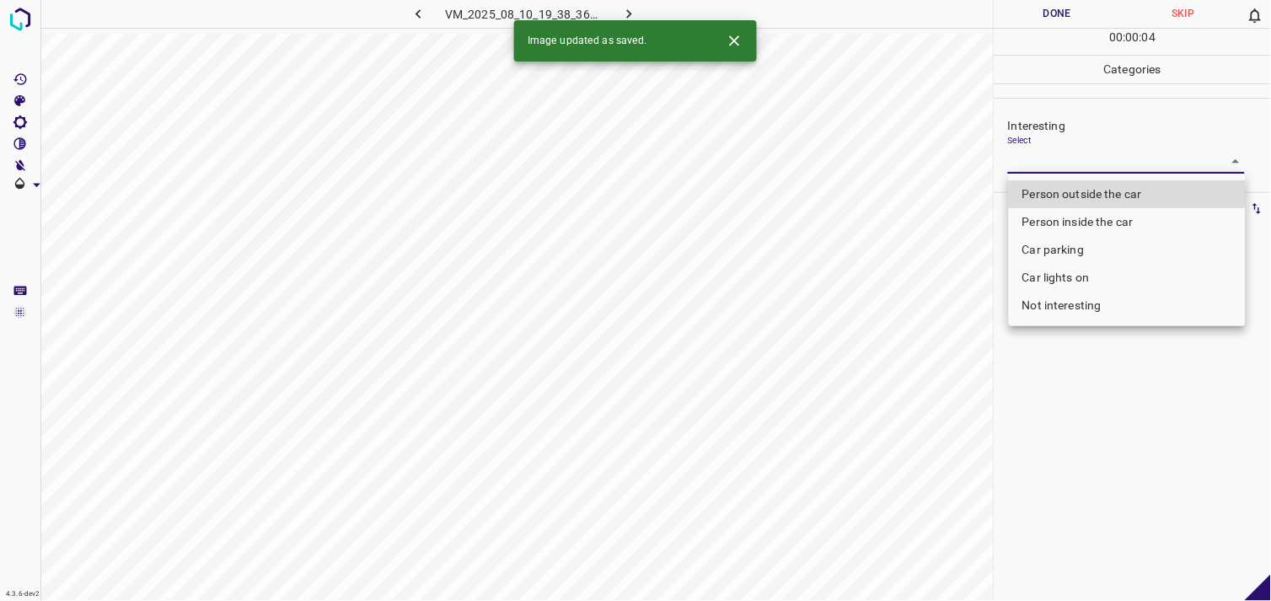
click at [1093, 153] on body "4.3.6-dev2 VM_2025_08_10_19_38_36_837_03.gif Done Skip 0 00 : 00 : 04 Categorie…" at bounding box center [635, 300] width 1271 height 601
click at [1109, 190] on li "Person outside the car" at bounding box center [1127, 194] width 237 height 28
type input "Person outside the car"
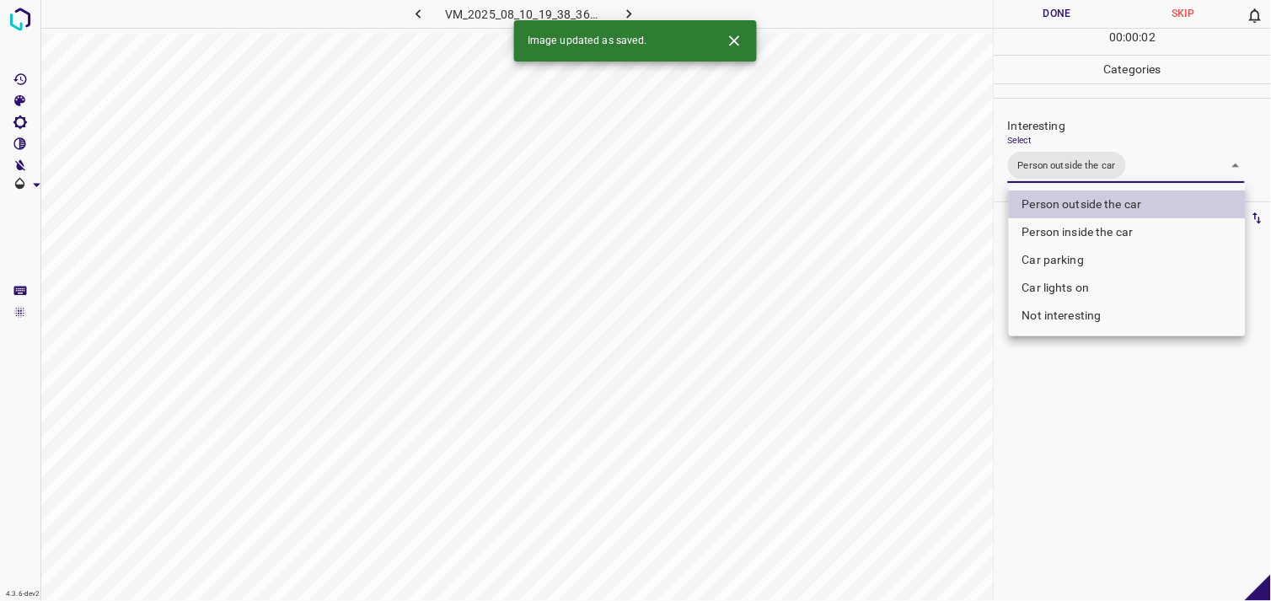
click at [1117, 369] on div at bounding box center [635, 300] width 1271 height 601
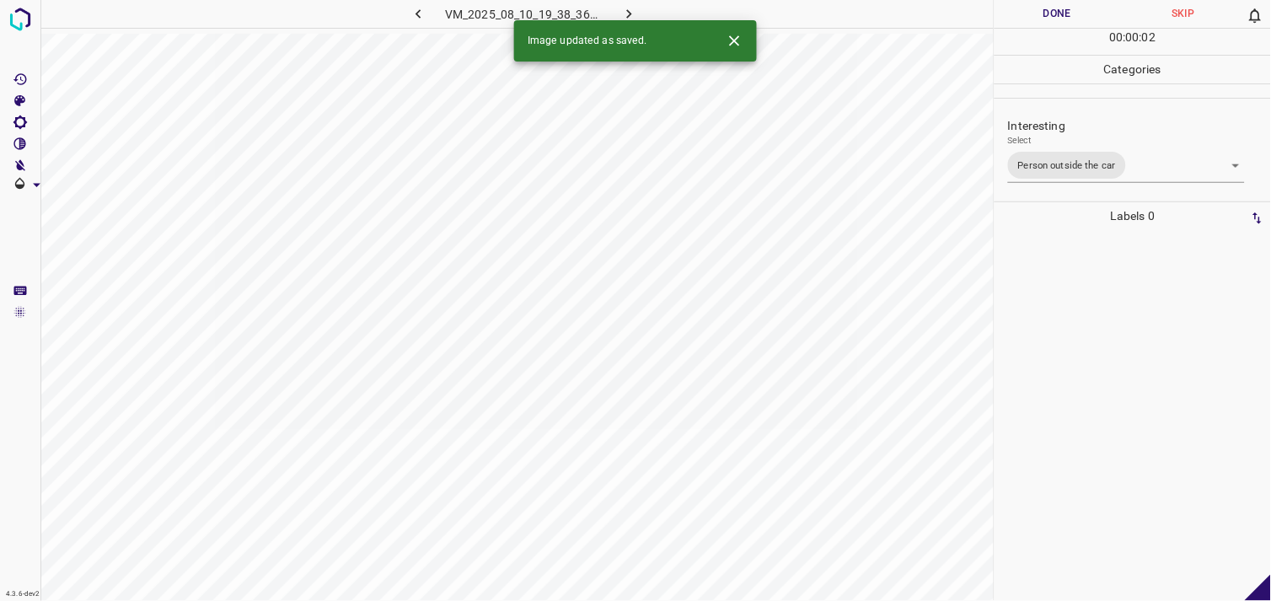
click at [1091, 314] on div at bounding box center [1133, 415] width 266 height 371
click at [1066, 167] on body "4.3.6-dev2 VM_2025_08_10_21_14_36_602_10.gif Done Skip 0 00 : 00 : 04 Categorie…" at bounding box center [635, 300] width 1271 height 601
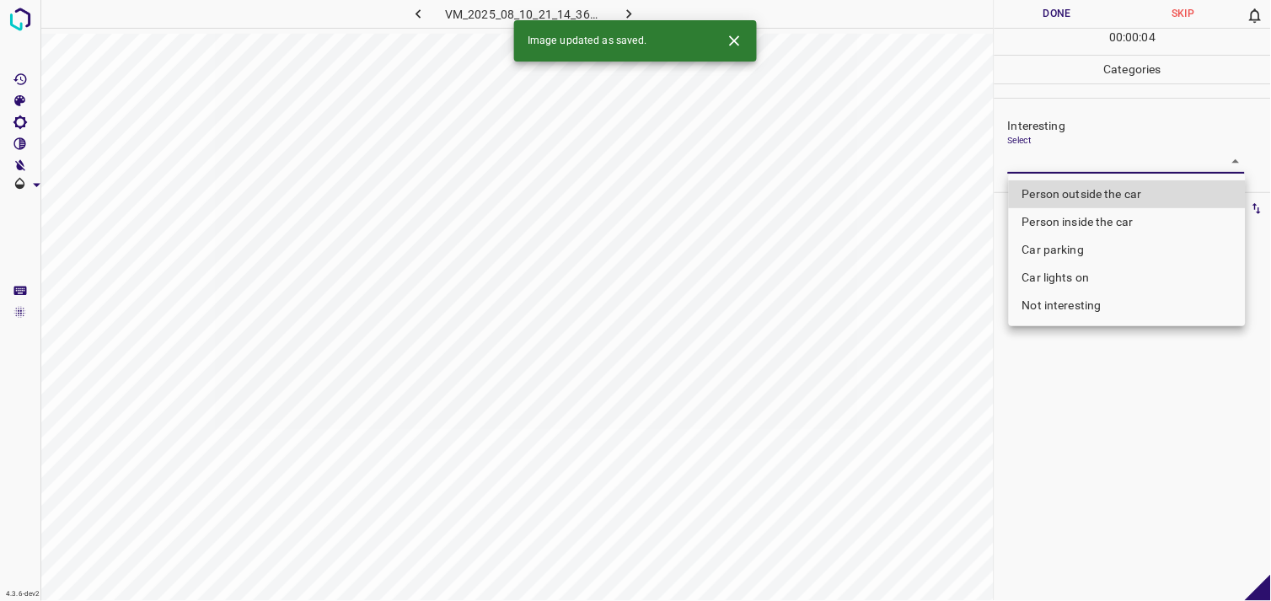
click at [1070, 194] on li "Person outside the car" at bounding box center [1127, 194] width 237 height 28
type input "Person outside the car"
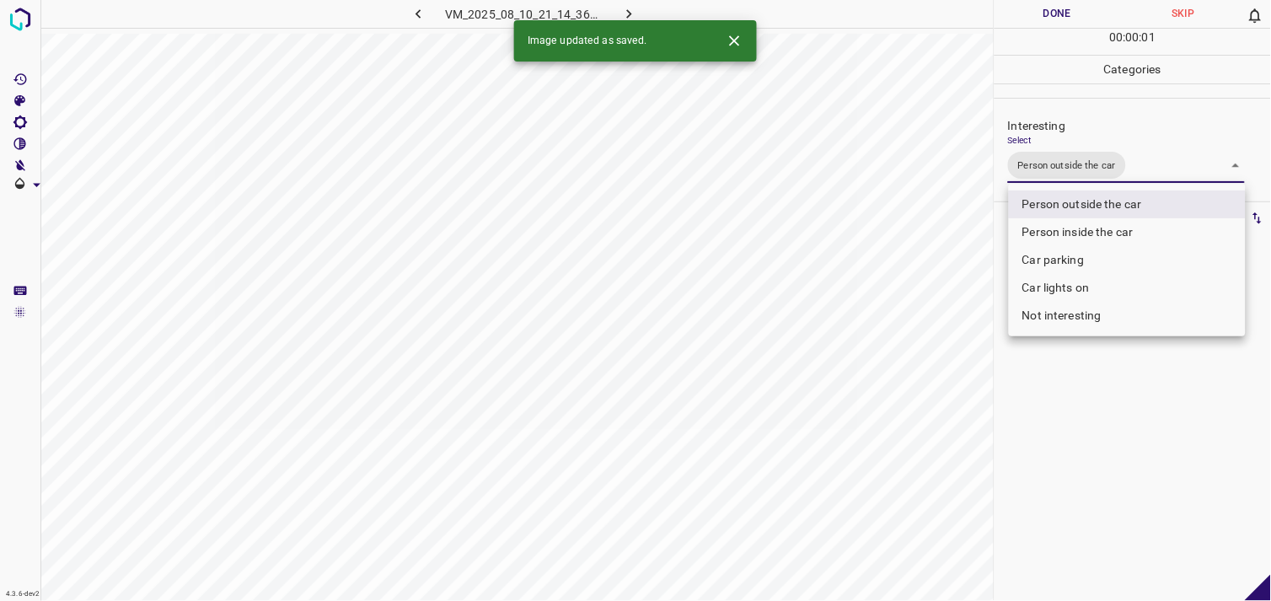
click at [1098, 409] on div at bounding box center [635, 300] width 1271 height 601
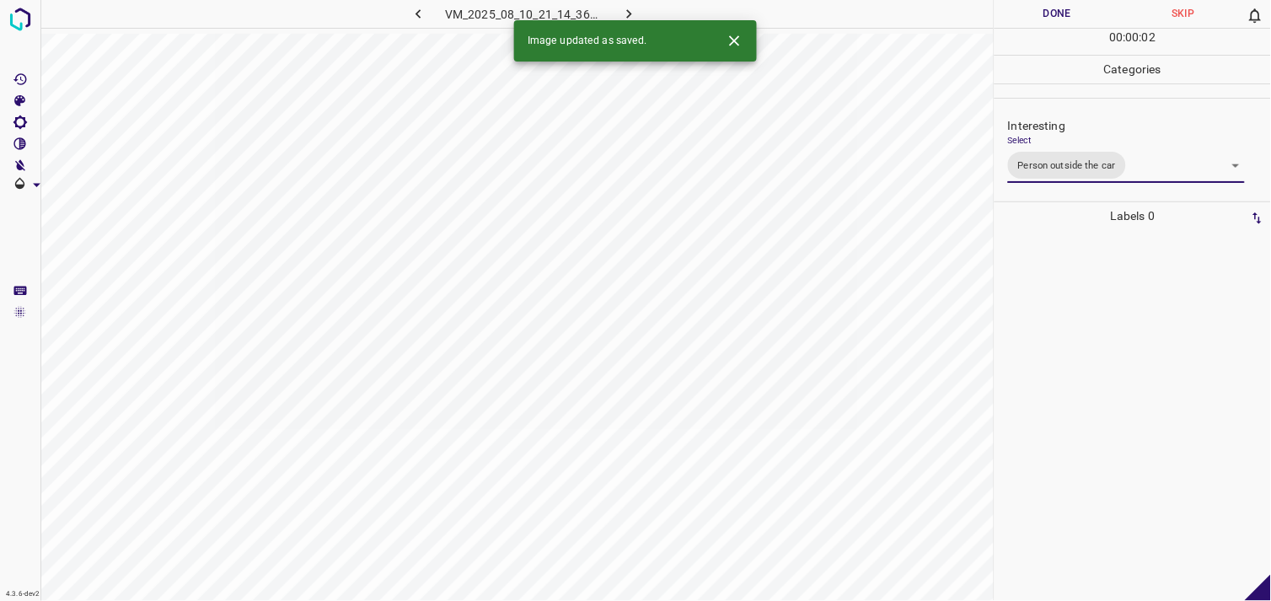
click at [1106, 320] on div at bounding box center [1133, 415] width 266 height 371
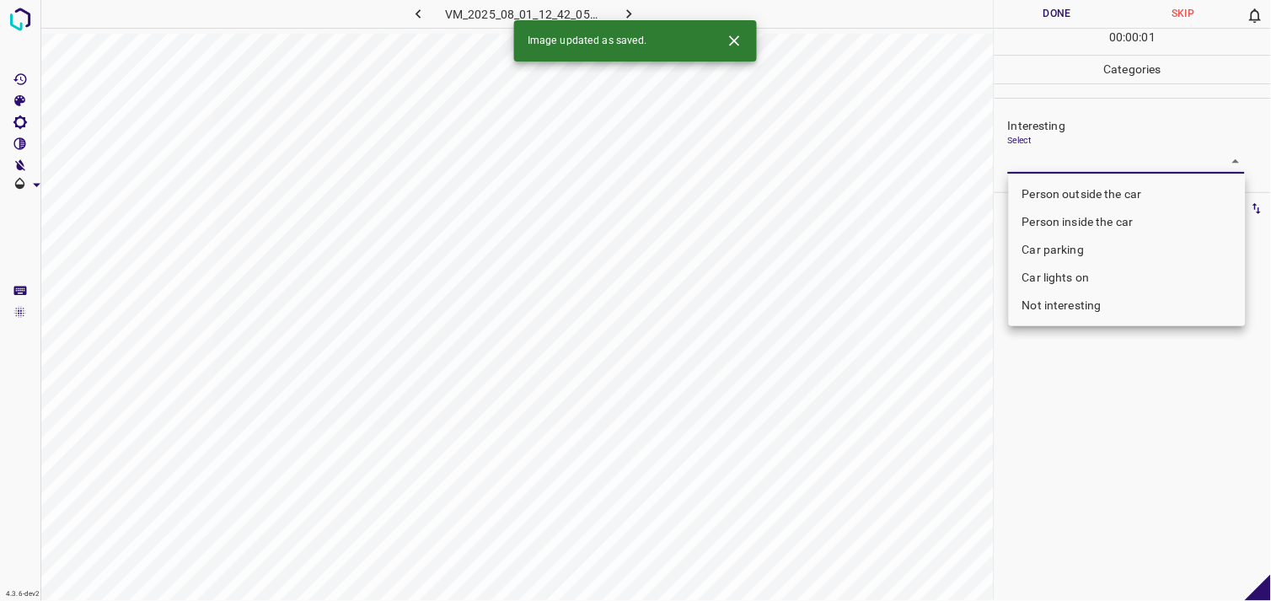
click at [1081, 167] on body "4.3.6-dev2 VM_2025_08_01_12_42_05_983_06.gif Done Skip 0 00 : 00 : 01 Categorie…" at bounding box center [635, 300] width 1271 height 601
click at [1083, 299] on li "Not interesting" at bounding box center [1127, 306] width 237 height 28
type input "Not interesting"
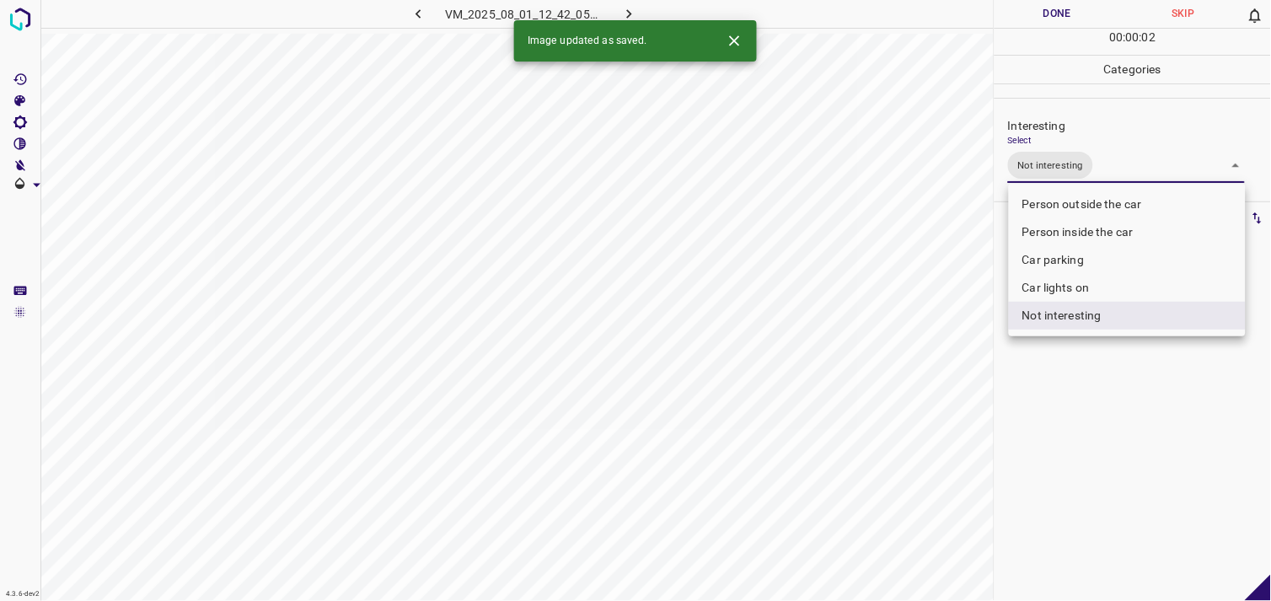
drag, startPoint x: 1096, startPoint y: 351, endPoint x: 1096, endPoint y: 333, distance: 18.5
click at [1096, 352] on div at bounding box center [635, 300] width 1271 height 601
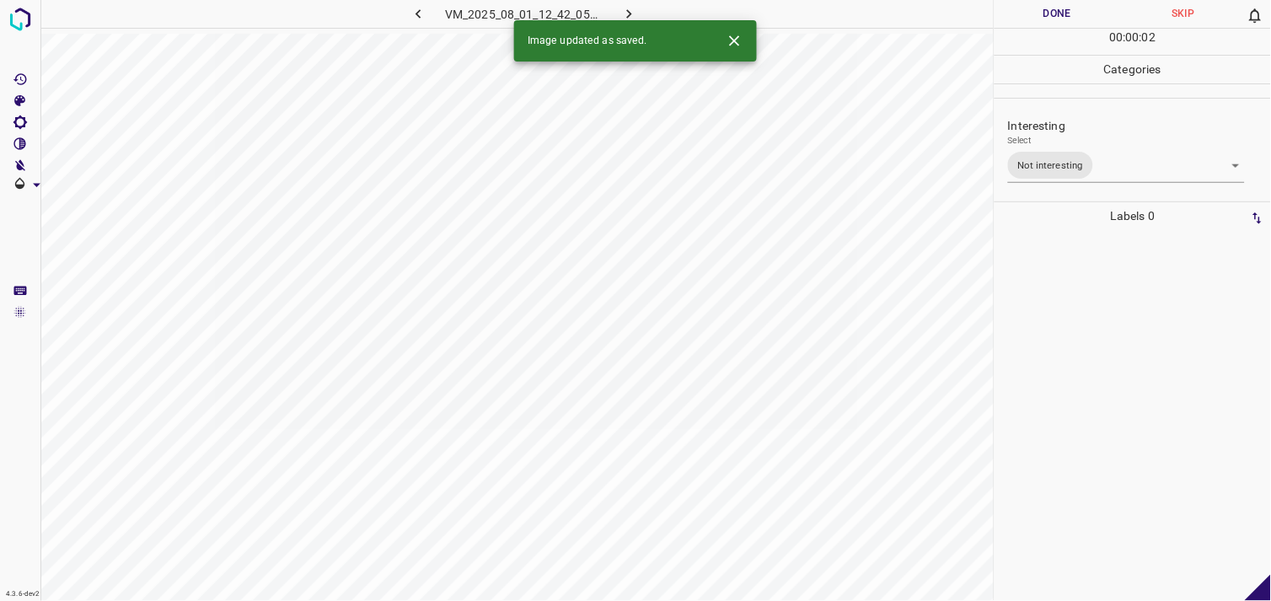
click at [1089, 288] on div at bounding box center [1133, 415] width 266 height 371
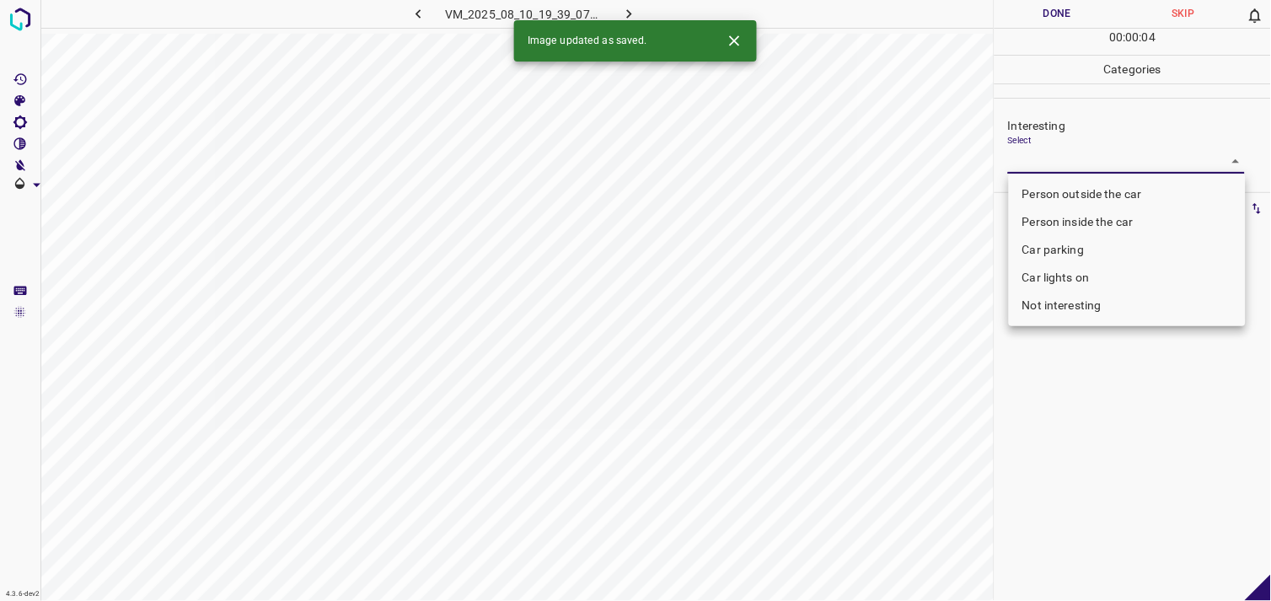
click at [1067, 169] on body "4.3.6-dev2 VM_2025_08_10_19_39_07_583_06.gif Done Skip 0 00 : 00 : 04 Categorie…" at bounding box center [635, 300] width 1271 height 601
click at [1085, 219] on li "Person inside the car" at bounding box center [1127, 222] width 237 height 28
type input "Person inside the car"
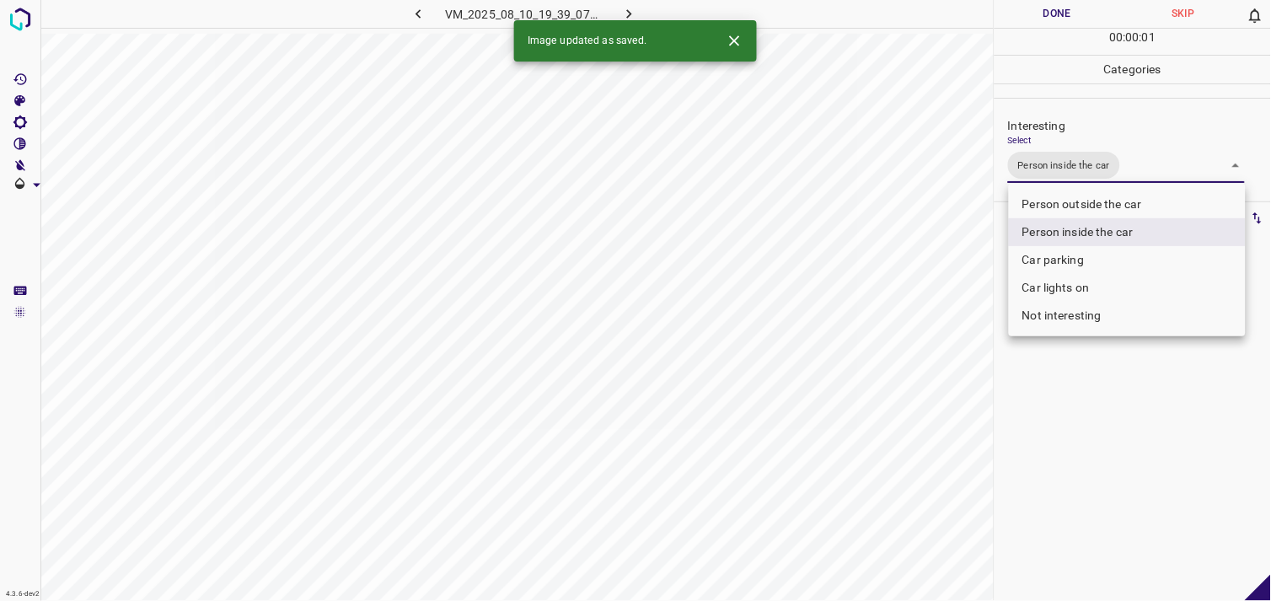
click at [1094, 397] on div at bounding box center [635, 300] width 1271 height 601
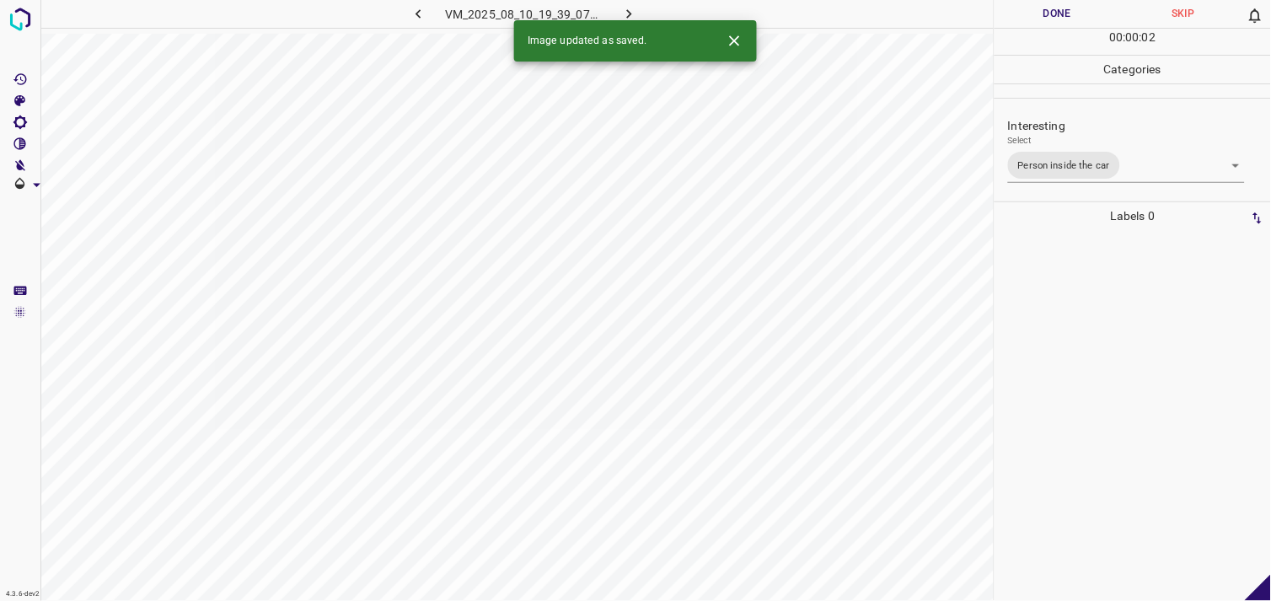
click at [1089, 343] on div at bounding box center [1133, 415] width 266 height 371
click at [1108, 152] on body "4.3.6-dev2 VM_2025_08_10_21_41_02_891_04.gif Done Skip 0 00 : 00 : 03 Categorie…" at bounding box center [635, 300] width 1271 height 601
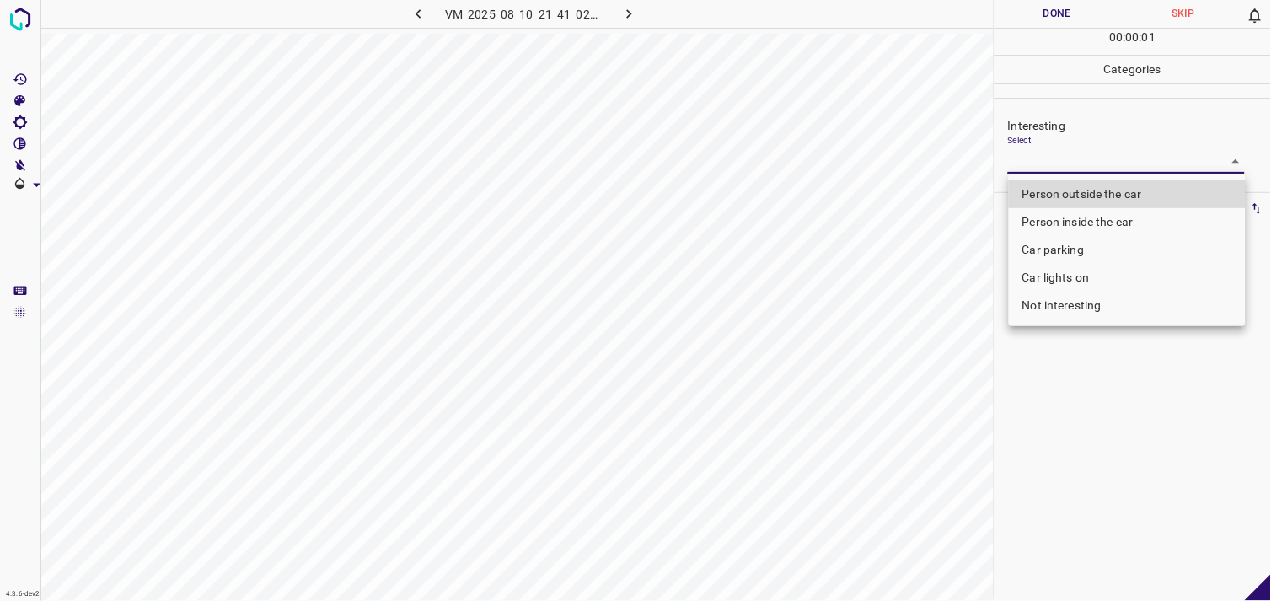
click at [1073, 308] on li "Not interesting" at bounding box center [1127, 306] width 237 height 28
click at [1104, 413] on div at bounding box center [635, 300] width 1271 height 601
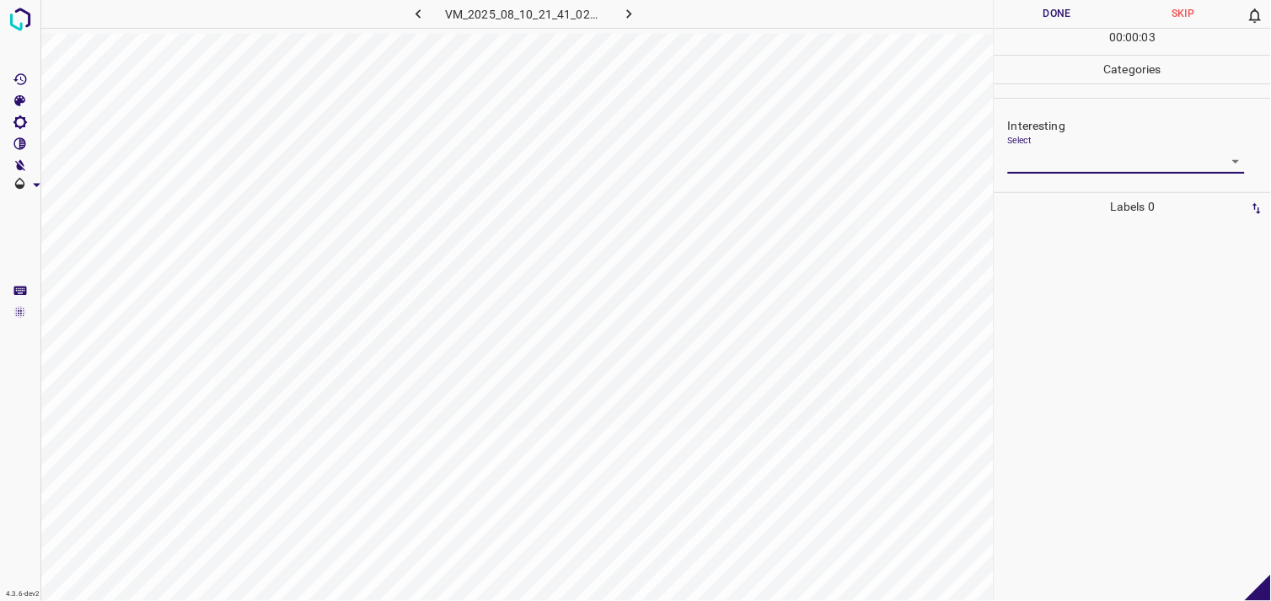
click at [1075, 163] on body "4.3.6-dev2 VM_2025_08_10_21_41_02_891_04.gif Done Skip 0 00 : 00 : 03 Categorie…" at bounding box center [635, 300] width 1271 height 601
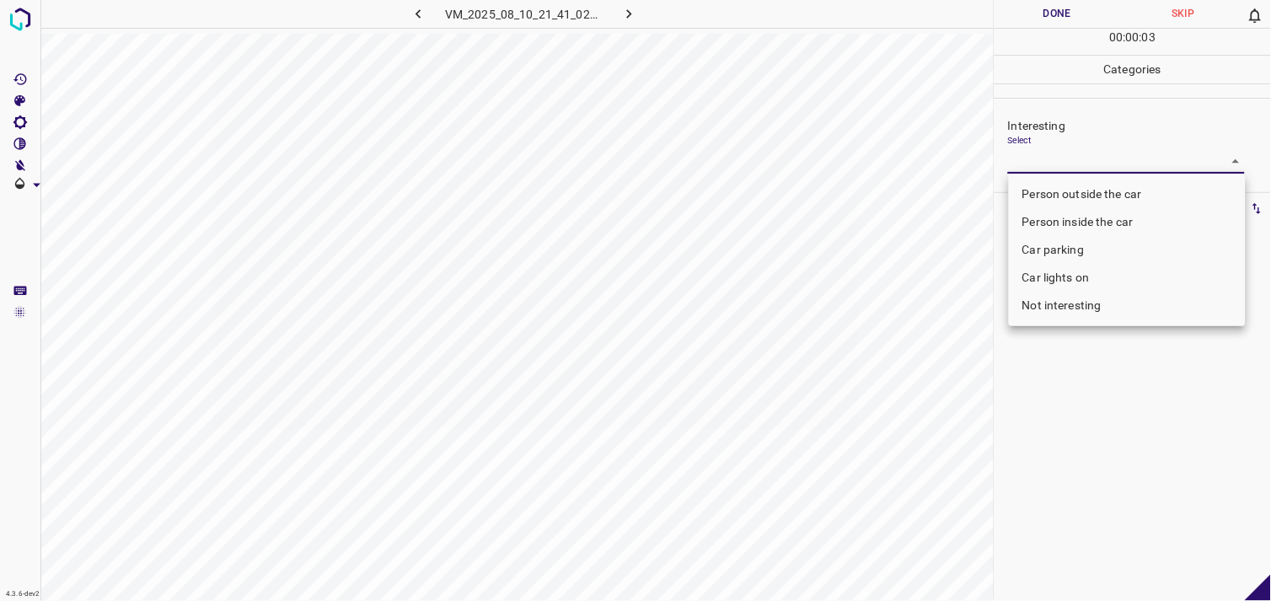
click at [1084, 303] on li "Not interesting" at bounding box center [1127, 306] width 237 height 28
type input "Not interesting"
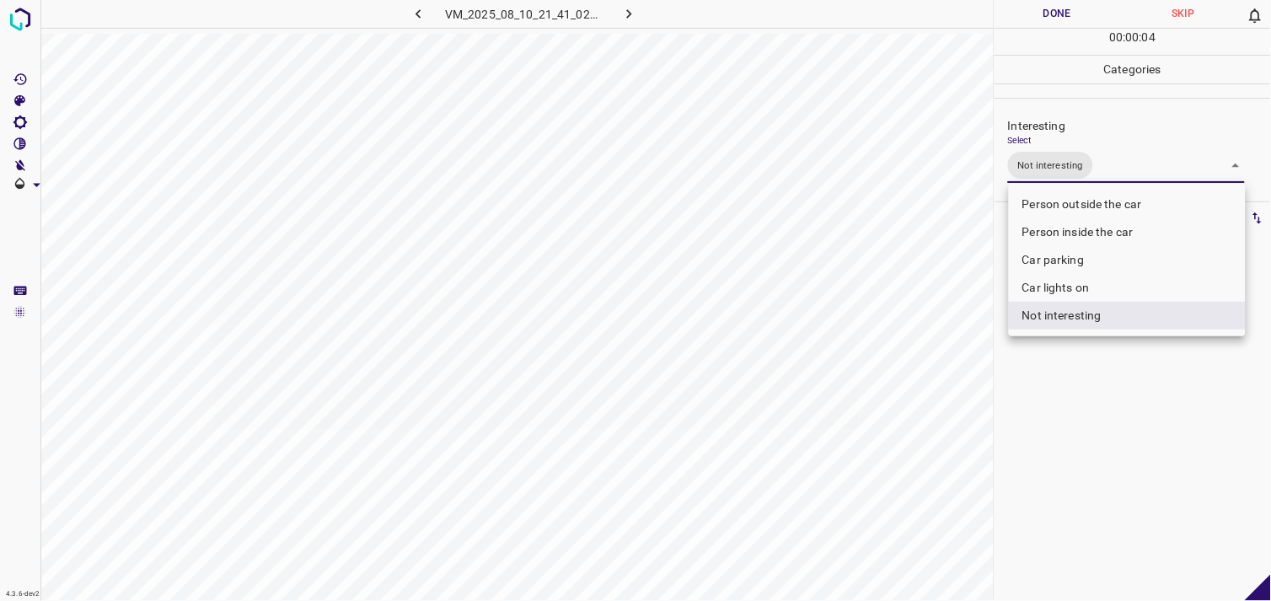
click at [1140, 424] on div at bounding box center [635, 300] width 1271 height 601
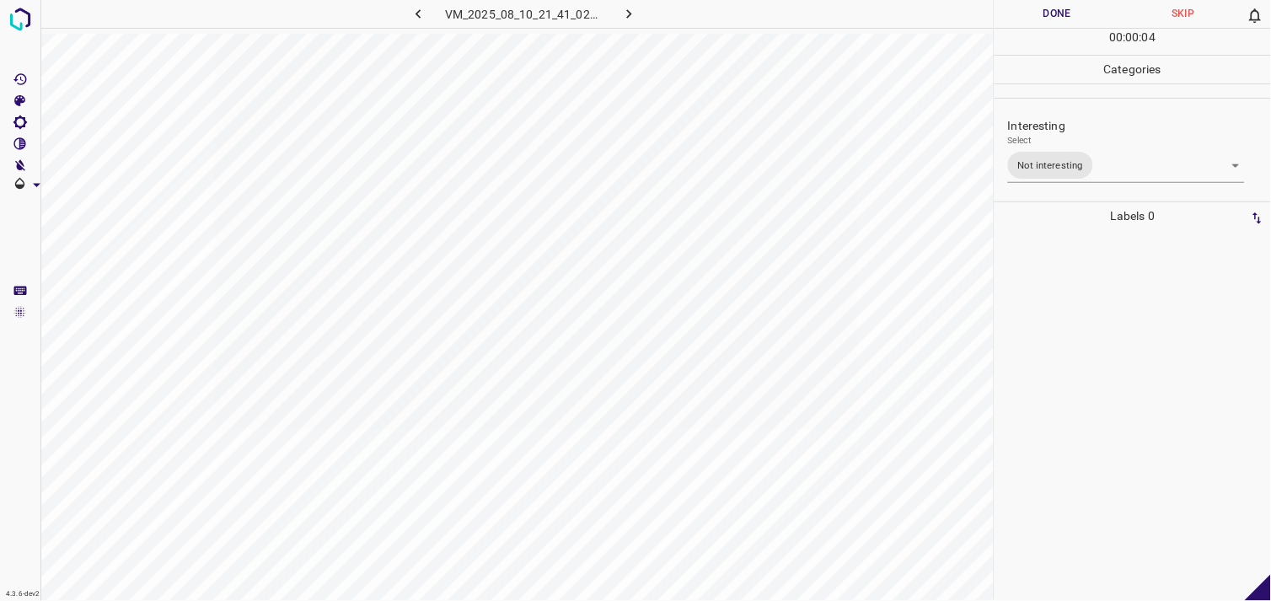
click at [1093, 300] on div at bounding box center [1133, 415] width 266 height 371
click at [1043, 154] on body "4.3.6-dev2 VM_2025_08_01_12_48_43_232_00.gif Done Skip 0 00 : 00 : 16 Categorie…" at bounding box center [635, 300] width 1271 height 601
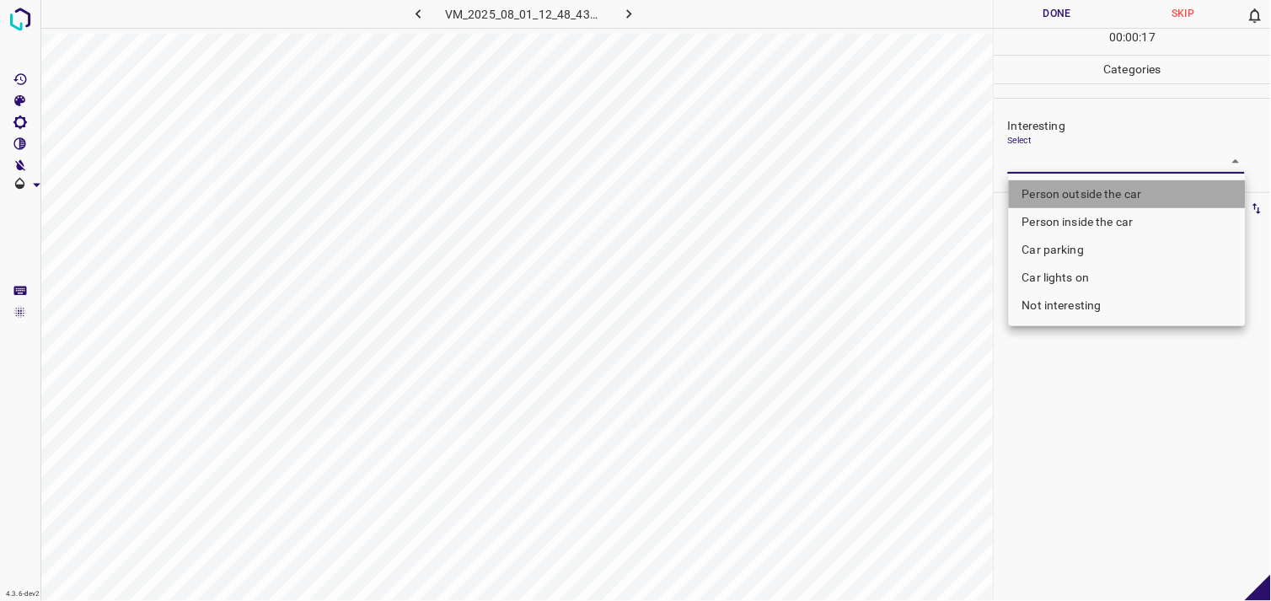
click at [1098, 198] on li "Person outside the car" at bounding box center [1127, 194] width 237 height 28
type input "Person outside the car"
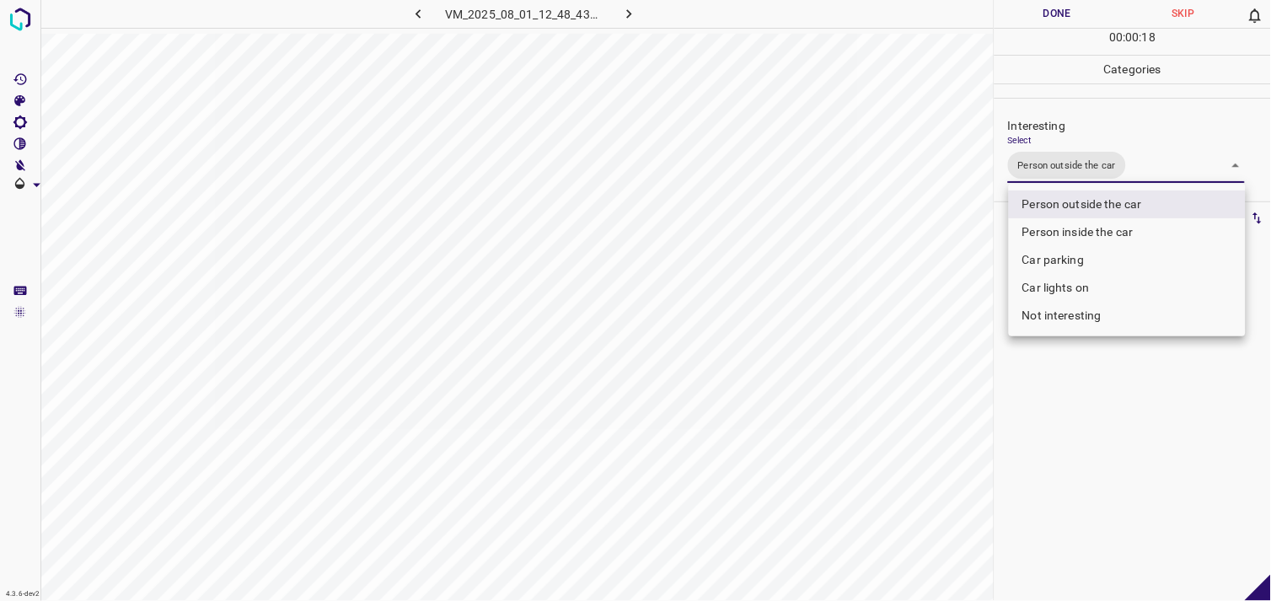
drag, startPoint x: 1054, startPoint y: 439, endPoint x: 1054, endPoint y: 426, distance: 12.6
click at [1054, 430] on div at bounding box center [635, 300] width 1271 height 601
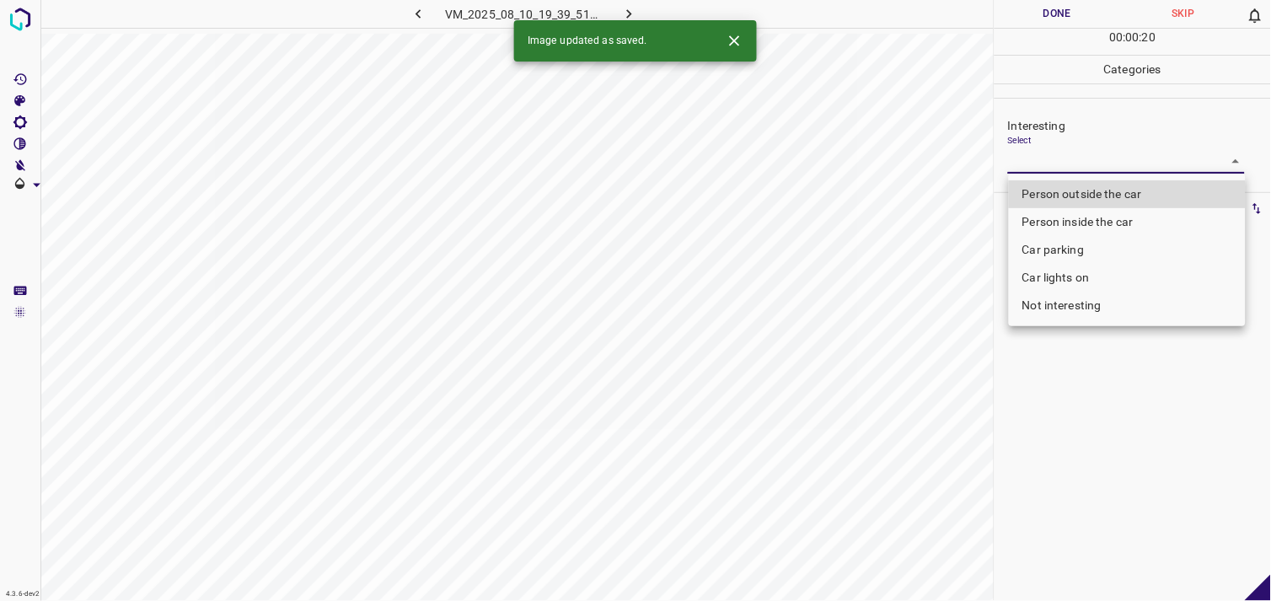
click at [1076, 158] on body "4.3.6-dev2 VM_2025_08_10_19_39_51_079_01.gif Done Skip 0 00 : 00 : 20 Categorie…" at bounding box center [635, 300] width 1271 height 601
click at [1077, 276] on li "Car lights on" at bounding box center [1127, 278] width 237 height 28
type input "Car lights on"
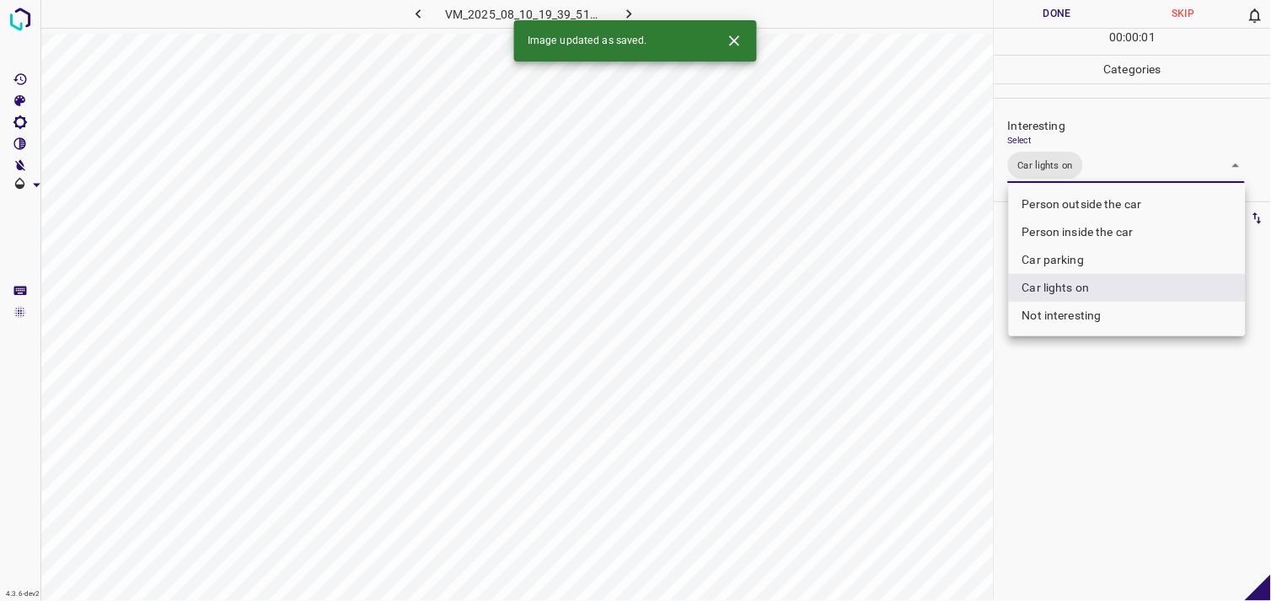
drag, startPoint x: 1094, startPoint y: 405, endPoint x: 1092, endPoint y: 386, distance: 18.6
click at [1094, 401] on div at bounding box center [635, 300] width 1271 height 601
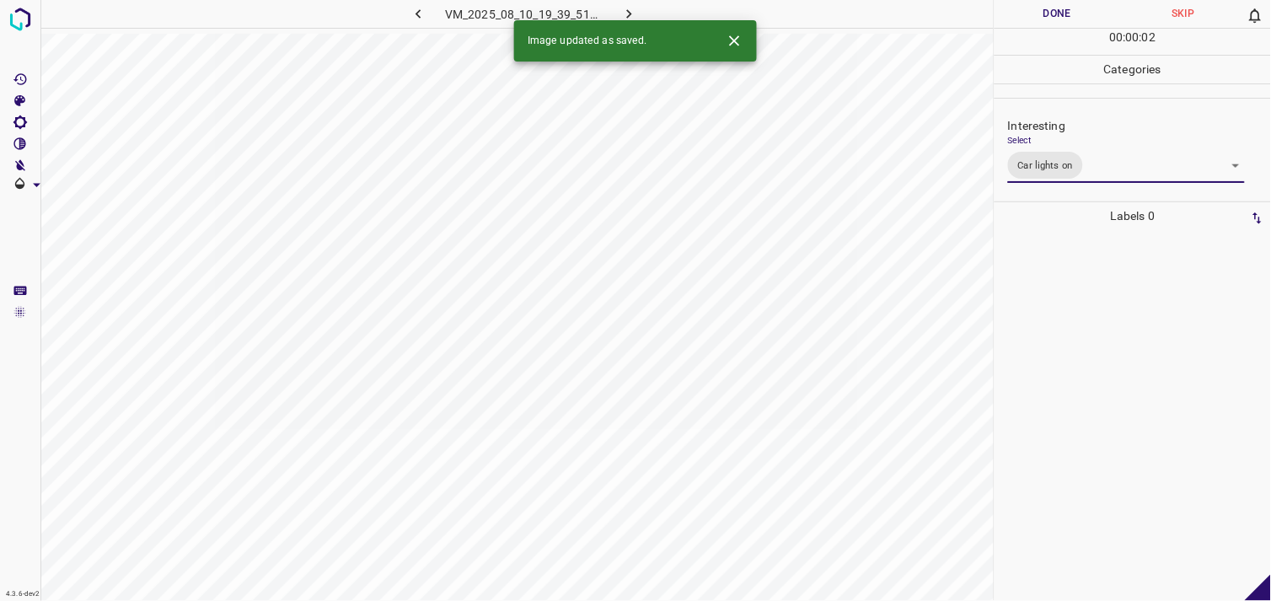
click at [1077, 299] on div at bounding box center [1133, 415] width 266 height 371
click at [1088, 170] on body "4.3.6-dev2 VM_2025_08_11_18_15_04_061_05.gif Done Skip 0 00 : 00 : 01 Categorie…" at bounding box center [635, 300] width 1271 height 601
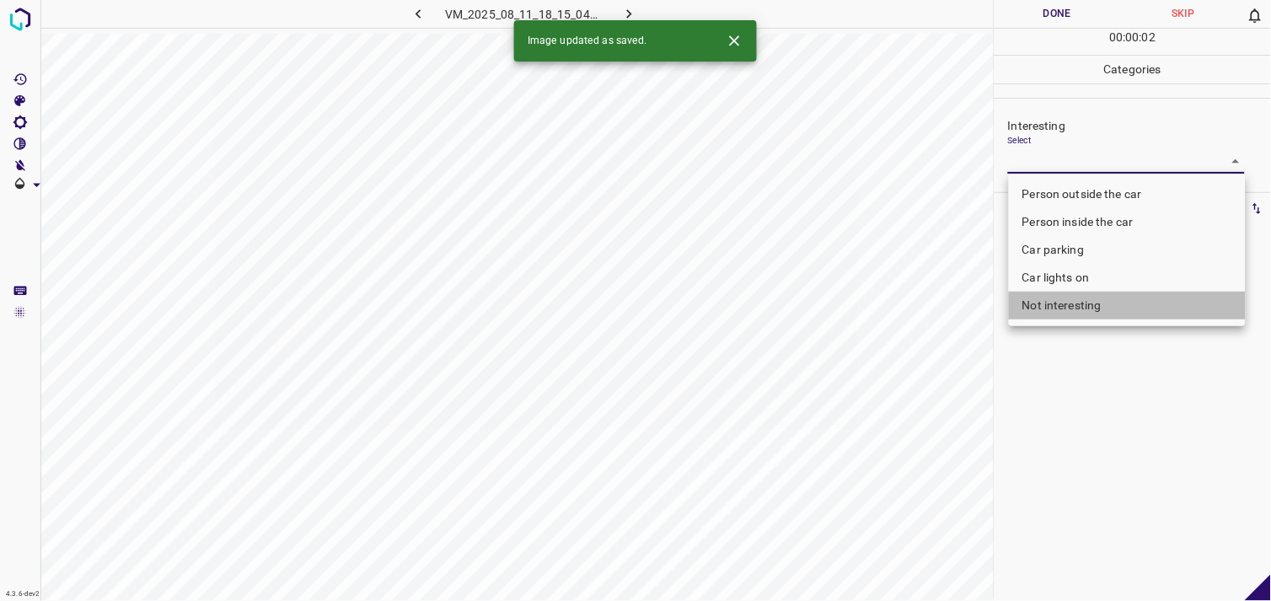
click at [1086, 307] on li "Not interesting" at bounding box center [1127, 306] width 237 height 28
type input "Not interesting"
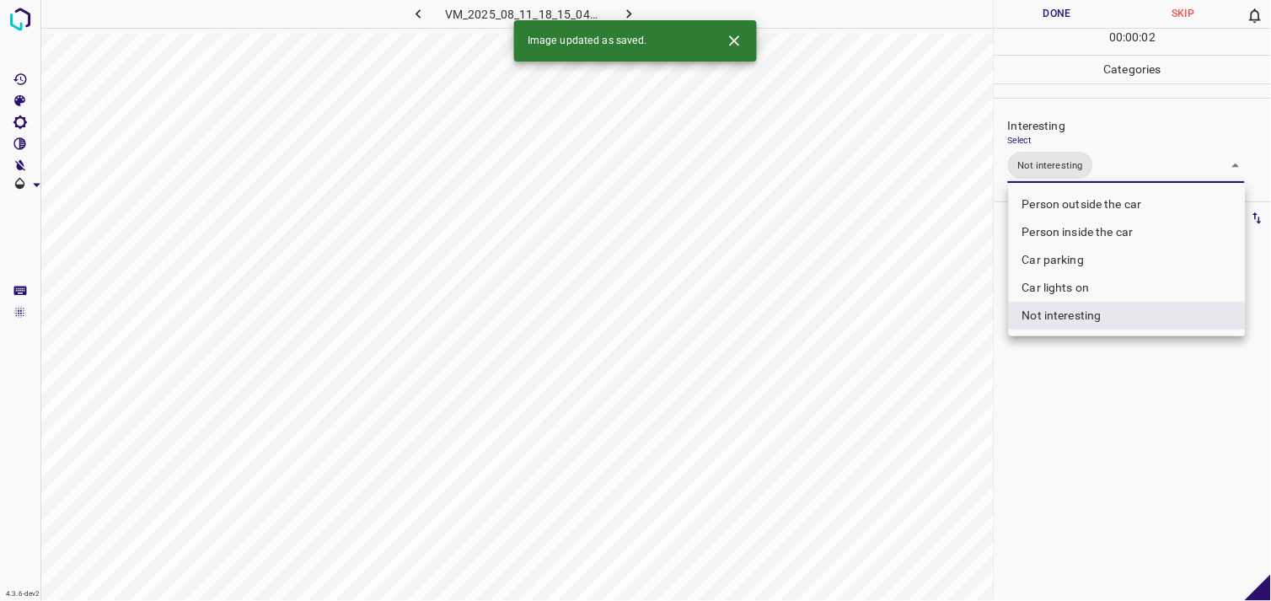
click at [1097, 397] on div at bounding box center [635, 300] width 1271 height 601
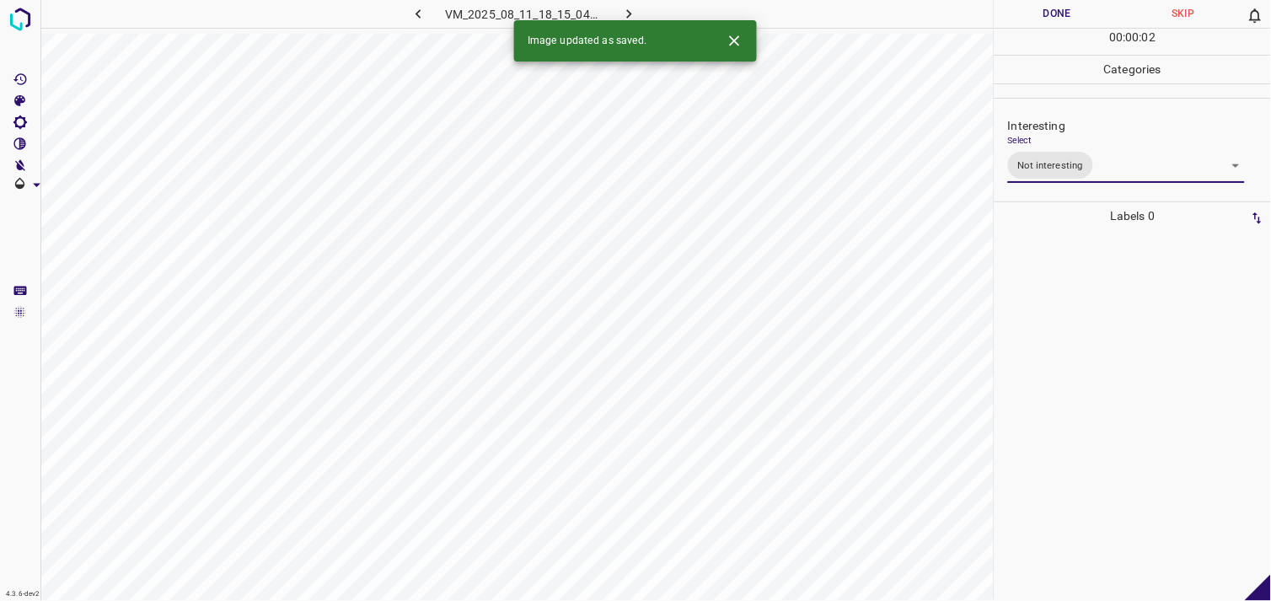
click at [1088, 308] on div at bounding box center [1133, 415] width 266 height 371
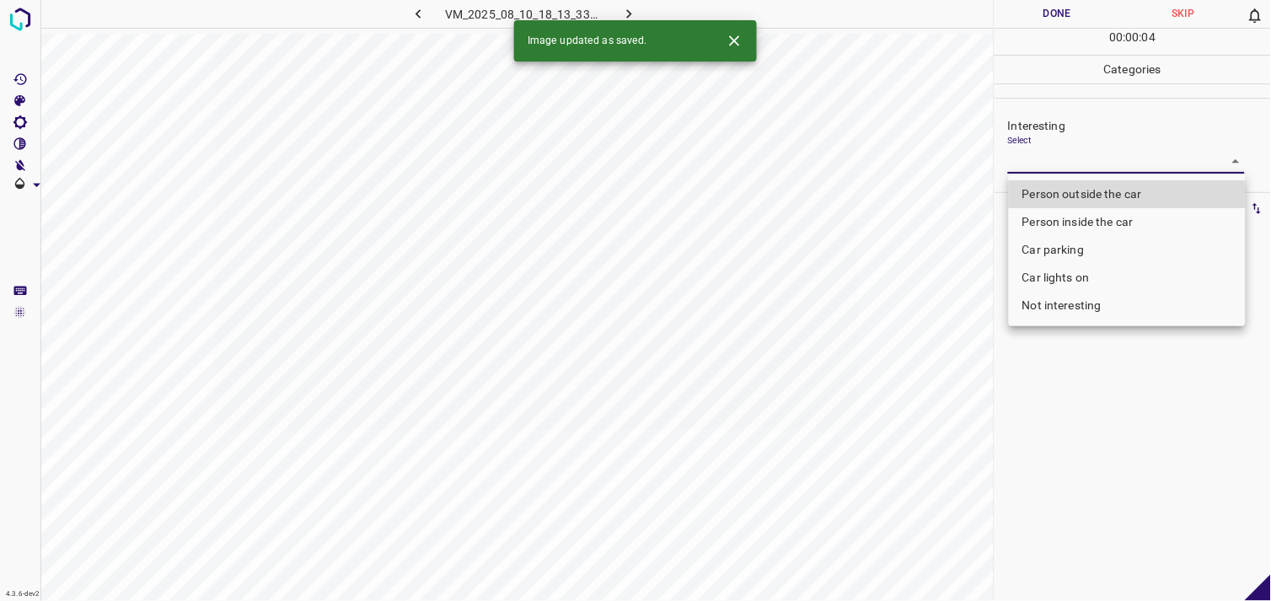
click at [1082, 160] on body "4.3.6-dev2 VM_2025_08_10_18_13_33_344_04.gif Done Skip 0 00 : 00 : 04 Categorie…" at bounding box center [635, 300] width 1271 height 601
click at [1109, 186] on li "Person outside the car" at bounding box center [1127, 194] width 237 height 28
click at [1109, 186] on ul "Person outside the car Person inside the car Car parking Car lights on Not inte…" at bounding box center [1127, 250] width 237 height 153
type input "Person outside the car"
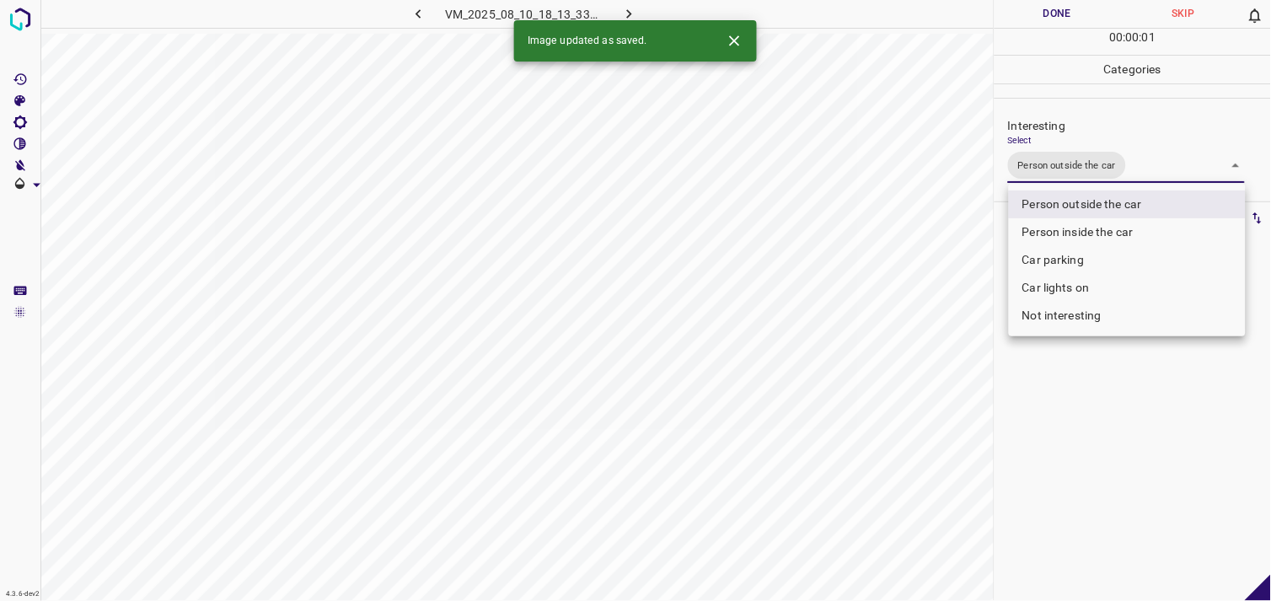
click at [1145, 462] on div at bounding box center [635, 300] width 1271 height 601
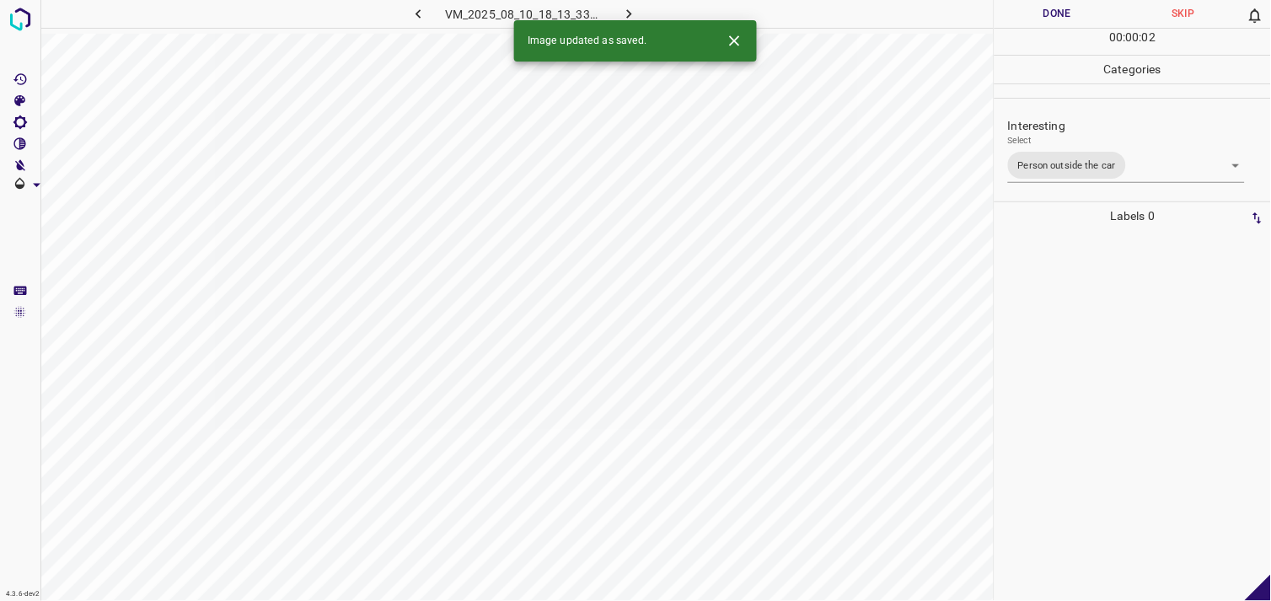
click at [1148, 346] on div at bounding box center [1133, 415] width 266 height 371
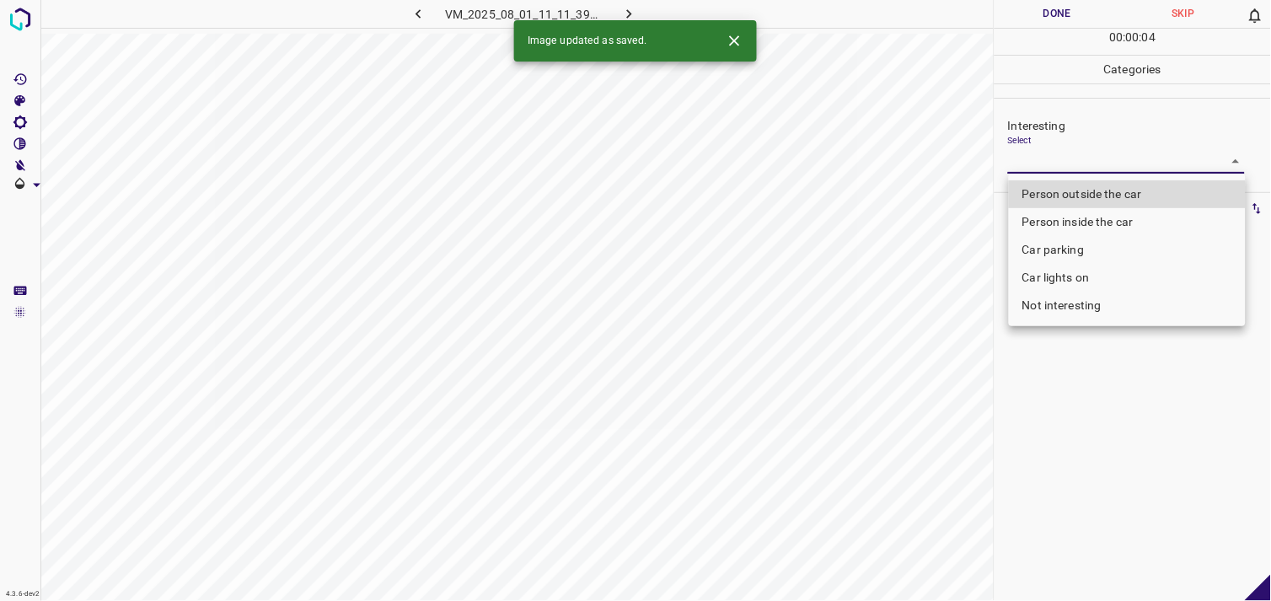
click at [1081, 164] on body "4.3.6-dev2 VM_2025_08_01_11_11_39_179_00.gif Done Skip 0 00 : 00 : 04 Categorie…" at bounding box center [635, 300] width 1271 height 601
click at [1083, 189] on li "Person outside the car" at bounding box center [1127, 194] width 237 height 28
type input "Person outside the car"
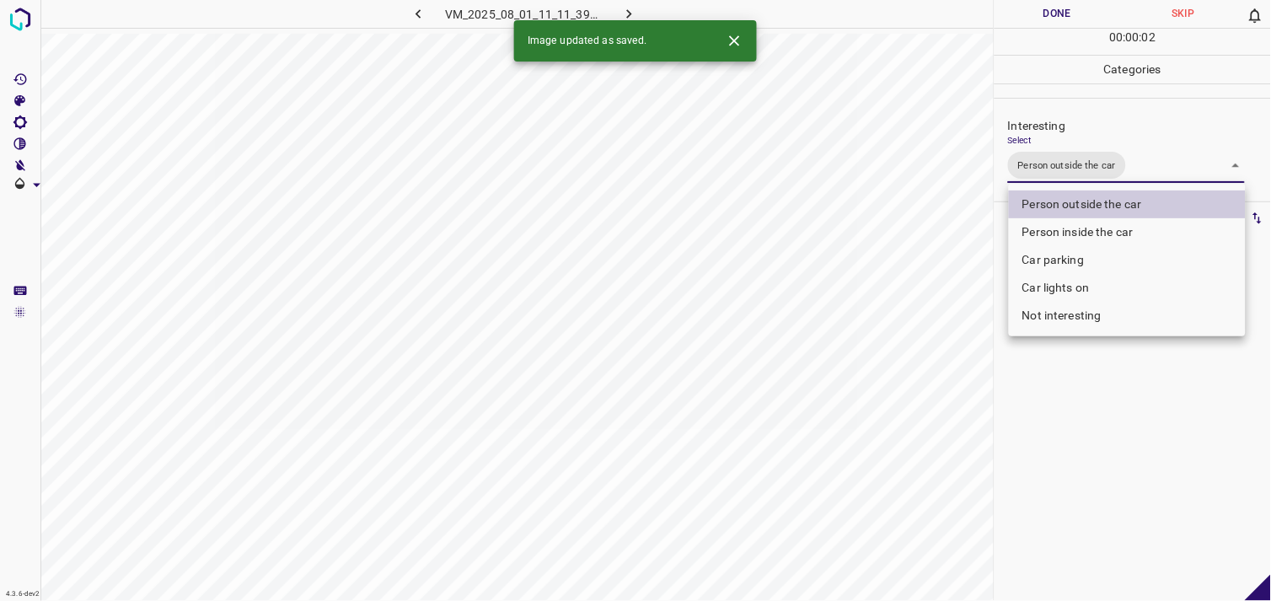
click at [1066, 383] on div at bounding box center [635, 300] width 1271 height 601
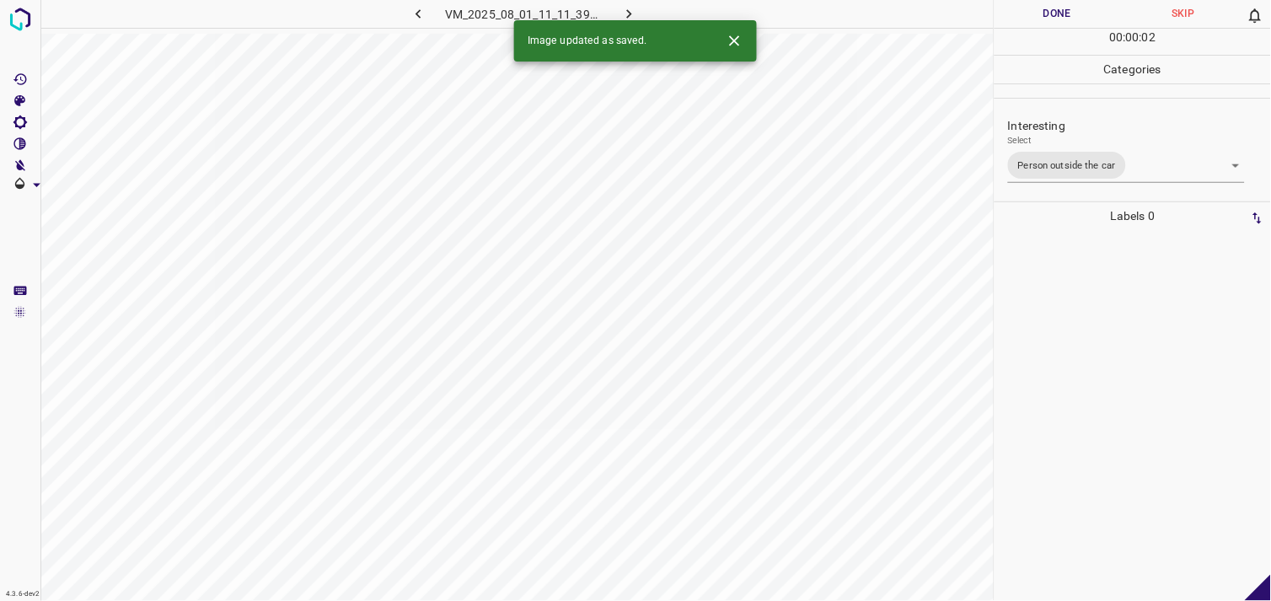
click at [1086, 344] on div at bounding box center [1133, 415] width 266 height 371
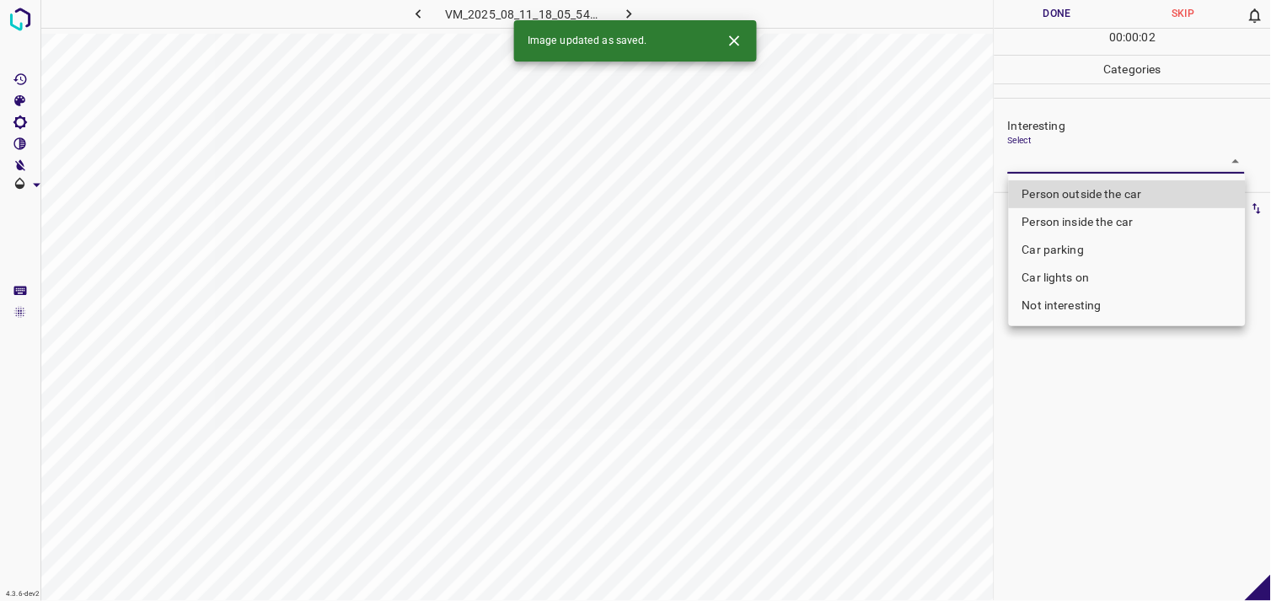
click at [1097, 165] on body "4.3.6-dev2 VM_2025_08_11_18_05_54_338_00.gif Done Skip 0 00 : 00 : 02 Categorie…" at bounding box center [635, 300] width 1271 height 601
click at [1101, 190] on li "Person outside the car" at bounding box center [1127, 194] width 237 height 28
type input "Person outside the car"
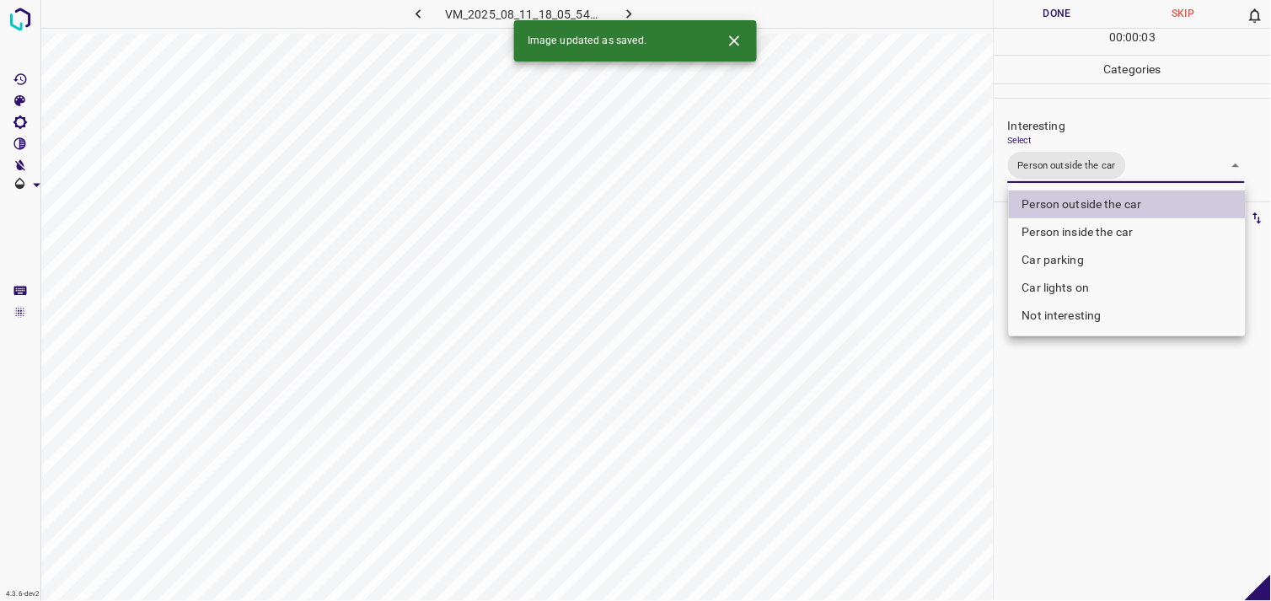
click at [1109, 367] on div at bounding box center [635, 300] width 1271 height 601
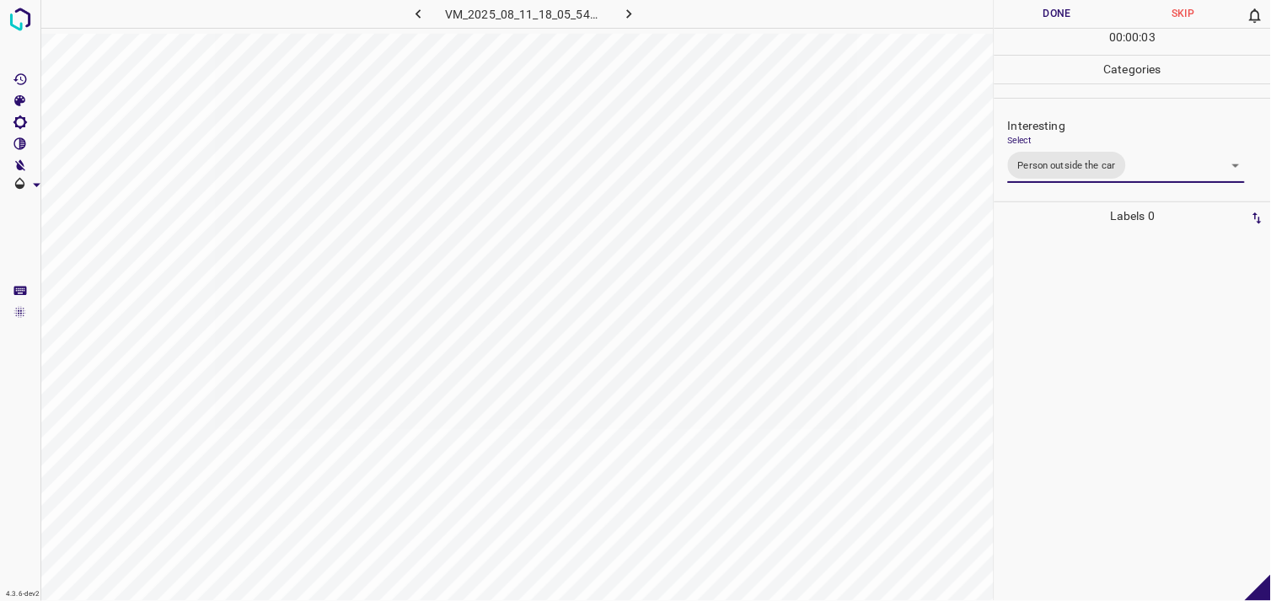
click at [1102, 303] on div at bounding box center [1133, 415] width 266 height 371
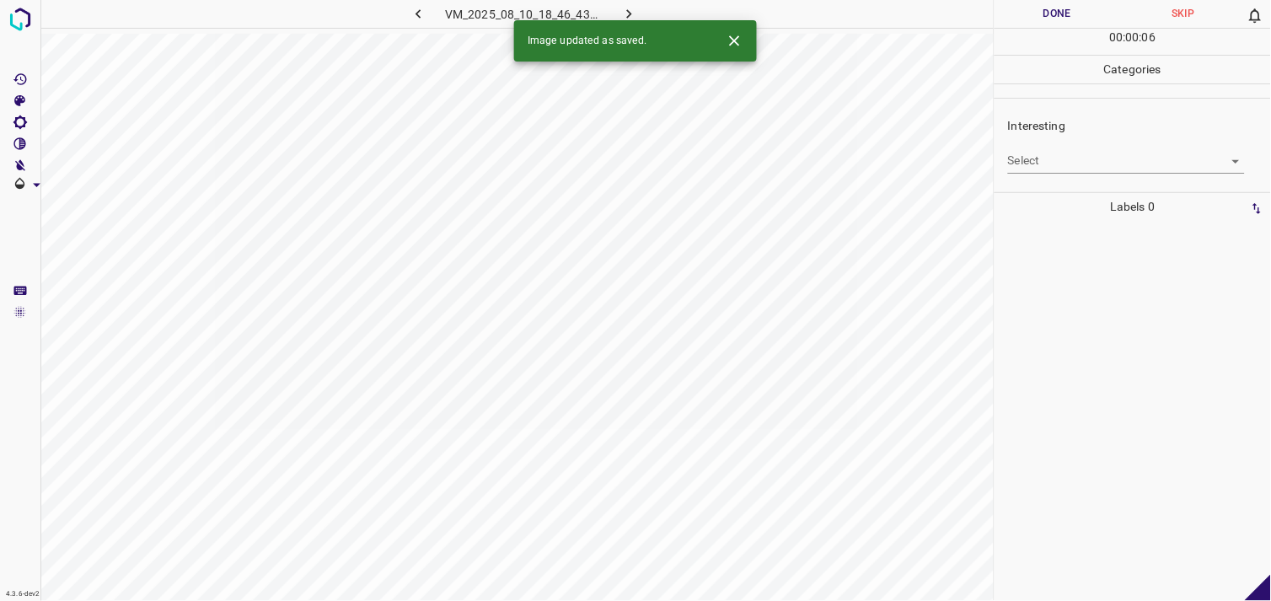
click at [1065, 156] on body "4.3.6-dev2 VM_2025_08_10_18_46_43_603_12.gif Done Skip 0 00 : 00 : 06 Categorie…" at bounding box center [635, 300] width 1271 height 601
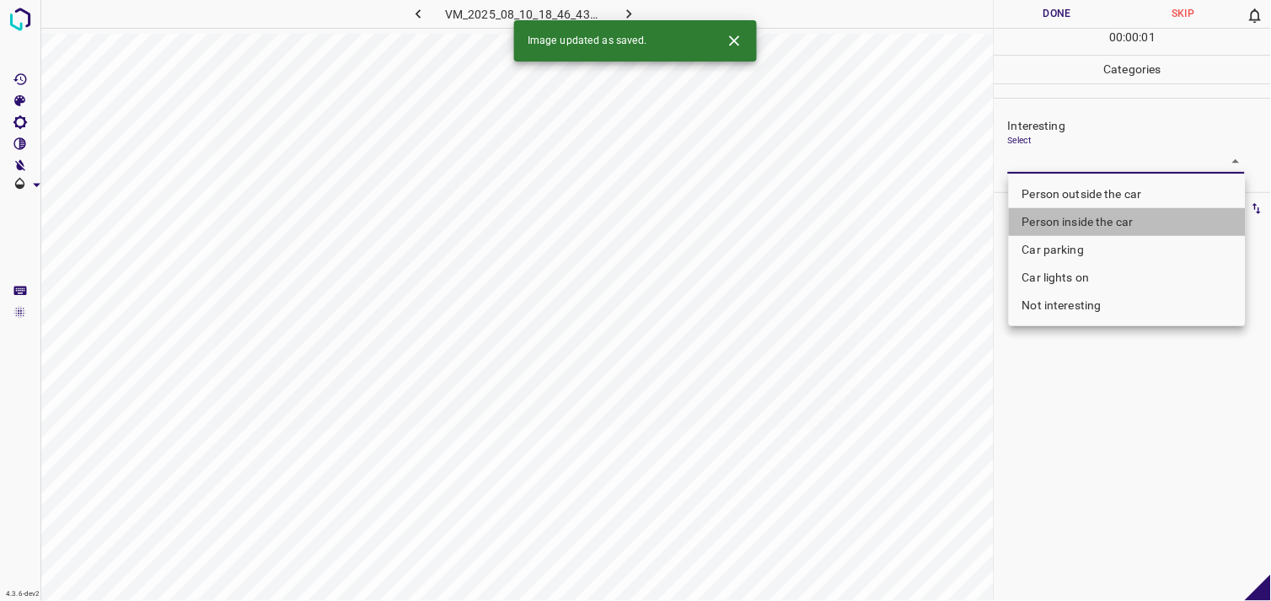
click at [1082, 223] on li "Person inside the car" at bounding box center [1127, 222] width 237 height 28
type input "Person inside the car"
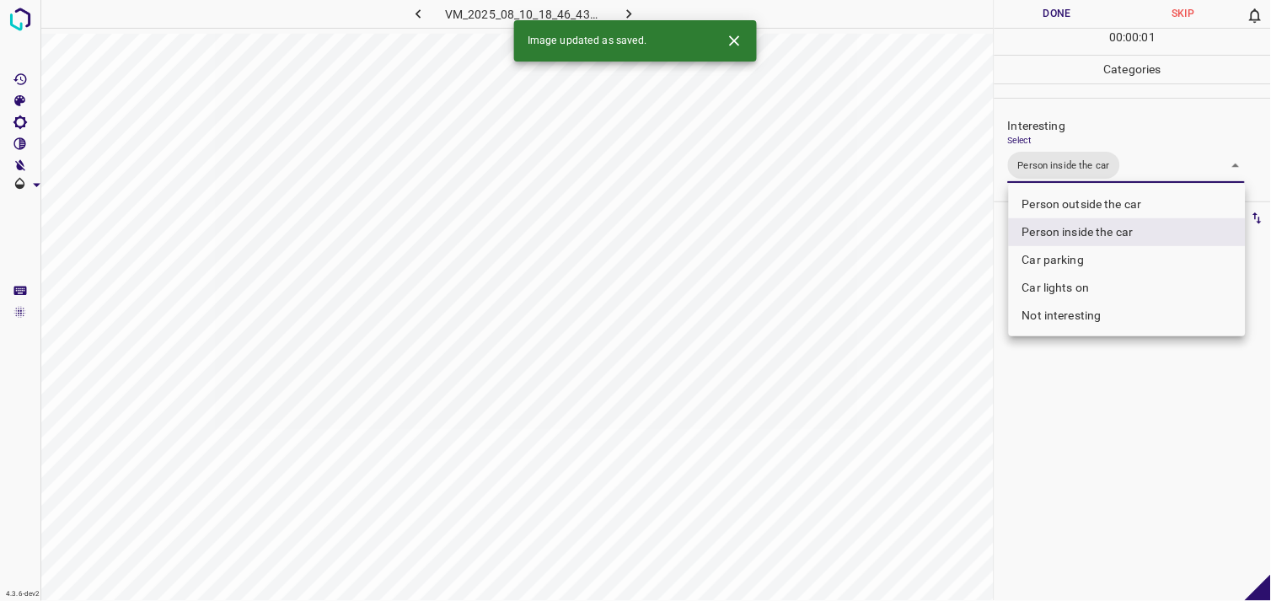
click at [1106, 397] on div at bounding box center [635, 300] width 1271 height 601
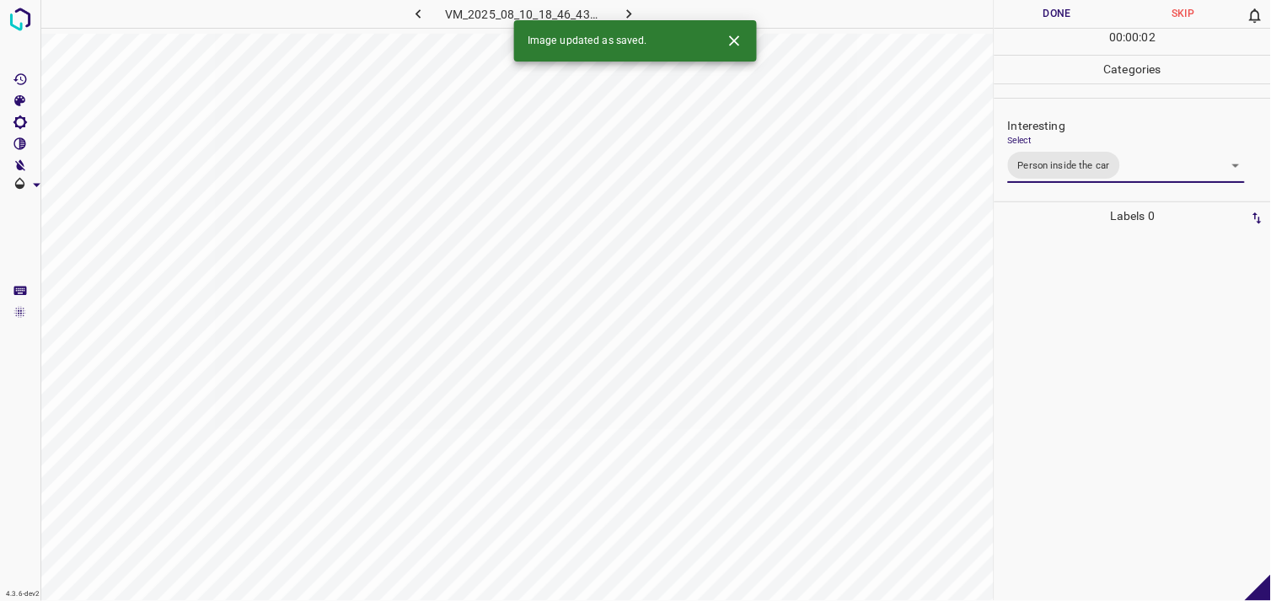
click at [1088, 299] on div at bounding box center [1133, 415] width 266 height 371
click at [1067, 174] on div "Interesting Select ​" at bounding box center [1133, 144] width 276 height 79
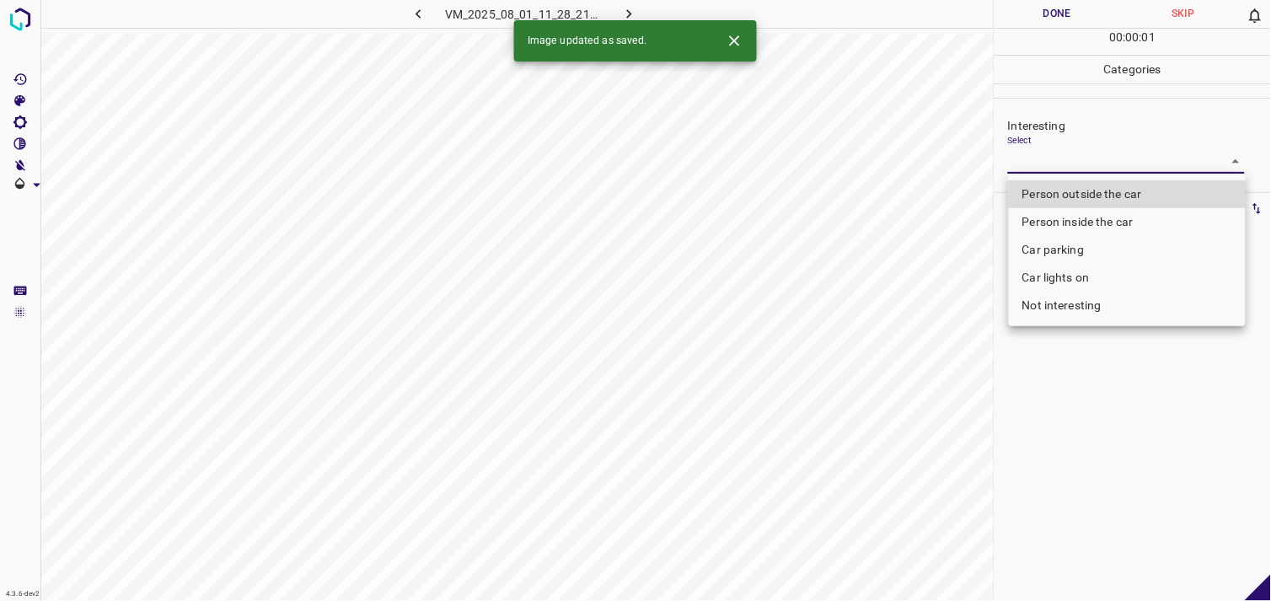
click at [1074, 165] on body "4.3.6-dev2 VM_2025_08_01_11_28_21_036_06.gif Done Skip 0 00 : 00 : 01 Categorie…" at bounding box center [635, 300] width 1271 height 601
click at [1074, 165] on div at bounding box center [635, 300] width 1271 height 601
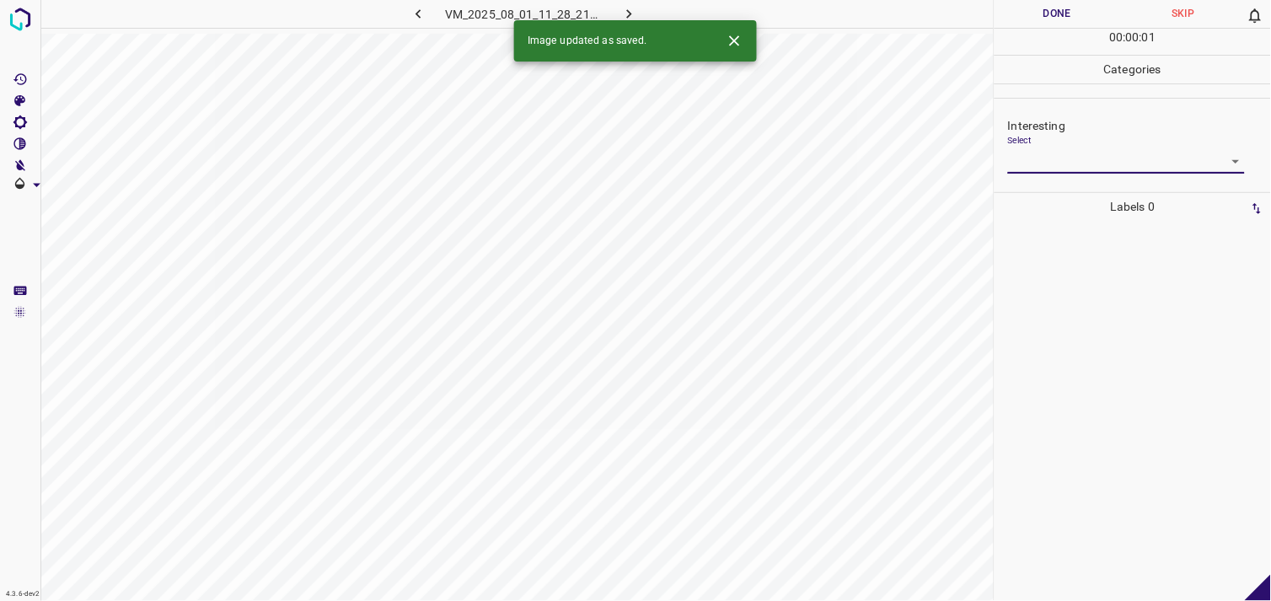
click at [1092, 163] on body "4.3.6-dev2 VM_2025_08_01_11_28_21_036_06.gif Done Skip 0 00 : 00 : 01 Categorie…" at bounding box center [635, 300] width 1271 height 601
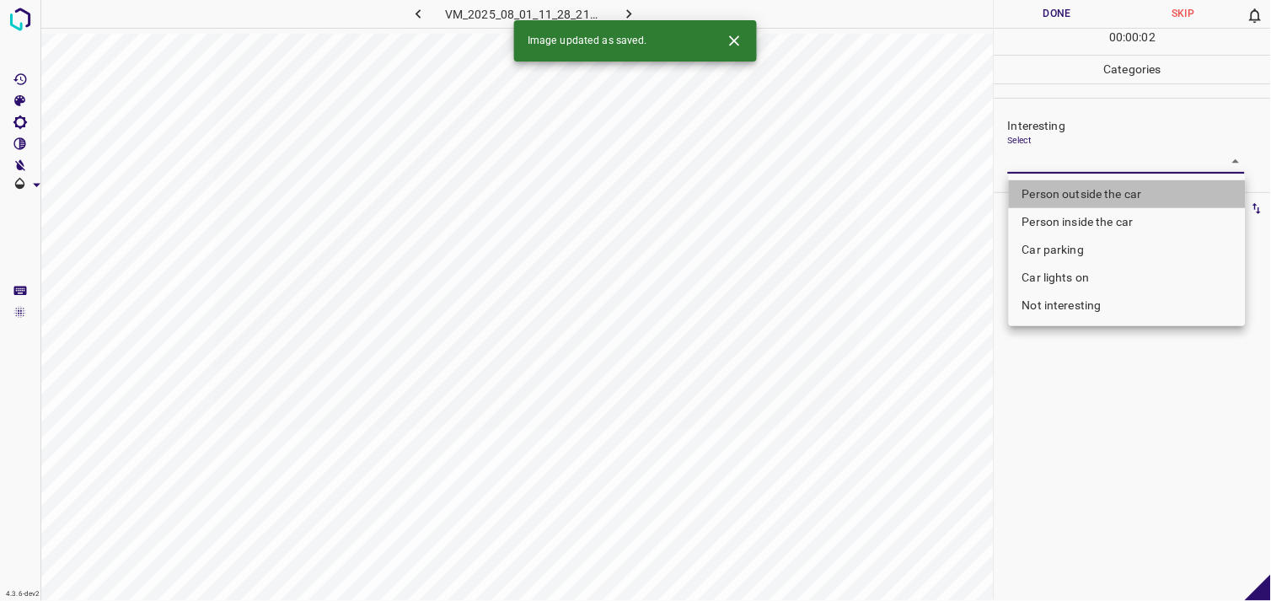
click at [1102, 196] on li "Person outside the car" at bounding box center [1127, 194] width 237 height 28
type input "Person outside the car"
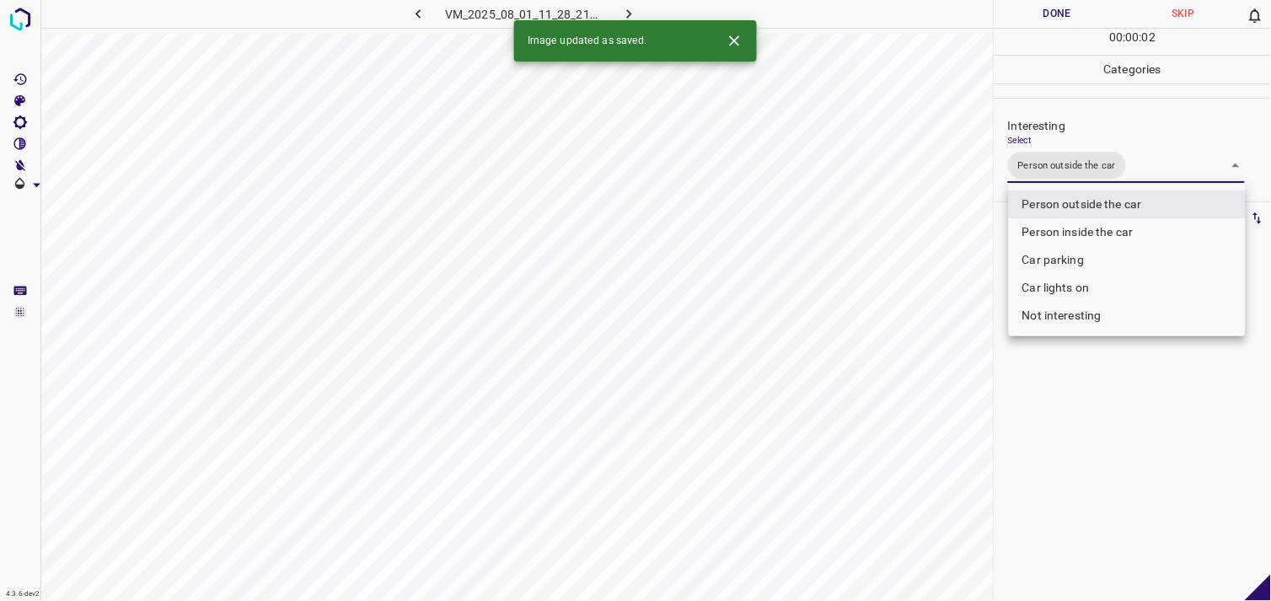
click at [1117, 361] on div at bounding box center [635, 300] width 1271 height 601
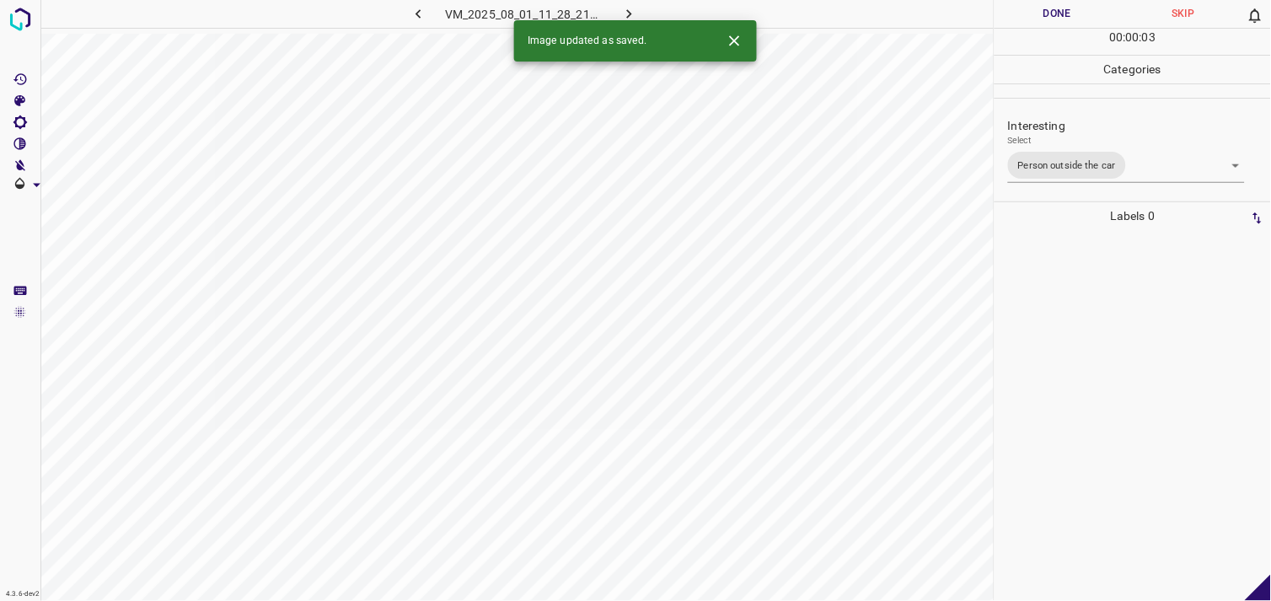
click at [1097, 330] on div at bounding box center [1133, 415] width 266 height 371
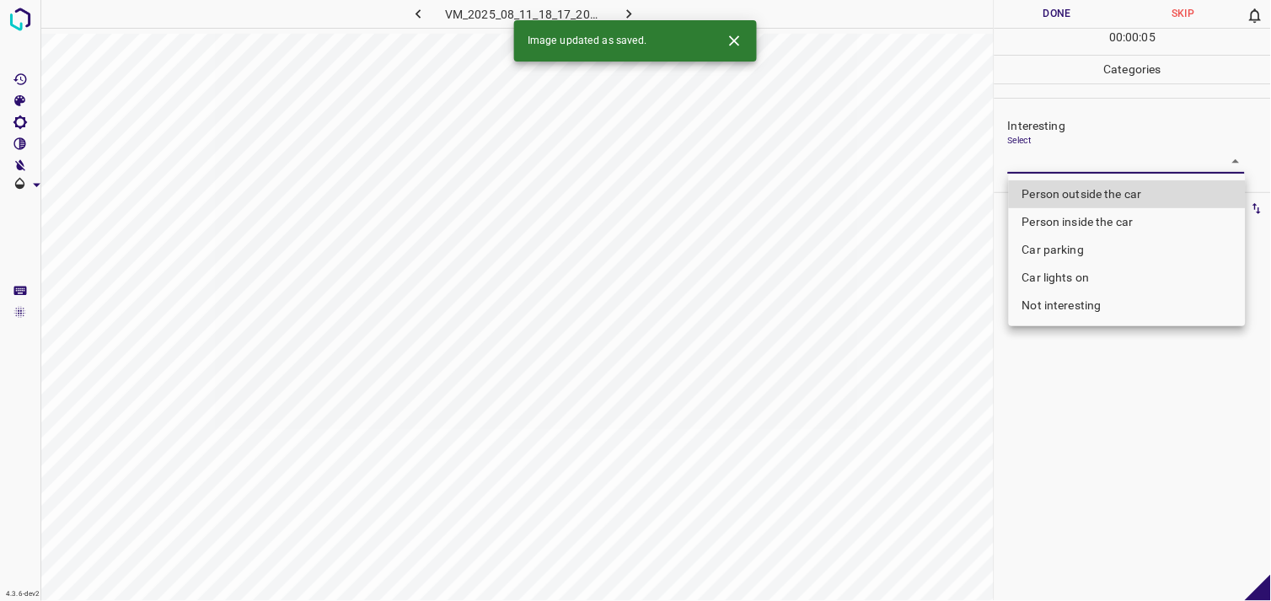
click at [1091, 155] on body "4.3.6-dev2 VM_2025_08_11_18_17_20_027_02.gif Done Skip 0 00 : 00 : 05 Categorie…" at bounding box center [635, 300] width 1271 height 601
click at [1102, 191] on li "Person outside the car" at bounding box center [1127, 194] width 237 height 28
type input "Person outside the car"
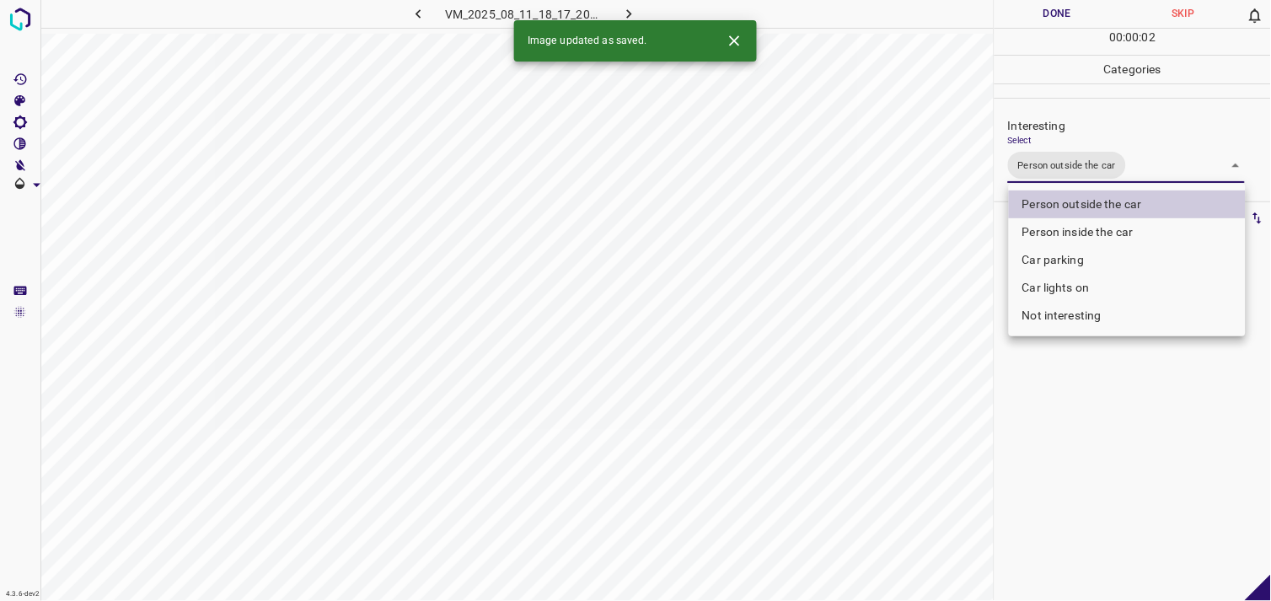
click at [1097, 406] on div at bounding box center [635, 300] width 1271 height 601
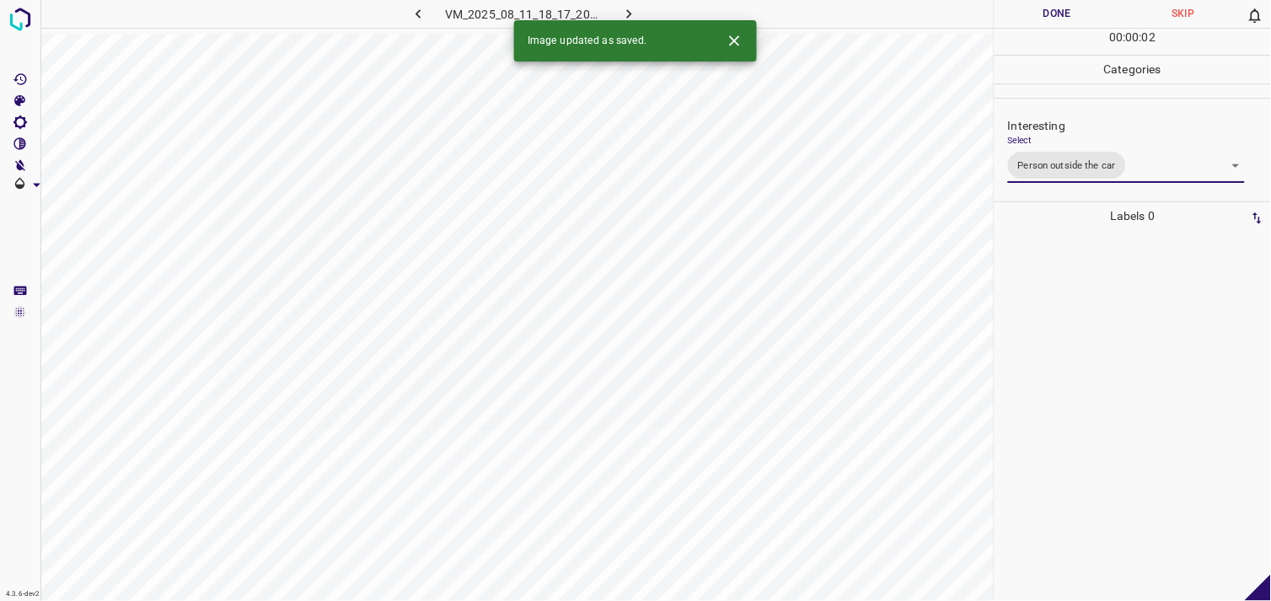
click at [1096, 330] on div at bounding box center [1133, 415] width 266 height 371
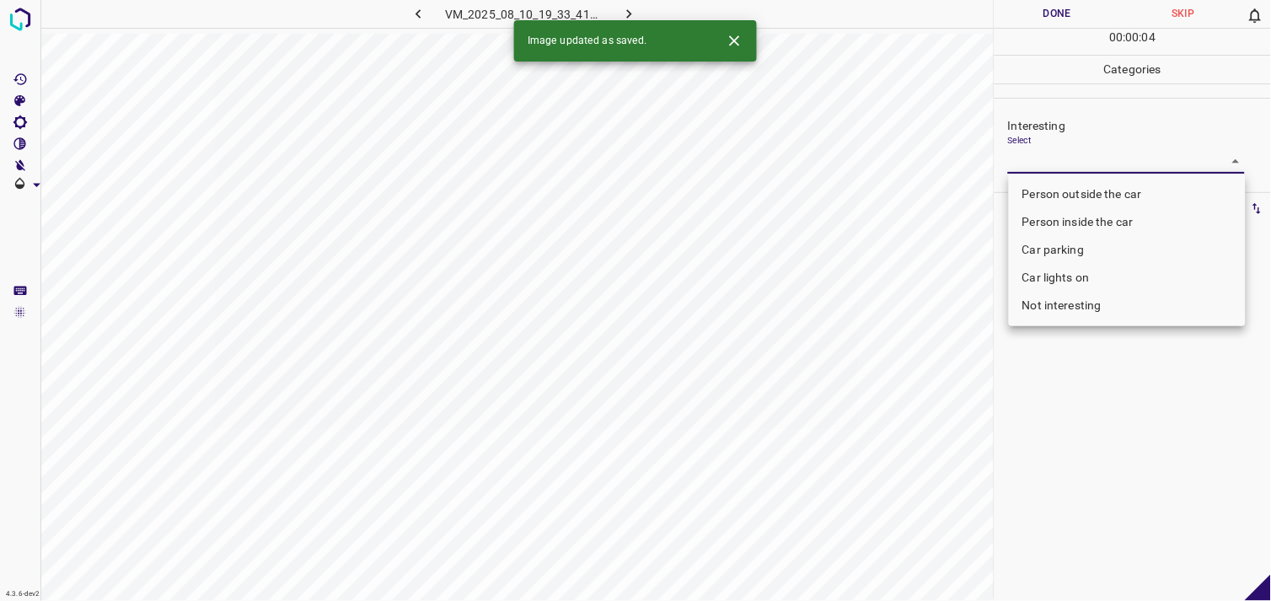
click at [1032, 164] on body "4.3.6-dev2 VM_2025_08_10_19_33_41_247_08.gif Done Skip 0 00 : 00 : 04 Categorie…" at bounding box center [635, 300] width 1271 height 601
click at [1056, 274] on li "Car lights on" at bounding box center [1127, 278] width 237 height 28
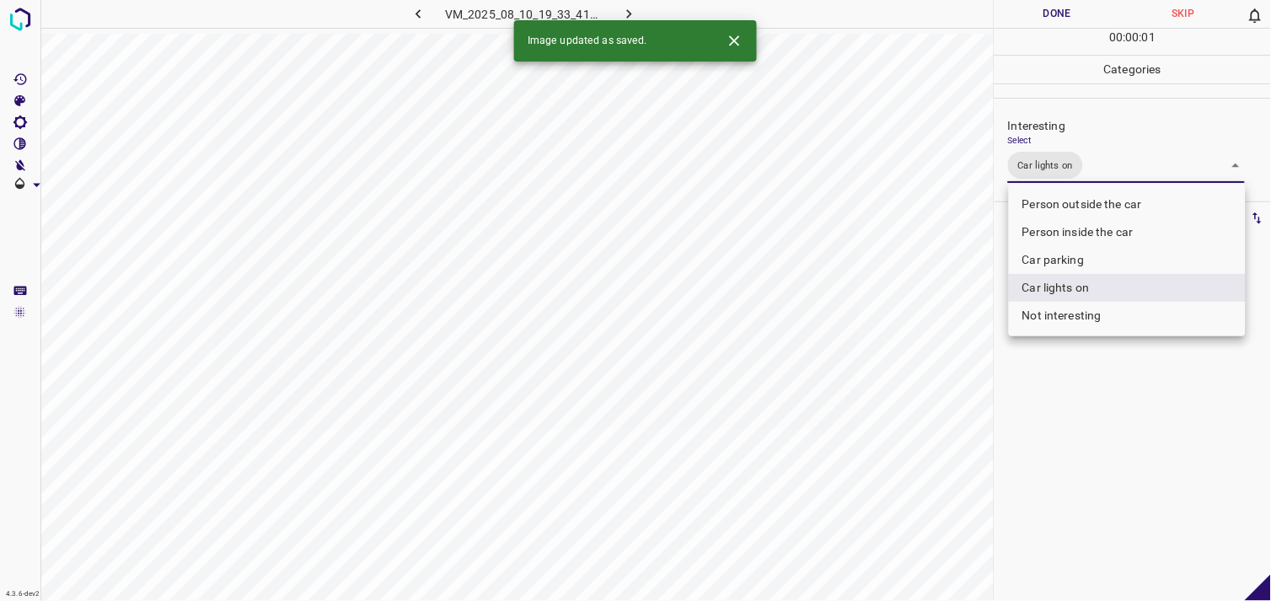
click at [1082, 204] on li "Person outside the car" at bounding box center [1127, 204] width 237 height 28
type input "Car lights on,Person outside the car"
click at [1134, 434] on div at bounding box center [635, 300] width 1271 height 601
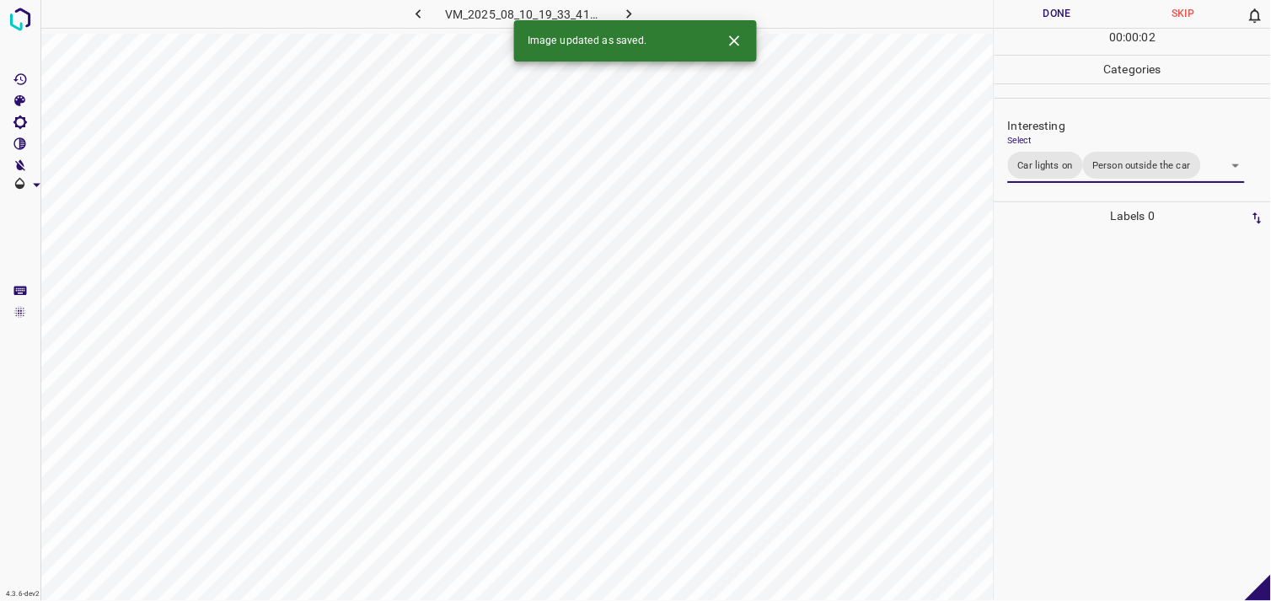
click at [1115, 356] on div at bounding box center [1133, 415] width 266 height 371
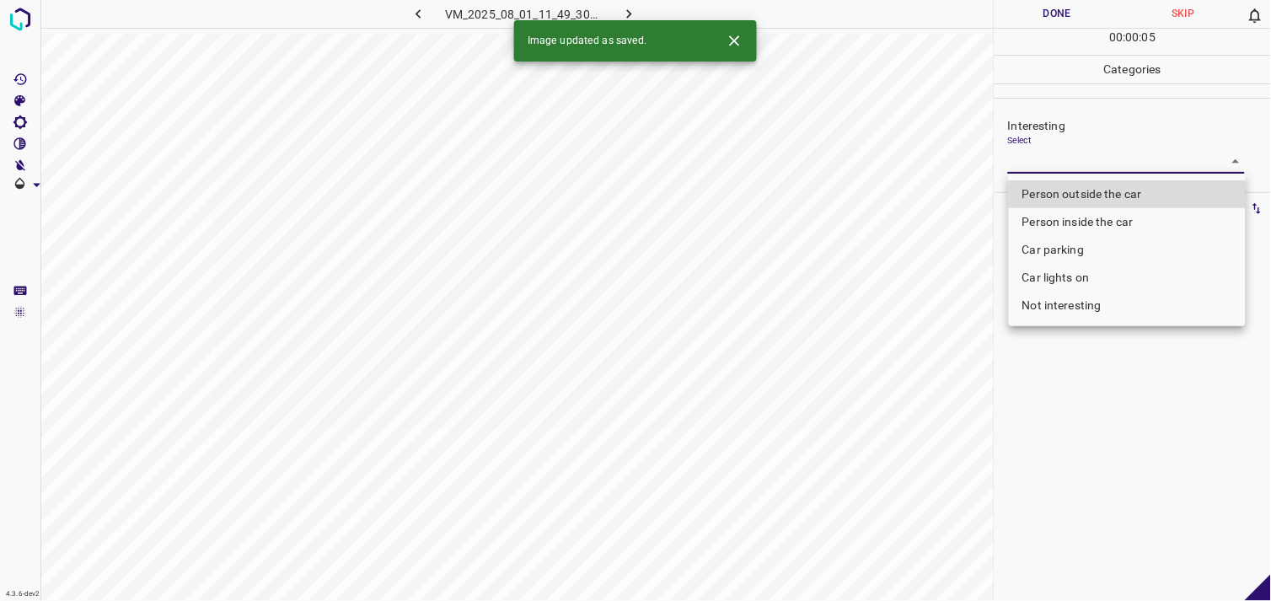
click at [1083, 156] on body "4.3.6-dev2 VM_2025_08_01_11_49_30_770_12.gif Done Skip 0 00 : 00 : 05 Categorie…" at bounding box center [635, 300] width 1271 height 601
click at [1088, 196] on li "Person outside the car" at bounding box center [1127, 194] width 237 height 28
type input "Person outside the car"
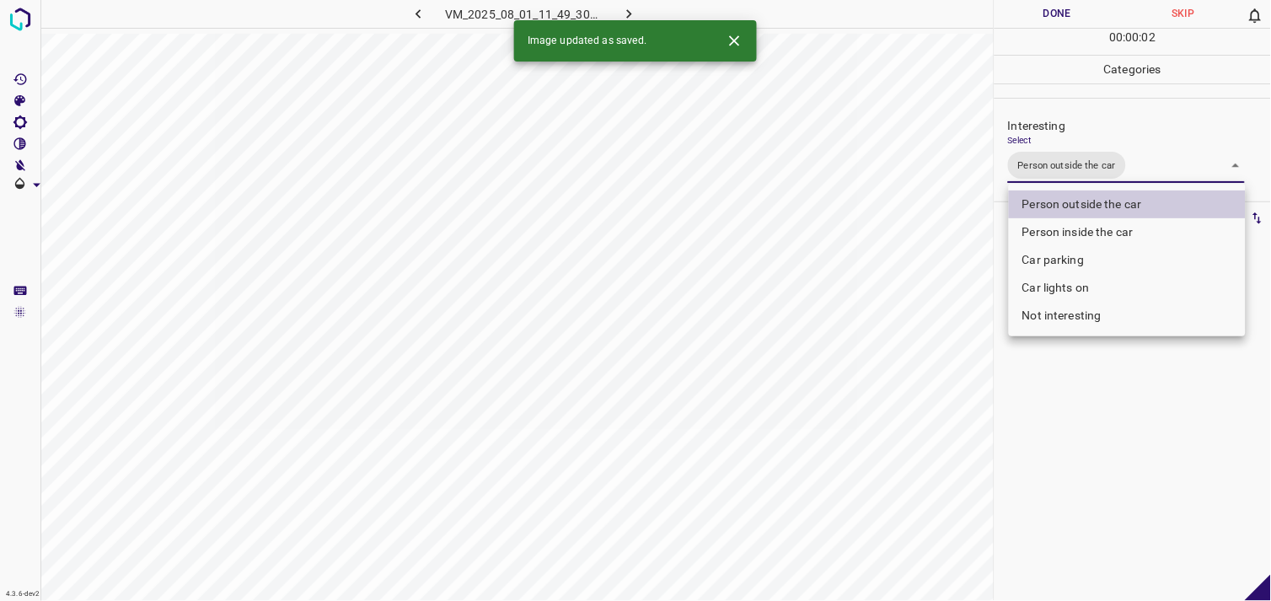
click at [1121, 428] on div at bounding box center [635, 300] width 1271 height 601
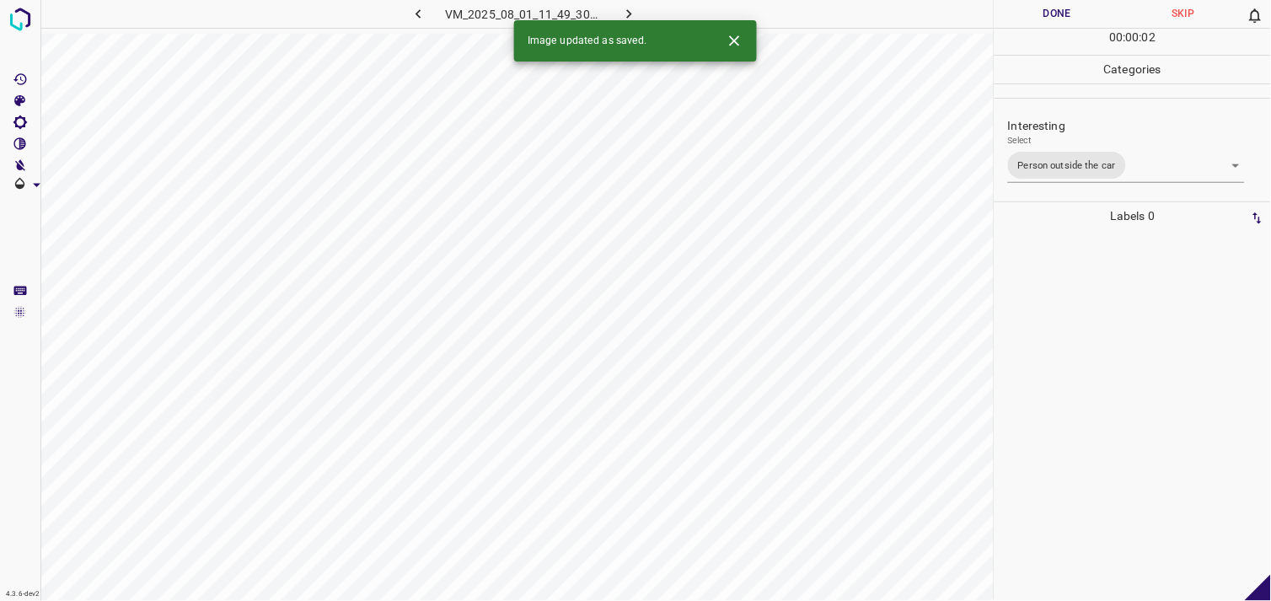
click at [1105, 365] on div at bounding box center [1133, 415] width 266 height 371
click at [1050, 158] on body "4.3.6-dev2 VM_2025_08_10_21_14_36_602_01.gif Done Skip 0 00 : 00 : 04 Categorie…" at bounding box center [635, 300] width 1271 height 601
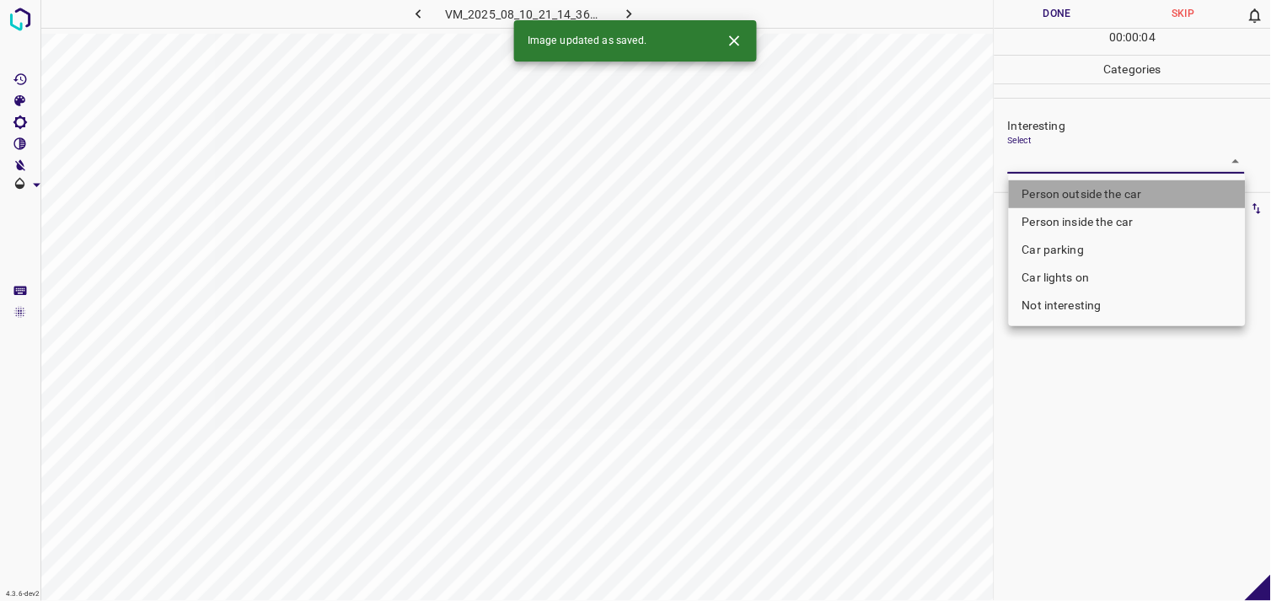
click at [1083, 190] on li "Person outside the car" at bounding box center [1127, 194] width 237 height 28
type input "Person outside the car"
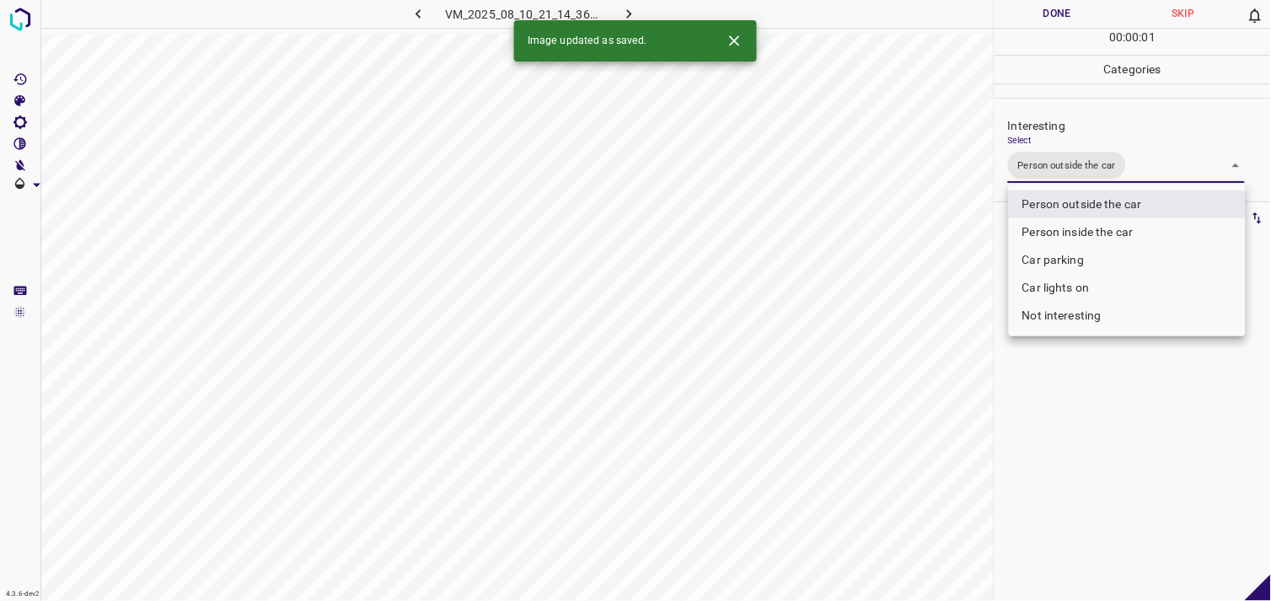
click at [1110, 432] on div at bounding box center [635, 300] width 1271 height 601
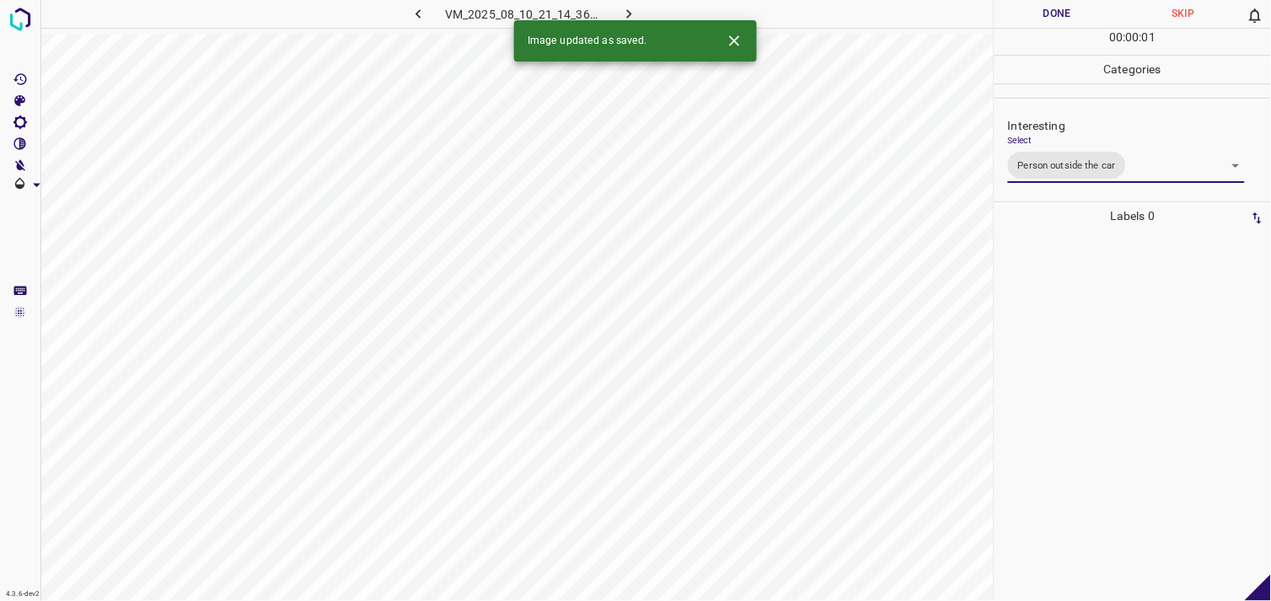
click at [1105, 384] on div at bounding box center [1133, 415] width 266 height 371
click at [1058, 153] on body "4.3.6-dev2 VM_2025_08_01_12_35_21_279_03.gif Done Skip 0 00 : 00 : 03 Categorie…" at bounding box center [635, 300] width 1271 height 601
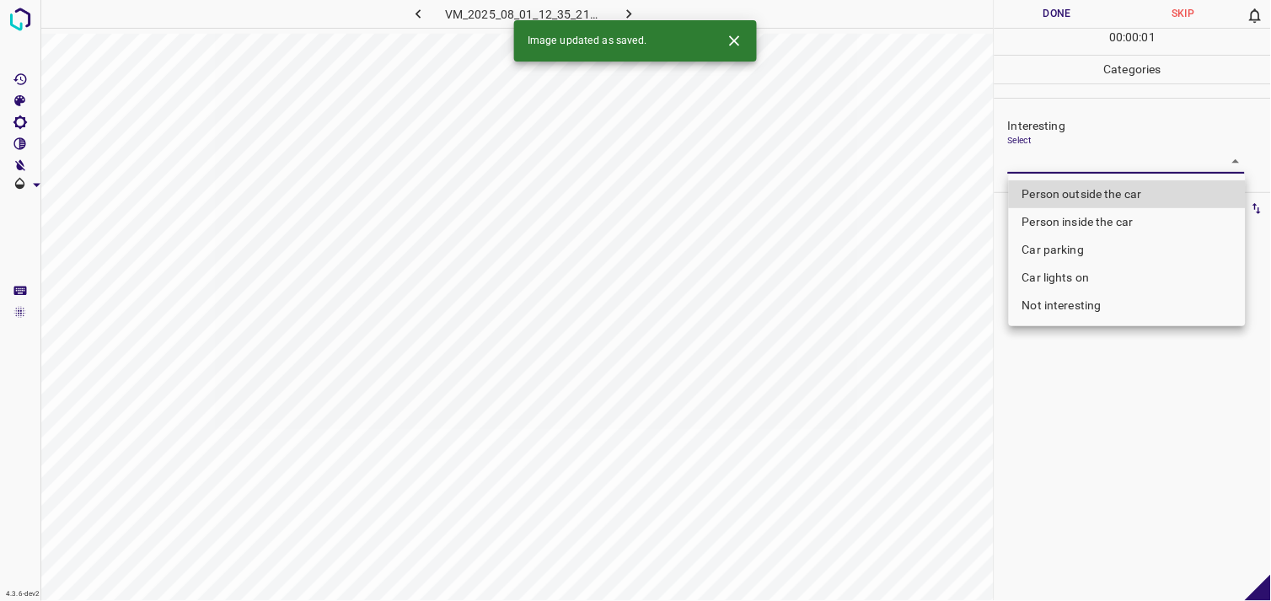
click at [1086, 185] on li "Person outside the car" at bounding box center [1127, 194] width 237 height 28
type input "Person outside the car"
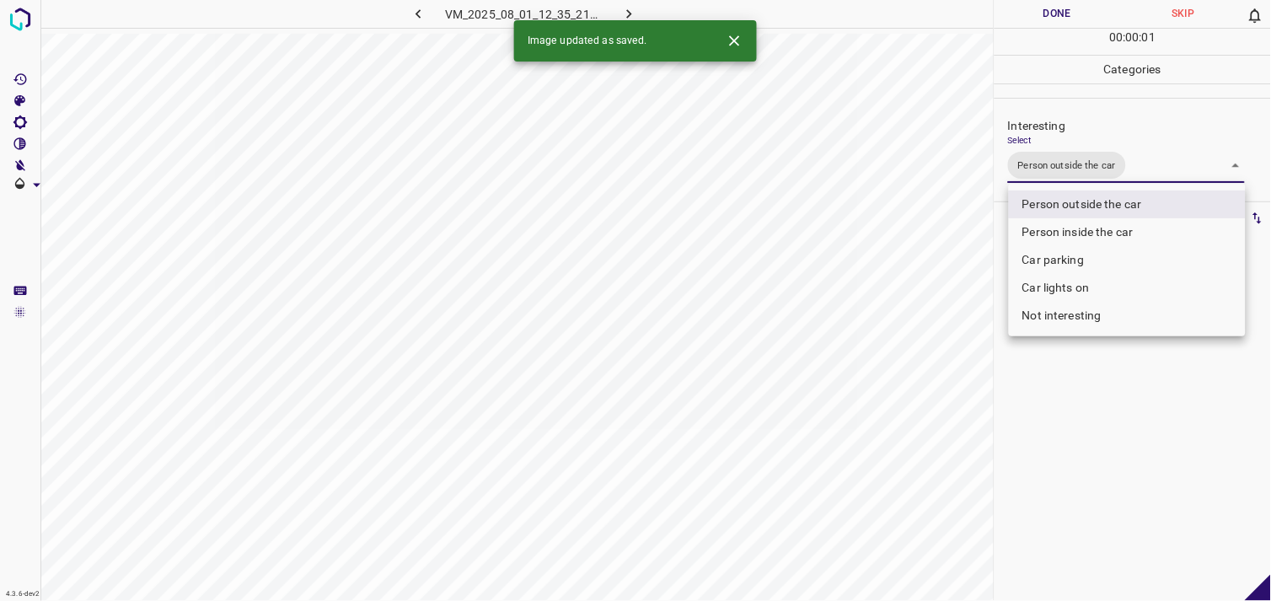
click at [1131, 398] on div at bounding box center [635, 300] width 1271 height 601
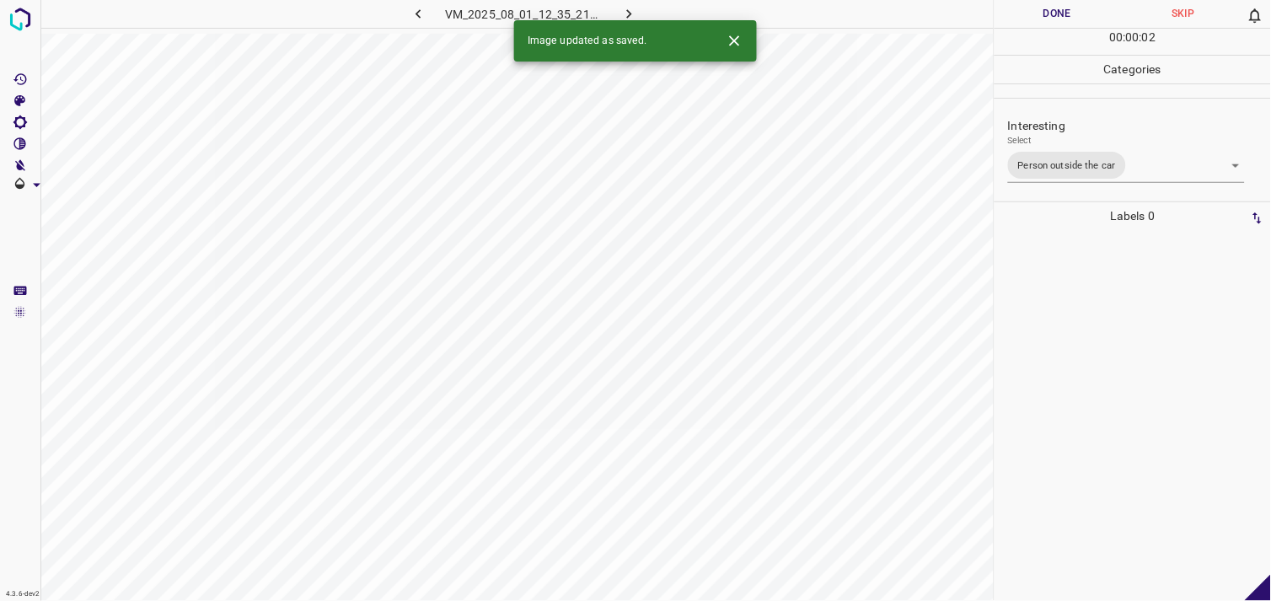
click at [1108, 351] on div at bounding box center [1133, 415] width 266 height 371
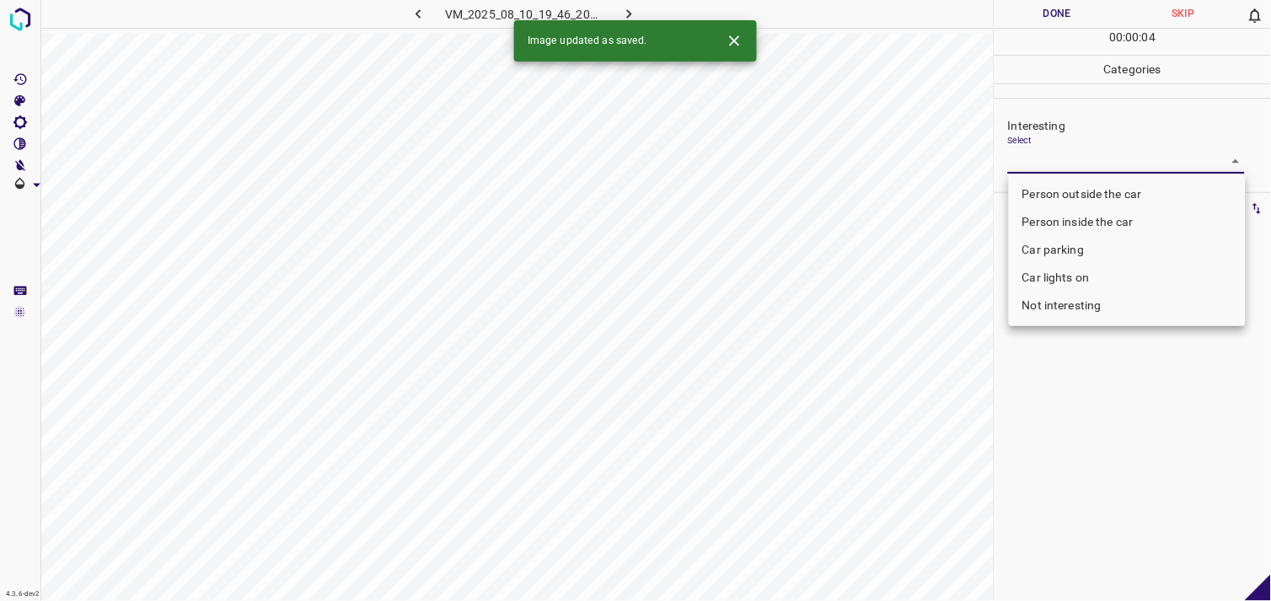
click at [1088, 160] on body "4.3.6-dev2 VM_2025_08_10_19_46_20_538_01.gif Done Skip 0 00 : 00 : 04 Categorie…" at bounding box center [635, 300] width 1271 height 601
click at [1081, 250] on li "Car parking" at bounding box center [1127, 250] width 237 height 28
type input "Car parking"
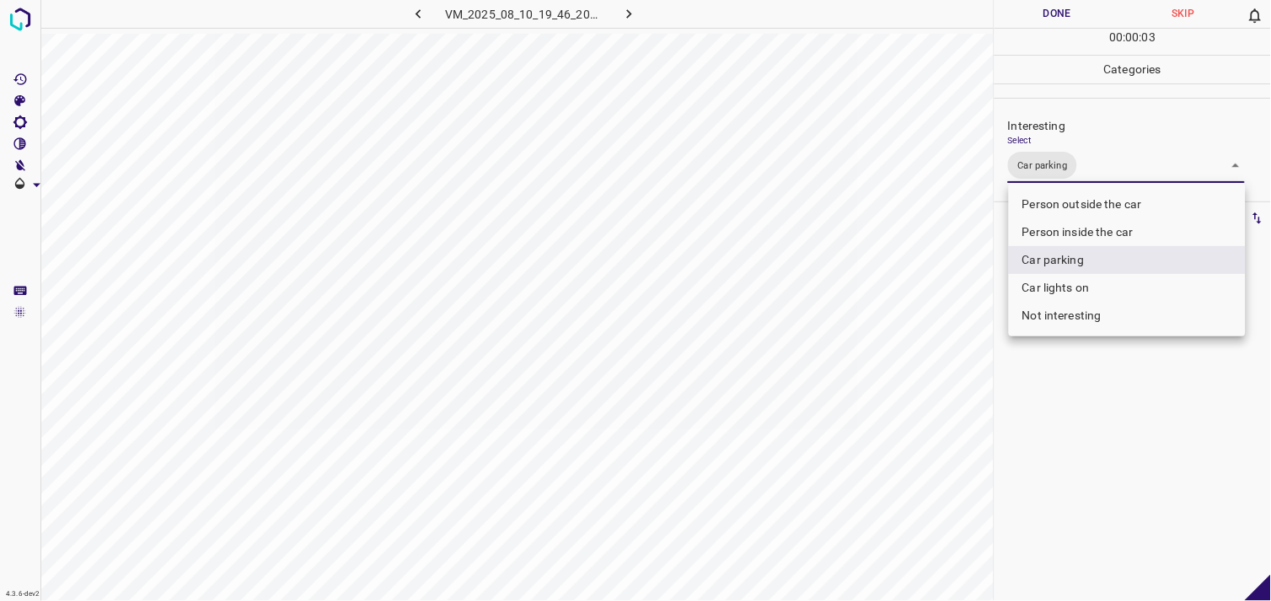
click at [1097, 407] on div at bounding box center [635, 300] width 1271 height 601
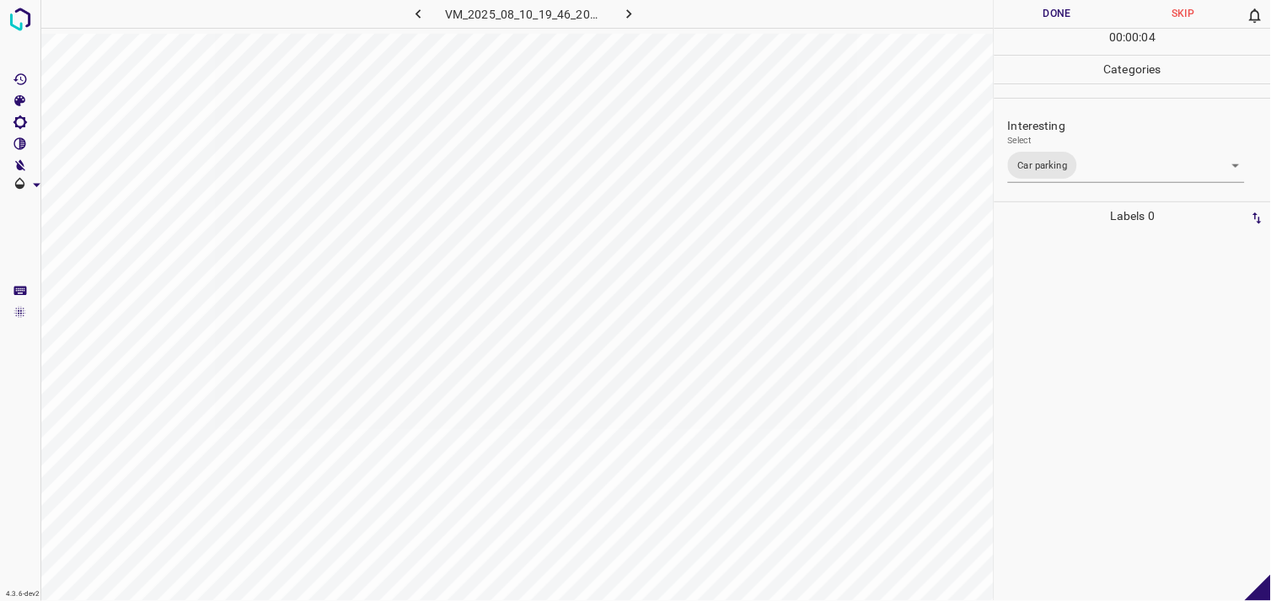
click at [1101, 337] on div at bounding box center [1133, 415] width 266 height 371
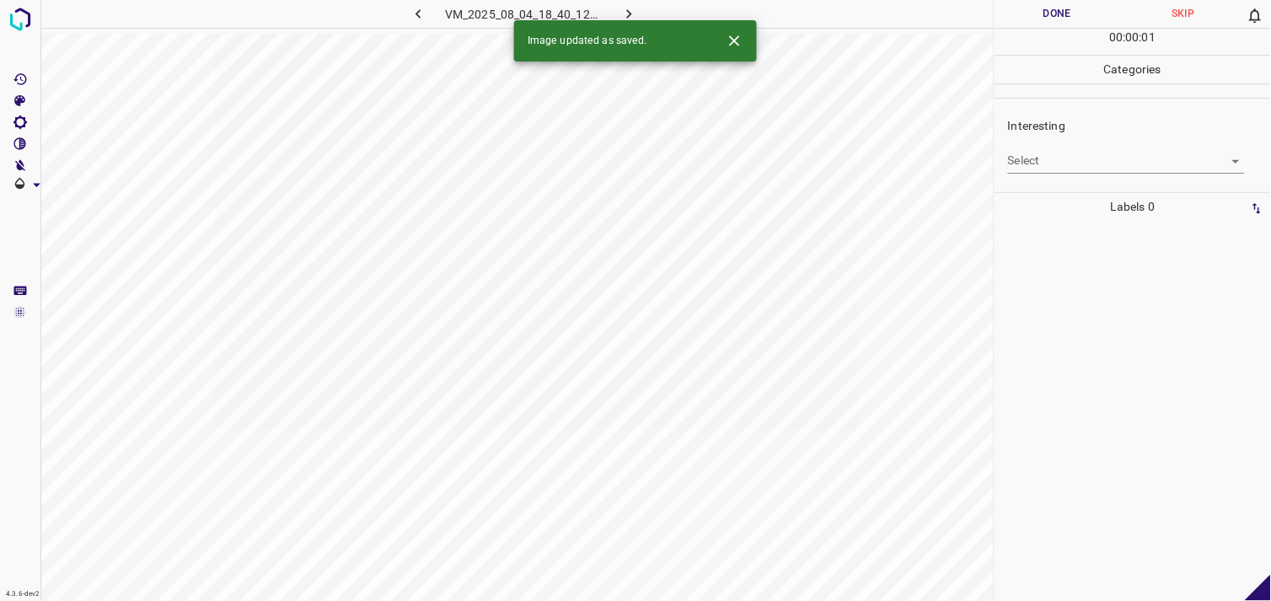
click at [1100, 174] on div "Interesting Select ​" at bounding box center [1133, 144] width 276 height 79
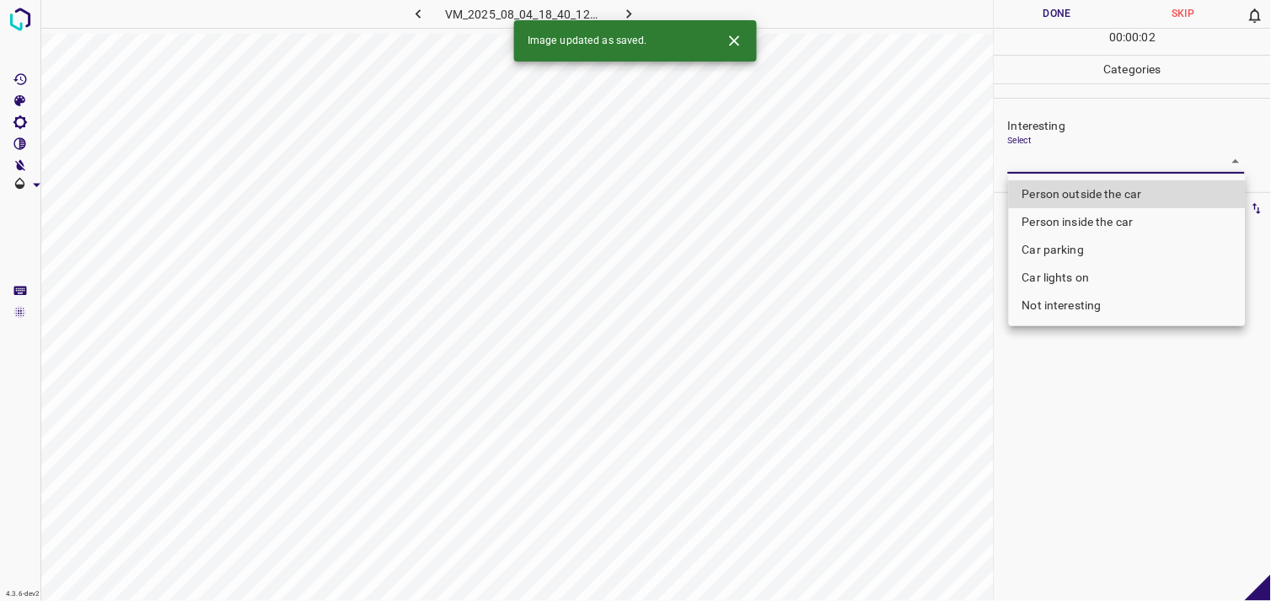
click at [1110, 164] on body "4.3.6-dev2 VM_2025_08_04_18_40_12_148_06.gif Done Skip 0 00 : 00 : 02 Categorie…" at bounding box center [635, 300] width 1271 height 601
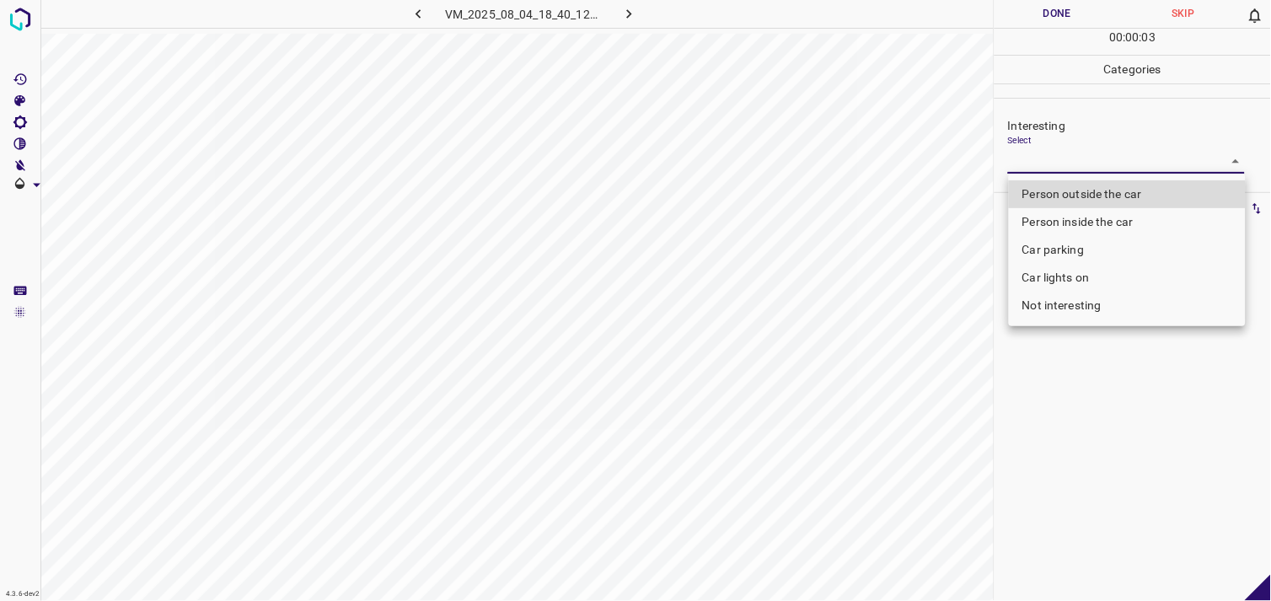
click at [1097, 292] on li "Not interesting" at bounding box center [1127, 306] width 237 height 28
type input "Not interesting"
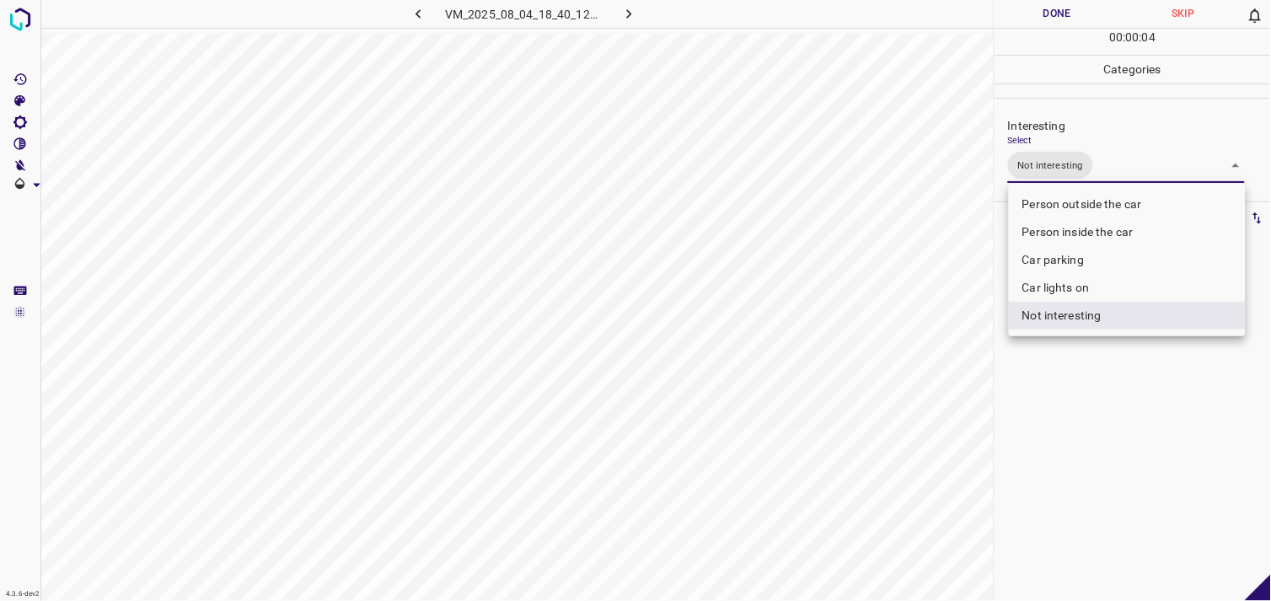
click at [1100, 383] on div at bounding box center [635, 300] width 1271 height 601
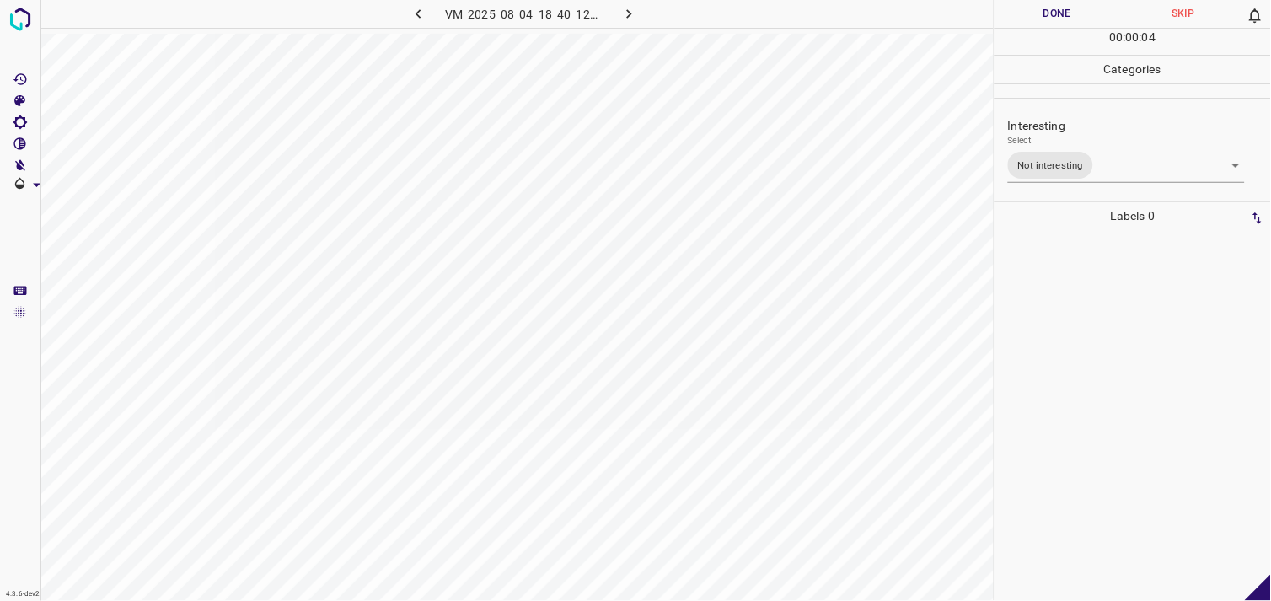
click at [1079, 314] on div at bounding box center [1133, 415] width 266 height 371
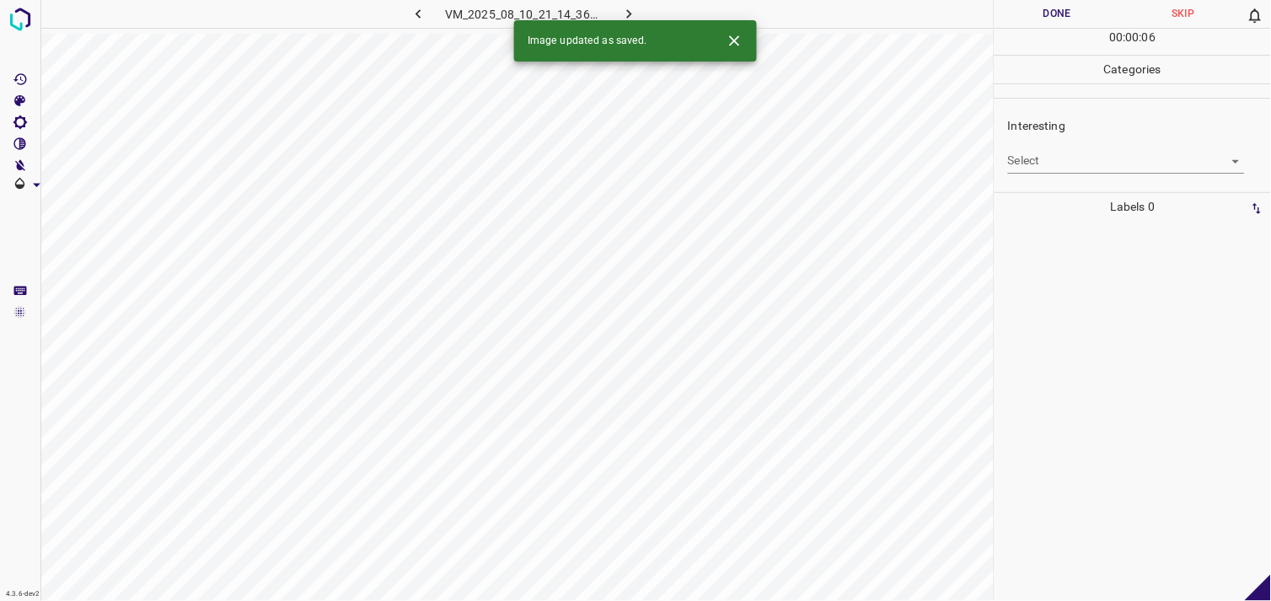
click at [1085, 161] on body "4.3.6-dev2 VM_2025_08_10_21_14_36_602_02.gif Done Skip 0 00 : 00 : 06 Categorie…" at bounding box center [635, 300] width 1271 height 601
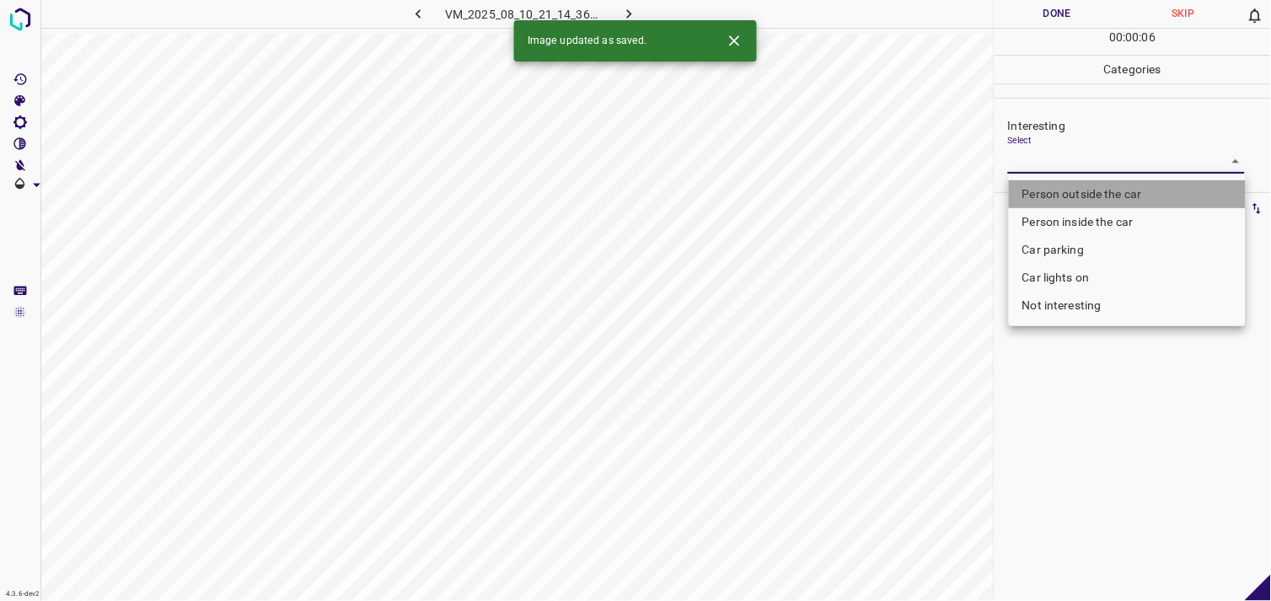
click at [1098, 195] on li "Person outside the car" at bounding box center [1127, 194] width 237 height 28
type input "Person outside the car"
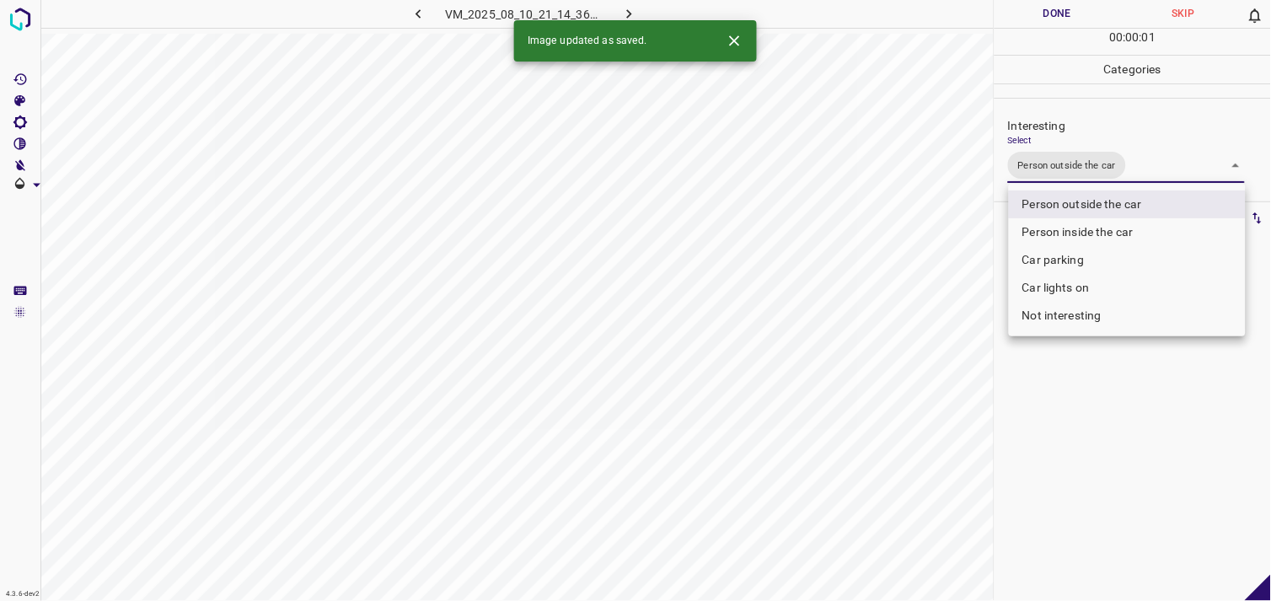
click at [1098, 426] on div at bounding box center [635, 300] width 1271 height 601
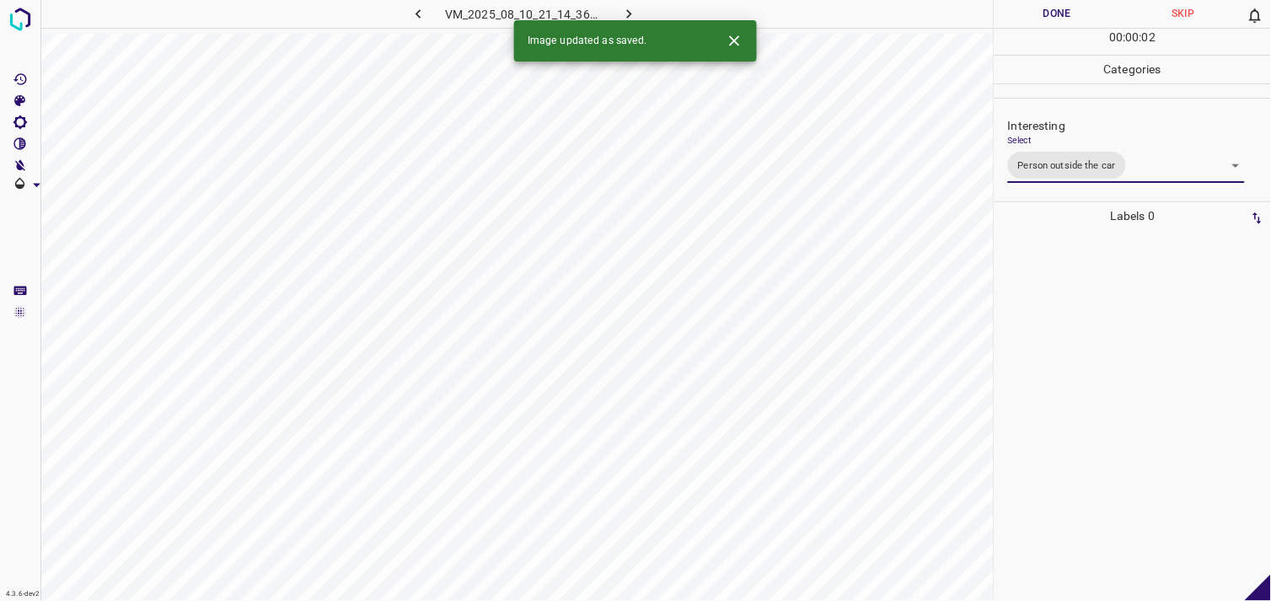
click at [1105, 374] on div at bounding box center [1133, 415] width 266 height 371
